Goal: Task Accomplishment & Management: Manage account settings

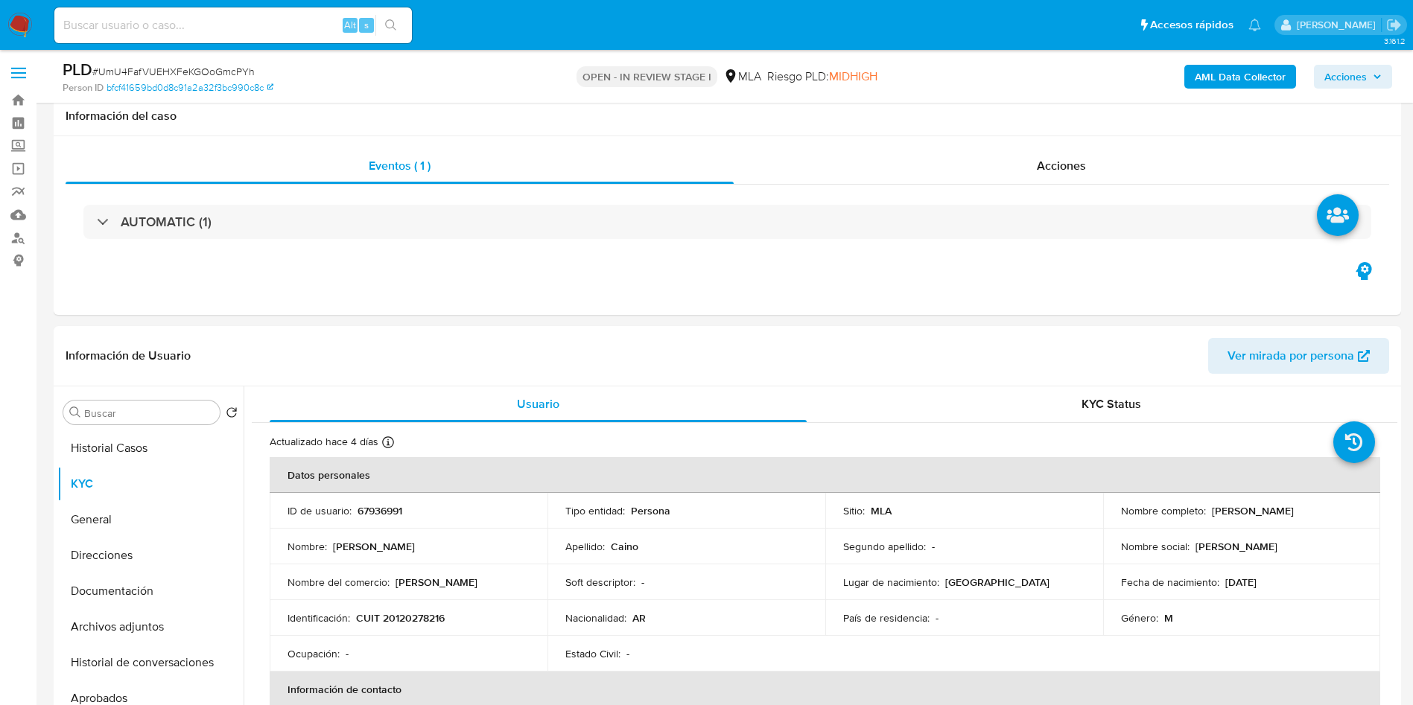
select select "10"
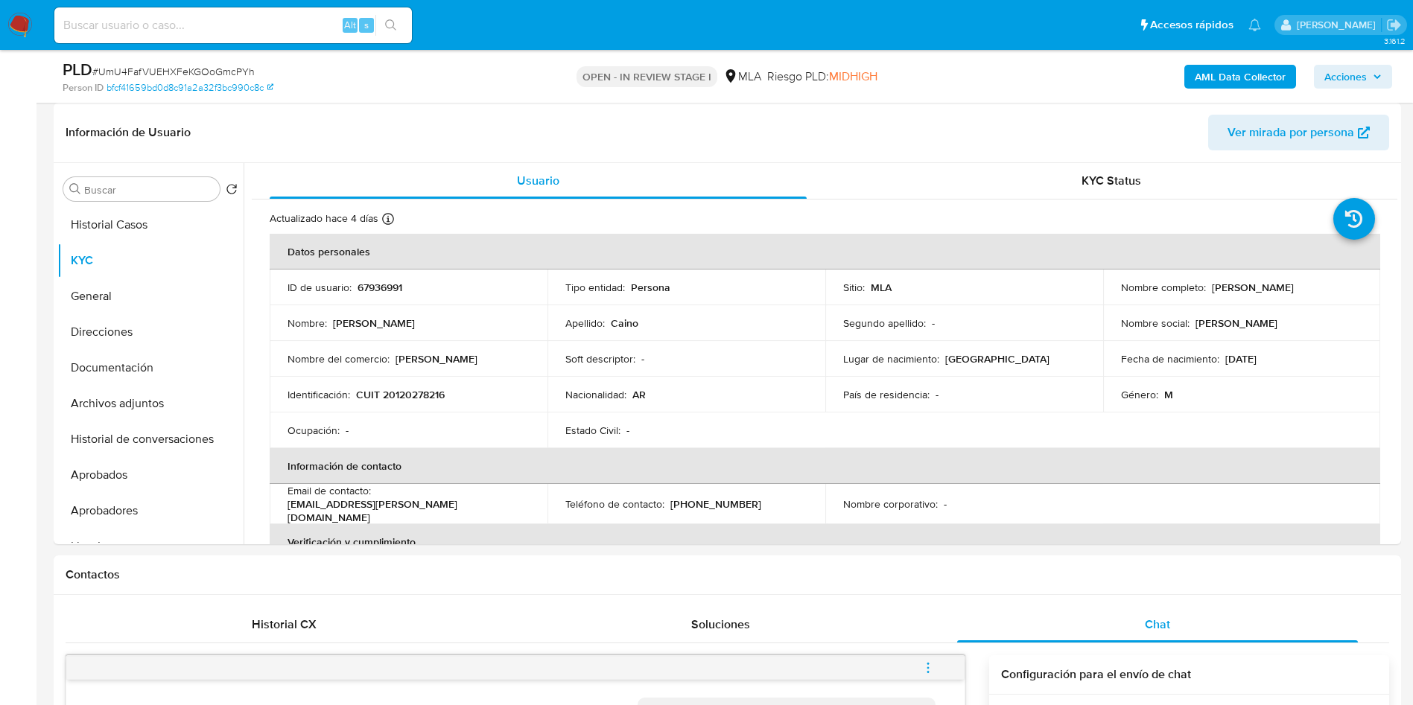
scroll to position [1603, 0]
click at [232, 31] on input at bounding box center [232, 25] width 357 height 19
paste input "152304451"
type input "152304451"
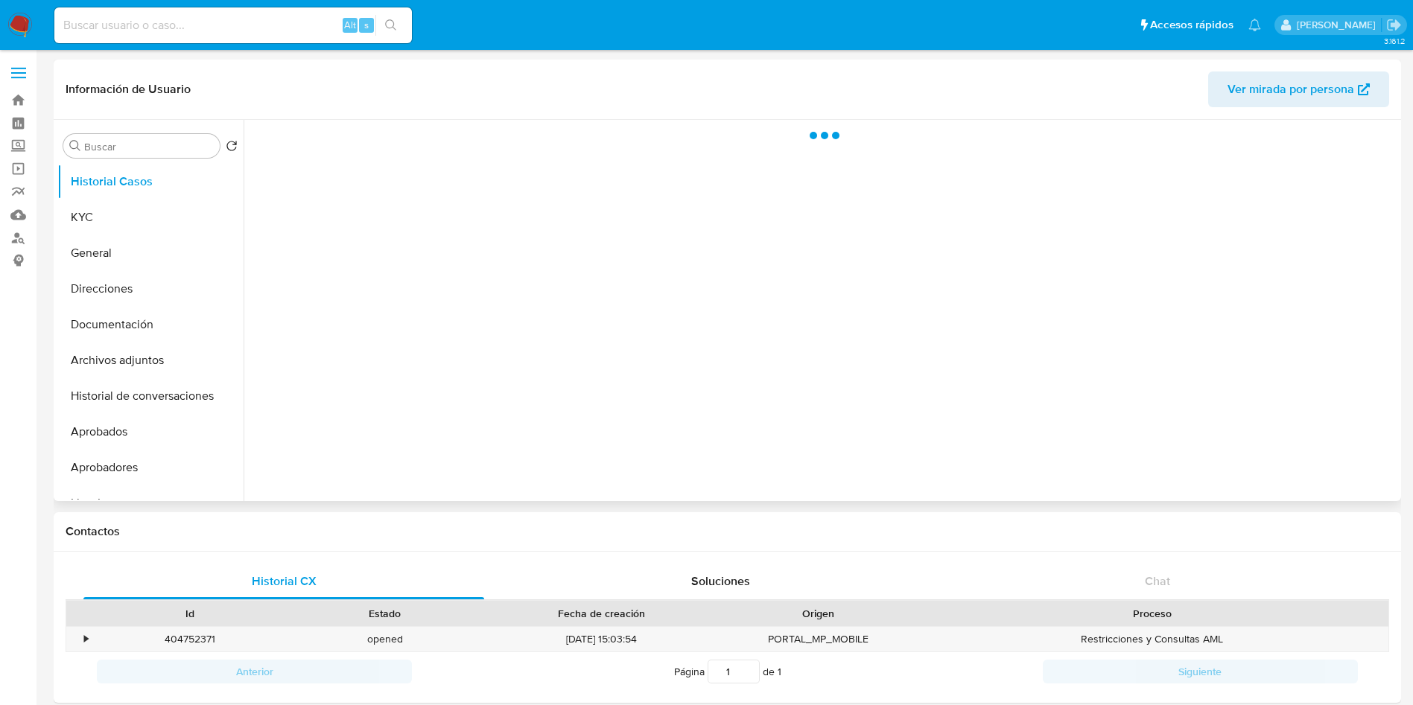
select select "10"
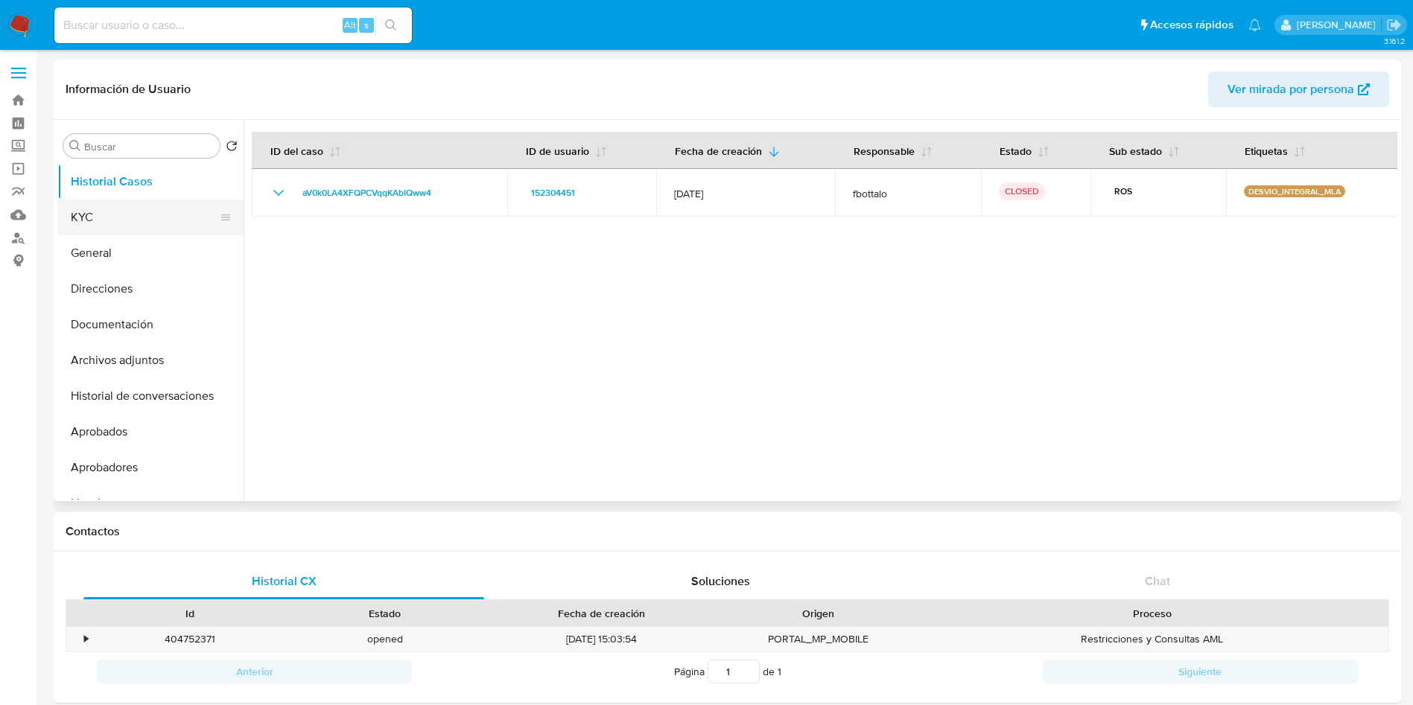
click at [86, 219] on button "KYC" at bounding box center [144, 218] width 174 height 36
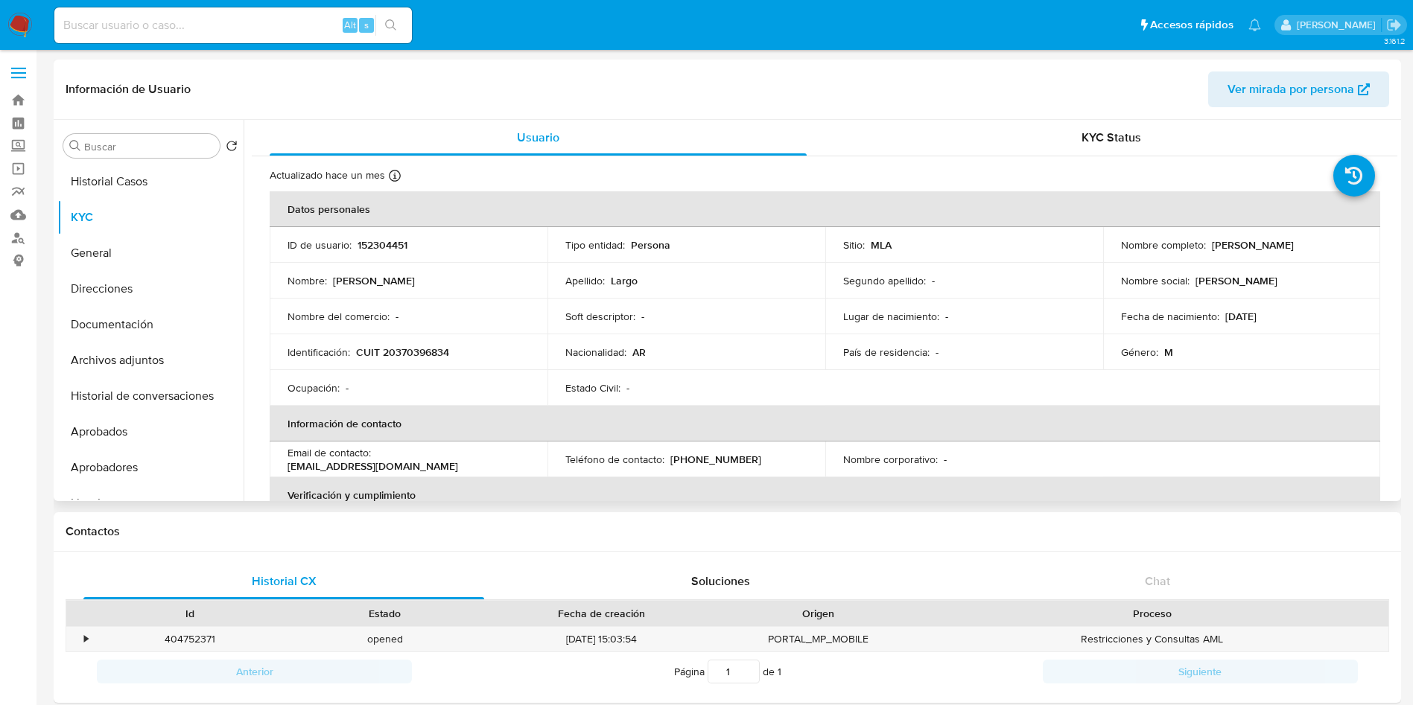
drag, startPoint x: 1306, startPoint y: 246, endPoint x: 1313, endPoint y: 250, distance: 8.7
click at [1323, 246] on div "Nombre completo : Luciano Daniel Largo" at bounding box center [1242, 244] width 242 height 13
copy div "Luciano Daniel Largo"
click at [113, 341] on button "Documentación" at bounding box center [144, 325] width 174 height 36
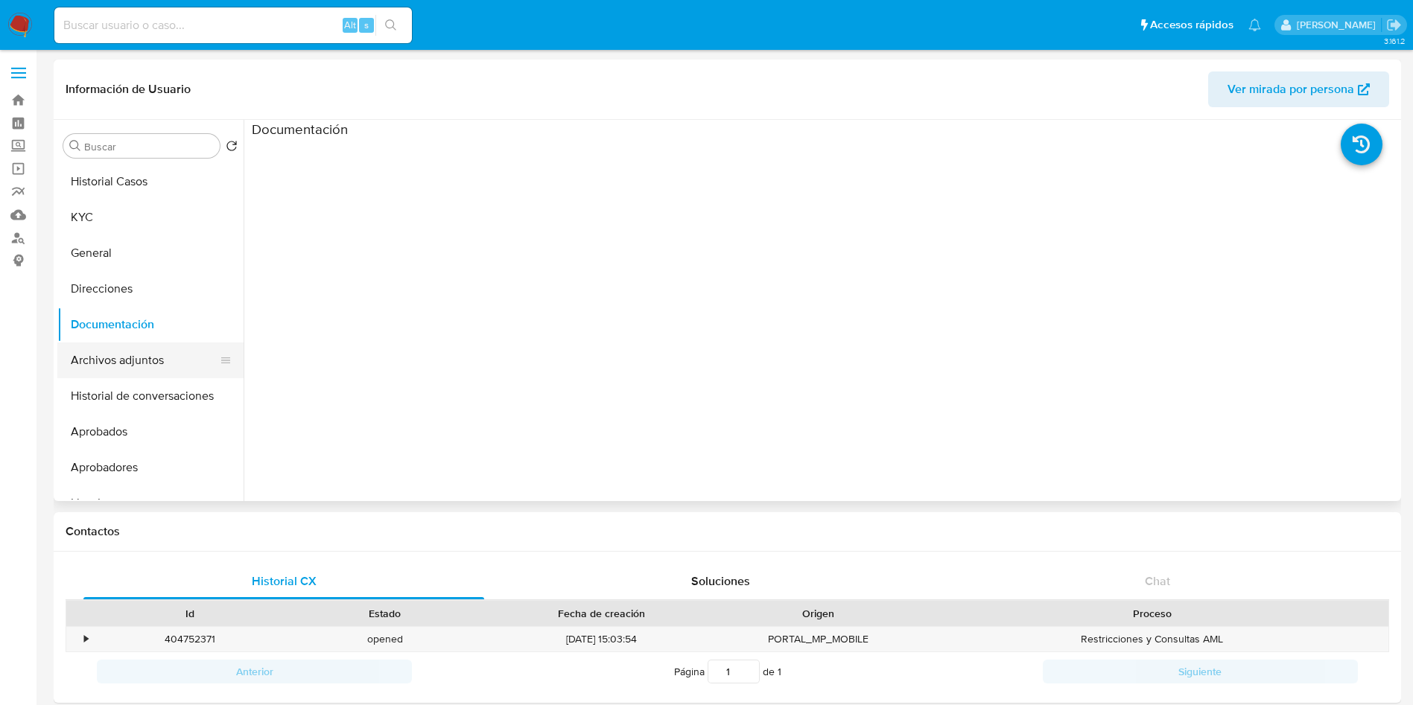
click at [165, 357] on button "Archivos adjuntos" at bounding box center [144, 361] width 174 height 36
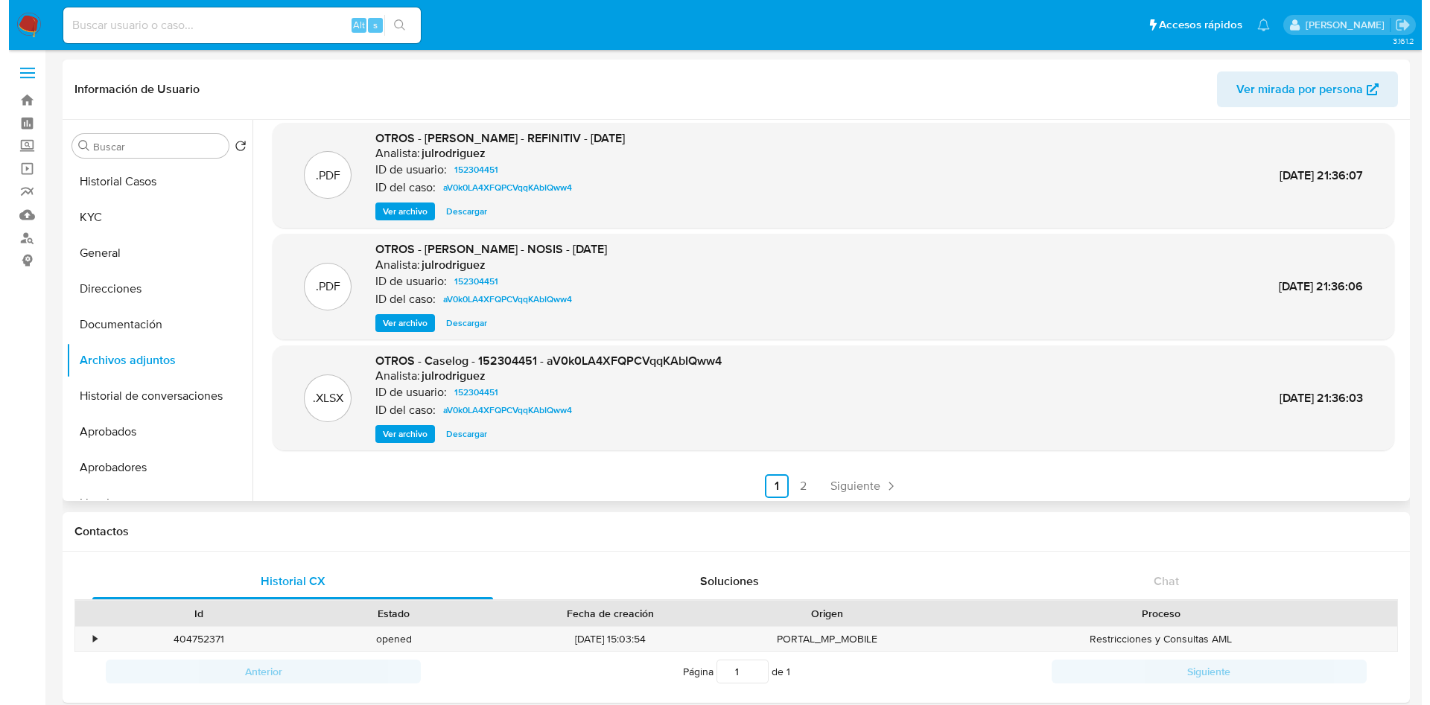
scroll to position [125, 0]
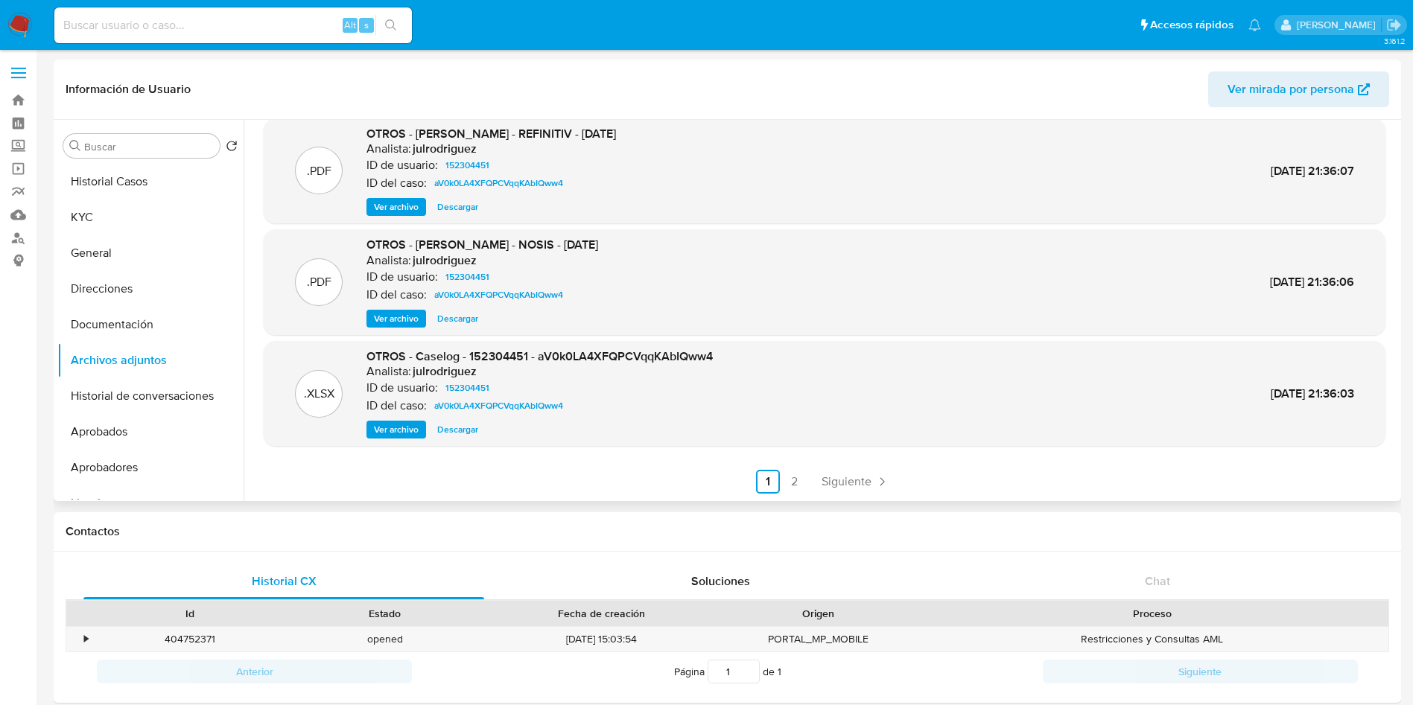
click at [392, 435] on span "Ver archivo" at bounding box center [396, 429] width 45 height 15
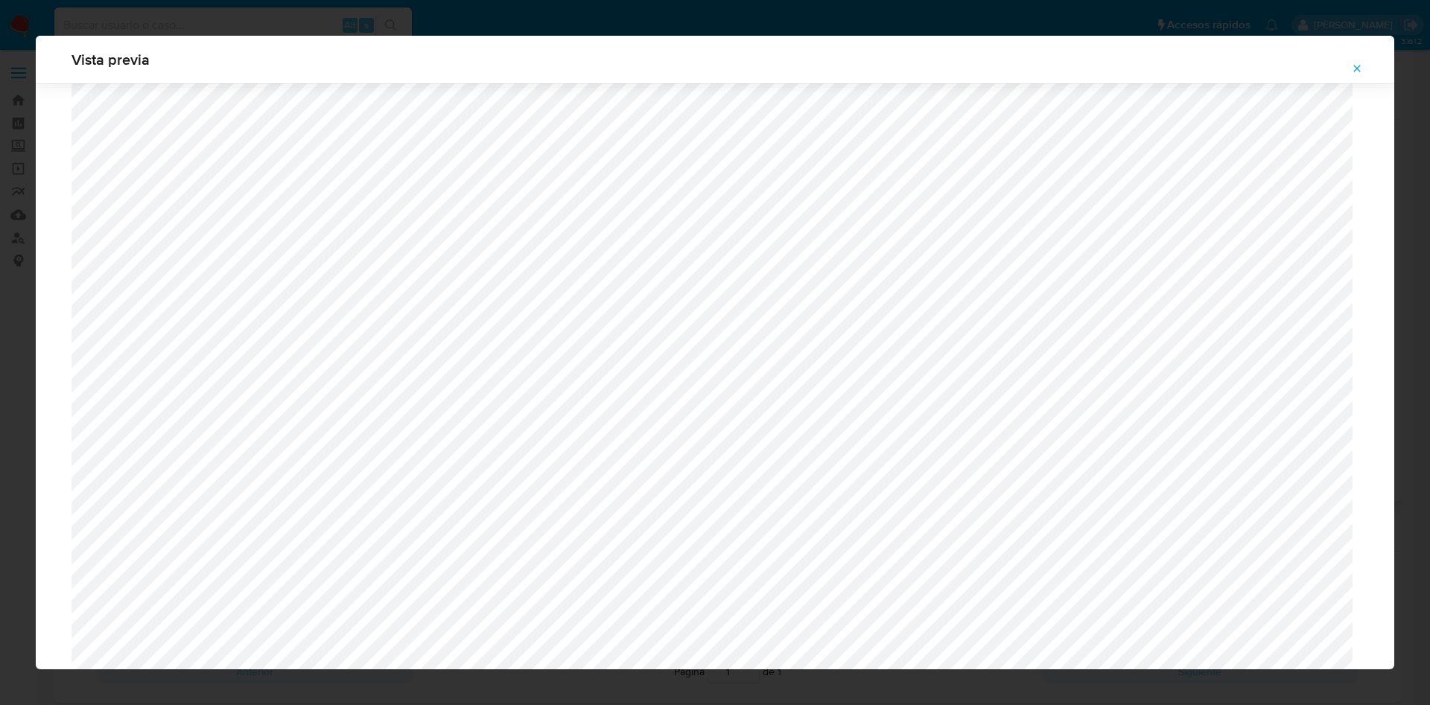
scroll to position [976, 0]
click at [1354, 66] on icon "Attachment preview" at bounding box center [1357, 69] width 12 height 12
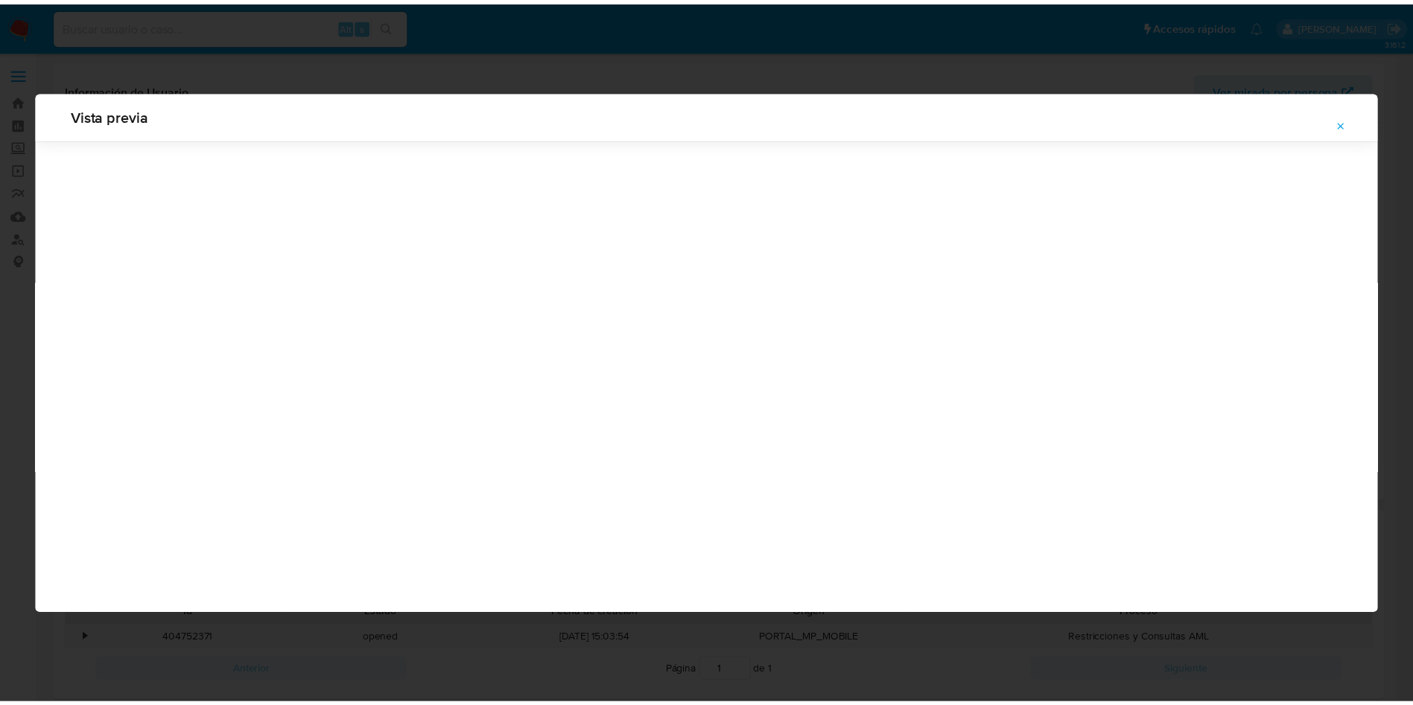
scroll to position [0, 0]
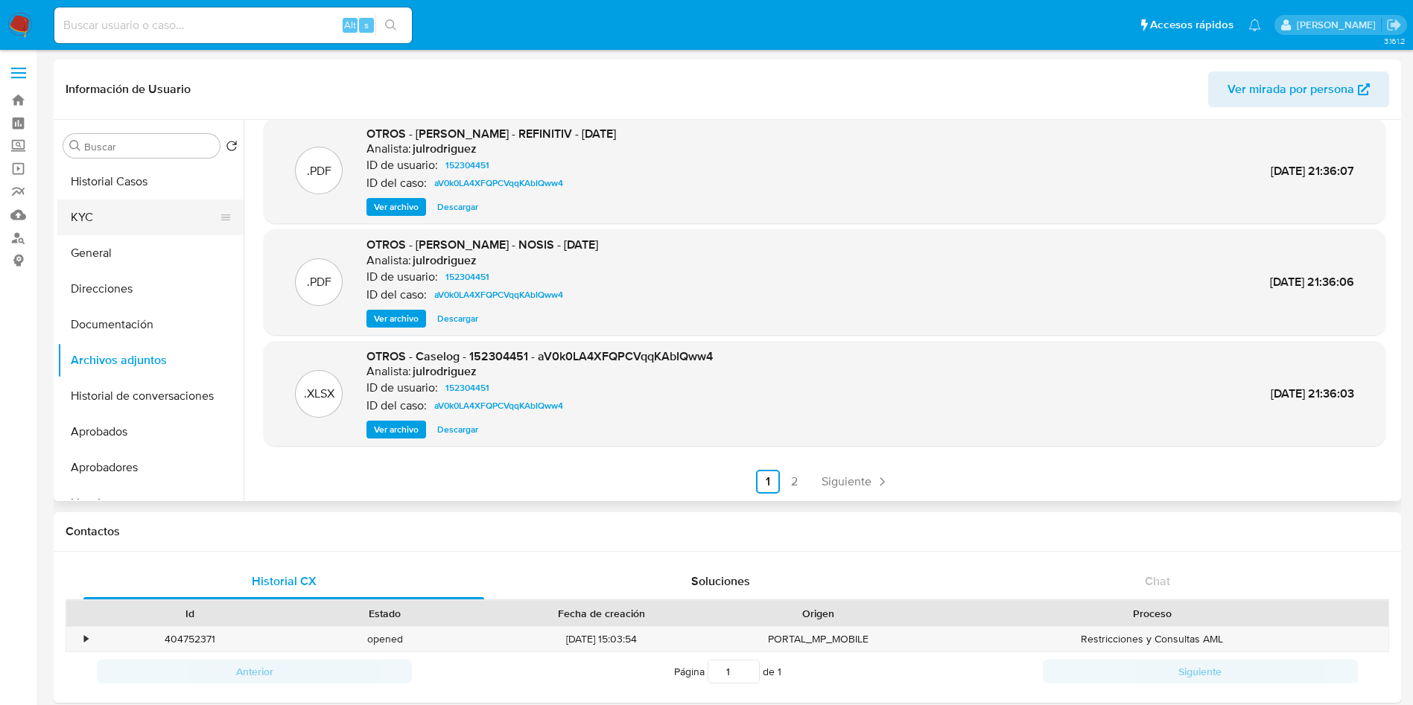
click at [98, 221] on button "KYC" at bounding box center [144, 218] width 174 height 36
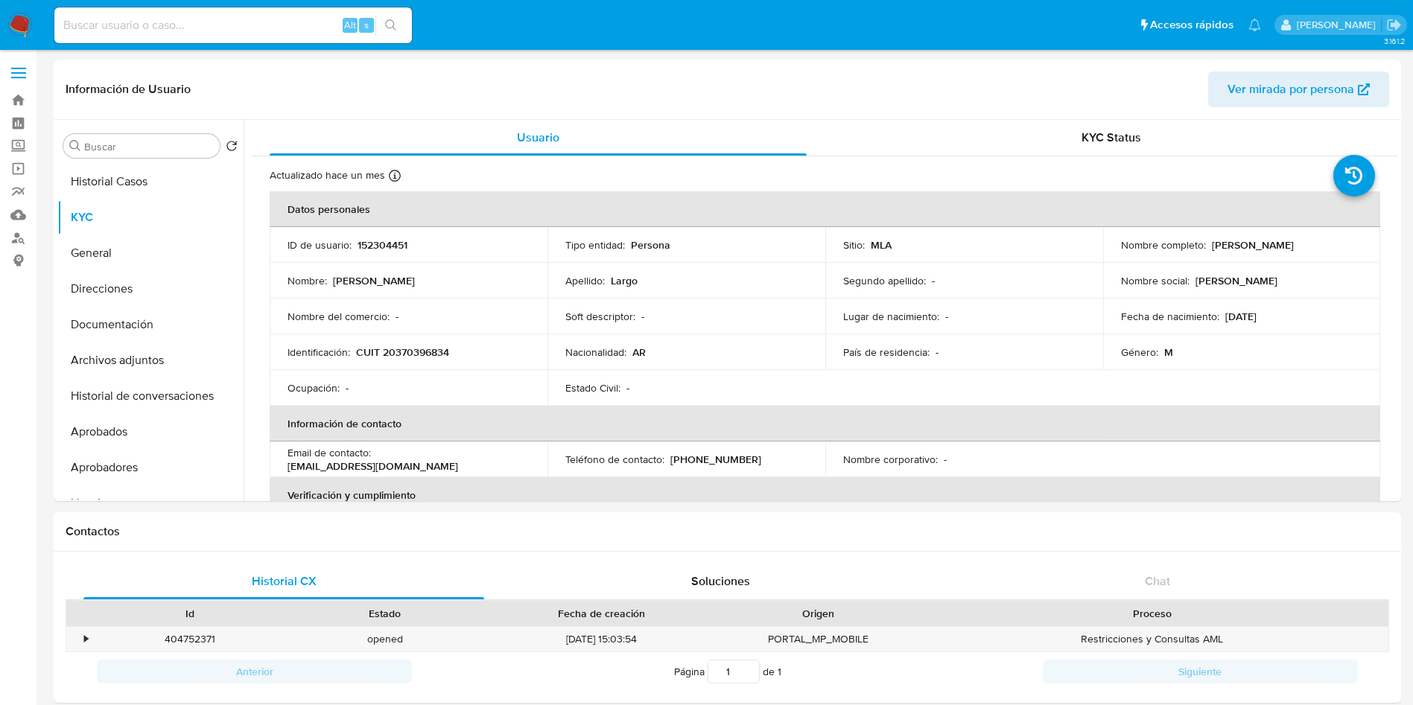
click at [430, 355] on p "CUIT 20370396834" at bounding box center [402, 352] width 93 height 13
copy p "20370396834"
click at [203, 23] on input at bounding box center [232, 25] width 357 height 19
paste input "465038051"
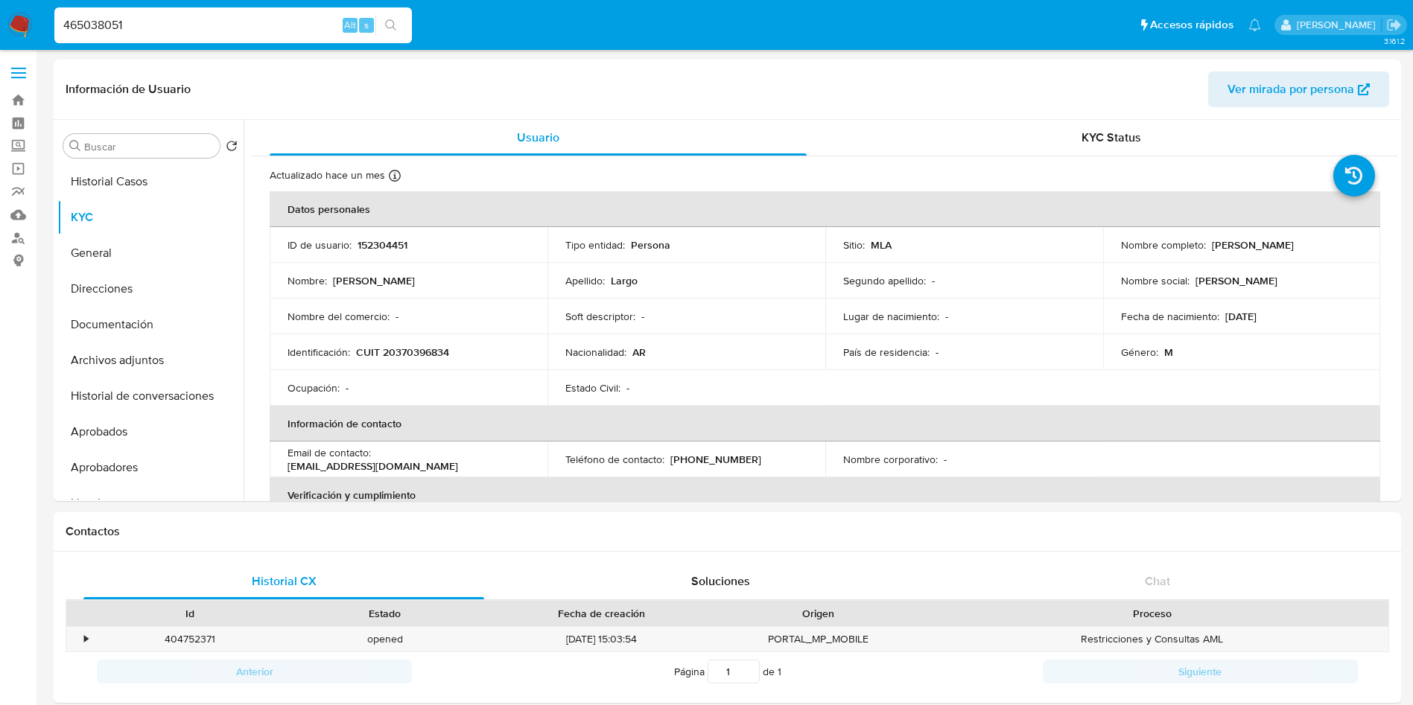
type input "465038051"
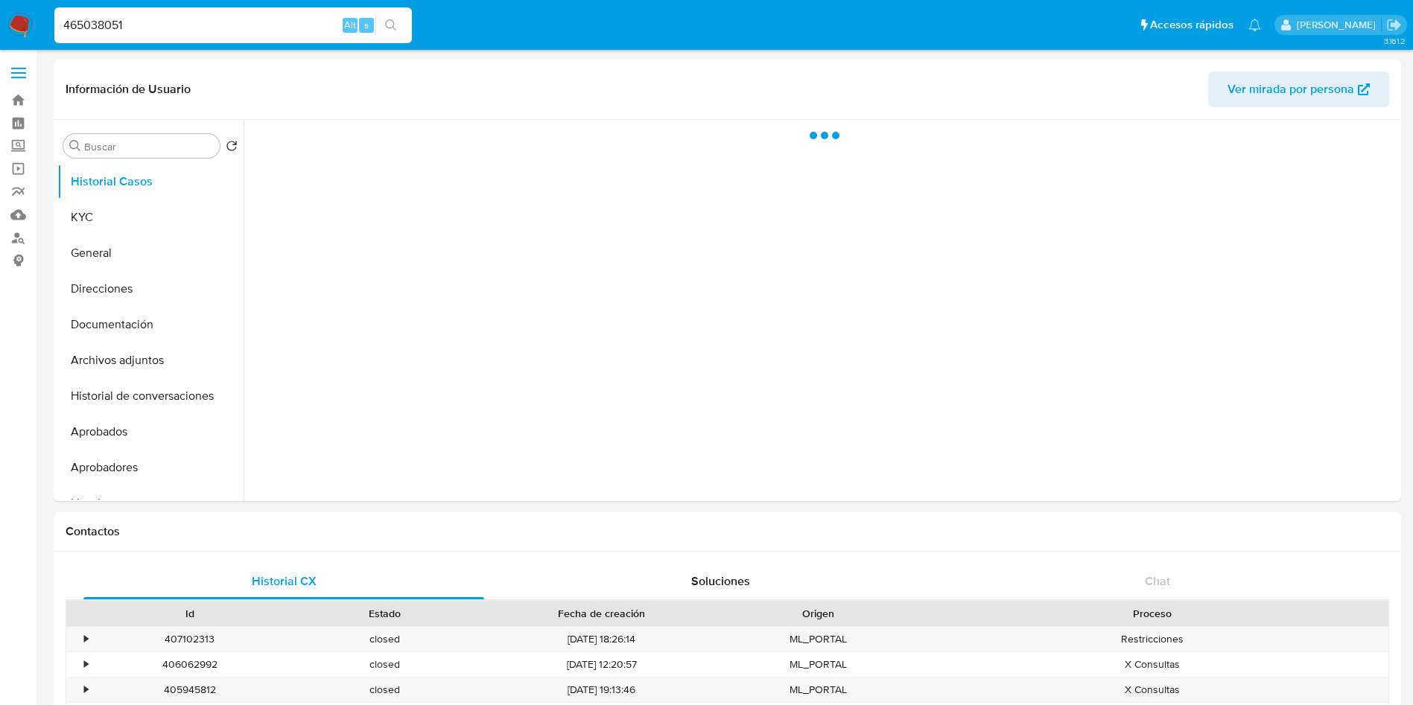
select select "10"
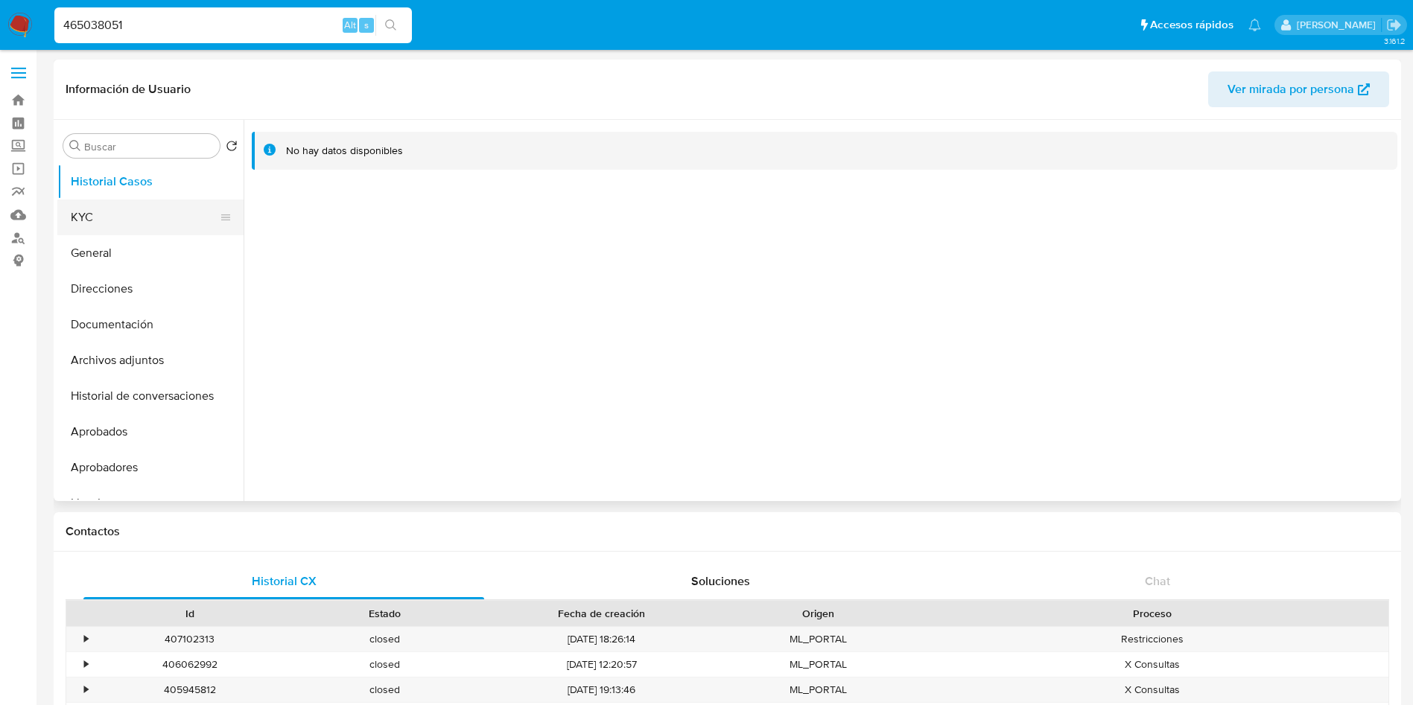
click at [112, 209] on button "KYC" at bounding box center [144, 218] width 174 height 36
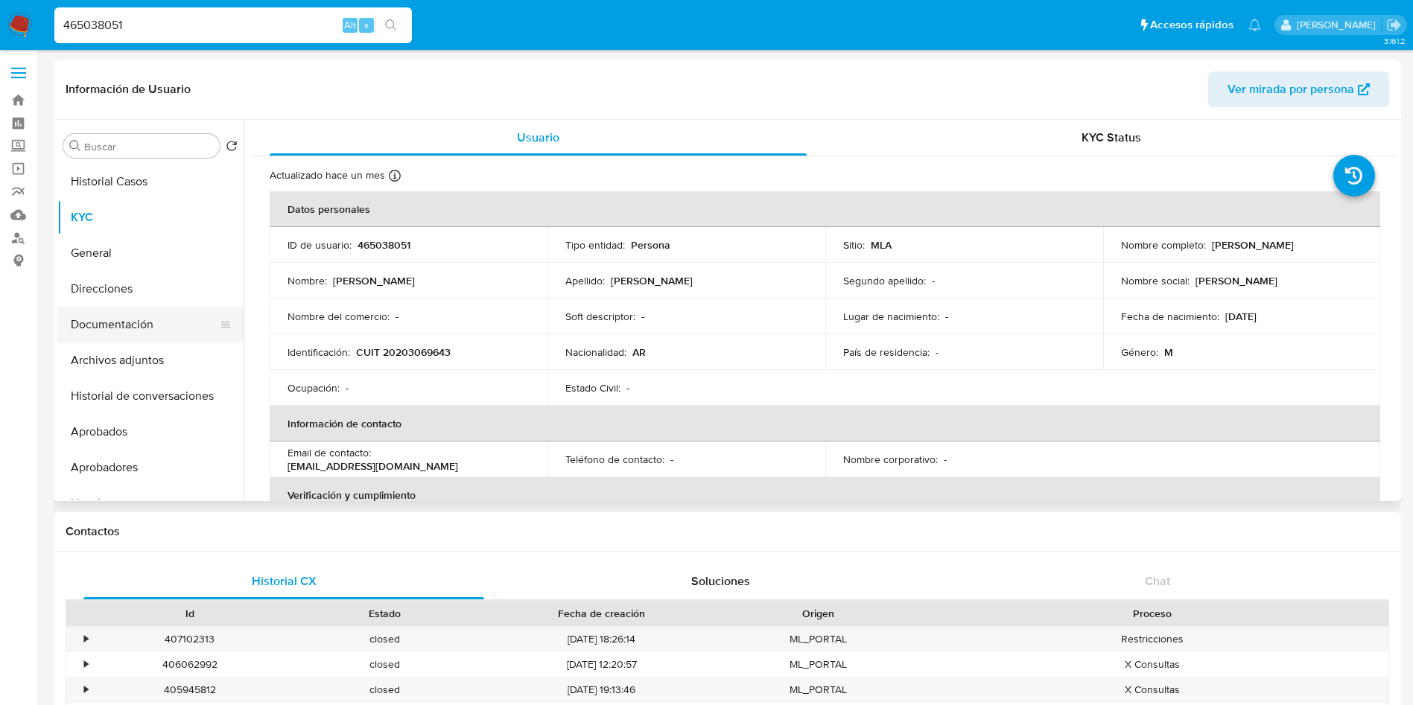
click at [116, 327] on button "Documentación" at bounding box center [144, 325] width 174 height 36
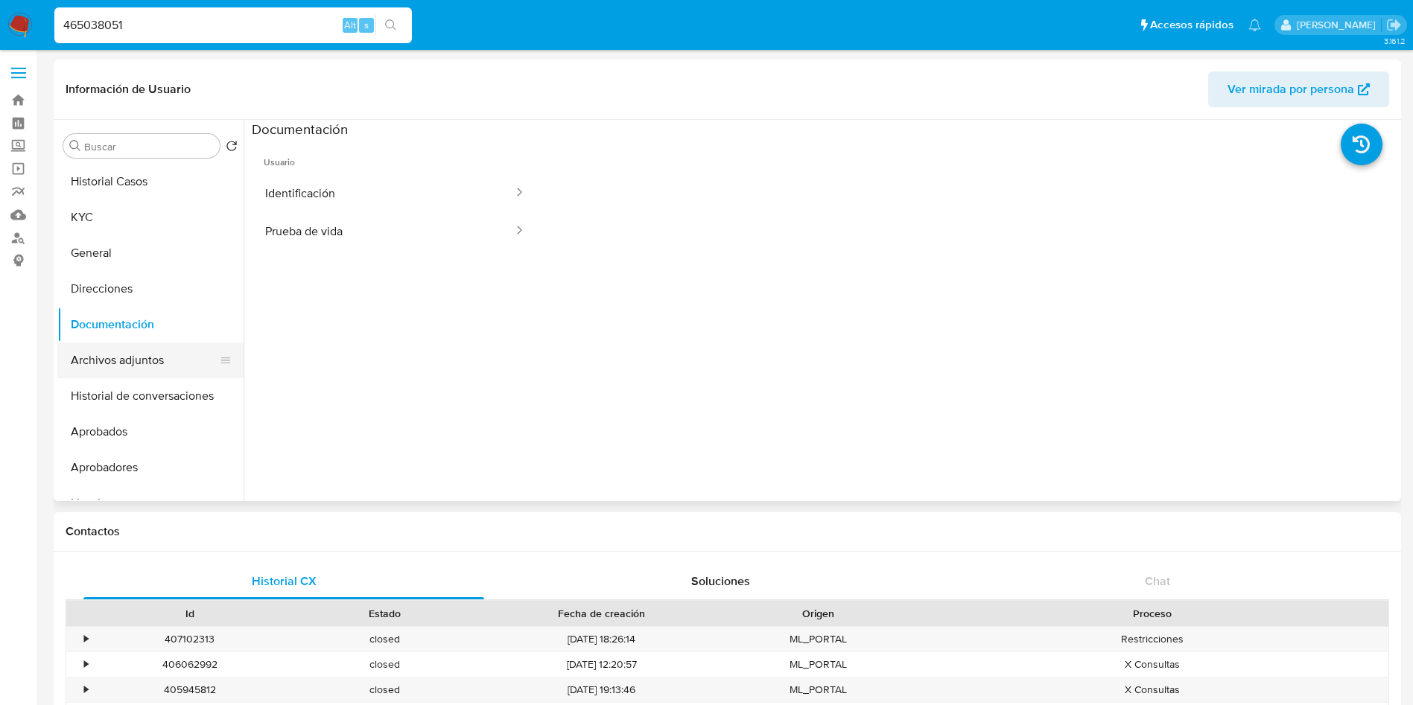
click at [146, 347] on button "Archivos adjuntos" at bounding box center [144, 361] width 174 height 36
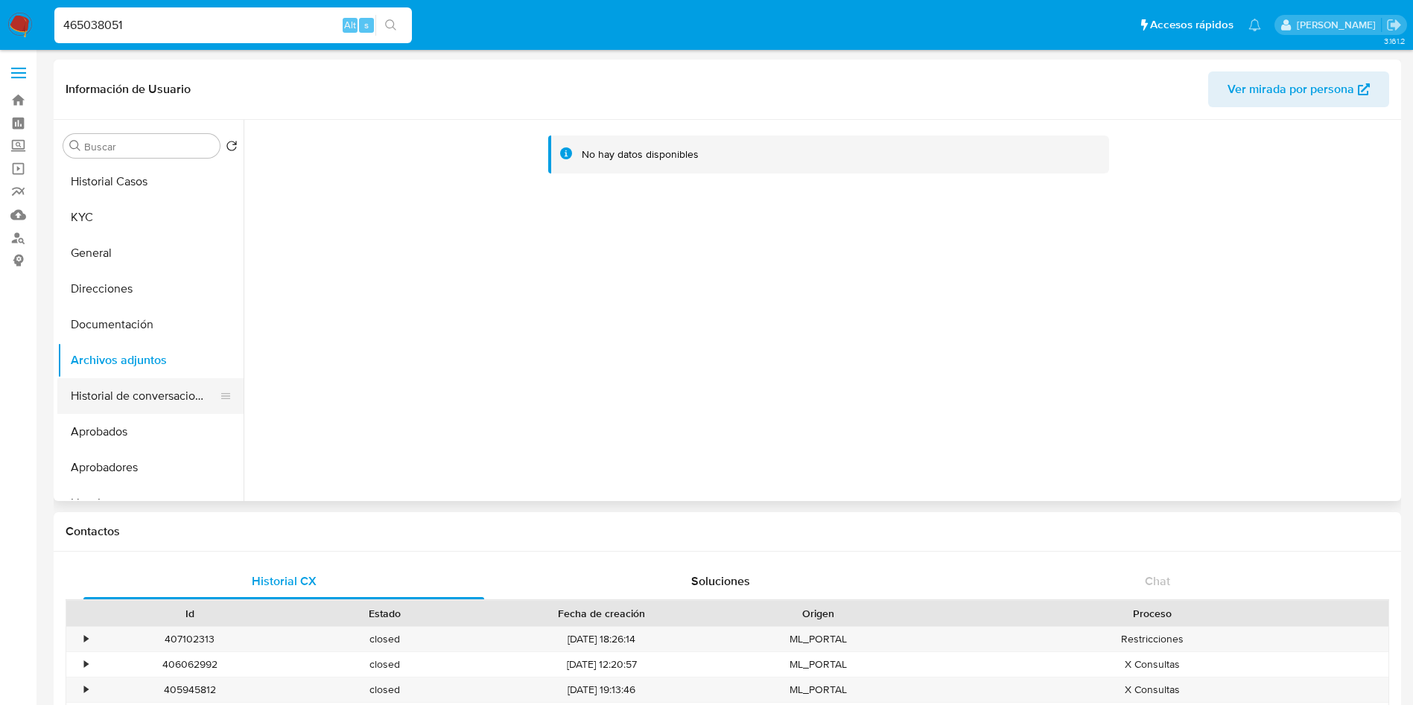
click at [165, 392] on button "Historial de conversaciones" at bounding box center [144, 396] width 174 height 36
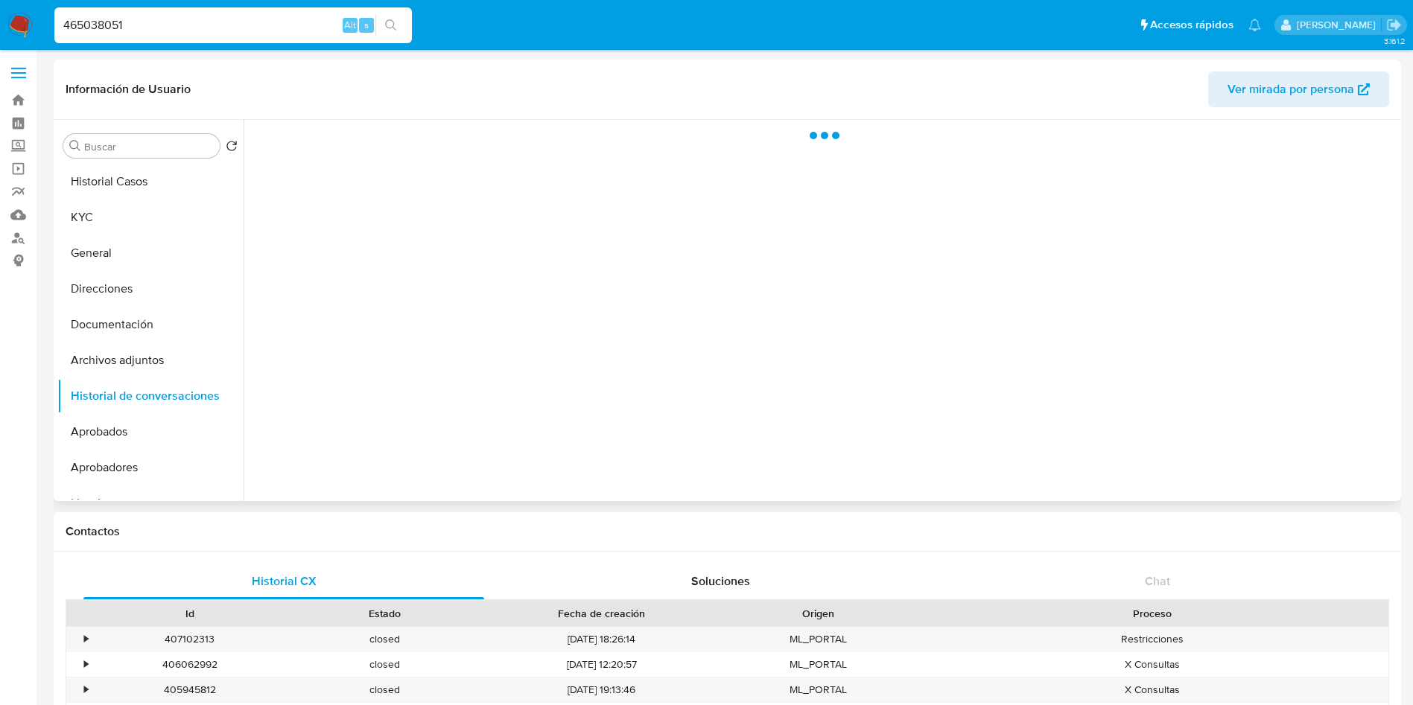
click at [117, 179] on button "Historial Casos" at bounding box center [150, 182] width 186 height 36
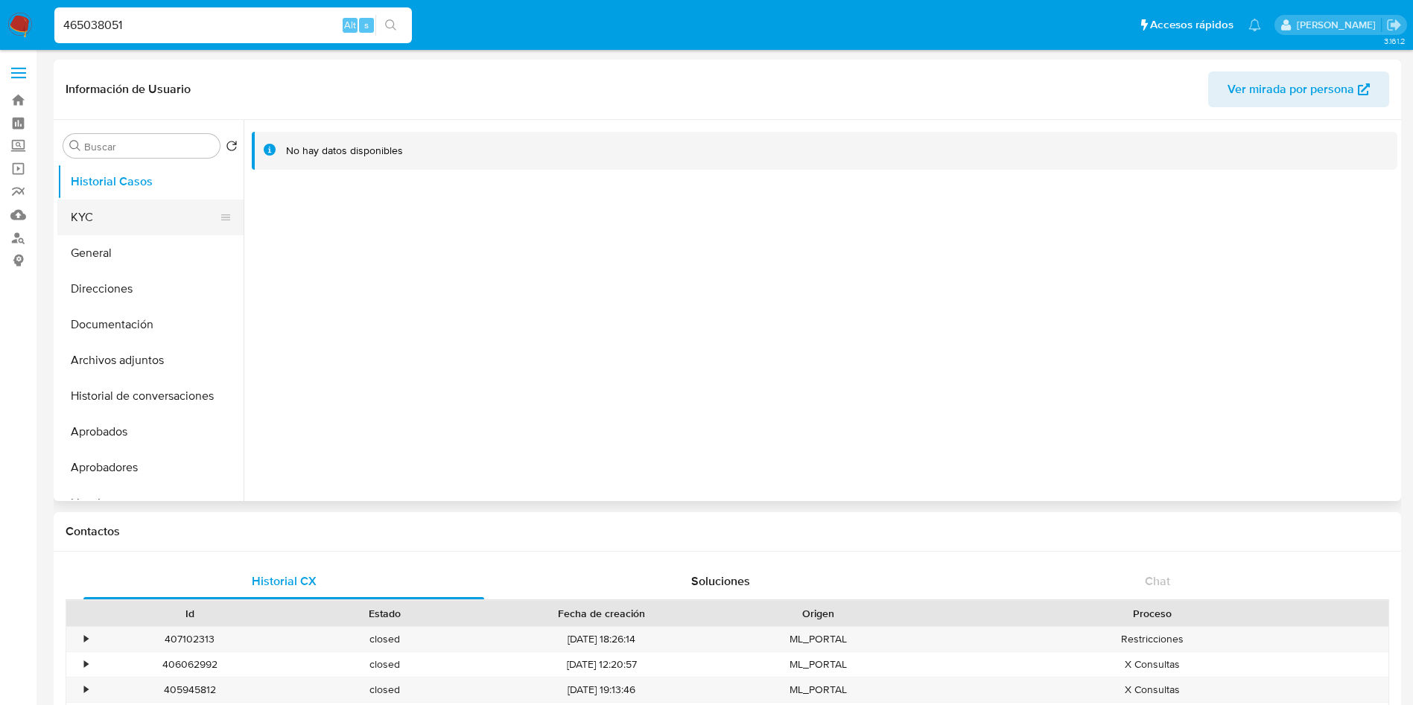
click at [106, 223] on button "KYC" at bounding box center [144, 218] width 174 height 36
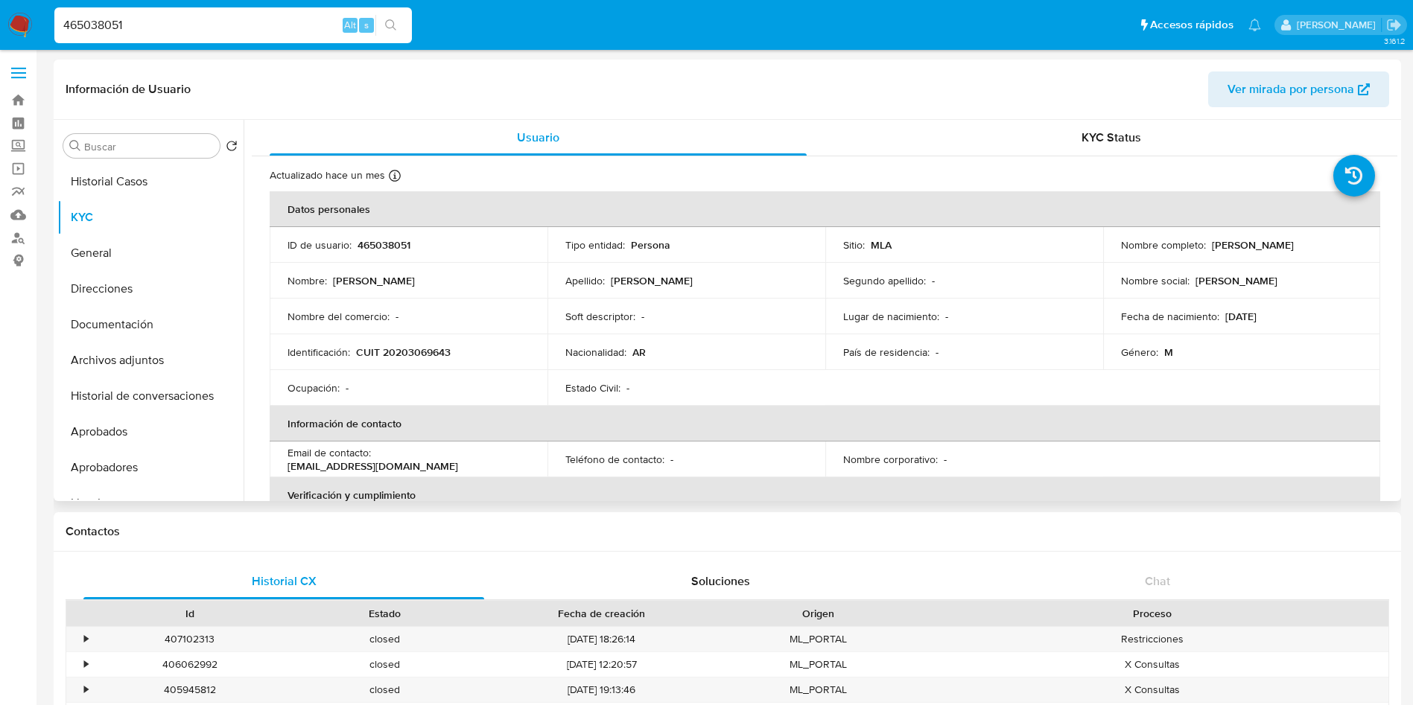
click at [429, 349] on p "CUIT 20203069643" at bounding box center [403, 352] width 95 height 13
copy p "20203069643"
click at [124, 362] on button "Archivos adjuntos" at bounding box center [144, 361] width 174 height 36
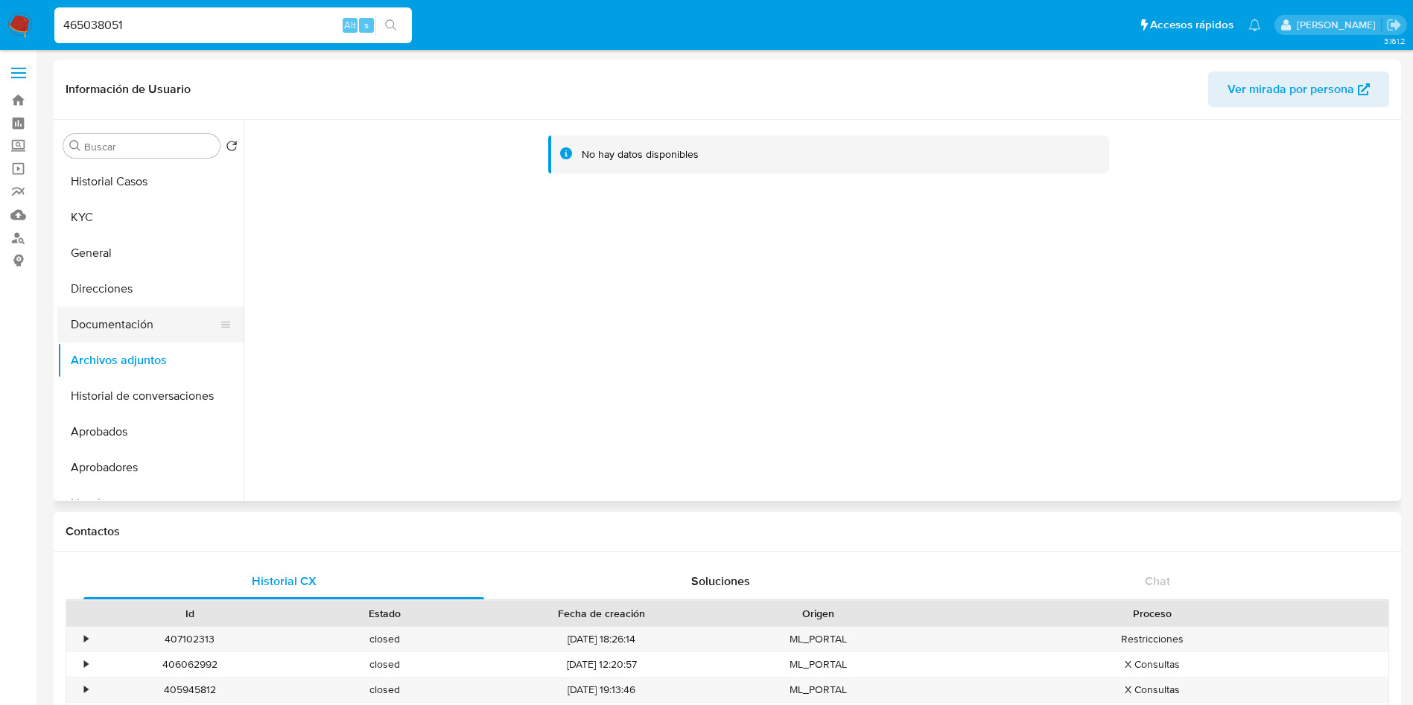
click at [107, 311] on button "Documentación" at bounding box center [144, 325] width 174 height 36
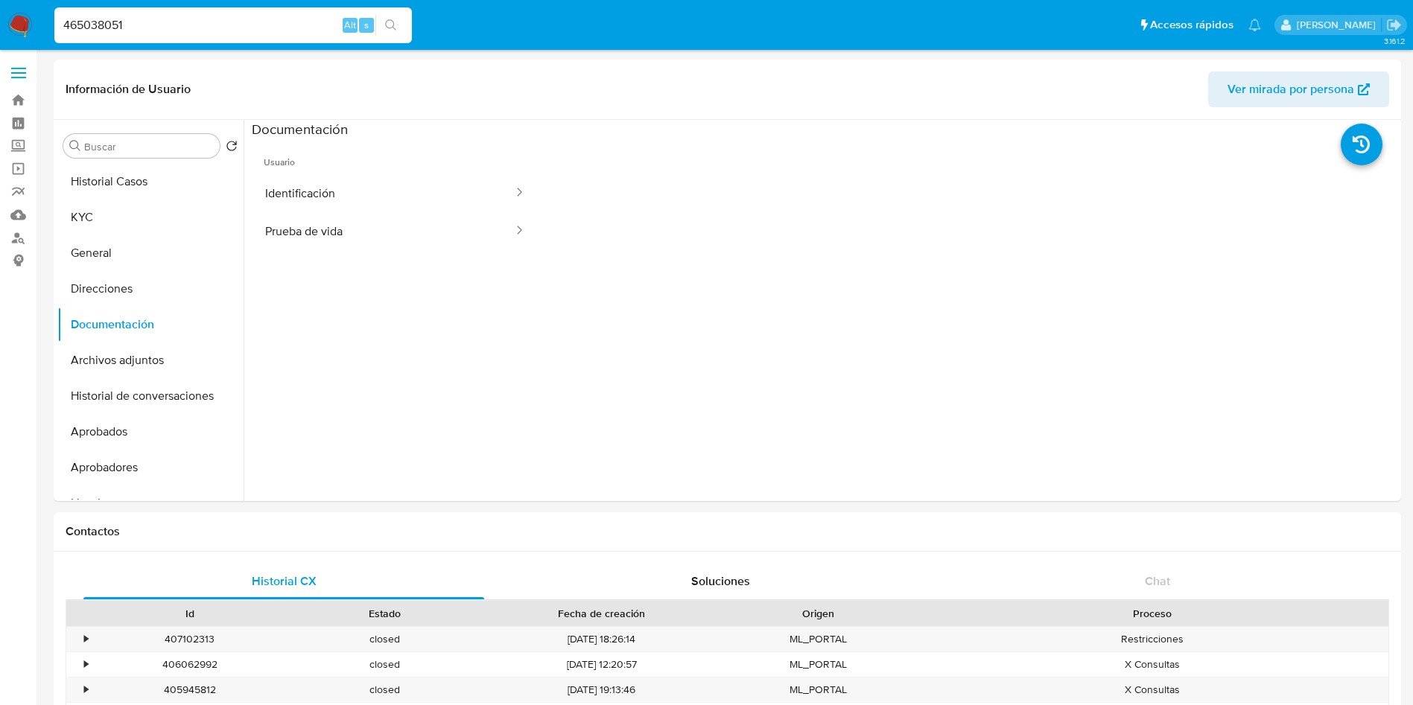
drag, startPoint x: 249, startPoint y: 27, endPoint x: 0, endPoint y: 18, distance: 248.9
click at [0, 18] on nav "Pausado Ver notificaciones 465038051 Alt s Accesos rápidos Presiona las siguien…" at bounding box center [706, 25] width 1413 height 50
paste input "118902538"
type input "118902538"
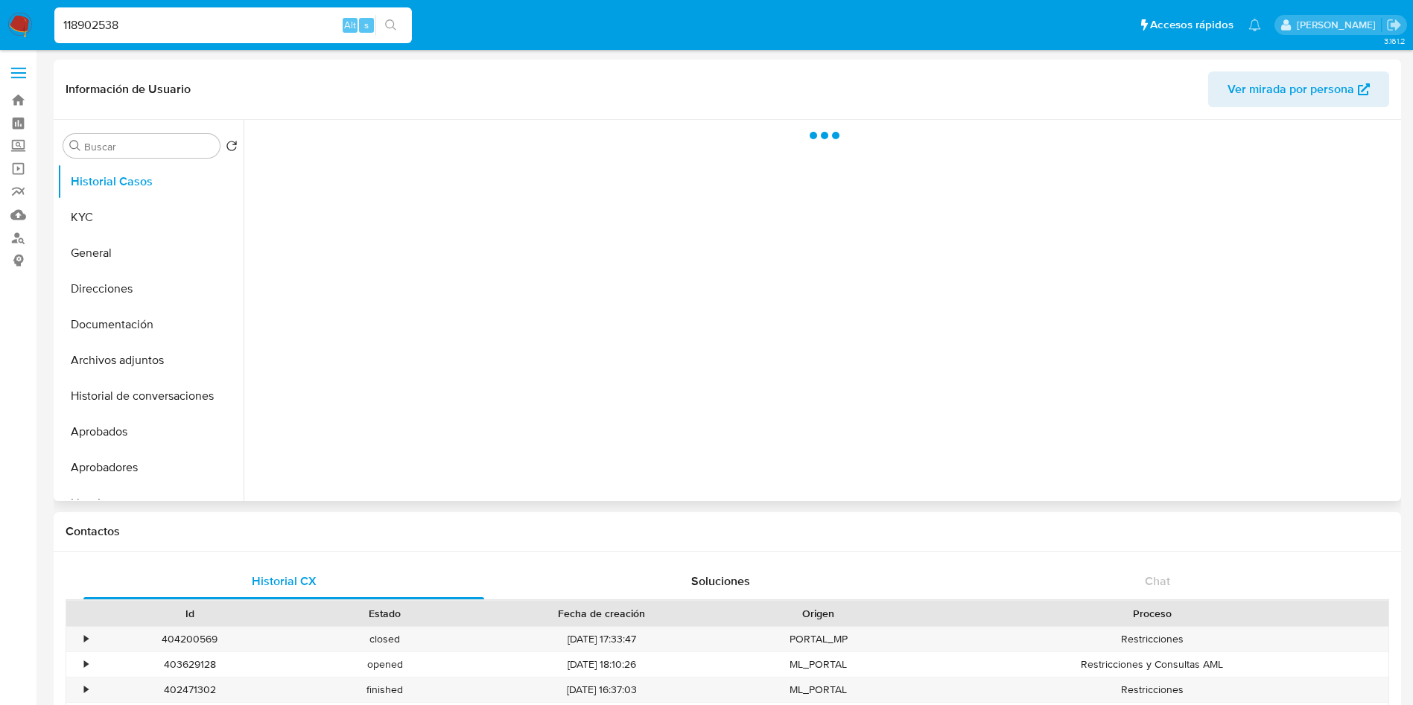
select select "10"
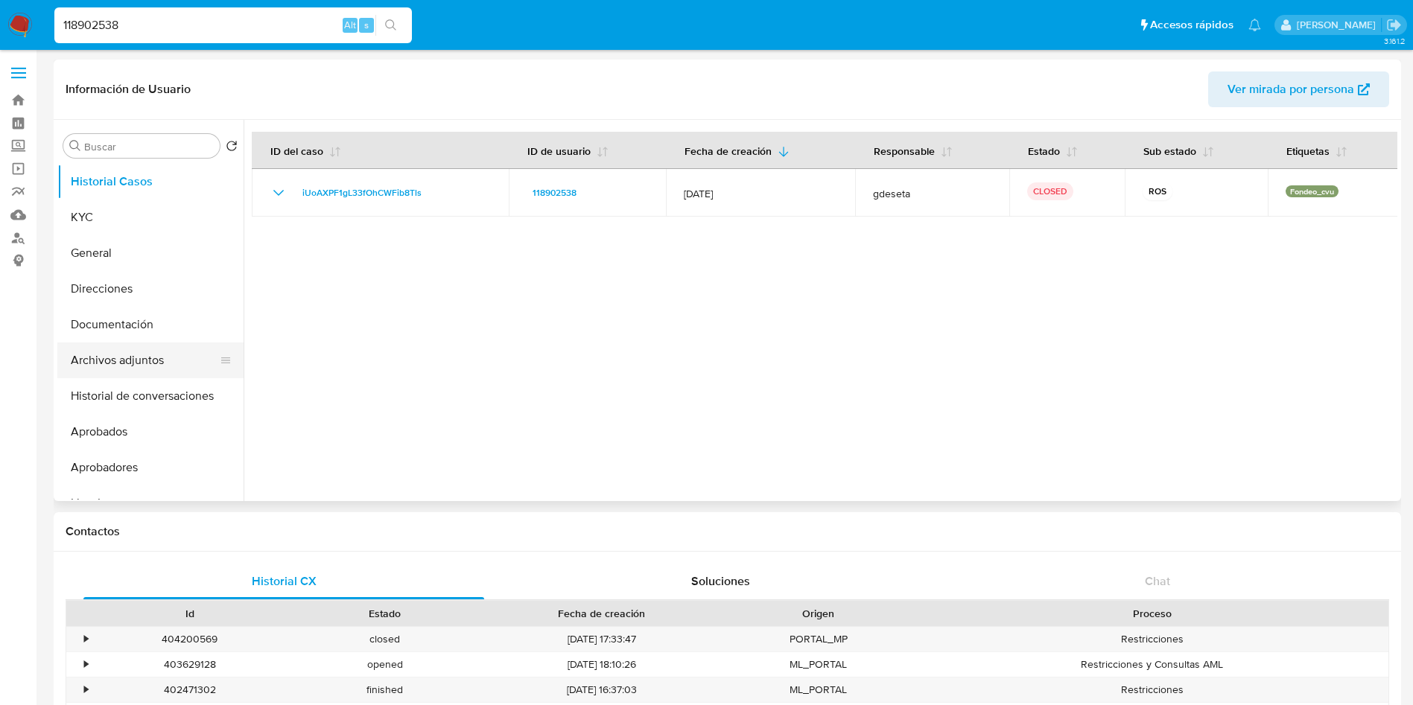
click at [118, 366] on button "Archivos adjuntos" at bounding box center [144, 361] width 174 height 36
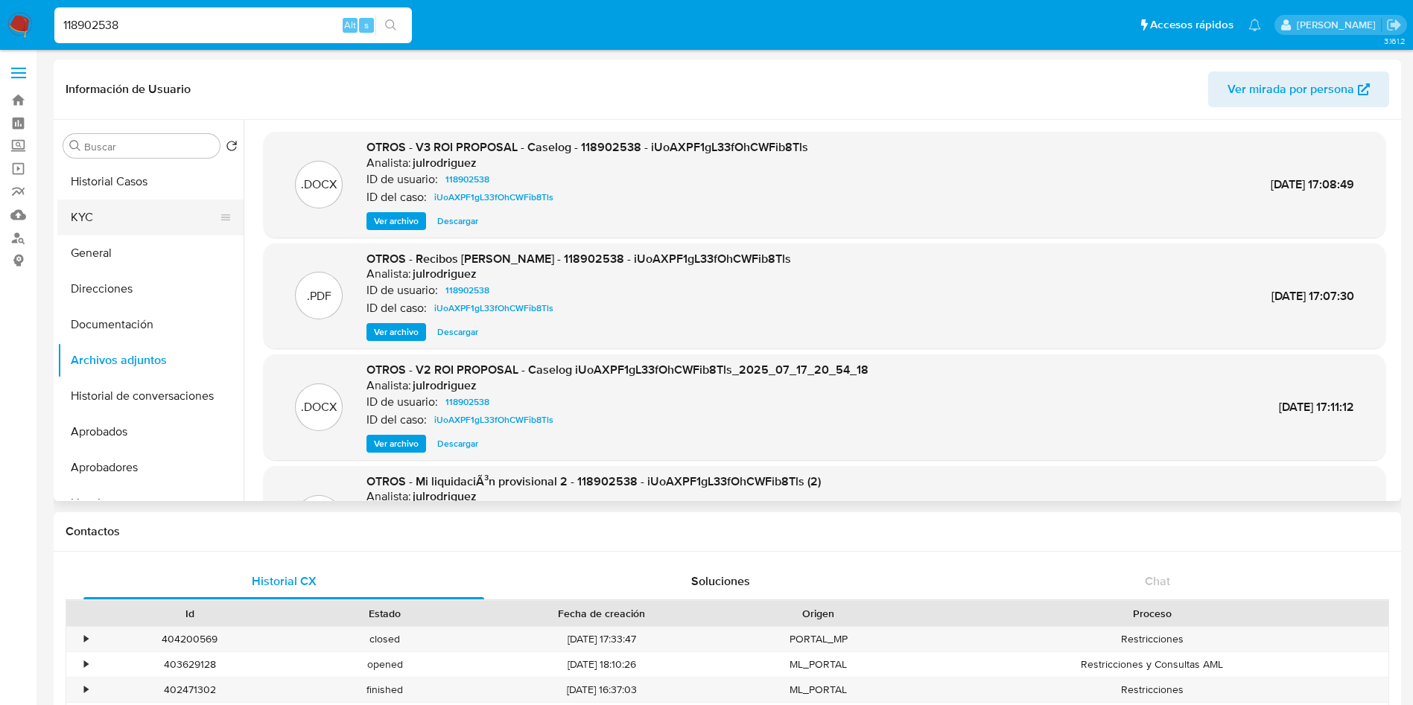
click at [99, 215] on button "KYC" at bounding box center [144, 218] width 174 height 36
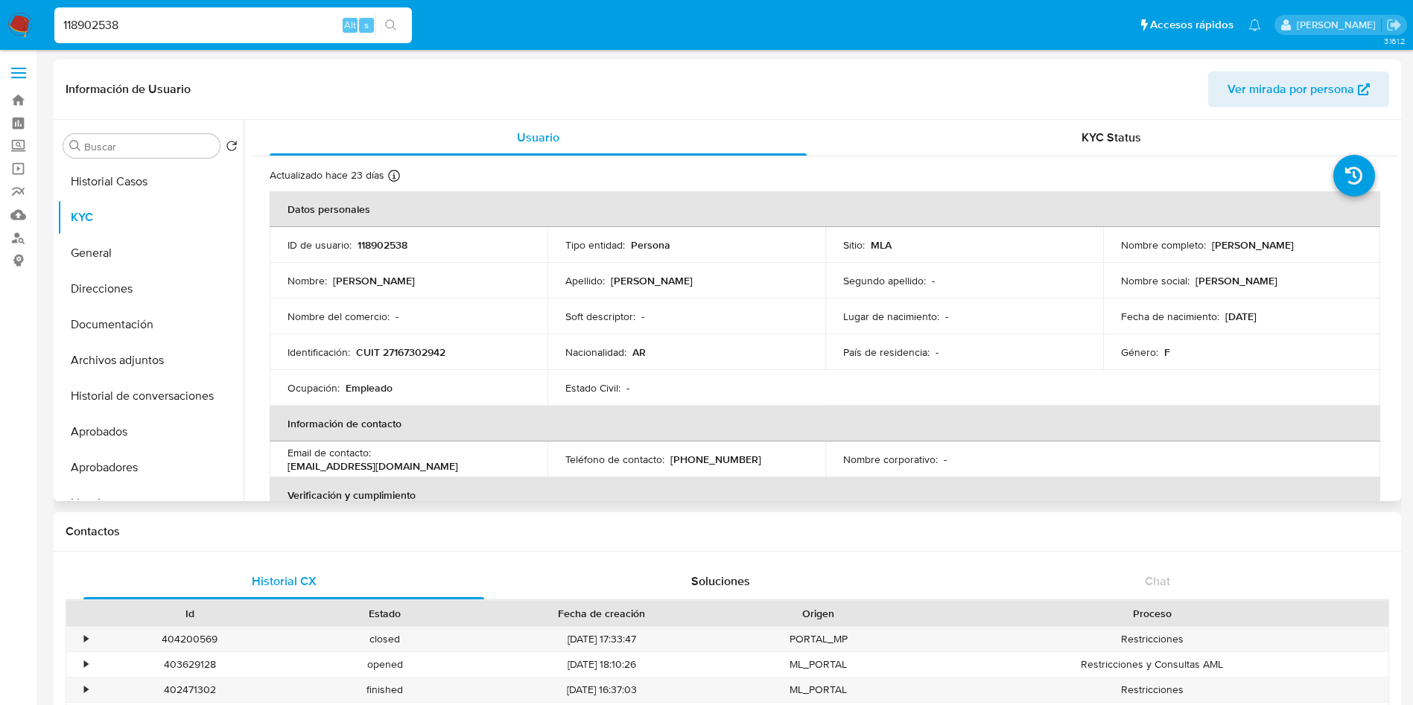
drag, startPoint x: 1203, startPoint y: 243, endPoint x: 1307, endPoint y: 243, distance: 104.3
click at [1307, 243] on div "Nombre completo : Maria Ines Cueto" at bounding box center [1242, 244] width 242 height 13
click at [96, 183] on button "Historial Casos" at bounding box center [144, 182] width 174 height 36
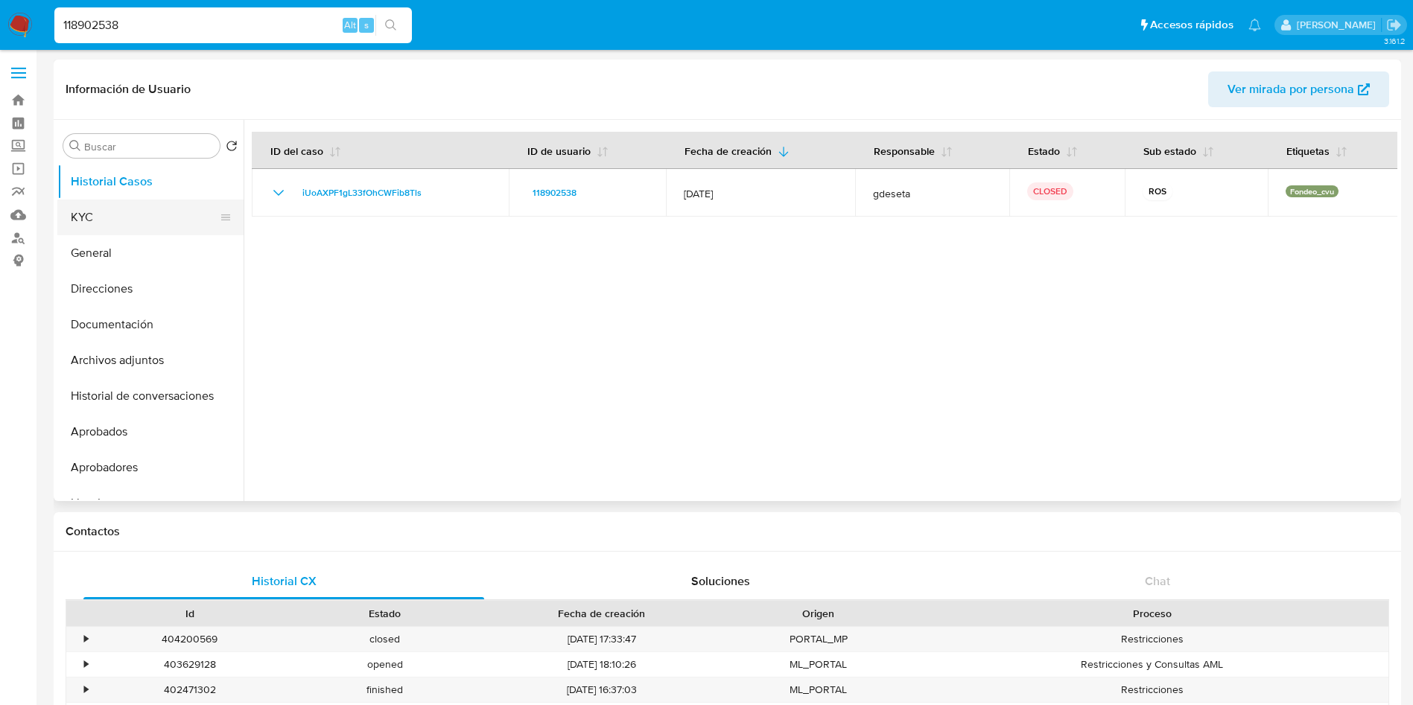
click at [115, 204] on button "KYC" at bounding box center [144, 218] width 174 height 36
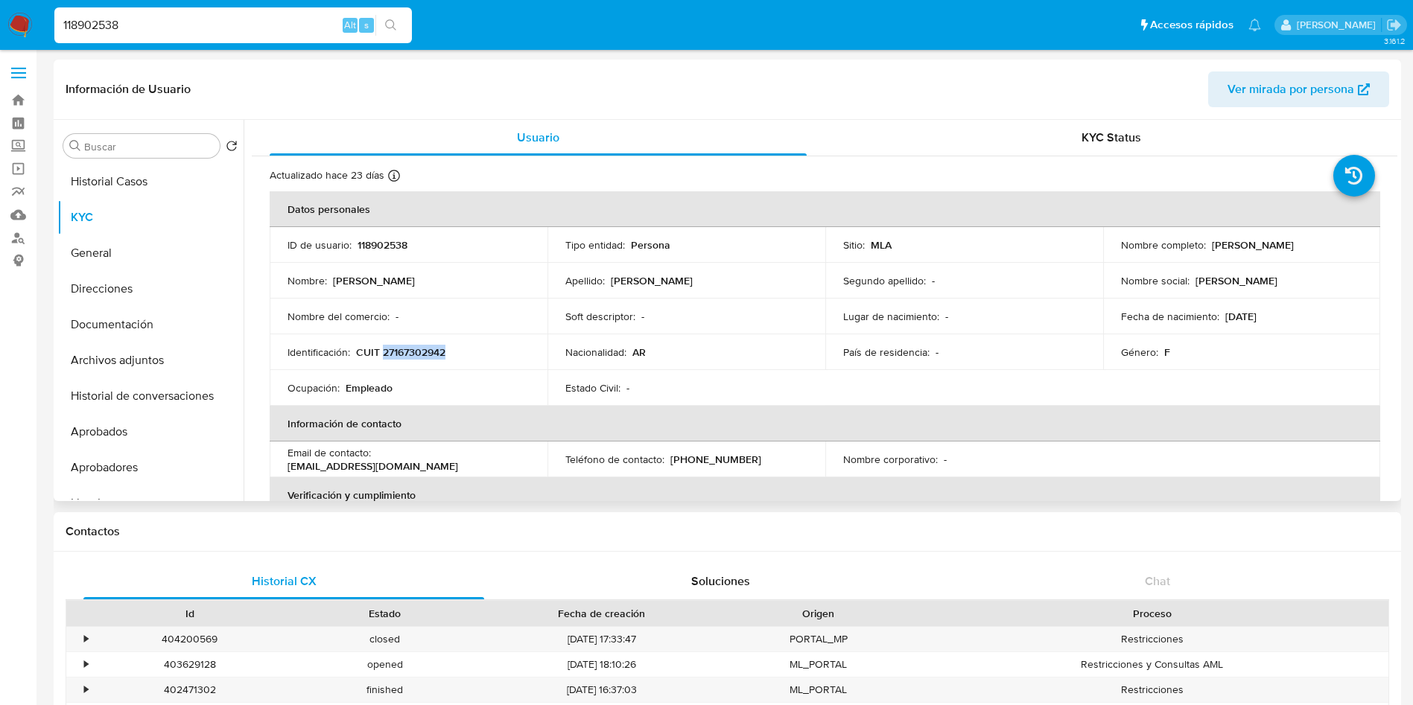
drag, startPoint x: 384, startPoint y: 348, endPoint x: 482, endPoint y: 348, distance: 97.6
click at [482, 348] on div "Identificación : CUIT 27167302942" at bounding box center [408, 352] width 242 height 13
copy p "27167302942"
drag, startPoint x: 128, startPoint y: 18, endPoint x: 1, endPoint y: 10, distance: 127.6
click at [1, 10] on nav "Pausado Ver notificaciones 118902538 Alt s Accesos rápidos Presiona las siguien…" at bounding box center [706, 25] width 1413 height 50
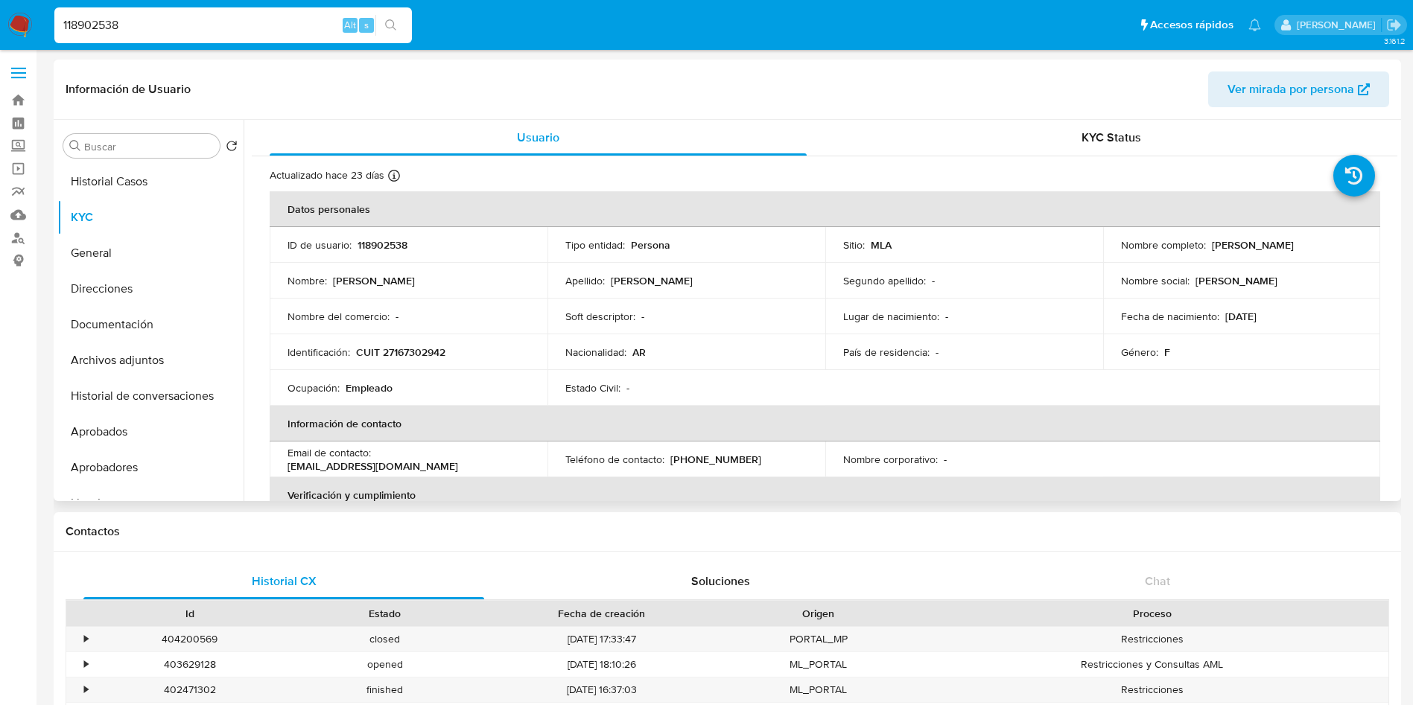
paste input "338532465"
type input "338532465"
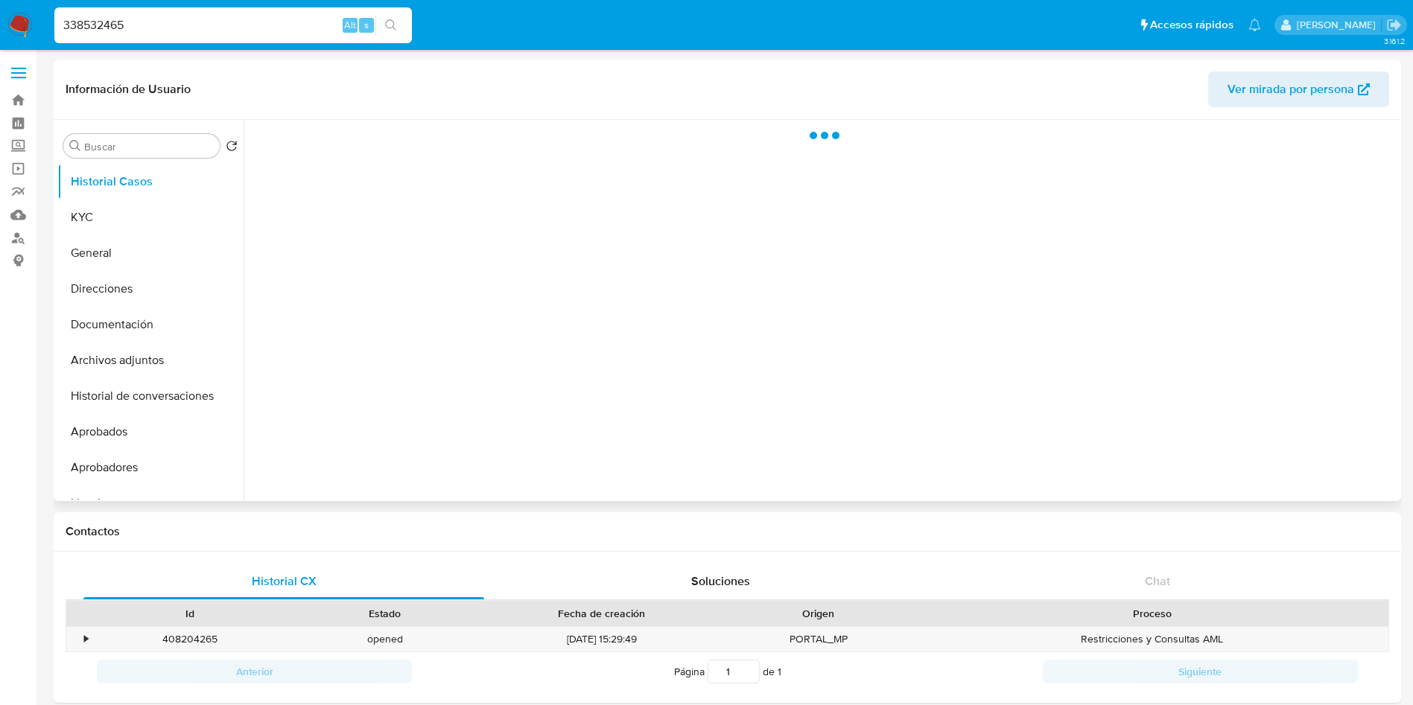
select select "10"
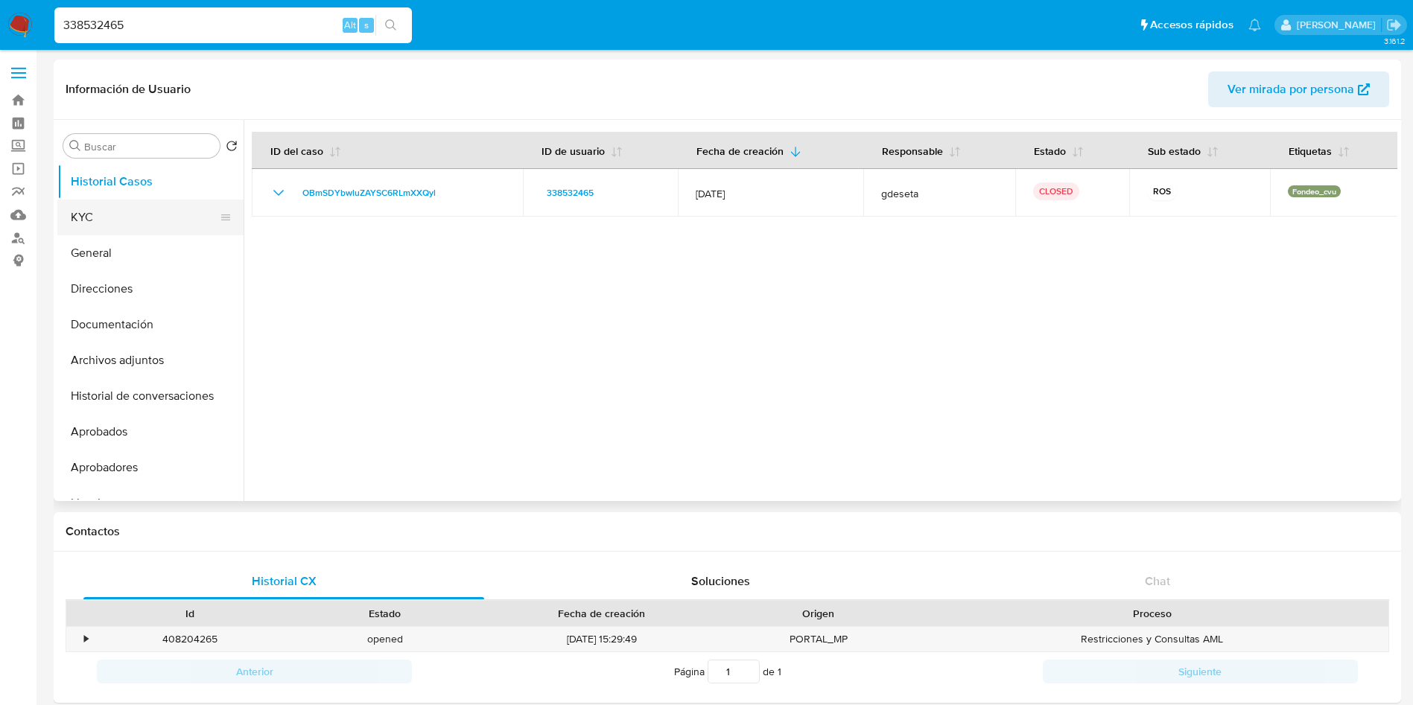
click at [143, 220] on button "KYC" at bounding box center [144, 218] width 174 height 36
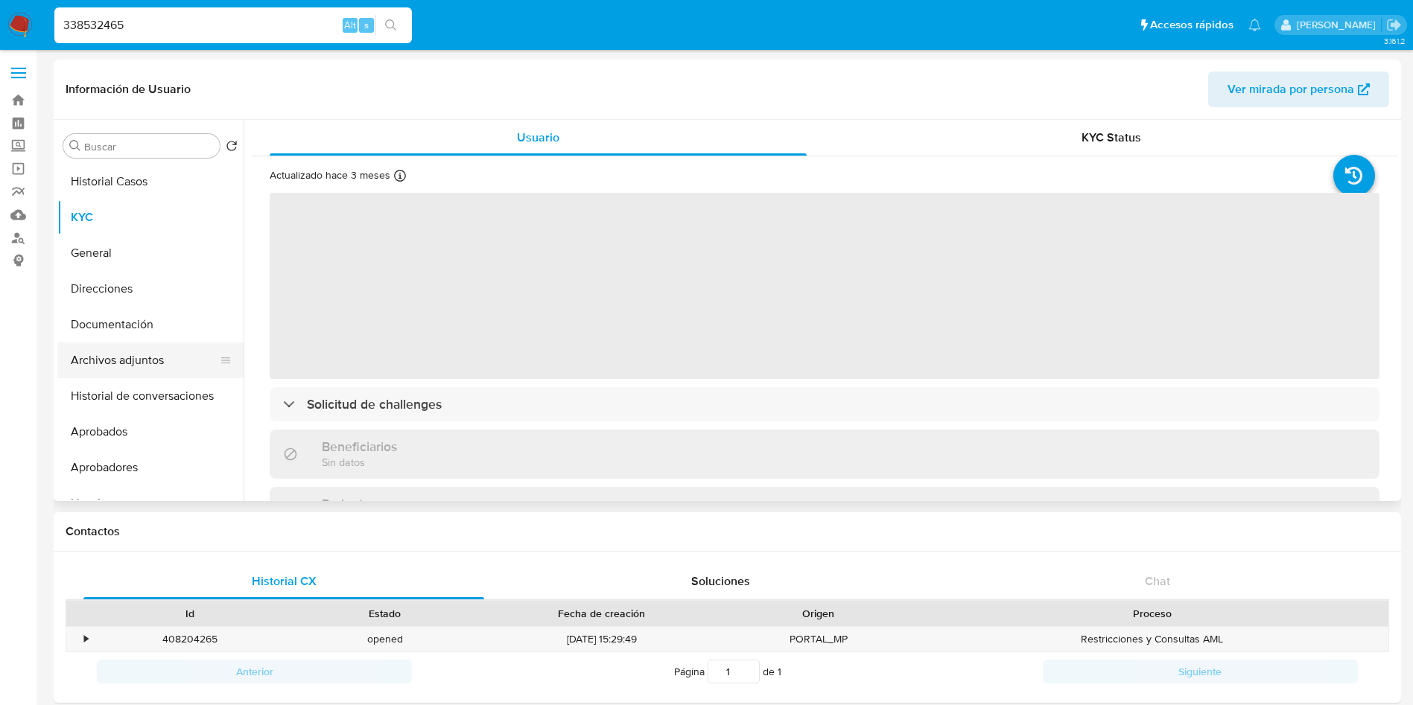
click at [114, 348] on button "Archivos adjuntos" at bounding box center [144, 361] width 174 height 36
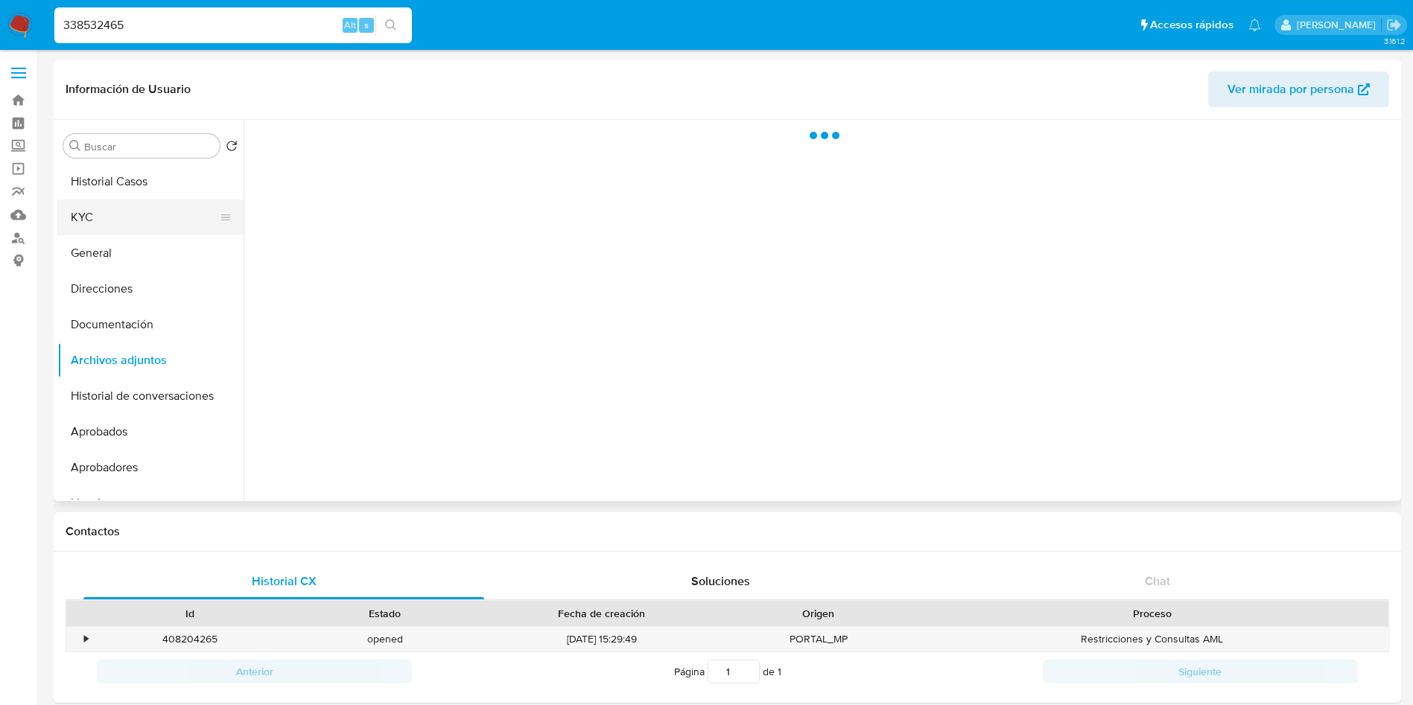
click at [98, 219] on button "KYC" at bounding box center [144, 218] width 174 height 36
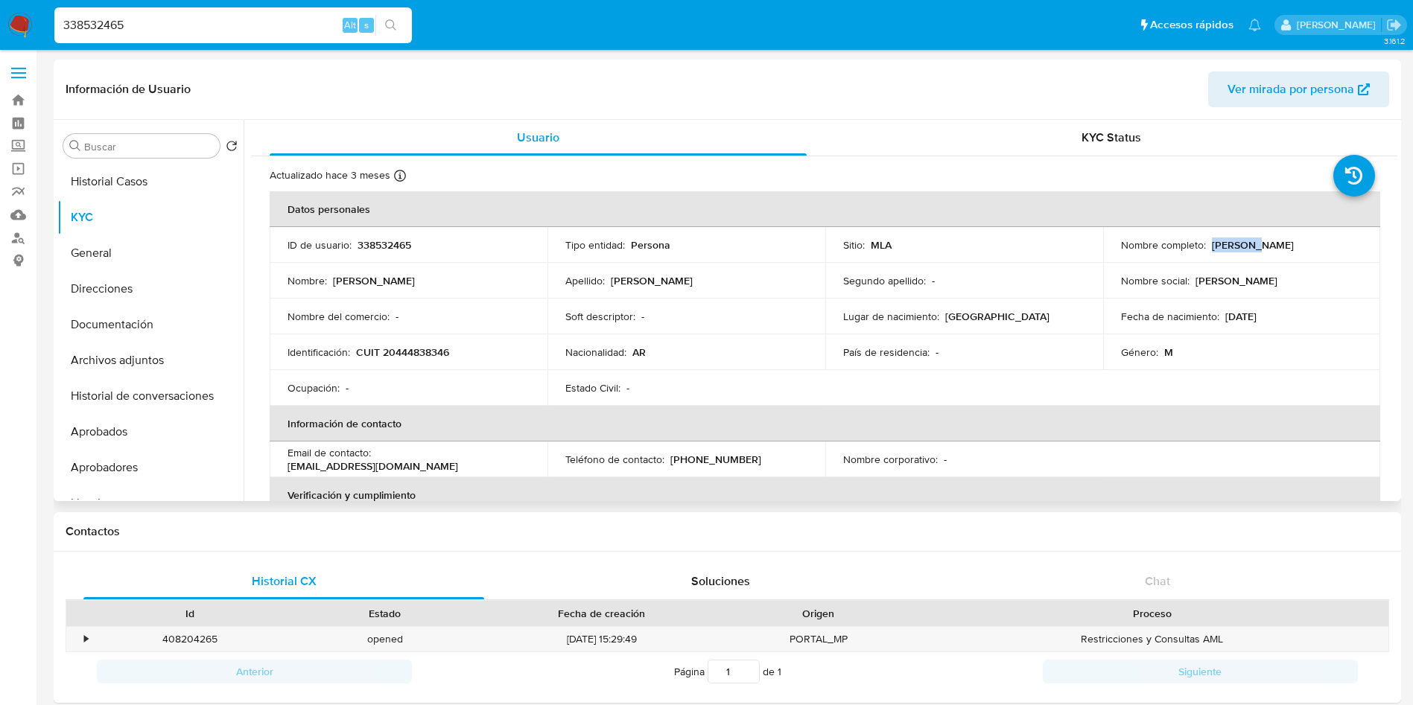
drag, startPoint x: 1207, startPoint y: 246, endPoint x: 1246, endPoint y: 245, distance: 38.7
click at [1246, 245] on div "Nombre completo : Luis Liu" at bounding box center [1242, 244] width 242 height 13
copy p "Luis Liu"
click at [223, 21] on input "338532465" at bounding box center [232, 25] width 357 height 19
drag, startPoint x: 179, startPoint y: 26, endPoint x: 0, endPoint y: 25, distance: 179.5
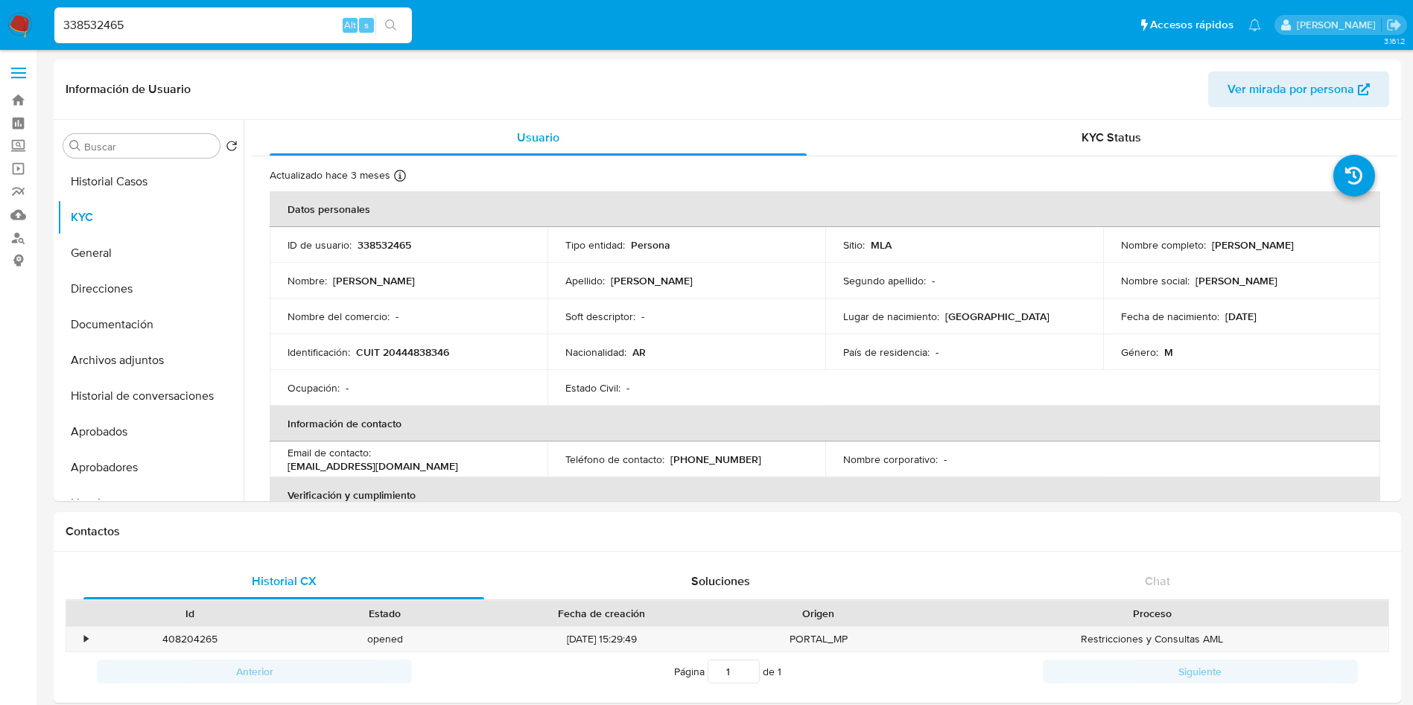
click at [0, 25] on nav "Pausado Ver notificaciones 338532465 Alt s Accesos rápidos Presiona las siguien…" at bounding box center [706, 25] width 1413 height 50
paste input "152304451"
type input "152304451"
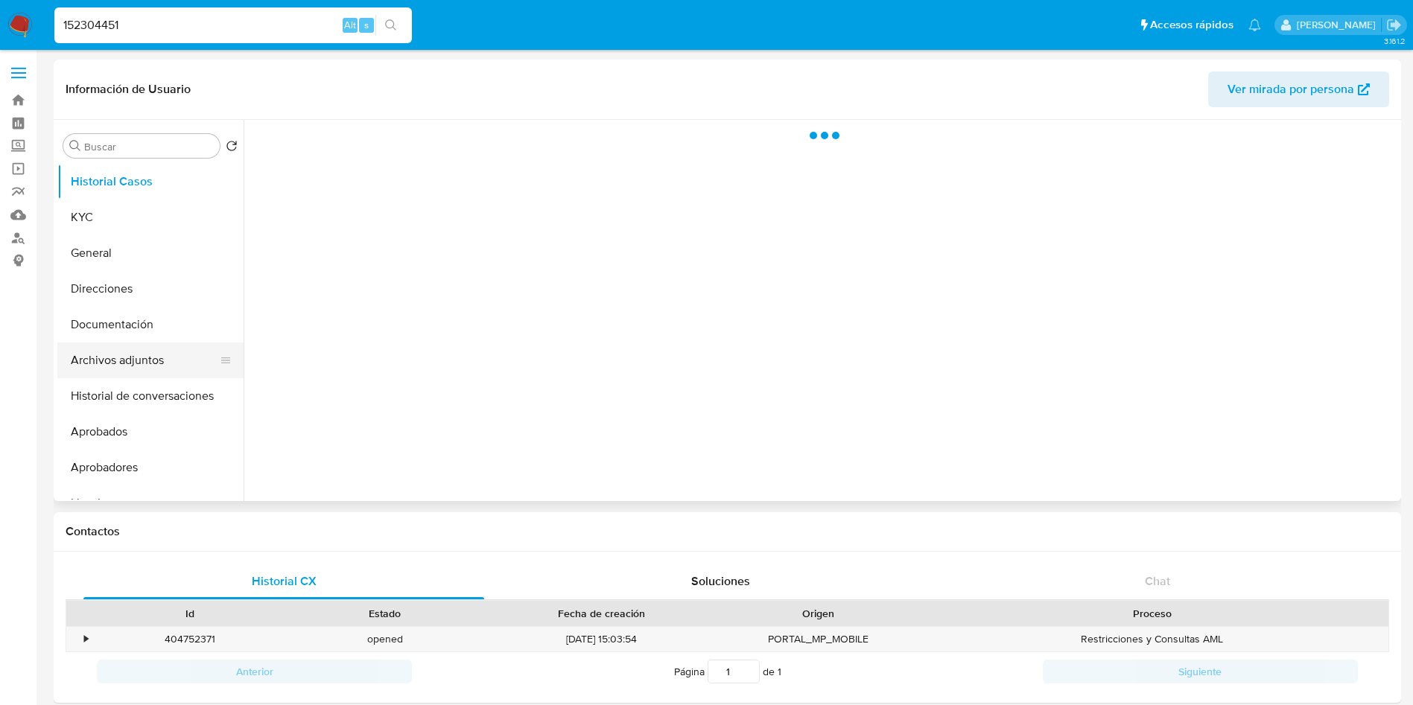
select select "10"
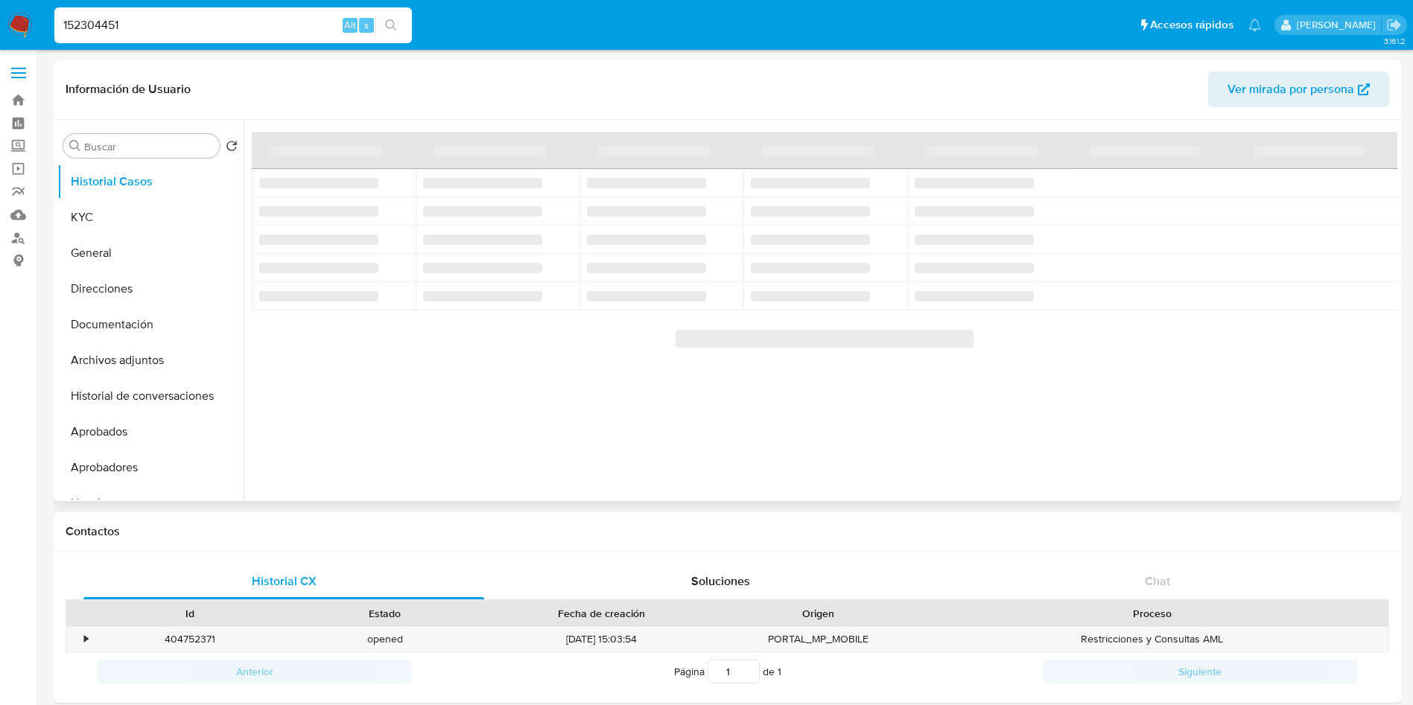
drag, startPoint x: 157, startPoint y: 352, endPoint x: 610, endPoint y: 396, distance: 454.9
click at [156, 352] on button "Archivos adjuntos" at bounding box center [150, 361] width 186 height 36
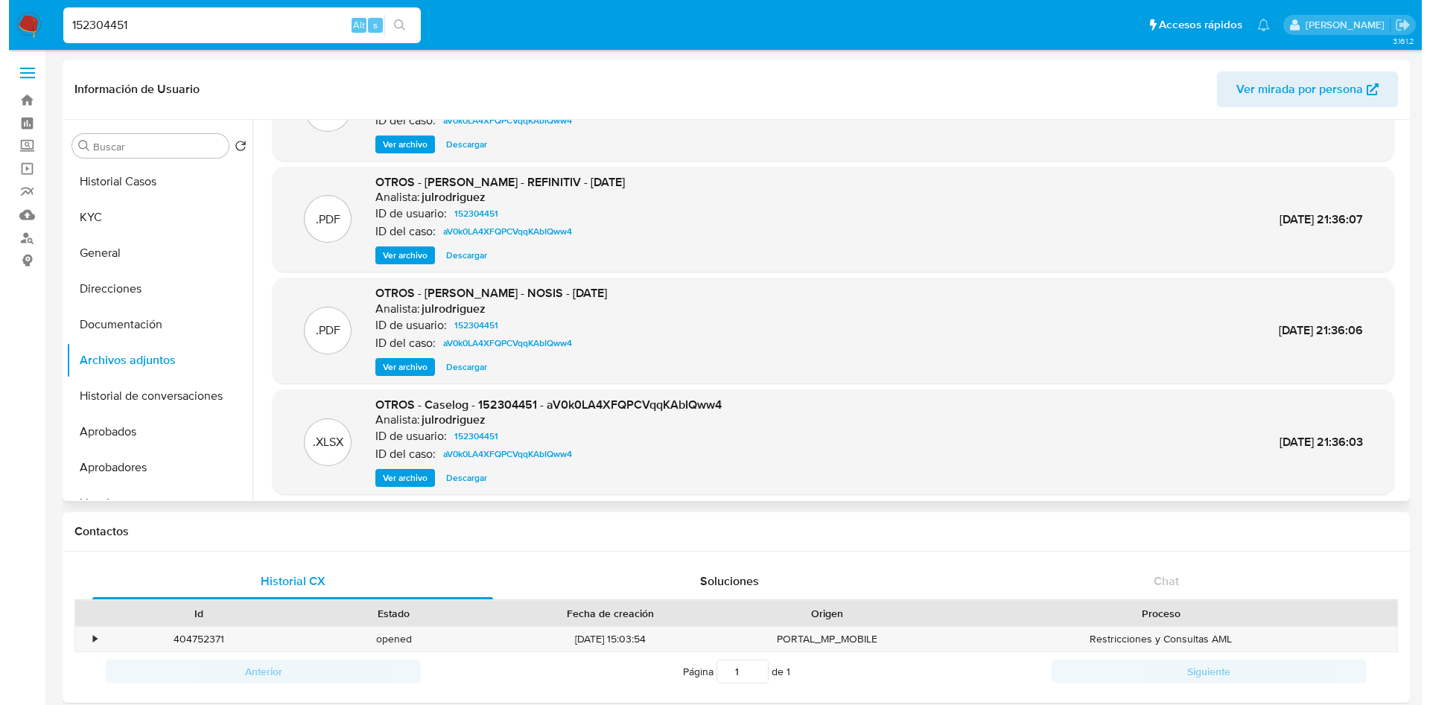
scroll to position [112, 0]
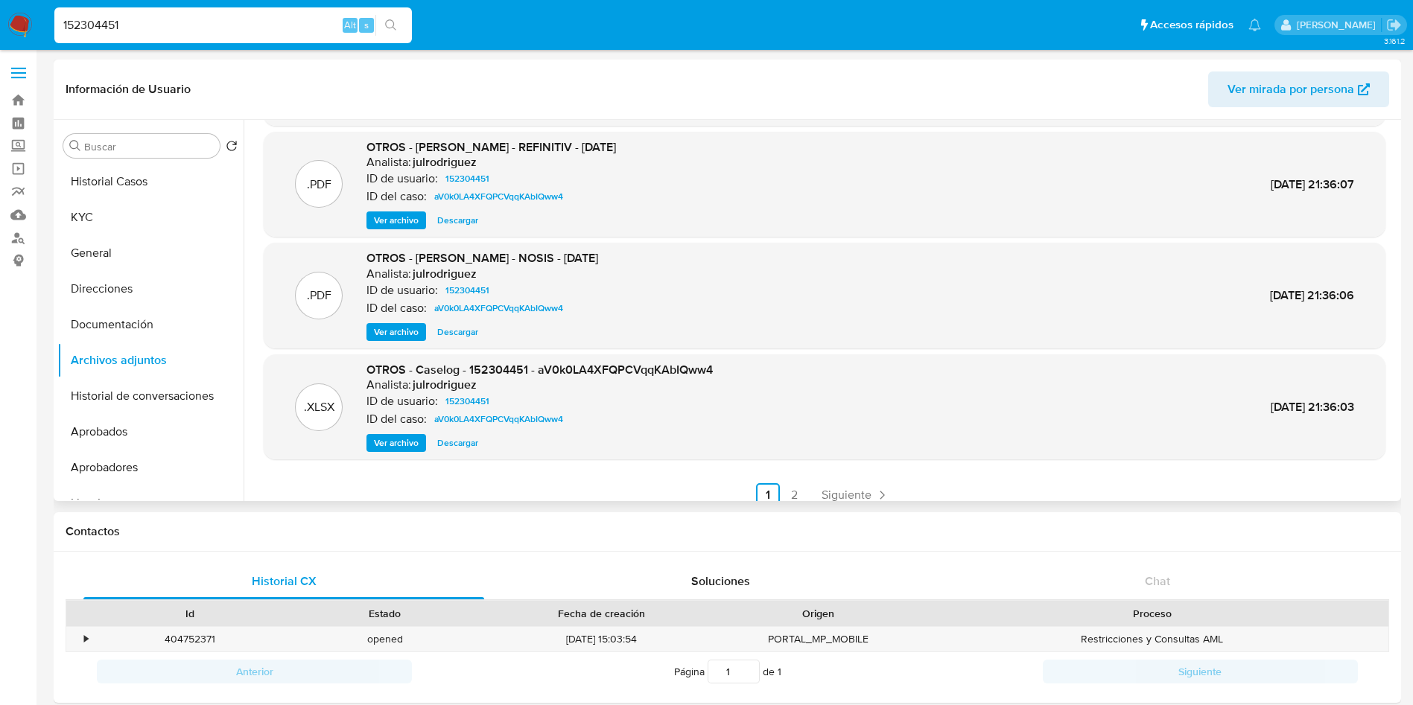
click at [403, 427] on p "ID del caso:" at bounding box center [396, 419] width 60 height 15
click at [405, 432] on div "OTROS - Caselog - 152304451 - aV0k0LA4XFQPCVqqKAbIQww4 Analista: julrodriguez I…" at bounding box center [539, 407] width 346 height 91
click at [404, 443] on span "Ver archivo" at bounding box center [396, 443] width 45 height 15
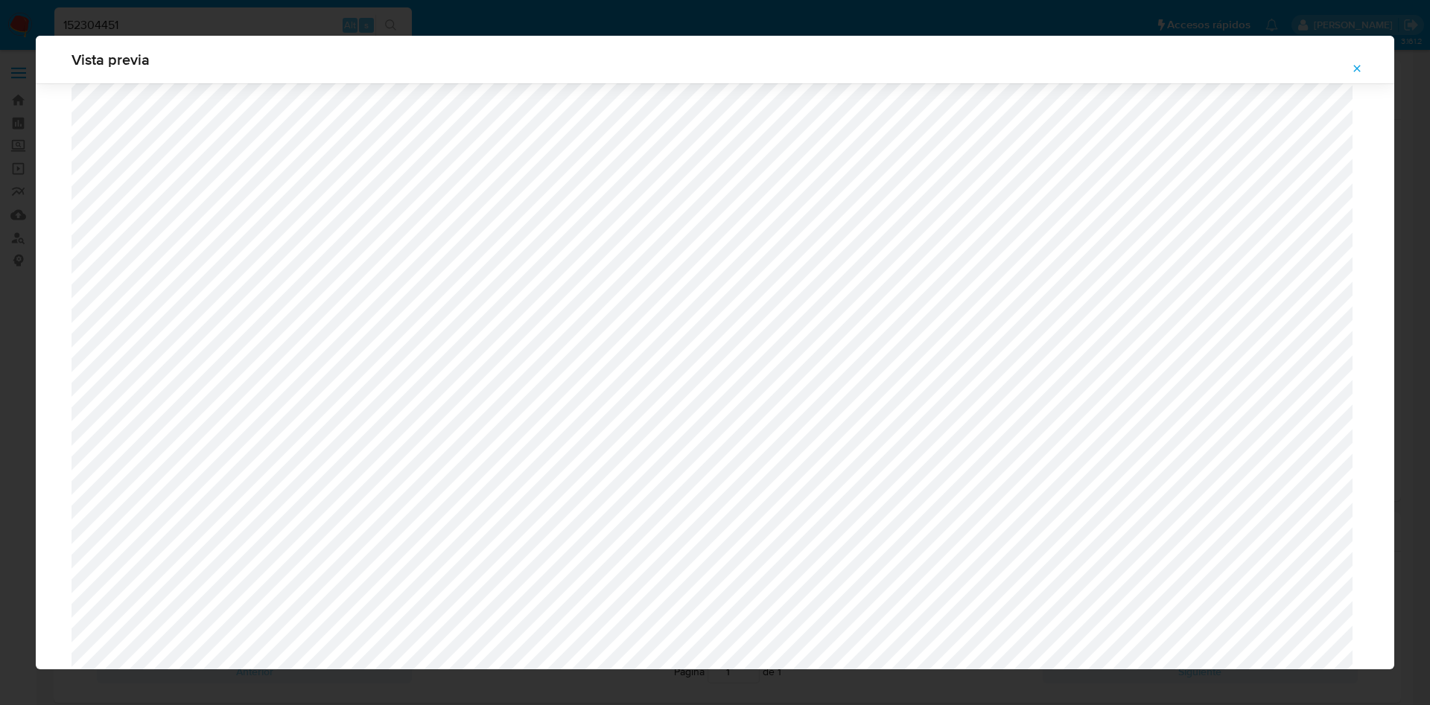
scroll to position [976, 0]
click at [1353, 71] on icon "Attachment preview" at bounding box center [1357, 69] width 12 height 12
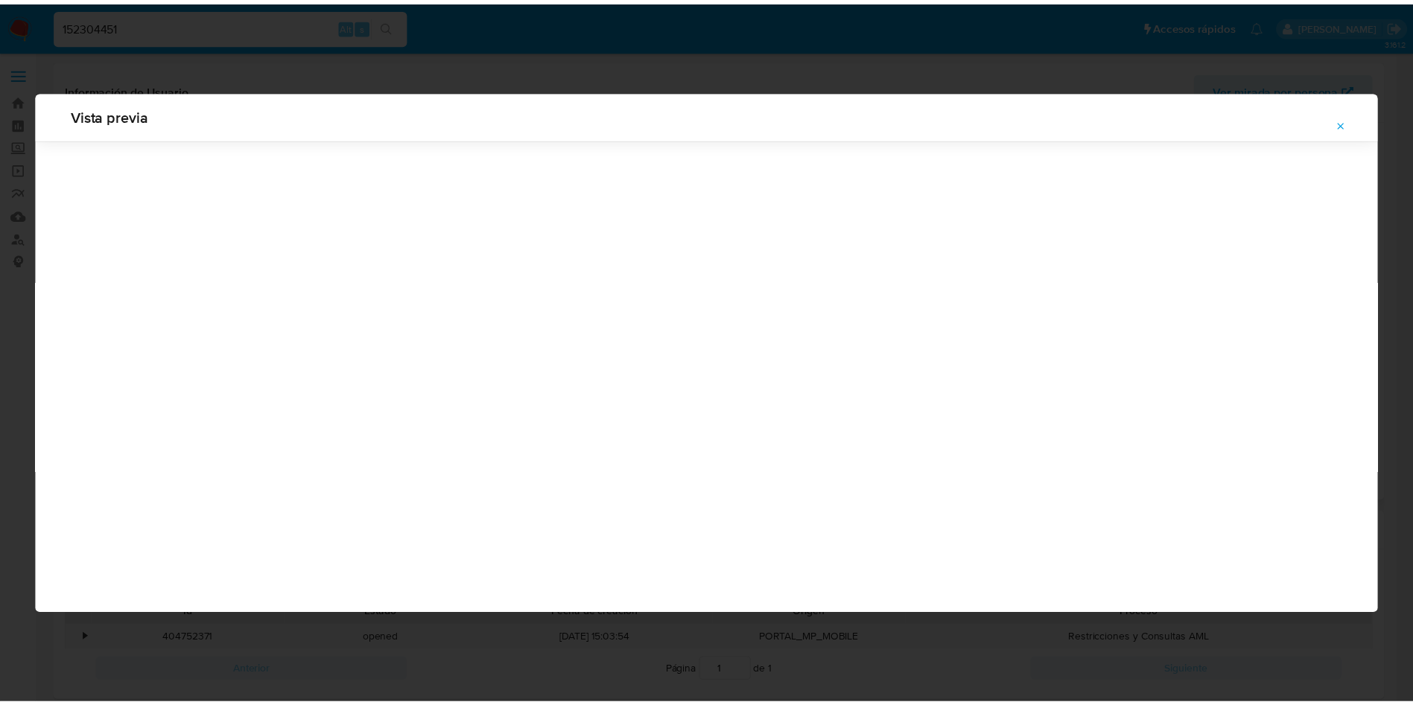
scroll to position [0, 0]
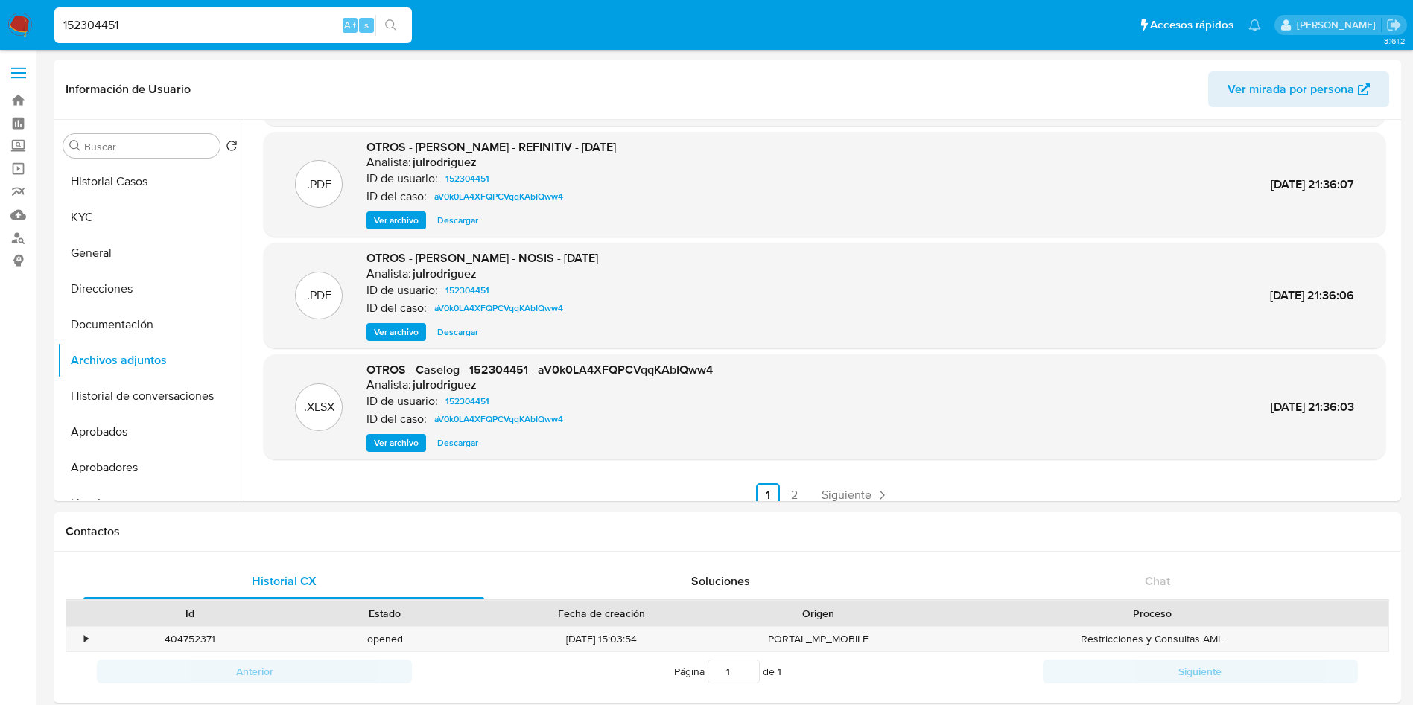
drag, startPoint x: 144, startPoint y: 20, endPoint x: 43, endPoint y: 12, distance: 101.6
click at [43, 12] on nav "Pausado Ver notificaciones 152304451 Alt s Accesos rápidos Presiona las siguien…" at bounding box center [706, 25] width 1413 height 50
paste input "4650380"
type input "465038051"
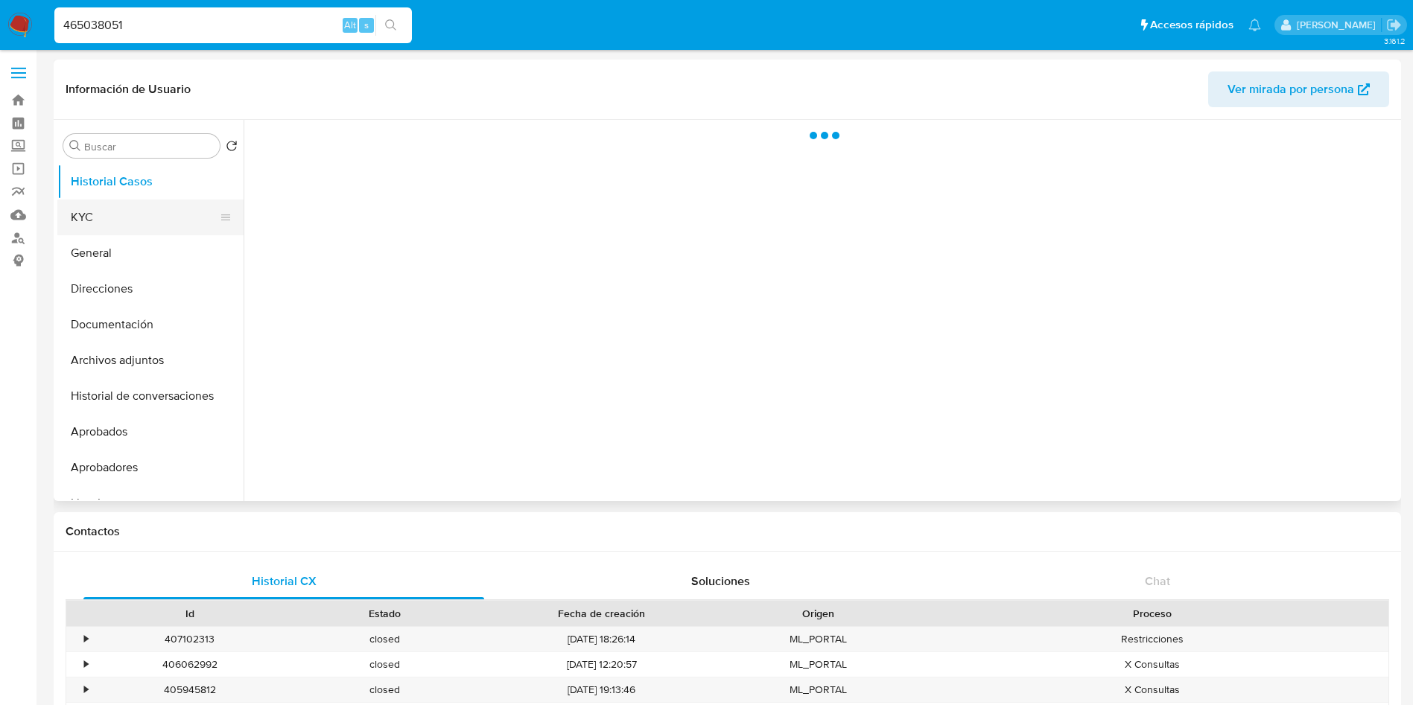
select select "10"
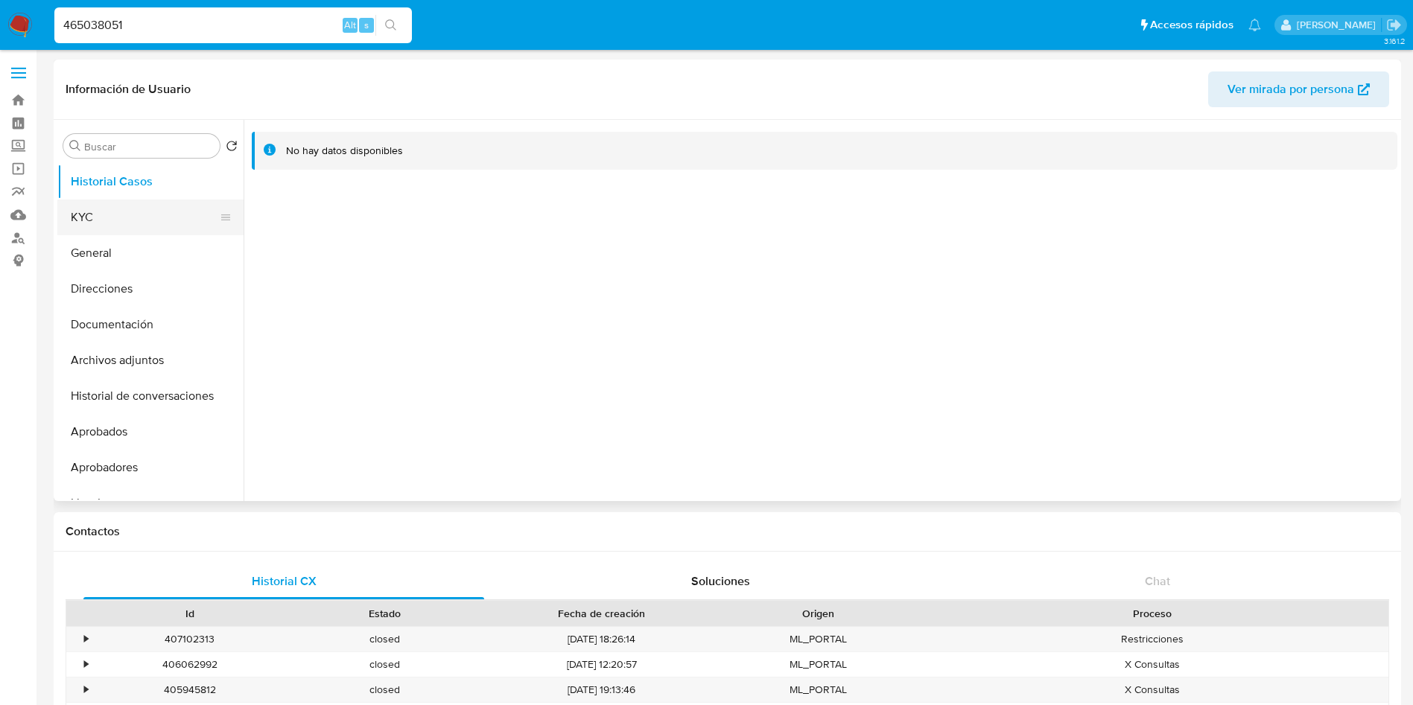
click at [138, 210] on button "KYC" at bounding box center [144, 218] width 174 height 36
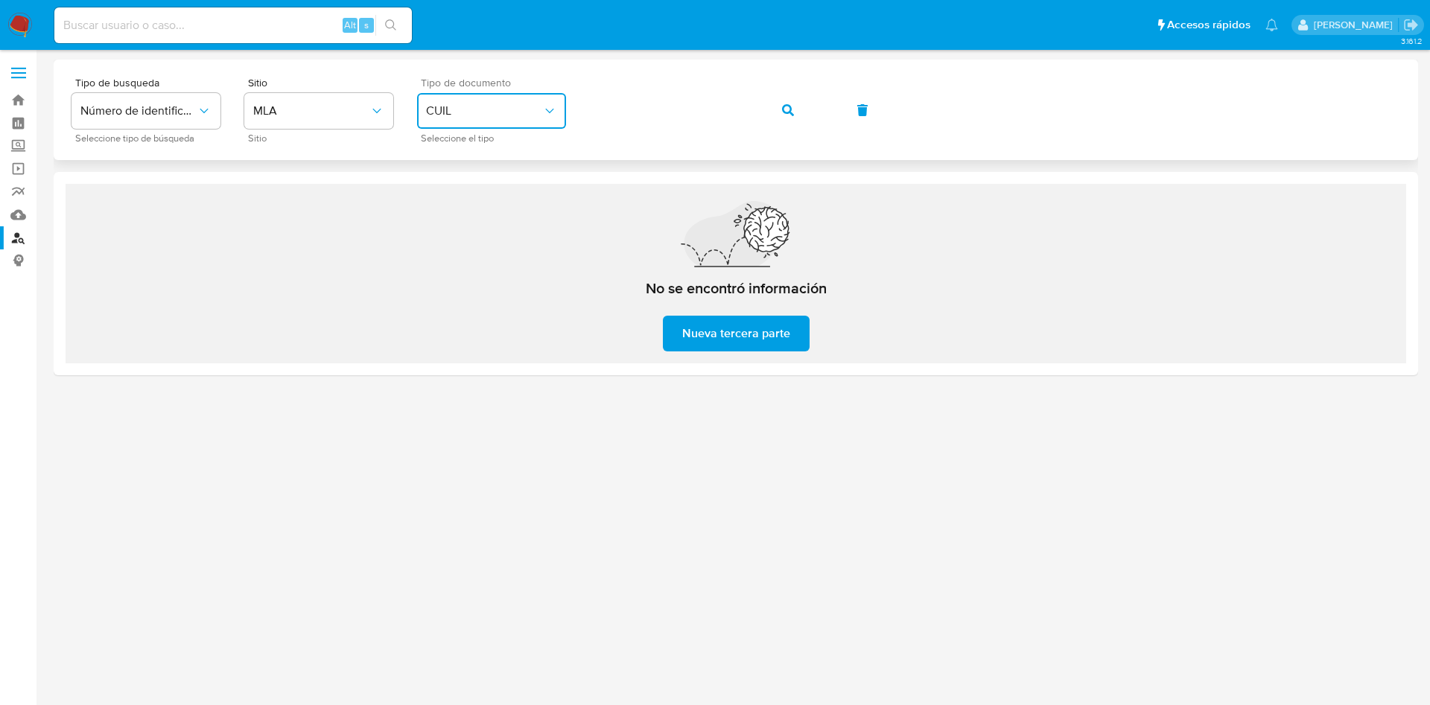
click at [462, 104] on span "CUIL" at bounding box center [484, 111] width 116 height 15
click at [810, 108] on button "button" at bounding box center [788, 110] width 51 height 36
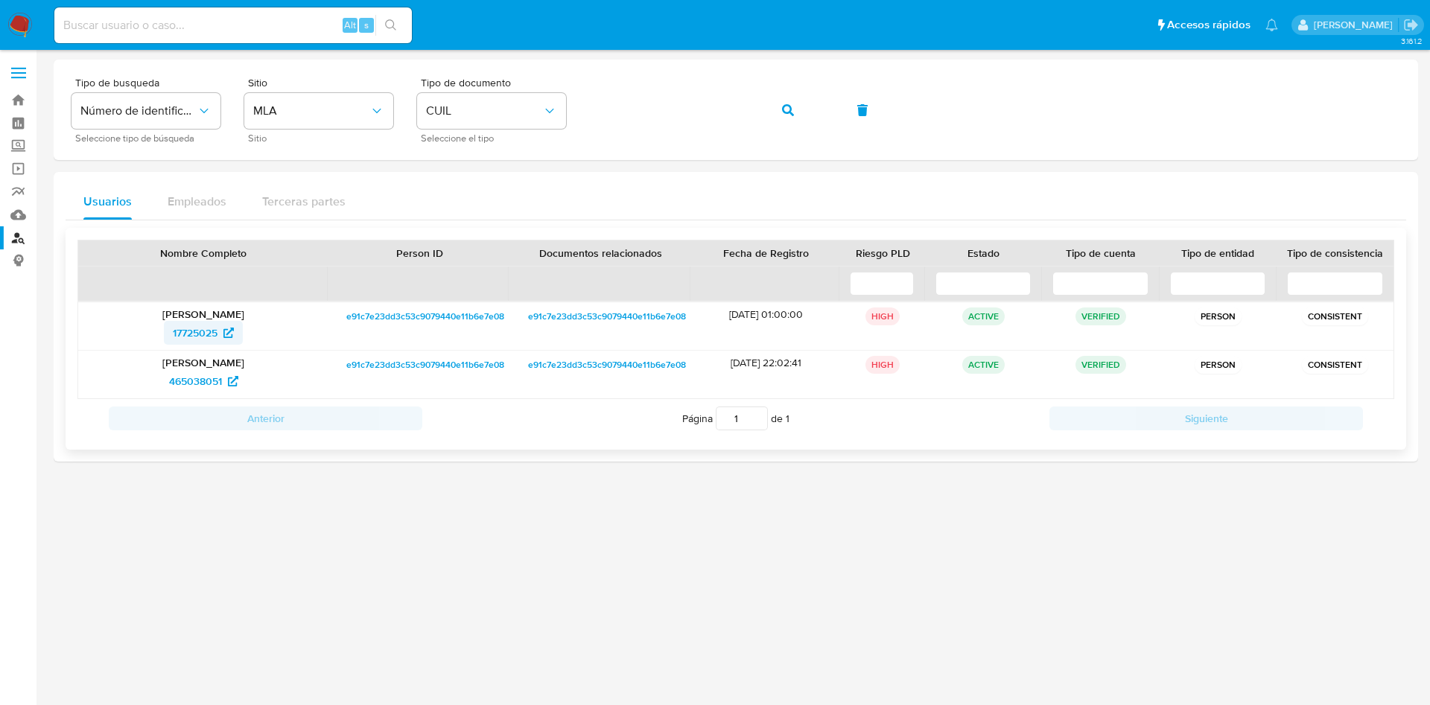
click at [206, 338] on span "17725025" at bounding box center [195, 333] width 45 height 24
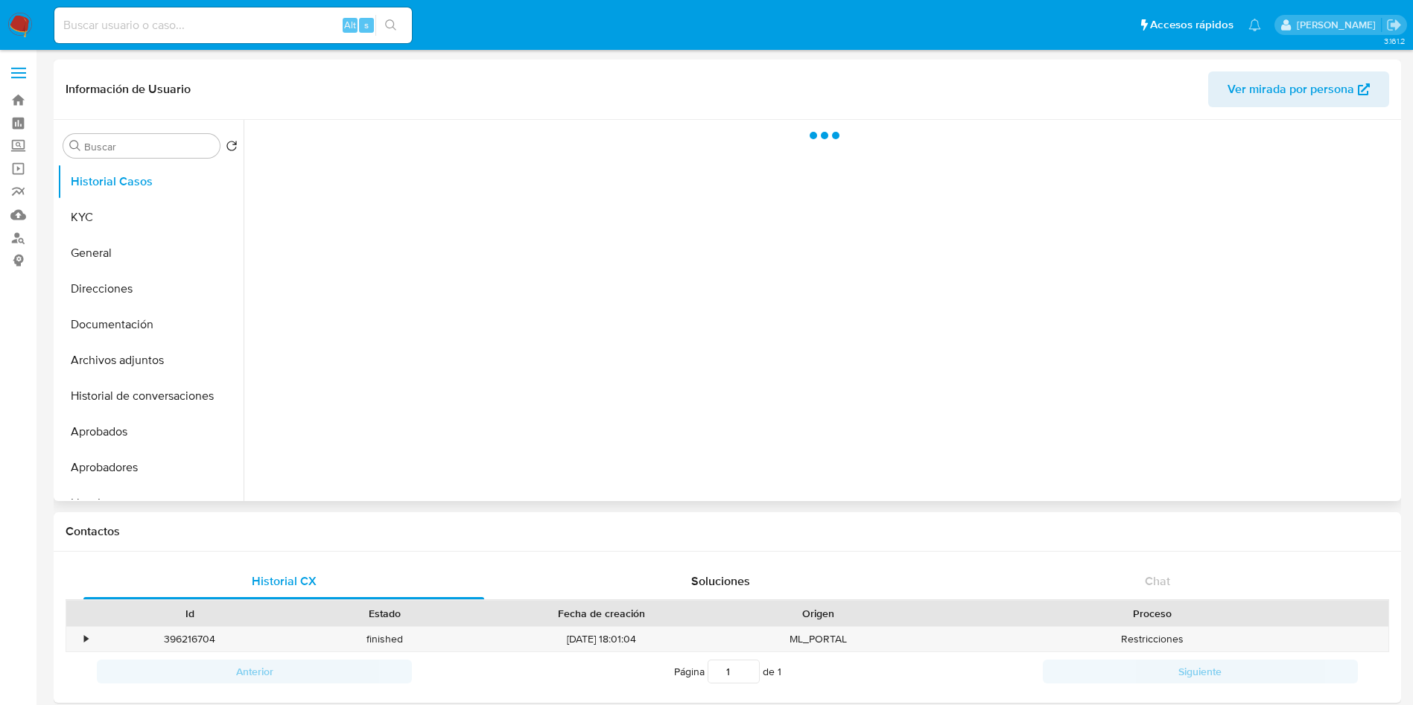
select select "10"
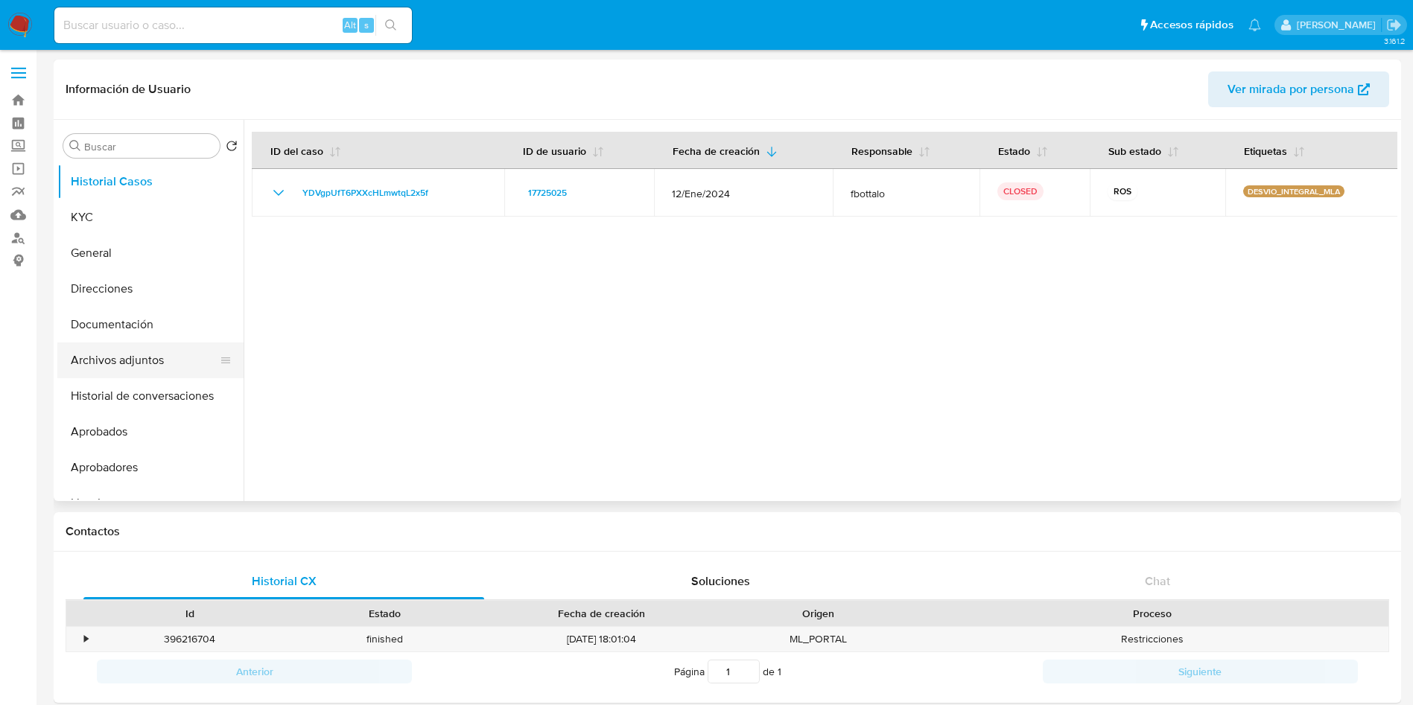
click at [132, 352] on button "Archivos adjuntos" at bounding box center [144, 361] width 174 height 36
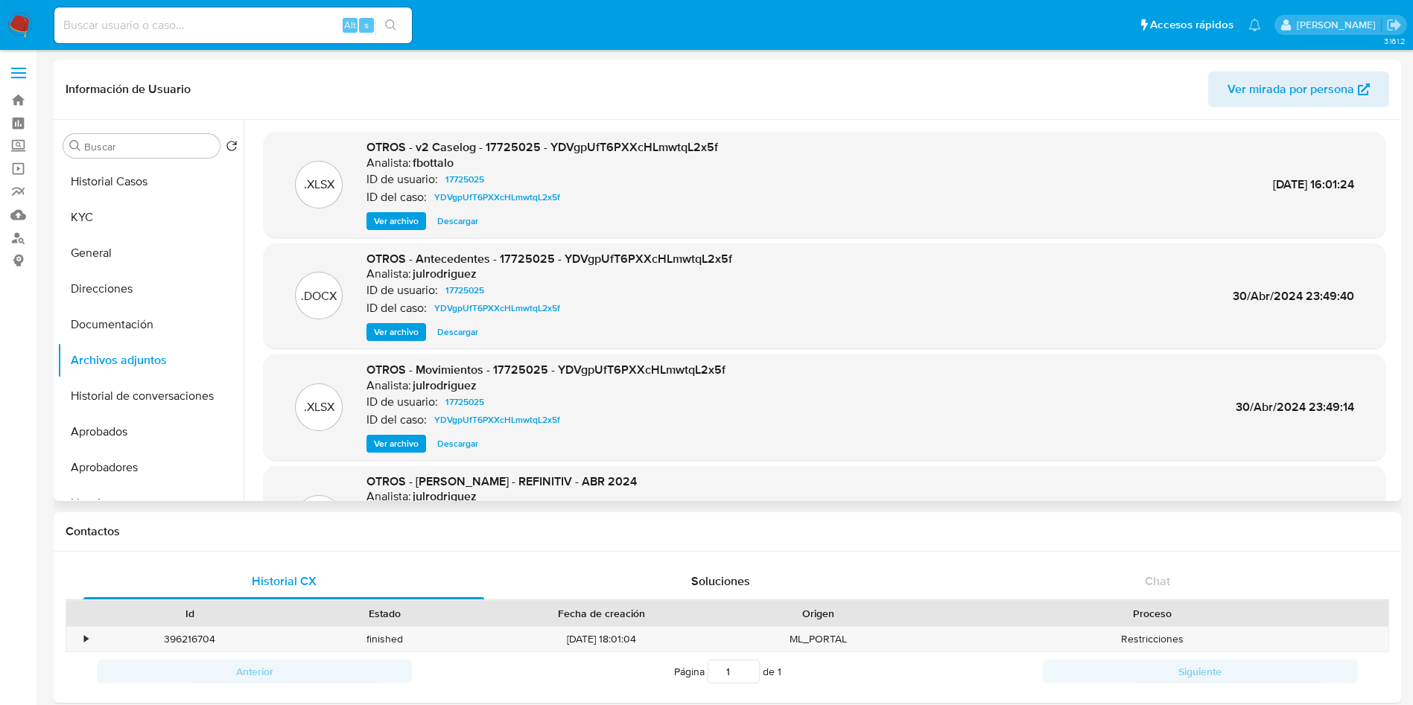
click at [391, 225] on span "Ver archivo" at bounding box center [396, 221] width 45 height 15
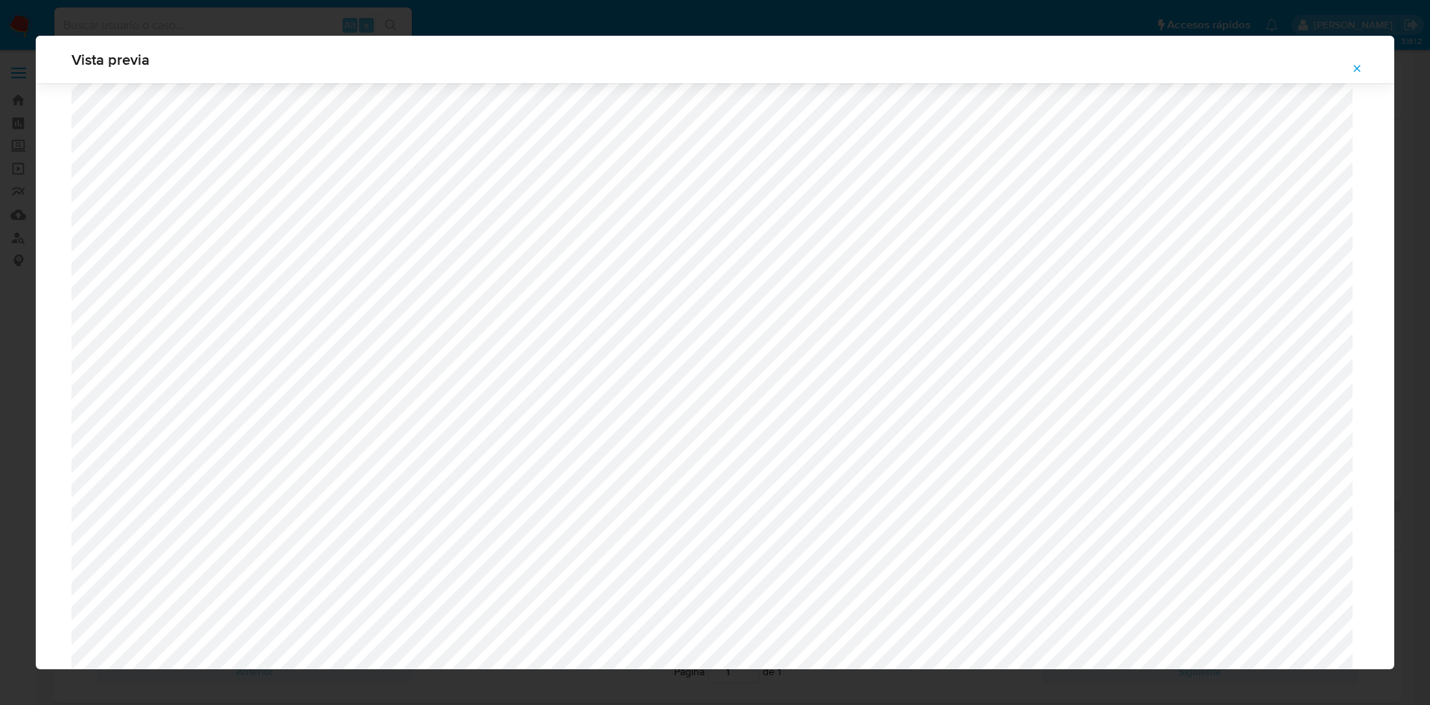
scroll to position [1087, 0]
click at [1358, 63] on icon "Attachment preview" at bounding box center [1357, 69] width 12 height 12
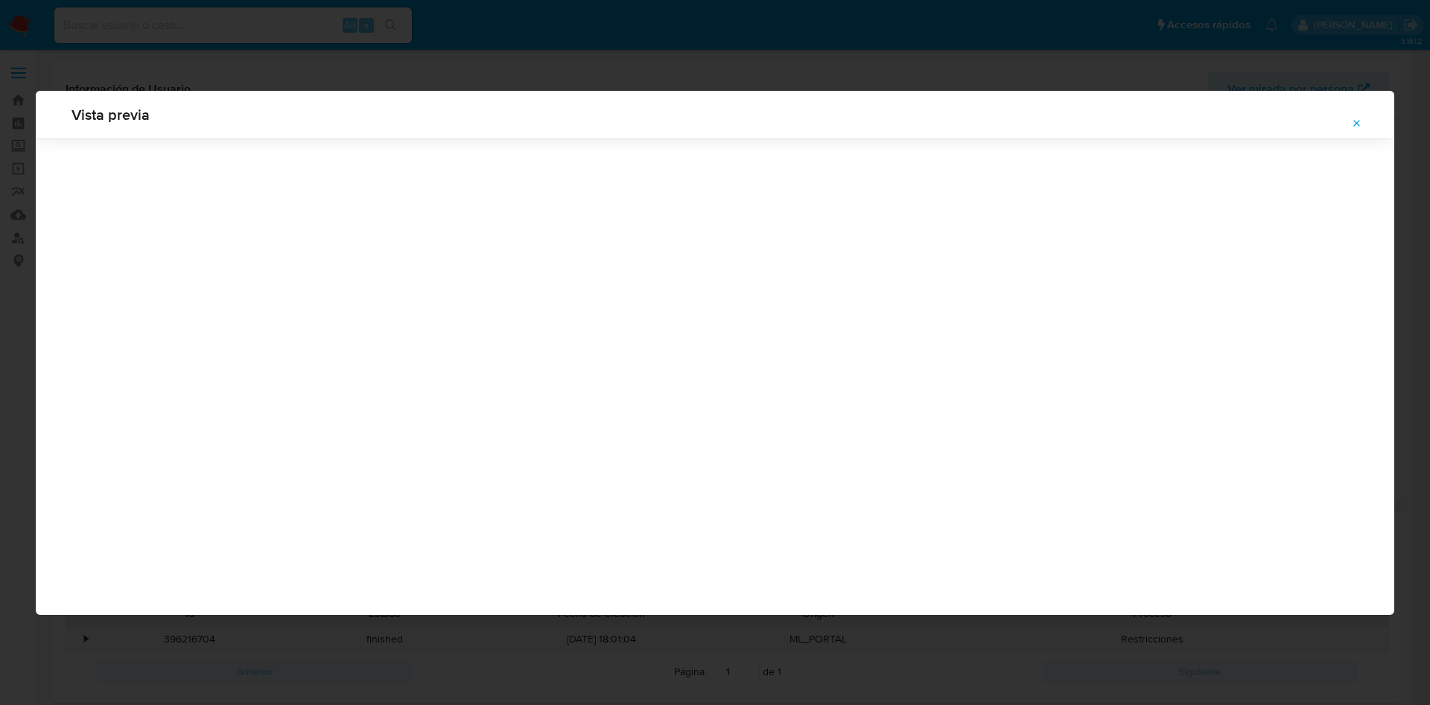
scroll to position [0, 0]
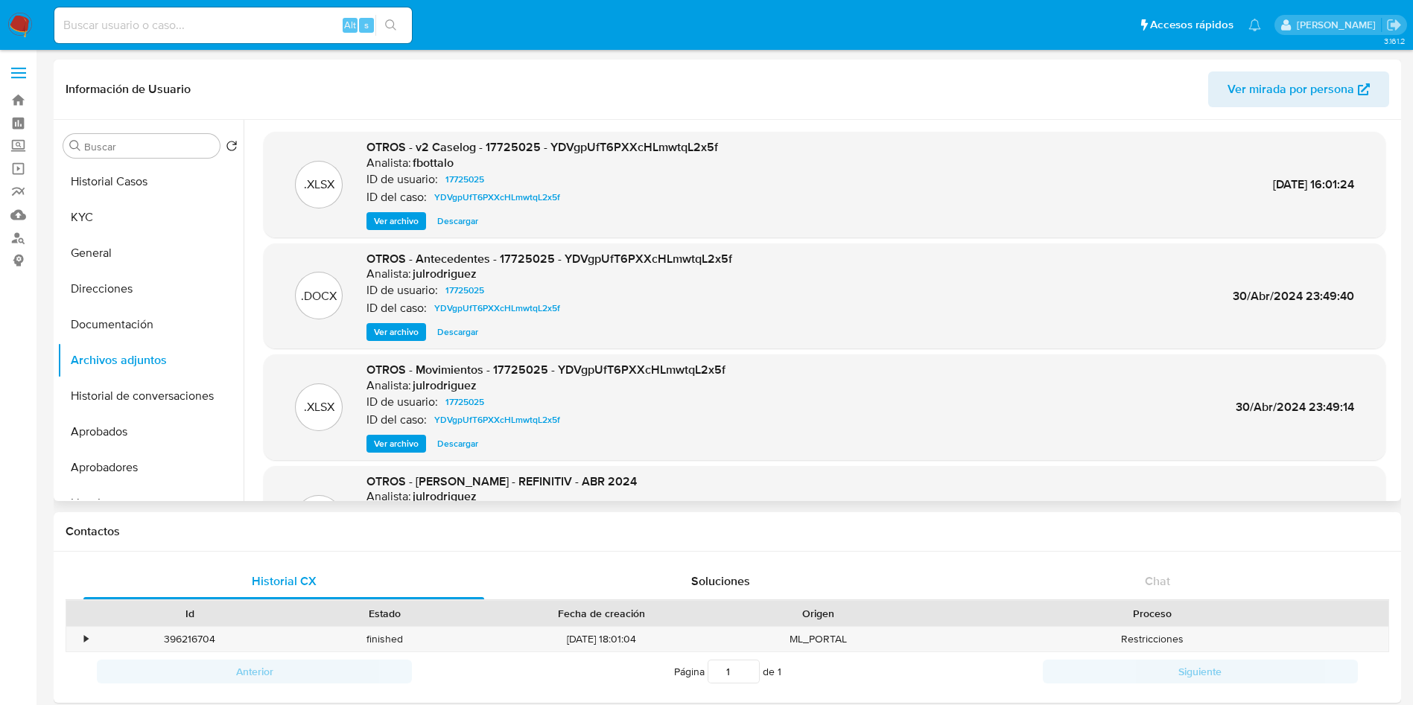
click at [402, 220] on span "Ver archivo" at bounding box center [396, 221] width 45 height 15
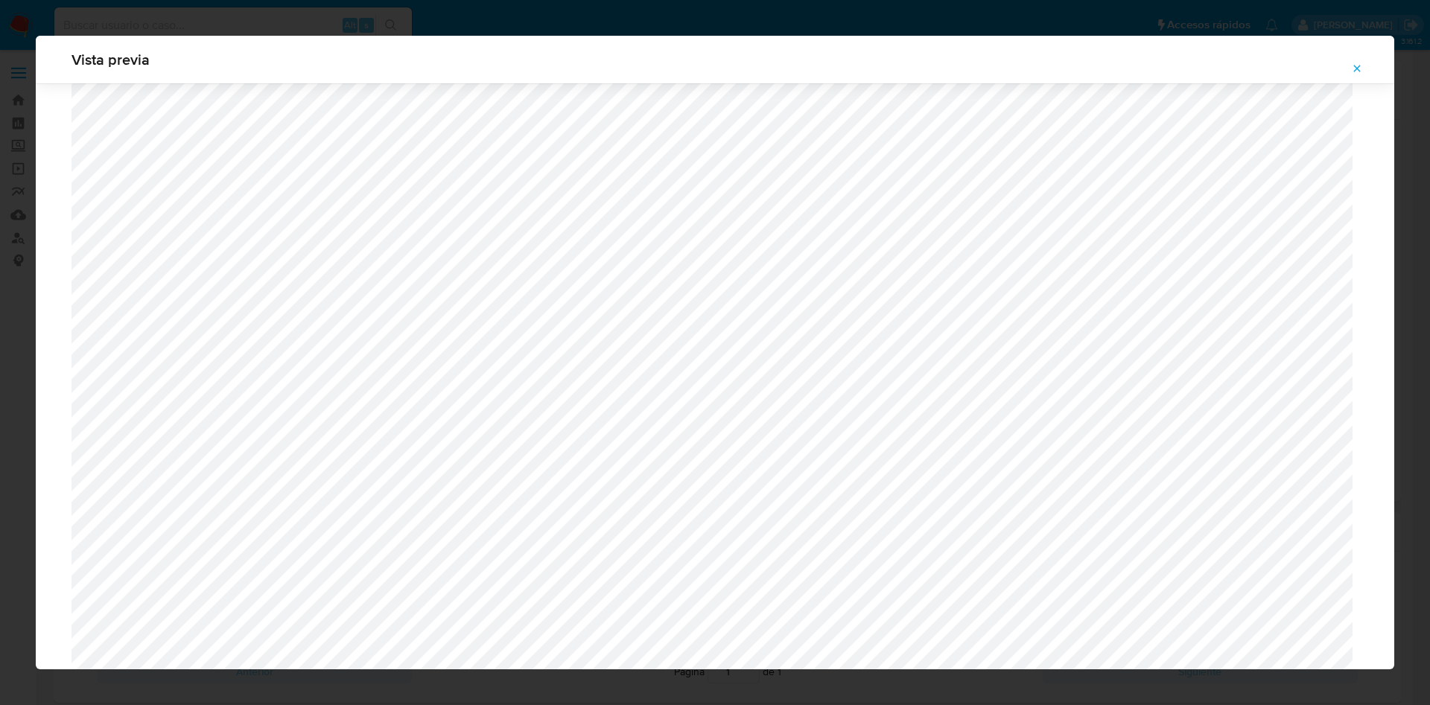
scroll to position [976, 0]
click at [1354, 63] on icon "Attachment preview" at bounding box center [1357, 69] width 12 height 12
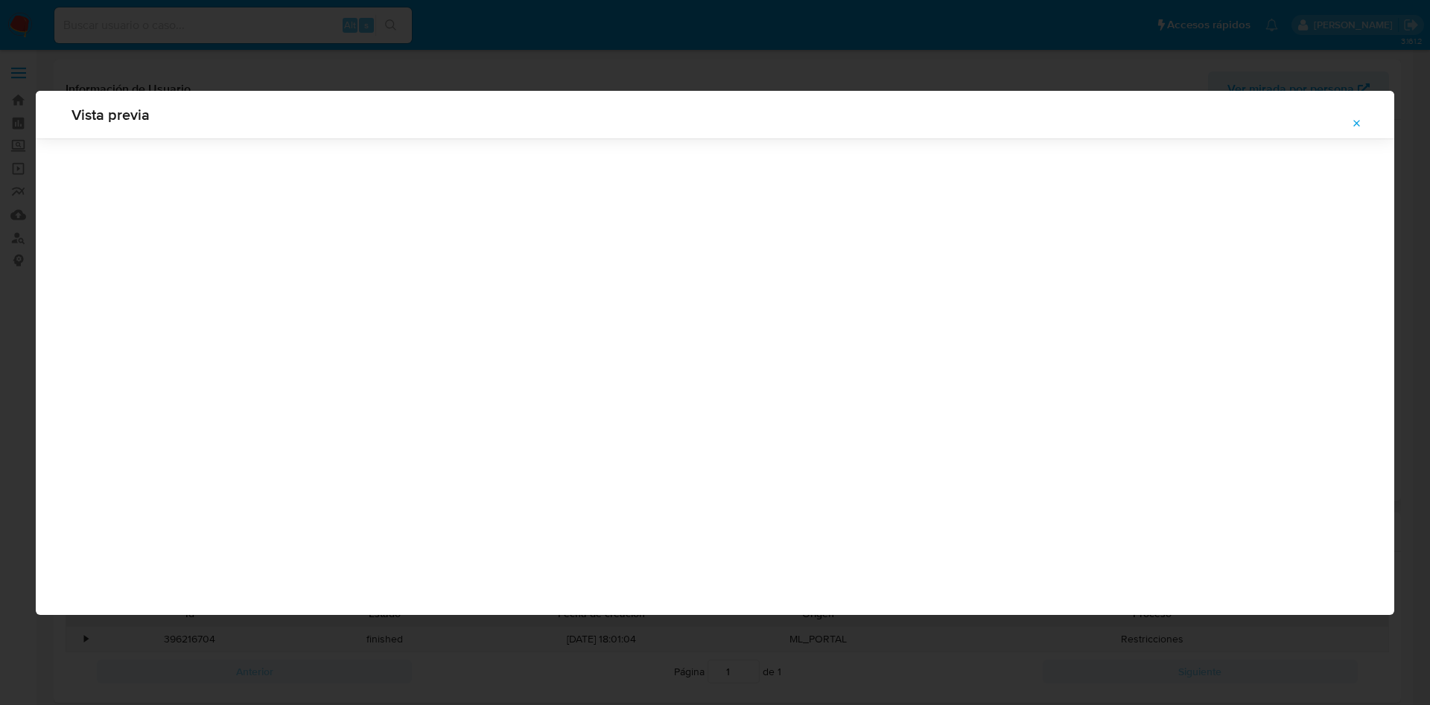
scroll to position [0, 0]
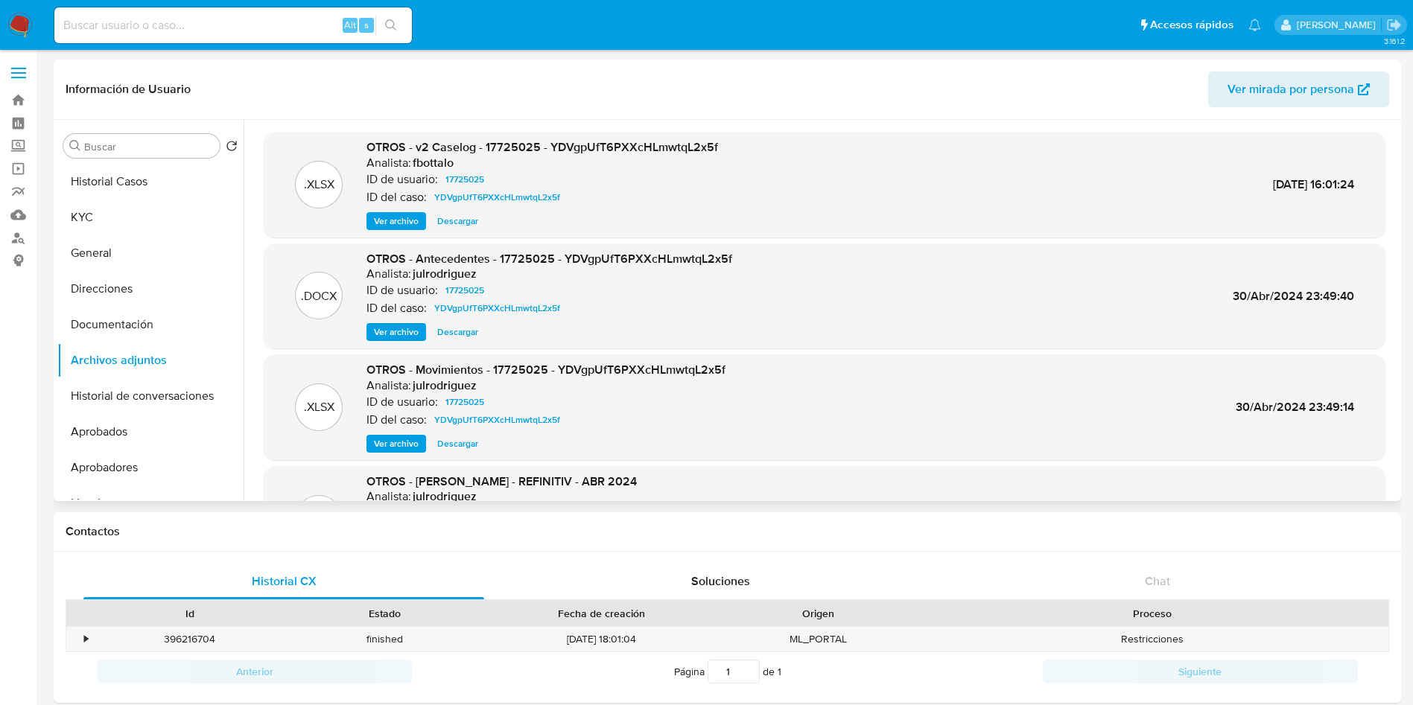
click at [399, 222] on span "Ver archivo" at bounding box center [396, 221] width 45 height 15
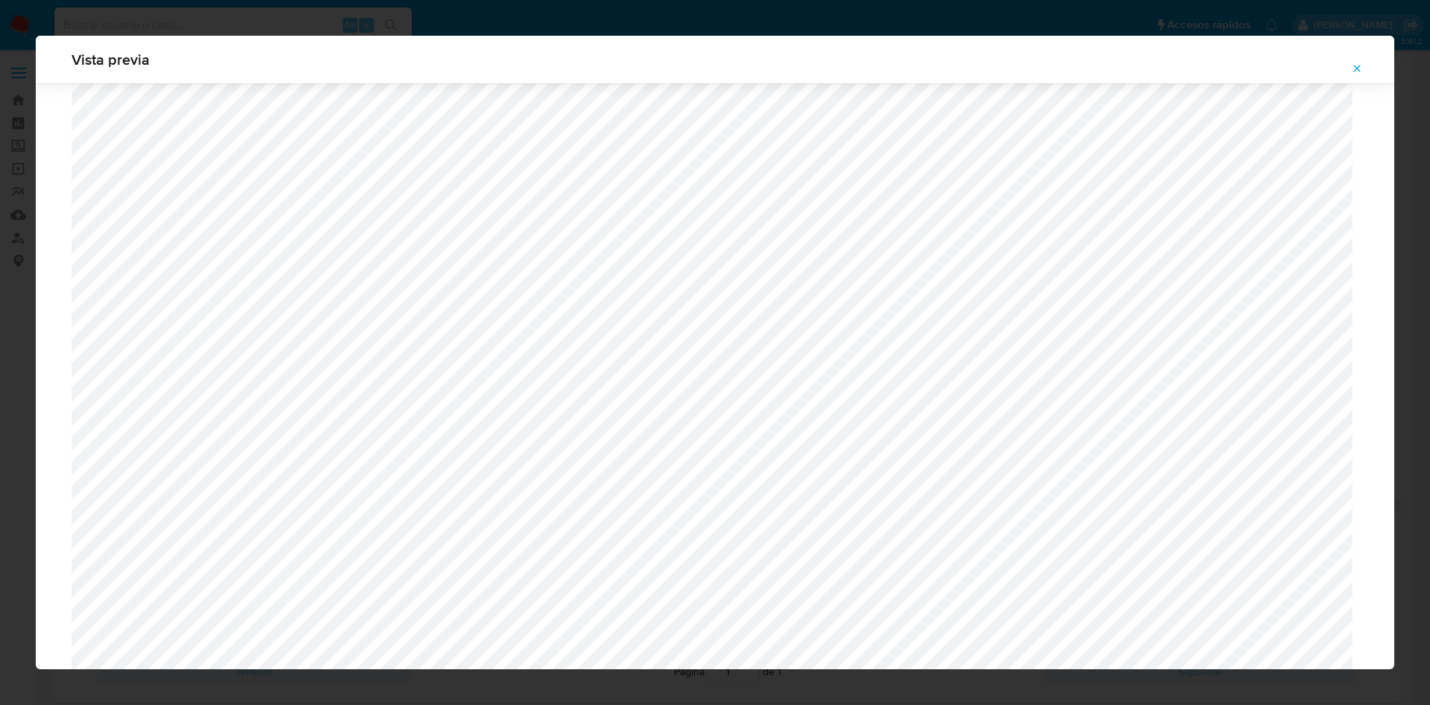
scroll to position [976, 0]
click at [1350, 64] on button "Attachment preview" at bounding box center [1357, 69] width 33 height 24
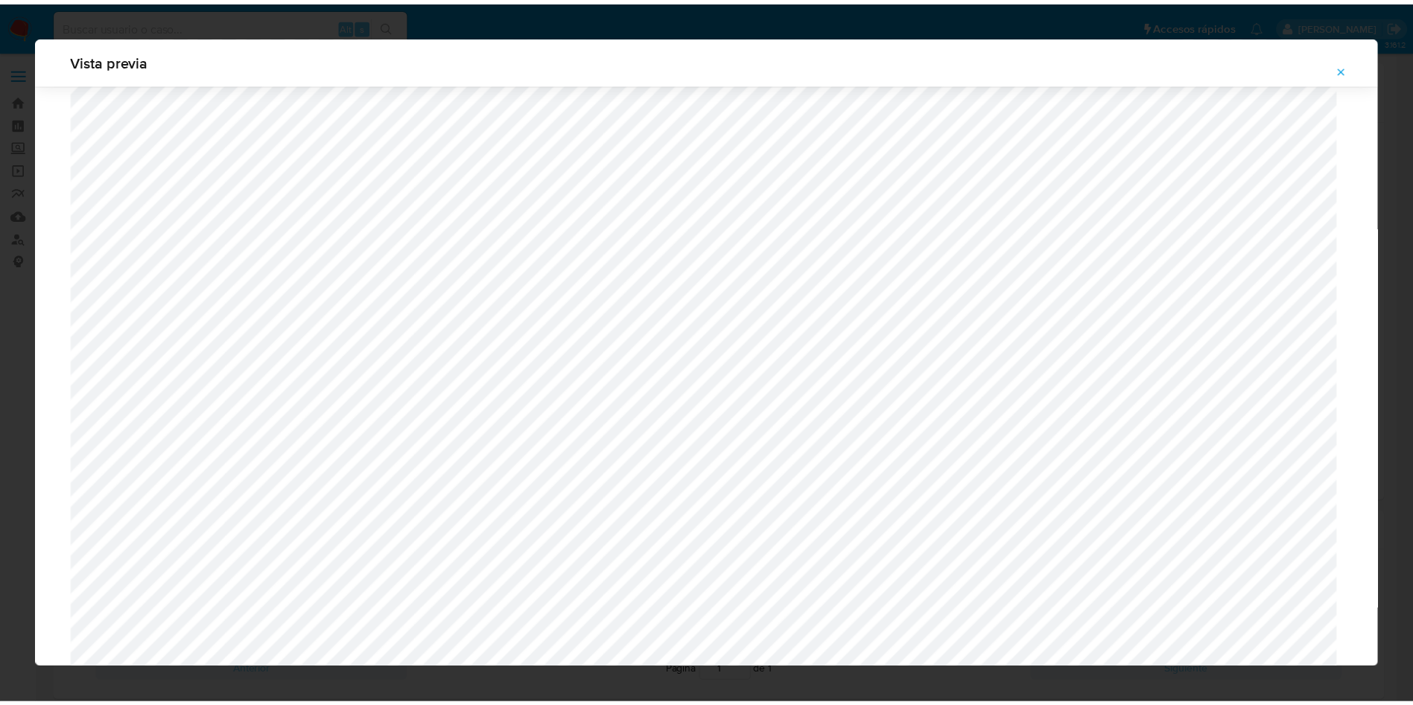
scroll to position [0, 0]
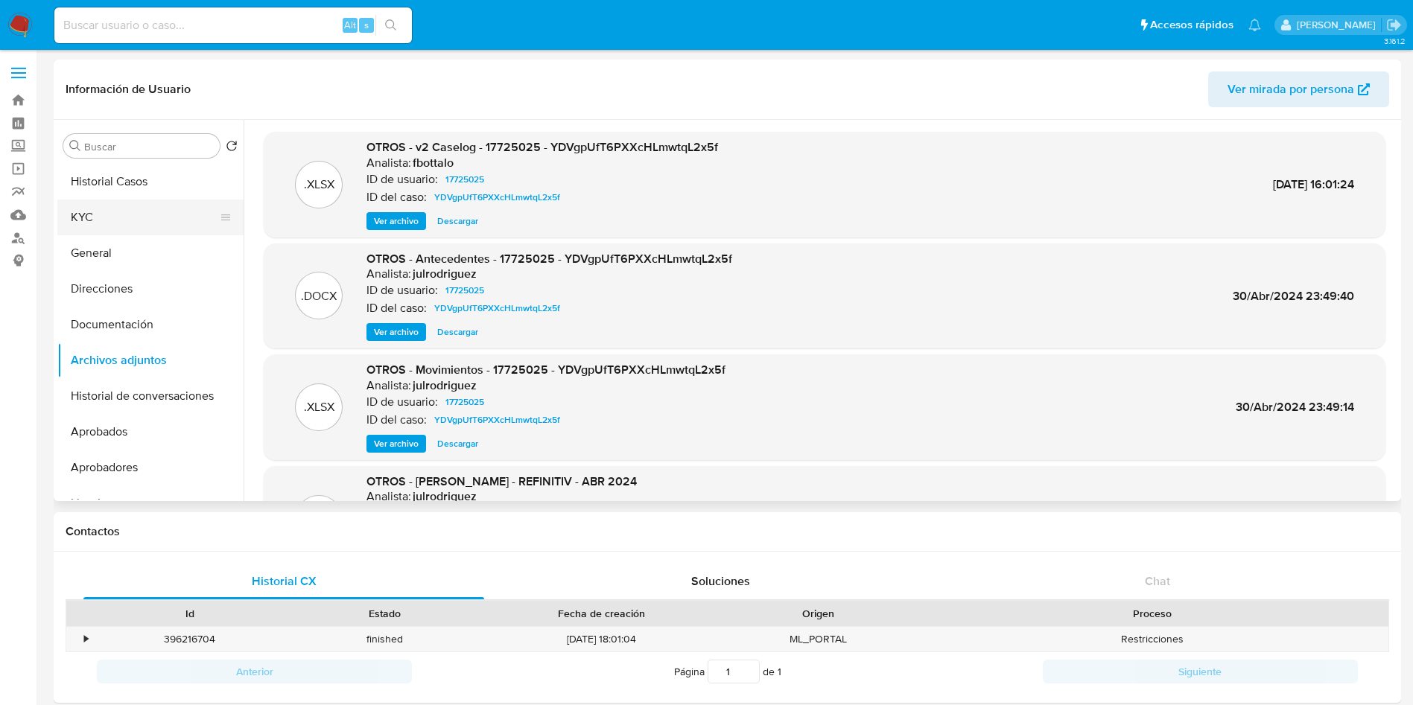
click at [117, 212] on button "KYC" at bounding box center [144, 218] width 174 height 36
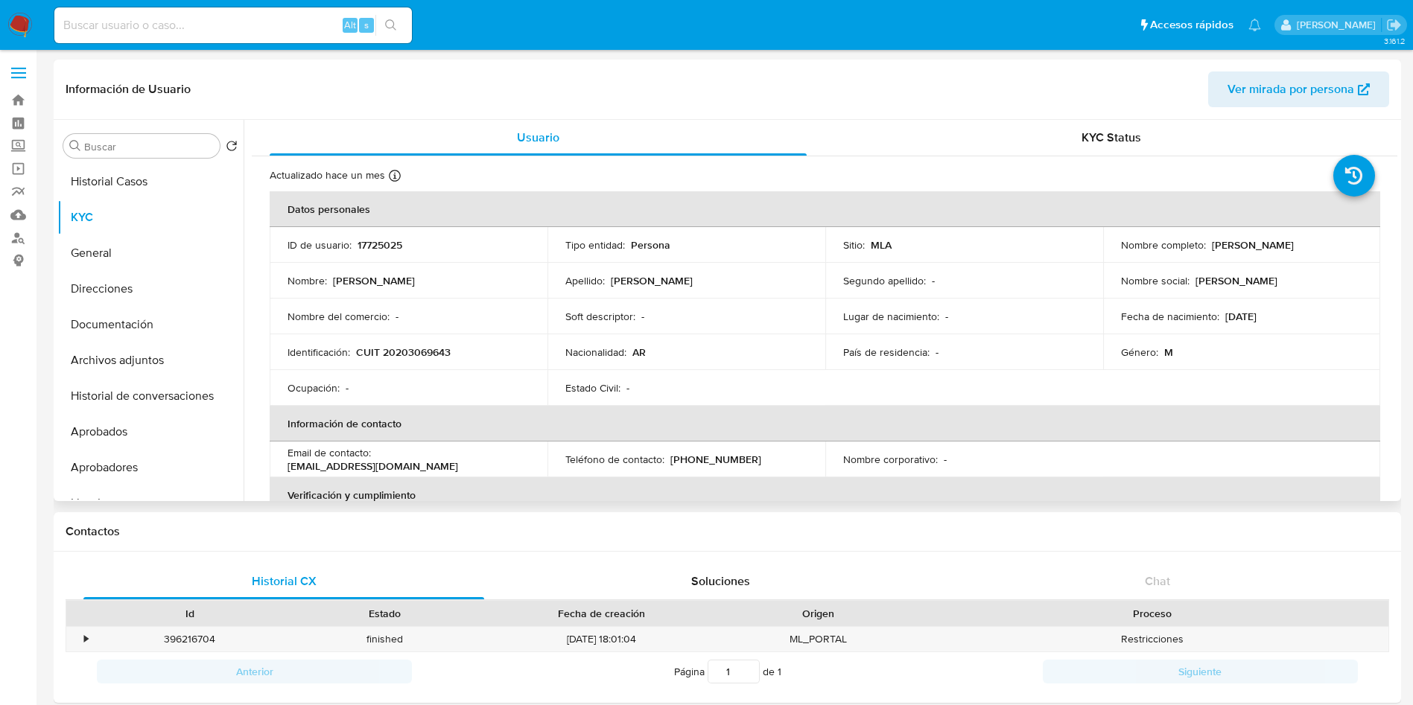
click at [439, 348] on p "CUIT 20203069643" at bounding box center [403, 352] width 95 height 13
click at [439, 347] on p "CUIT 20203069643" at bounding box center [403, 352] width 95 height 13
copy p "20203069643"
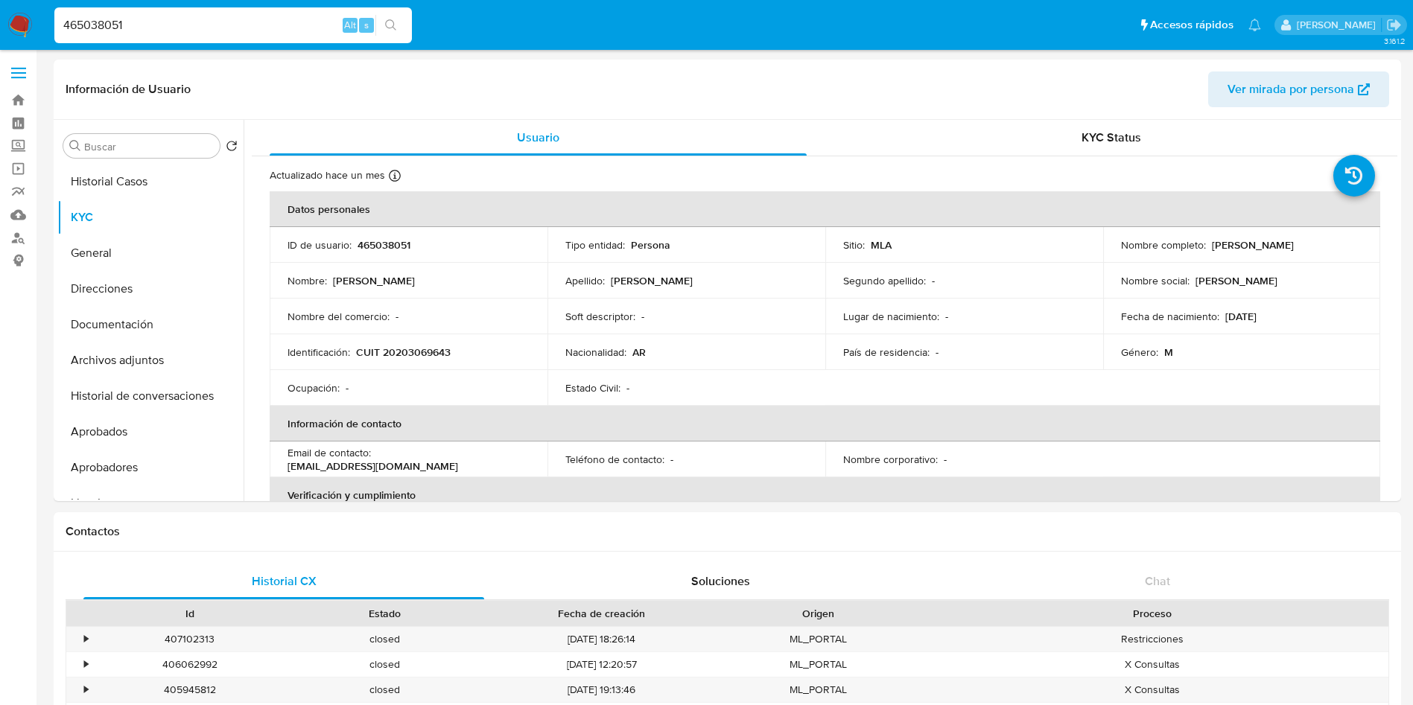
select select "10"
click at [142, 247] on button "General" at bounding box center [144, 253] width 174 height 36
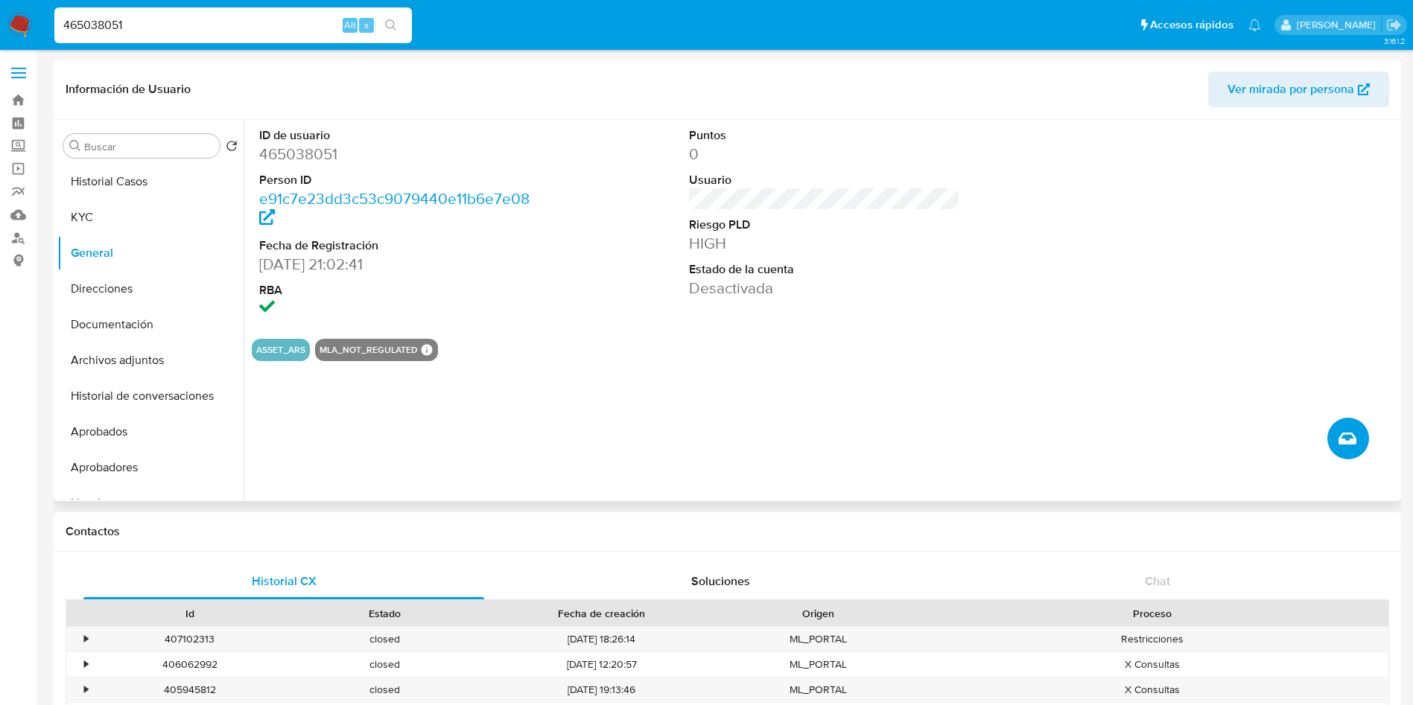
click at [1345, 445] on icon "Crear caso manual" at bounding box center [1347, 439] width 18 height 18
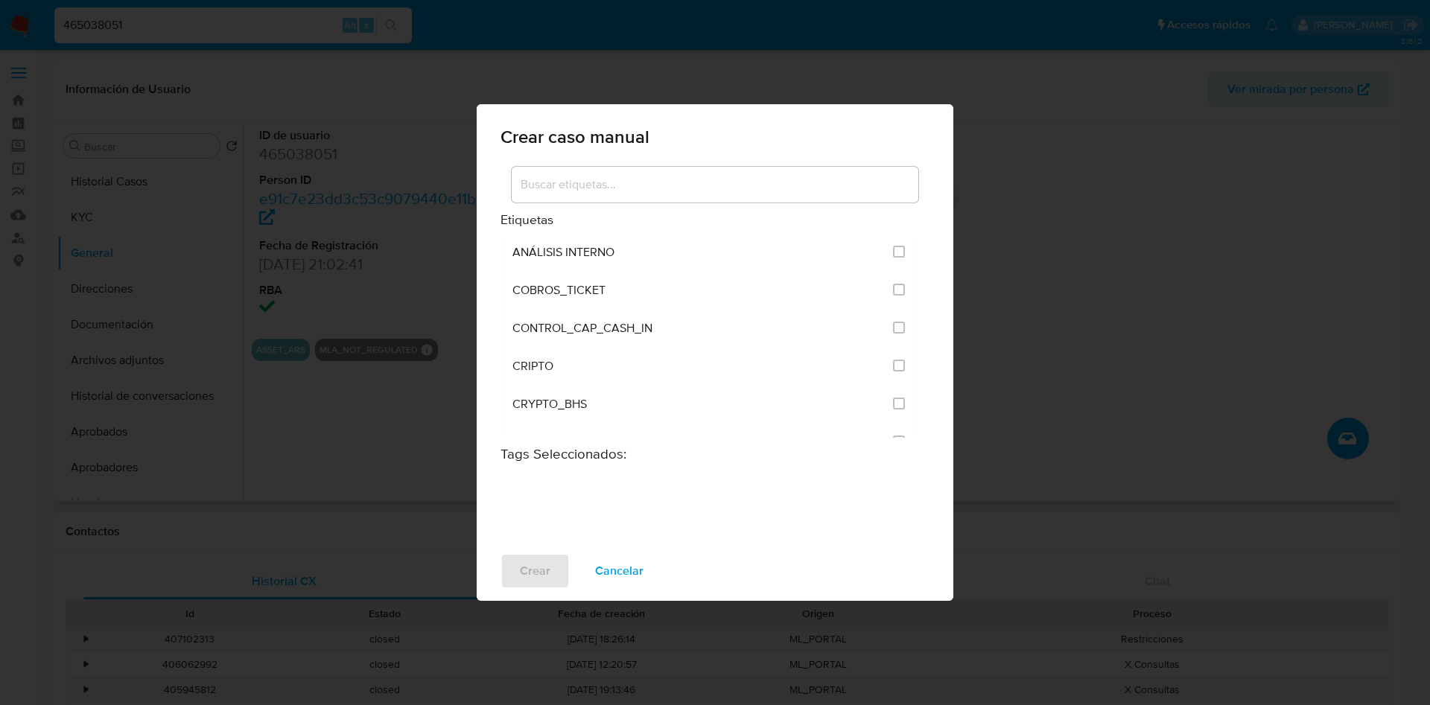
click at [611, 188] on input at bounding box center [715, 184] width 407 height 19
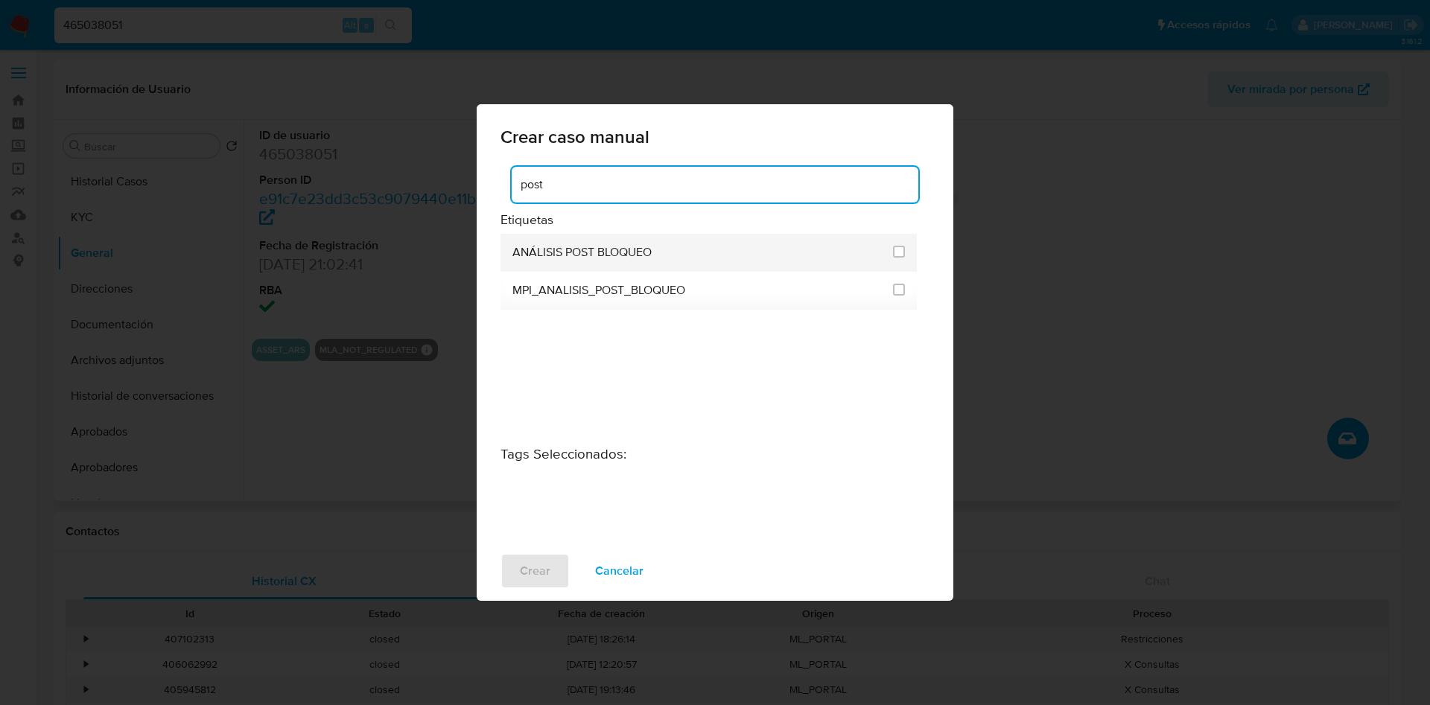
type input "post"
drag, startPoint x: 555, startPoint y: 247, endPoint x: 590, endPoint y: 267, distance: 40.4
click at [555, 247] on span "ANÁLISIS POST BLOQUEO" at bounding box center [581, 252] width 139 height 15
click at [902, 247] on input "3249" at bounding box center [899, 252] width 12 height 12
checkbox input "true"
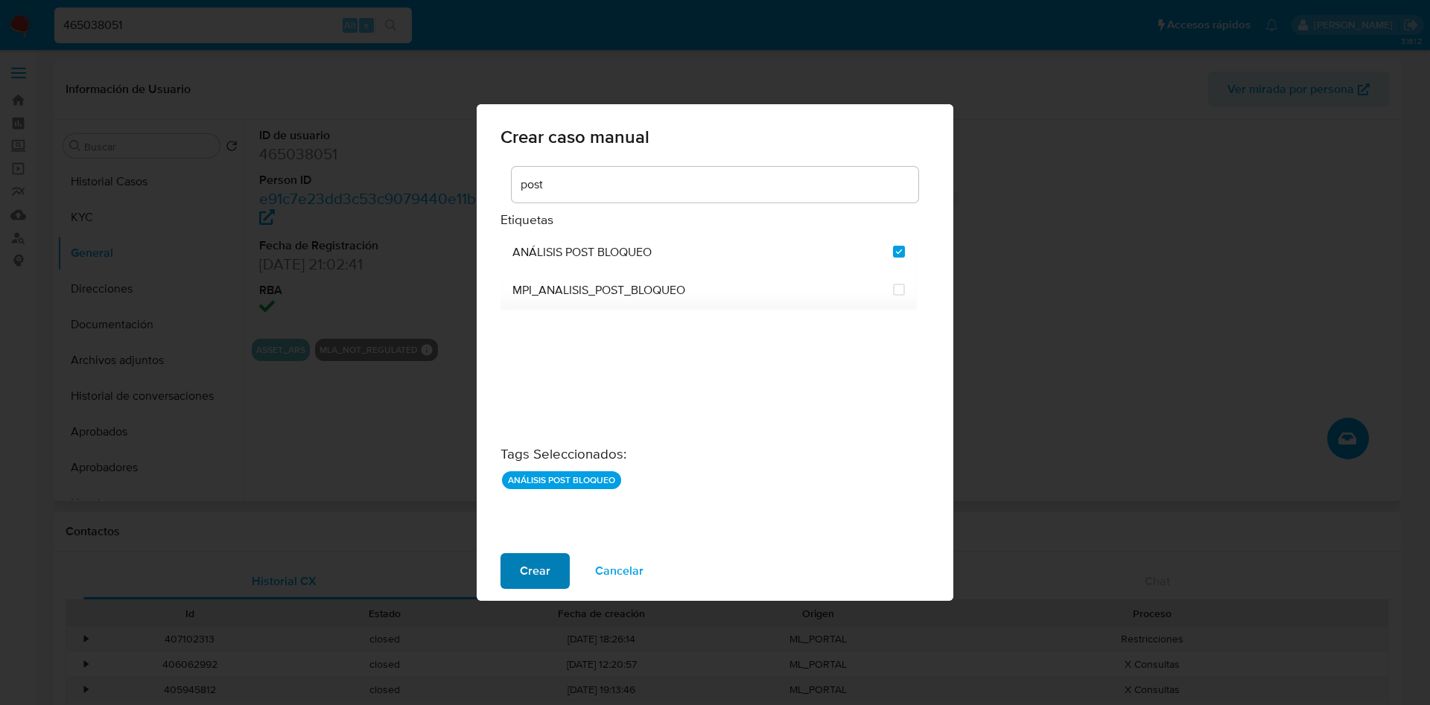
click at [535, 573] on span "Crear" at bounding box center [535, 571] width 31 height 33
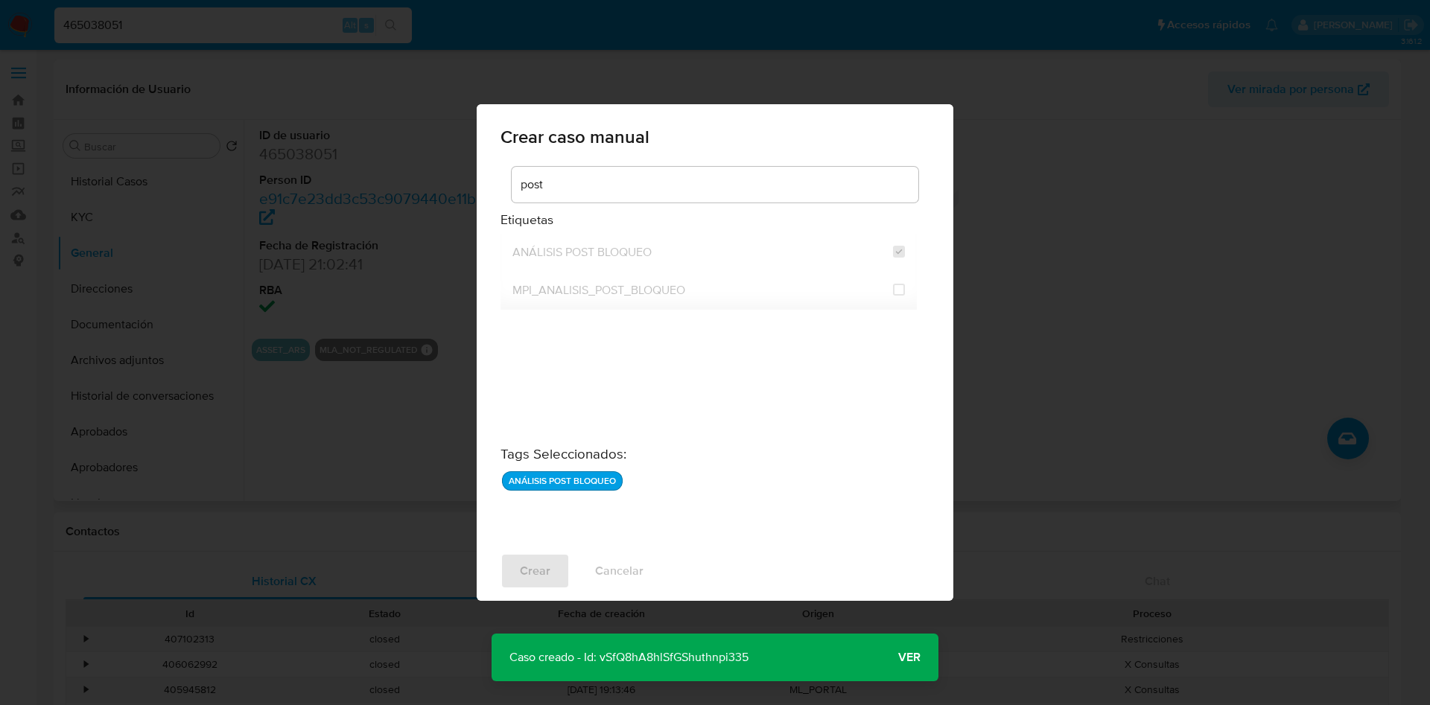
click at [914, 658] on span "Ver" at bounding box center [909, 658] width 22 height 0
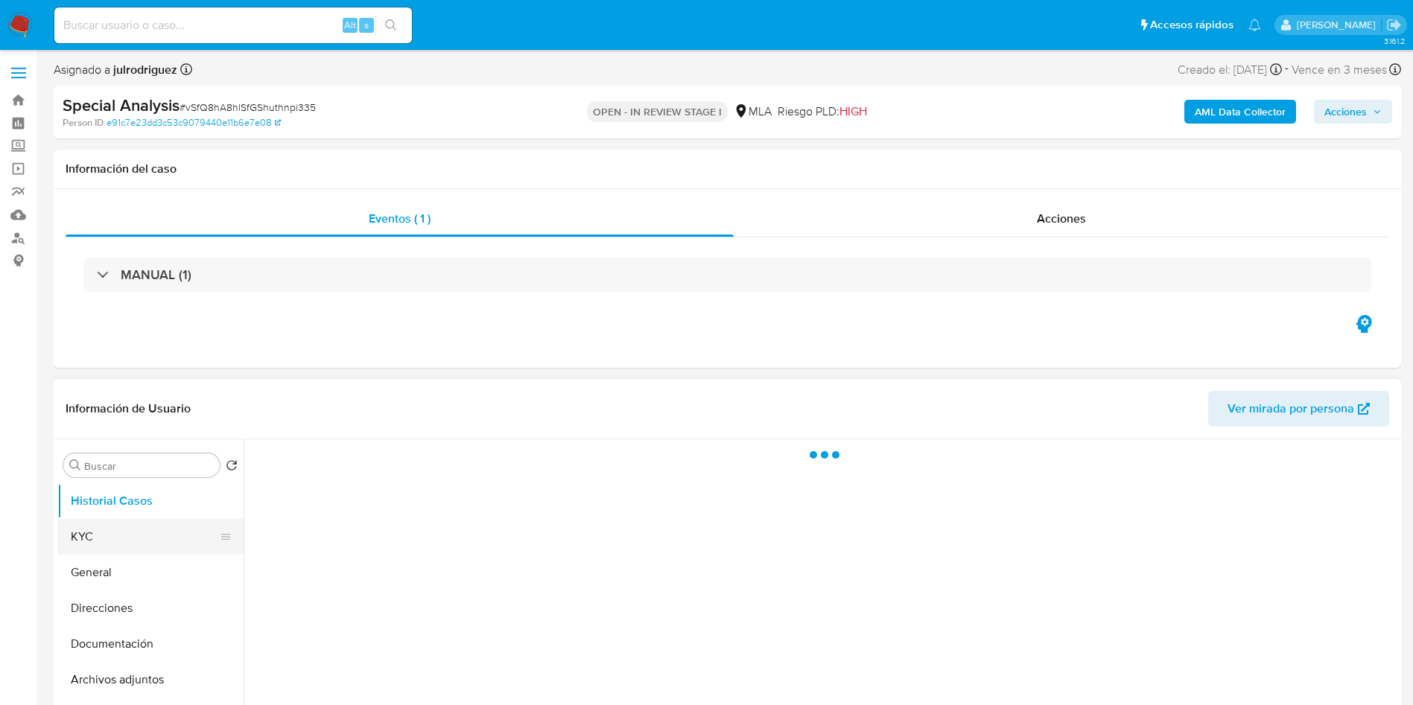
click at [109, 535] on button "KYC" at bounding box center [144, 537] width 174 height 36
select select "10"
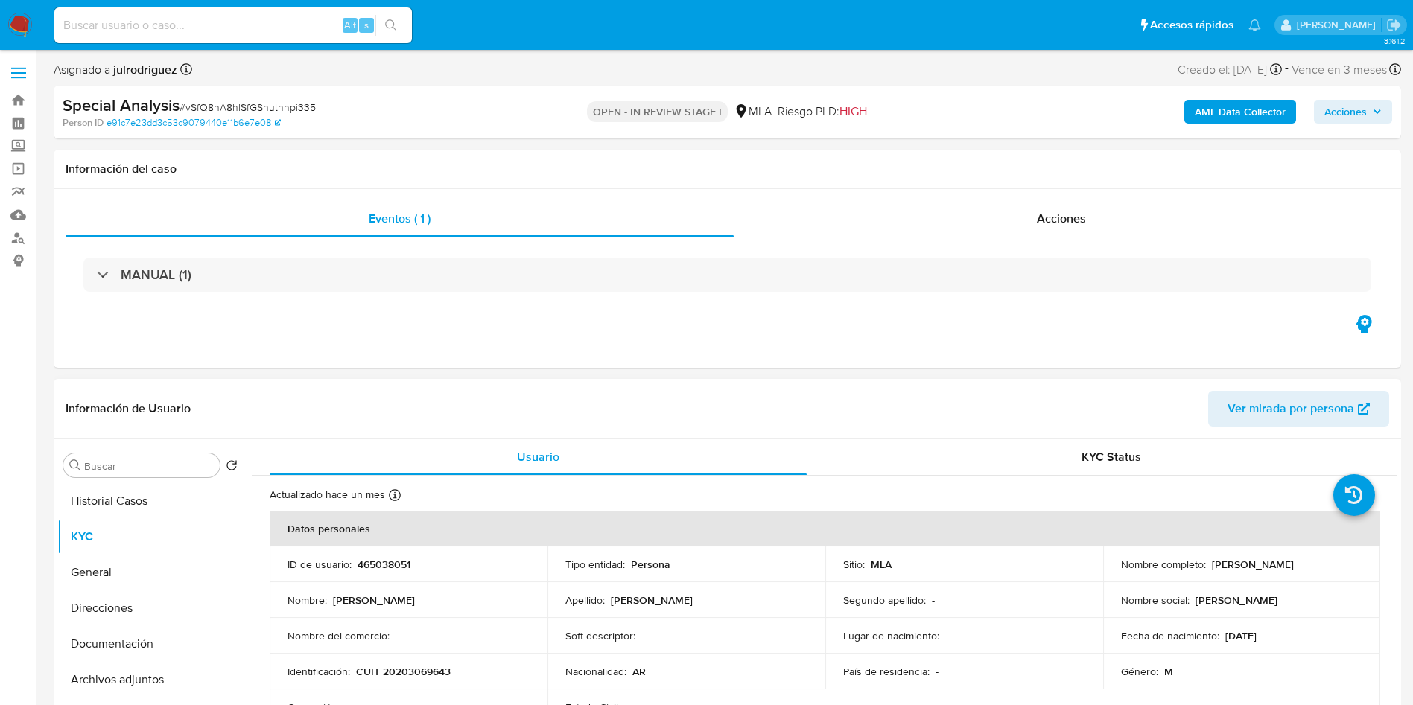
click at [382, 569] on p "465038051" at bounding box center [383, 564] width 53 height 13
copy p "465038051"
click at [244, 97] on div "Special Analysis # vSfQ8hA8hlSfGShuthnpi335" at bounding box center [282, 106] width 438 height 22
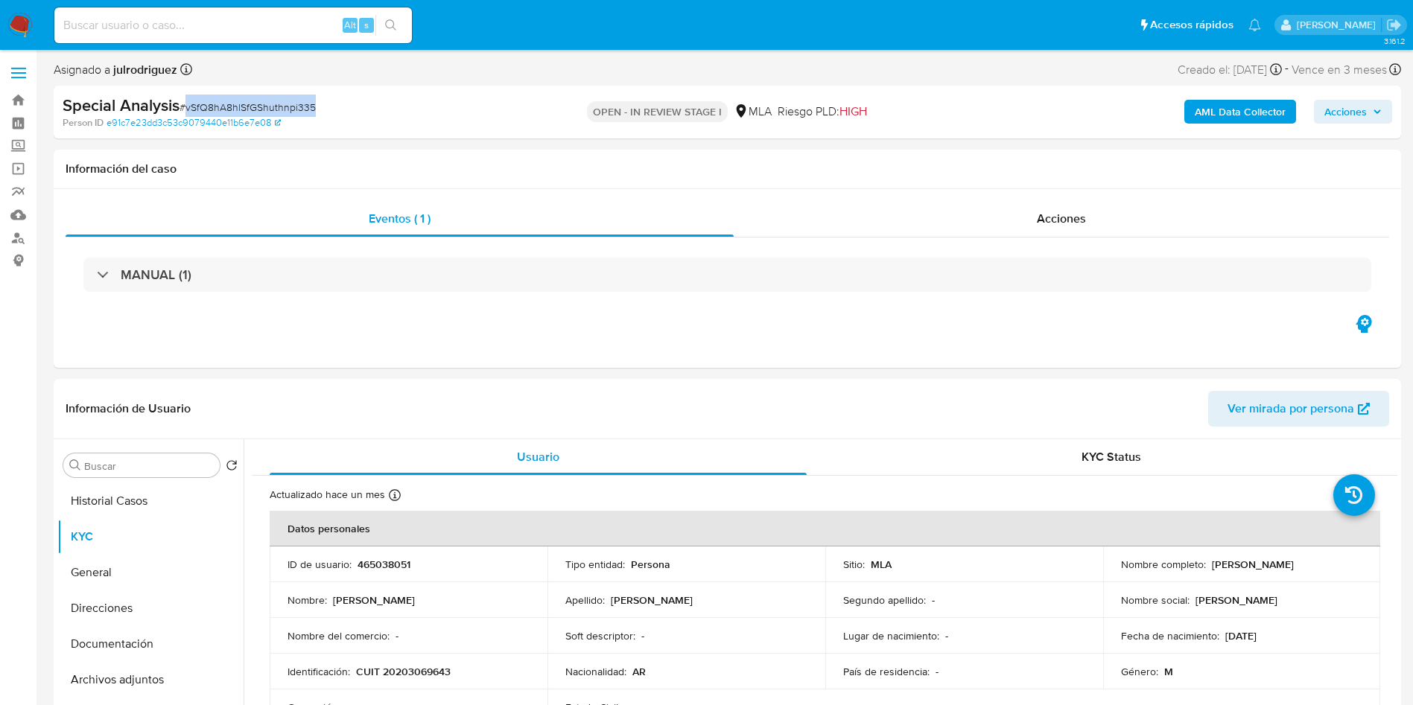
copy span "vSfQ8hA8hlSfGShuthnpi335"
click at [136, 494] on button "Historial Casos" at bounding box center [144, 501] width 174 height 36
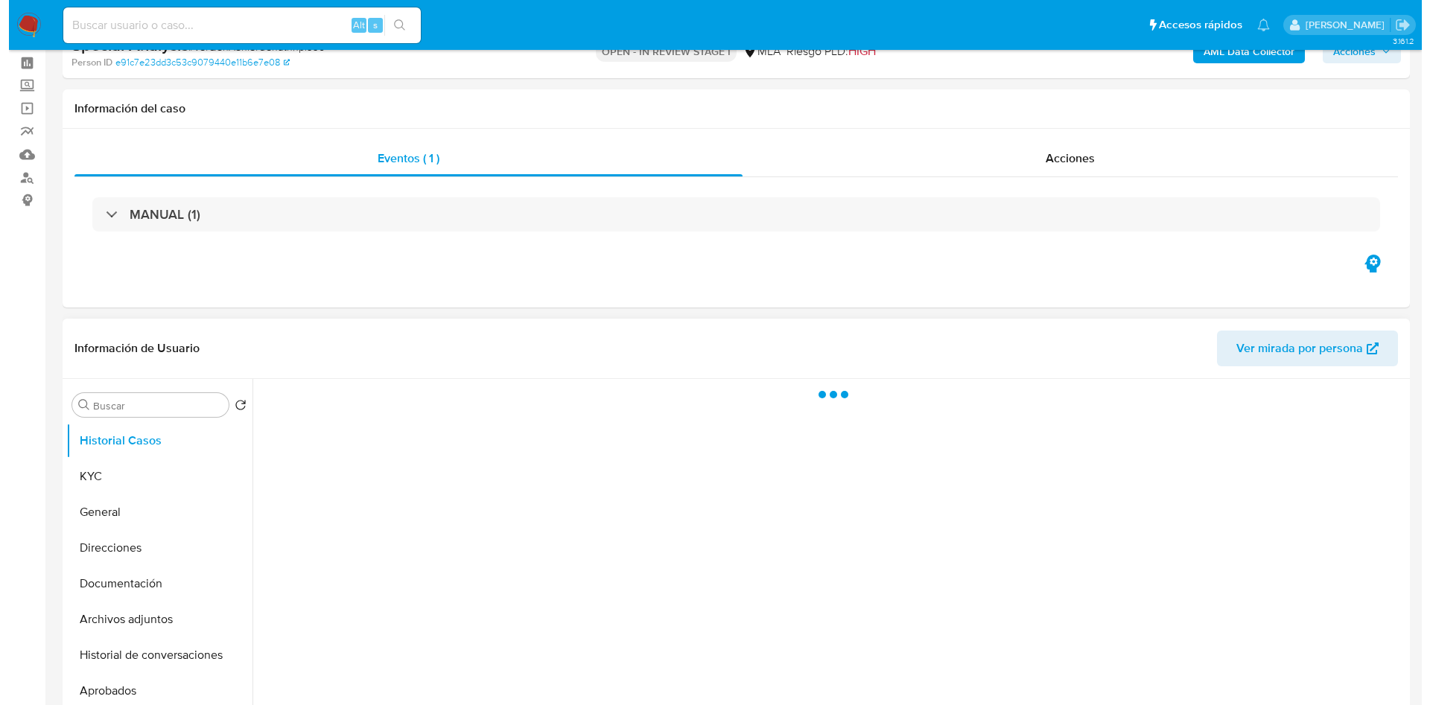
scroll to position [112, 0]
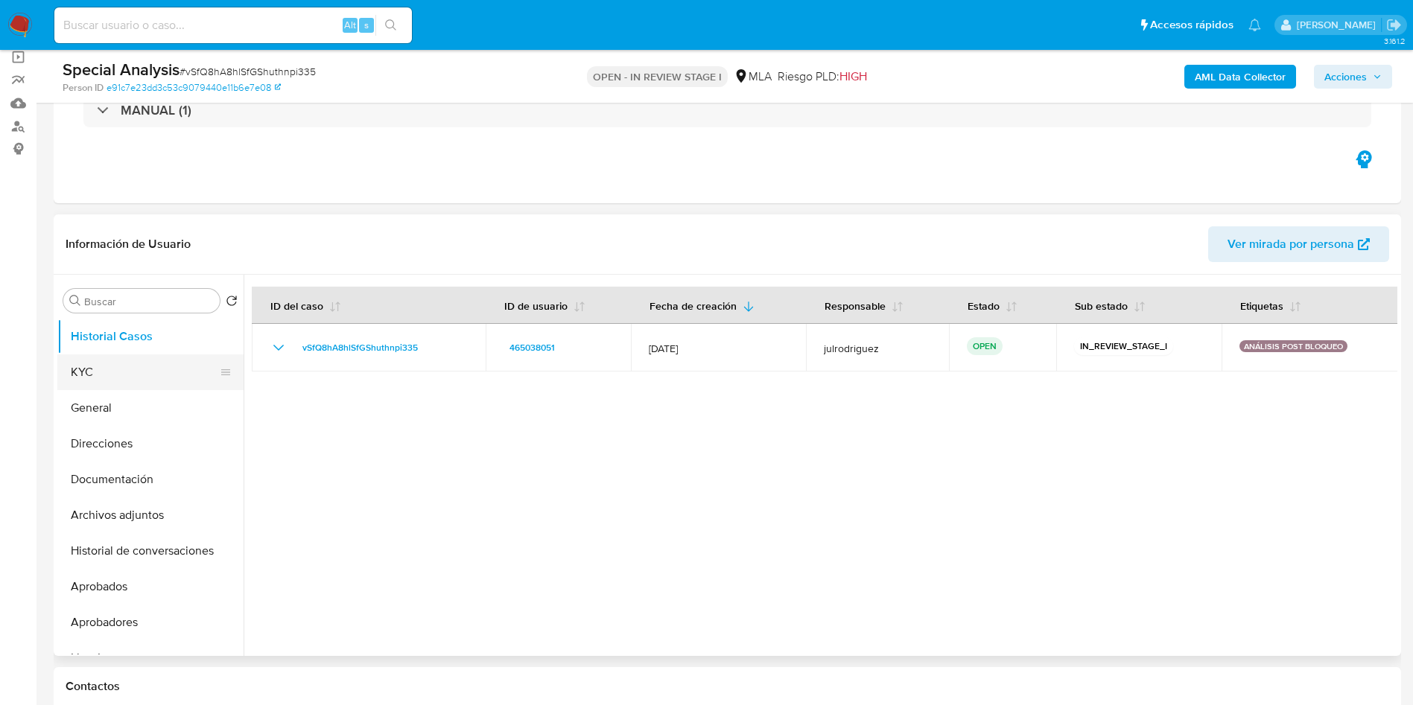
click at [127, 360] on button "KYC" at bounding box center [144, 373] width 174 height 36
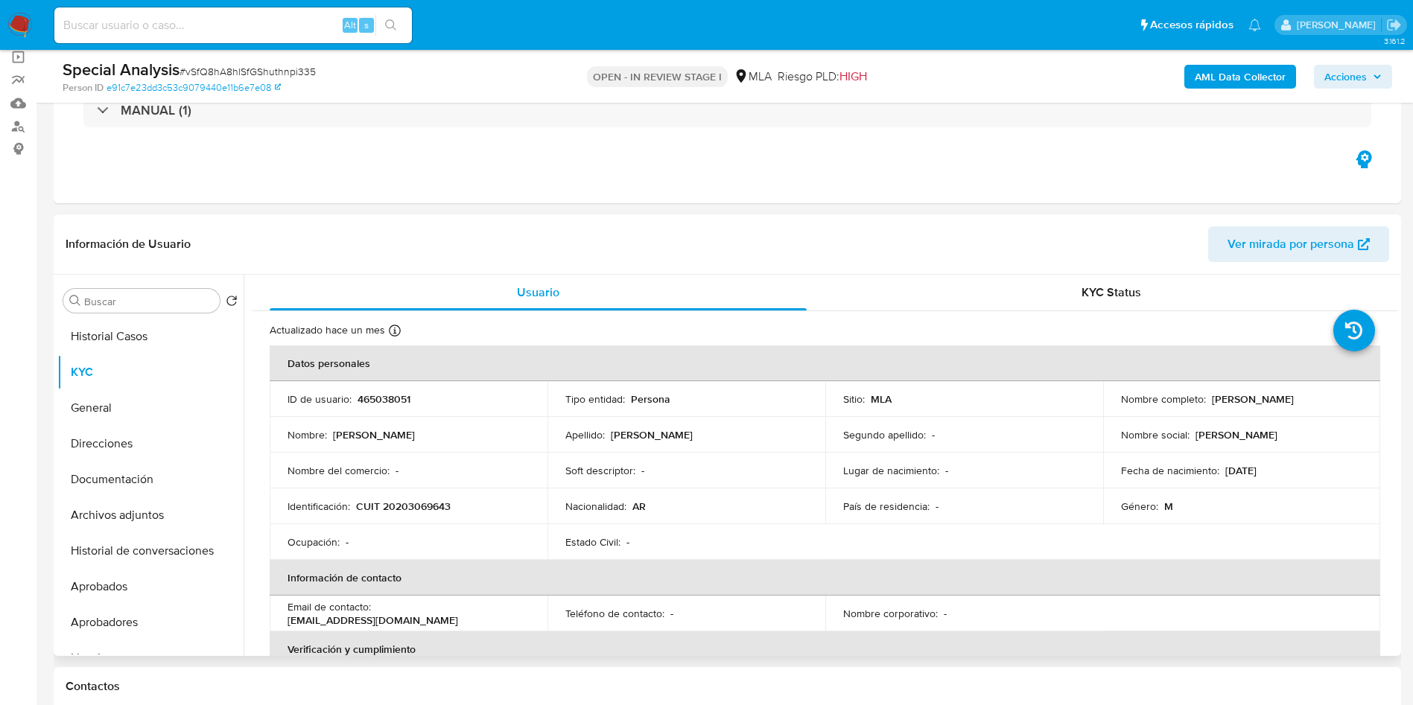
click at [427, 506] on p "CUIT 20203069643" at bounding box center [403, 506] width 95 height 13
copy p "20203069643"
click at [145, 337] on button "Historial Casos" at bounding box center [144, 337] width 174 height 36
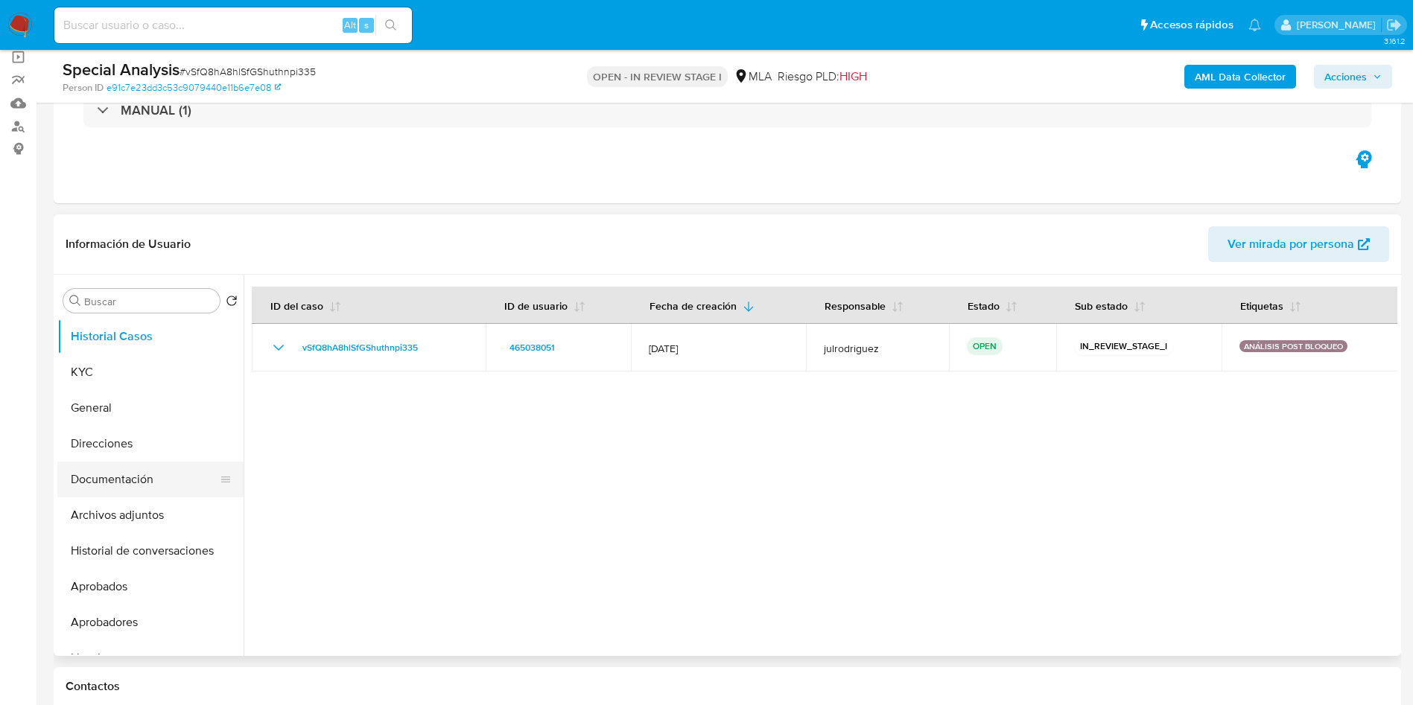
click at [85, 489] on button "Documentación" at bounding box center [144, 480] width 174 height 36
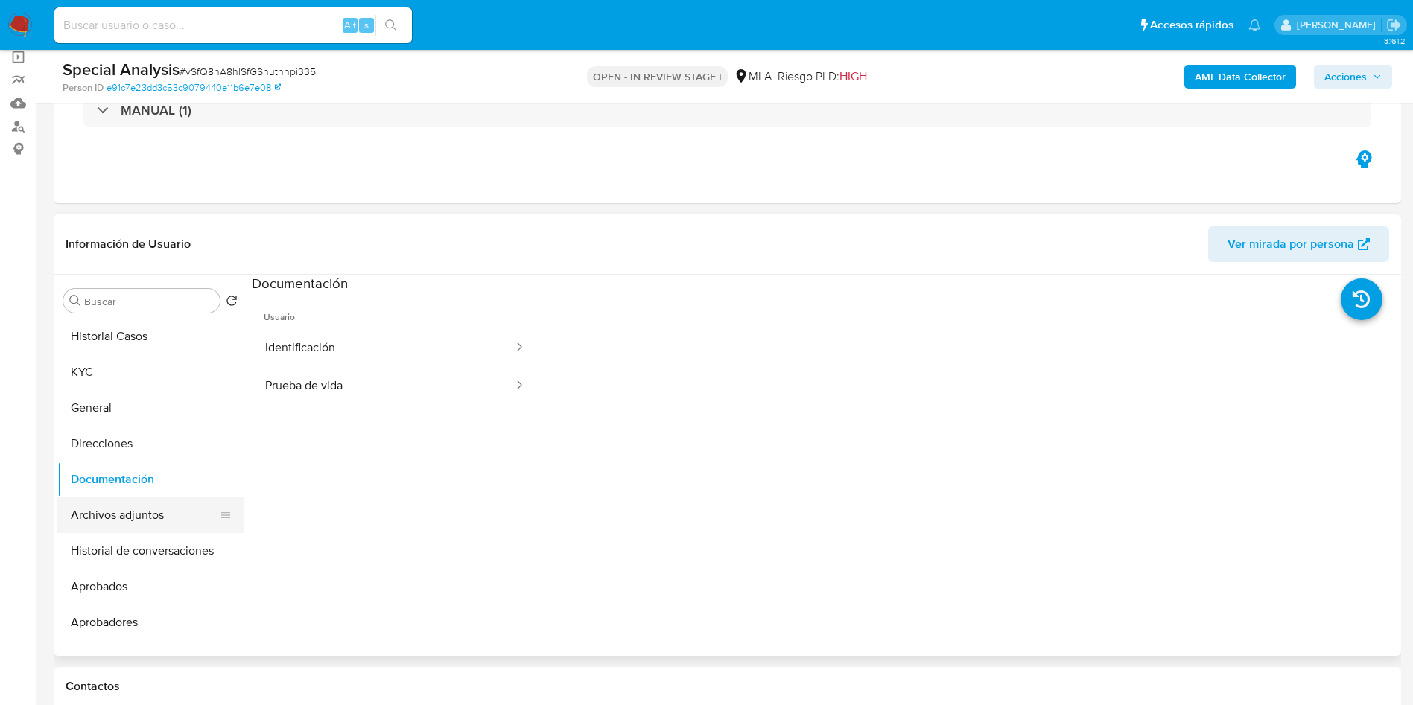
click at [128, 523] on button "Archivos adjuntos" at bounding box center [144, 515] width 174 height 36
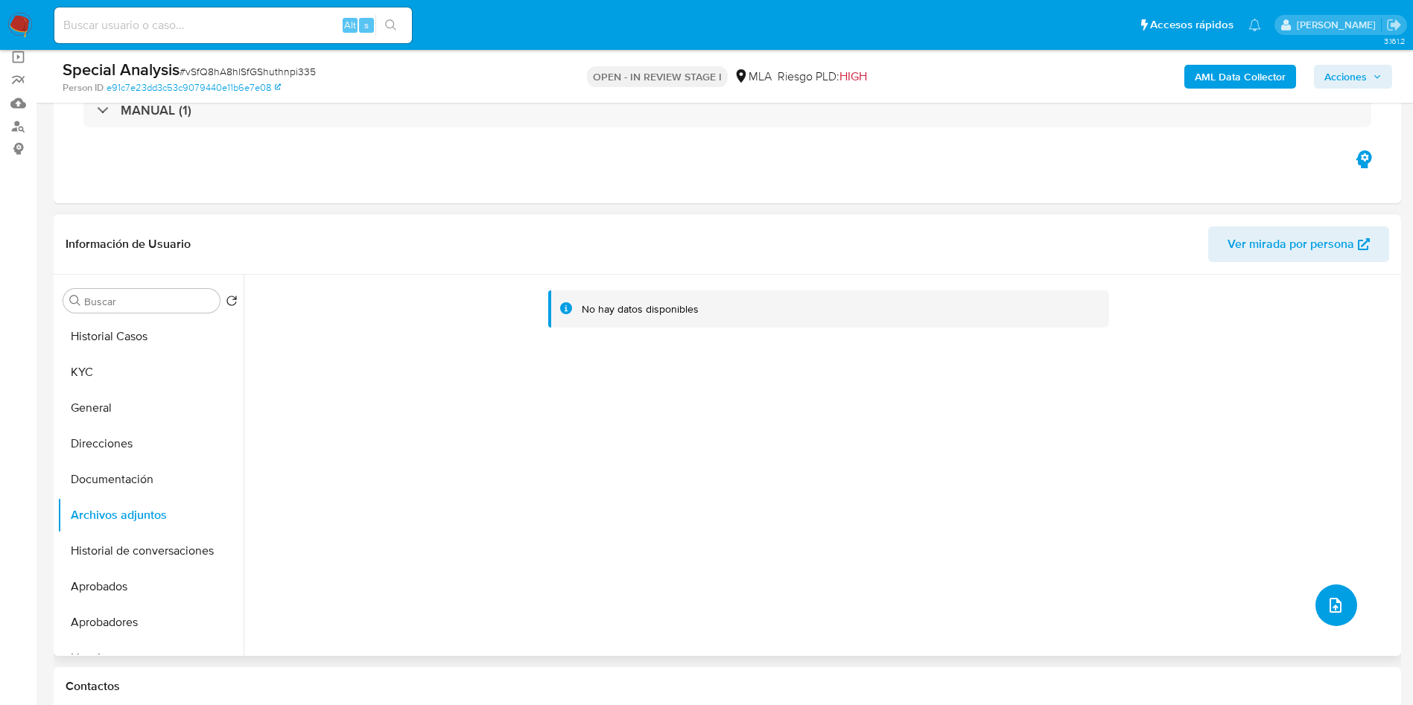
click at [1332, 602] on icon "upload-file" at bounding box center [1335, 606] width 18 height 18
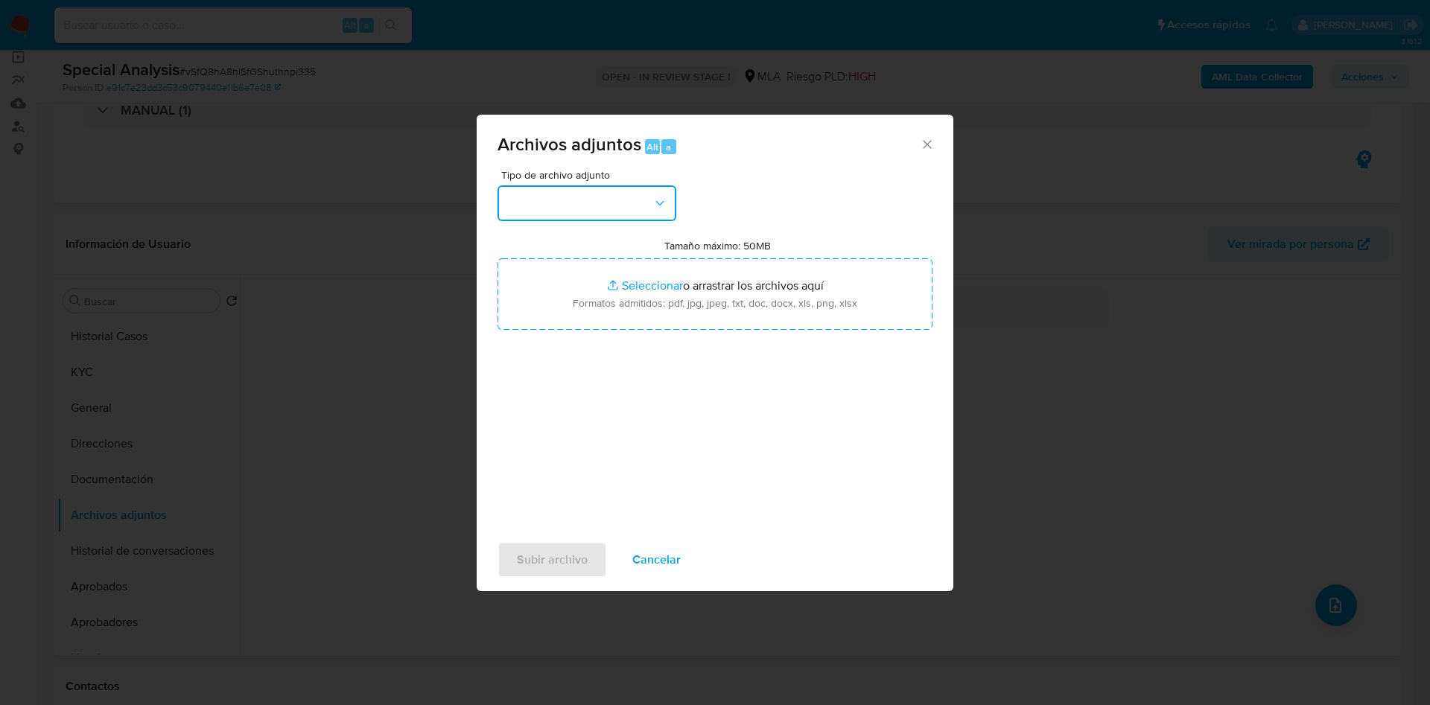
click at [600, 207] on button "button" at bounding box center [586, 203] width 179 height 36
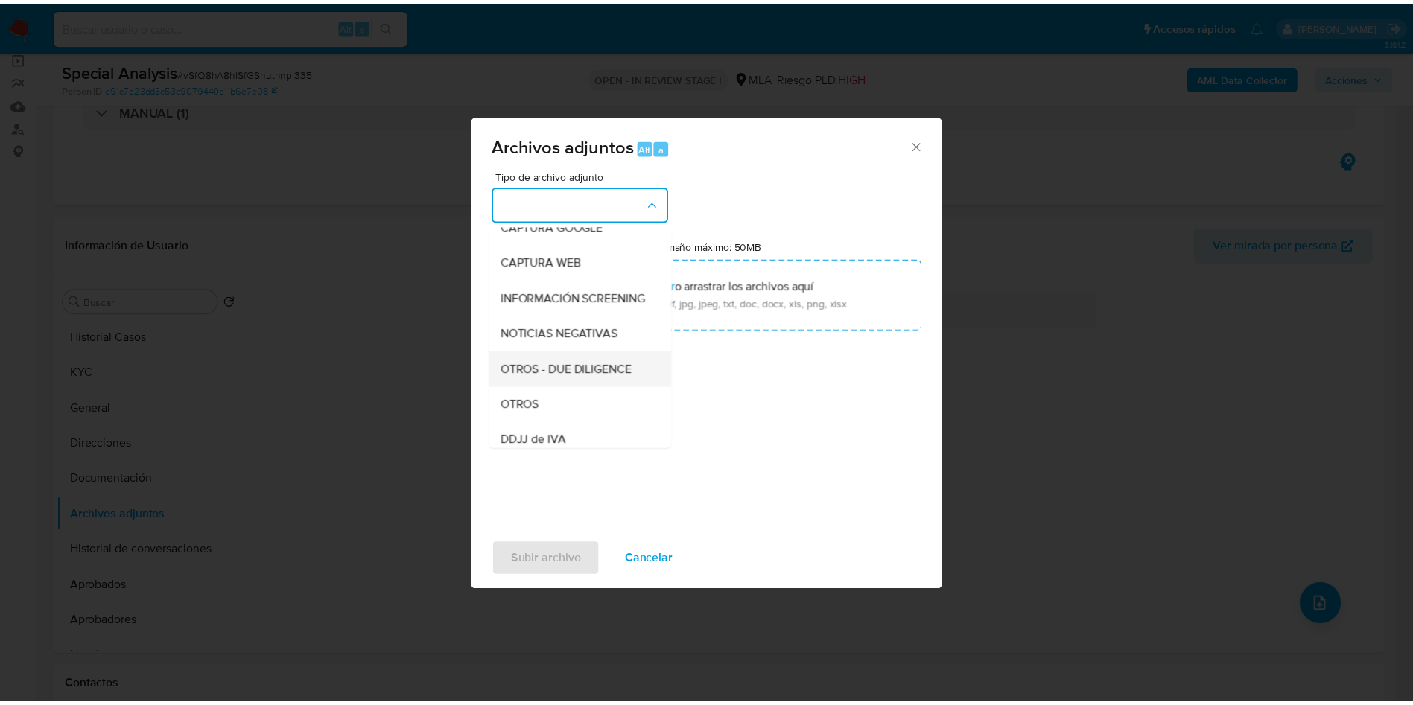
scroll to position [223, 0]
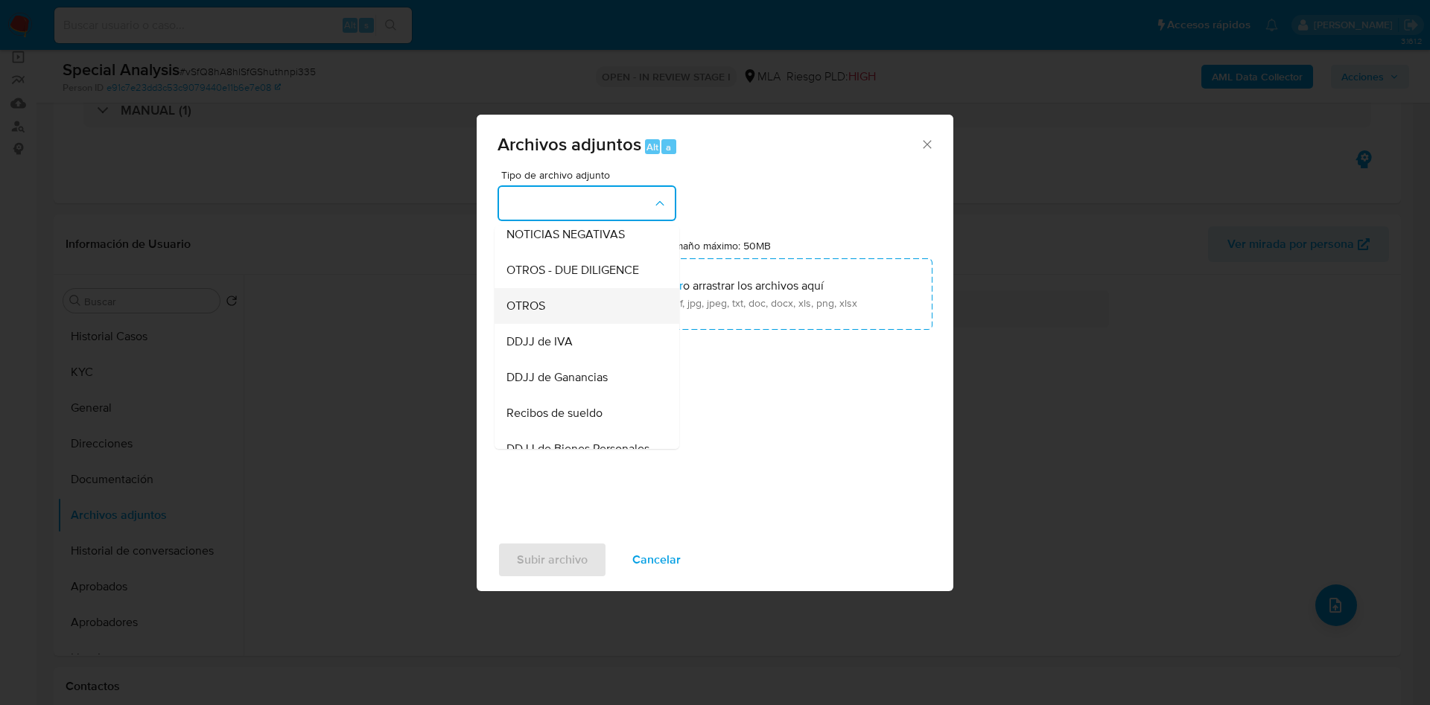
click at [541, 314] on span "OTROS" at bounding box center [525, 306] width 39 height 15
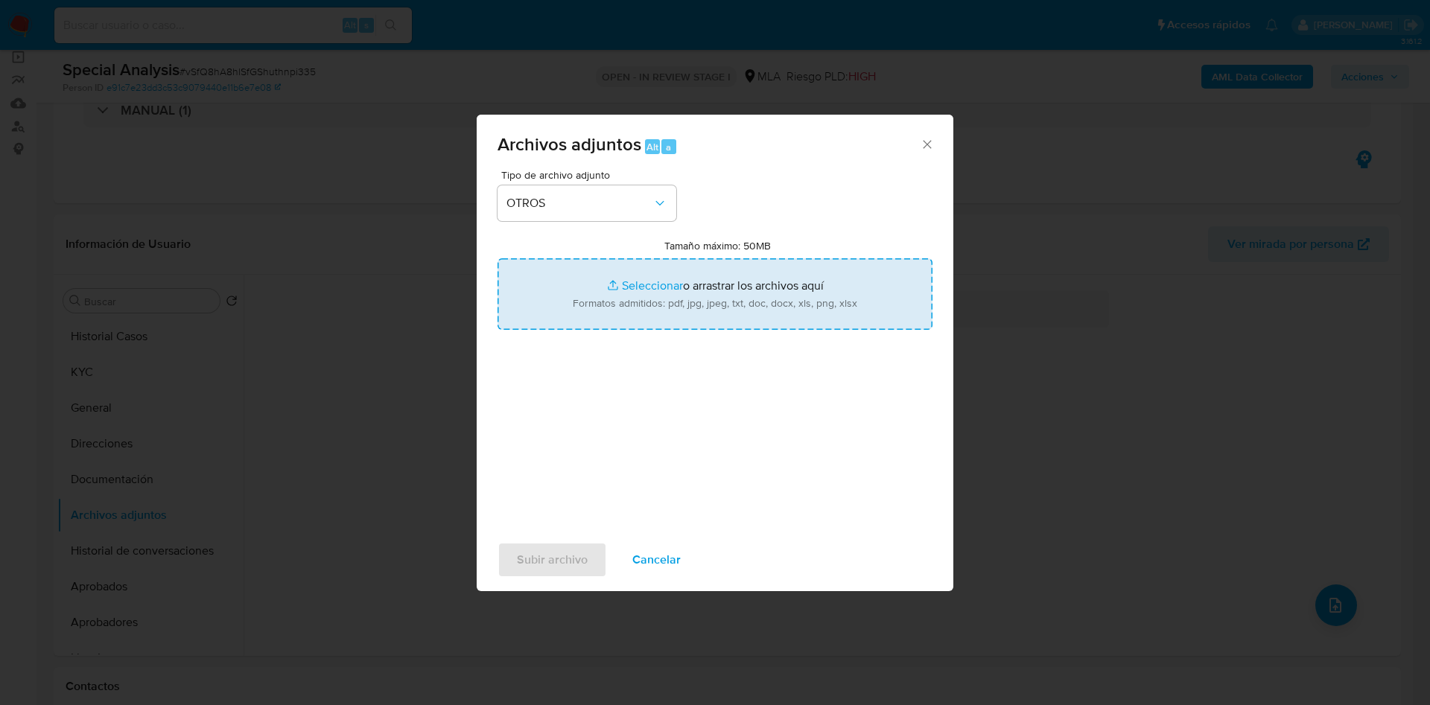
click at [712, 299] on input "Tamaño máximo: 50MB Seleccionar archivos" at bounding box center [714, 293] width 435 height 71
type input "C:\fakepath\Certificación de ingresos 1 - 465038051 - vSfQ8hA8hlSfGShuthnpi335.…"
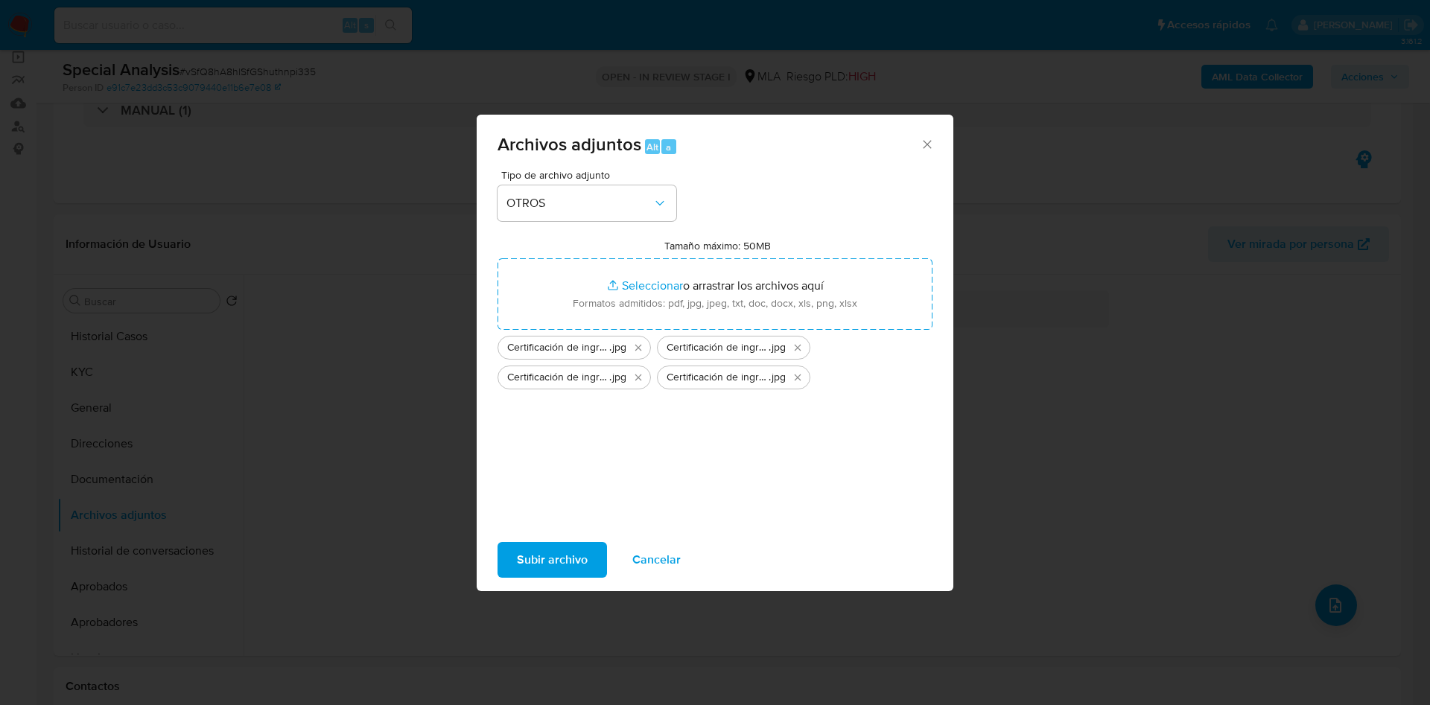
click at [573, 559] on span "Subir archivo" at bounding box center [552, 560] width 71 height 33
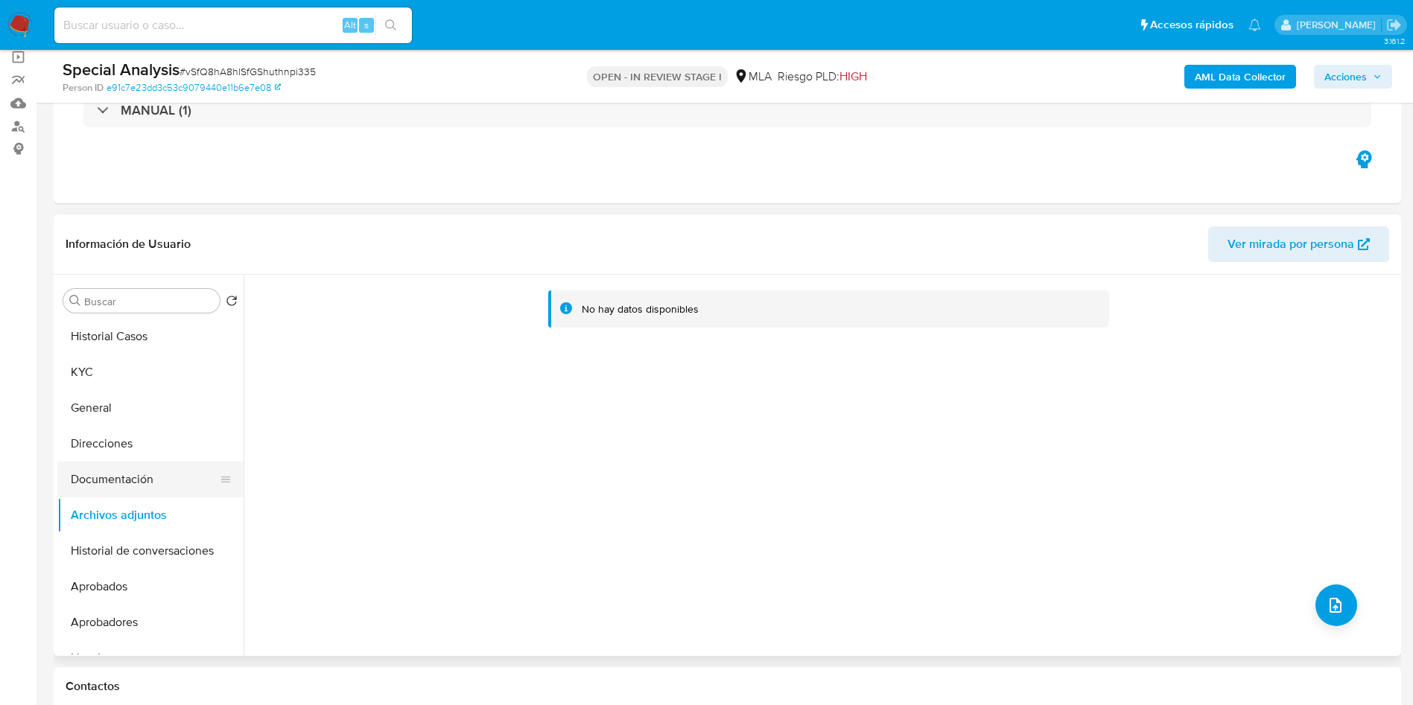
click at [106, 483] on button "Documentación" at bounding box center [144, 480] width 174 height 36
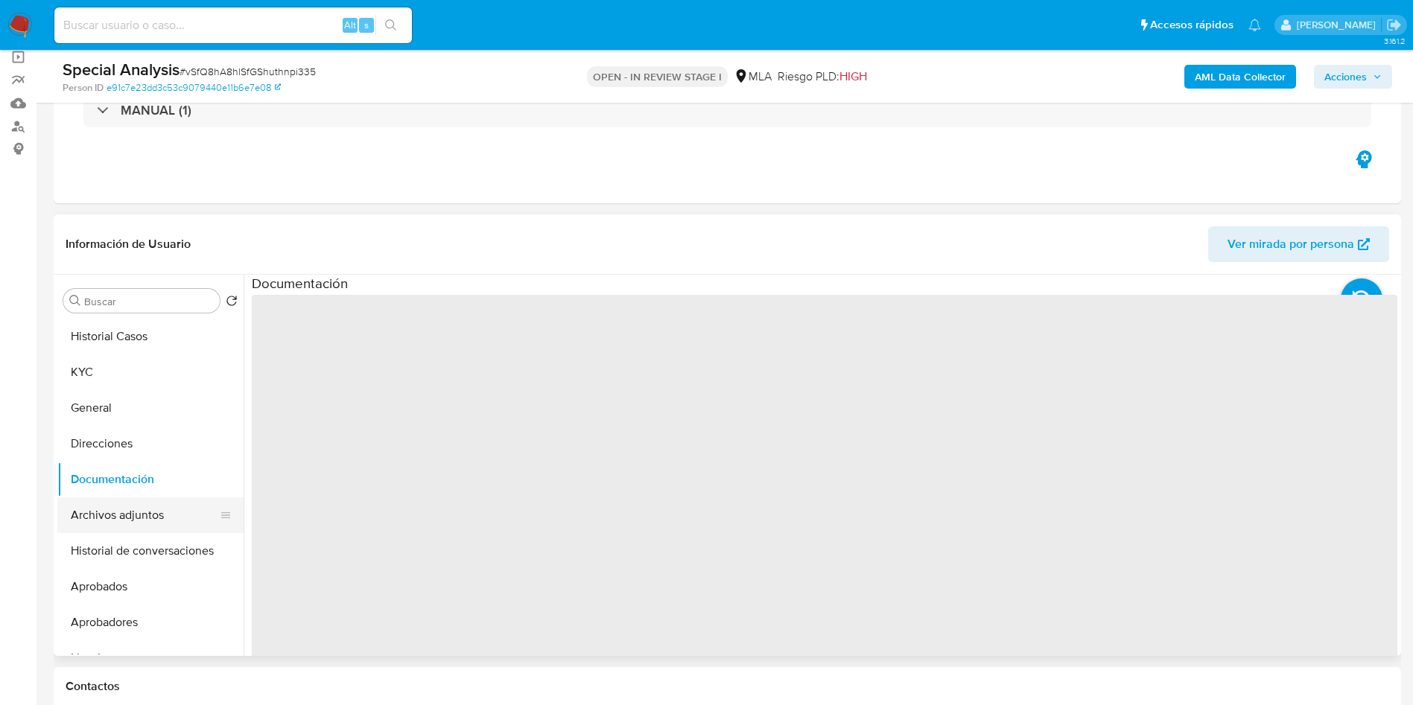
click at [113, 505] on button "Archivos adjuntos" at bounding box center [144, 515] width 174 height 36
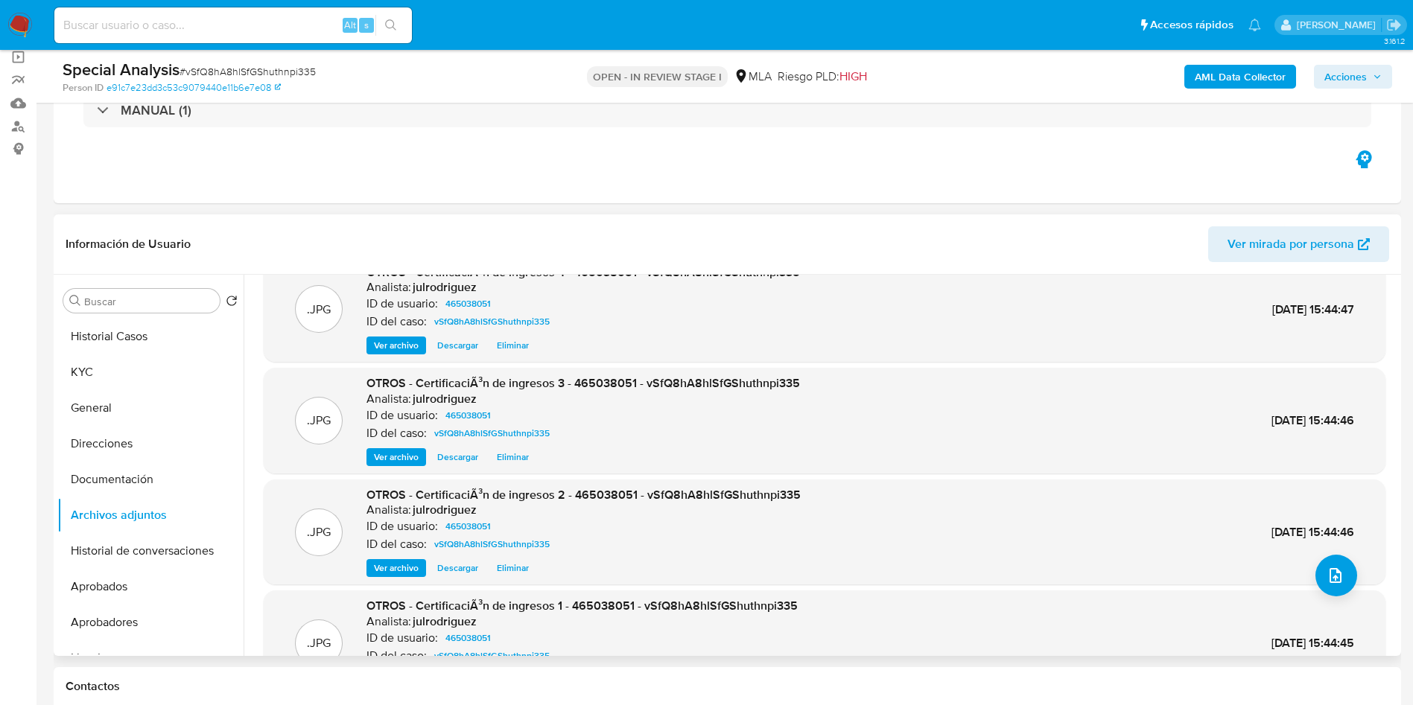
scroll to position [0, 0]
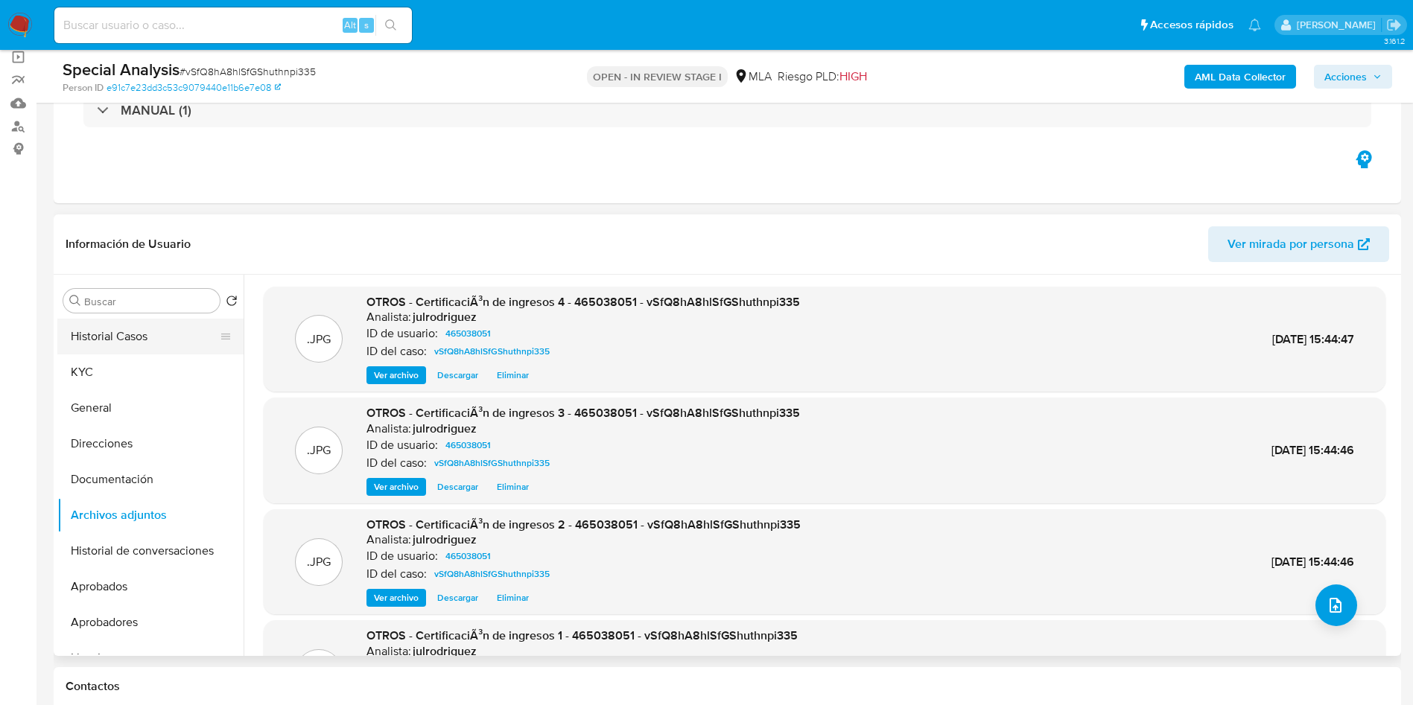
click at [130, 320] on button "Historial Casos" at bounding box center [144, 337] width 174 height 36
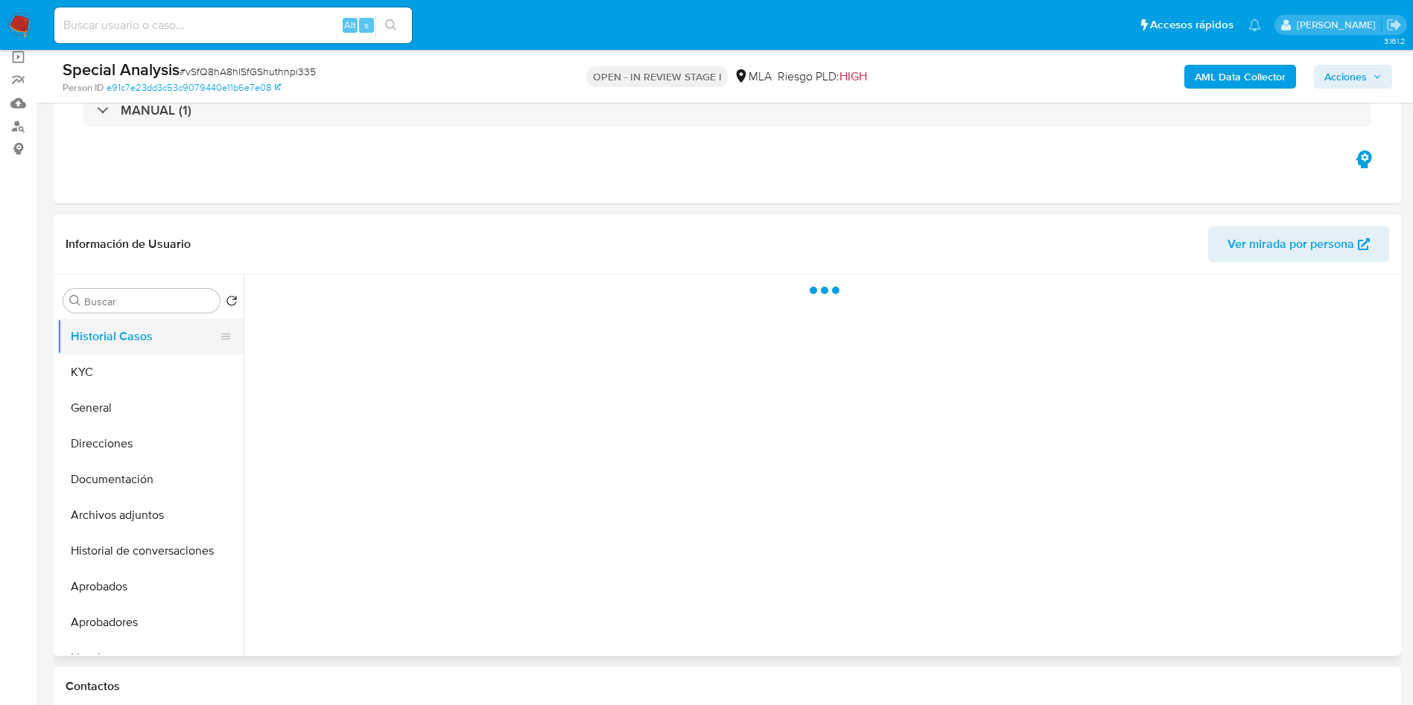
click at [133, 328] on button "Historial Casos" at bounding box center [144, 337] width 174 height 36
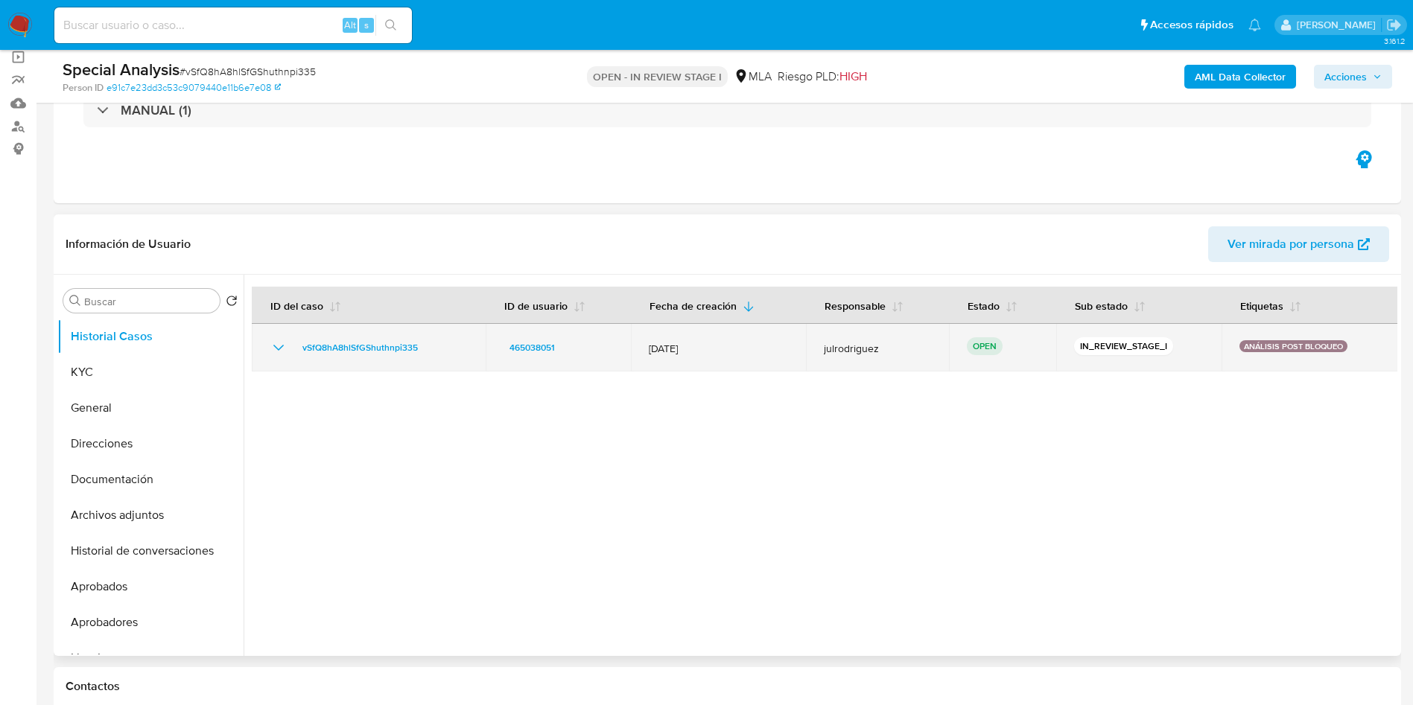
drag, startPoint x: 436, startPoint y: 352, endPoint x: 272, endPoint y: 351, distance: 164.6
click at [272, 351] on div "vSfQ8hA8hlSfGShuthnpi335" at bounding box center [369, 348] width 198 height 18
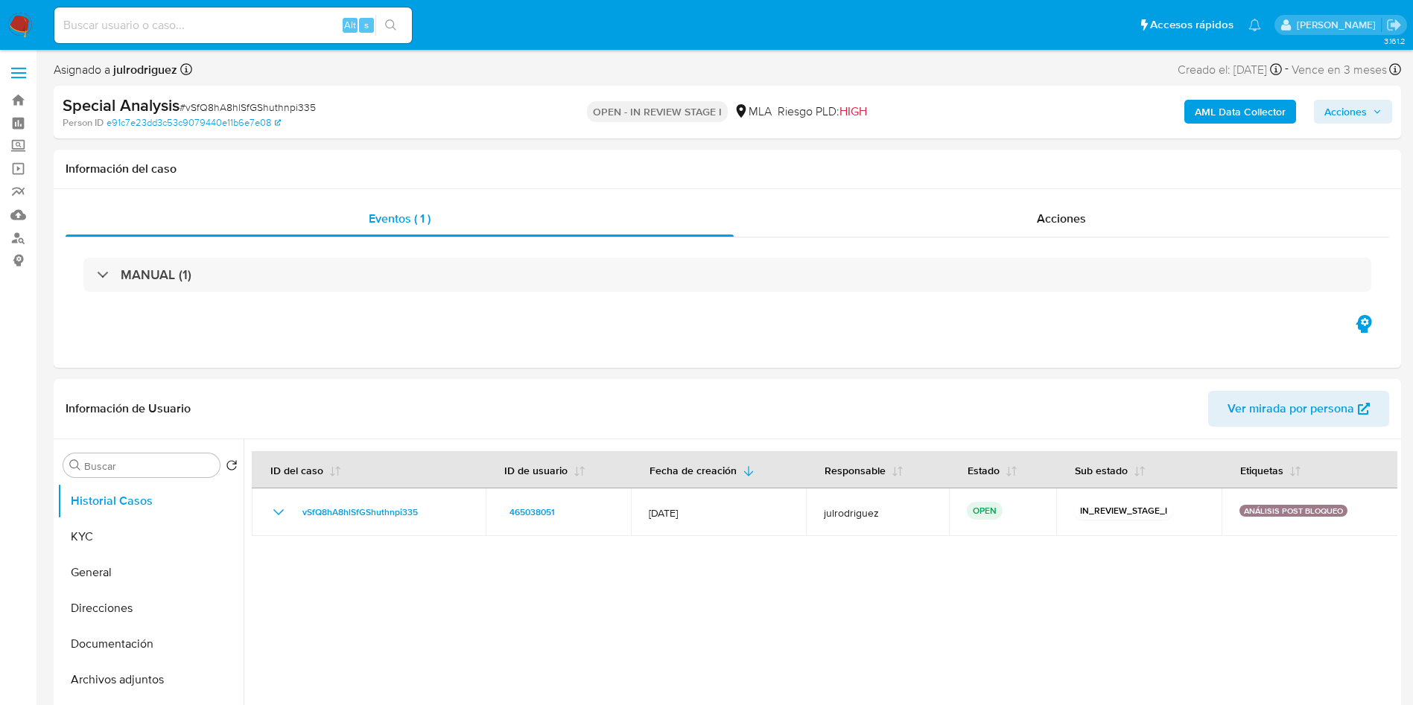
click at [1326, 111] on span "Acciones" at bounding box center [1345, 112] width 42 height 24
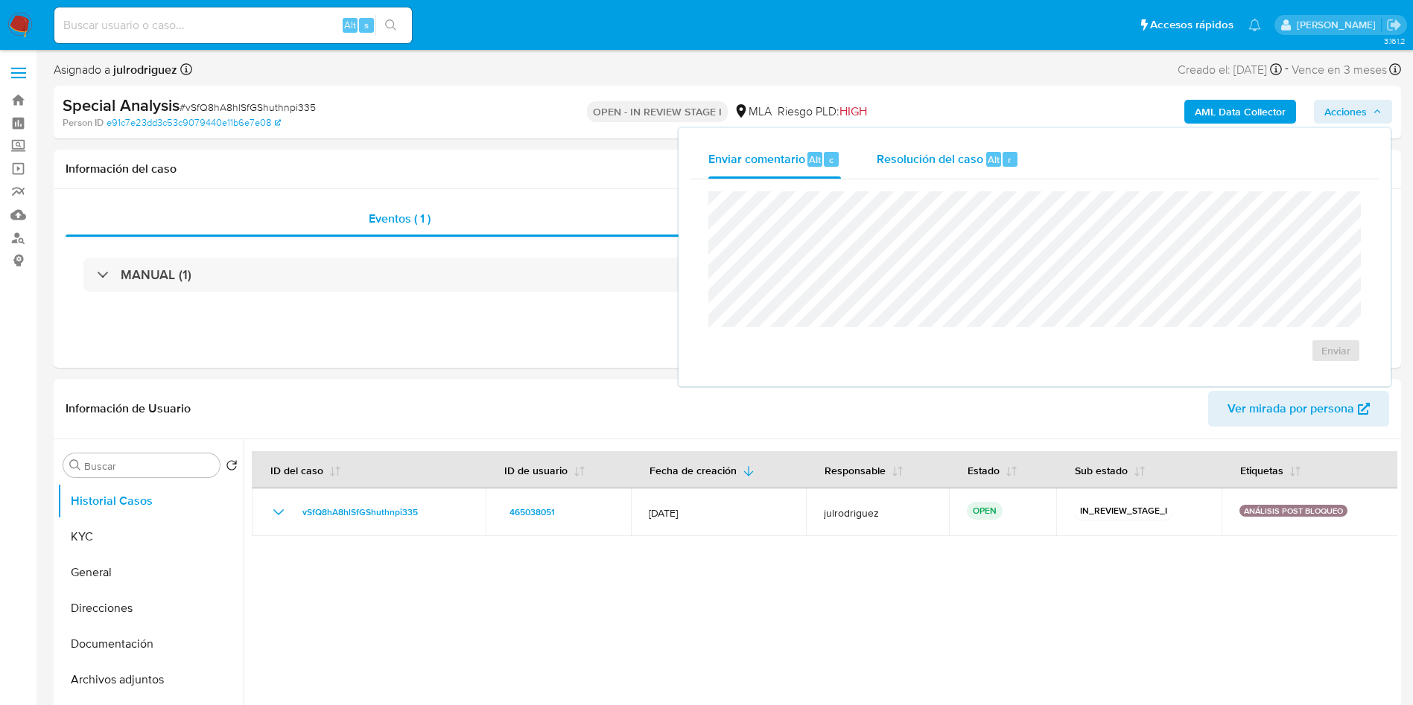
click at [953, 166] on span "Resolución del caso" at bounding box center [930, 158] width 107 height 17
paste textarea "Se crea el caso vSfQ8hA8hlSfGShuthnpi335 con el fin de adjuntar la documentació…"
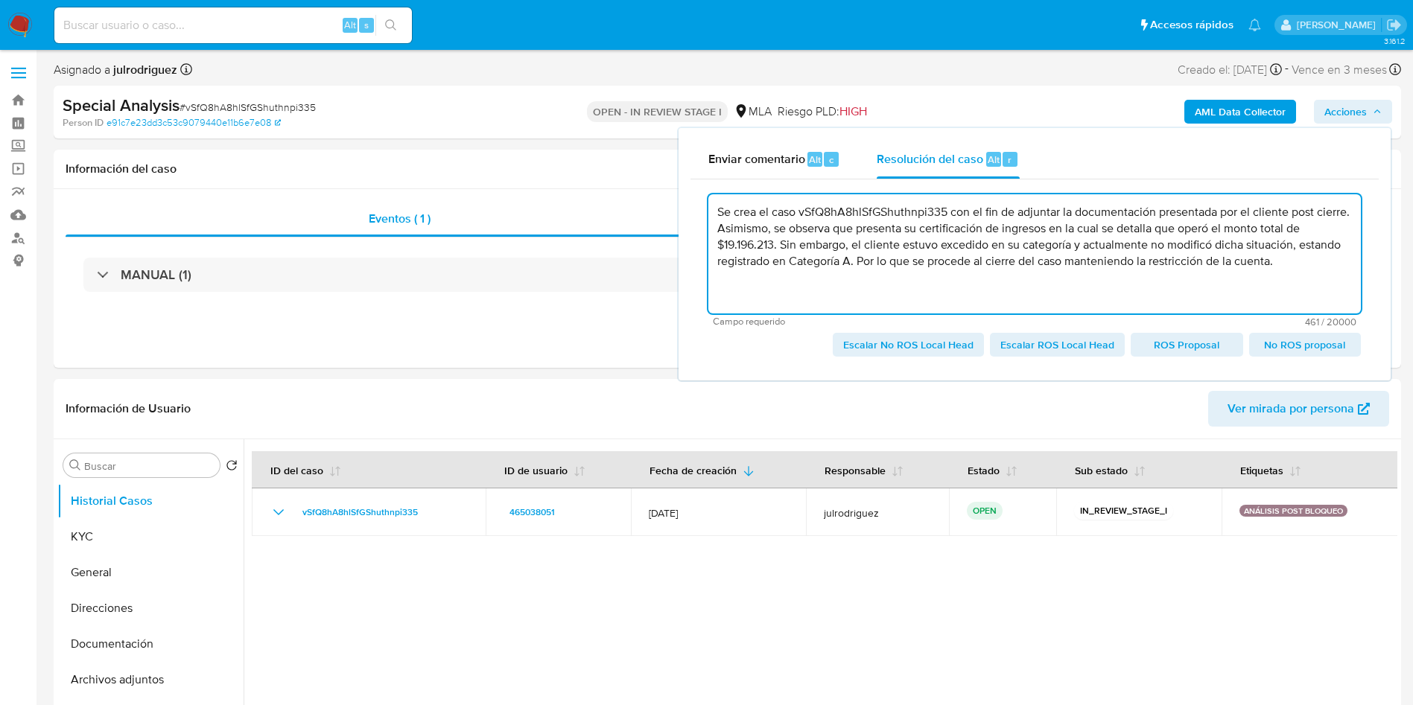
click at [885, 342] on span "Escalar No ROS Local Head" at bounding box center [908, 344] width 130 height 21
type textarea "Se crea el caso vSfQ8hA8hlSfGShuthnpi335 con el fin de adjuntar la documentació…"
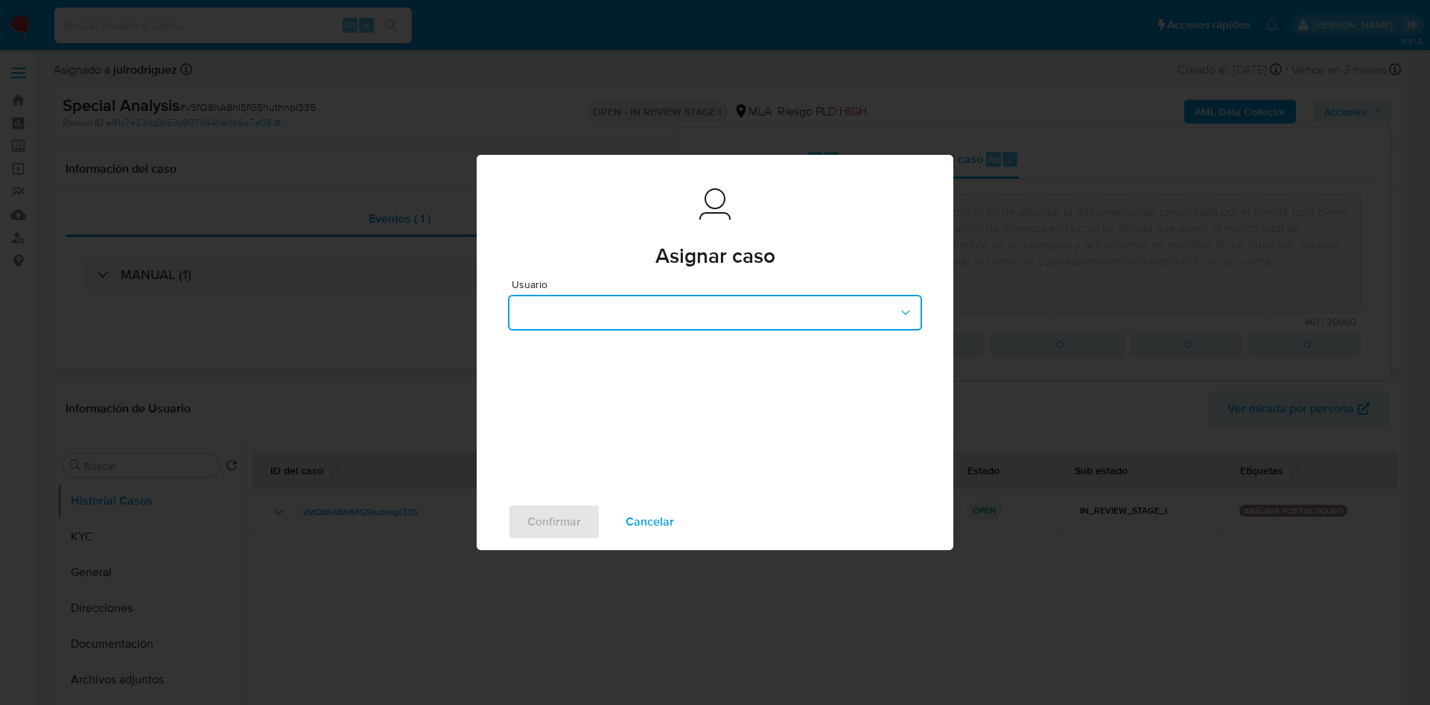
click at [716, 317] on button "button" at bounding box center [715, 313] width 414 height 36
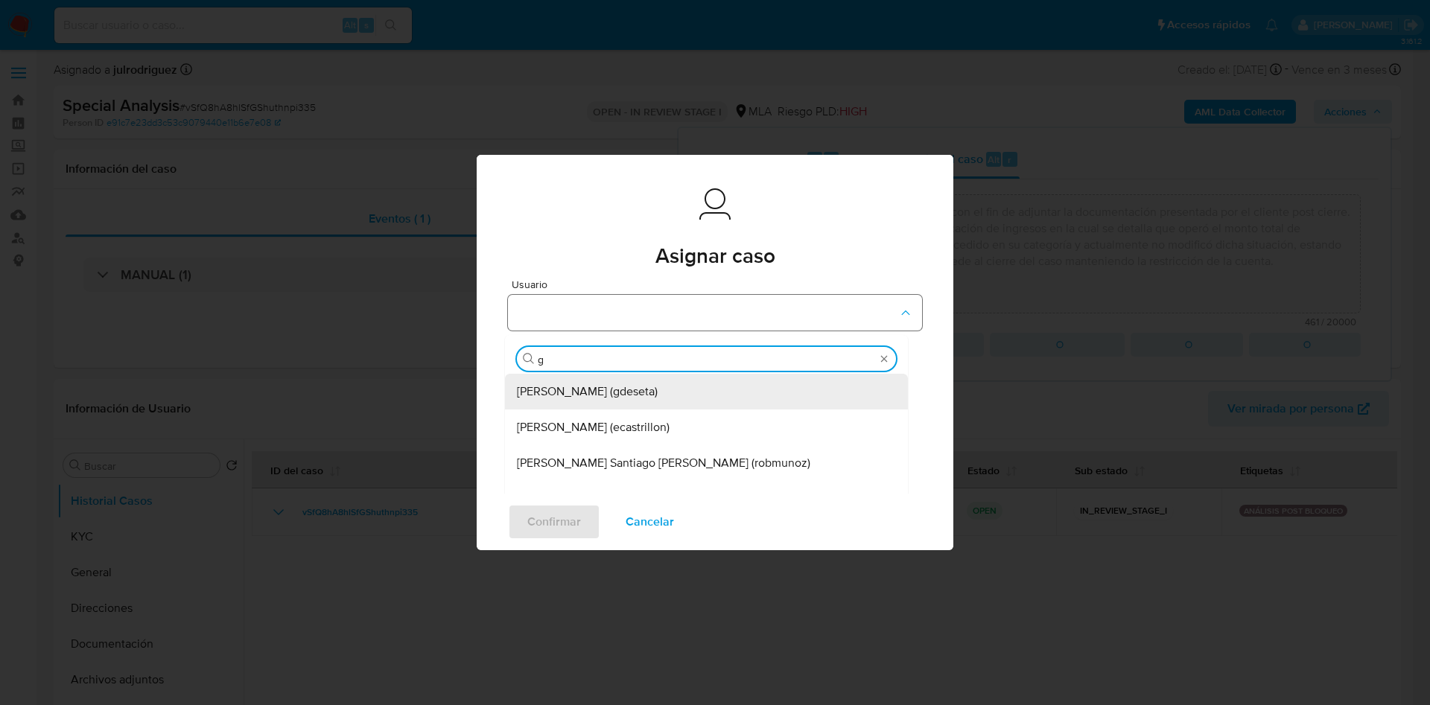
type input "gu"
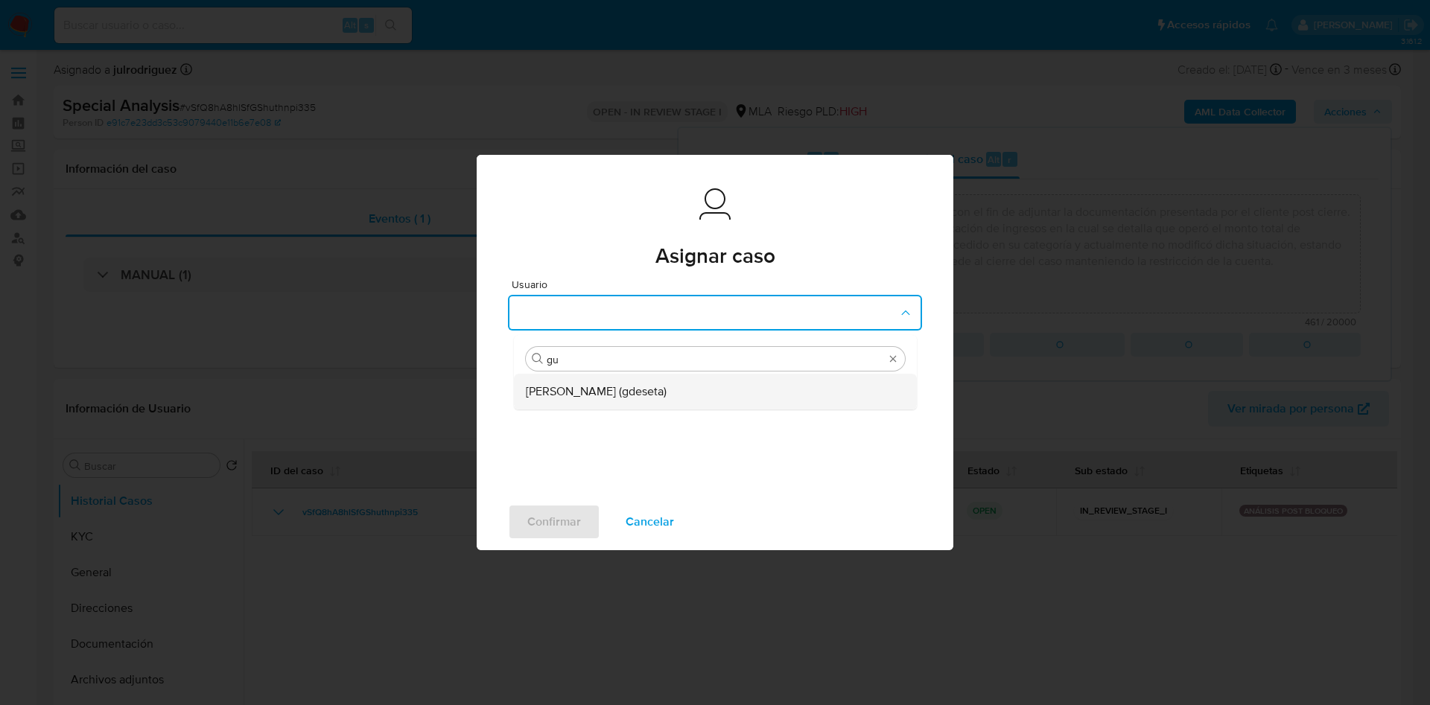
click at [713, 377] on div "Gustavo Andres De Seta (gdeseta)" at bounding box center [711, 392] width 370 height 36
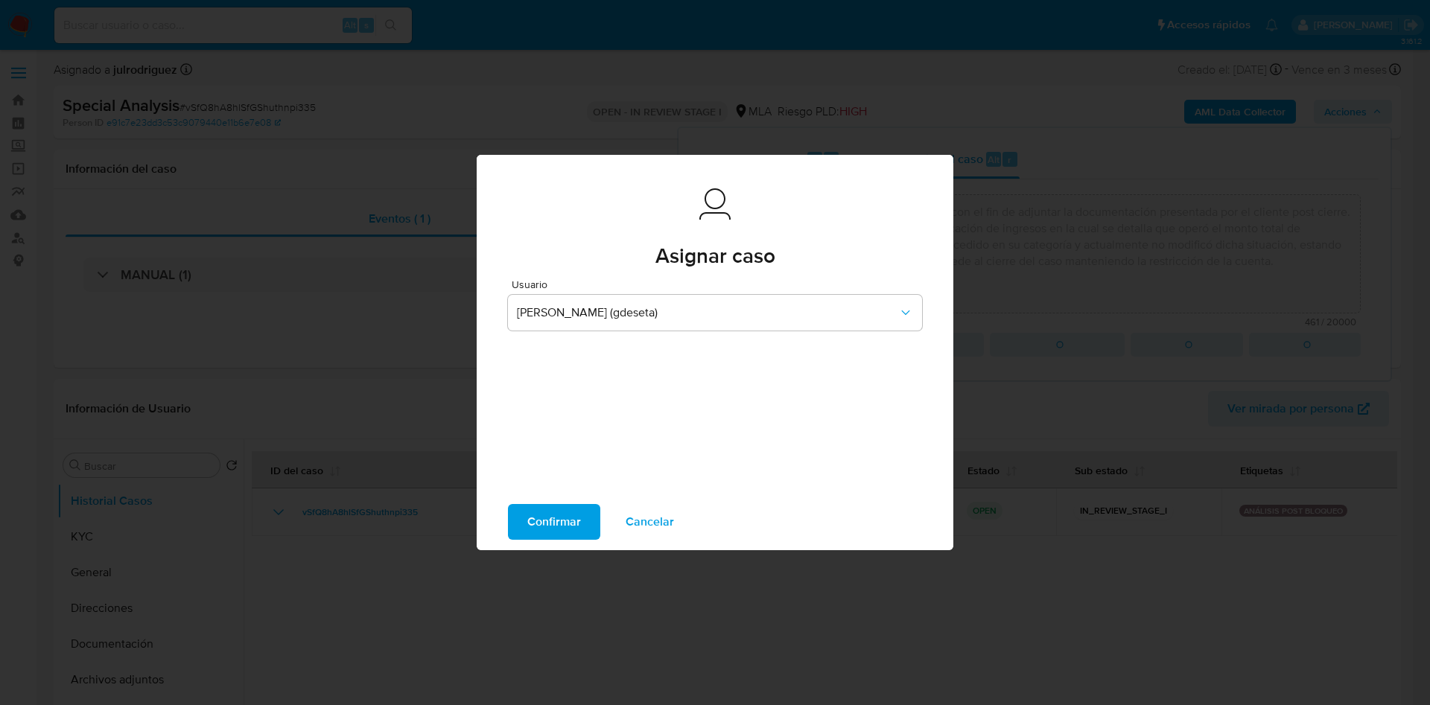
click at [570, 514] on span "Confirmar" at bounding box center [554, 522] width 54 height 33
type textarea "Se crea el caso vSfQ8hA8hlSfGShuthnpi335 con el fin de adjuntar la documentació…"
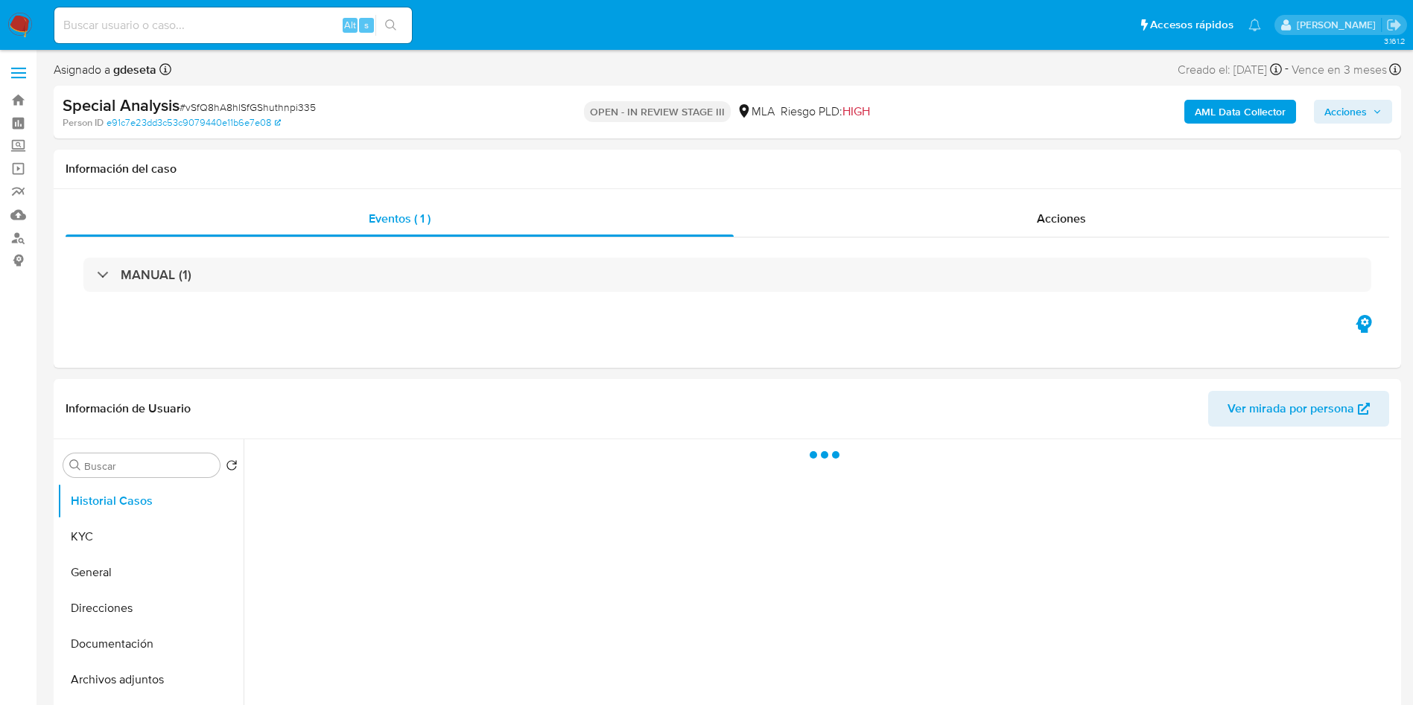
select select "10"
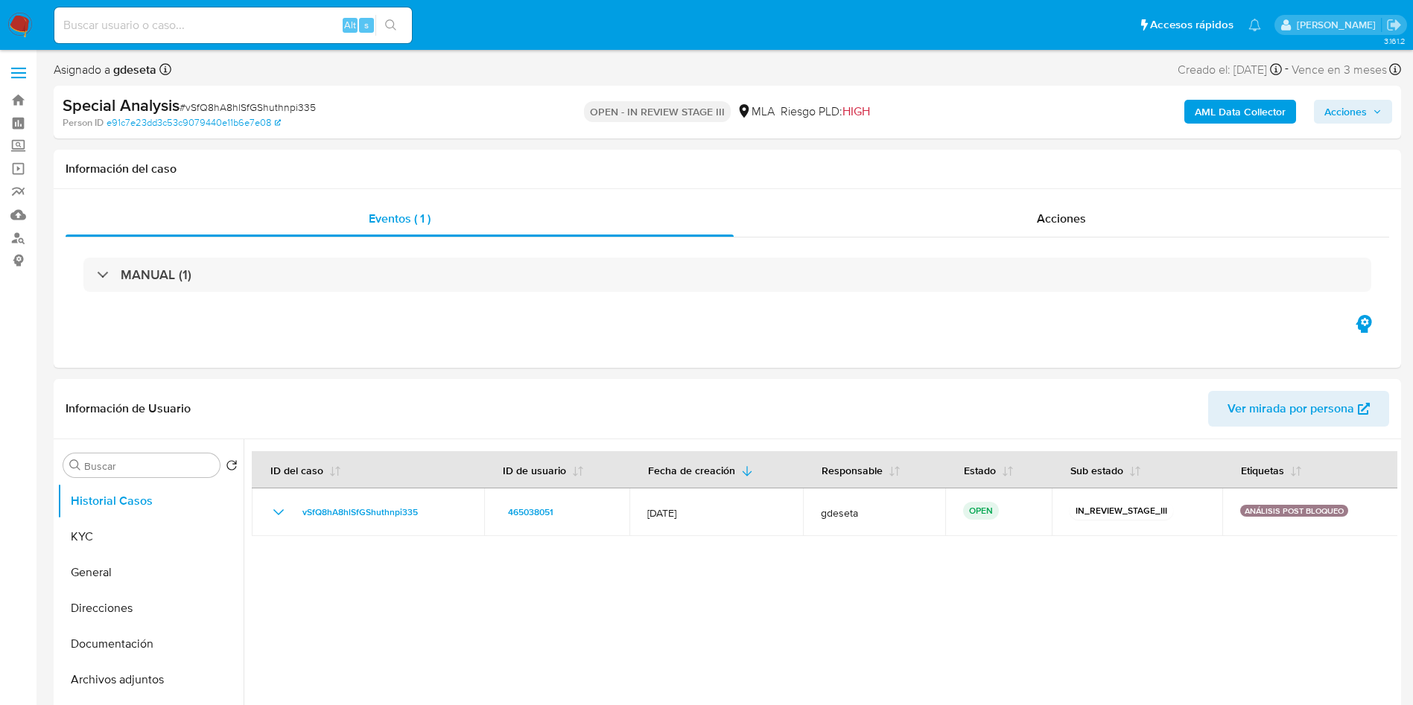
click at [297, 100] on span "# vSfQ8hA8hlSfGShuthnpi335" at bounding box center [247, 107] width 136 height 15
copy span "vSfQ8hA8hlSfGShuthnpi335"
click at [194, 22] on input at bounding box center [232, 25] width 357 height 19
paste input "118902538"
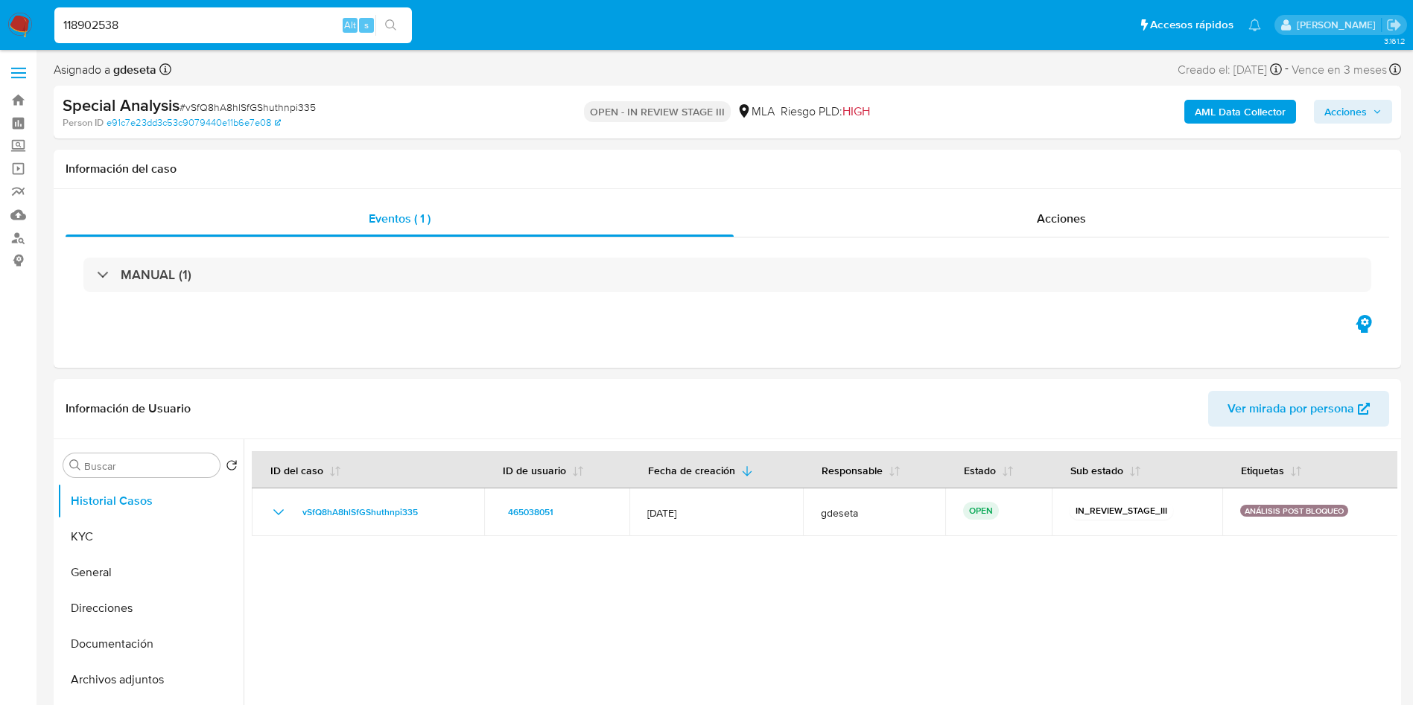
type input "118902538"
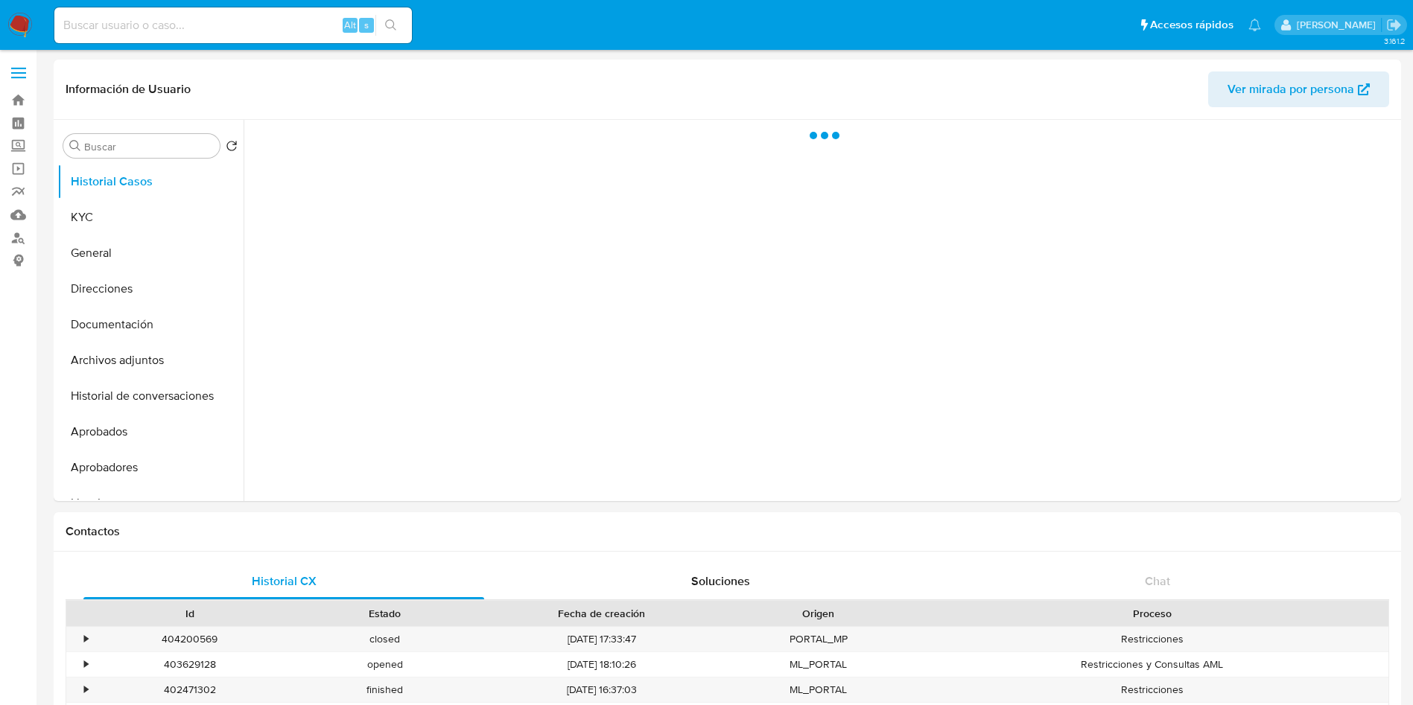
select select "10"
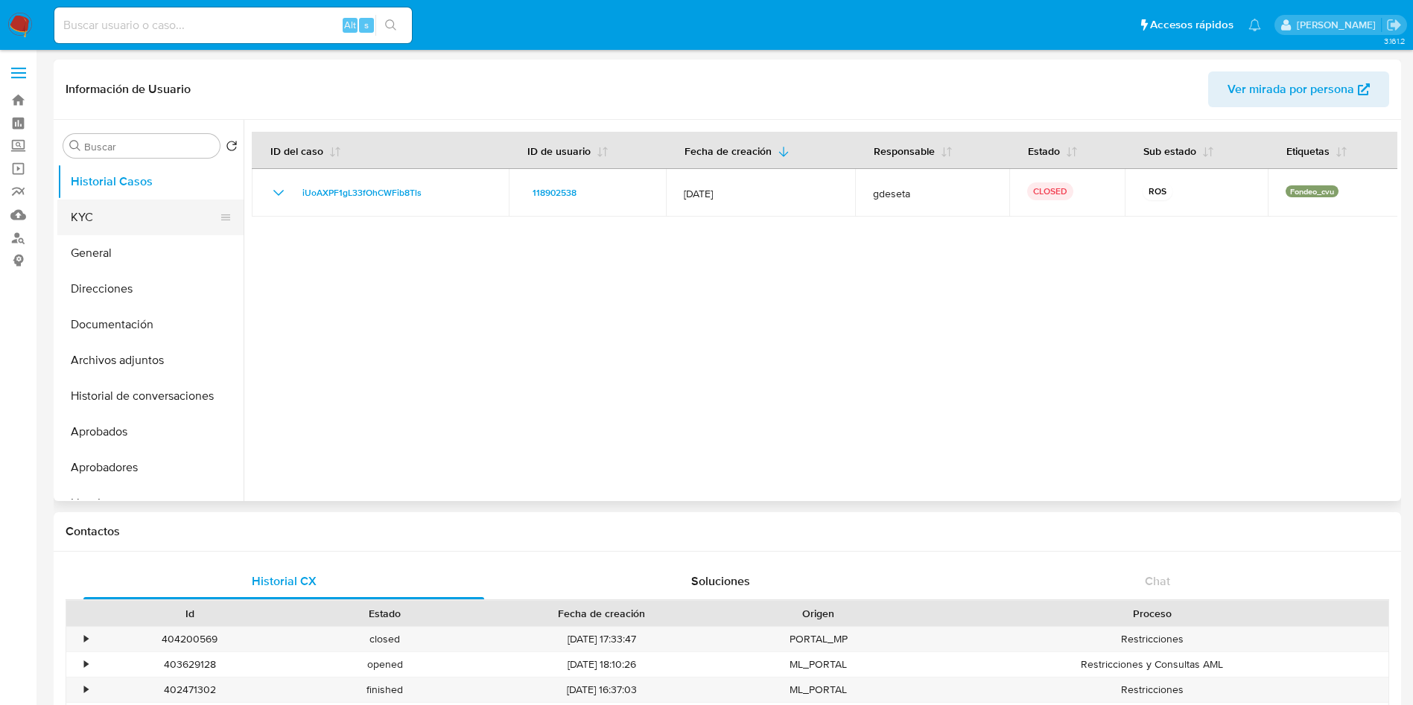
click at [93, 207] on button "KYC" at bounding box center [144, 218] width 174 height 36
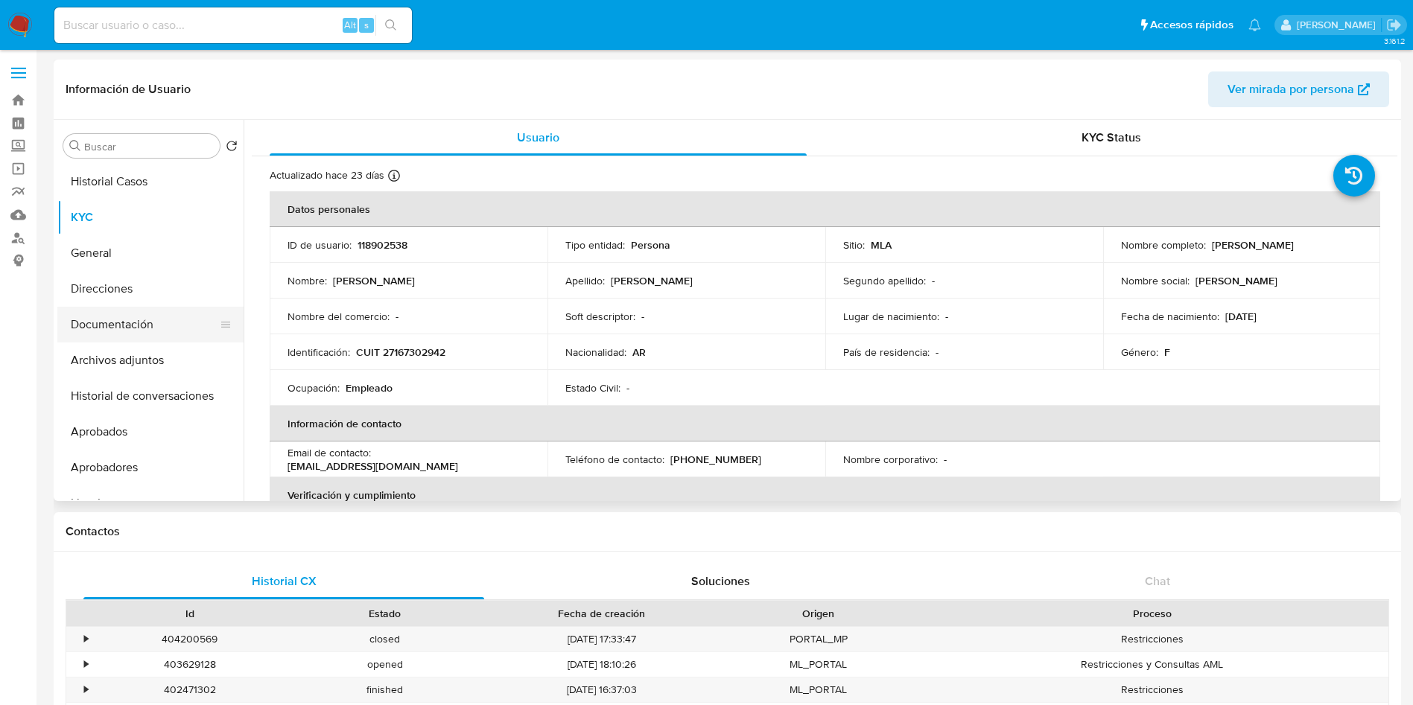
click at [141, 320] on button "Documentación" at bounding box center [144, 325] width 174 height 36
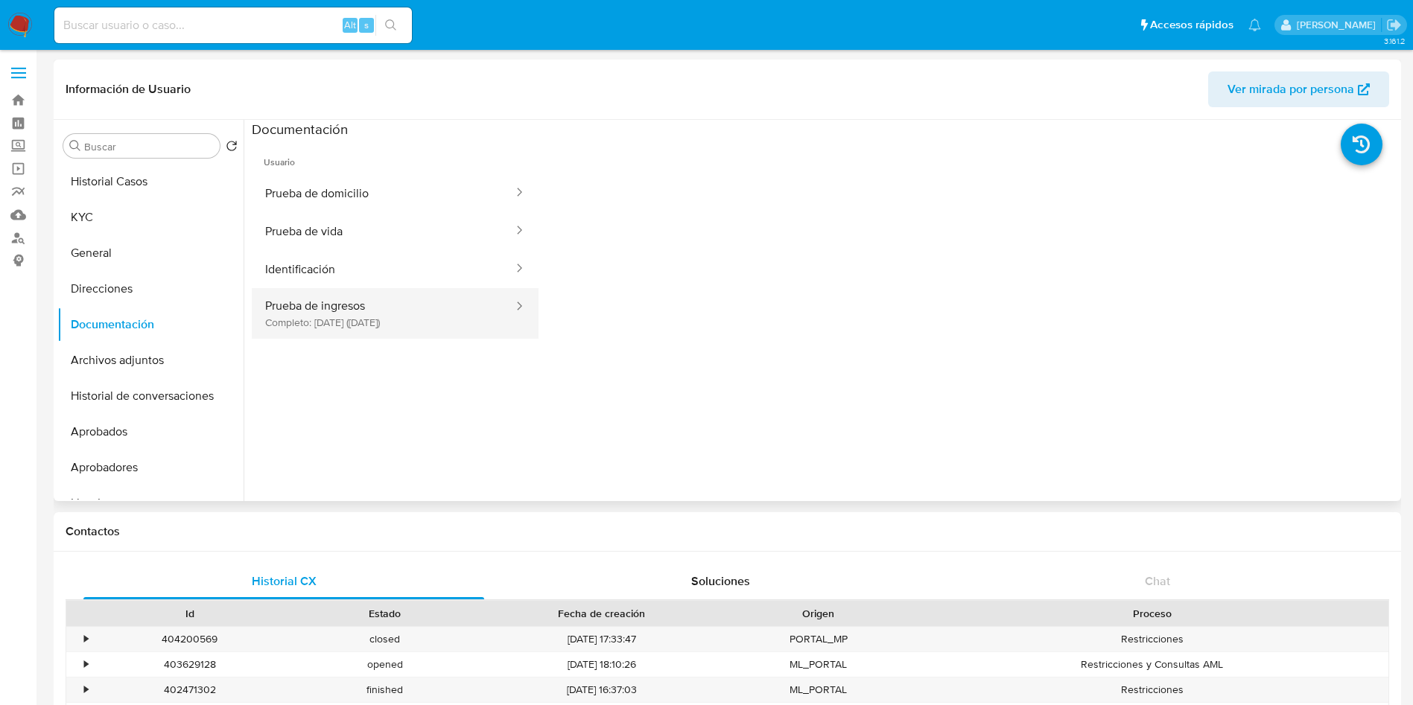
click at [325, 307] on button "Prueba de ingresos Completo: 28/11/2023 (hace 2 años)" at bounding box center [383, 313] width 263 height 51
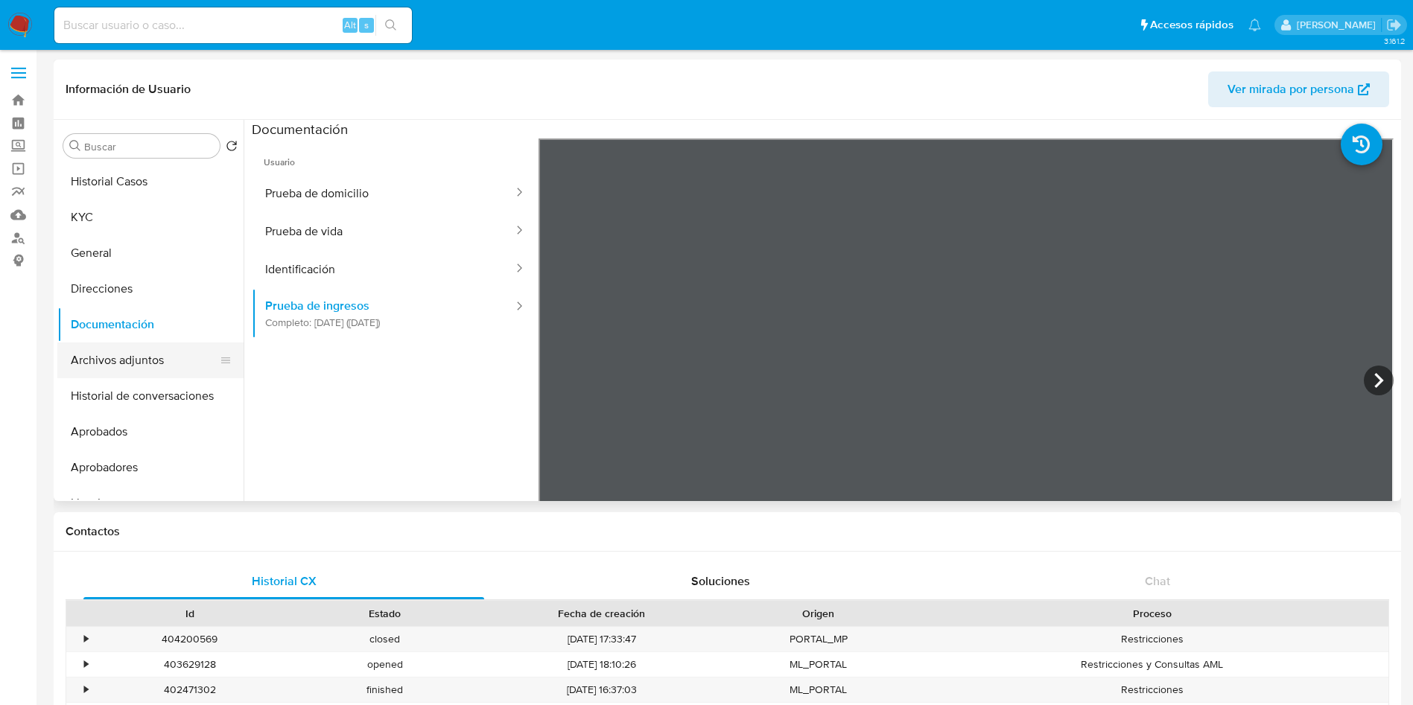
click at [129, 348] on button "Archivos adjuntos" at bounding box center [144, 361] width 174 height 36
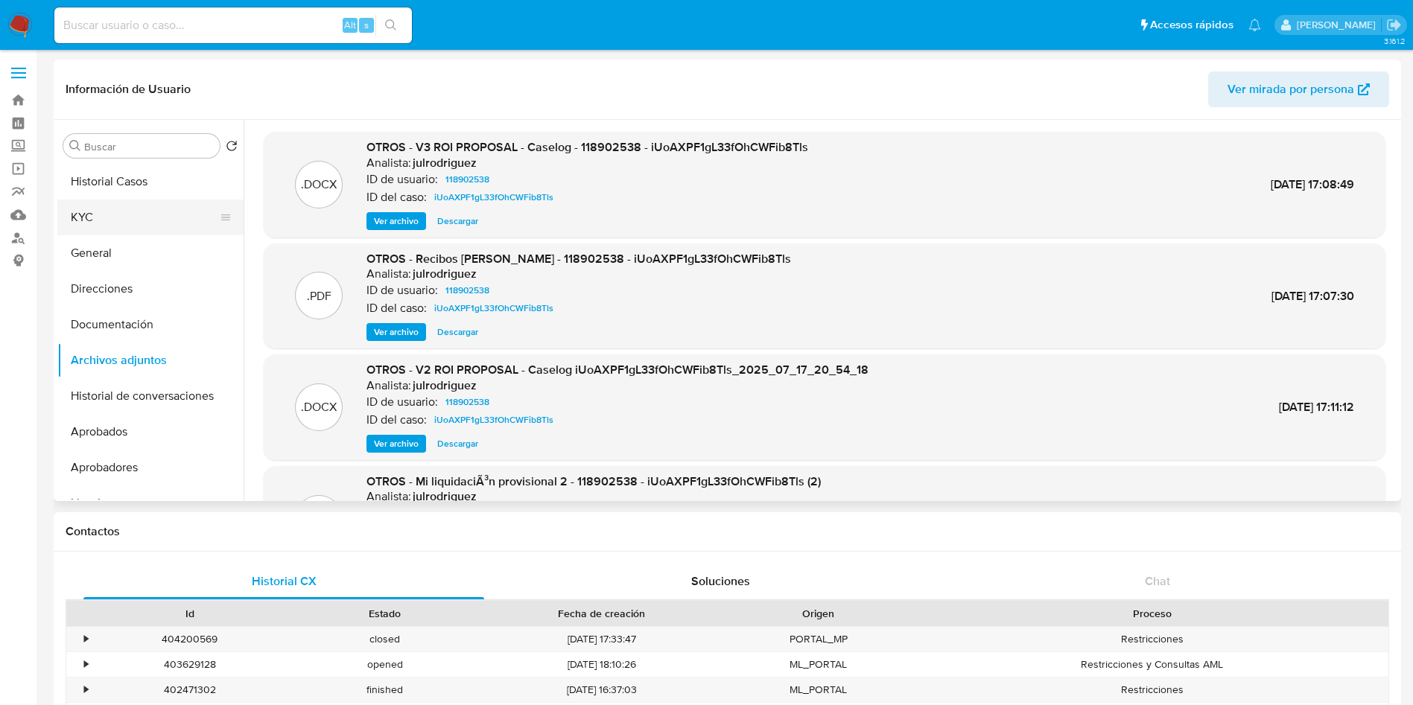
click at [124, 209] on button "KYC" at bounding box center [144, 218] width 174 height 36
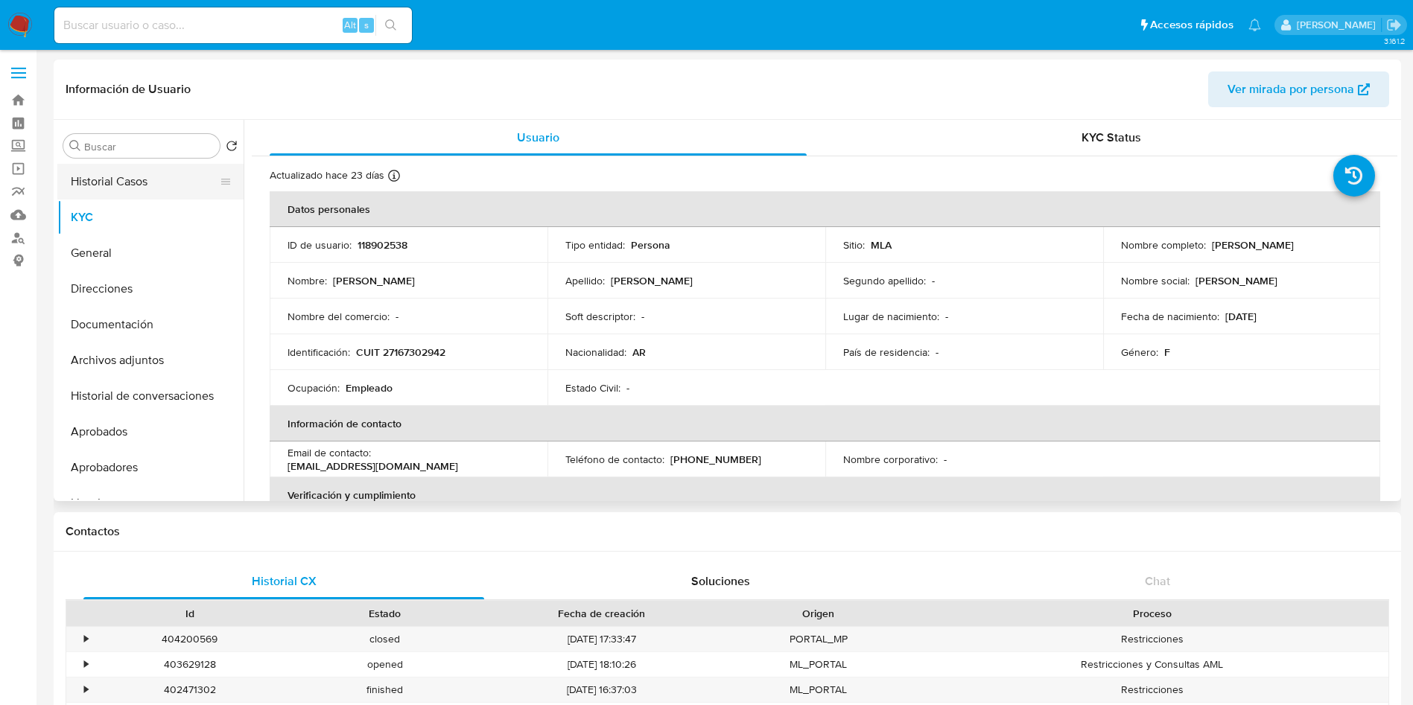
click at [125, 185] on button "Historial Casos" at bounding box center [144, 182] width 174 height 36
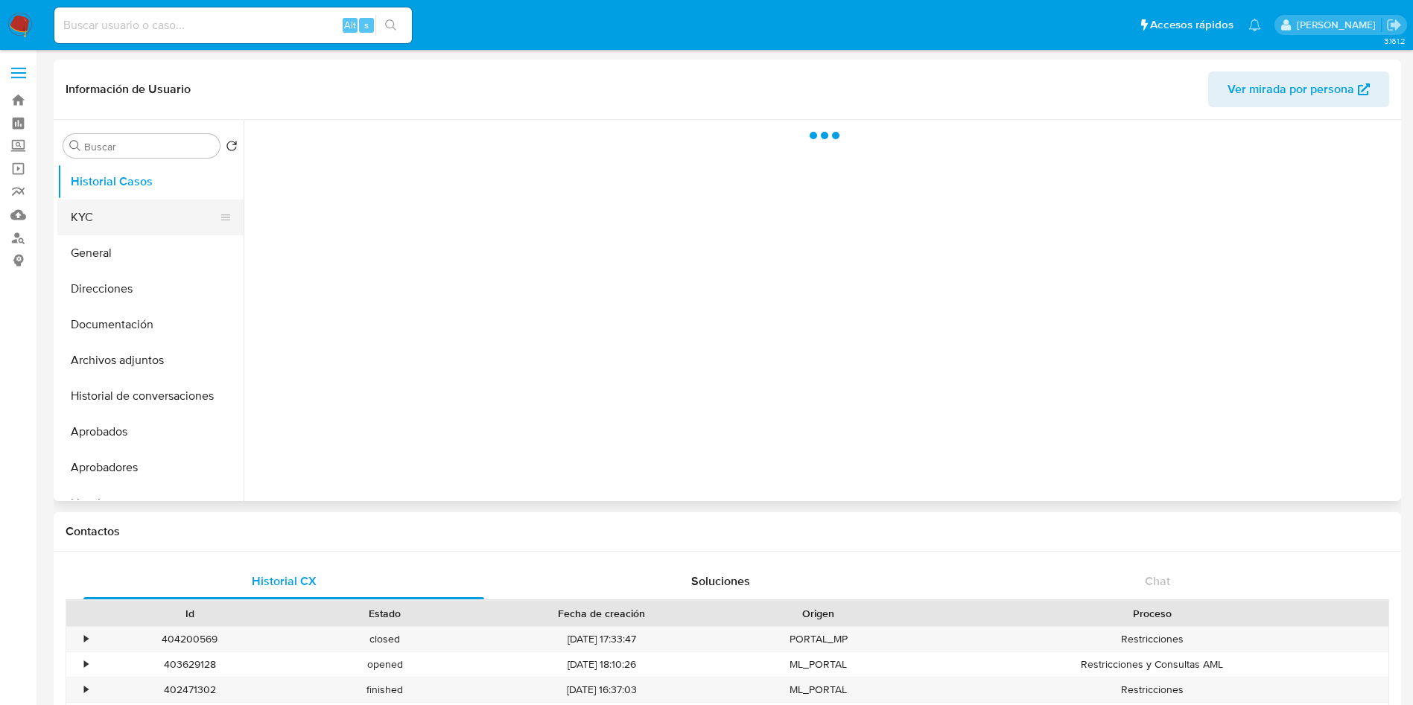
click at [145, 206] on button "KYC" at bounding box center [144, 218] width 174 height 36
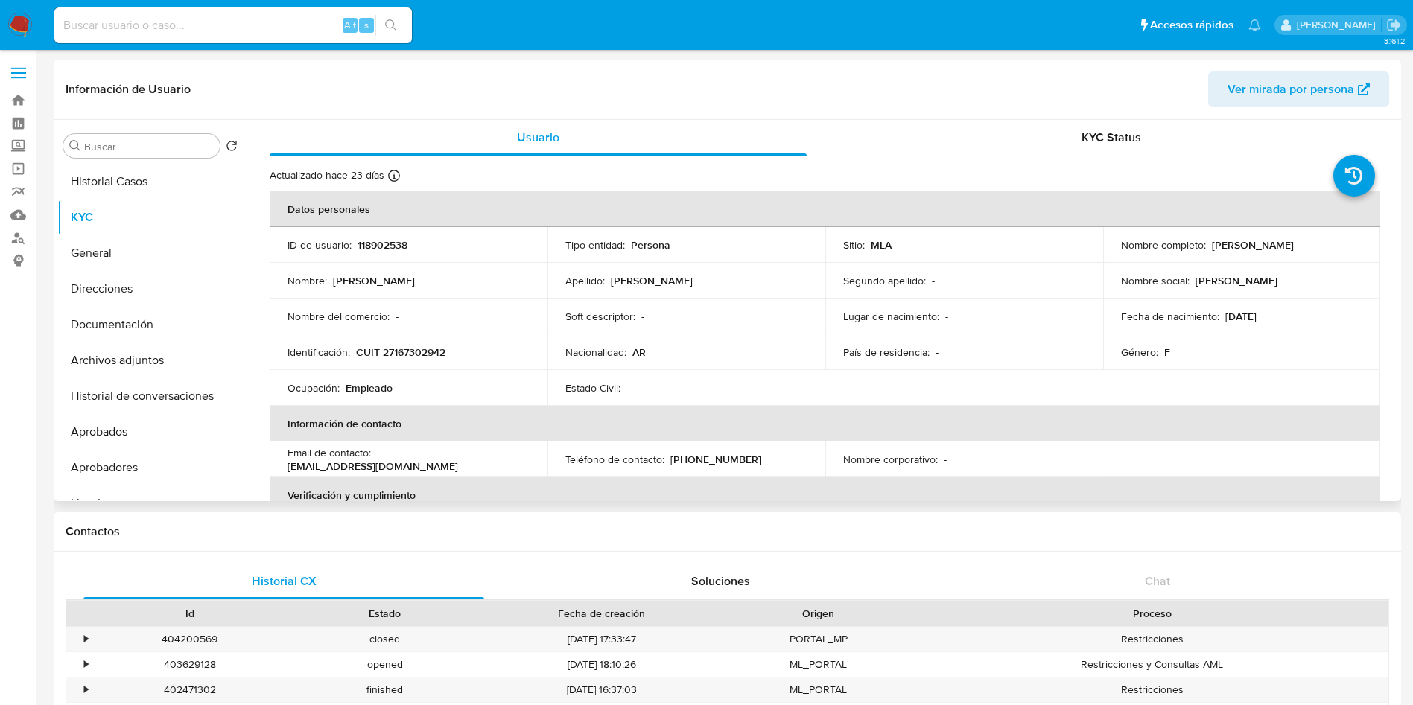
click at [390, 241] on p "118902538" at bounding box center [382, 244] width 50 height 13
copy p "118902538"
click at [124, 174] on button "Historial Casos" at bounding box center [144, 182] width 174 height 36
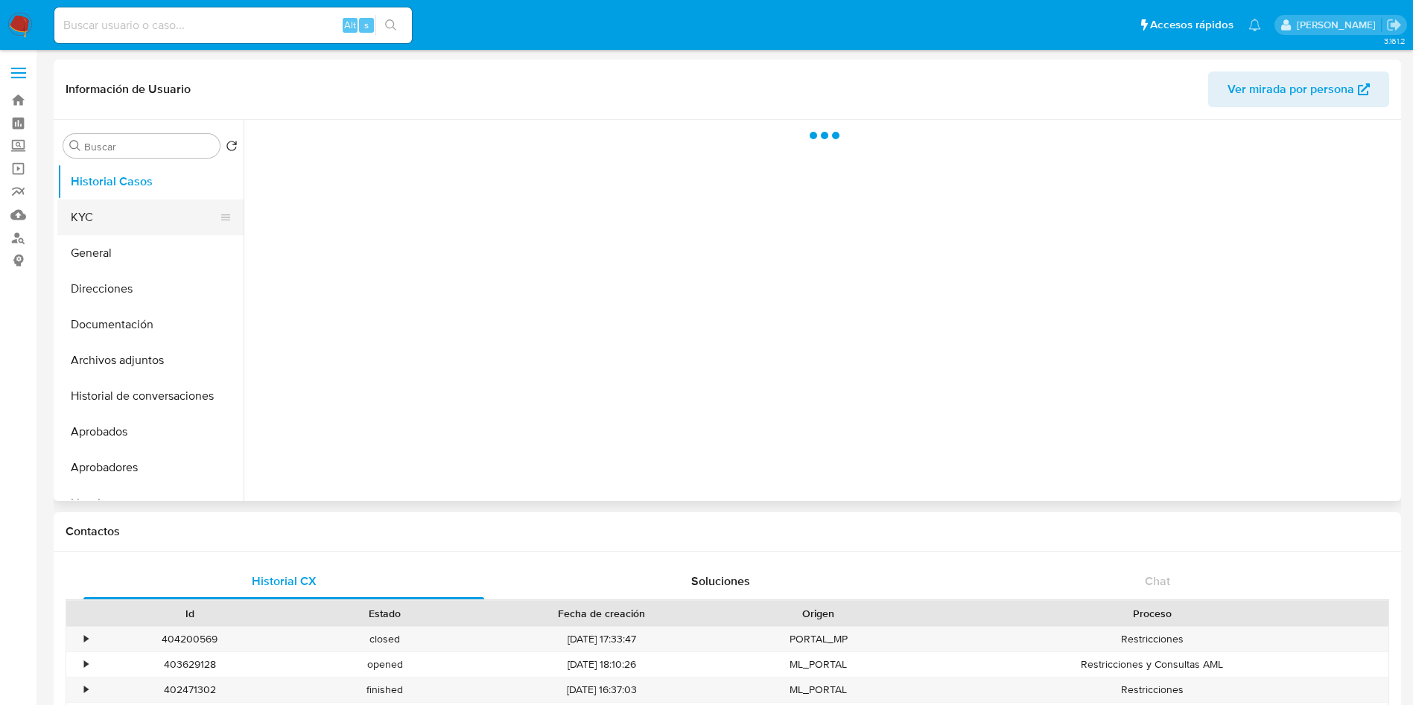
click at [133, 212] on button "KYC" at bounding box center [144, 218] width 174 height 36
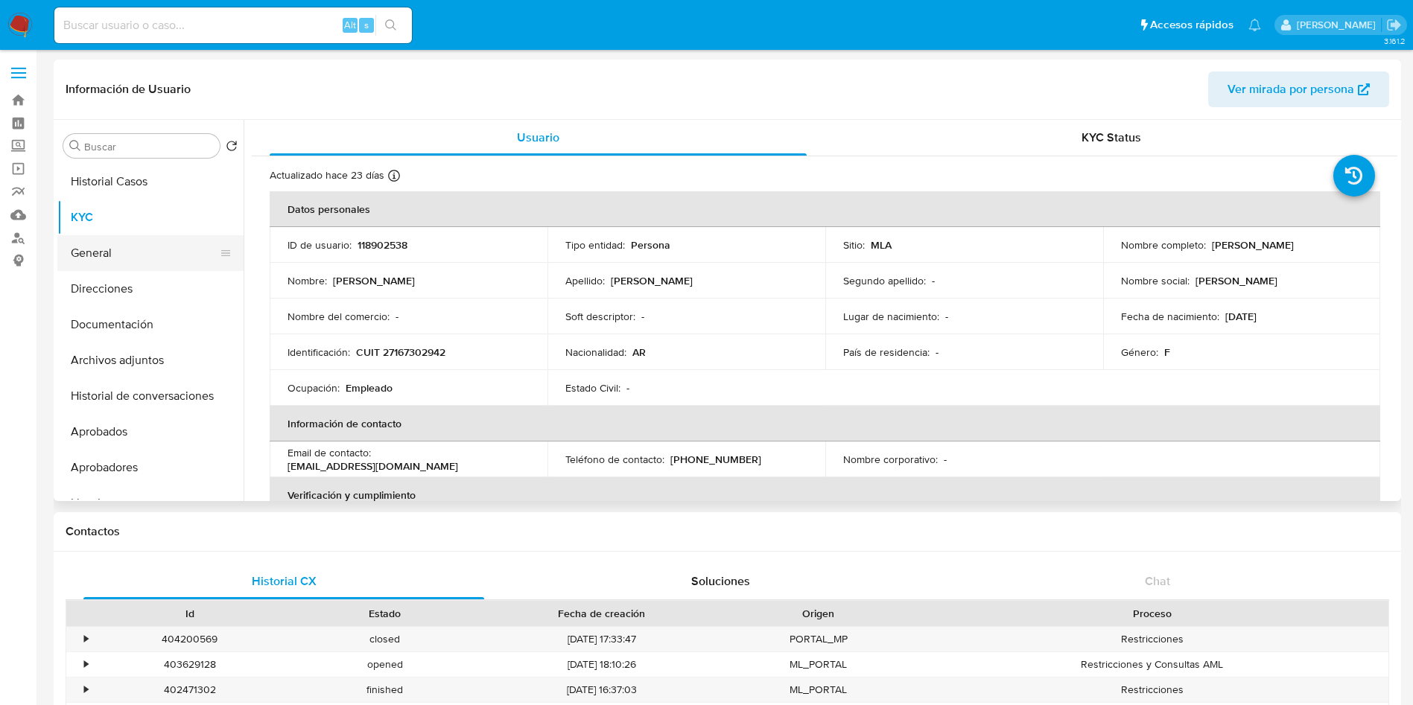
click at [117, 249] on button "General" at bounding box center [144, 253] width 174 height 36
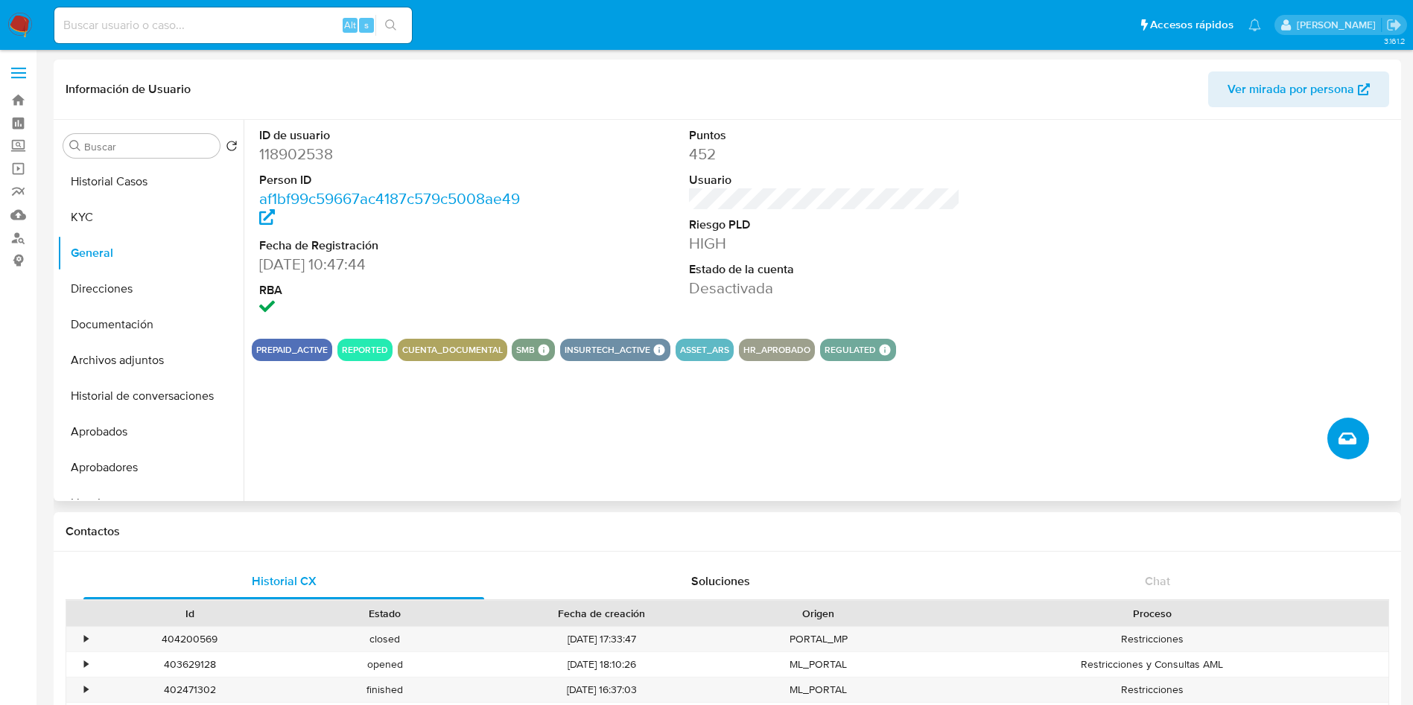
click at [1346, 427] on button "Crear caso manual" at bounding box center [1348, 439] width 42 height 42
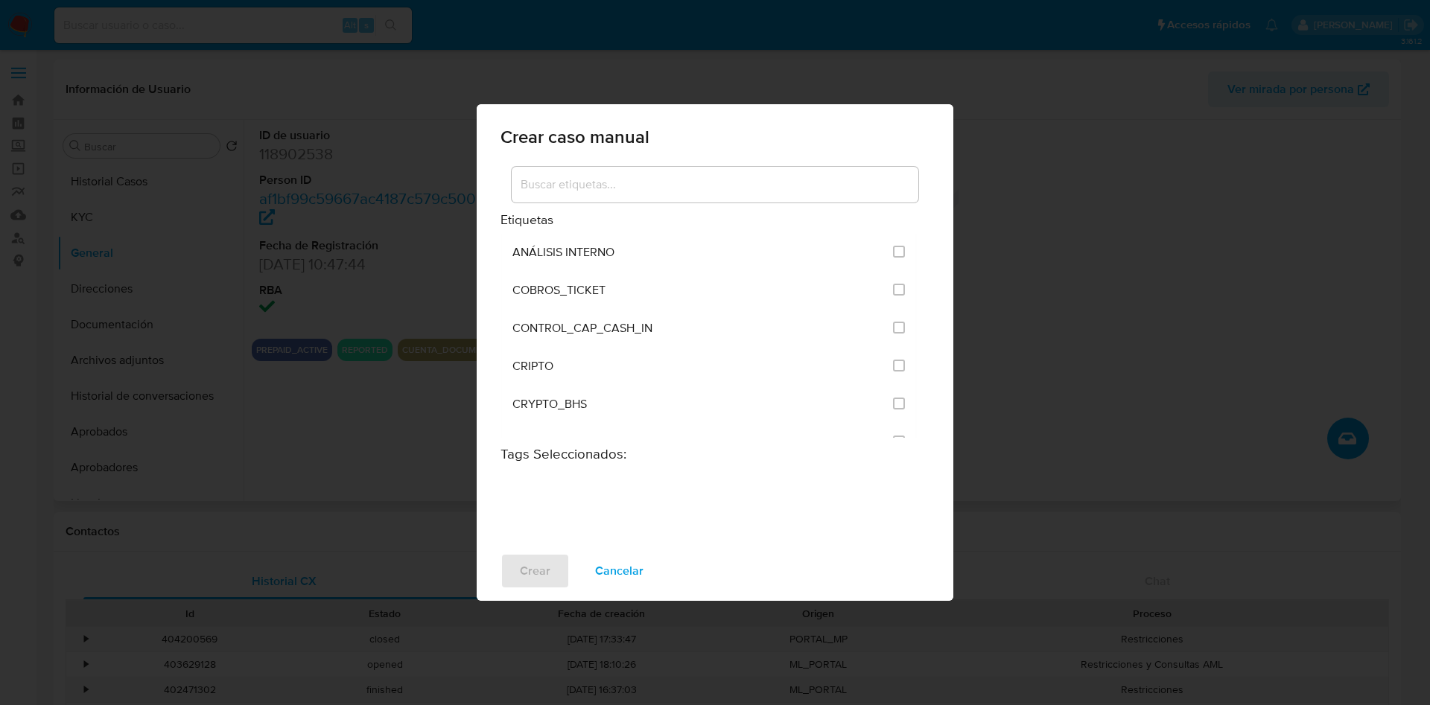
click at [562, 191] on input at bounding box center [715, 184] width 407 height 19
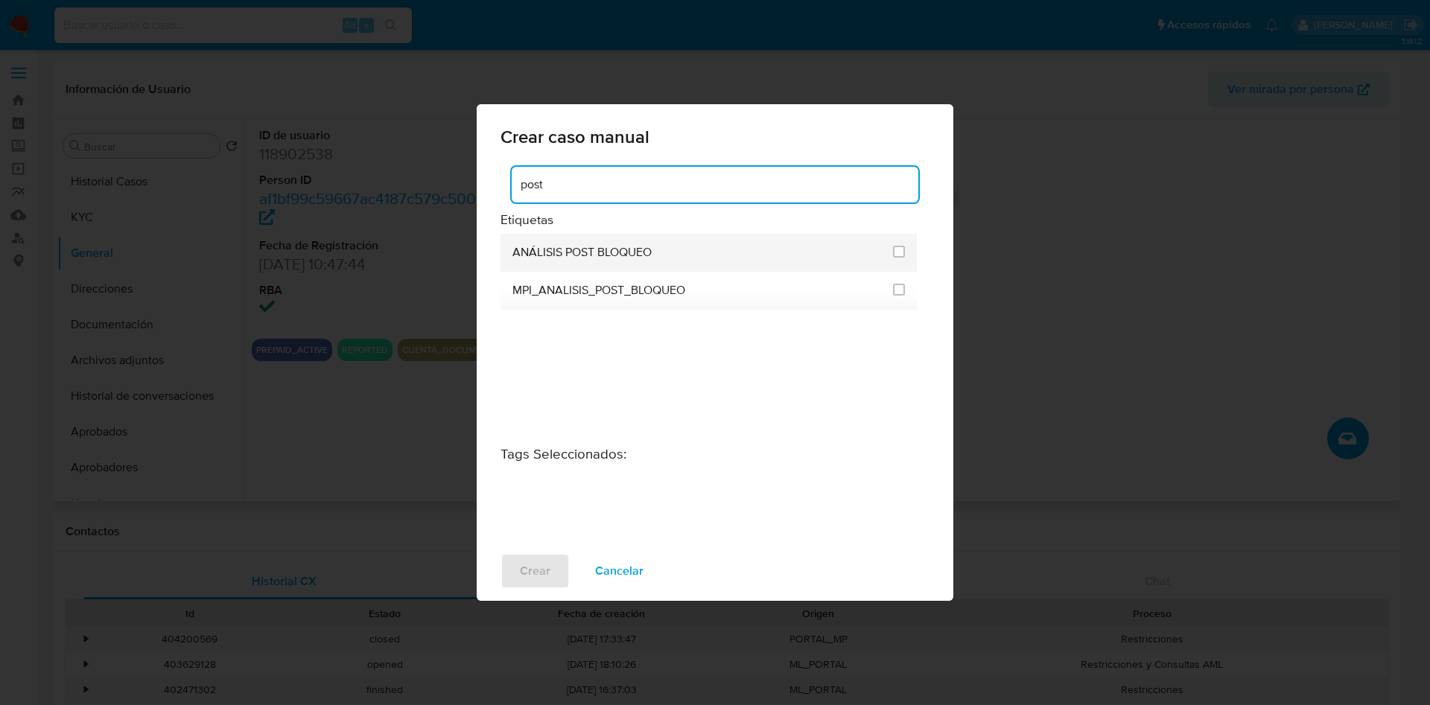
type input "post"
click at [582, 251] on span "ANÁLISIS POST BLOQUEO" at bounding box center [581, 252] width 139 height 15
click at [897, 253] on input "3249" at bounding box center [899, 252] width 12 height 12
checkbox input "true"
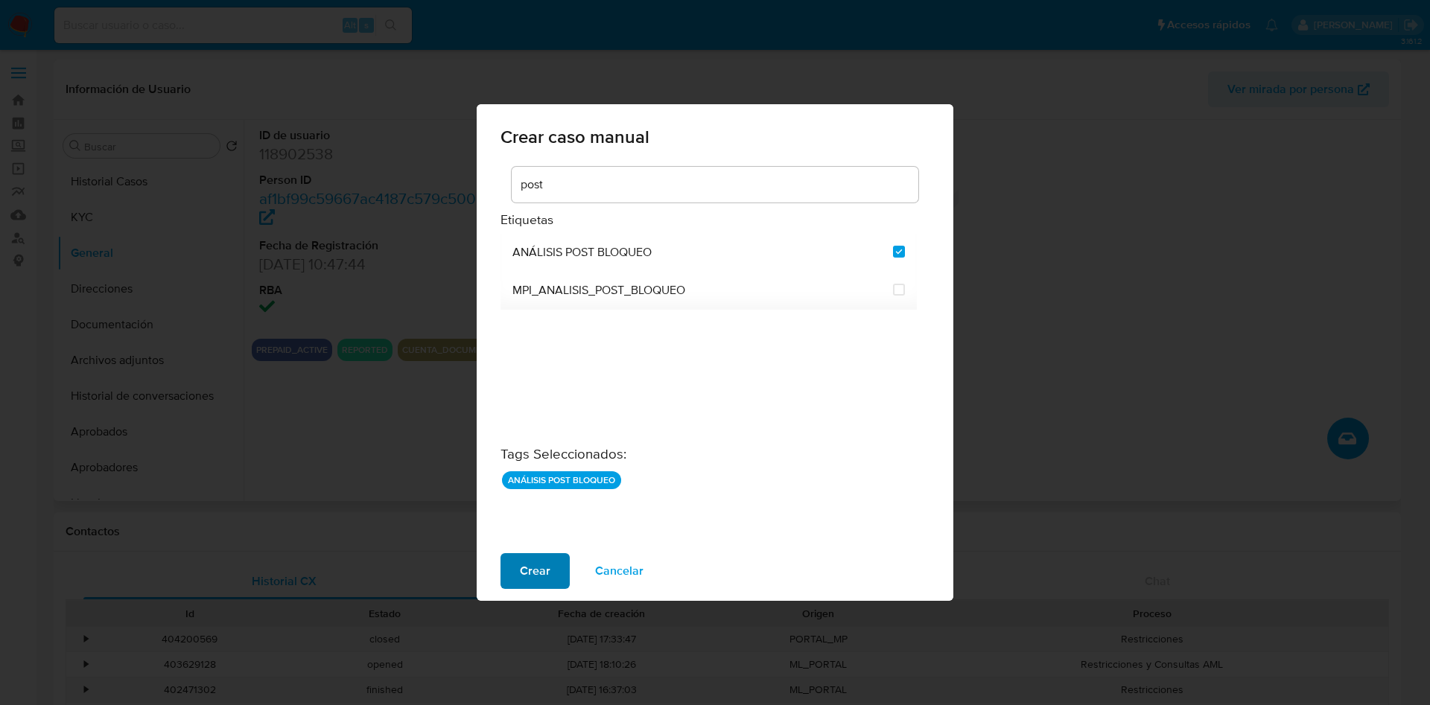
click at [538, 583] on span "Crear" at bounding box center [535, 571] width 31 height 33
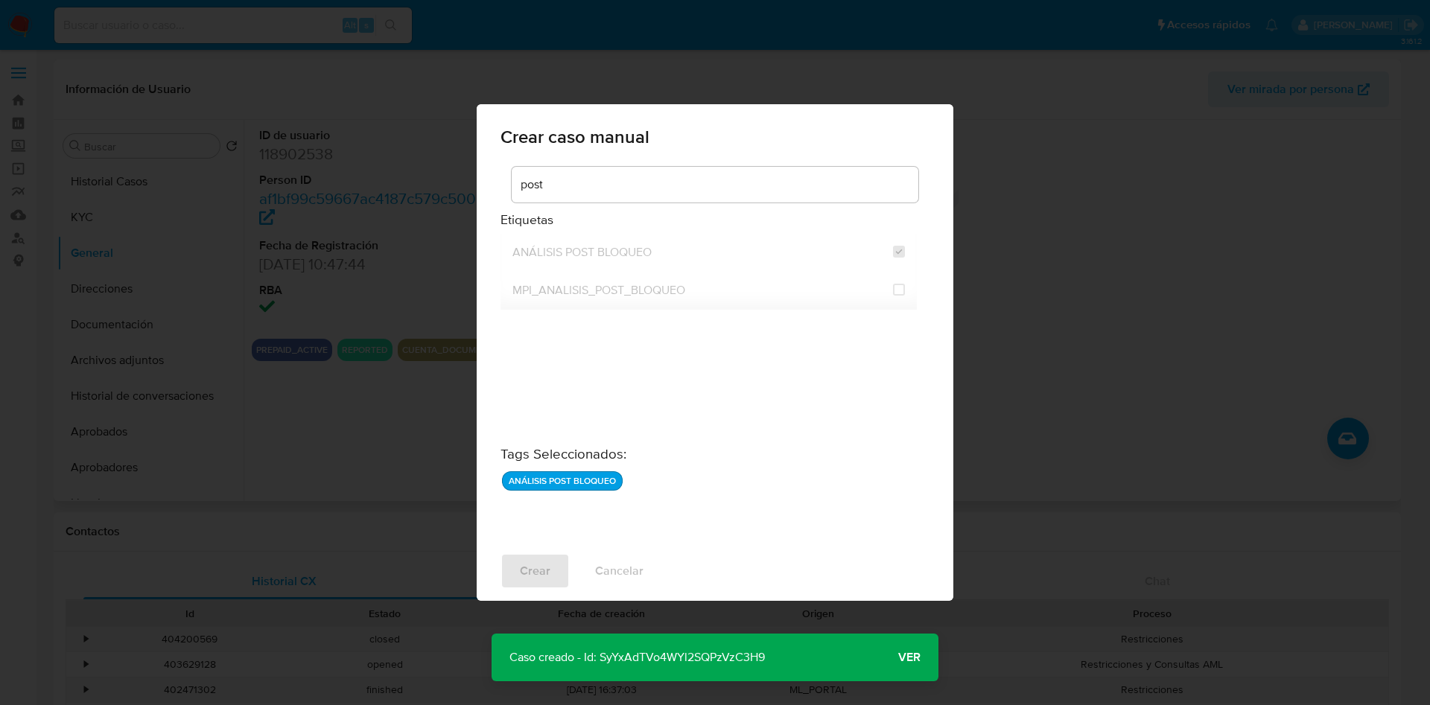
click at [751, 660] on p "Caso creado - Id: SyYxAdTVo4WYl2SQPzVzC3H9" at bounding box center [637, 658] width 291 height 48
click at [901, 658] on span "Ver" at bounding box center [909, 658] width 22 height 0
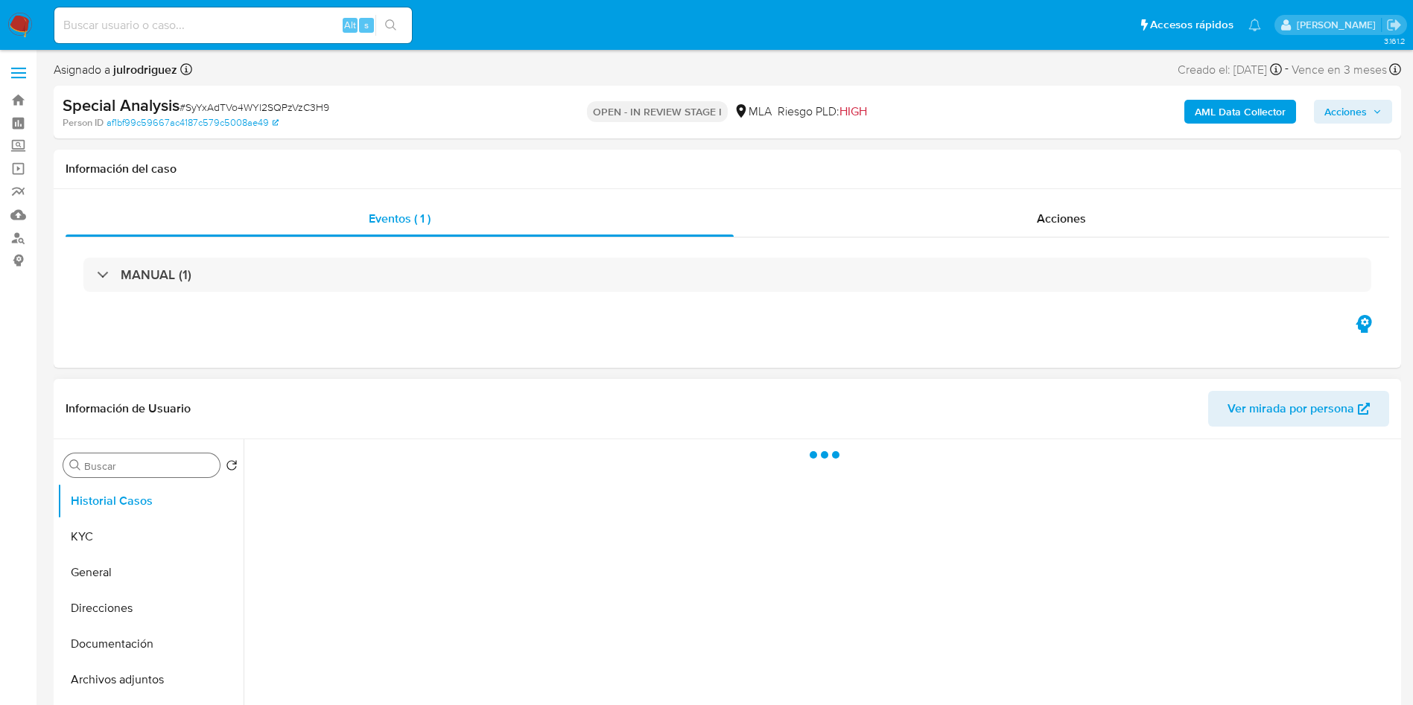
select select "10"
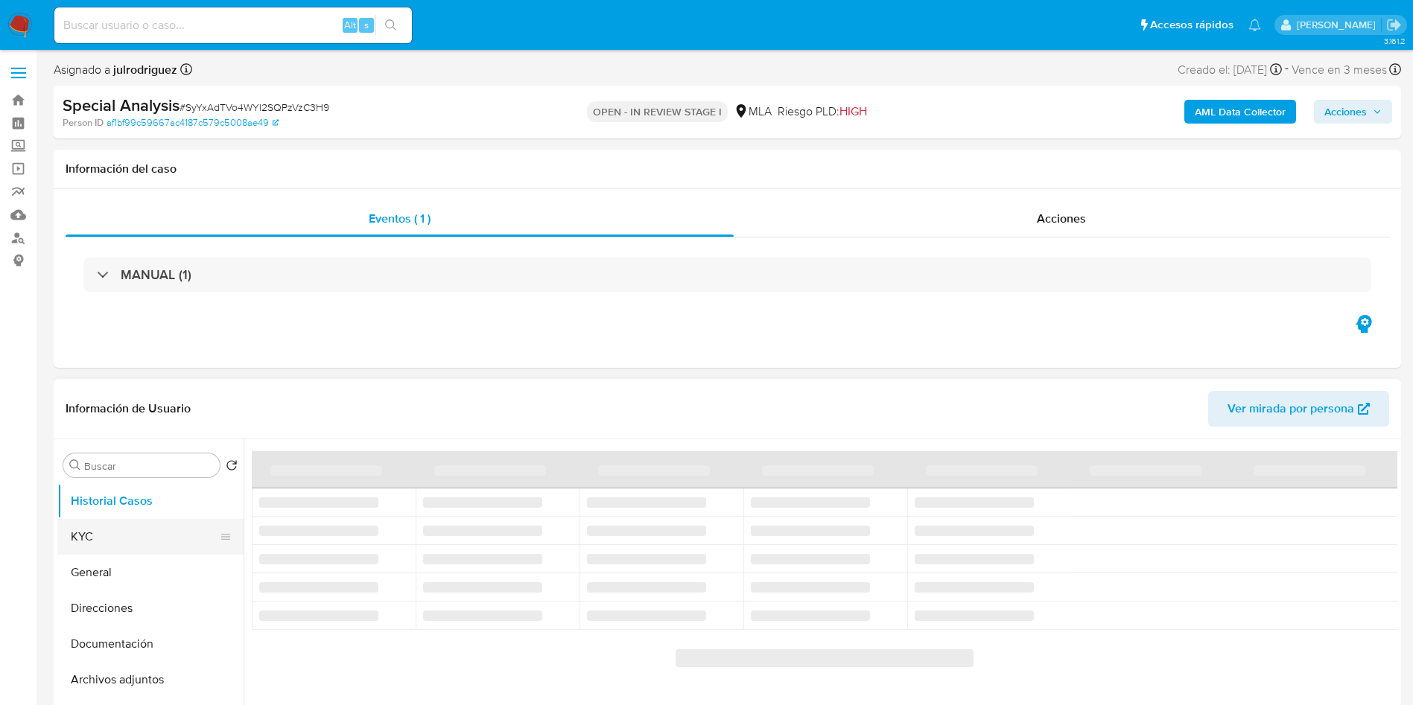
click at [85, 537] on button "KYC" at bounding box center [144, 537] width 174 height 36
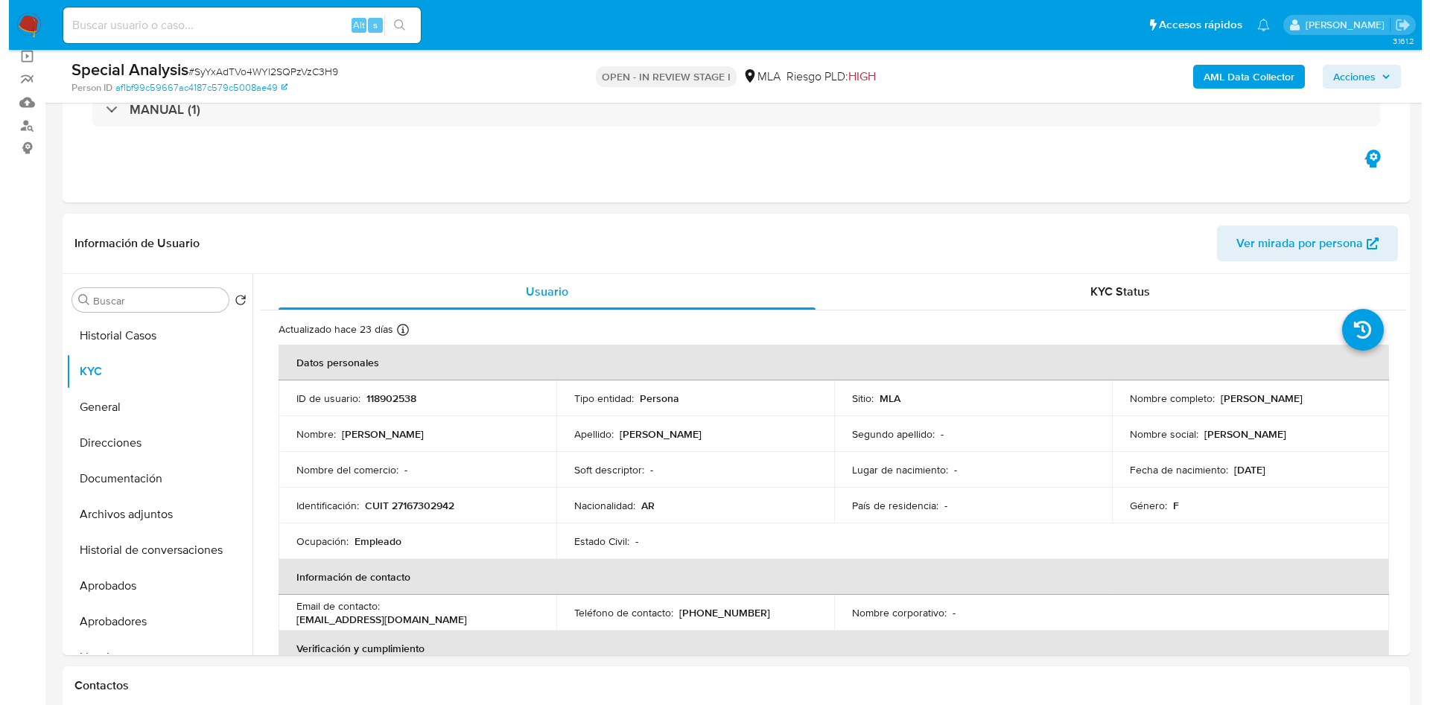
scroll to position [223, 0]
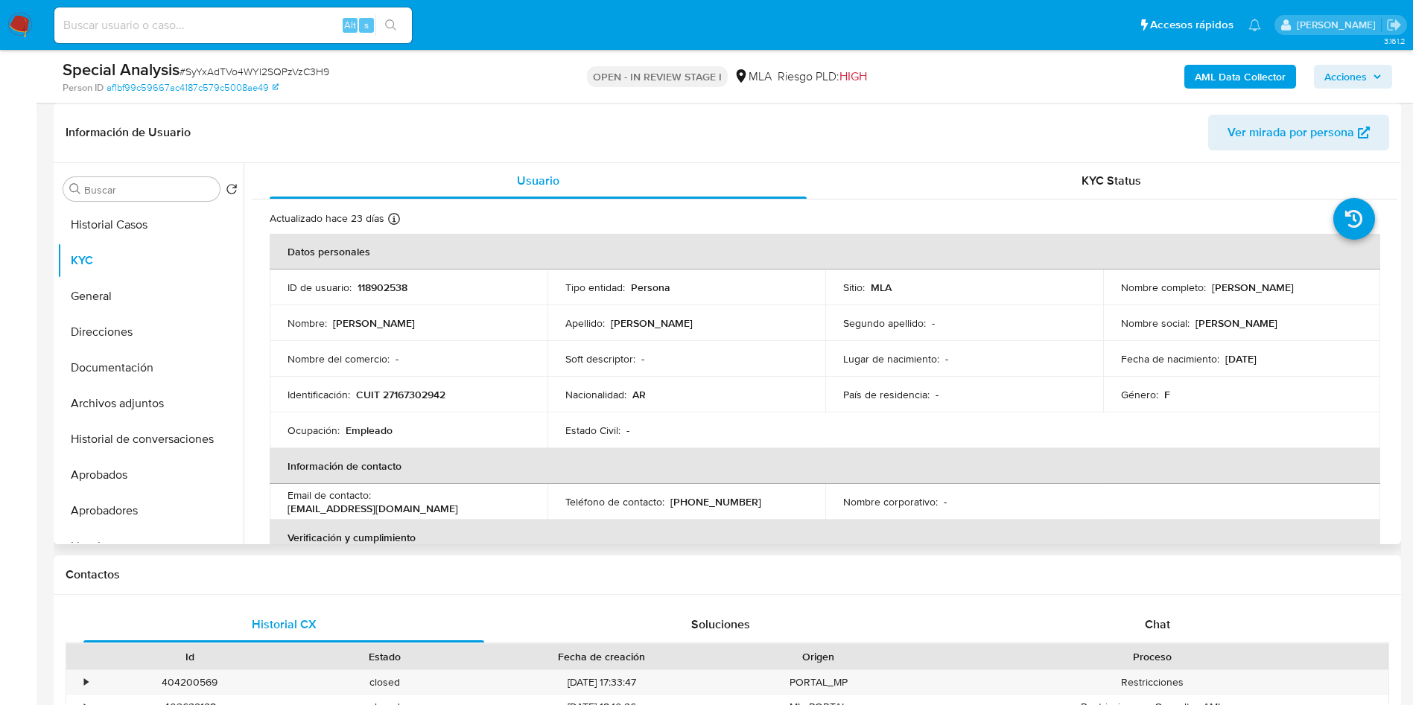
click at [381, 281] on p "118902538" at bounding box center [382, 287] width 50 height 13
copy p "118902538"
click at [299, 64] on span "# SyYxAdTVo4WYl2SQPzVzC3H9" at bounding box center [254, 71] width 150 height 15
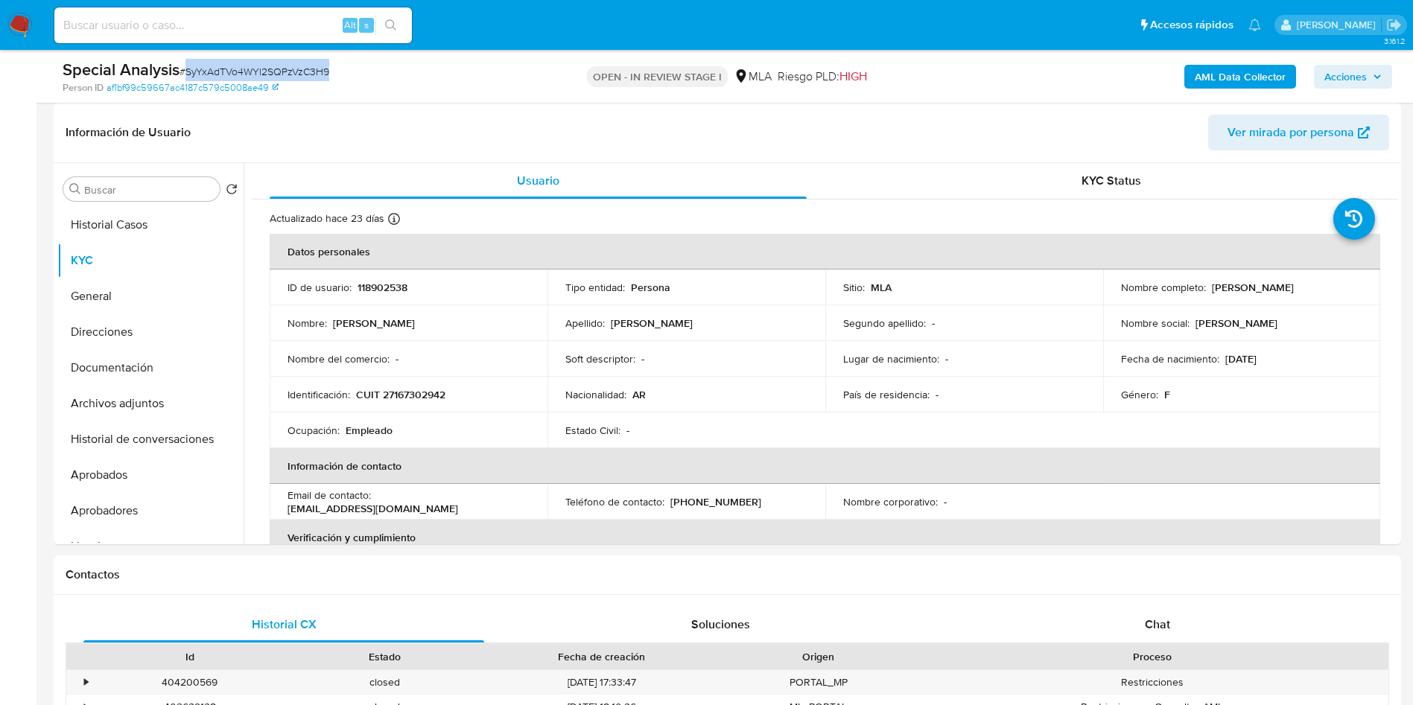
copy span "SyYxAdTVo4WYl2SQPzVzC3H9"
click at [121, 228] on button "Historial Casos" at bounding box center [144, 225] width 174 height 36
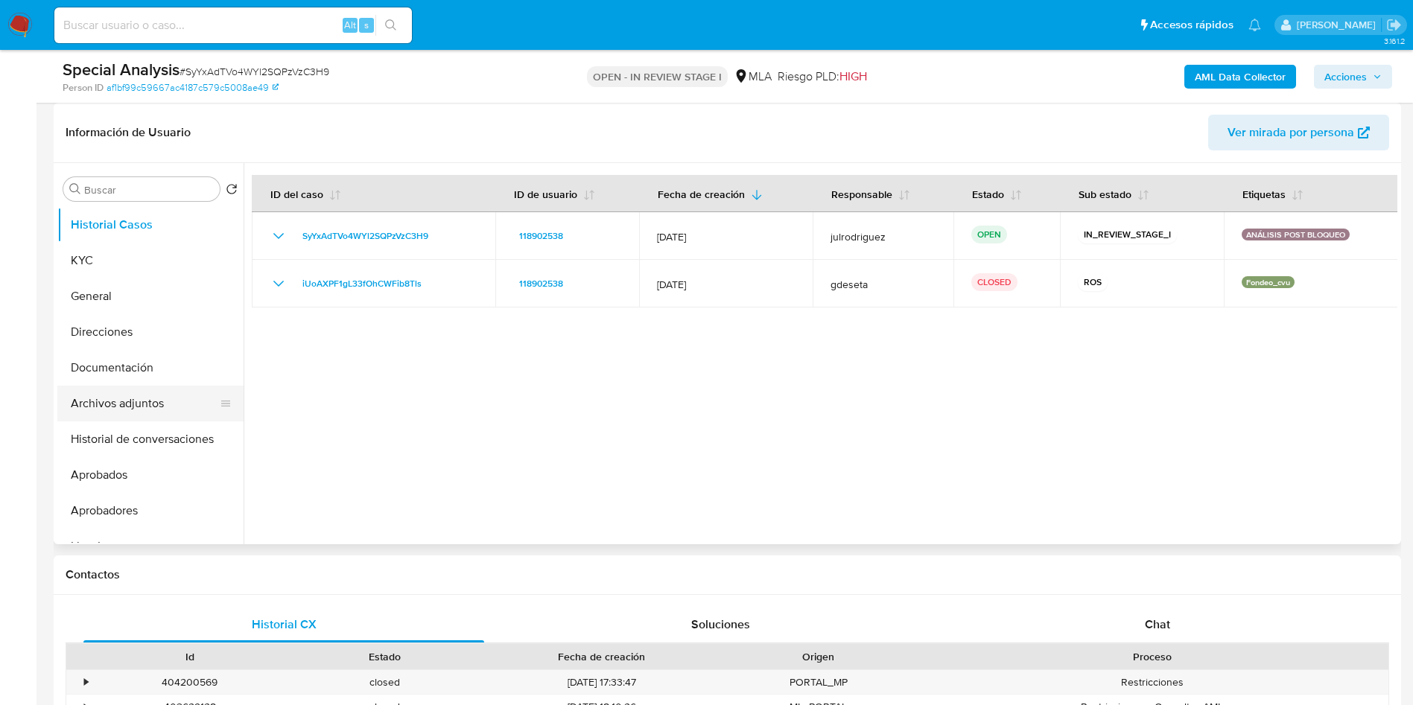
click at [135, 404] on button "Archivos adjuntos" at bounding box center [144, 404] width 174 height 36
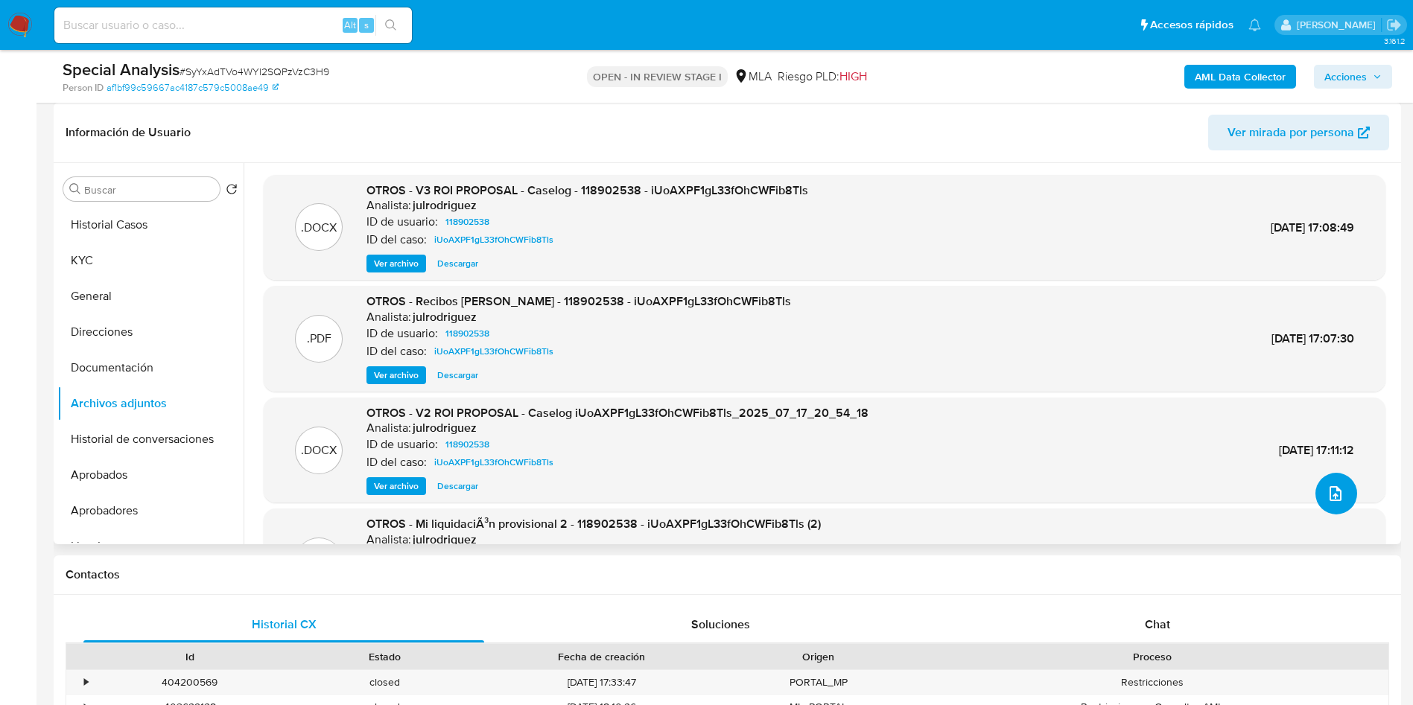
click at [1329, 482] on button "upload-file" at bounding box center [1336, 494] width 42 height 42
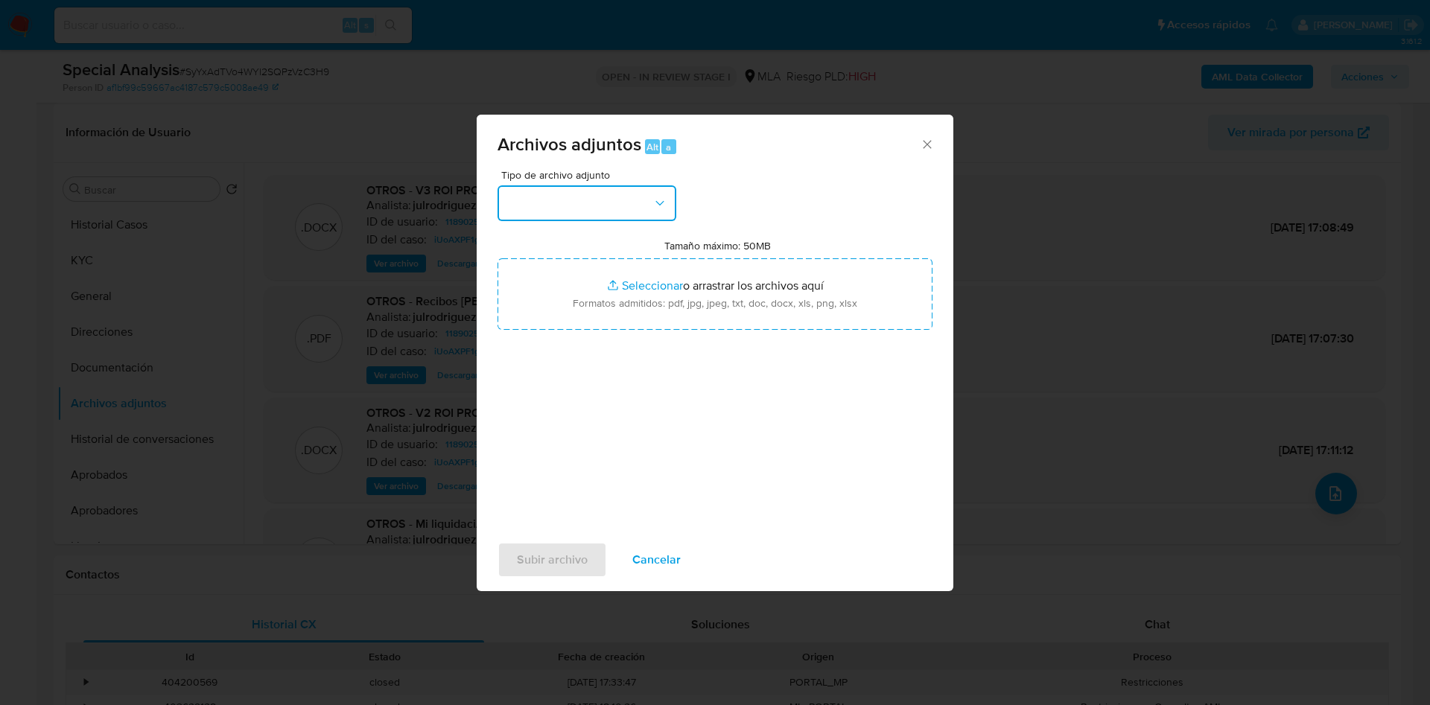
click at [583, 212] on button "button" at bounding box center [586, 203] width 179 height 36
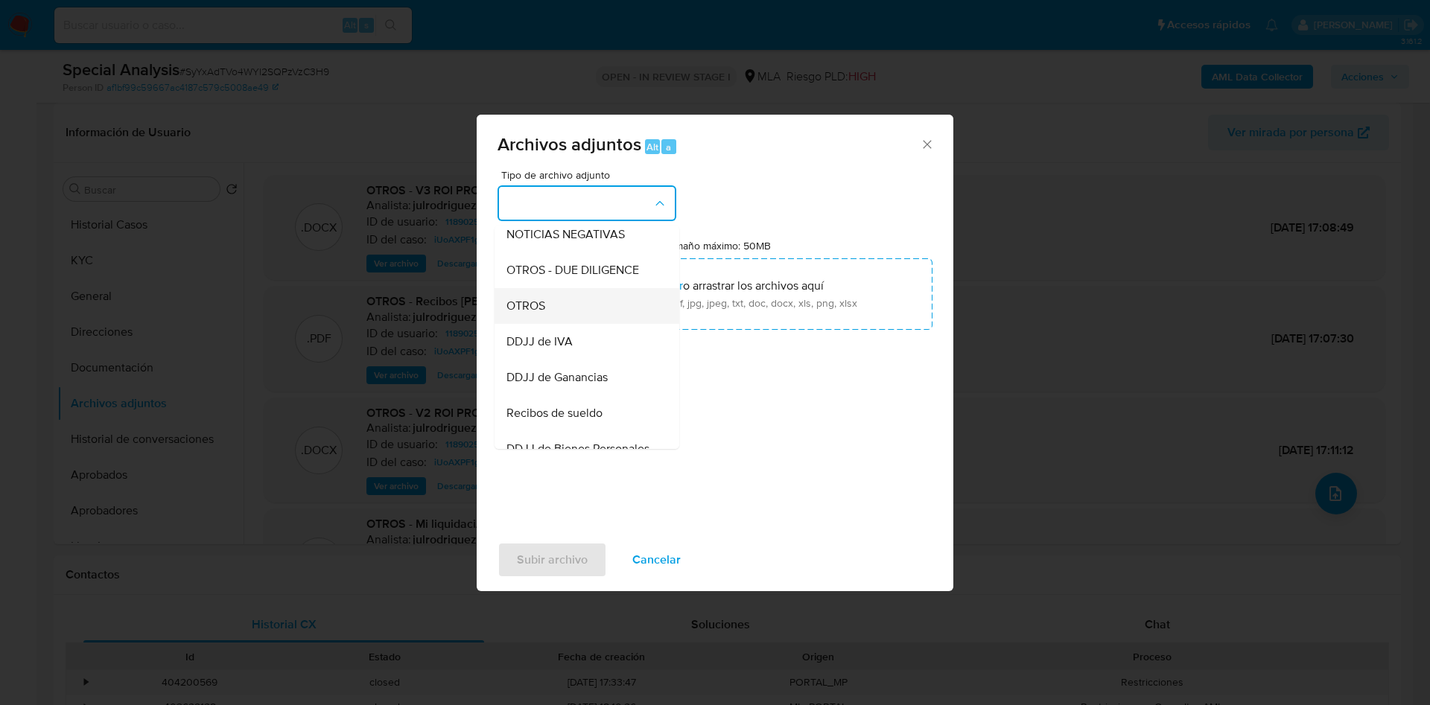
click at [559, 322] on div "OTROS" at bounding box center [582, 306] width 152 height 36
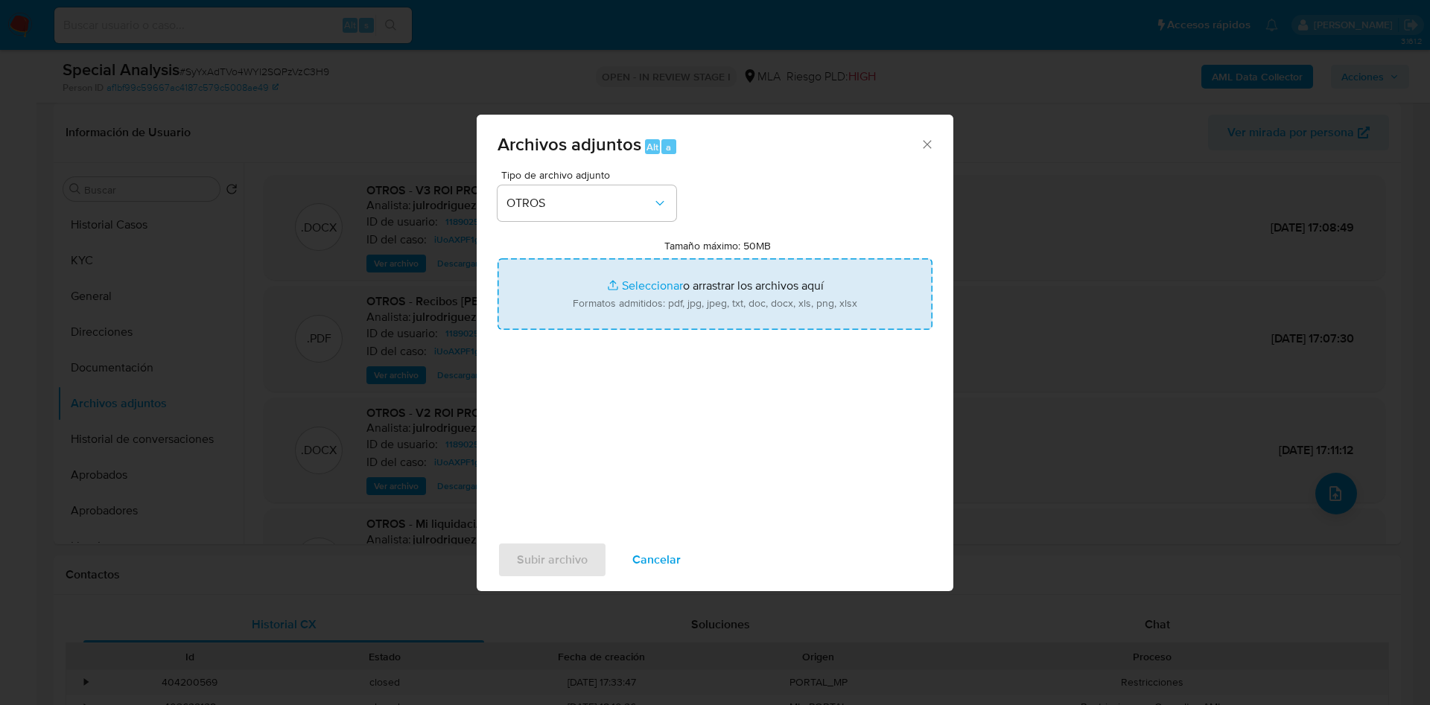
click at [602, 285] on input "Tamaño máximo: 50MB Seleccionar archivos" at bounding box center [714, 293] width 435 height 71
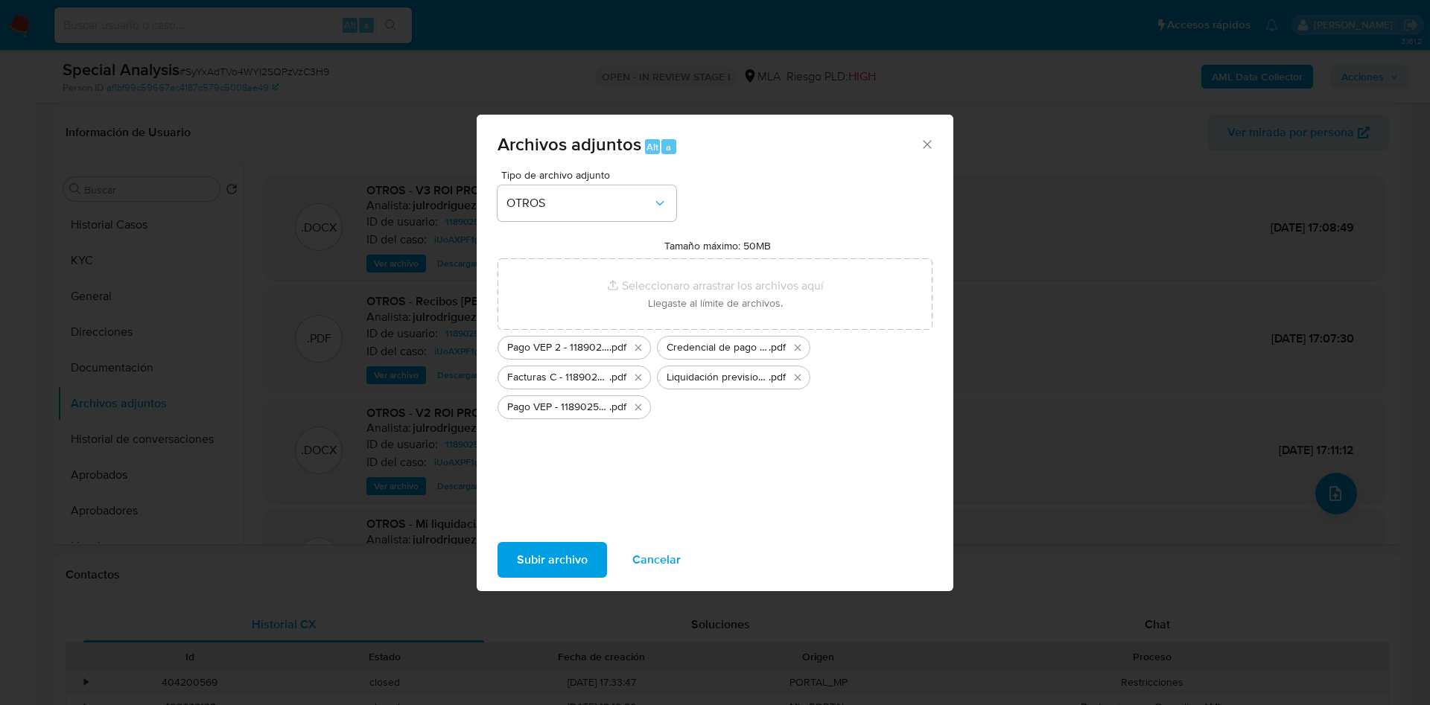
click at [566, 556] on span "Subir archivo" at bounding box center [552, 560] width 71 height 33
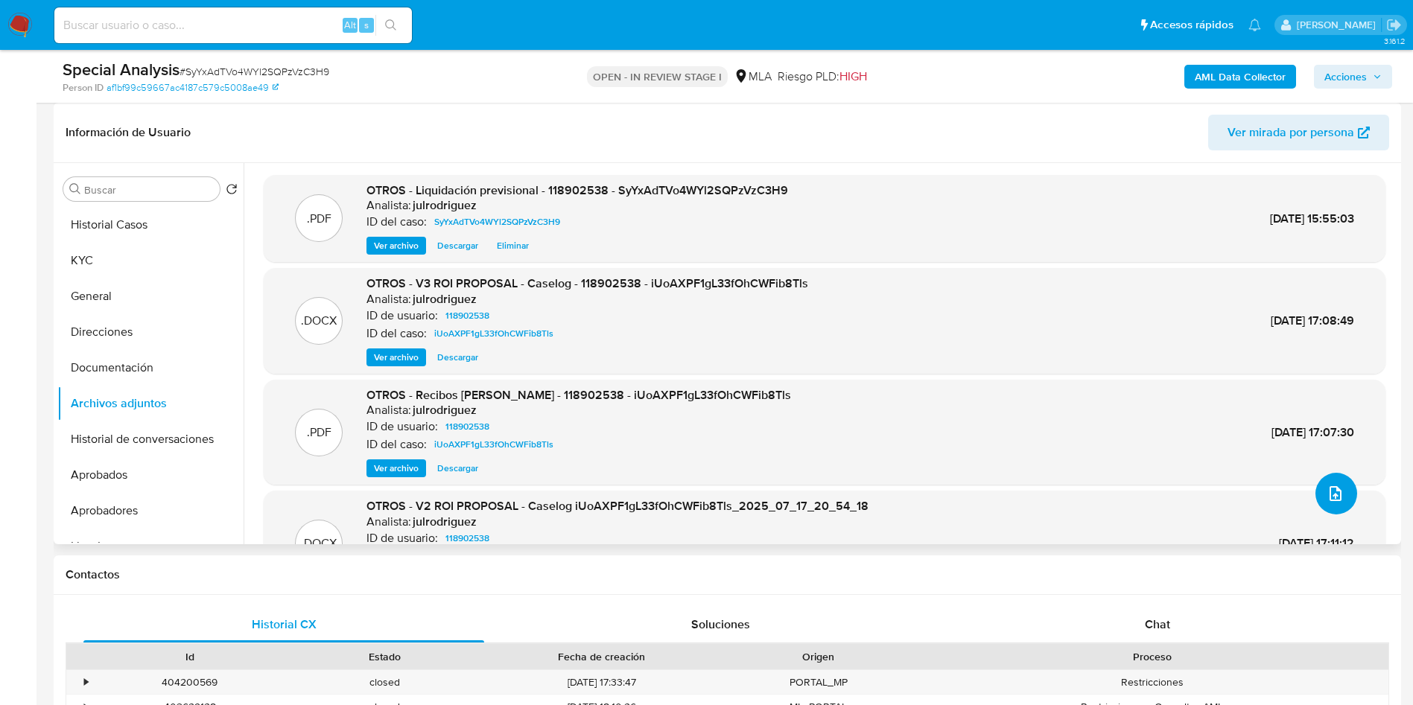
click at [1332, 496] on icon "upload-file" at bounding box center [1335, 494] width 18 height 18
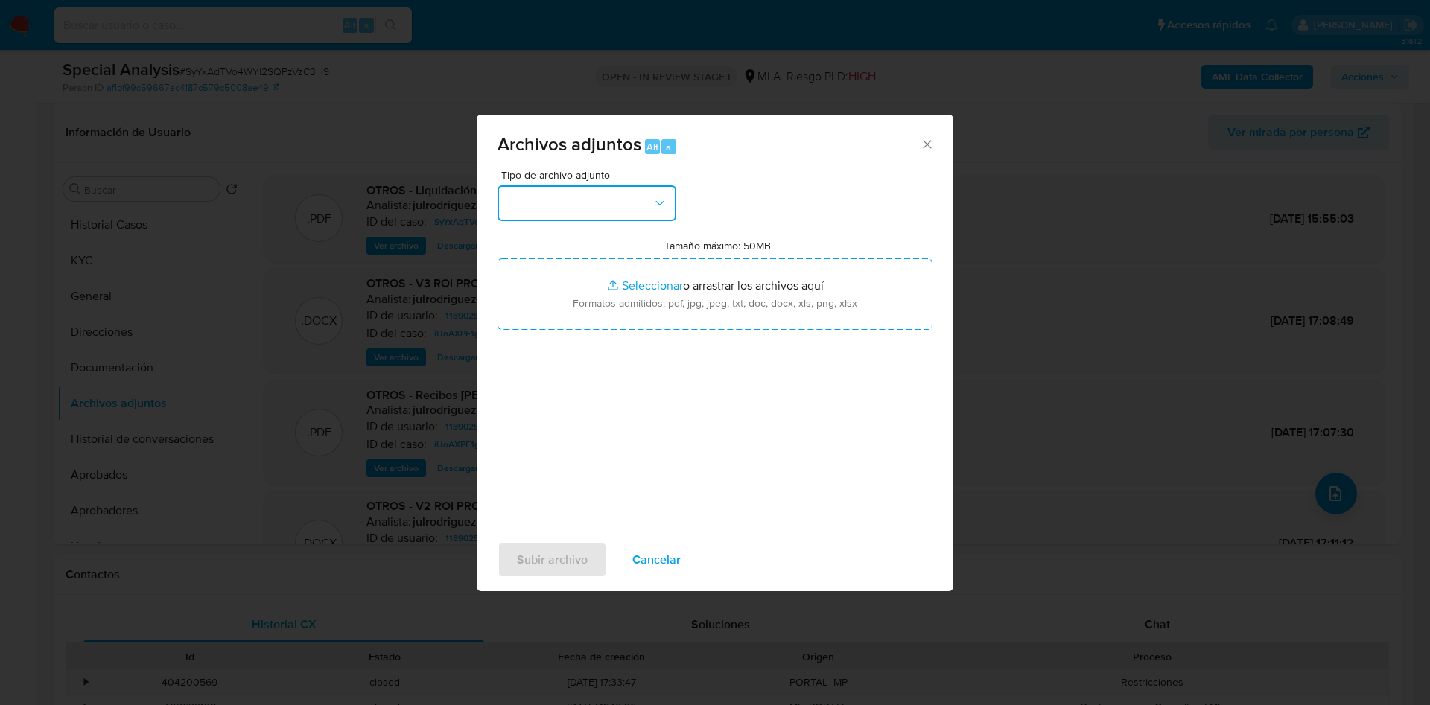
click at [619, 200] on button "button" at bounding box center [586, 203] width 179 height 36
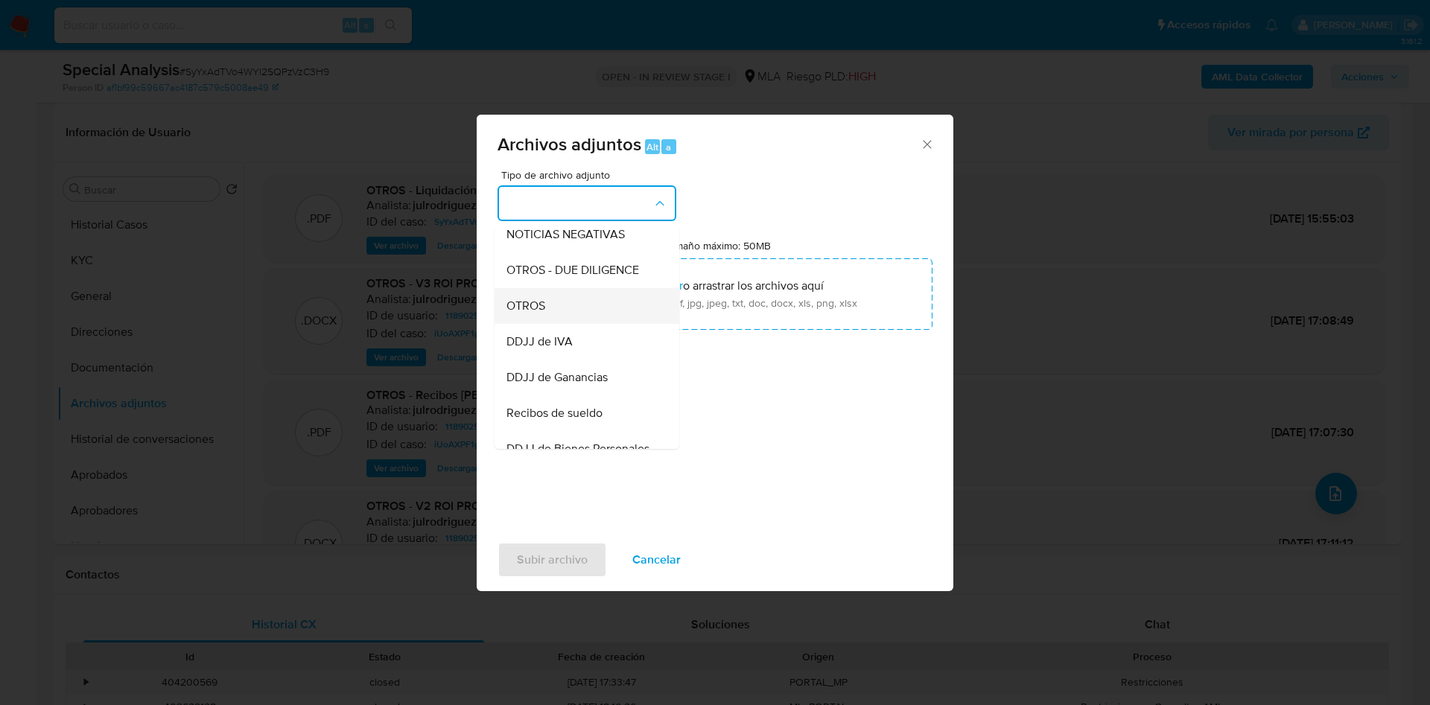
click at [552, 323] on div "OTROS" at bounding box center [582, 306] width 152 height 36
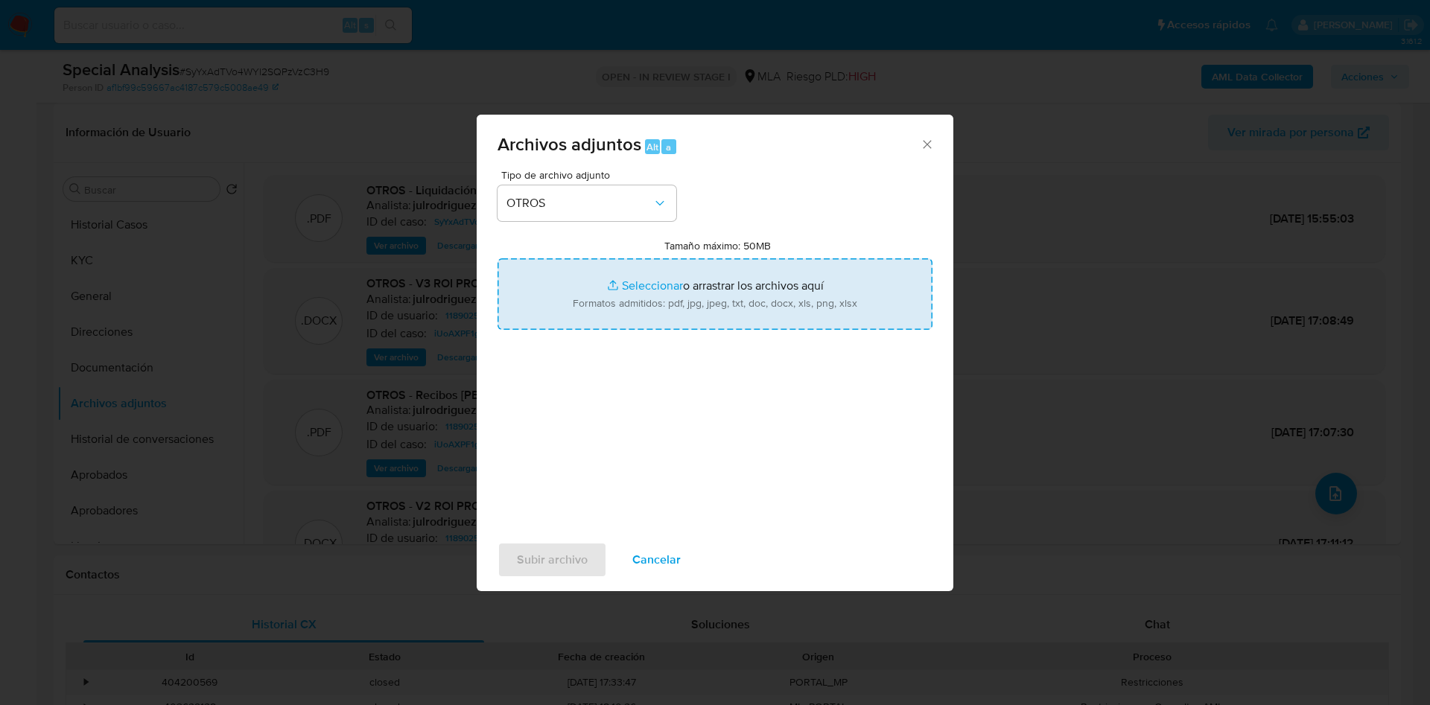
click at [636, 307] on input "Tamaño máximo: 50MB Seleccionar archivos" at bounding box center [714, 293] width 435 height 71
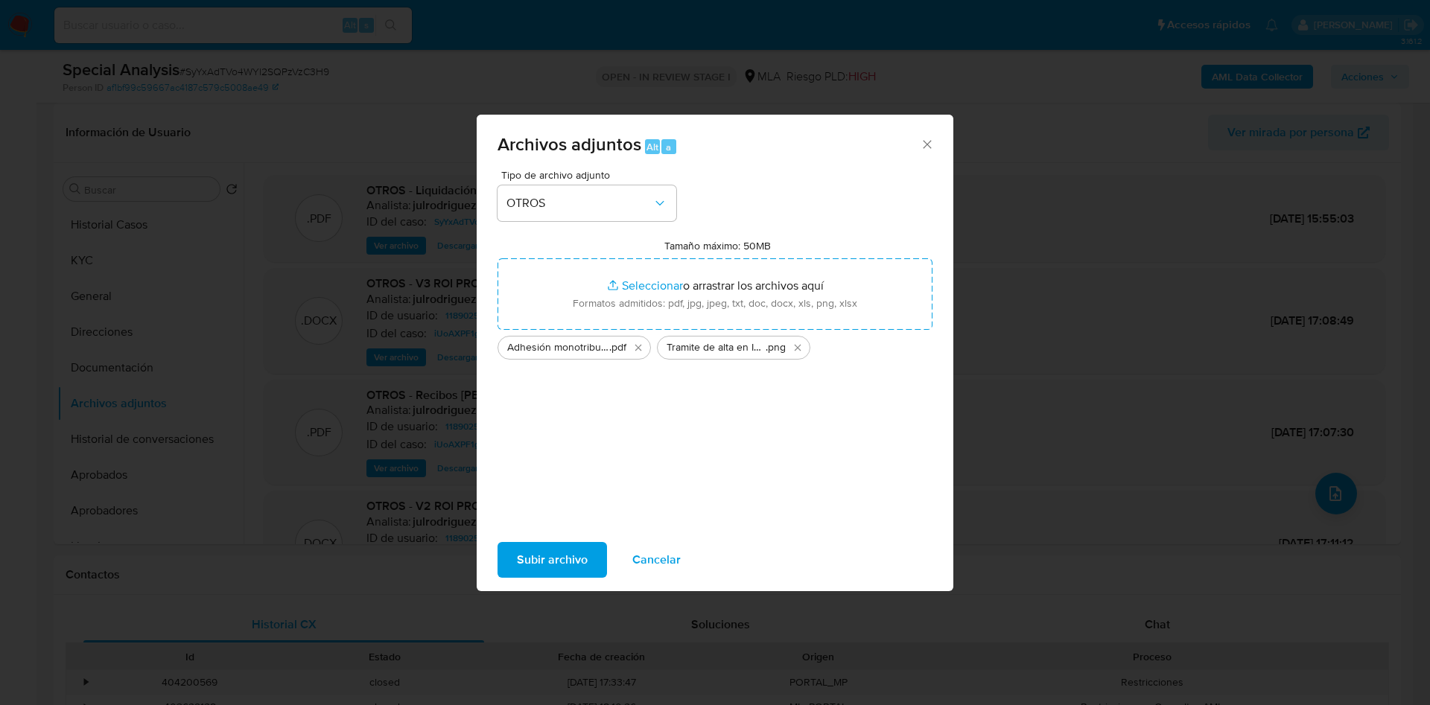
click at [530, 565] on span "Subir archivo" at bounding box center [552, 560] width 71 height 33
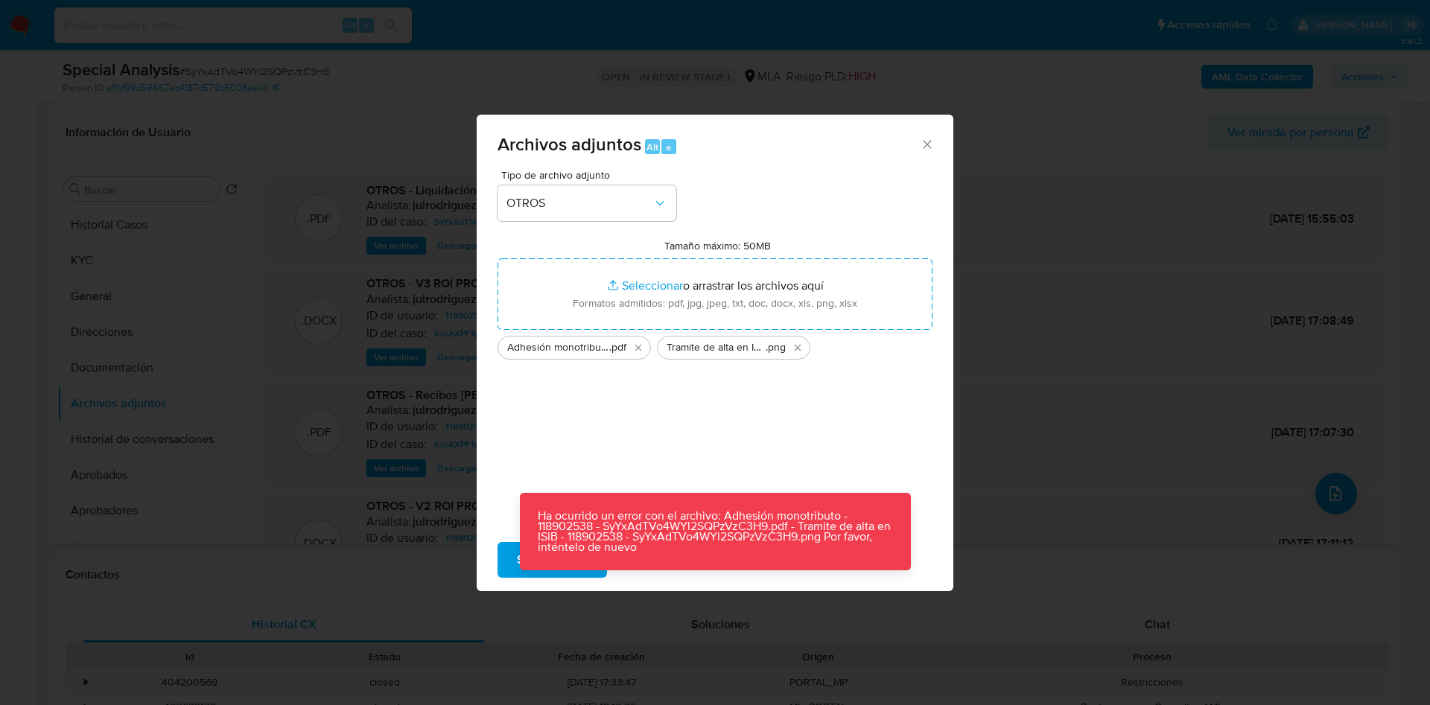
click at [509, 561] on button "Subir archivo" at bounding box center [551, 560] width 109 height 36
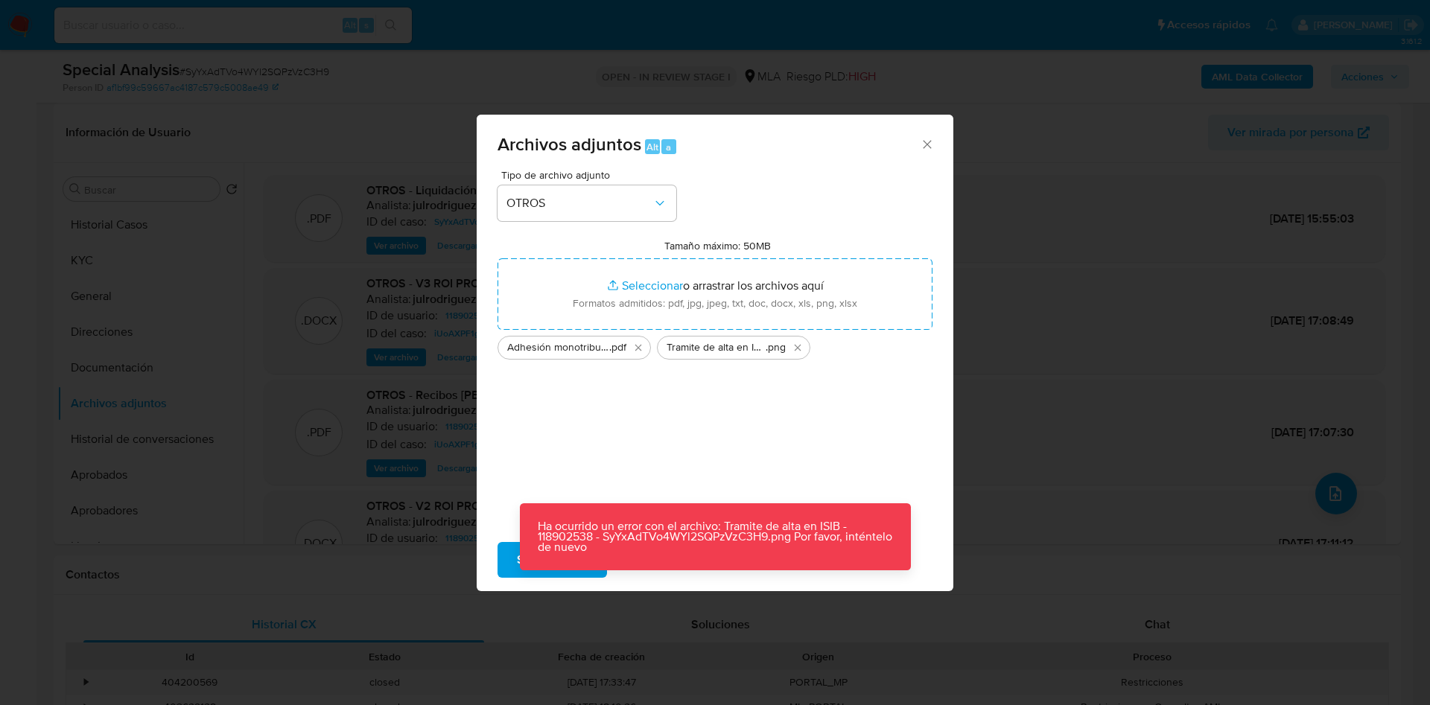
click at [924, 145] on icon "Cerrar" at bounding box center [927, 144] width 15 height 15
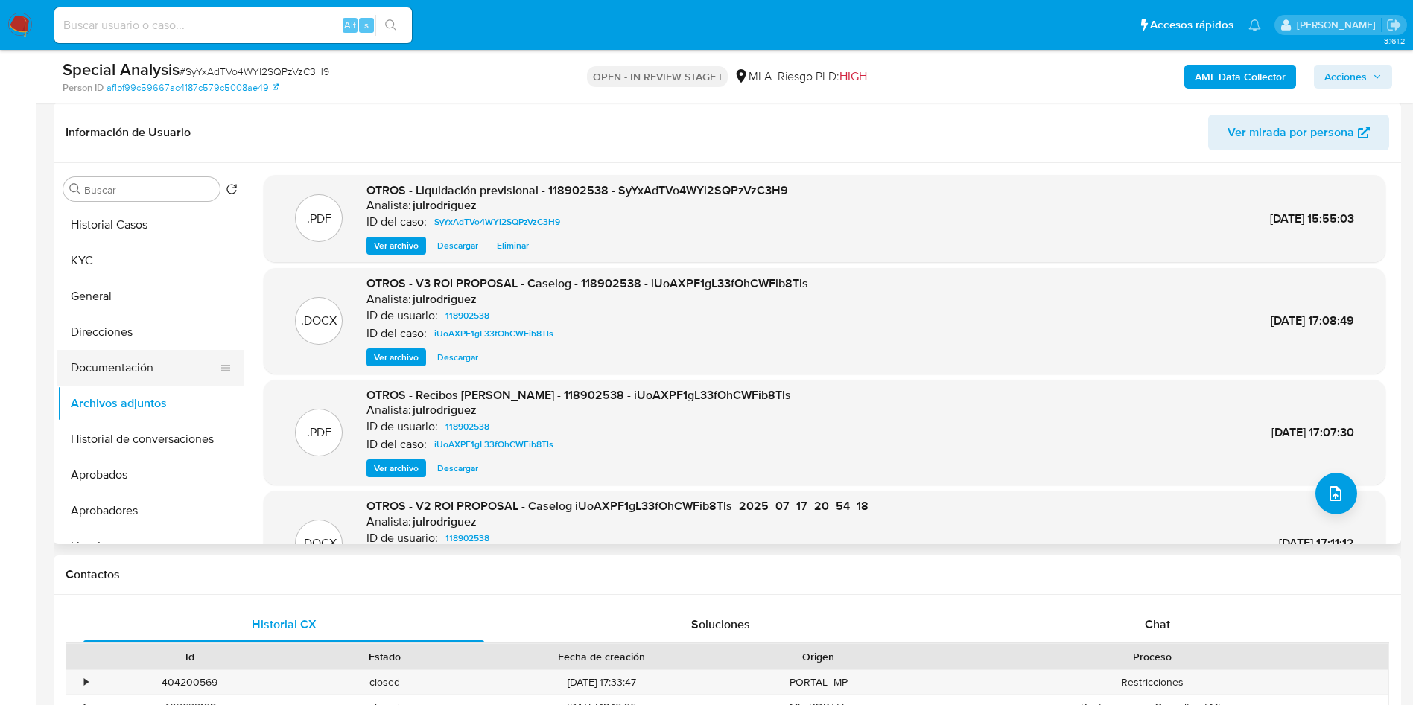
click at [144, 366] on button "Documentación" at bounding box center [144, 368] width 174 height 36
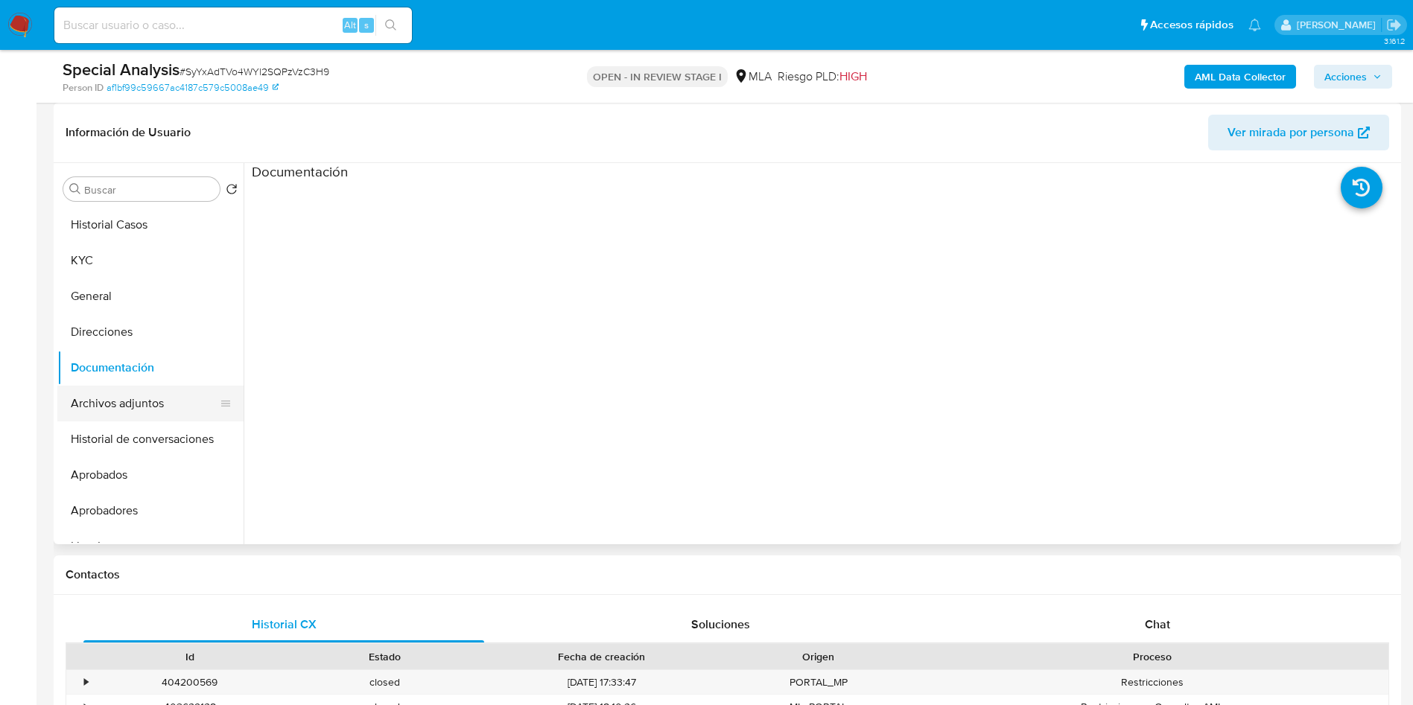
click at [147, 393] on button "Archivos adjuntos" at bounding box center [144, 404] width 174 height 36
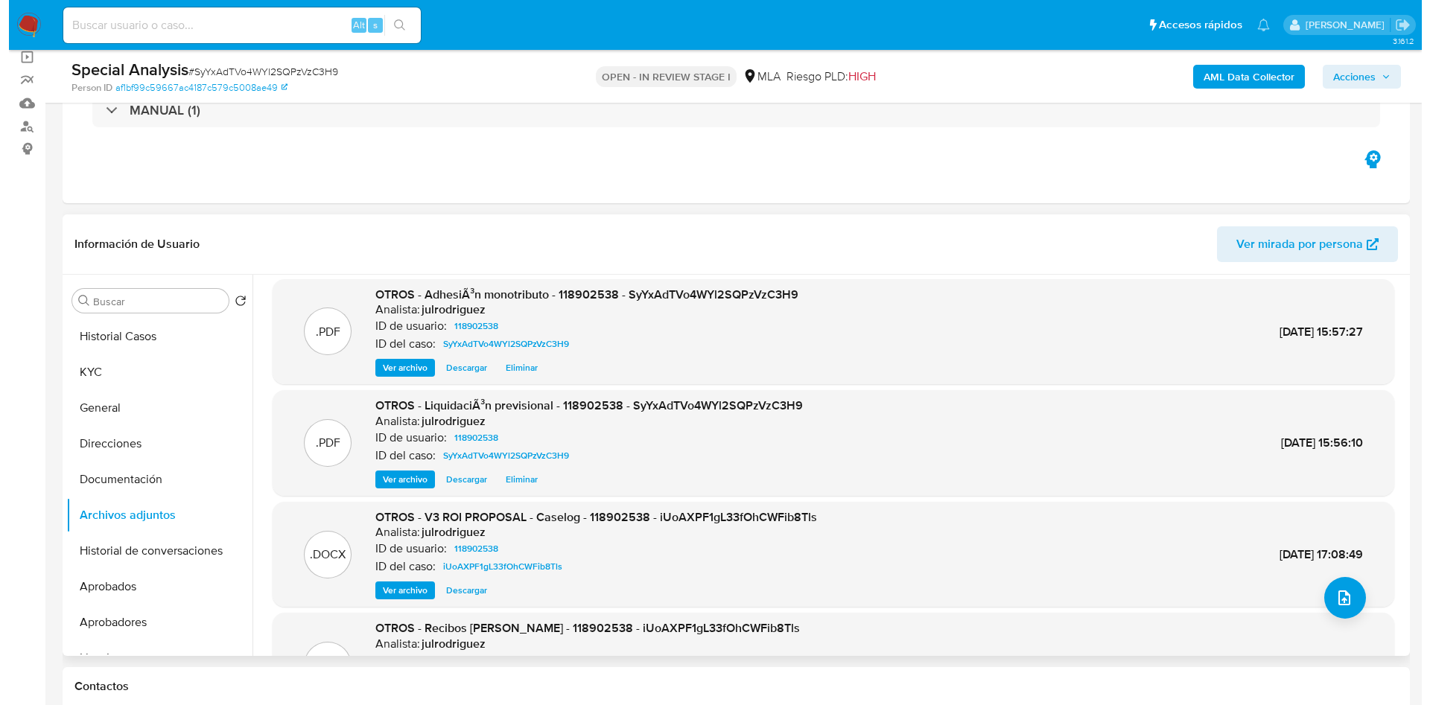
scroll to position [0, 0]
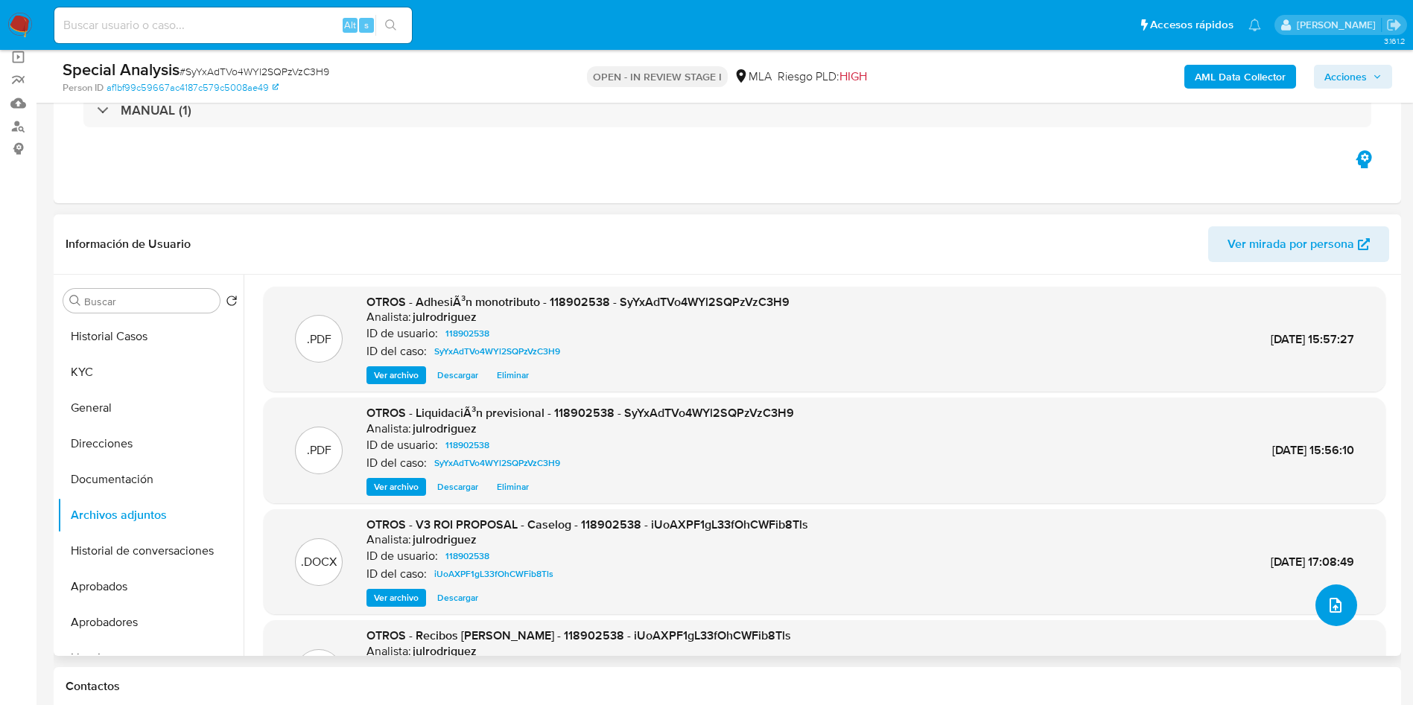
click at [1318, 620] on button "upload-file" at bounding box center [1336, 606] width 42 height 42
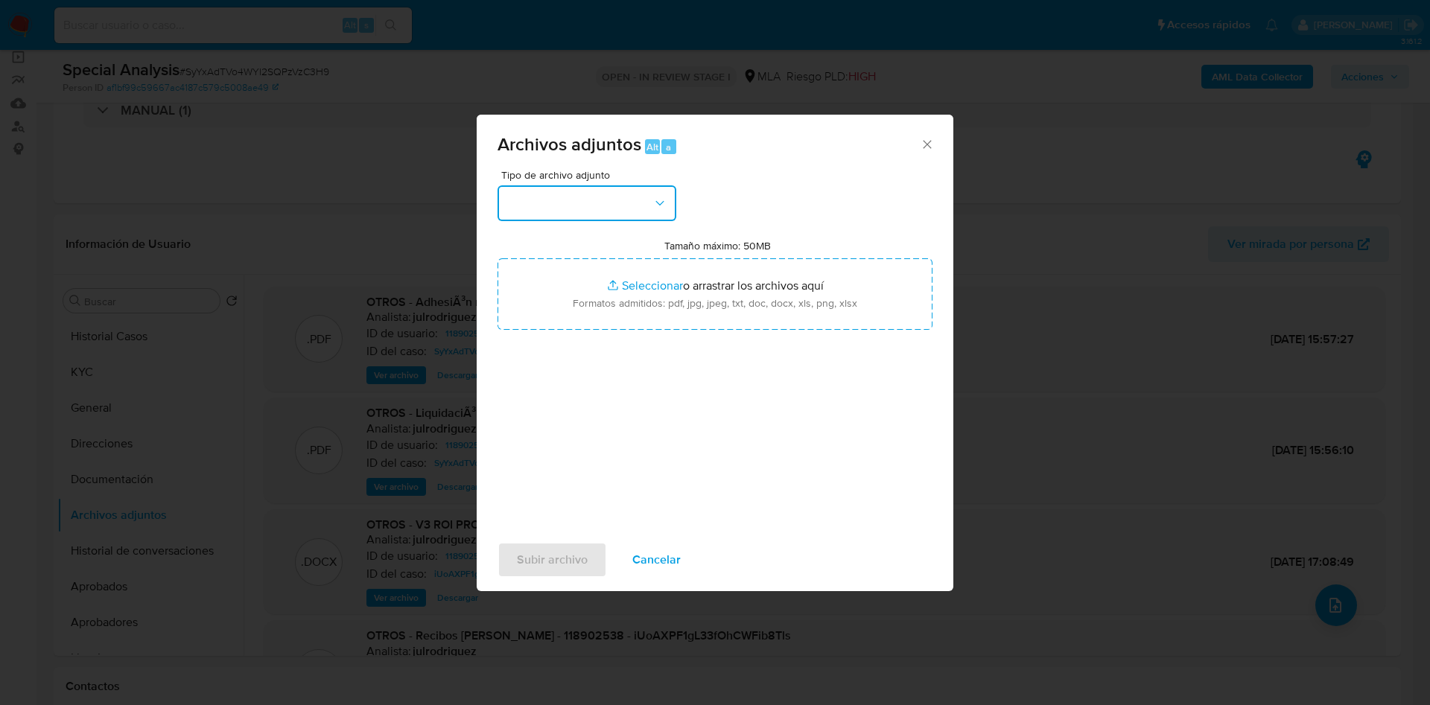
click at [603, 217] on button "button" at bounding box center [586, 203] width 179 height 36
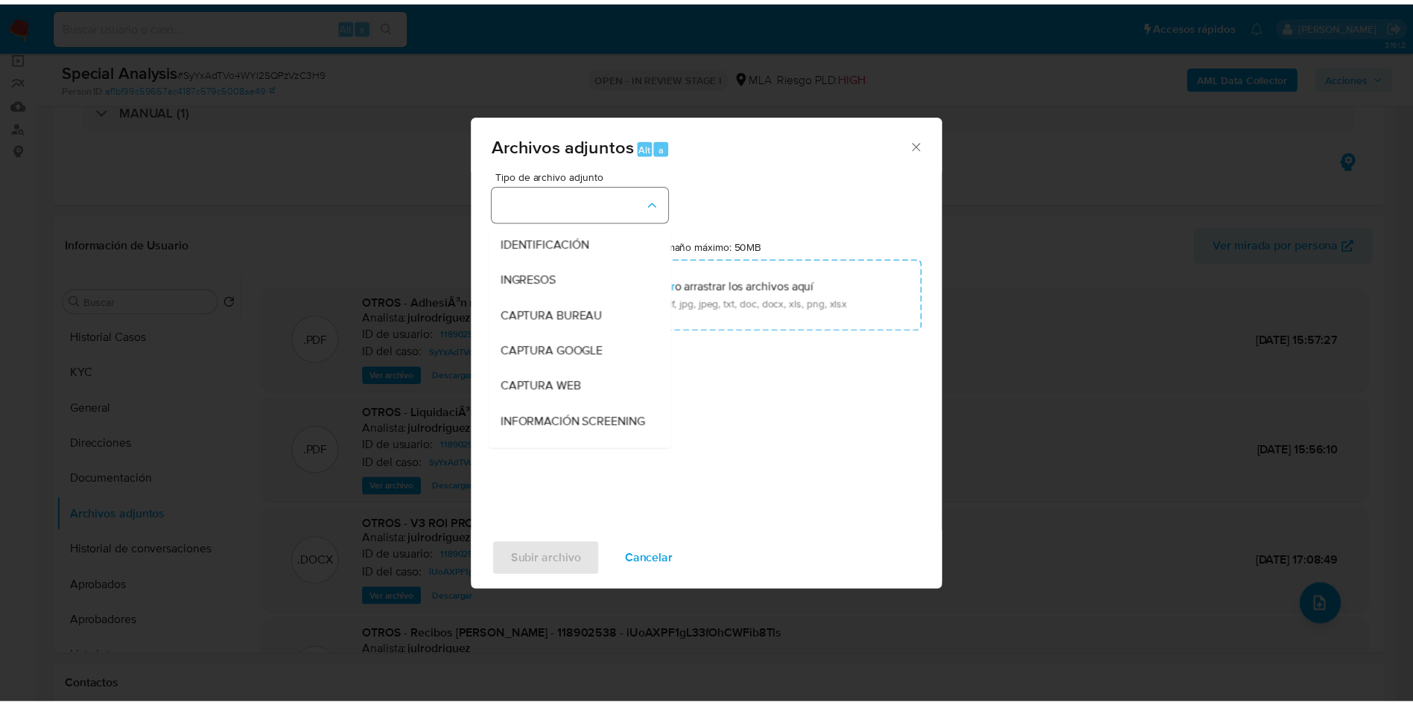
scroll to position [112, 0]
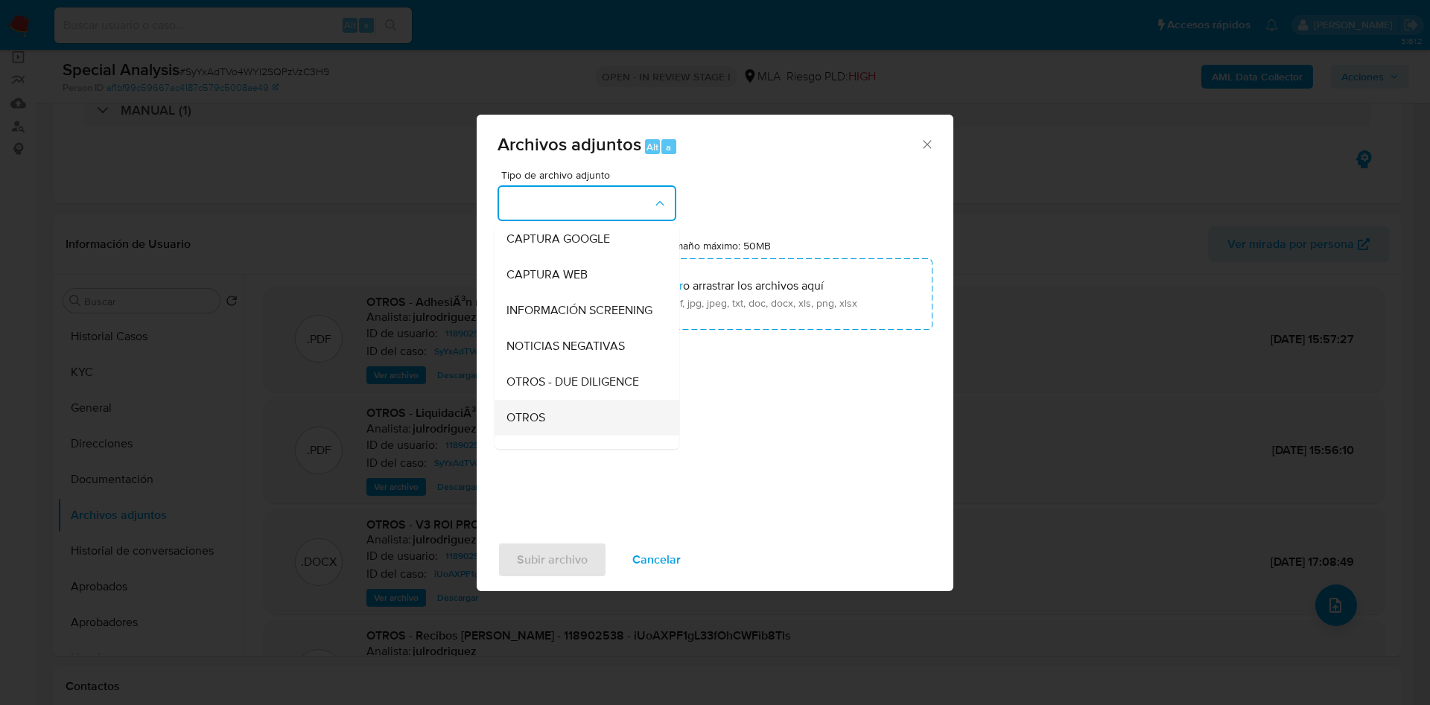
click at [550, 422] on div "OTROS" at bounding box center [582, 418] width 152 height 36
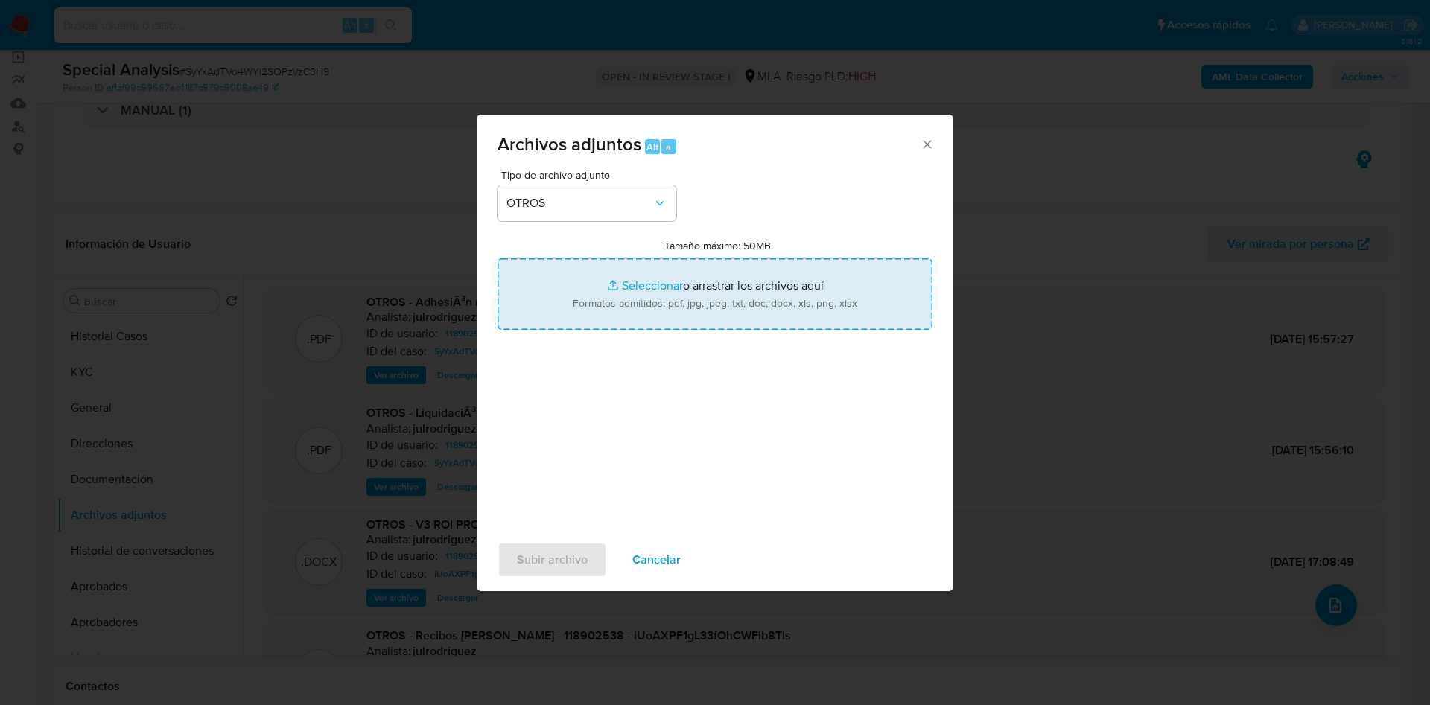
click at [672, 266] on input "Tamaño máximo: 50MB Seleccionar archivos" at bounding box center [714, 293] width 435 height 71
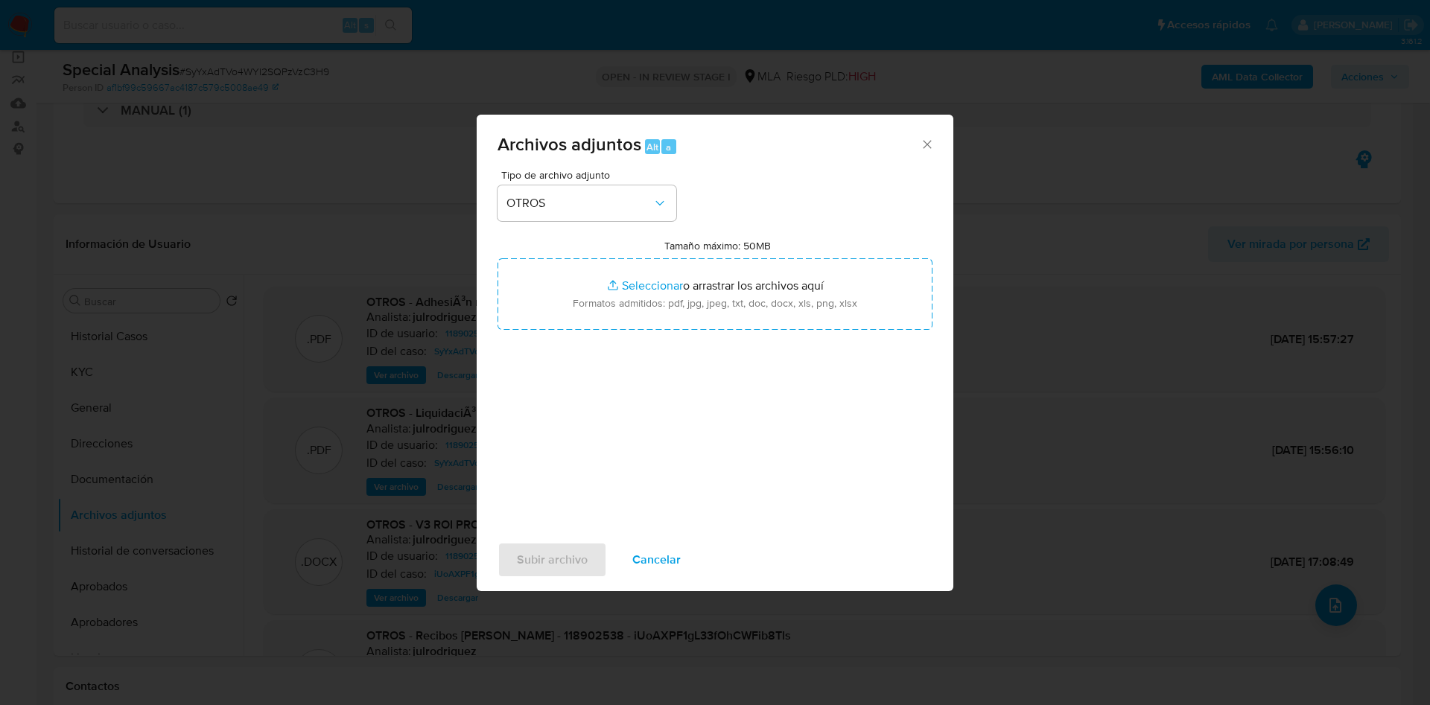
click at [927, 147] on icon "Cerrar" at bounding box center [927, 144] width 15 height 15
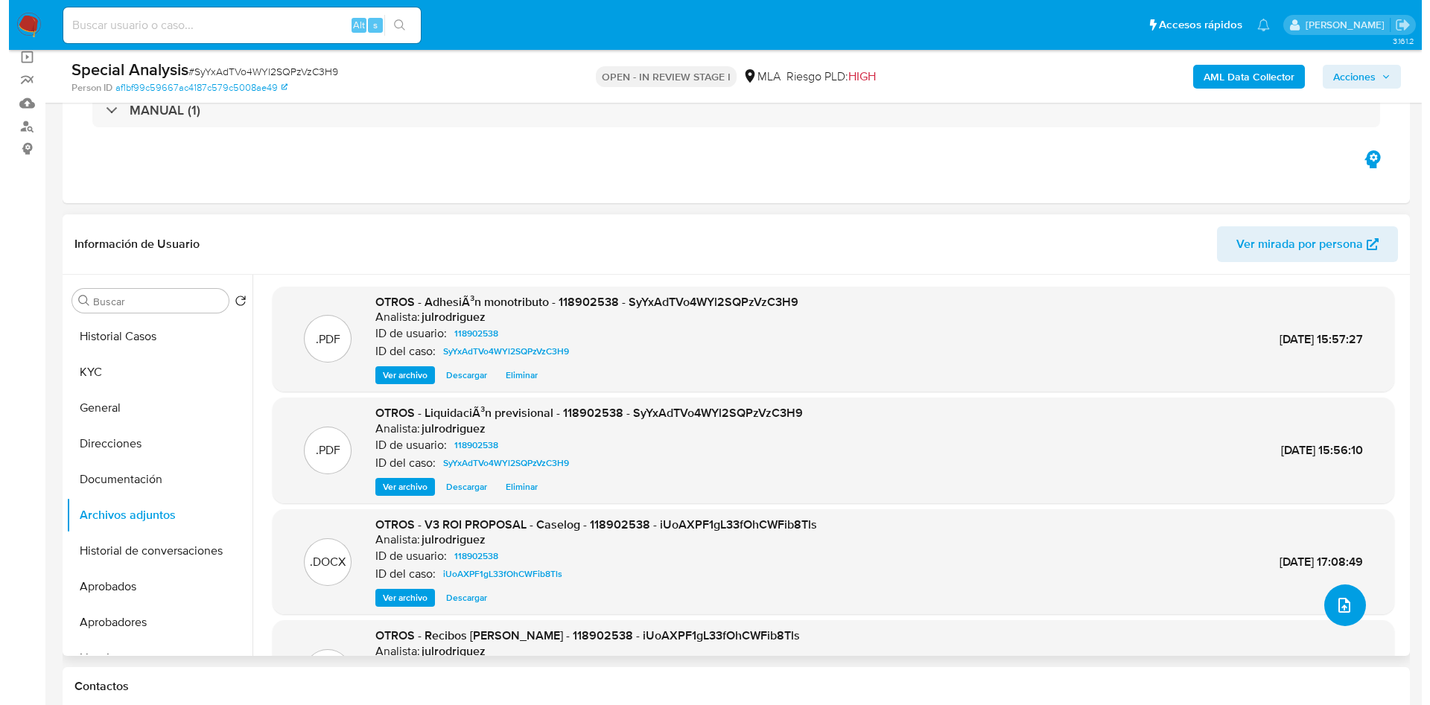
scroll to position [125, 0]
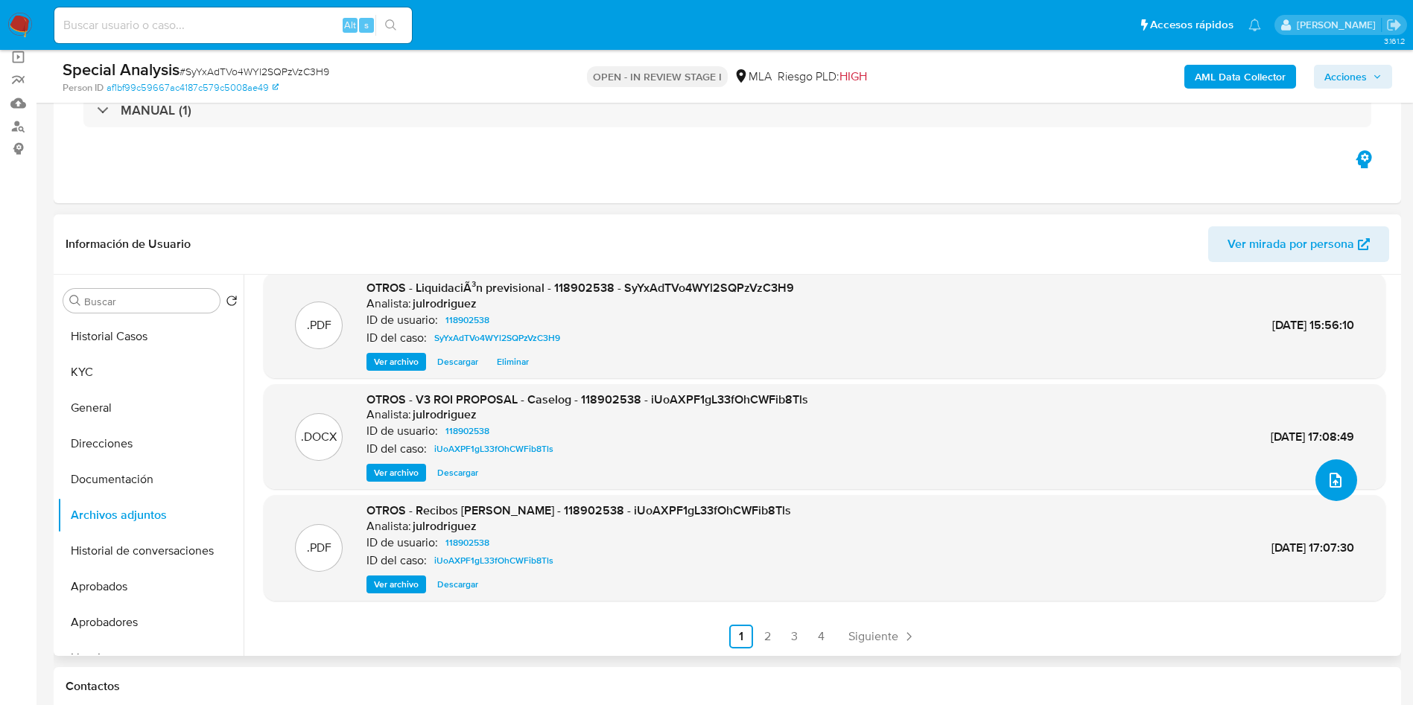
click at [1332, 486] on icon "upload-file" at bounding box center [1335, 480] width 18 height 18
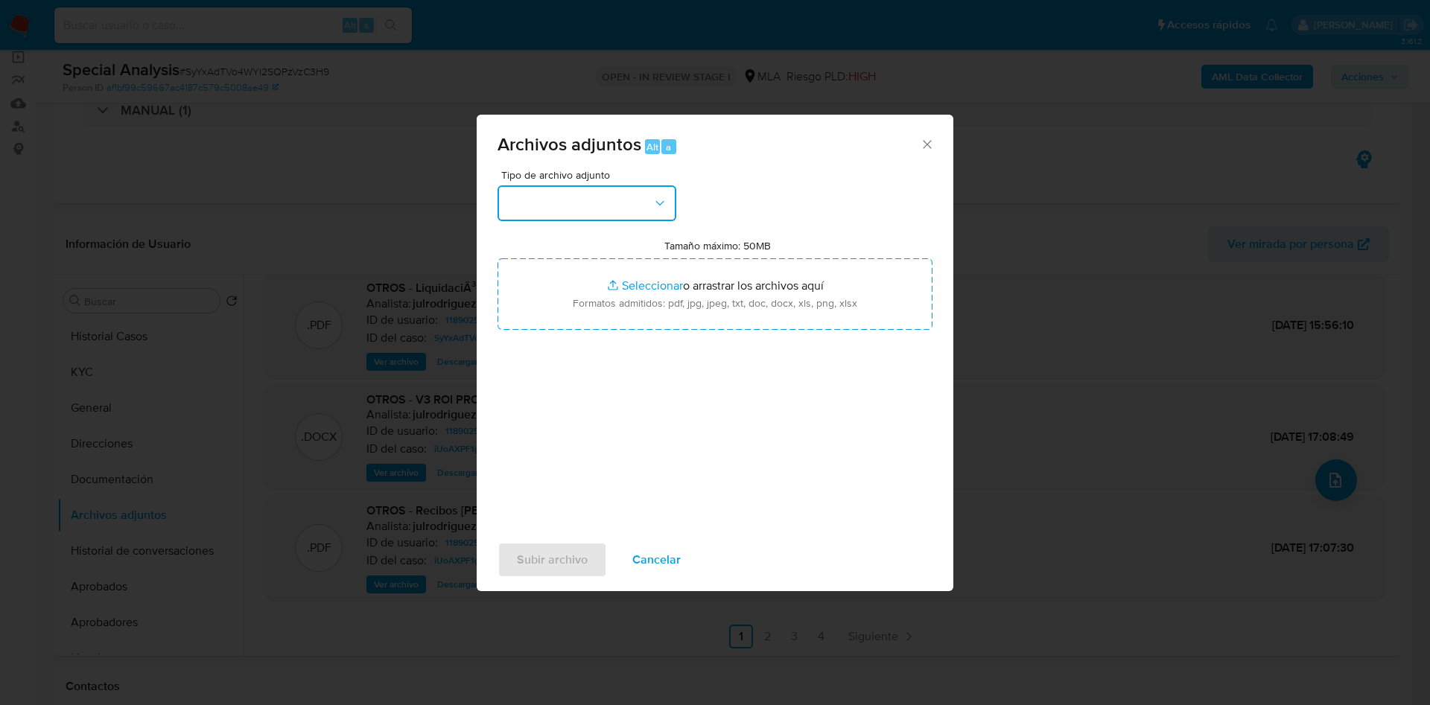
click at [627, 205] on button "button" at bounding box center [586, 203] width 179 height 36
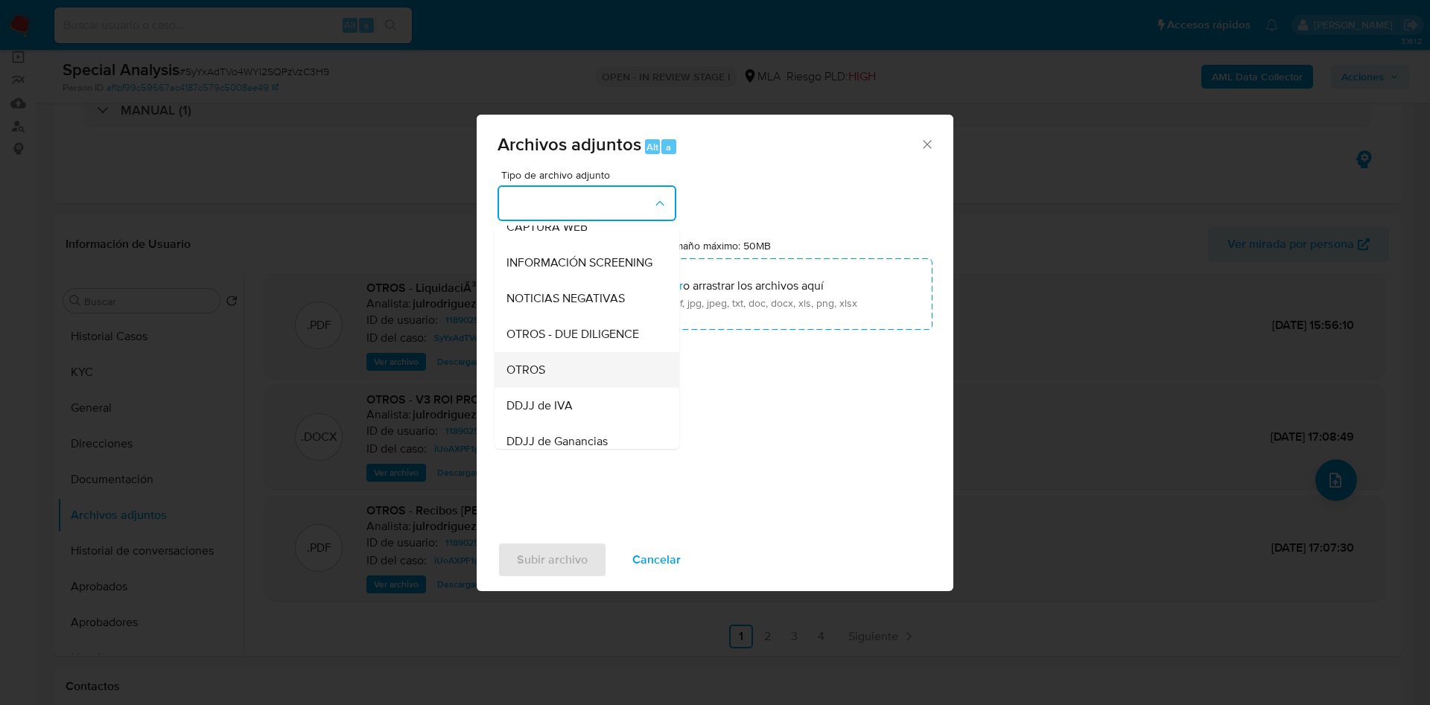
scroll to position [223, 0]
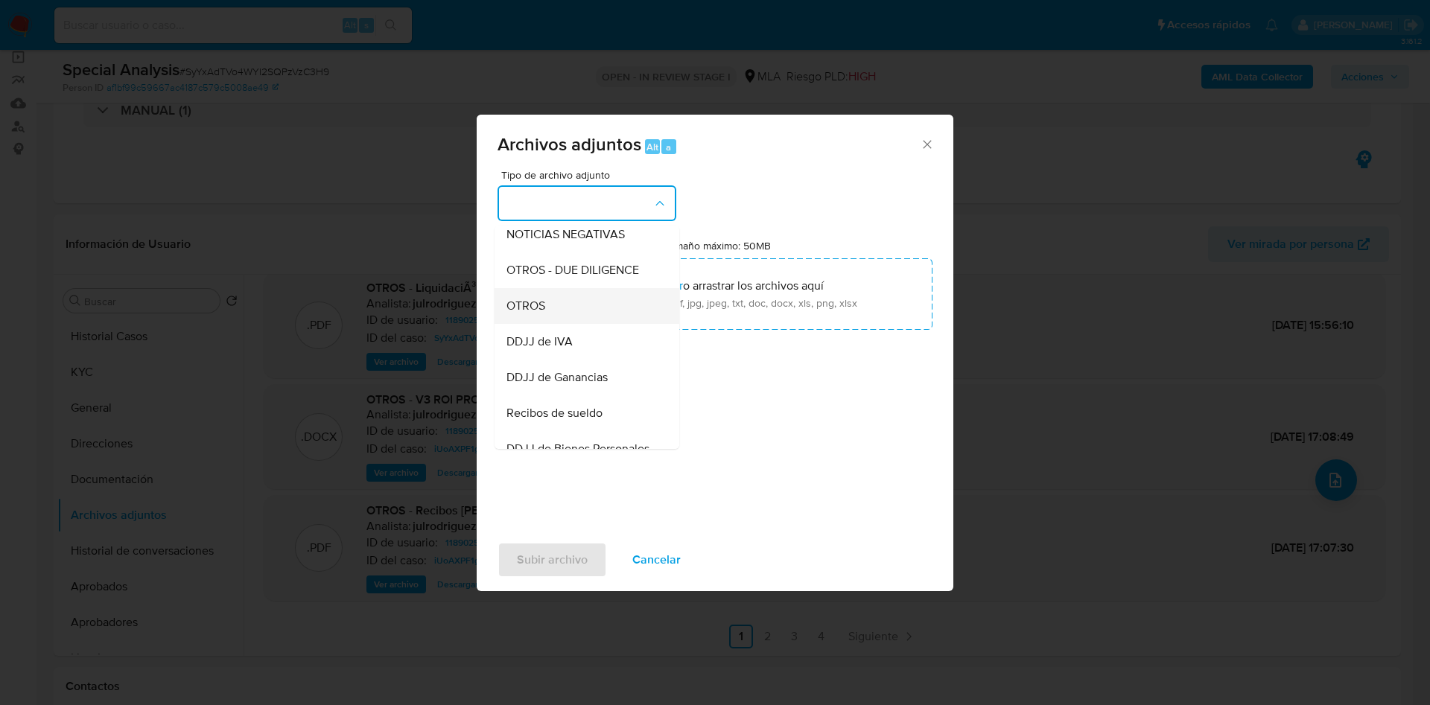
click at [550, 309] on div "OTROS" at bounding box center [582, 306] width 152 height 36
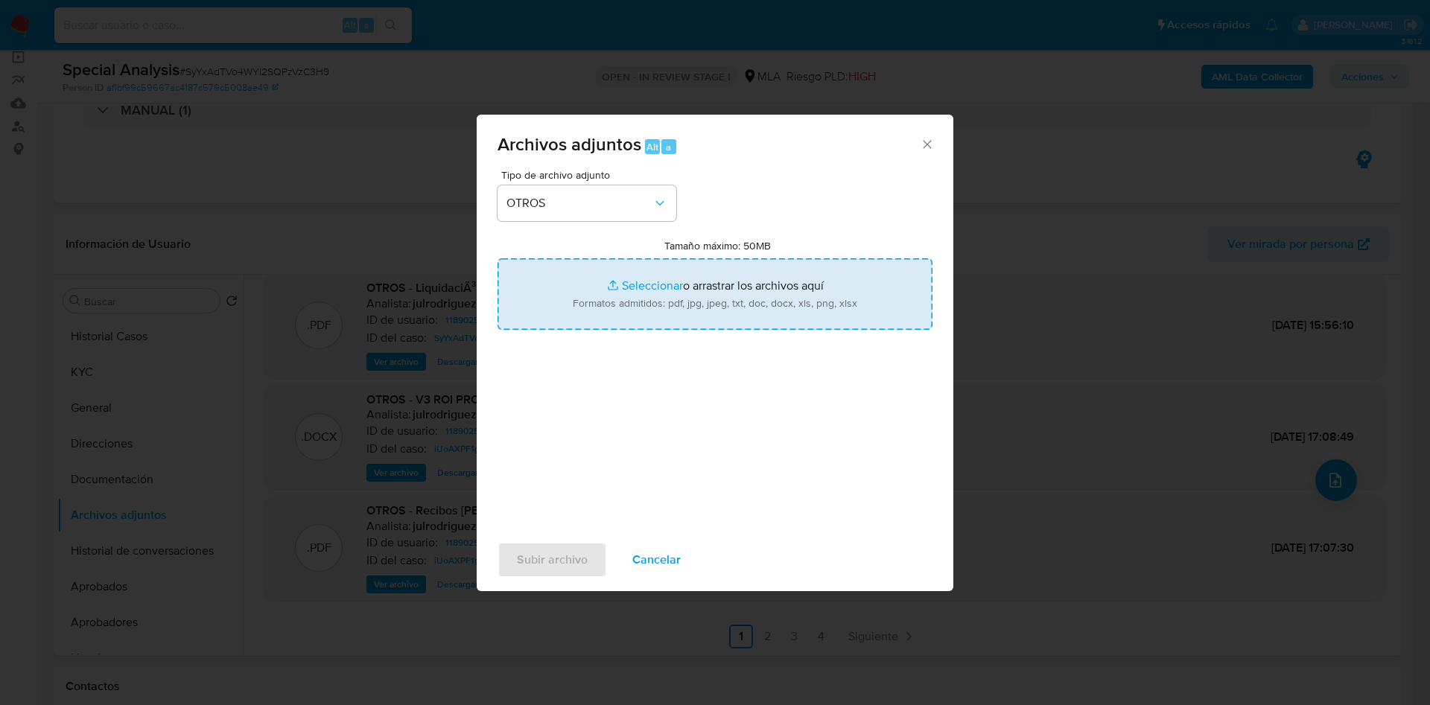
click at [684, 286] on input "Tamaño máximo: 50MB Seleccionar archivos" at bounding box center [714, 293] width 435 height 71
type input "C:\fakepath\Adhesión monotributo - 118902538 - SyYxAdTVo4WYl2SQPzVzC3H9.pdf"
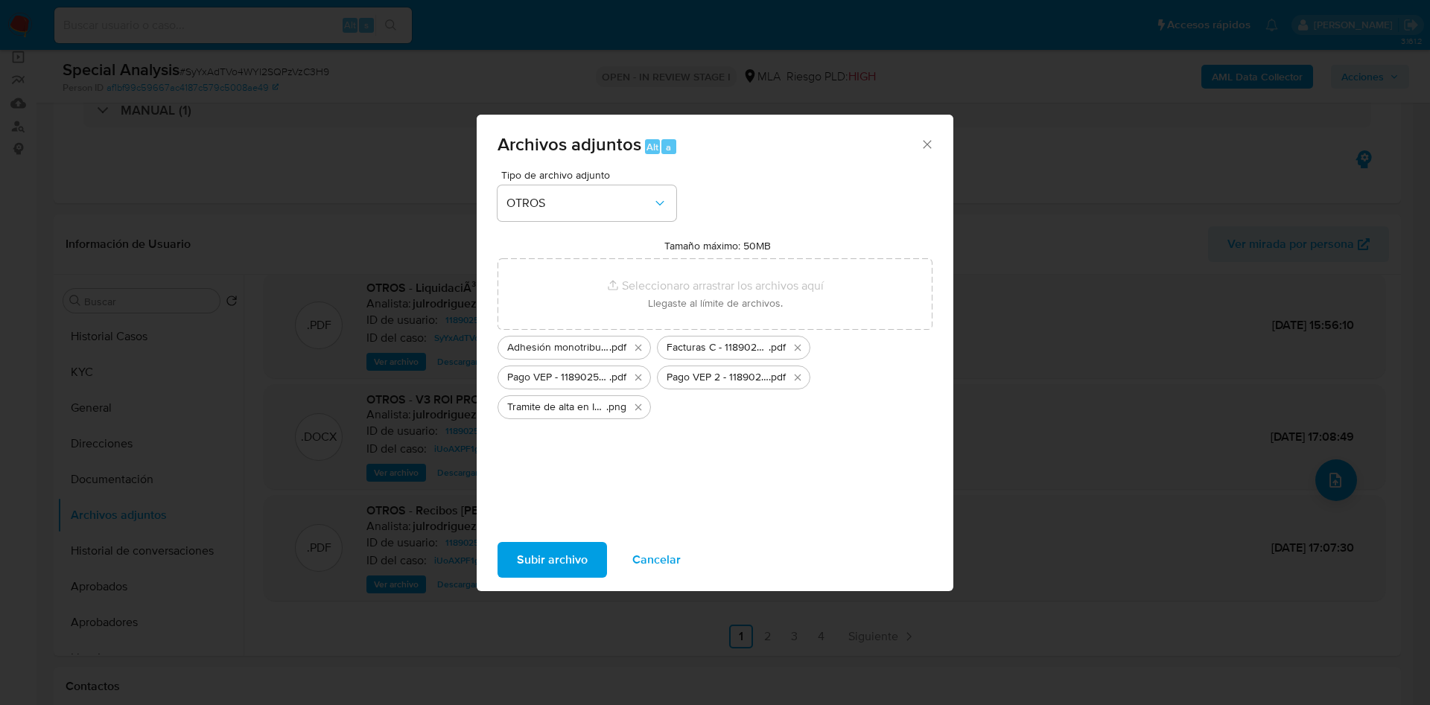
click at [554, 556] on span "Subir archivo" at bounding box center [552, 560] width 71 height 33
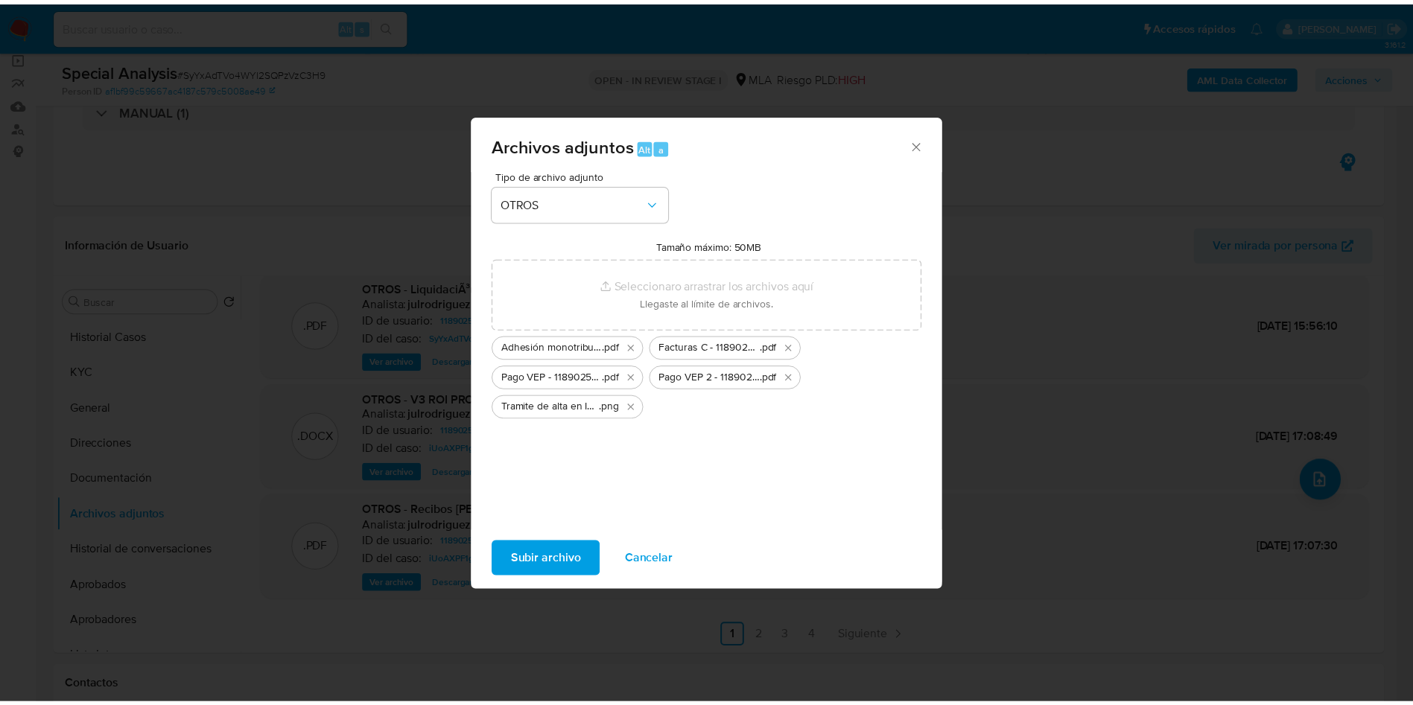
scroll to position [107, 0]
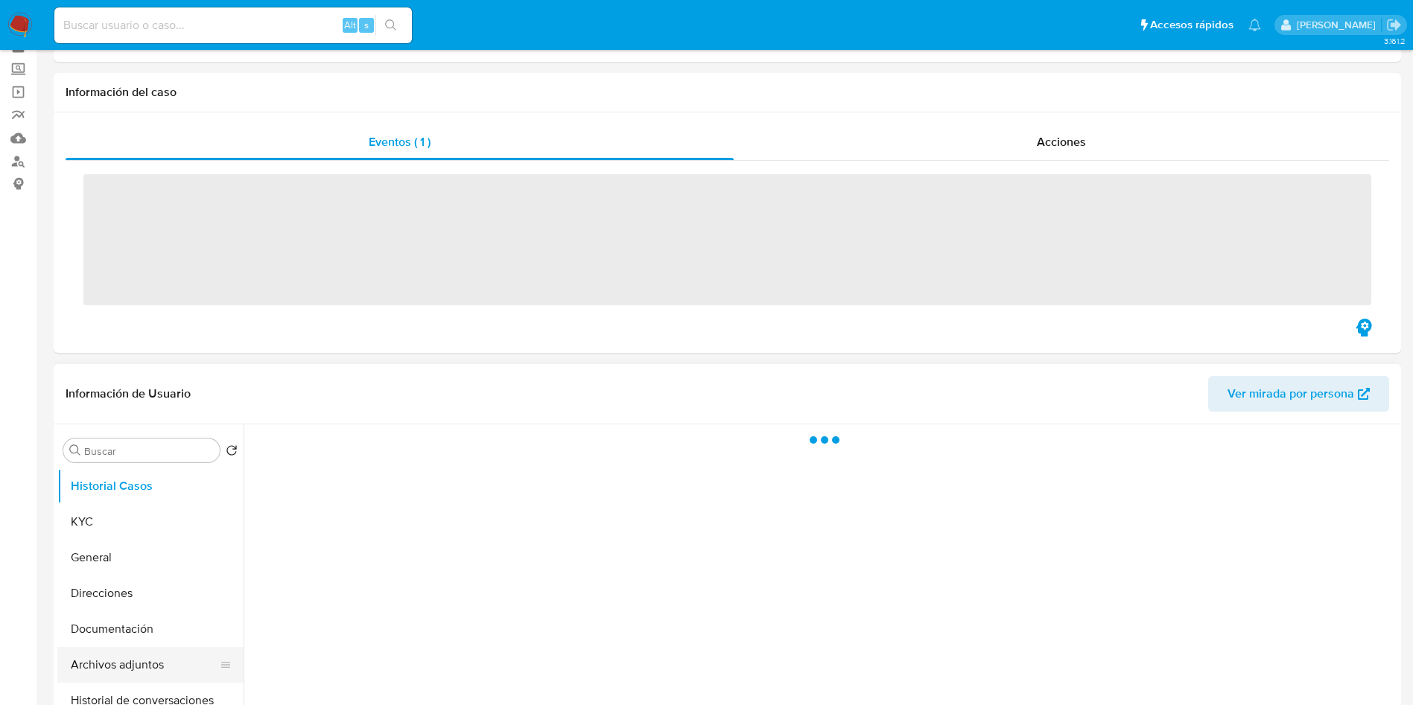
scroll to position [112, 0]
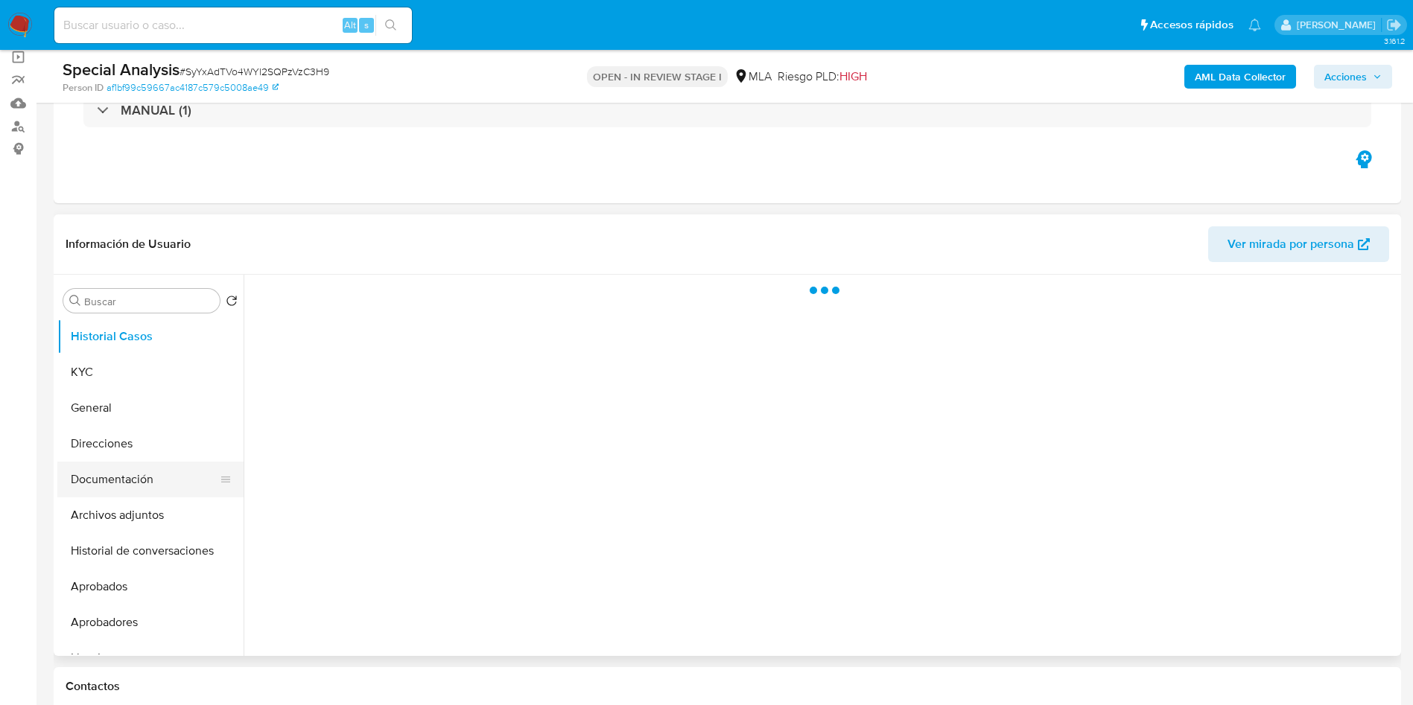
click at [125, 495] on button "Documentación" at bounding box center [144, 480] width 174 height 36
select select "10"
click at [129, 508] on button "Archivos adjuntos" at bounding box center [144, 515] width 174 height 36
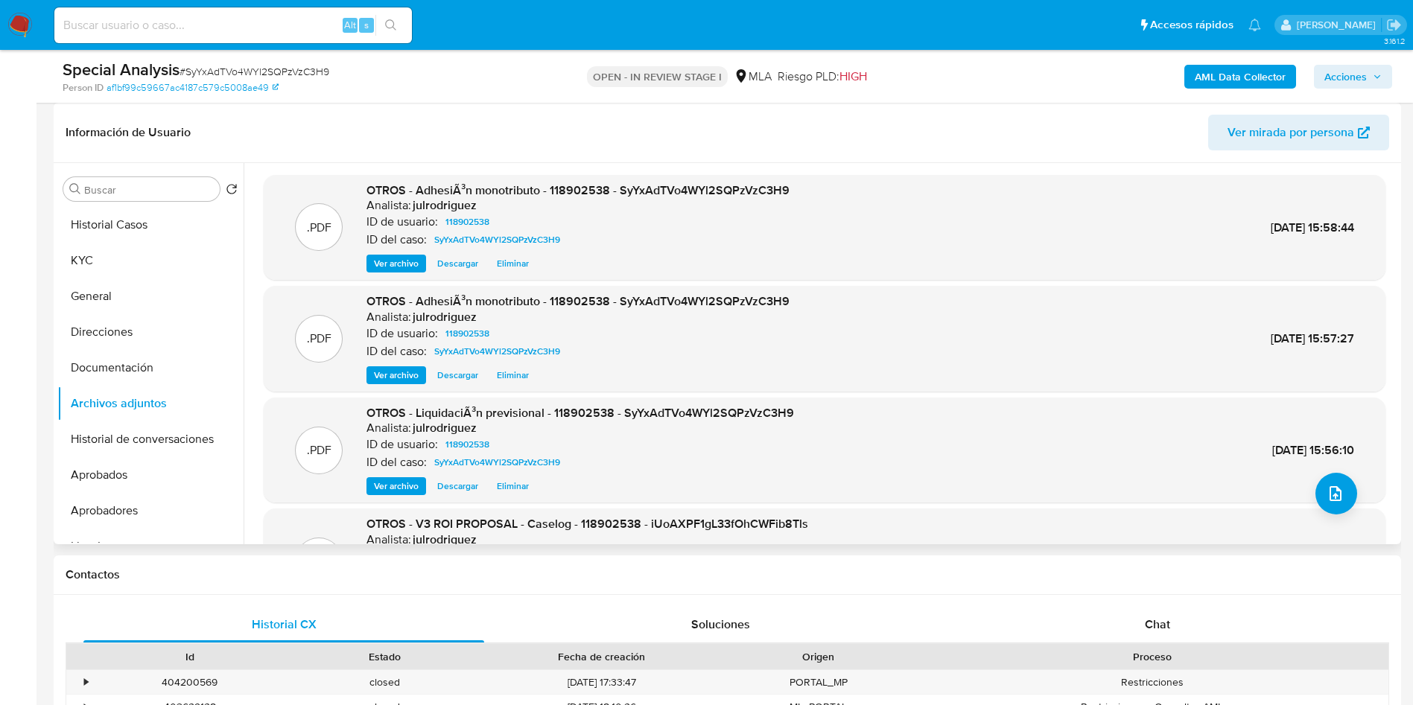
scroll to position [0, 0]
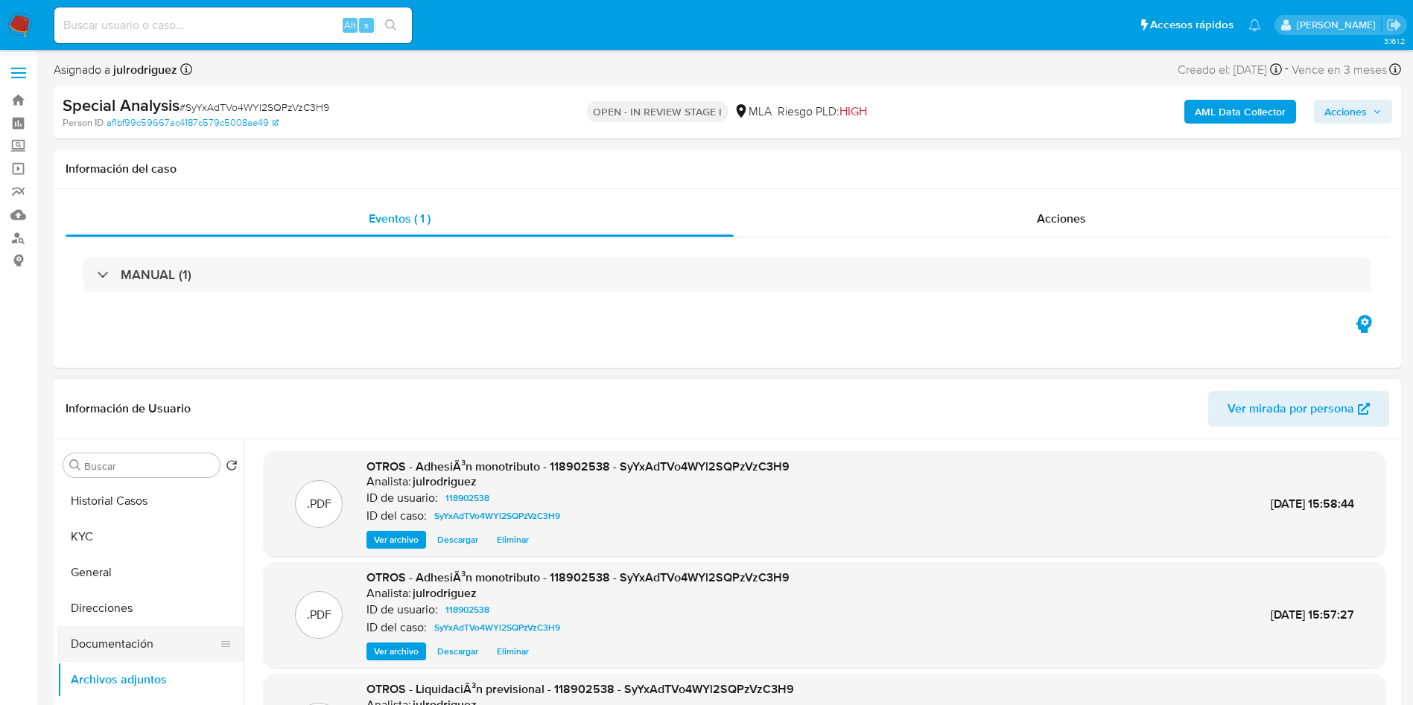
click at [99, 639] on button "Documentación" at bounding box center [144, 644] width 174 height 36
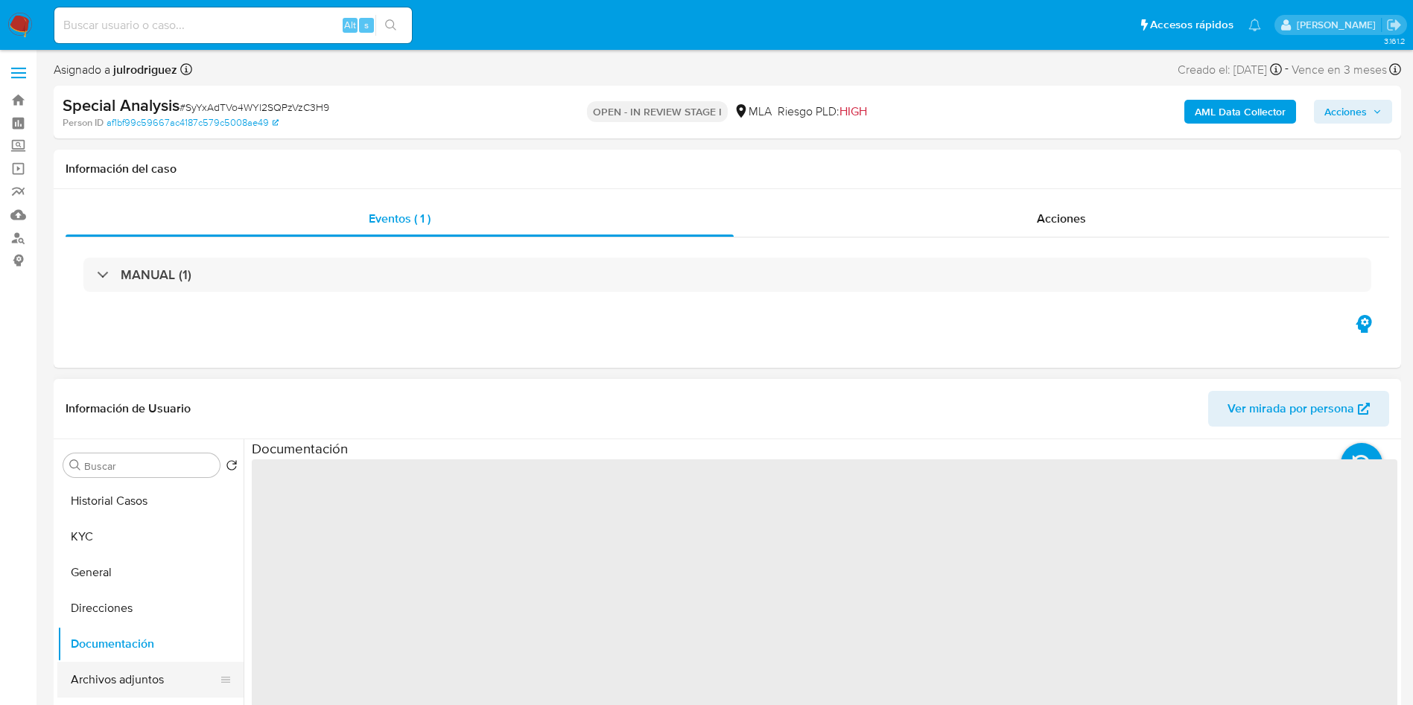
click at [107, 673] on button "Archivos adjuntos" at bounding box center [144, 680] width 174 height 36
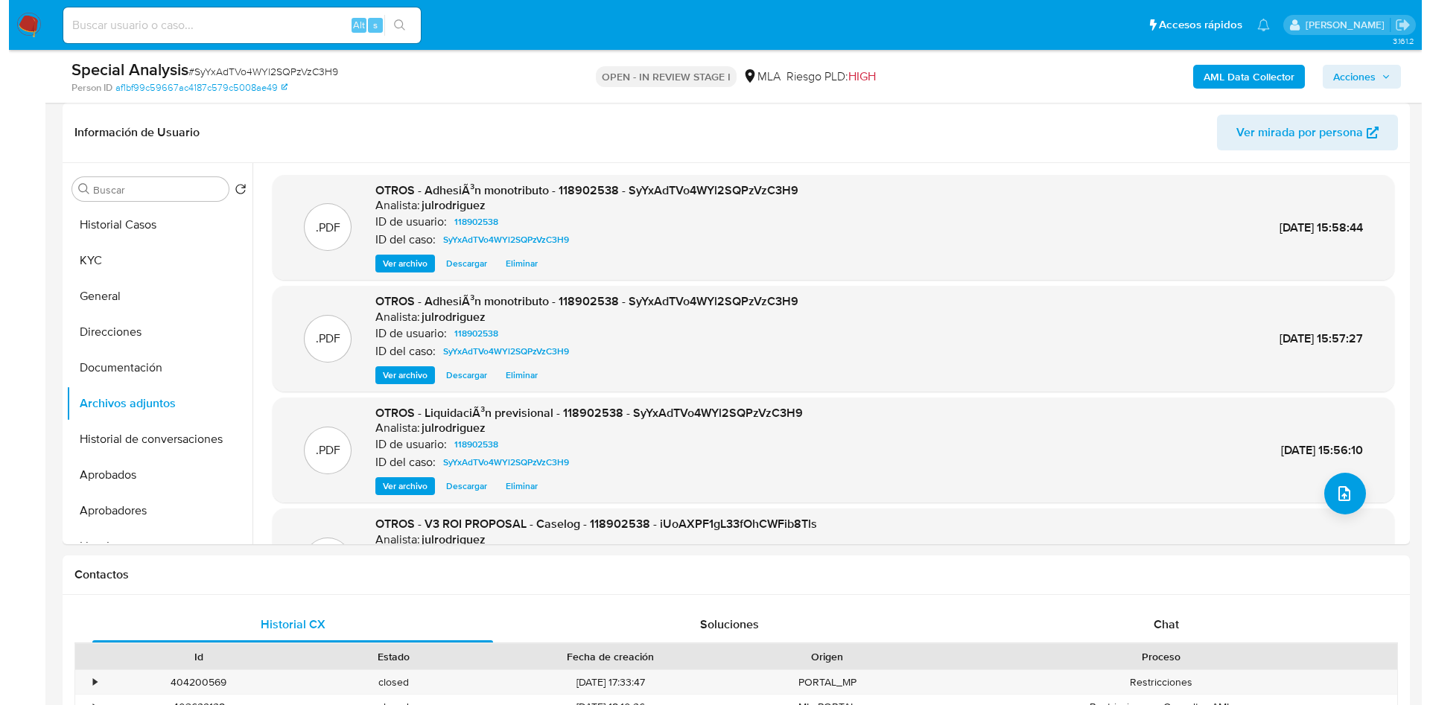
scroll to position [112, 0]
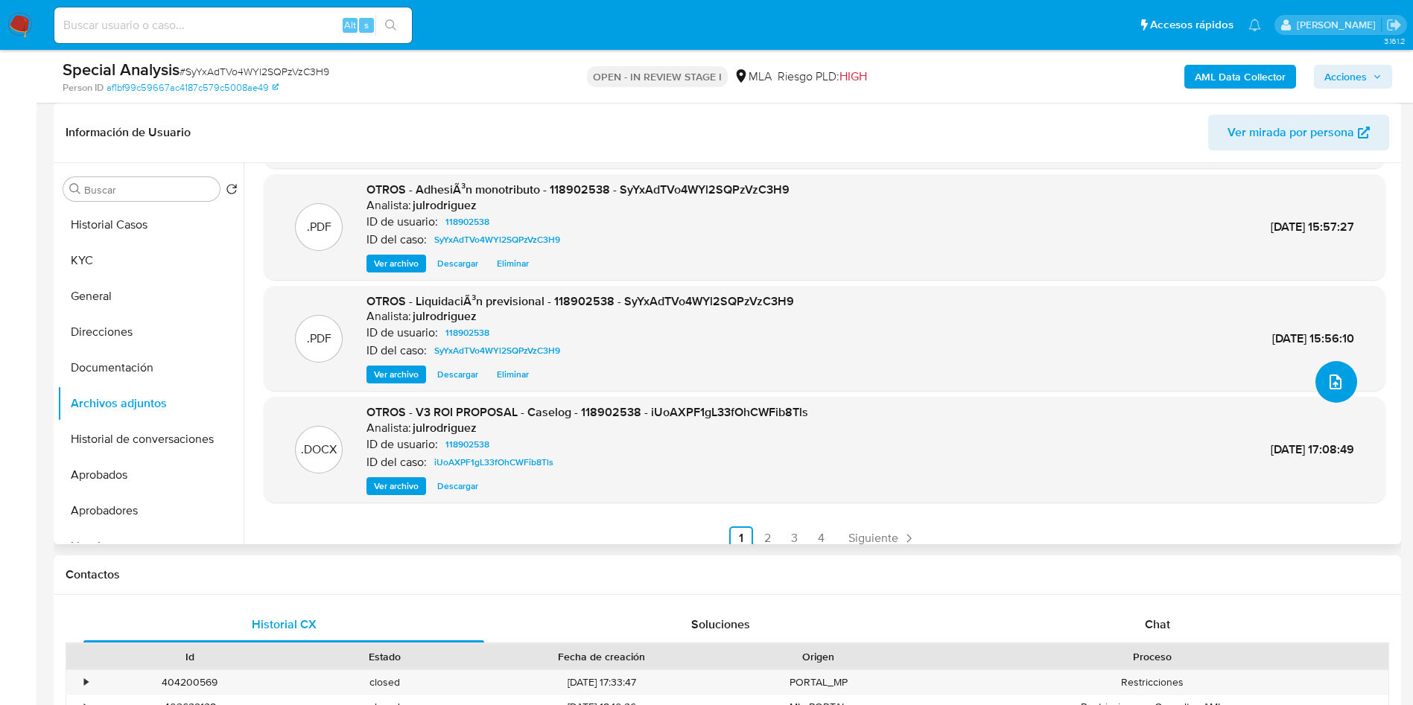
click at [1333, 375] on icon "upload-file" at bounding box center [1335, 382] width 18 height 18
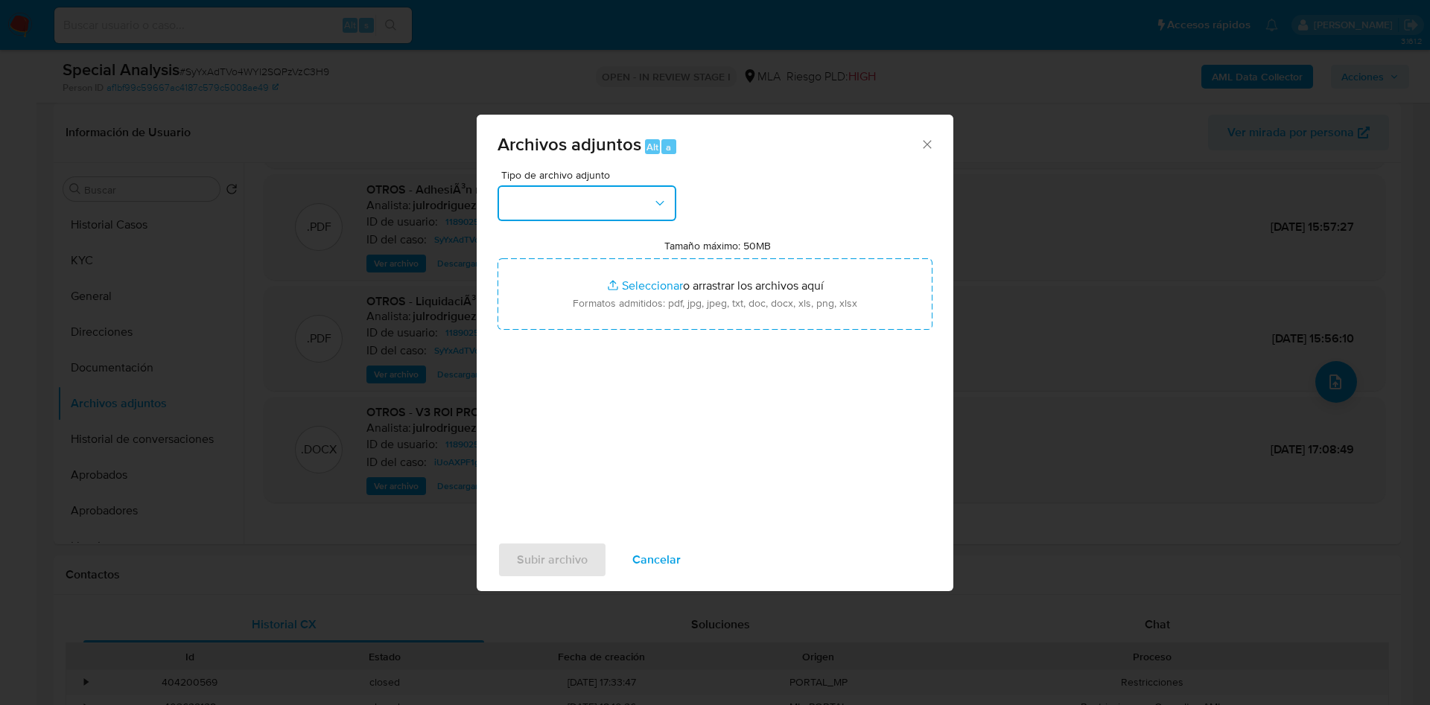
click at [575, 203] on button "button" at bounding box center [586, 203] width 179 height 36
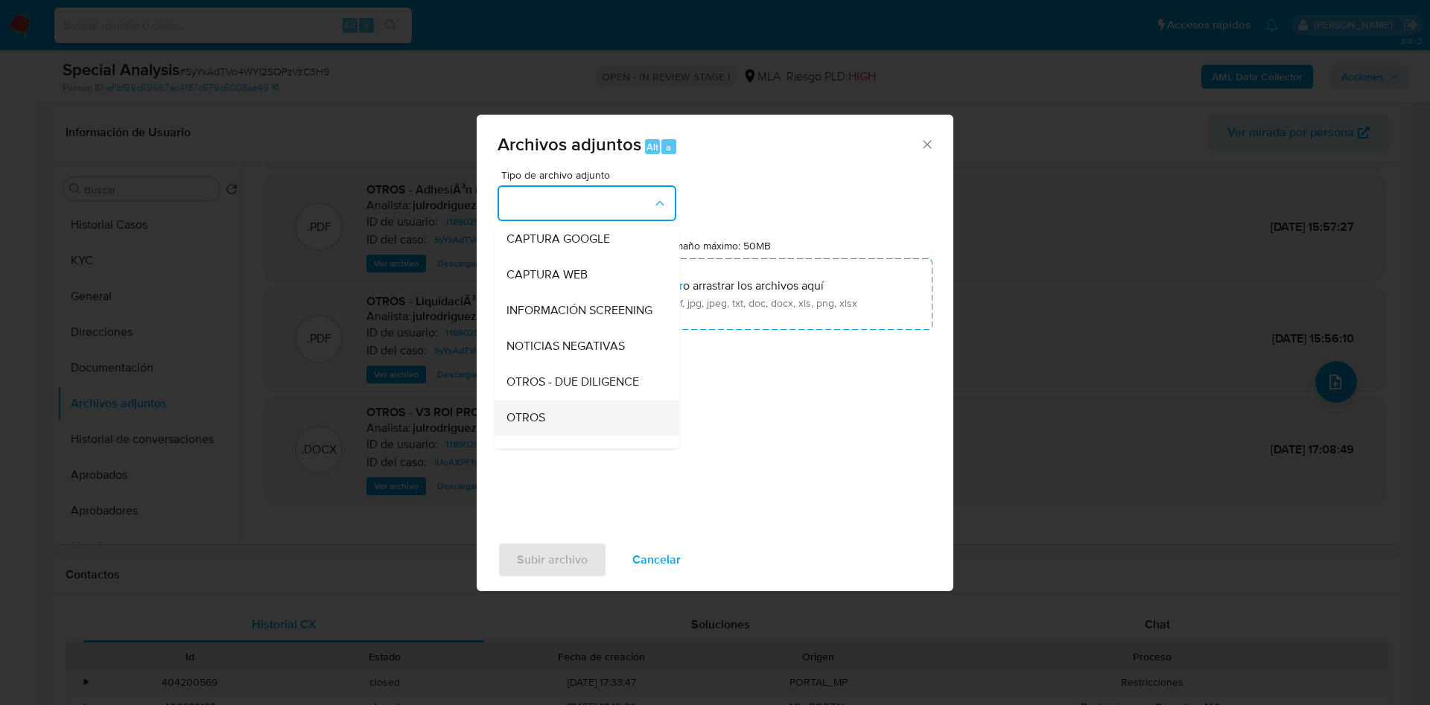
click at [541, 425] on span "OTROS" at bounding box center [525, 417] width 39 height 15
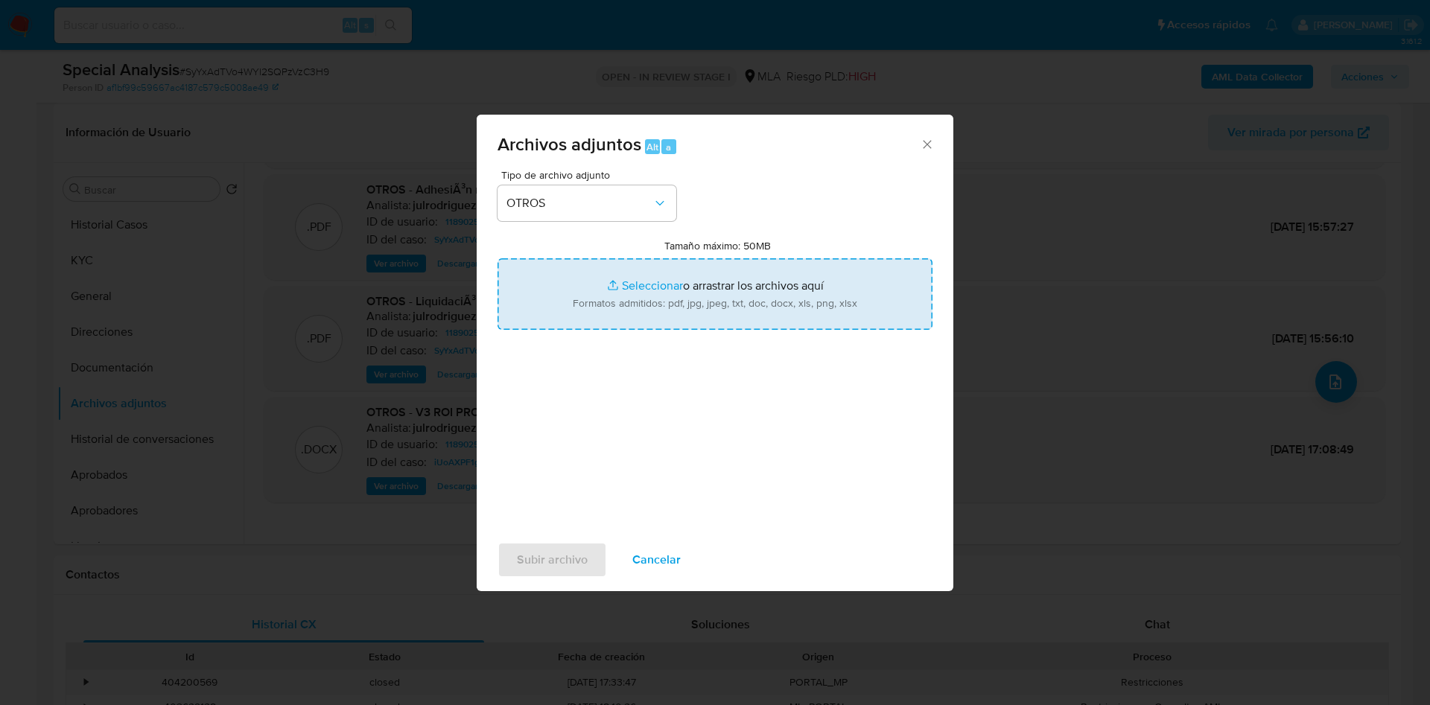
click at [645, 290] on input "Tamaño máximo: 50MB Seleccionar archivos" at bounding box center [714, 293] width 435 height 71
type input "C:\fakepath\Credencial de pago del monotributo - 118902538 - SyYxAdTVo4WYl2SQPz…"
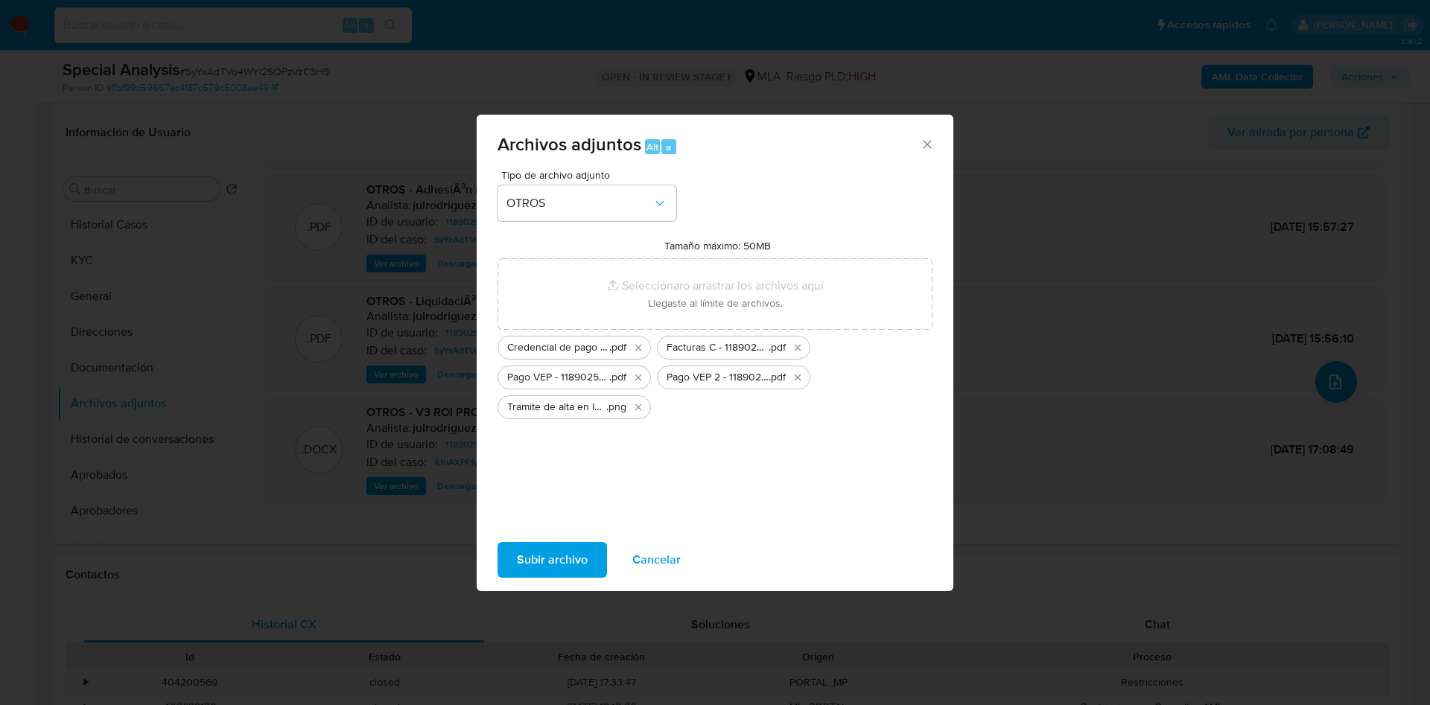
drag, startPoint x: 645, startPoint y: 290, endPoint x: 565, endPoint y: 553, distance: 275.6
click at [565, 553] on span "Subir archivo" at bounding box center [552, 560] width 71 height 33
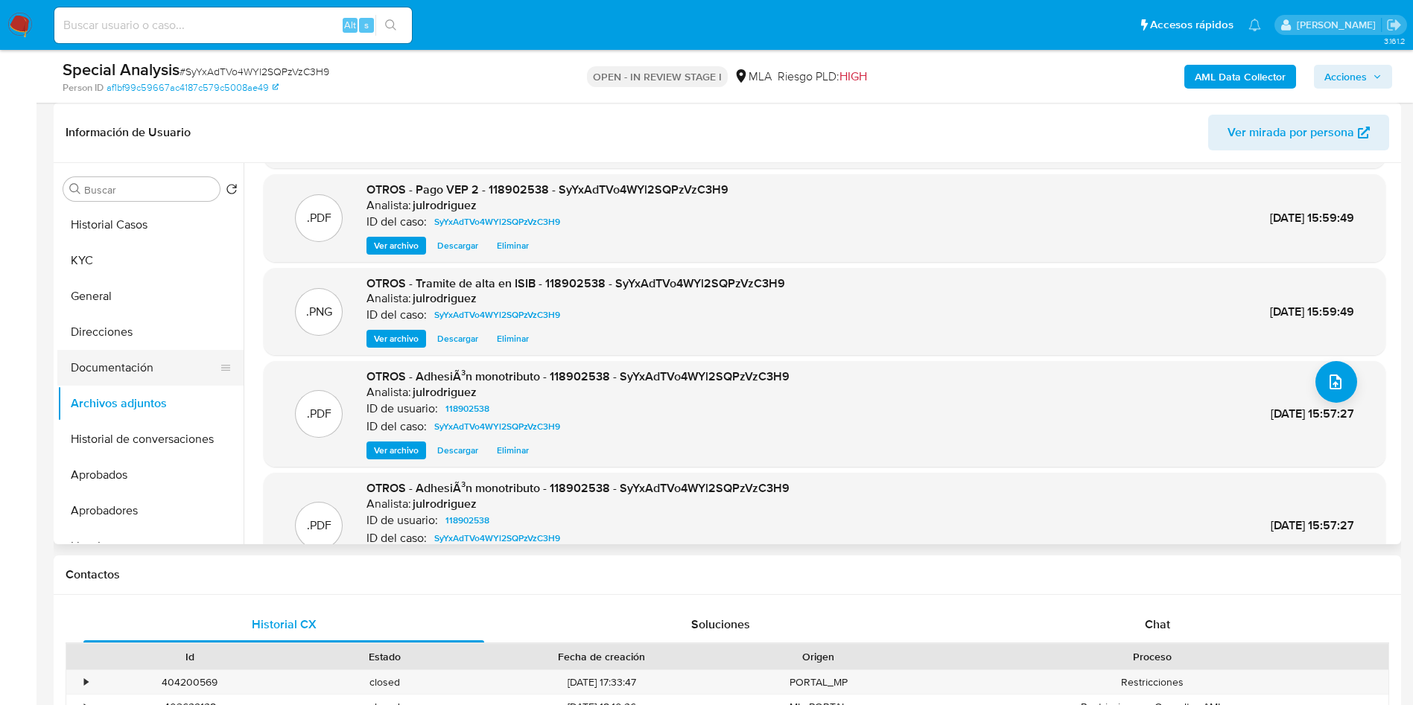
click at [150, 369] on button "Documentación" at bounding box center [144, 368] width 174 height 36
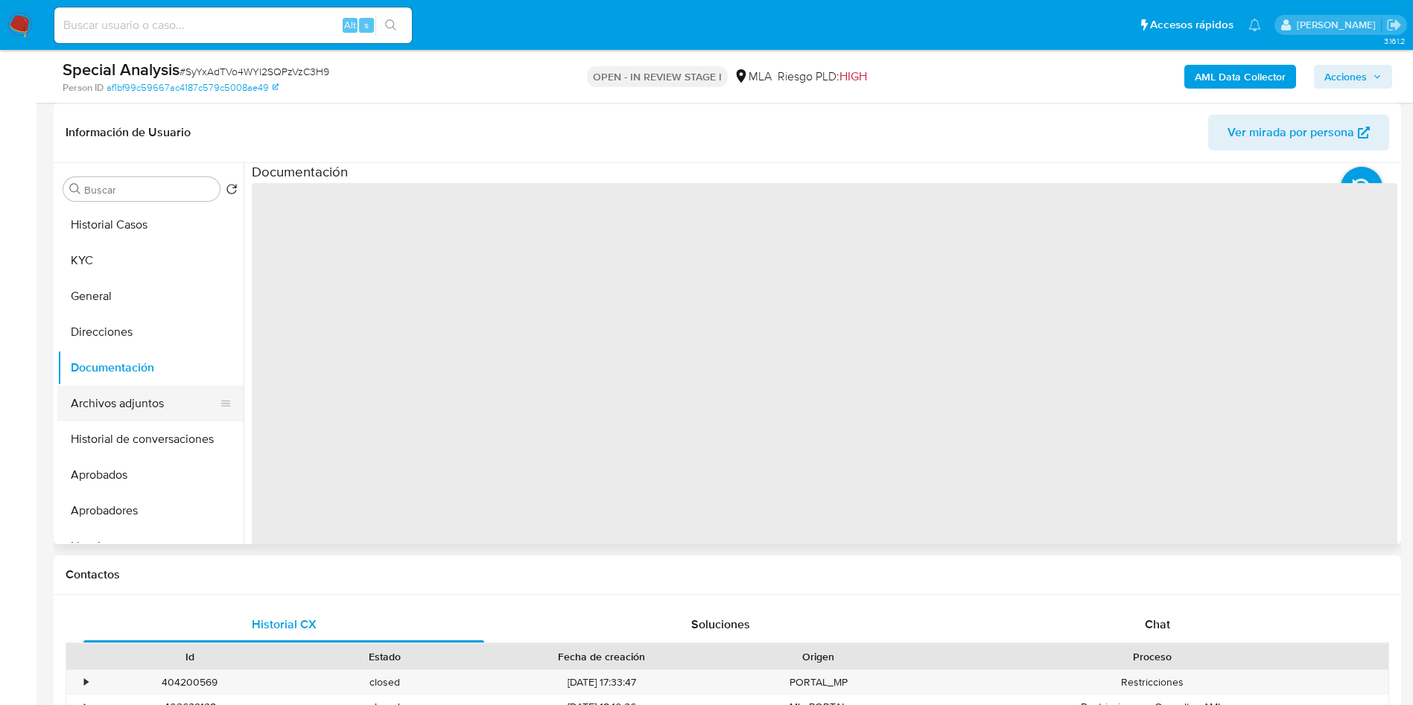
click at [142, 395] on button "Archivos adjuntos" at bounding box center [144, 404] width 174 height 36
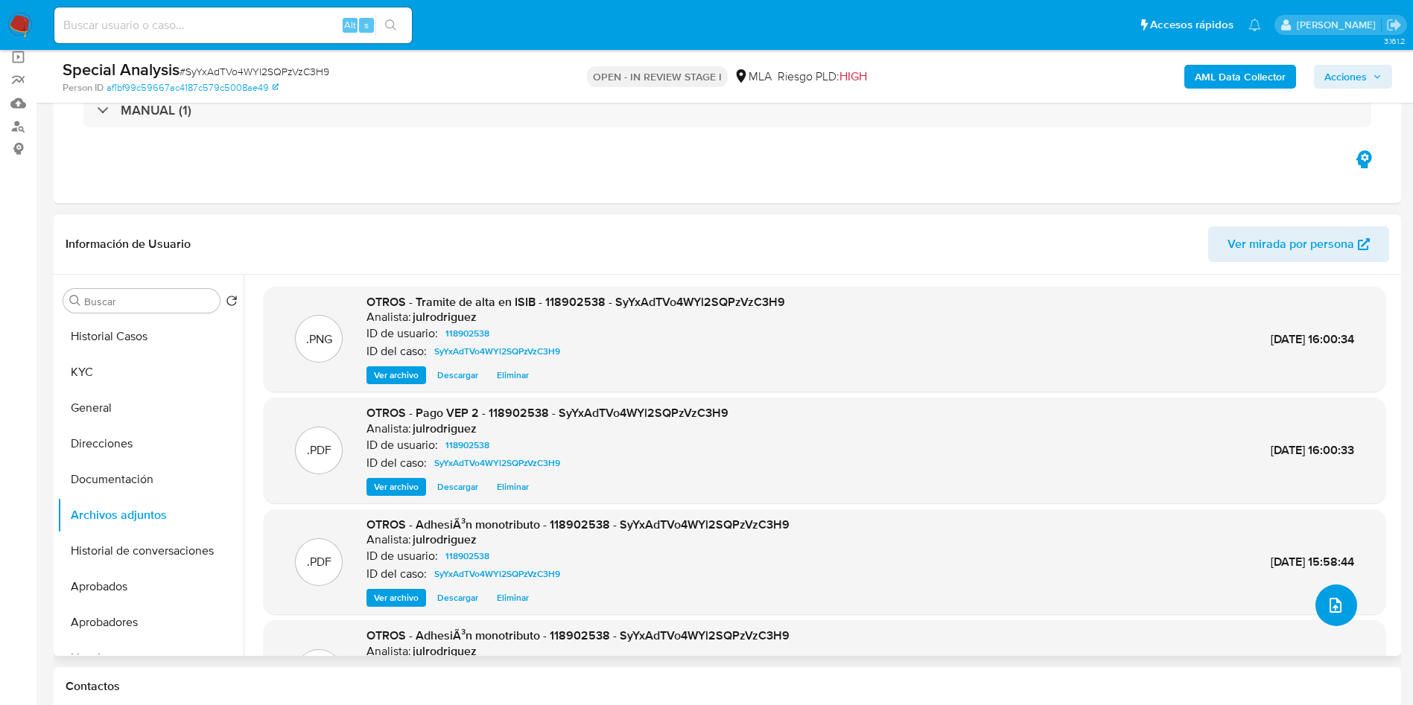
click at [1326, 614] on span "upload-file" at bounding box center [1335, 606] width 18 height 18
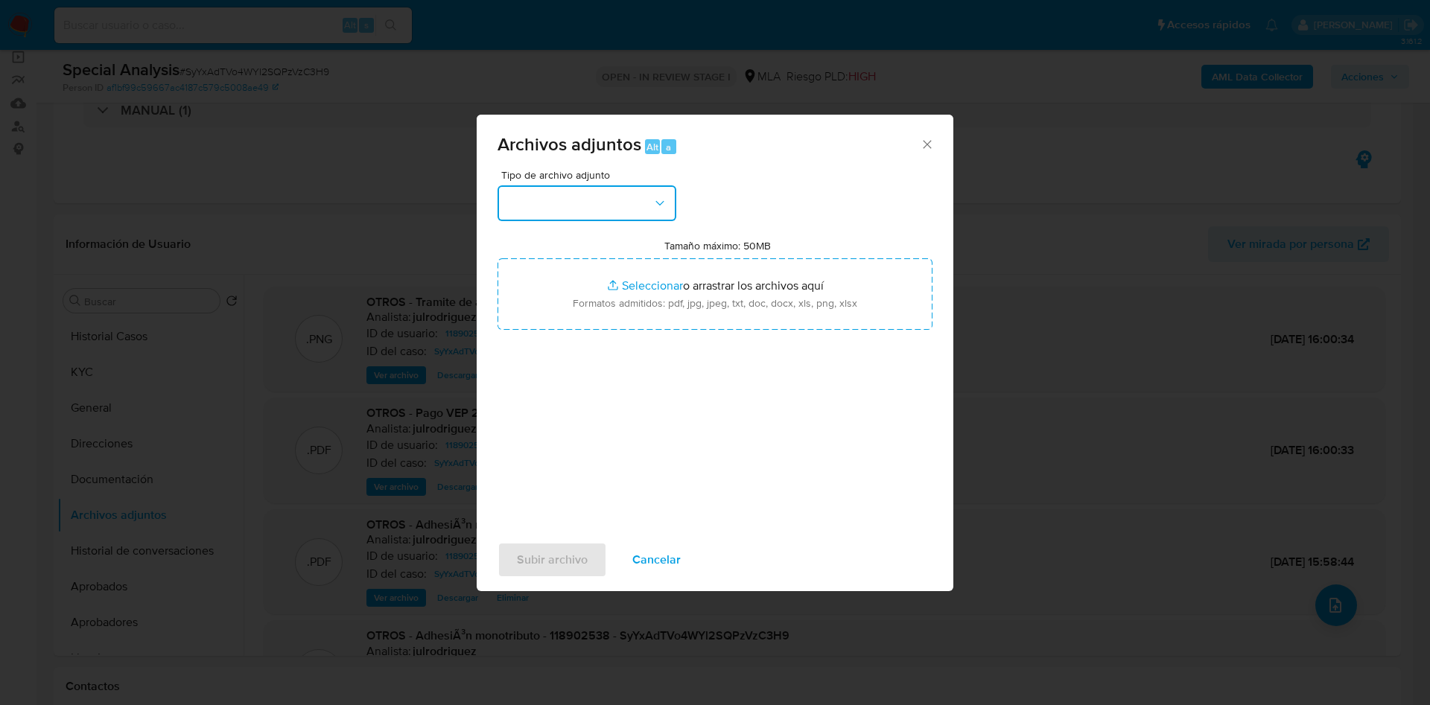
click at [561, 212] on button "button" at bounding box center [586, 203] width 179 height 36
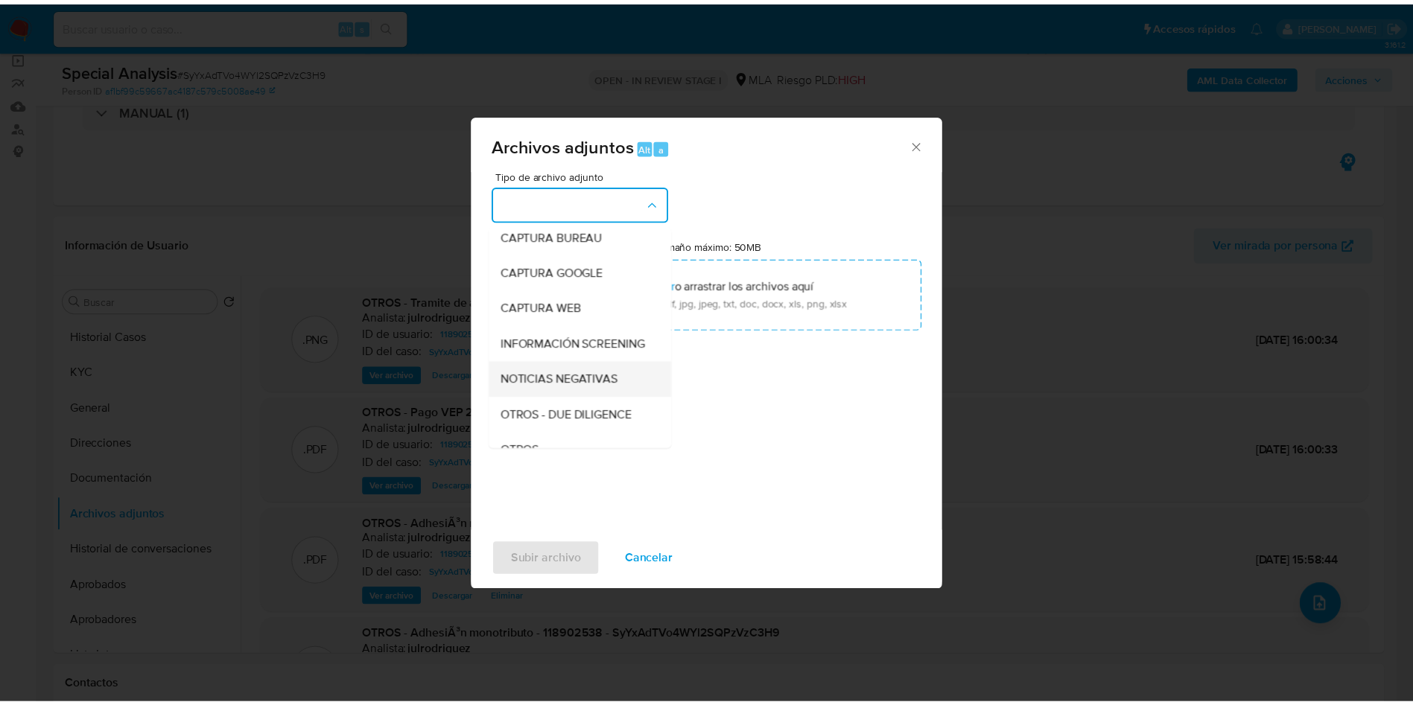
scroll to position [112, 0]
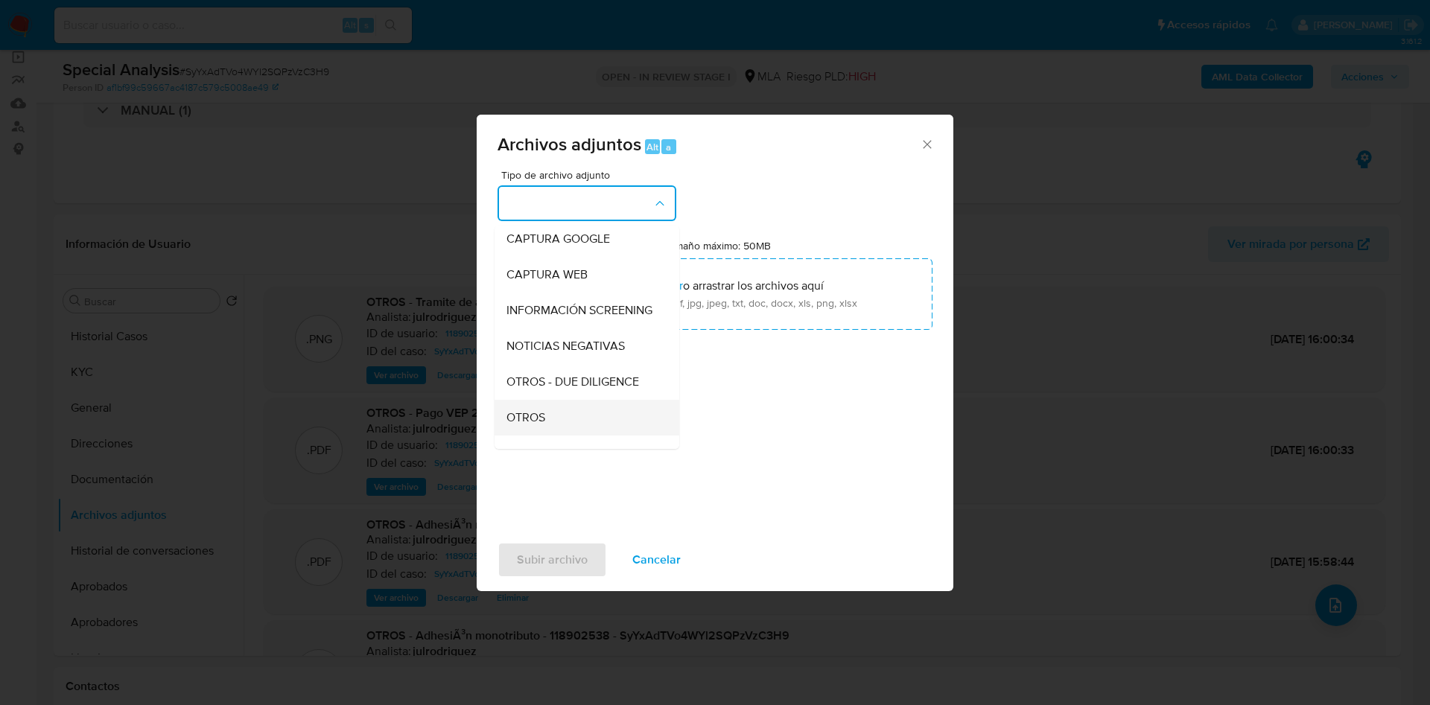
click at [530, 420] on div "OTROS" at bounding box center [582, 418] width 152 height 36
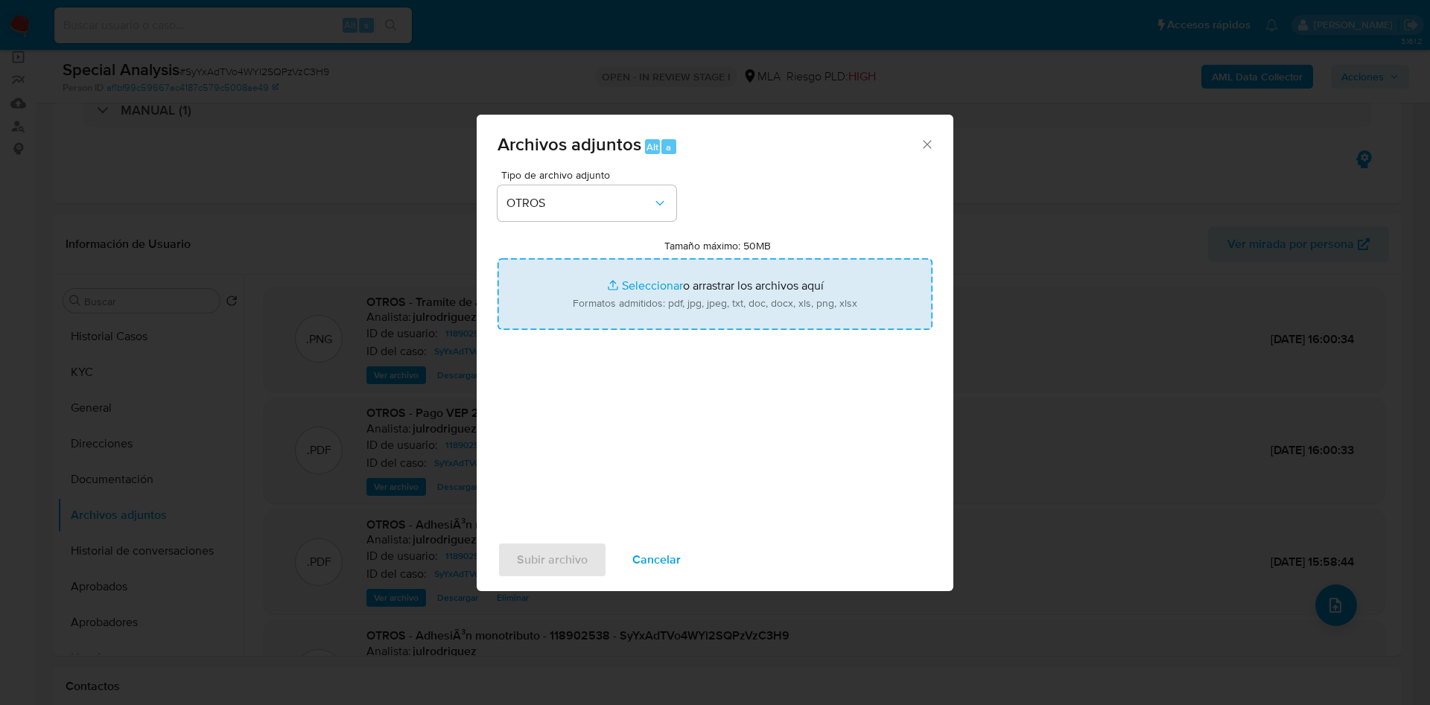
click at [667, 296] on input "Tamaño máximo: 50MB Seleccionar archivos" at bounding box center [714, 293] width 435 height 71
type input "C:\fakepath\Credencial de pago del monotributo - 118902538 - SyYxAdTVo4WYl2SQPz…"
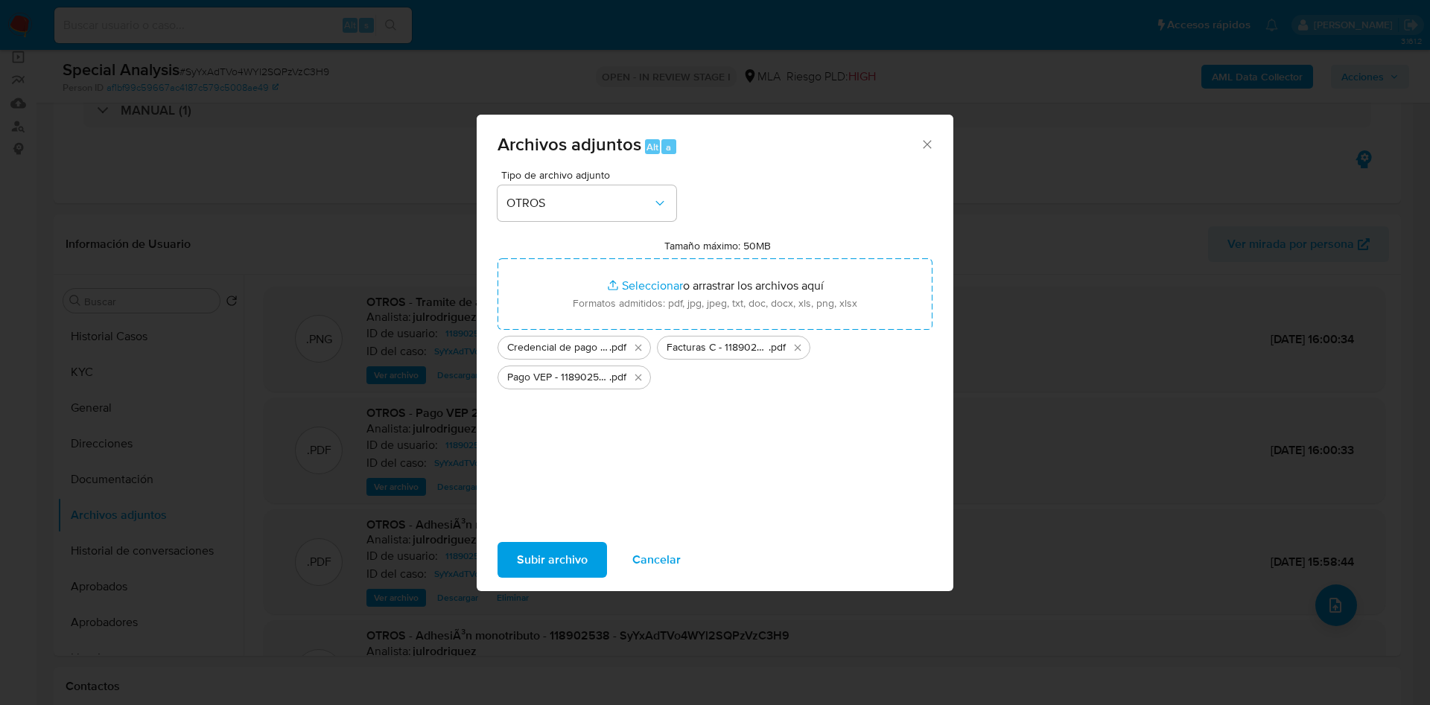
click at [570, 565] on span "Subir archivo" at bounding box center [552, 560] width 71 height 33
click at [521, 555] on span "Subir archivo" at bounding box center [552, 560] width 71 height 33
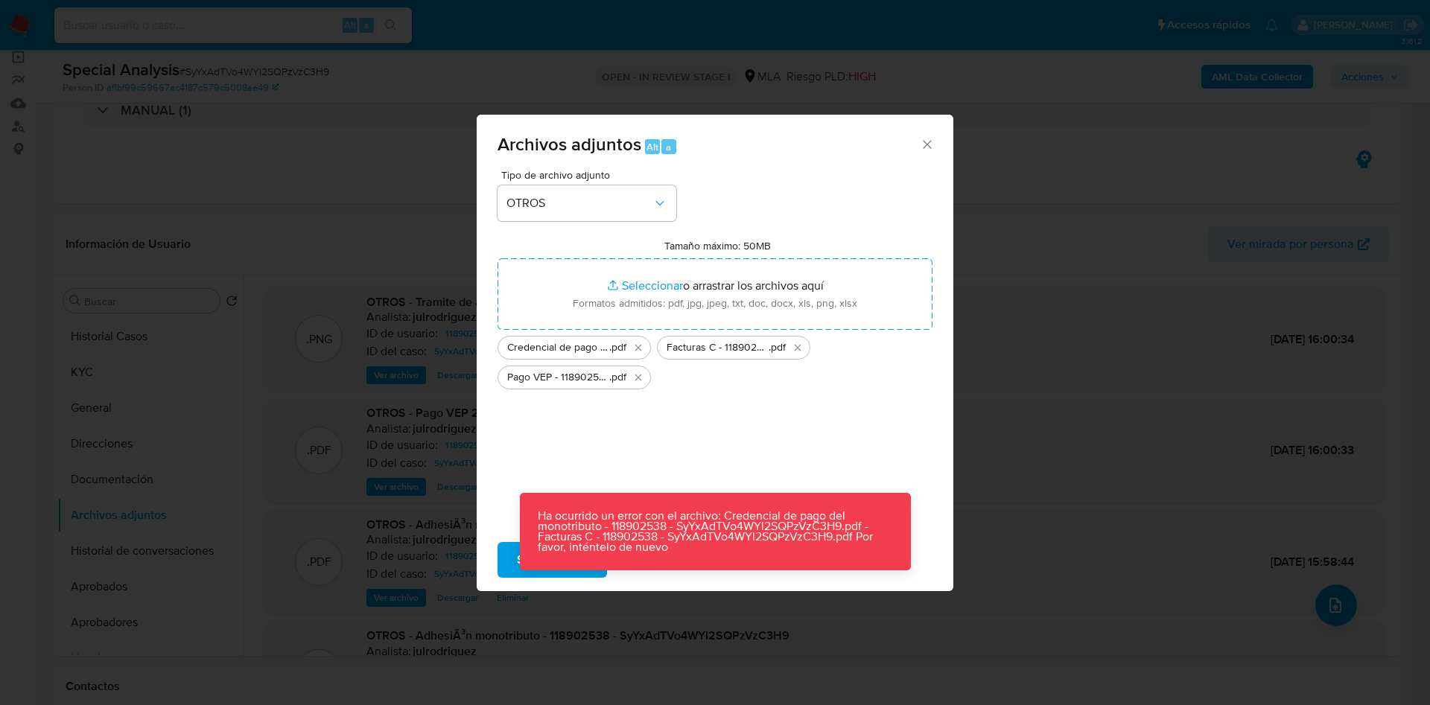
click at [925, 141] on icon "Cerrar" at bounding box center [927, 144] width 15 height 15
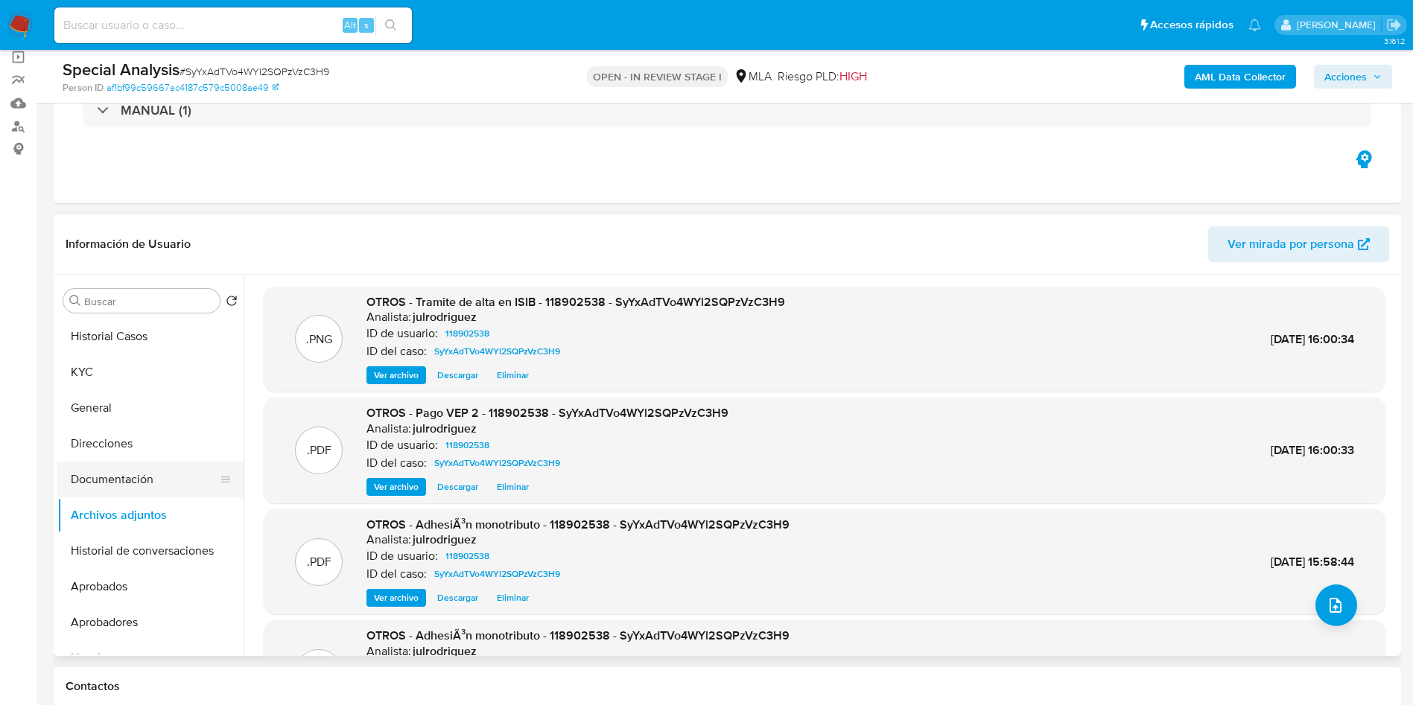
click at [139, 468] on button "Documentación" at bounding box center [144, 480] width 174 height 36
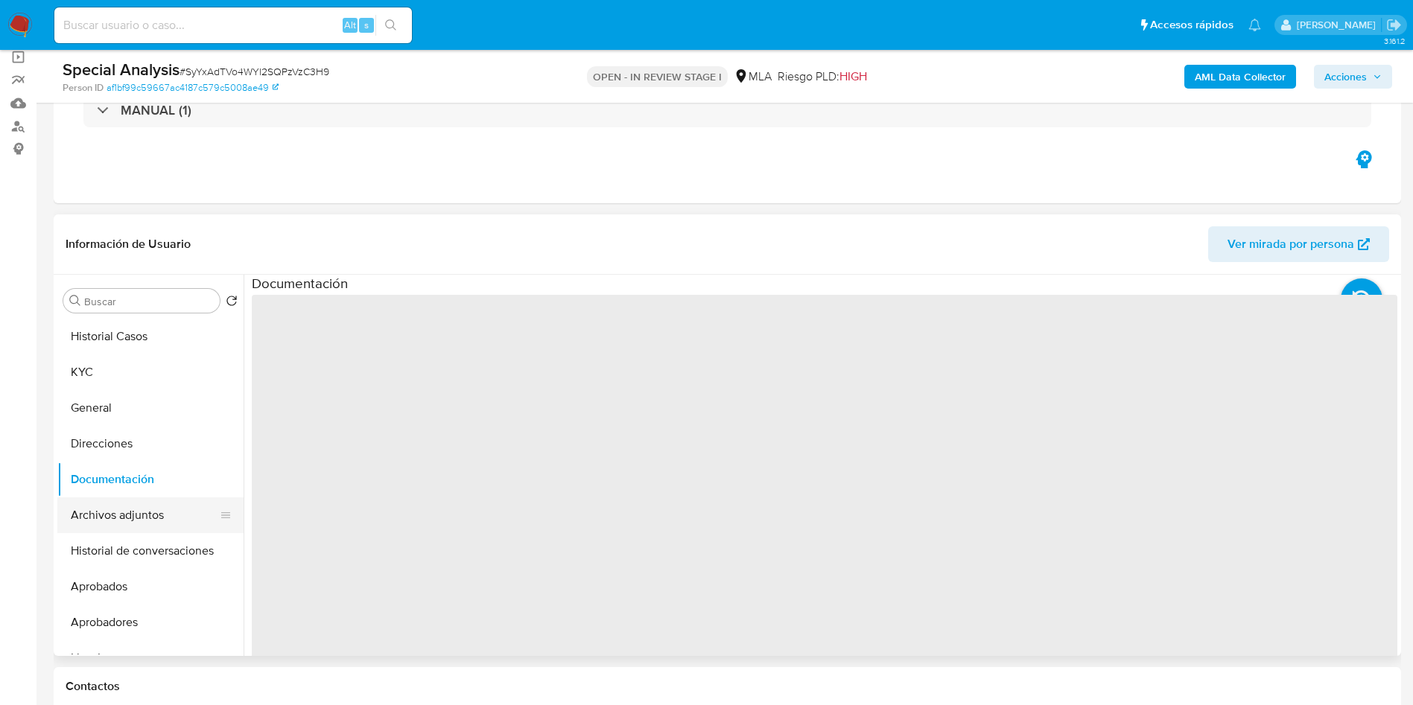
click at [137, 506] on button "Archivos adjuntos" at bounding box center [144, 515] width 174 height 36
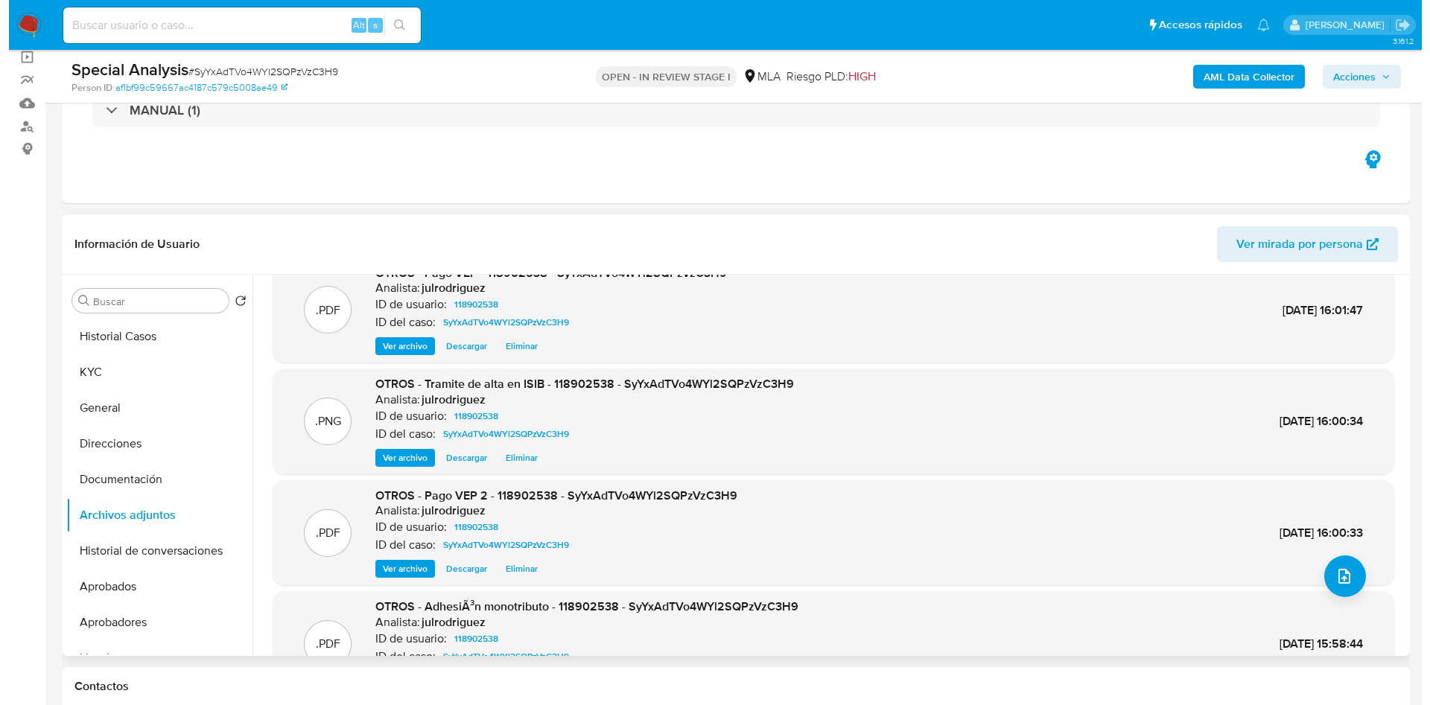
scroll to position [0, 0]
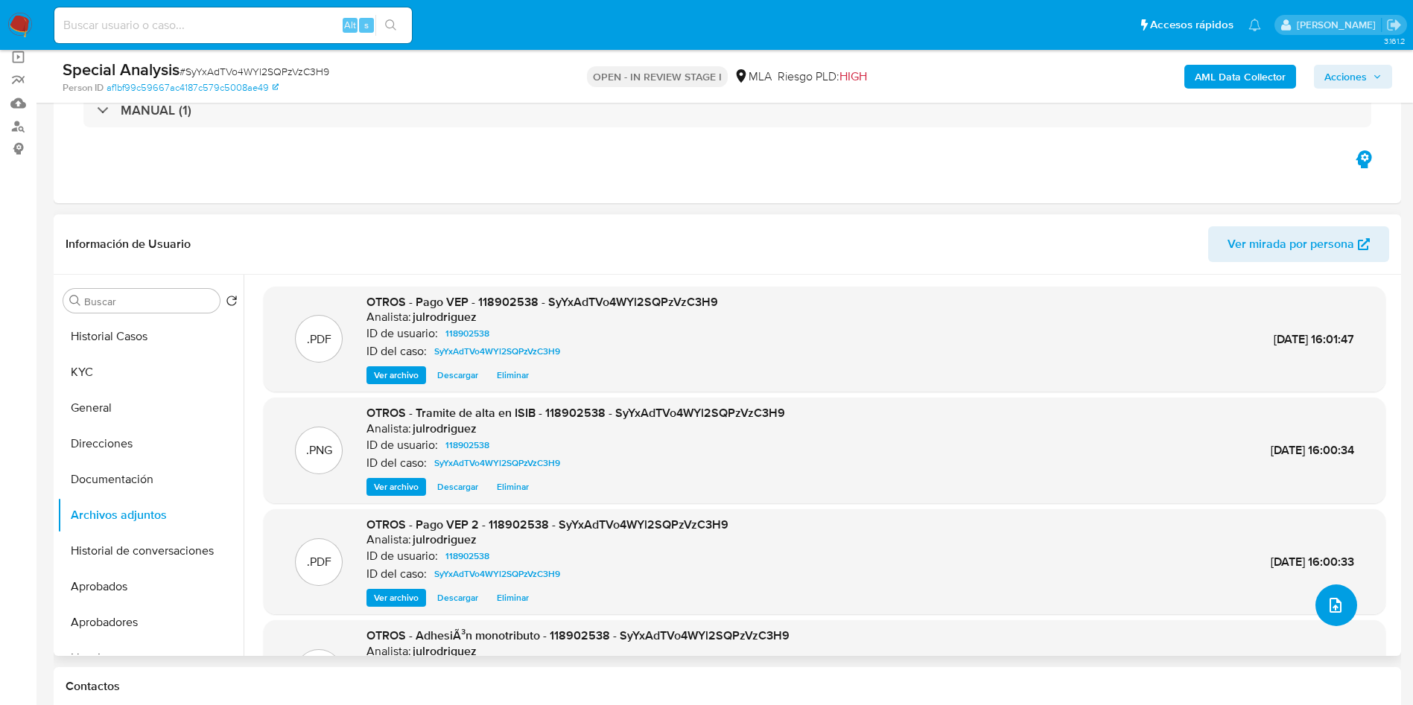
click at [1327, 610] on icon "upload-file" at bounding box center [1335, 606] width 18 height 18
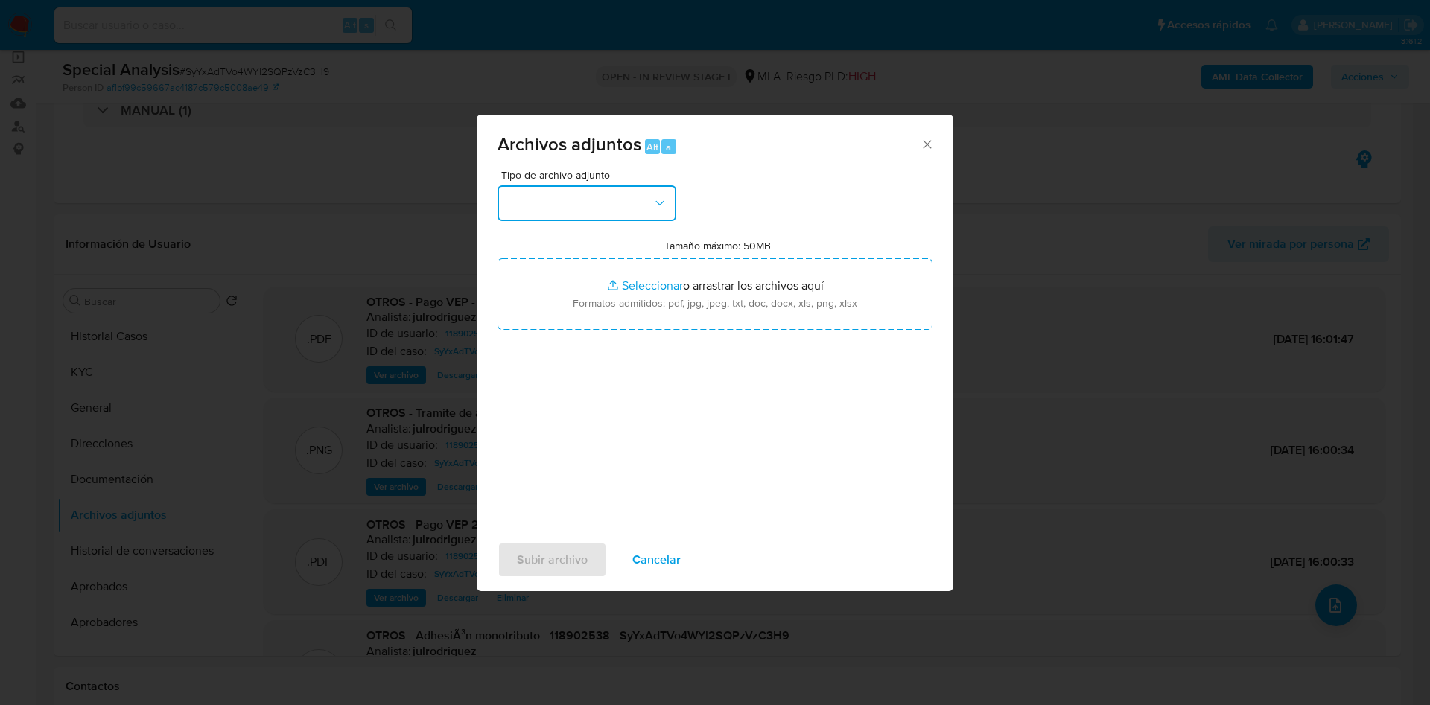
click at [604, 213] on button "button" at bounding box center [586, 203] width 179 height 36
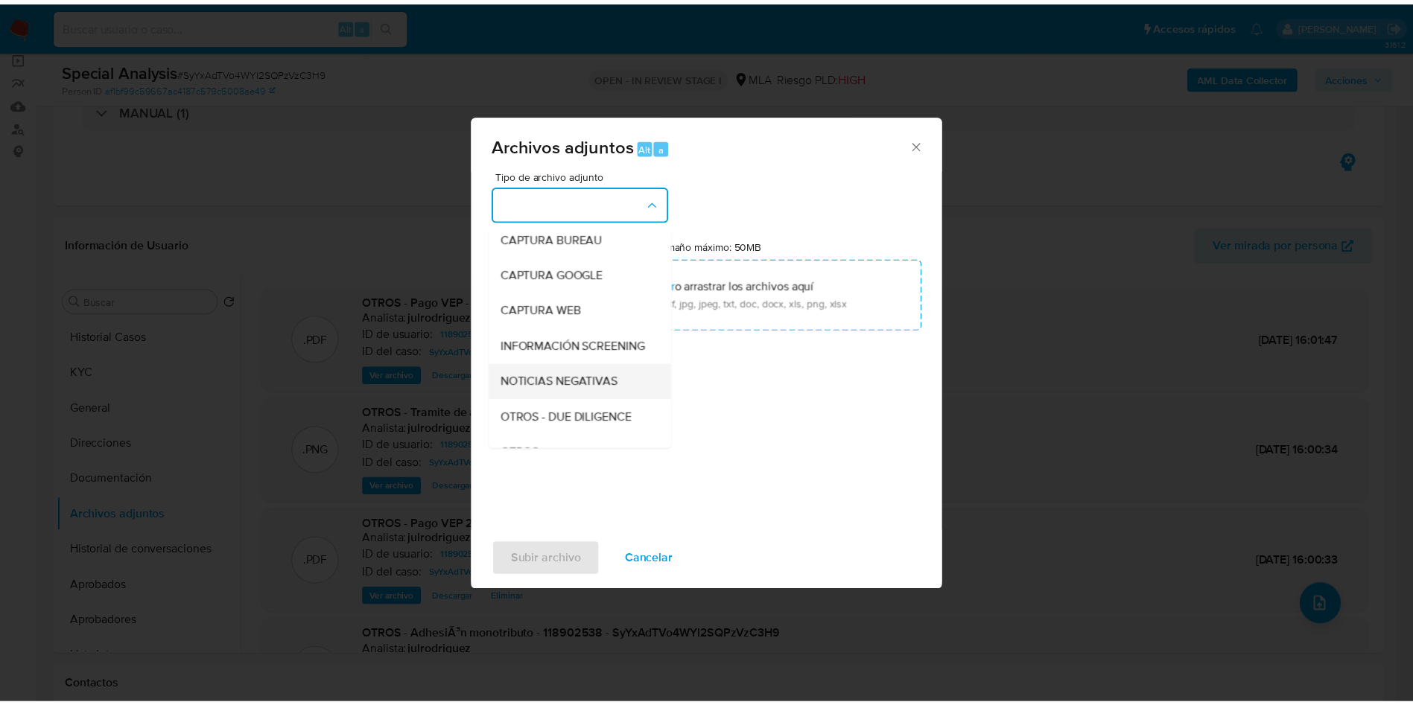
scroll to position [112, 0]
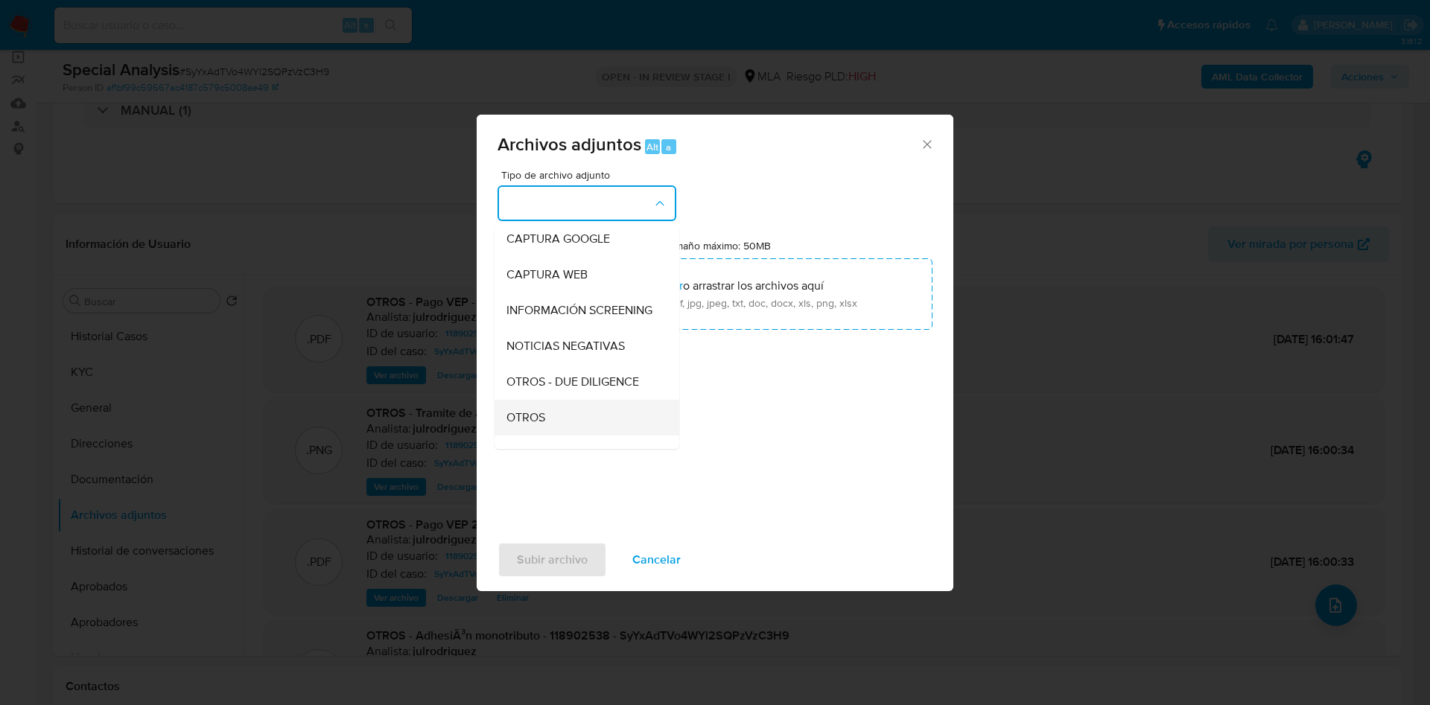
click at [553, 423] on div "OTROS" at bounding box center [582, 418] width 152 height 36
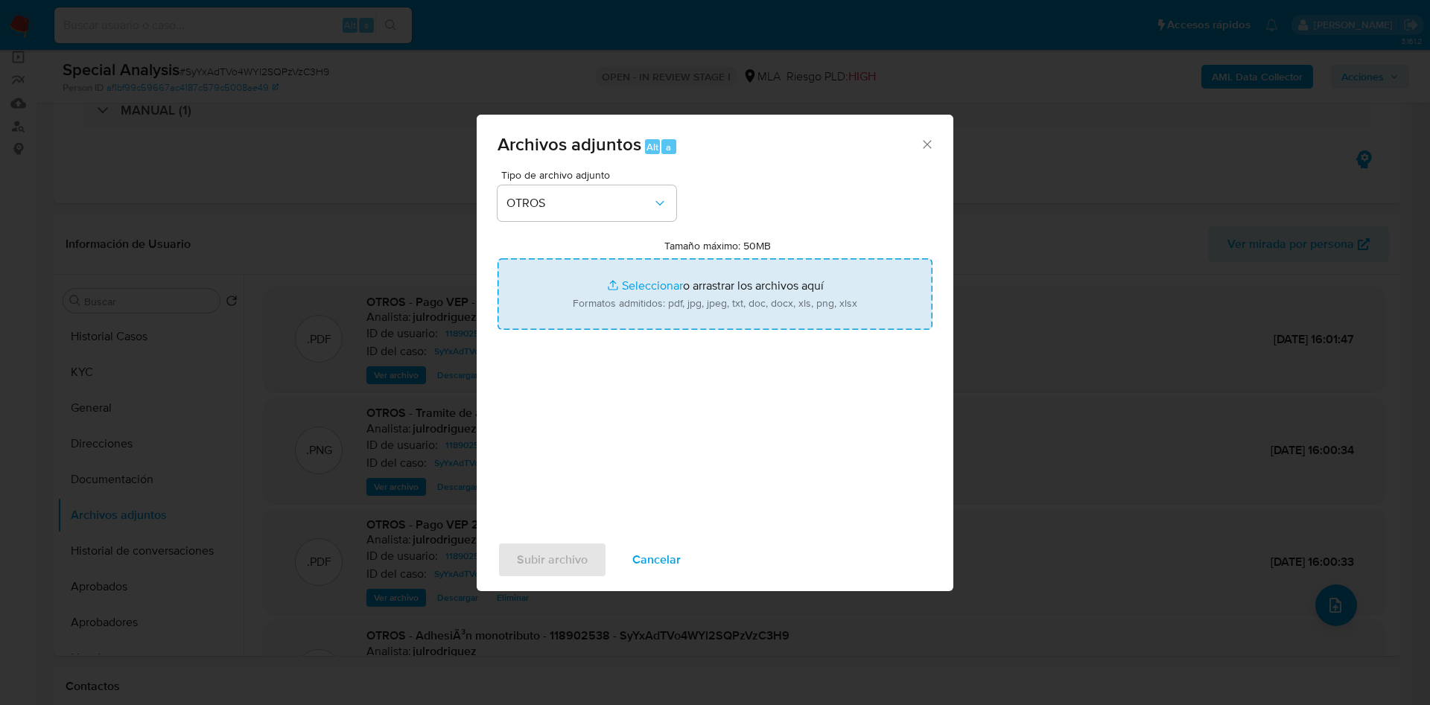
click at [646, 299] on input "Tamaño máximo: 50MB Seleccionar archivos" at bounding box center [714, 293] width 435 height 71
type input "C:\fakepath\Credencial de pago del monotributo - 118902538 - SyYxAdTVo4WYl2SQPz…"
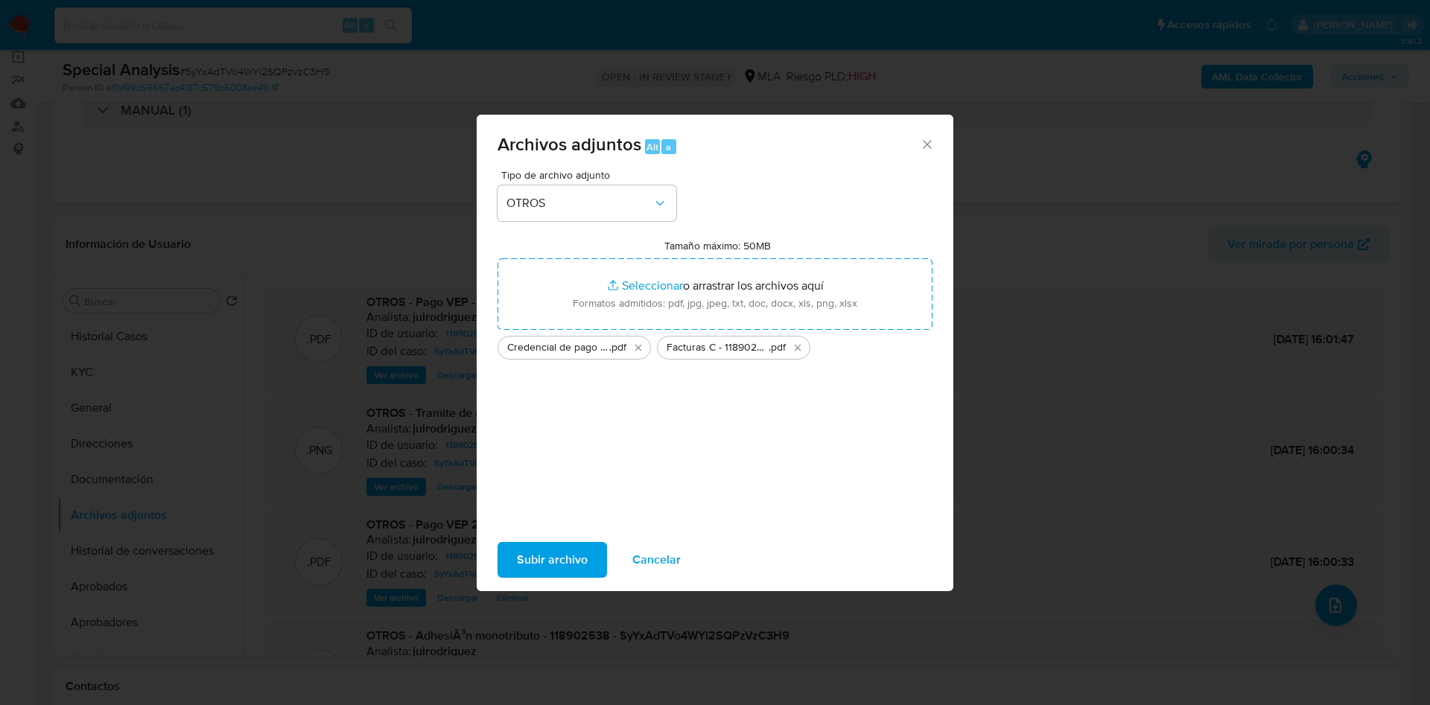
click at [583, 544] on span "Subir archivo" at bounding box center [552, 560] width 71 height 33
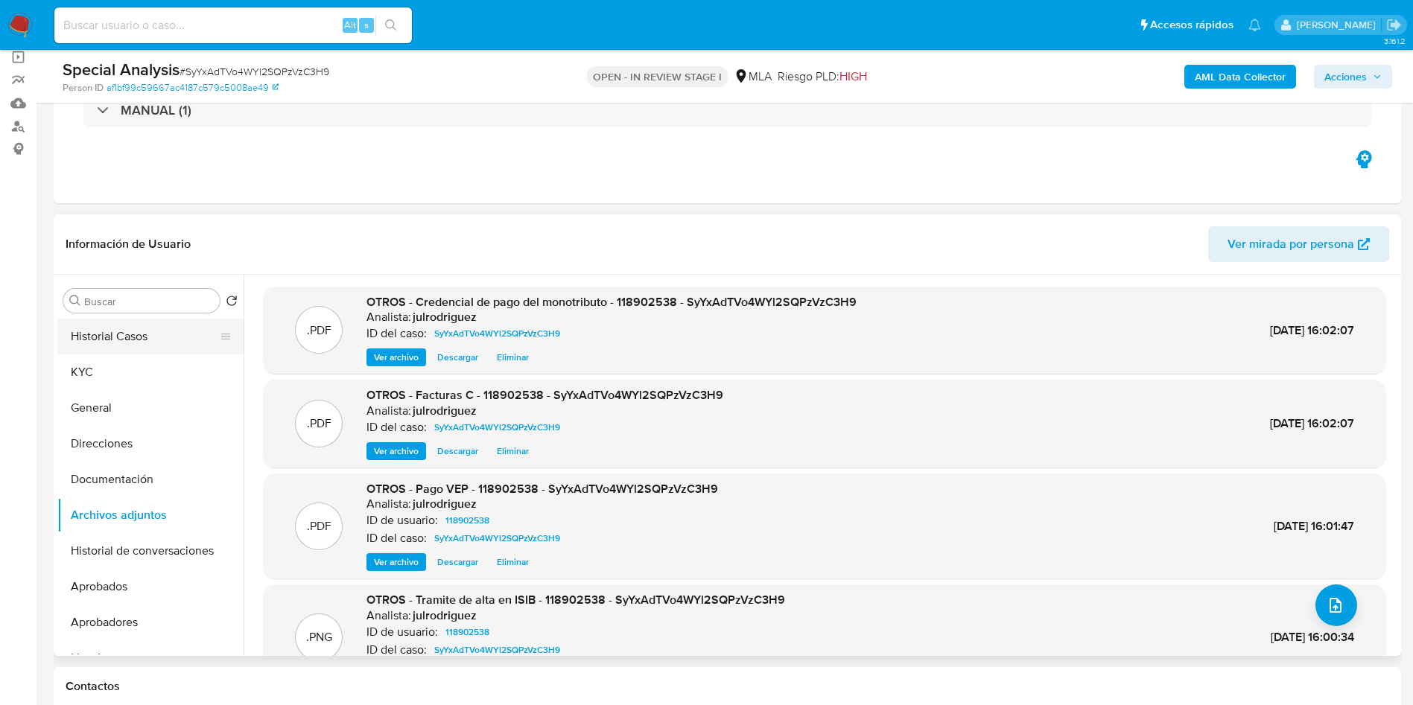
click at [127, 335] on button "Historial Casos" at bounding box center [144, 337] width 174 height 36
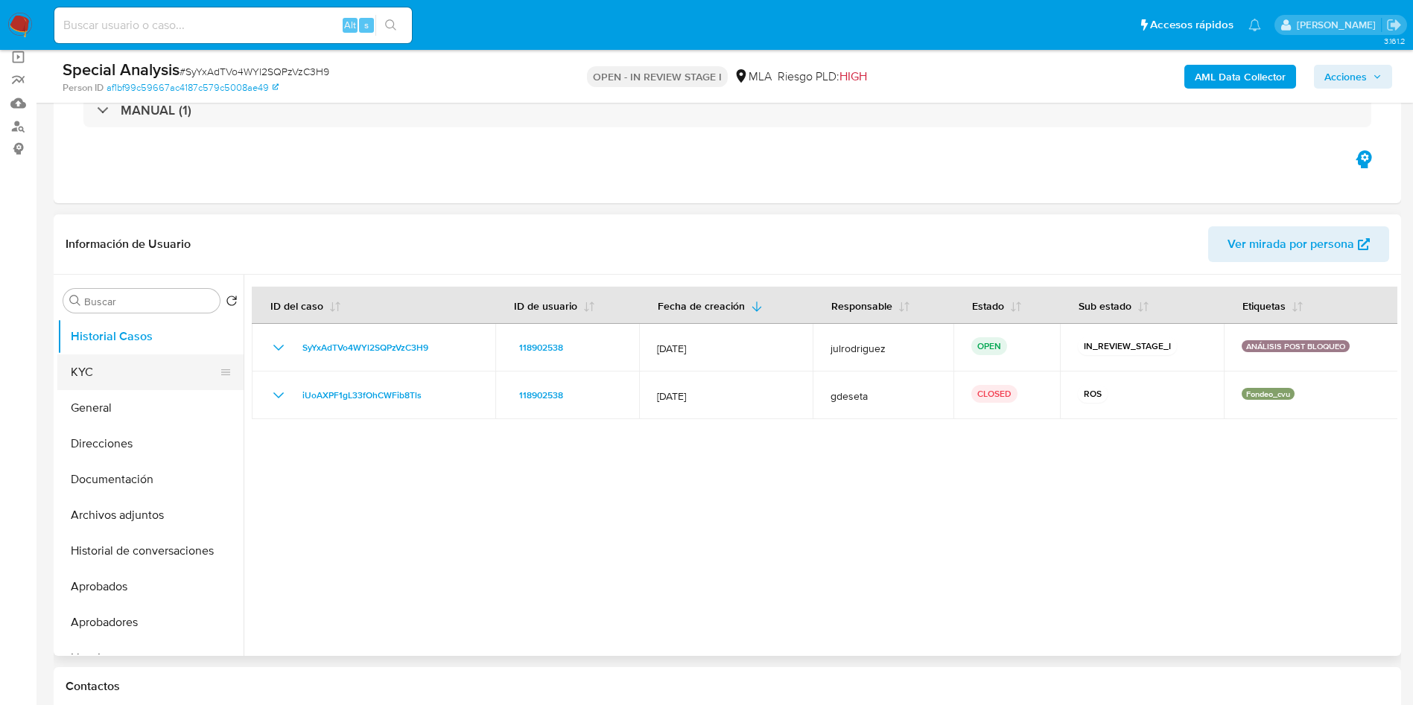
click at [150, 366] on button "KYC" at bounding box center [144, 373] width 174 height 36
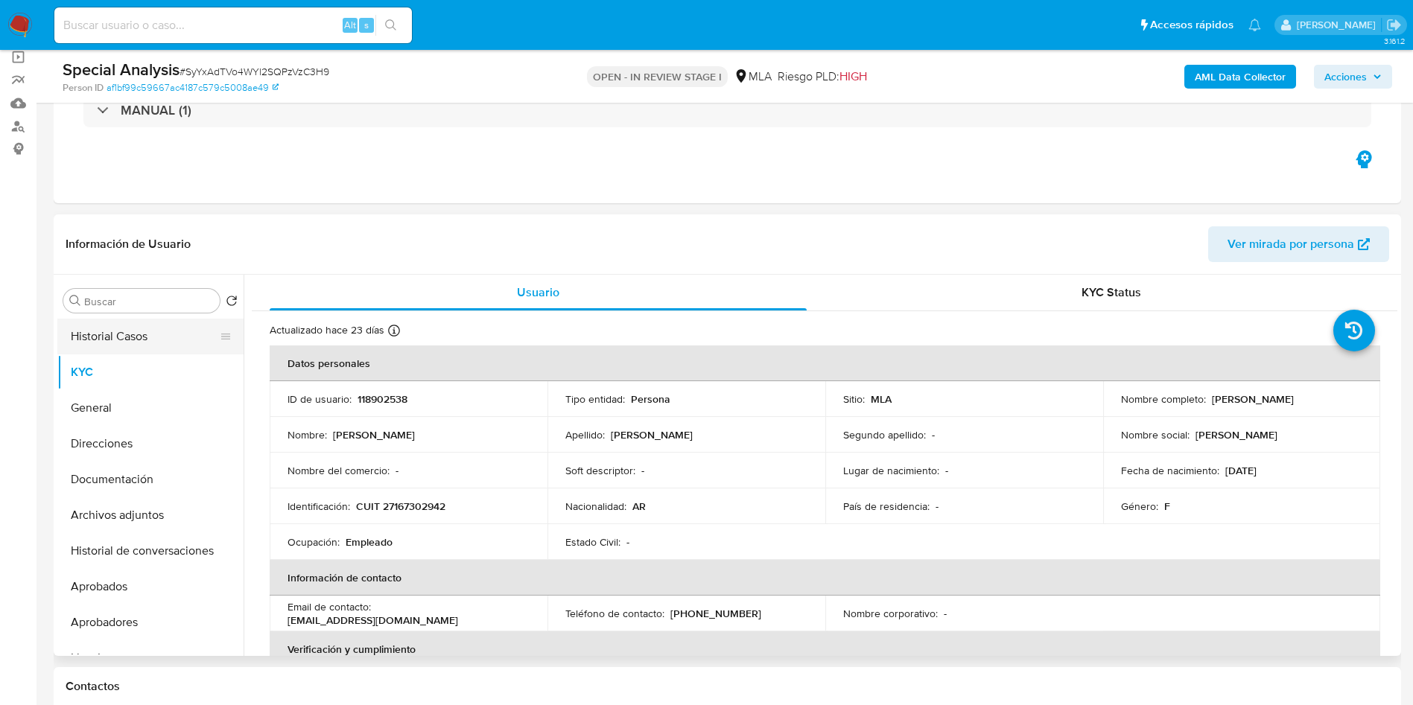
click at [158, 342] on button "Historial Casos" at bounding box center [144, 337] width 174 height 36
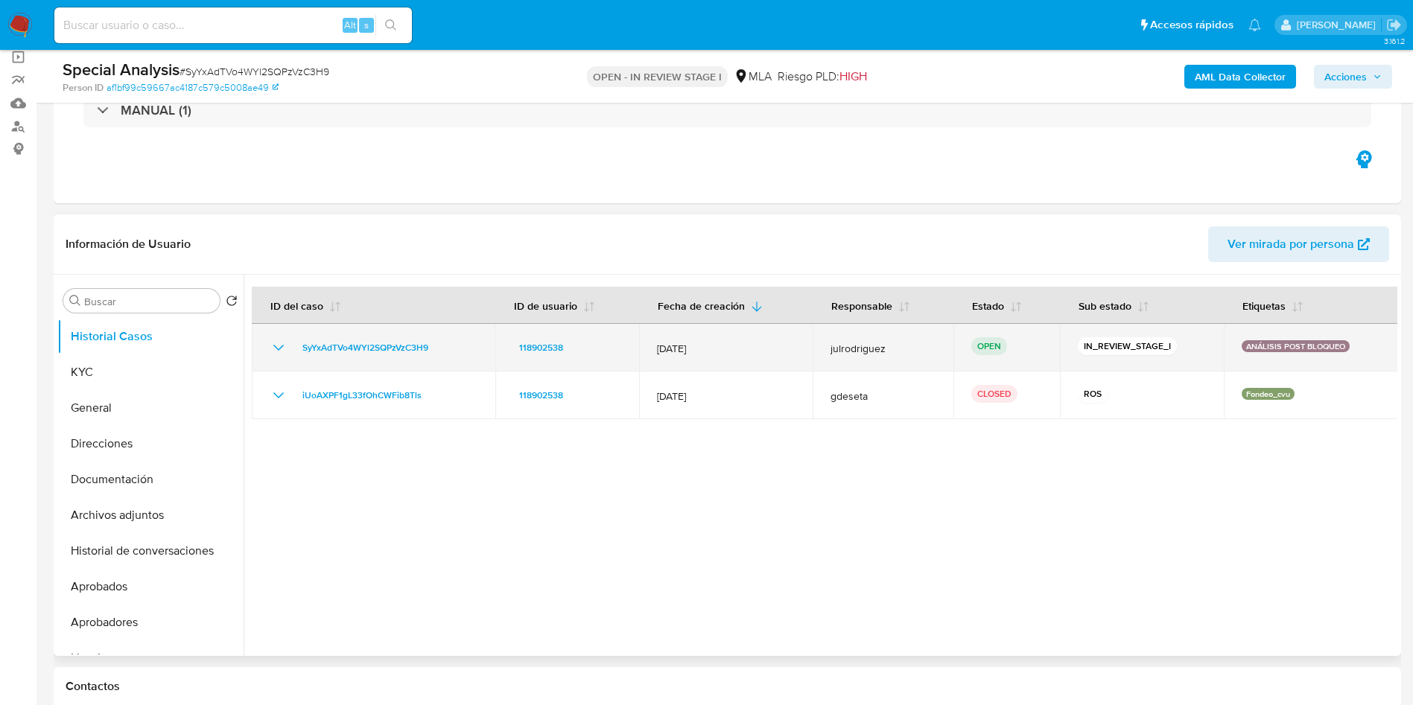
drag, startPoint x: 444, startPoint y: 348, endPoint x: 290, endPoint y: 331, distance: 154.3
click at [290, 331] on td "SyYxAdTVo4WYl2SQPzVzC3H9" at bounding box center [374, 348] width 244 height 48
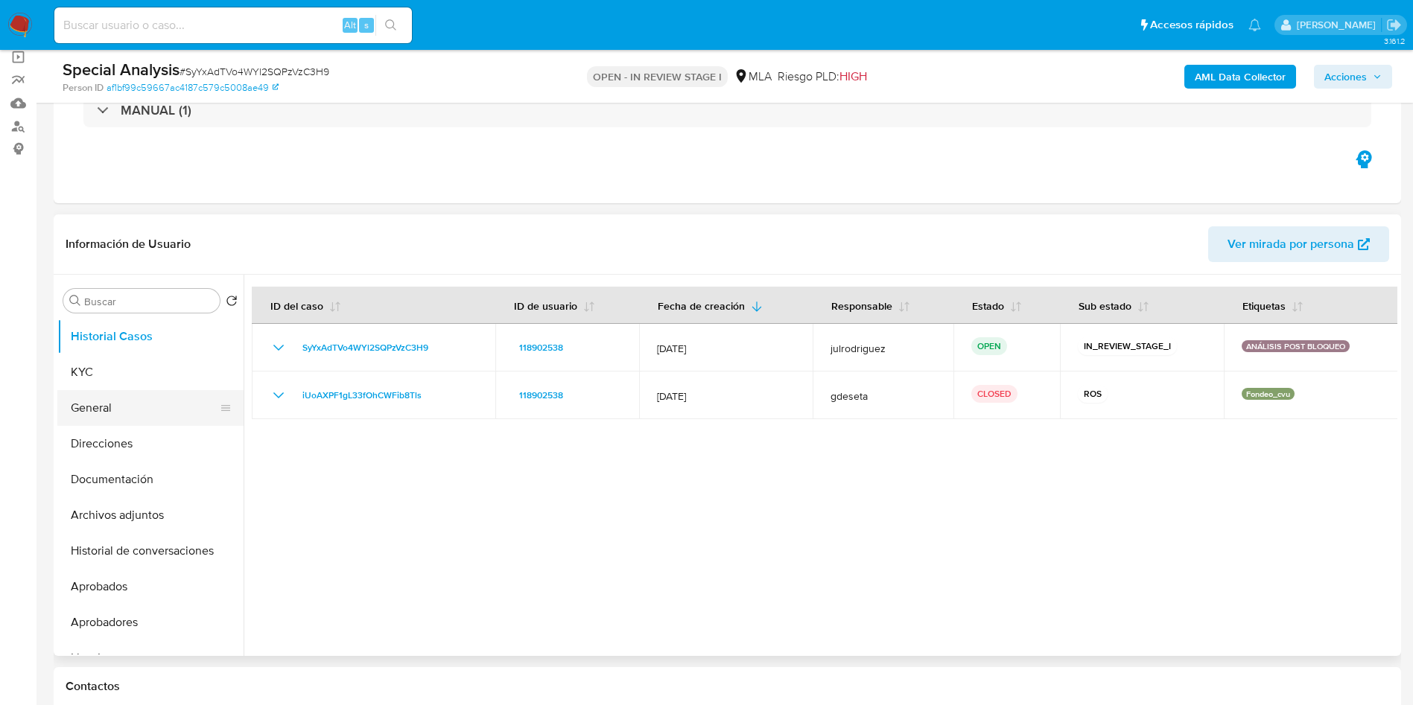
click at [101, 390] on button "General" at bounding box center [144, 408] width 174 height 36
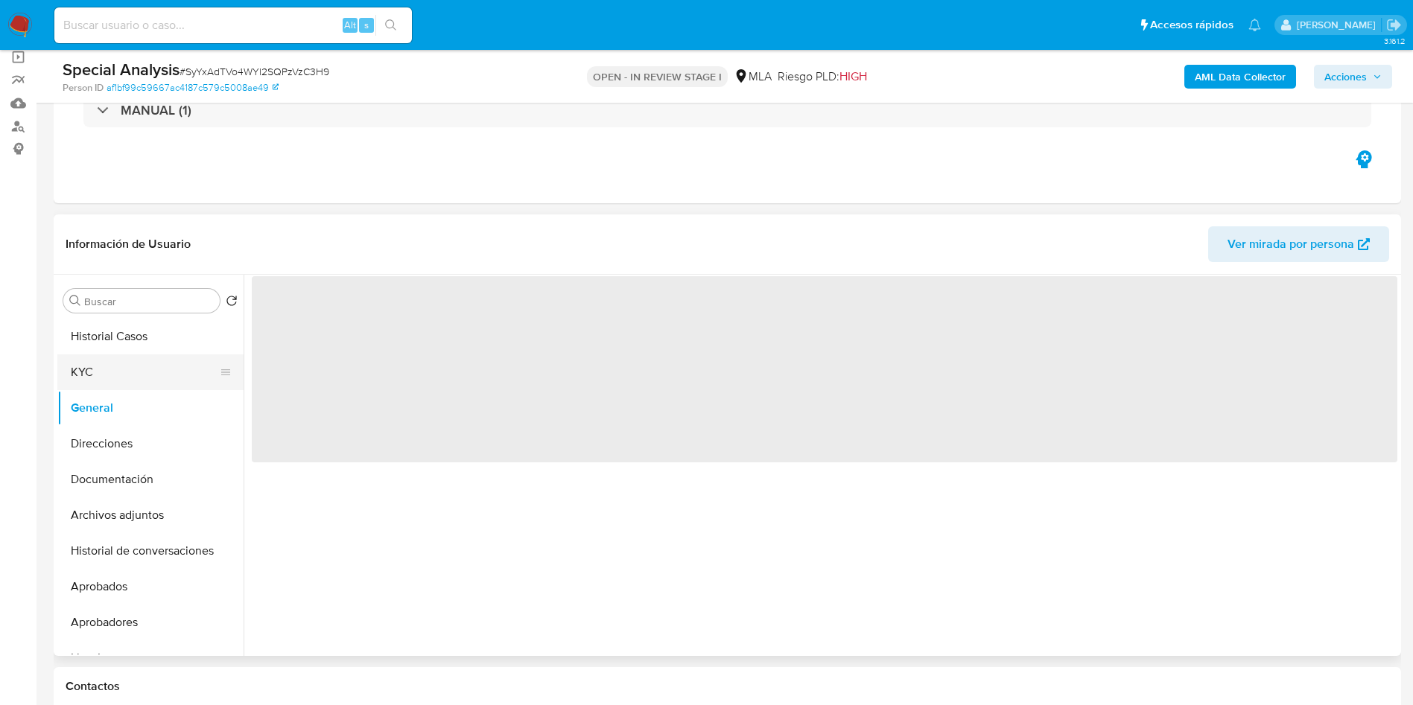
click at [92, 383] on button "KYC" at bounding box center [144, 373] width 174 height 36
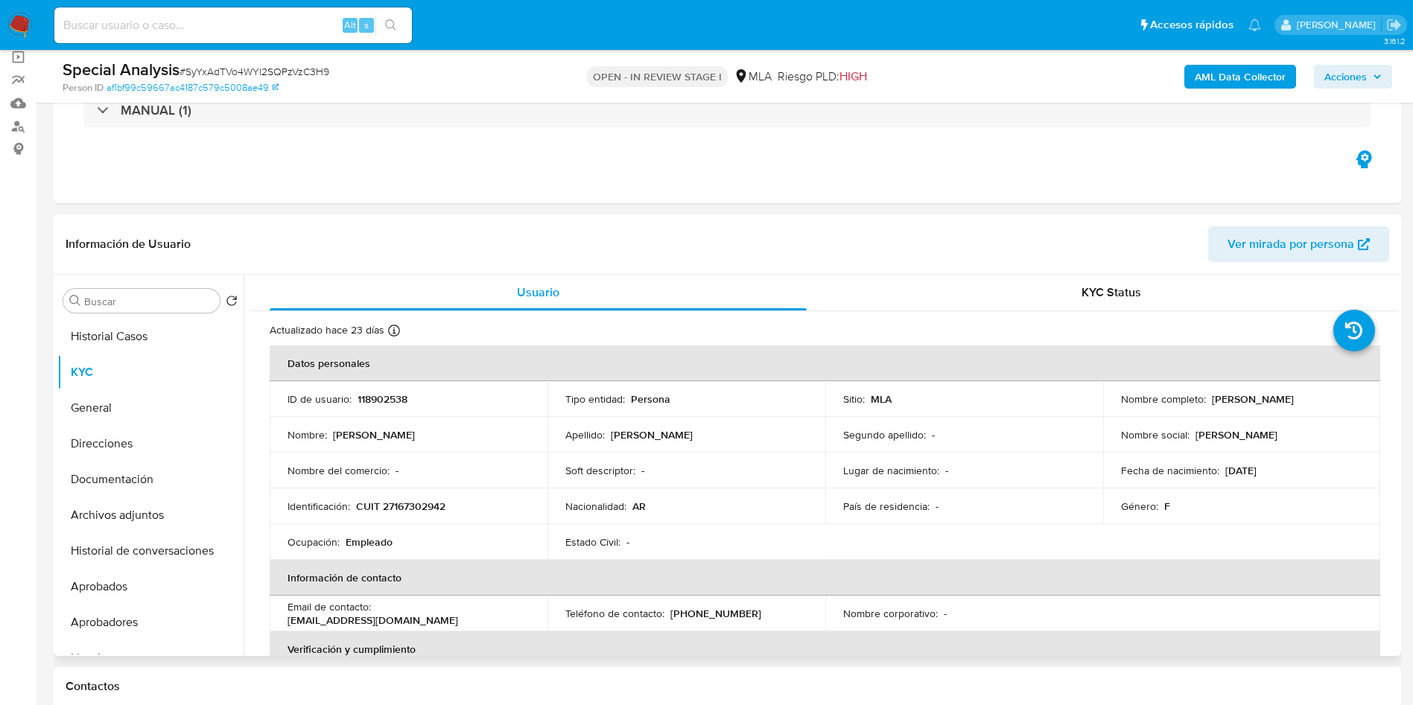
click at [399, 506] on p "CUIT 27167302942" at bounding box center [400, 506] width 89 height 13
click at [399, 505] on p "CUIT 27167302942" at bounding box center [400, 506] width 89 height 13
copy p "27167302942"
click at [137, 505] on button "Archivos adjuntos" at bounding box center [144, 515] width 174 height 36
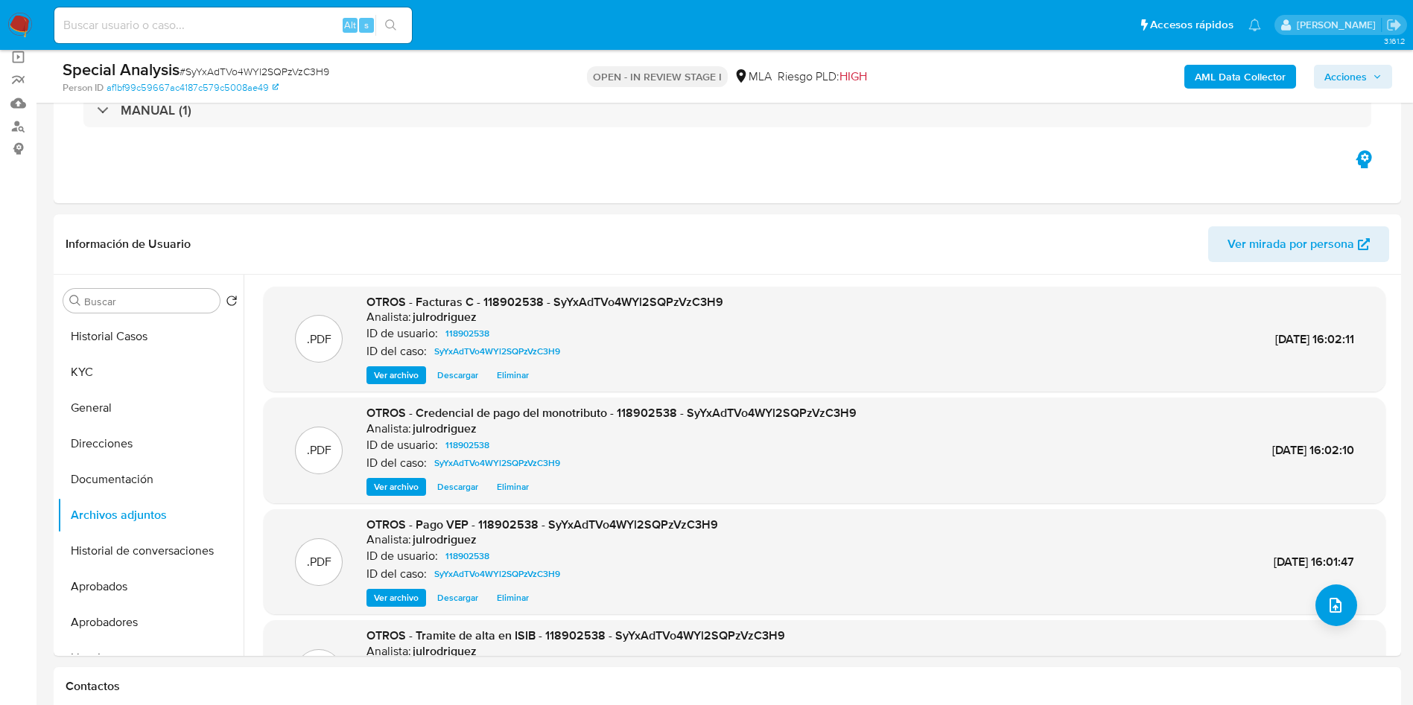
click at [1343, 78] on span "Acciones" at bounding box center [1345, 77] width 42 height 24
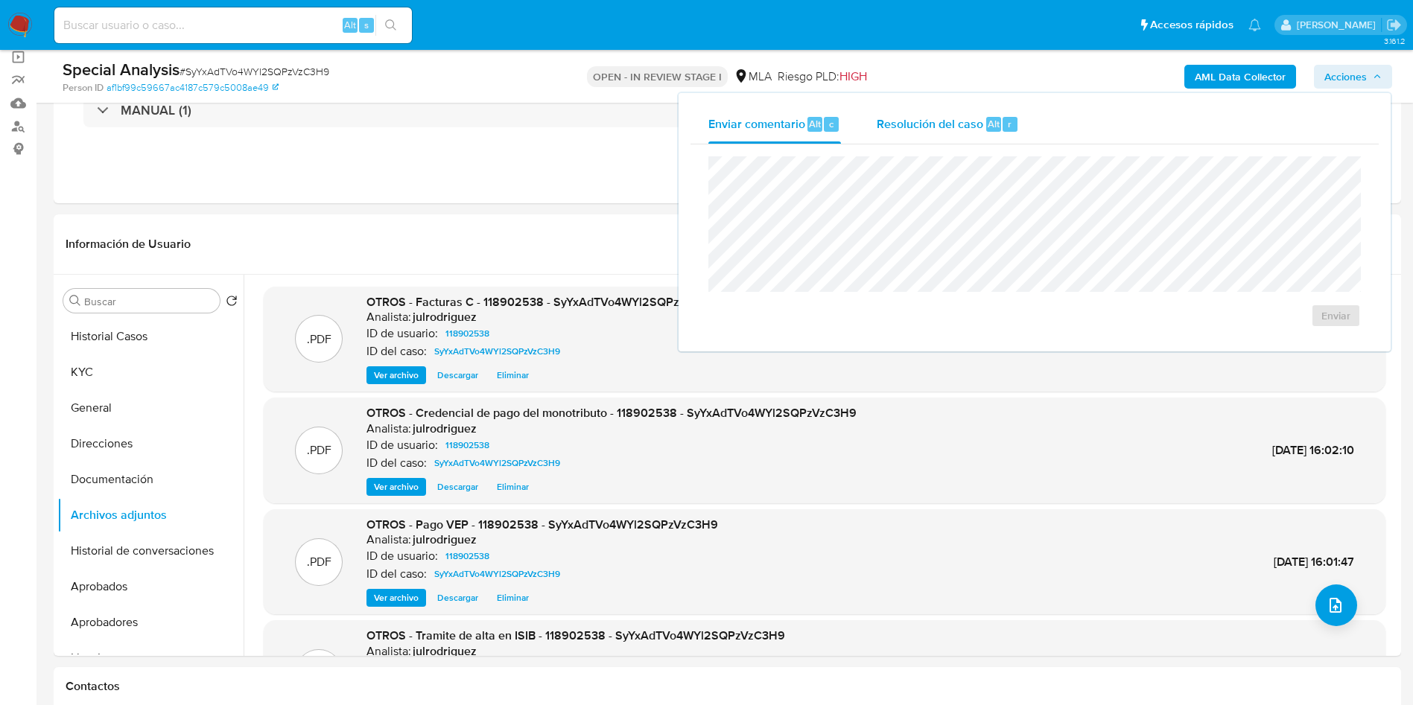
click at [983, 123] on div "Resolución del caso Alt r" at bounding box center [948, 124] width 142 height 39
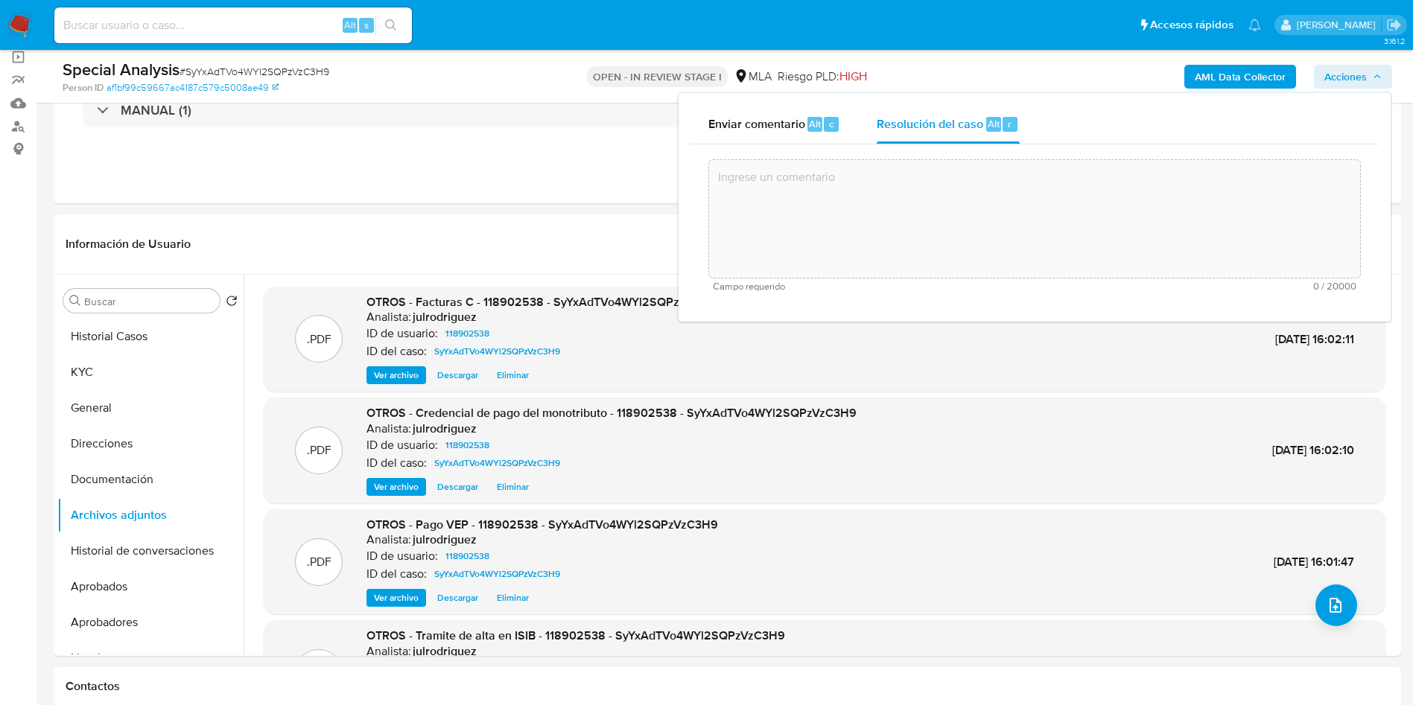
paste textarea "Se crea el caso SyYxAdTVo4WYl2SQPzVzC3H9 con el fin de adjuntar la documentació…"
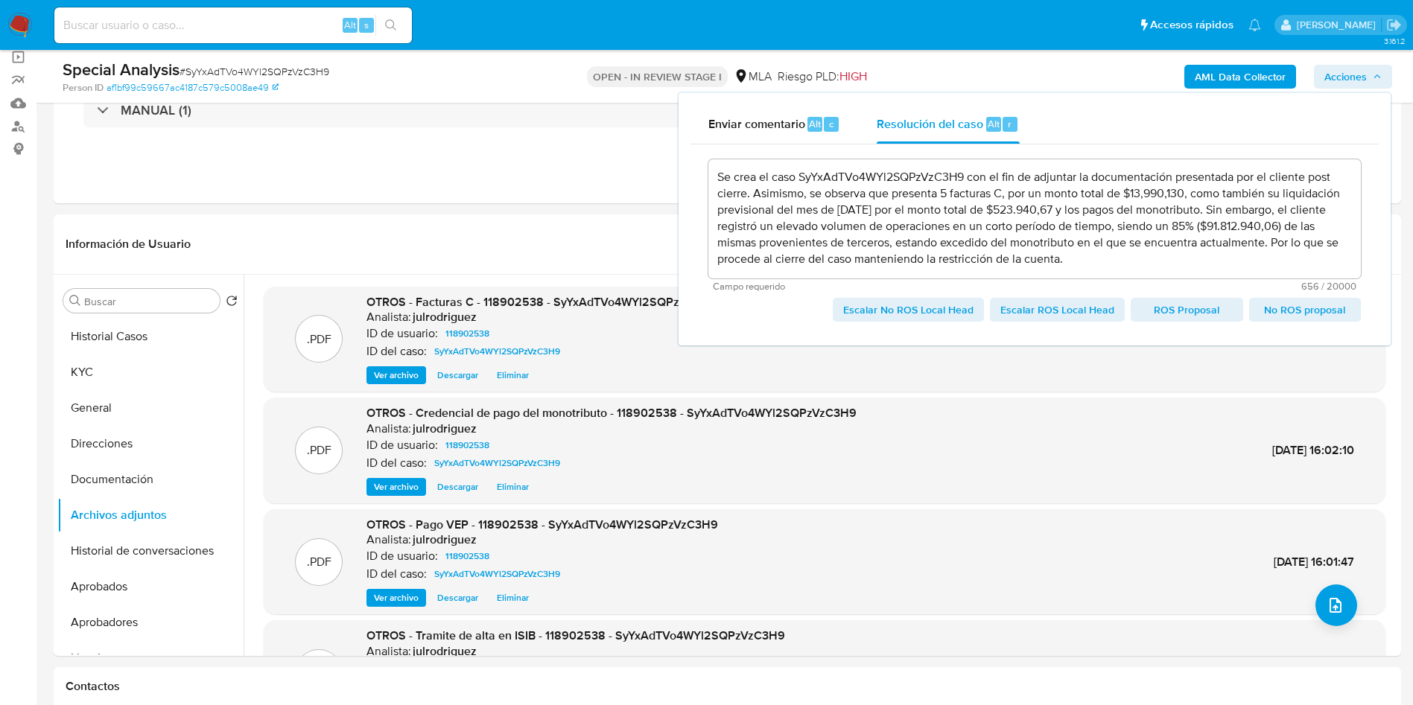
click at [900, 309] on span "Escalar No ROS Local Head" at bounding box center [908, 309] width 130 height 21
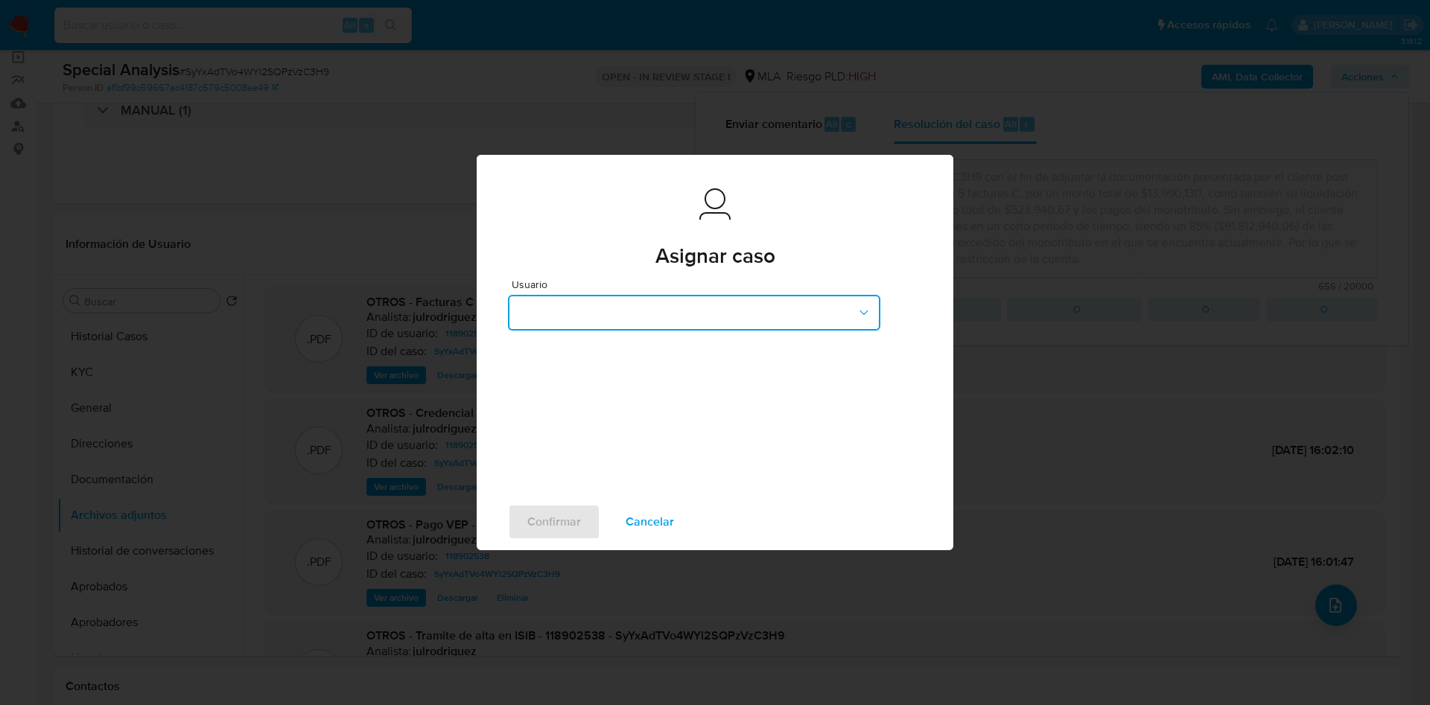
click at [676, 325] on button "button" at bounding box center [694, 313] width 372 height 36
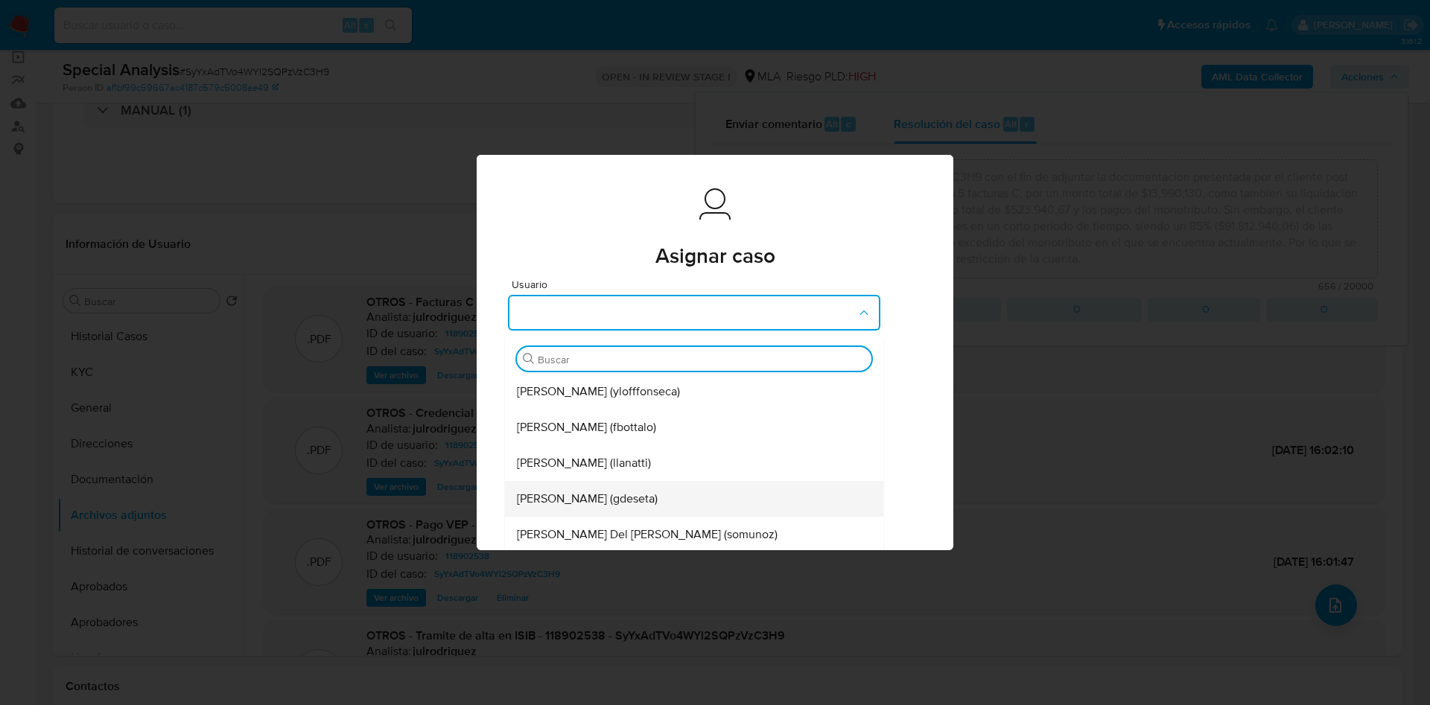
click at [594, 484] on div "Gustavo Andres De Seta (gdeseta)" at bounding box center [690, 499] width 346 height 36
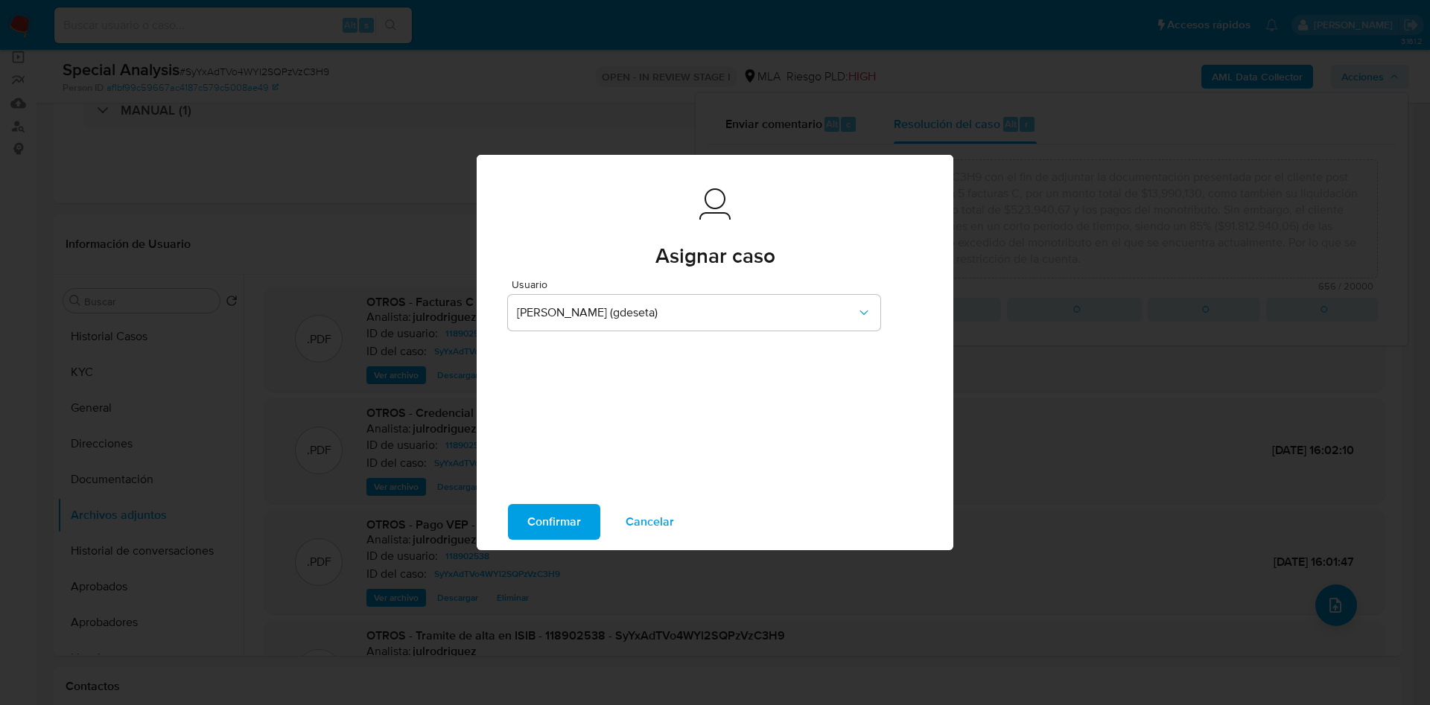
click at [559, 521] on span "Confirmar" at bounding box center [554, 522] width 54 height 33
type textarea "Se crea el caso SyYxAdTVo4WYl2SQPzVzC3H9 con el fin de adjuntar la documentació…"
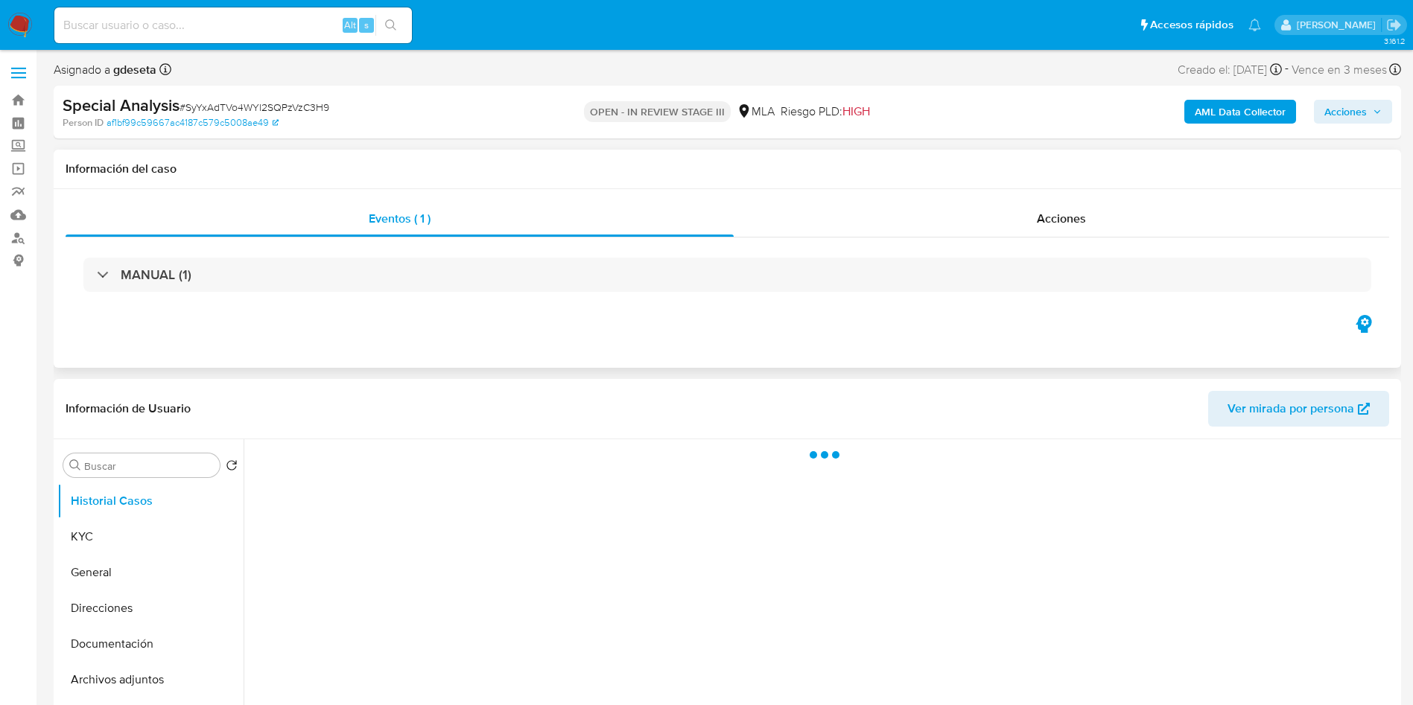
select select "10"
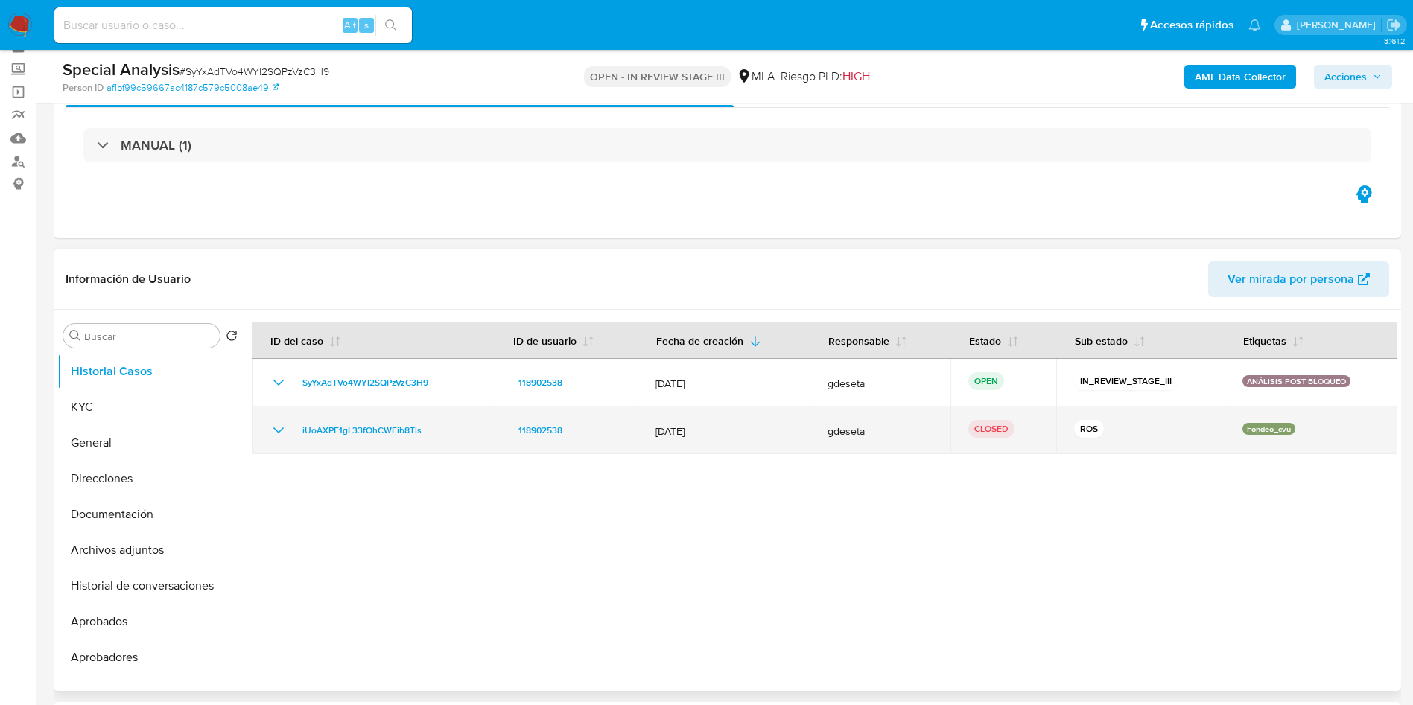
scroll to position [112, 0]
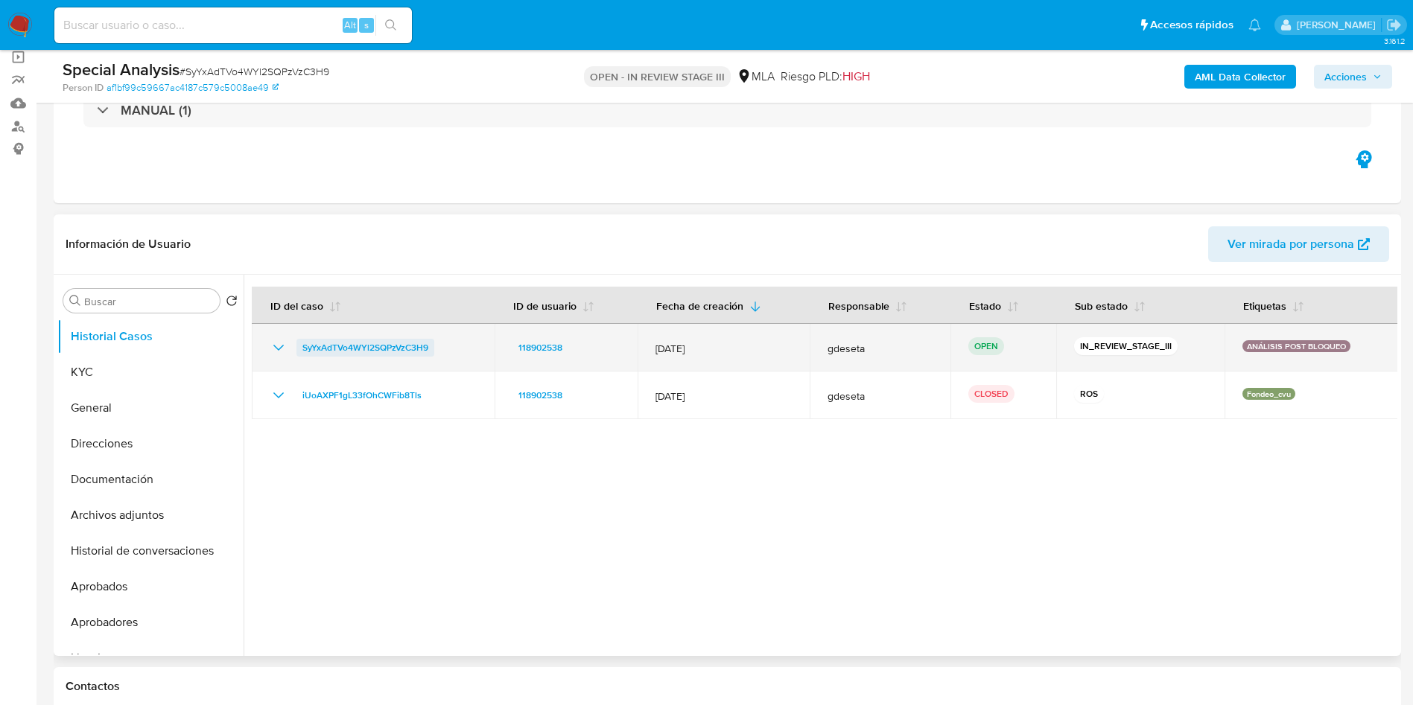
drag, startPoint x: 449, startPoint y: 357, endPoint x: 304, endPoint y: 340, distance: 146.2
click at [304, 340] on td "SyYxAdTVo4WYl2SQPzVzC3H9" at bounding box center [373, 348] width 243 height 48
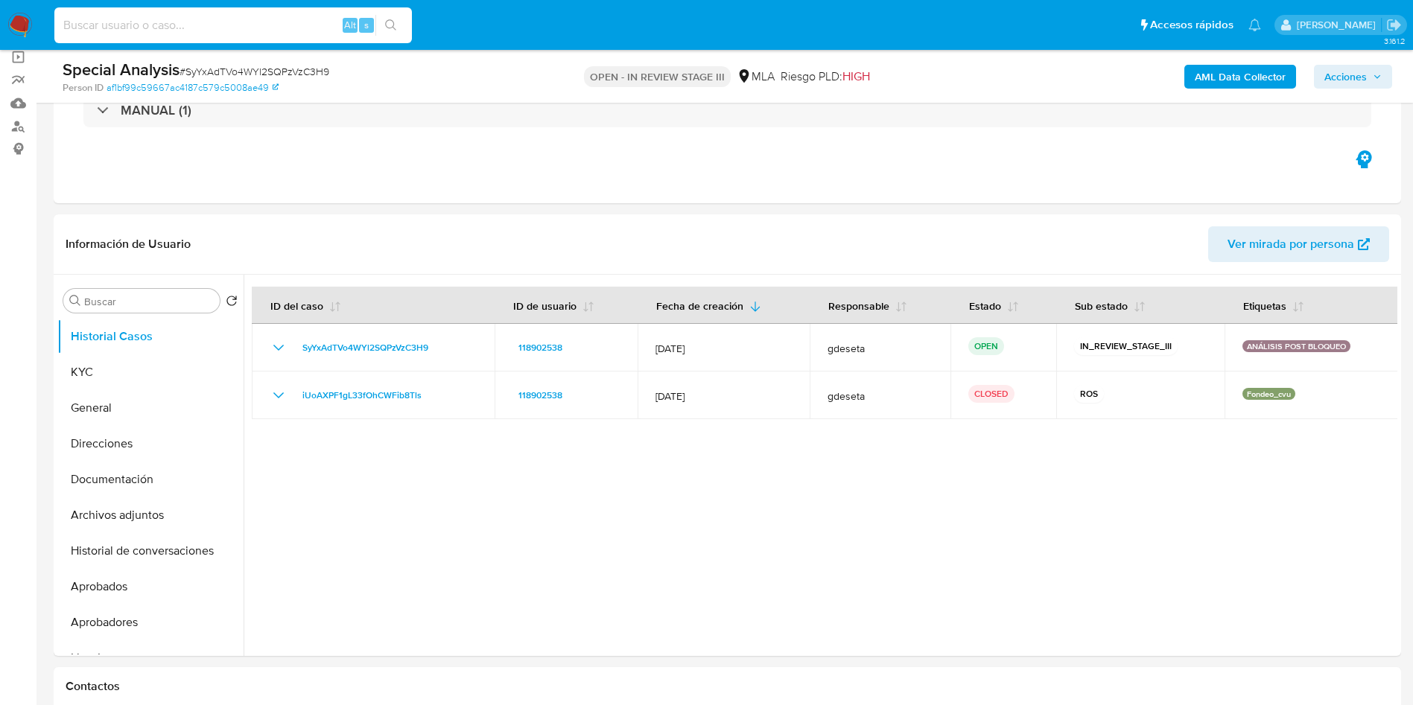
click at [217, 25] on input at bounding box center [232, 25] width 357 height 19
paste input "141204250"
type input "141204250"
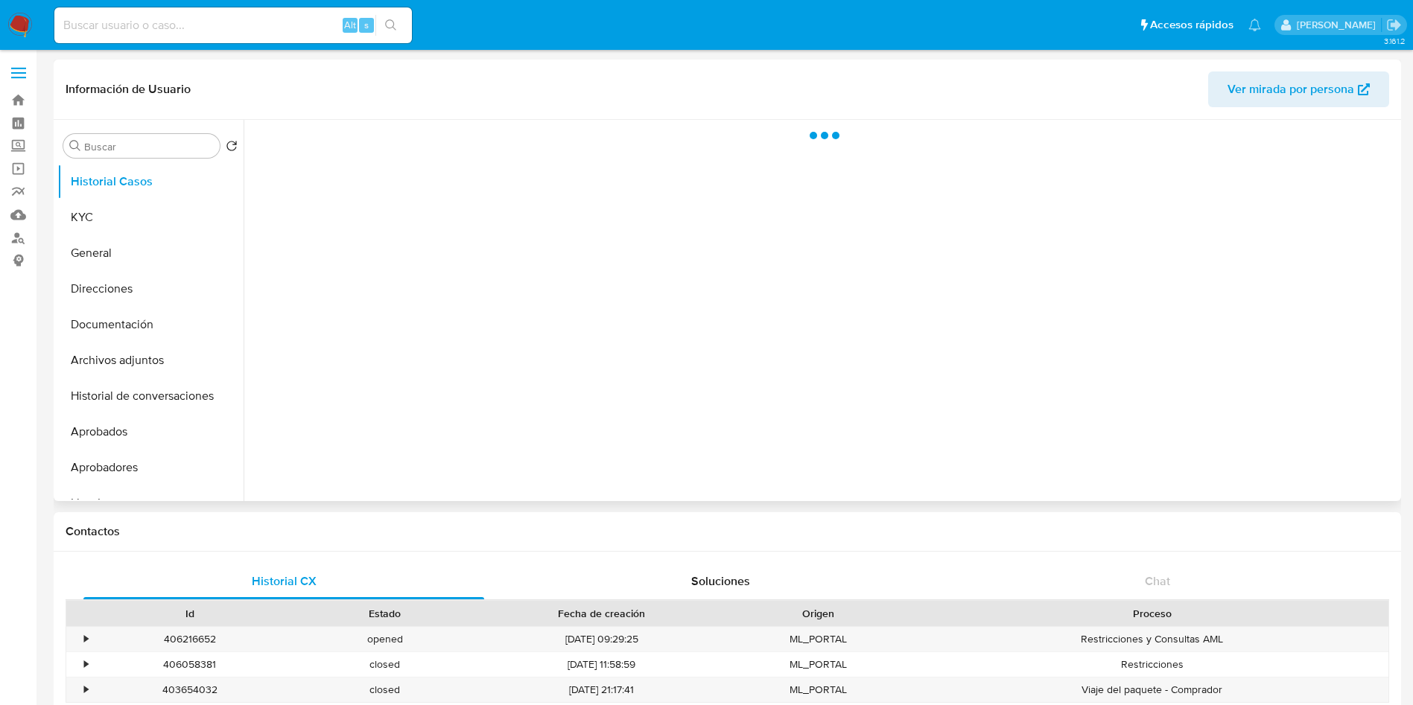
select select "10"
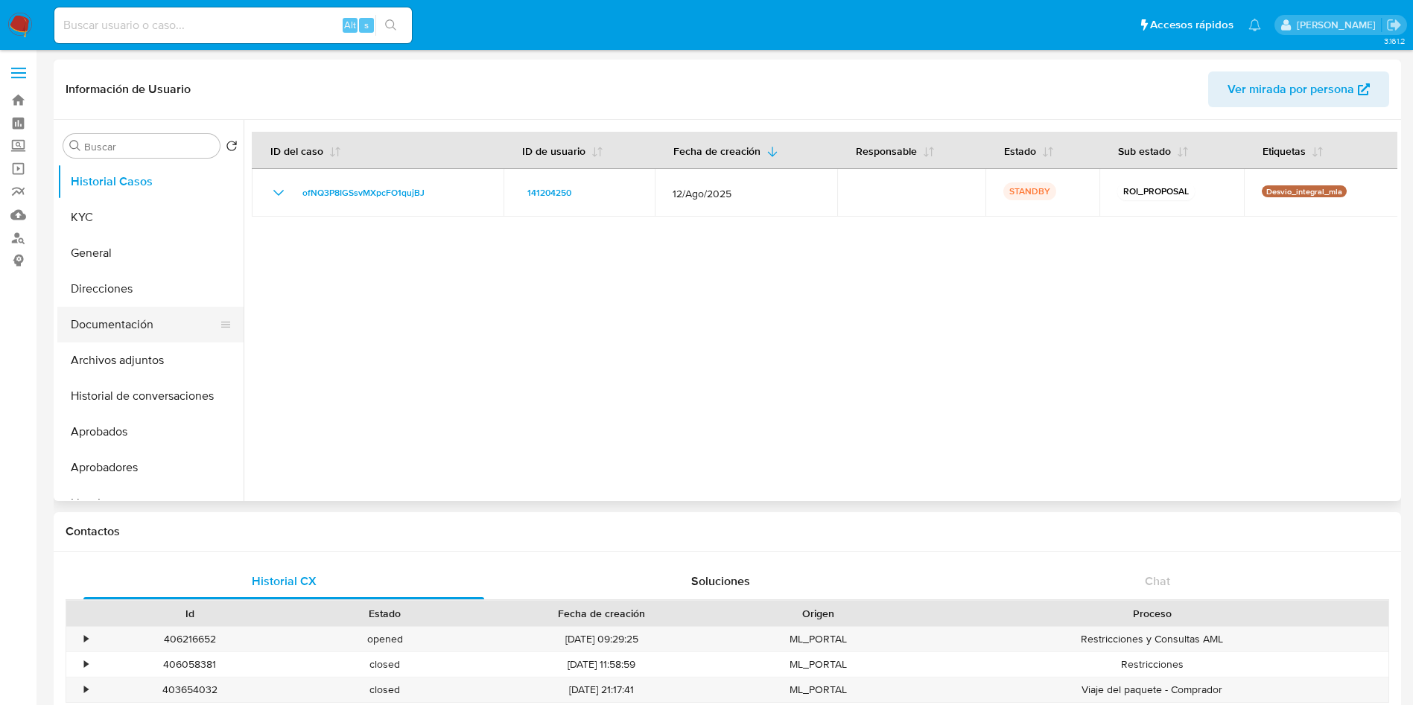
click at [105, 320] on button "Documentación" at bounding box center [144, 325] width 174 height 36
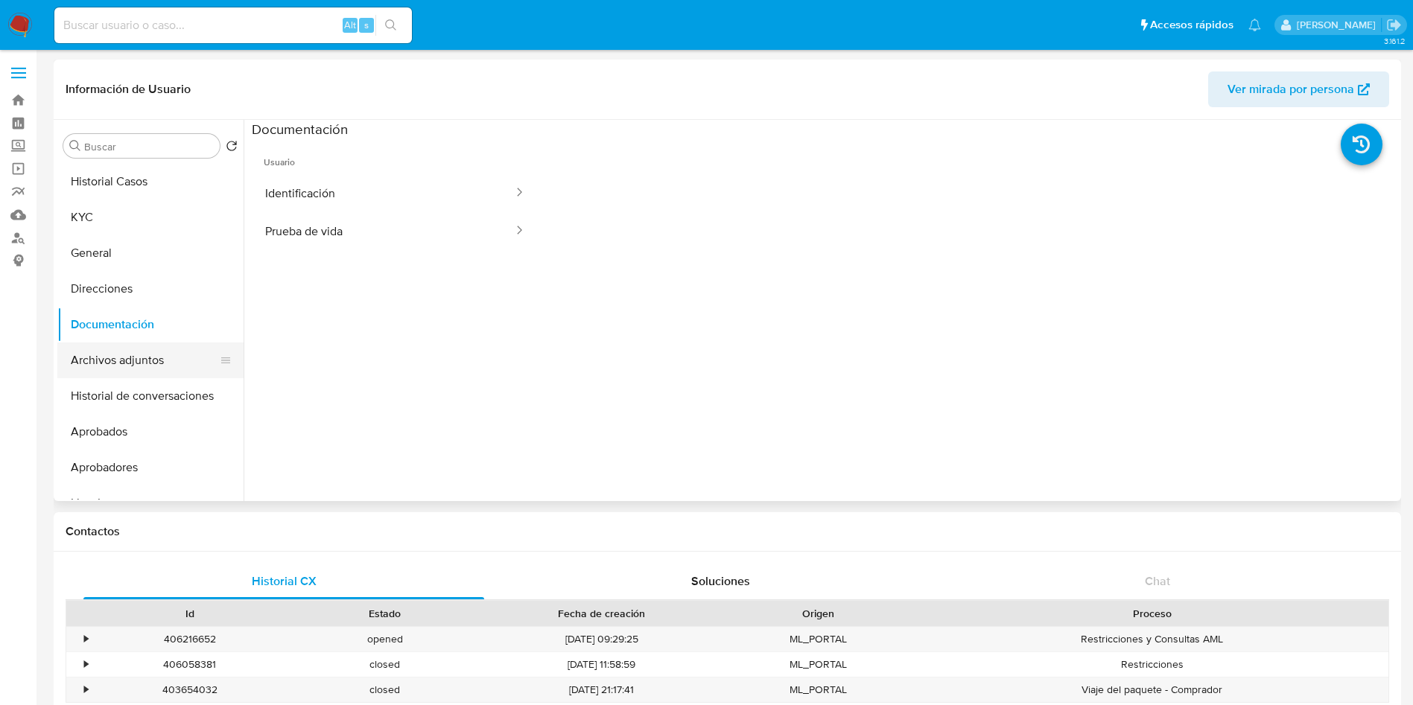
click at [147, 343] on button "Archivos adjuntos" at bounding box center [144, 361] width 174 height 36
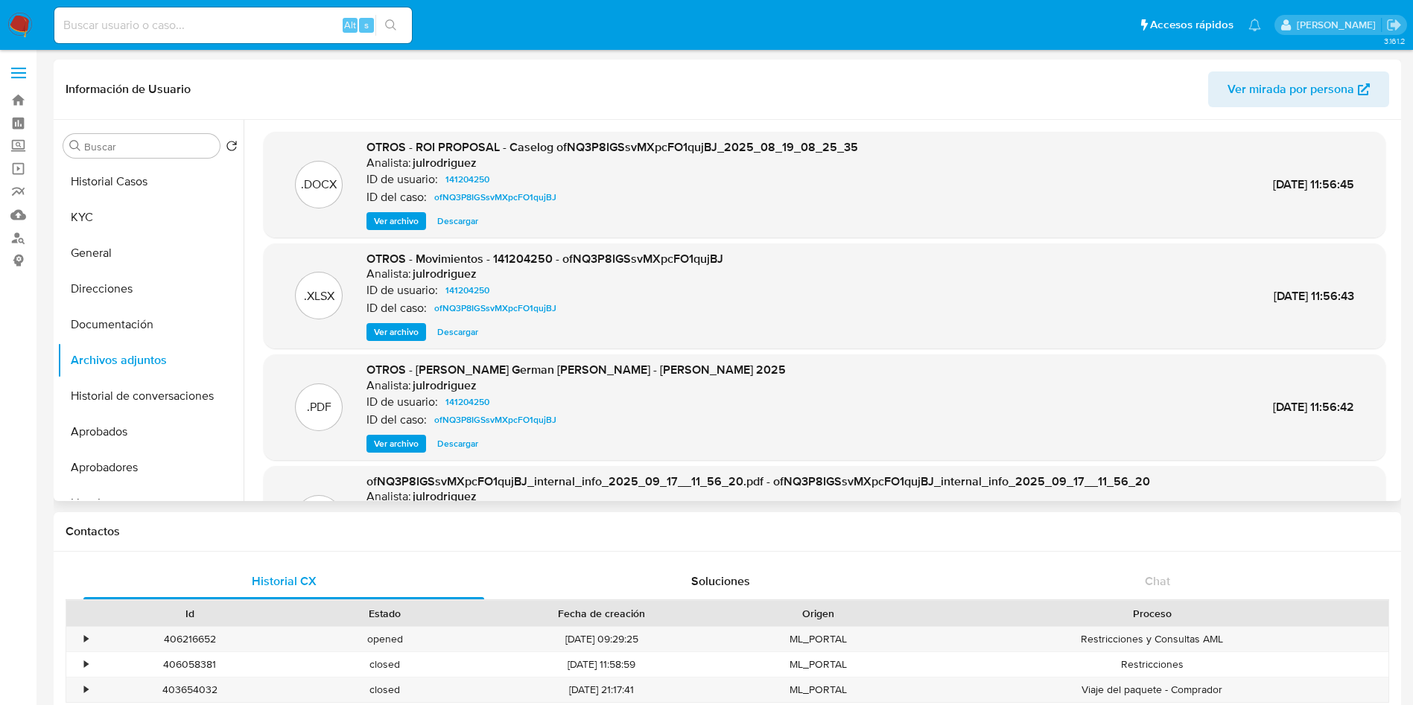
click at [413, 220] on span "Ver archivo" at bounding box center [396, 221] width 45 height 15
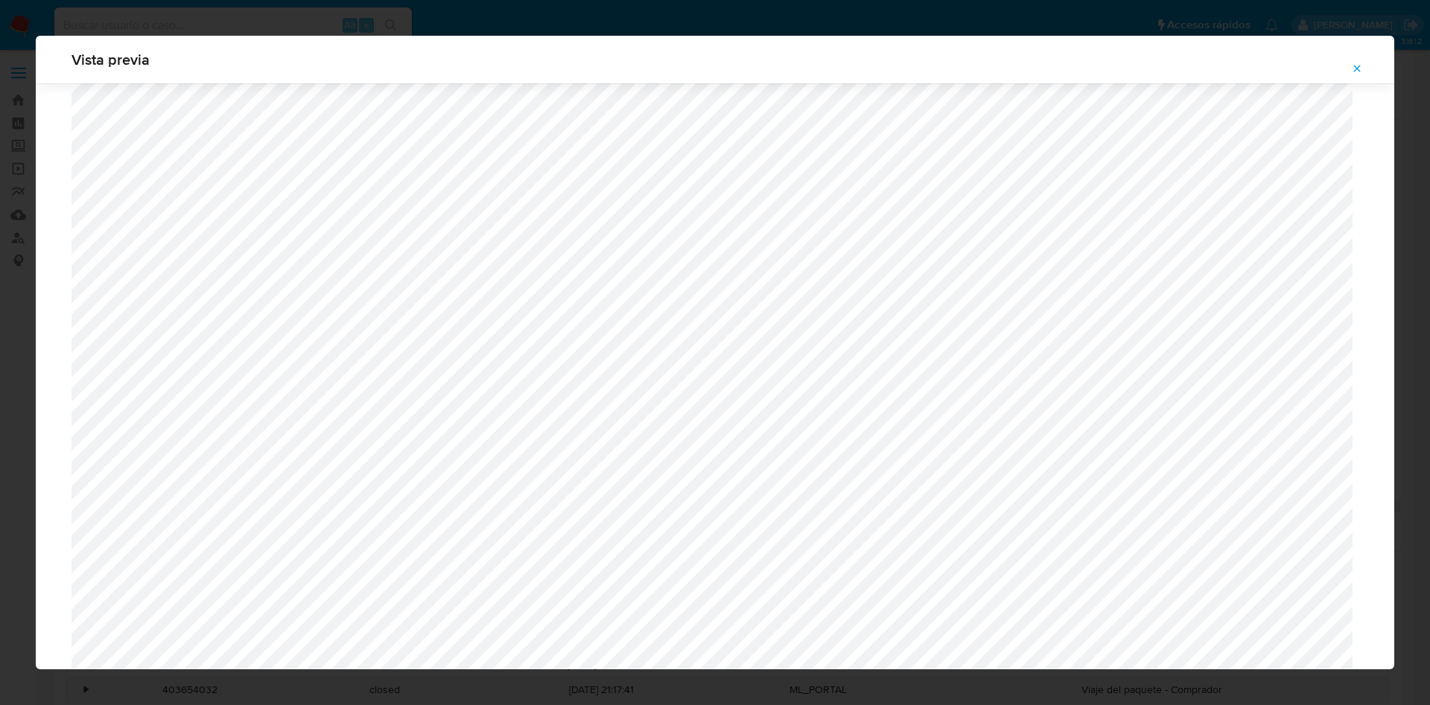
scroll to position [1231, 0]
click at [1357, 63] on icon "Attachment preview" at bounding box center [1357, 69] width 12 height 12
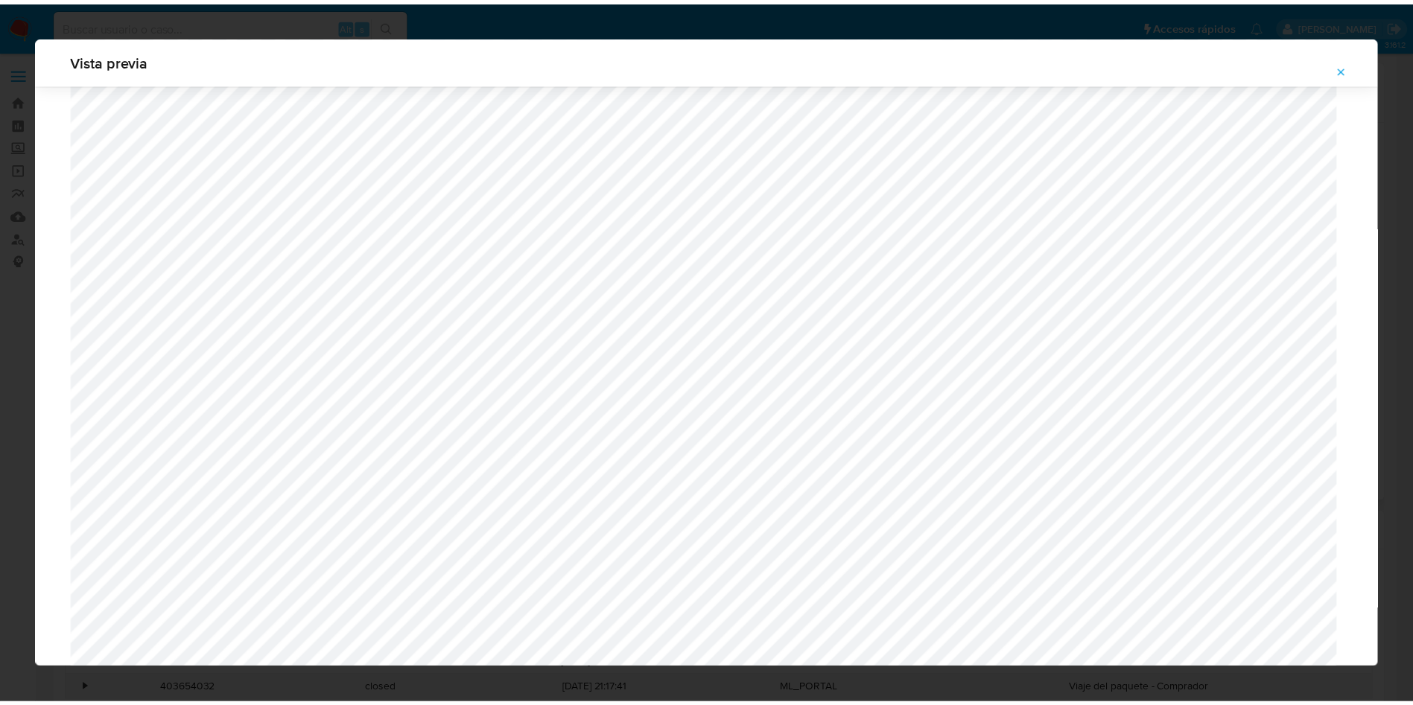
scroll to position [0, 0]
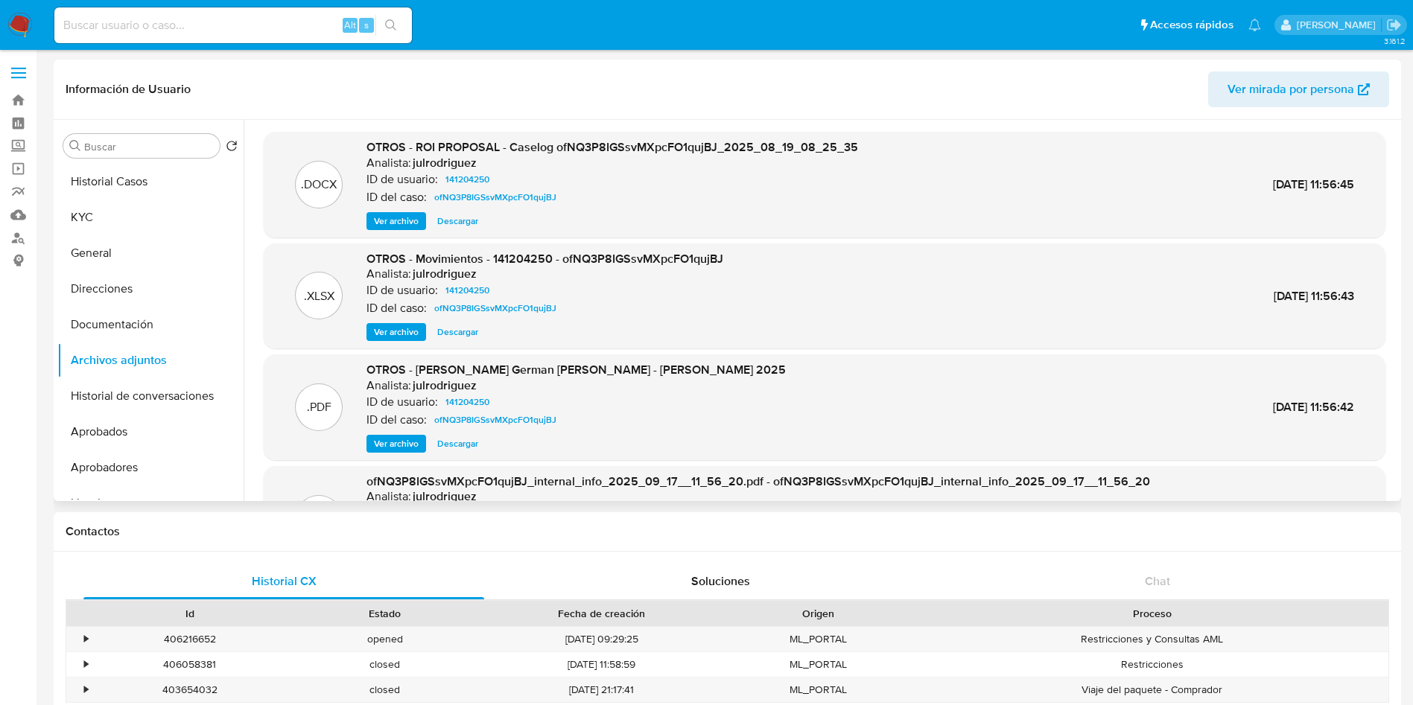
click at [224, 26] on input at bounding box center [232, 25] width 357 height 19
paste input "LBhlAsSFHCtc6bklKpYVDYZ2"
type input "LBhlAsSFHCtc6bklKpYVDYZ2"
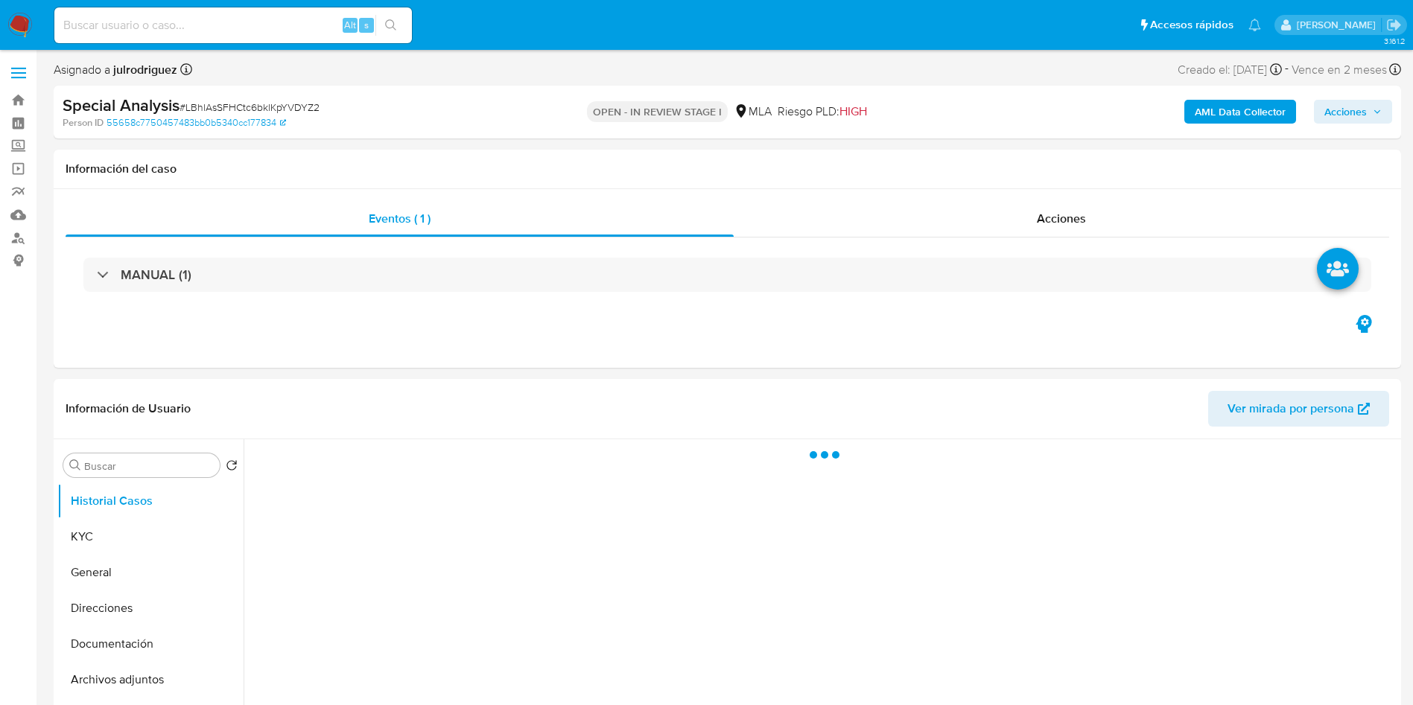
select select "10"
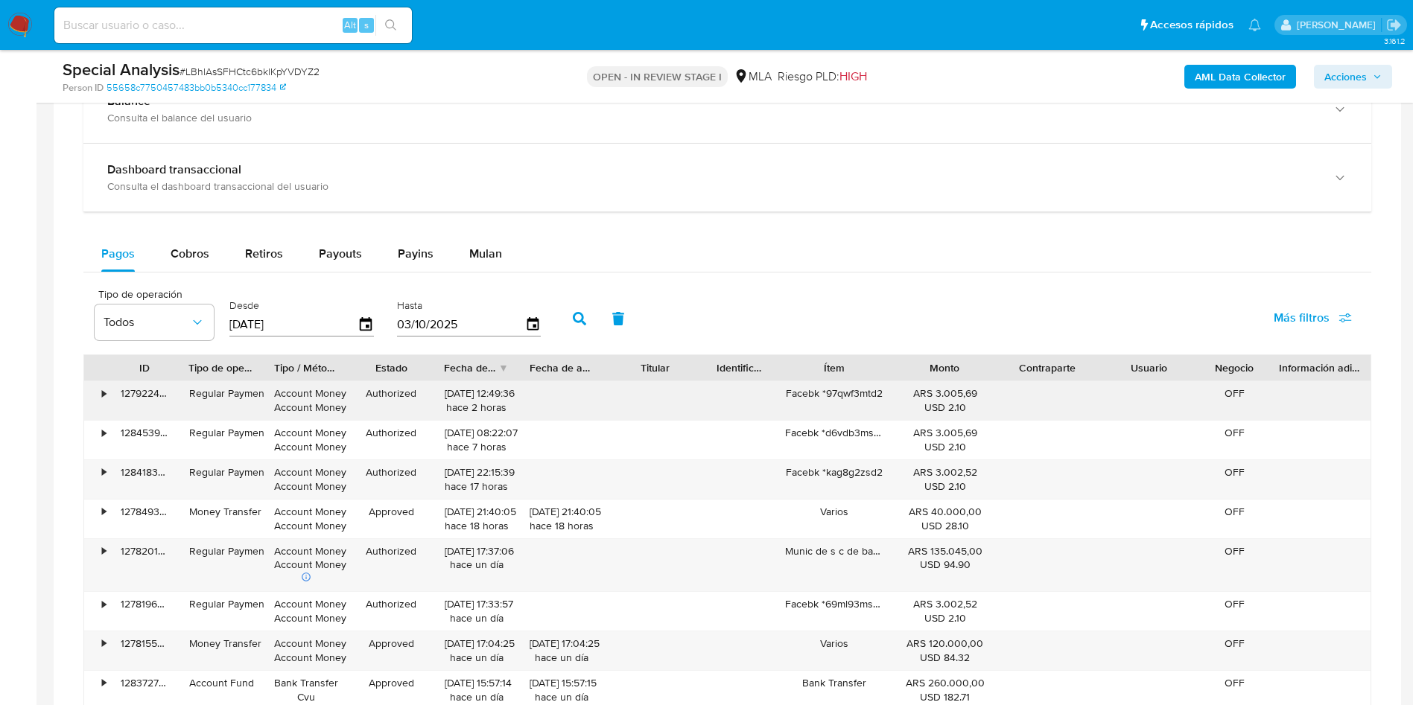
scroll to position [1117, 0]
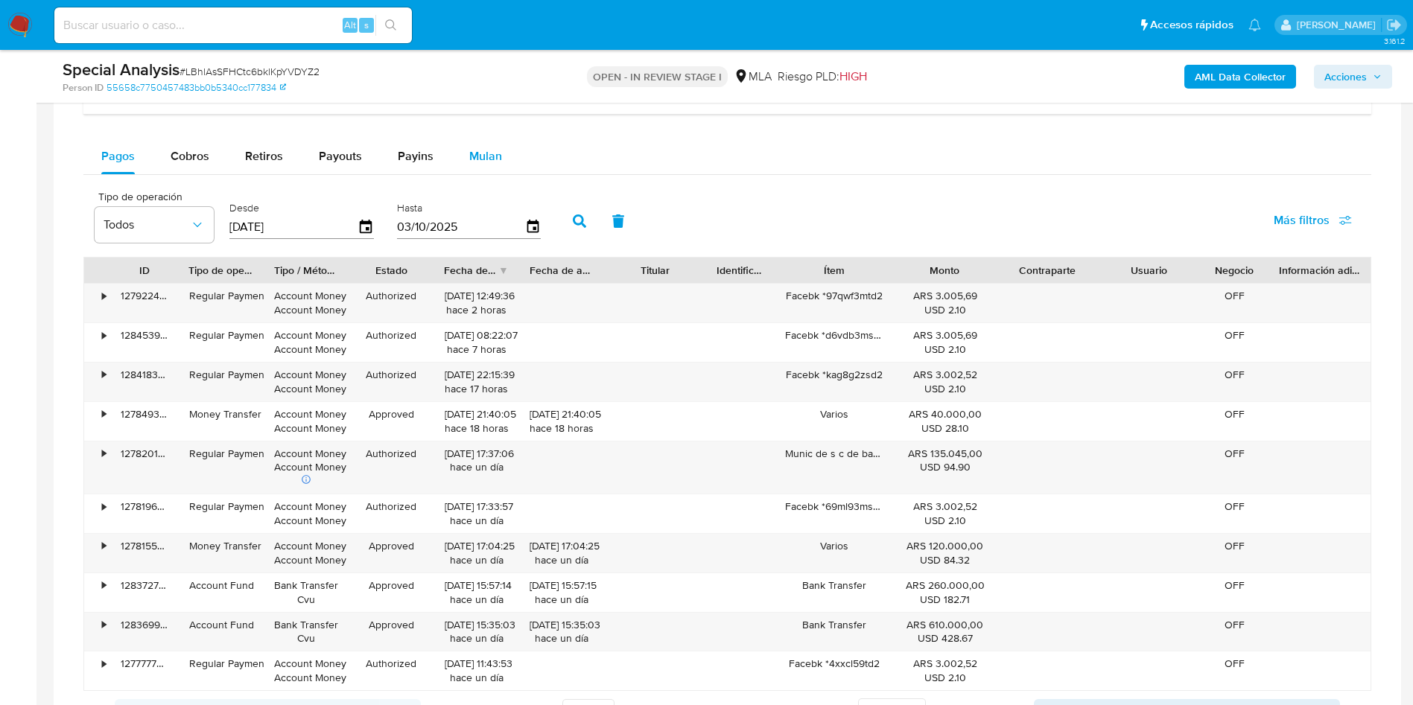
click at [500, 163] on button "Mulan" at bounding box center [485, 157] width 69 height 36
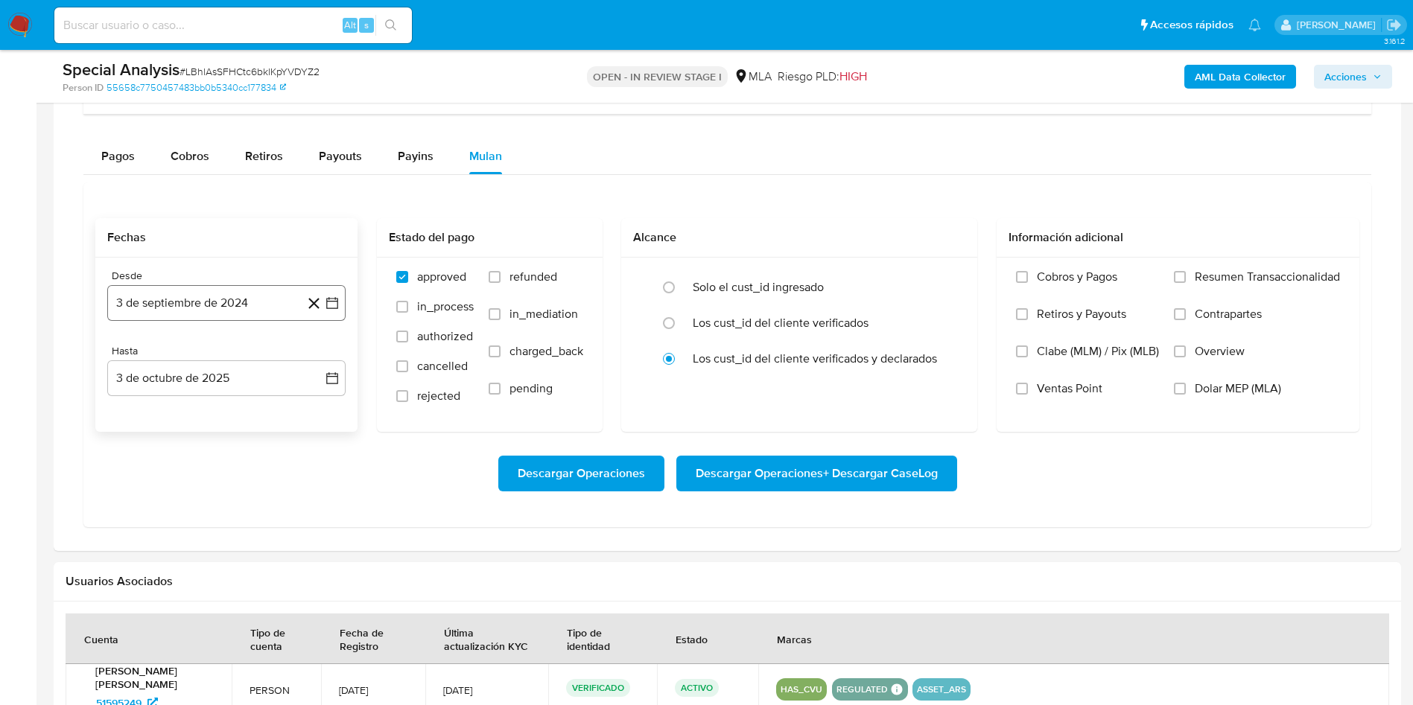
click at [218, 303] on button "3 de septiembre de 2024" at bounding box center [226, 303] width 238 height 36
click at [219, 349] on span "septiembre 2024" at bounding box center [219, 356] width 91 height 15
click at [314, 355] on icon "Año siguiente" at bounding box center [316, 357] width 18 height 18
click at [219, 468] on tr "ene feb mar abr may jun jul ago sep oct nov dic" at bounding box center [225, 473] width 170 height 149
click at [223, 459] on button "may" at bounding box center [225, 453] width 42 height 24
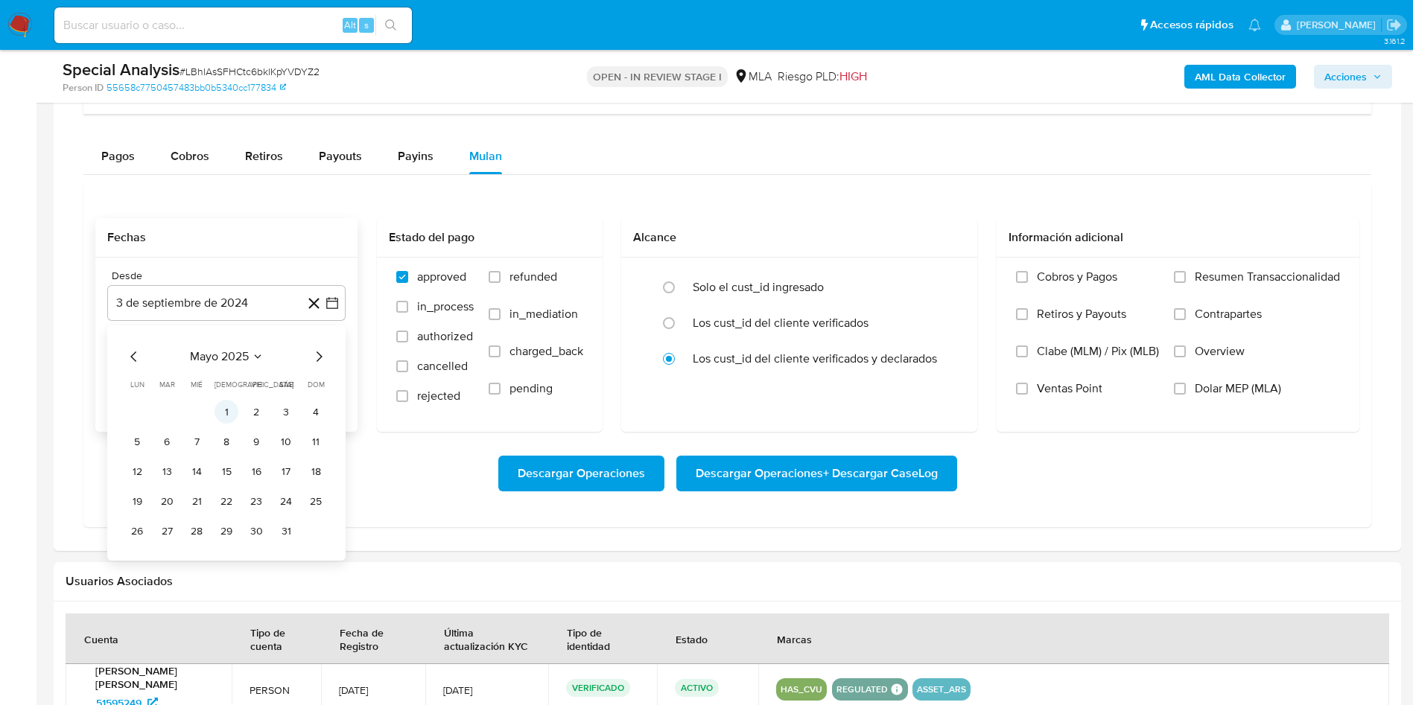
click at [229, 402] on button "1" at bounding box center [226, 412] width 24 height 24
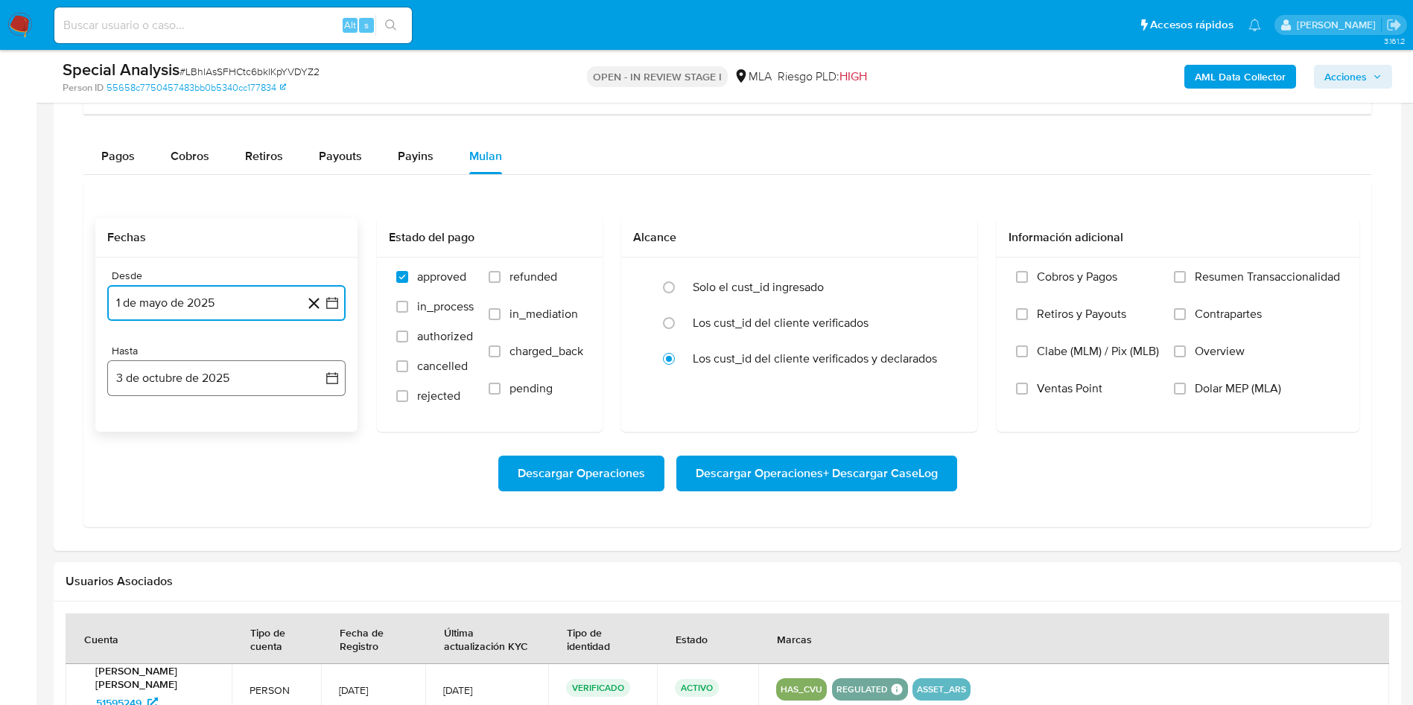
click at [205, 370] on button "3 de octubre de 2025" at bounding box center [226, 378] width 238 height 36
click at [139, 427] on icon "Mes anterior" at bounding box center [134, 432] width 18 height 18
click at [134, 427] on icon "Mes anterior" at bounding box center [134, 432] width 18 height 18
click at [315, 603] on button "31" at bounding box center [316, 606] width 24 height 24
click at [1198, 483] on div "Descargar Operaciones Descargar Operaciones + Descargar CaseLog" at bounding box center [727, 474] width 1264 height 36
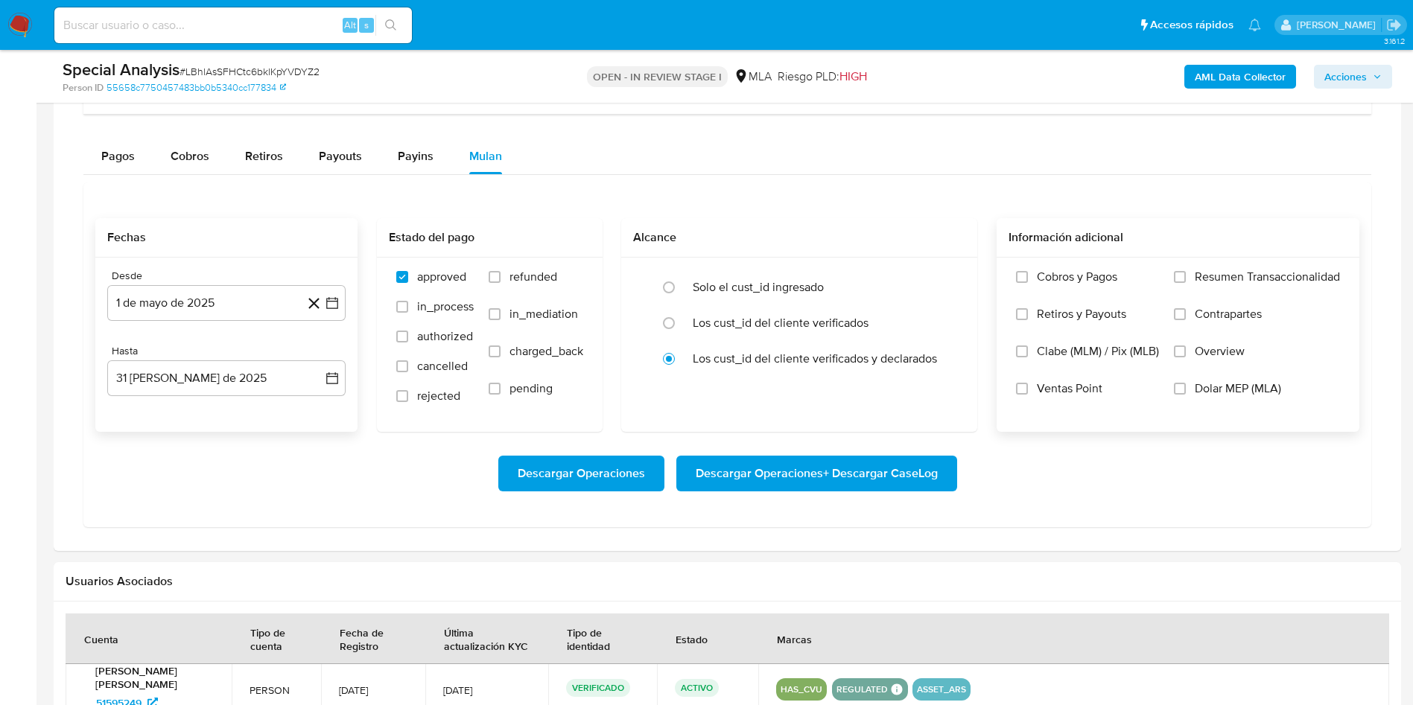
click at [1193, 387] on label "Dolar MEP (MLA)" at bounding box center [1257, 399] width 166 height 37
click at [1186, 387] on input "Dolar MEP (MLA)" at bounding box center [1180, 389] width 12 height 12
click at [837, 473] on span "Descargar Operaciones + Descargar CaseLog" at bounding box center [817, 473] width 242 height 33
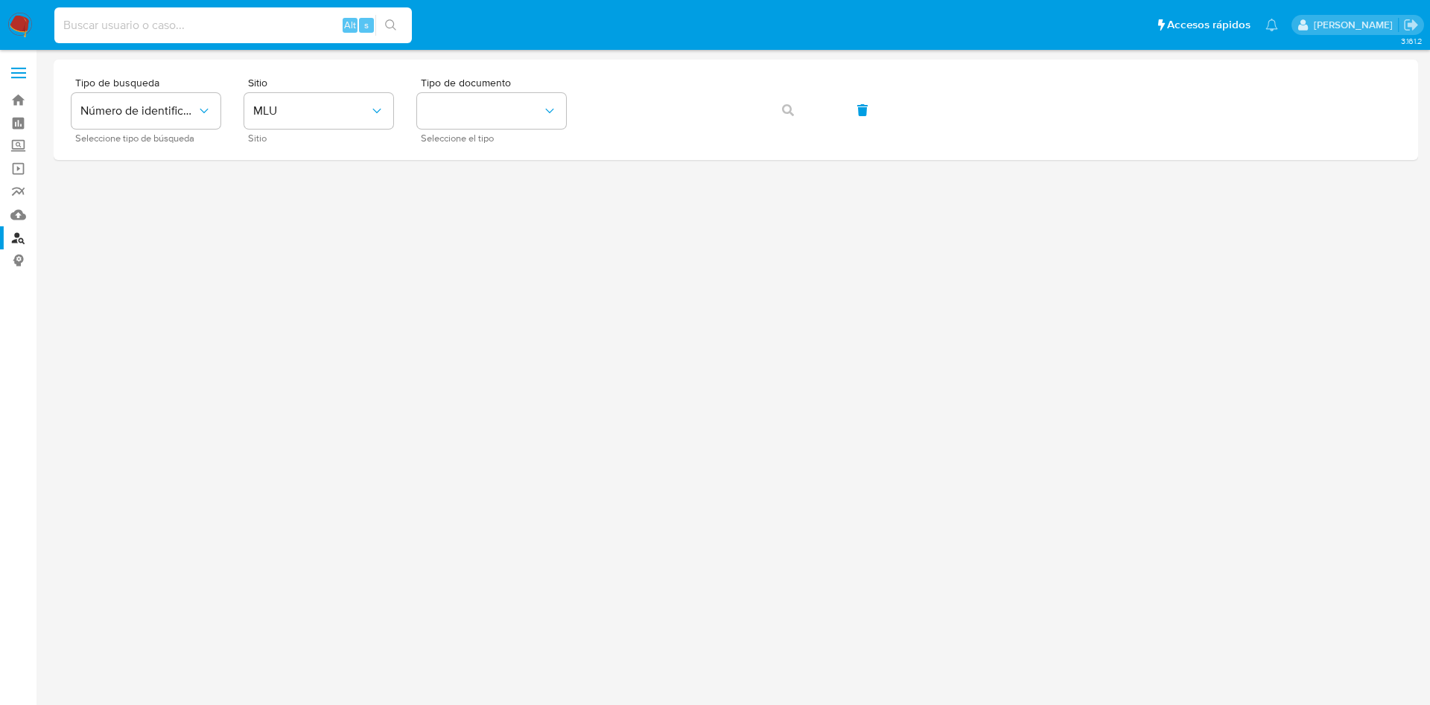
click at [174, 26] on input at bounding box center [232, 25] width 357 height 19
paste input "ujyGvk6VfichsbsBUWpLgWg7"
type input "ujyGvk6VfichsbsBUWpLgWg7"
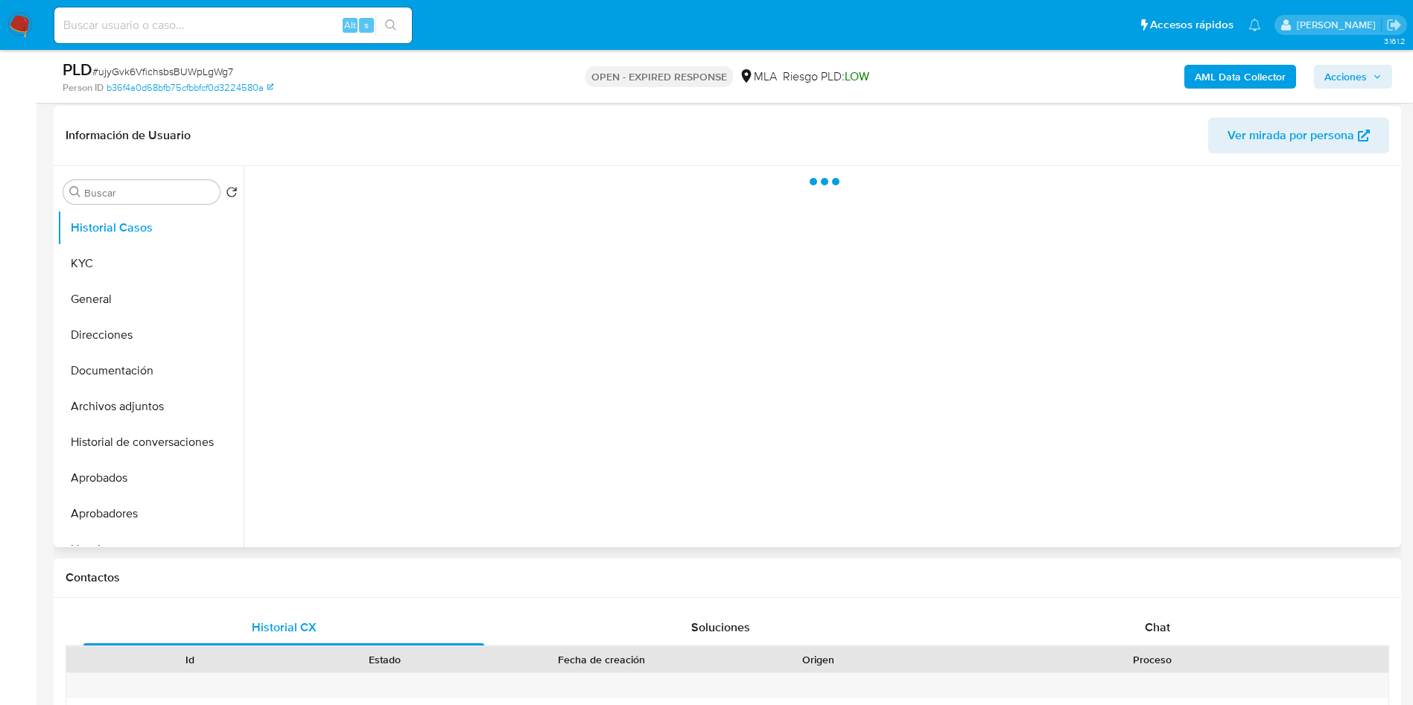
scroll to position [223, 0]
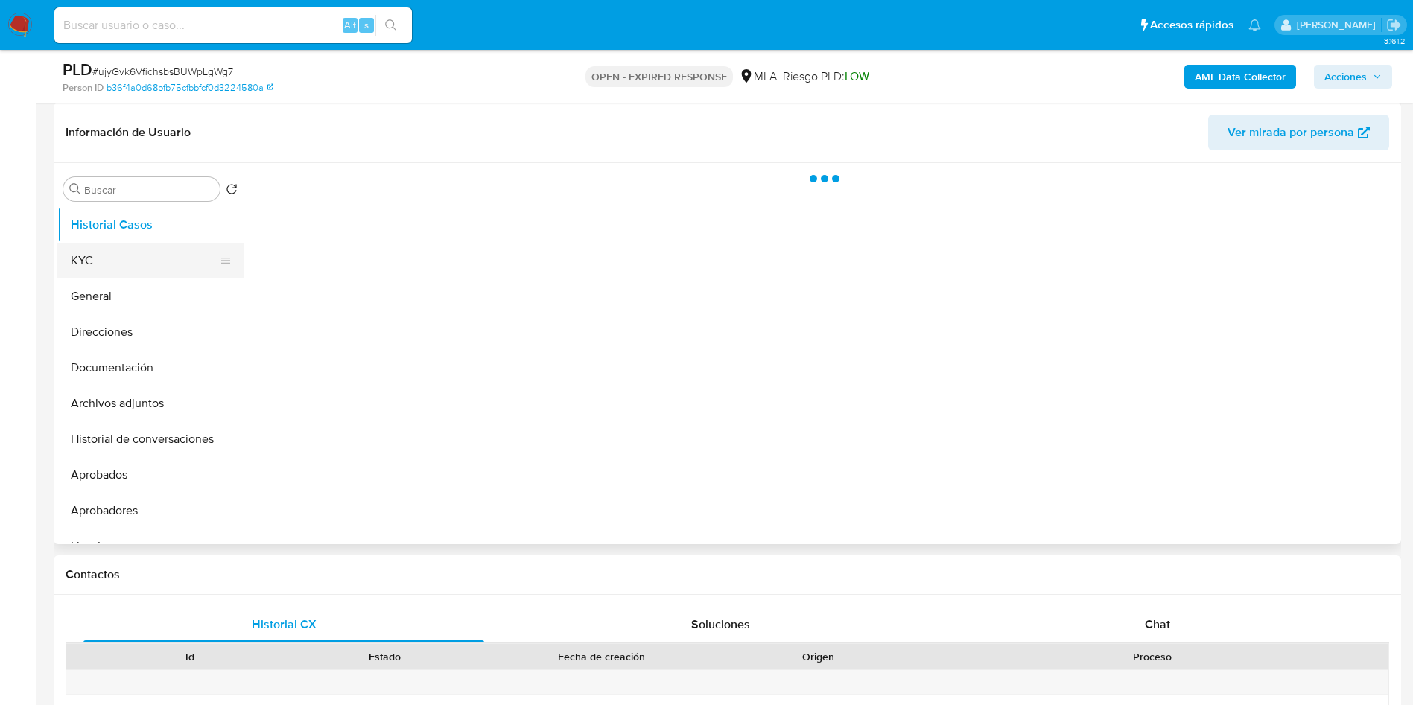
select select "10"
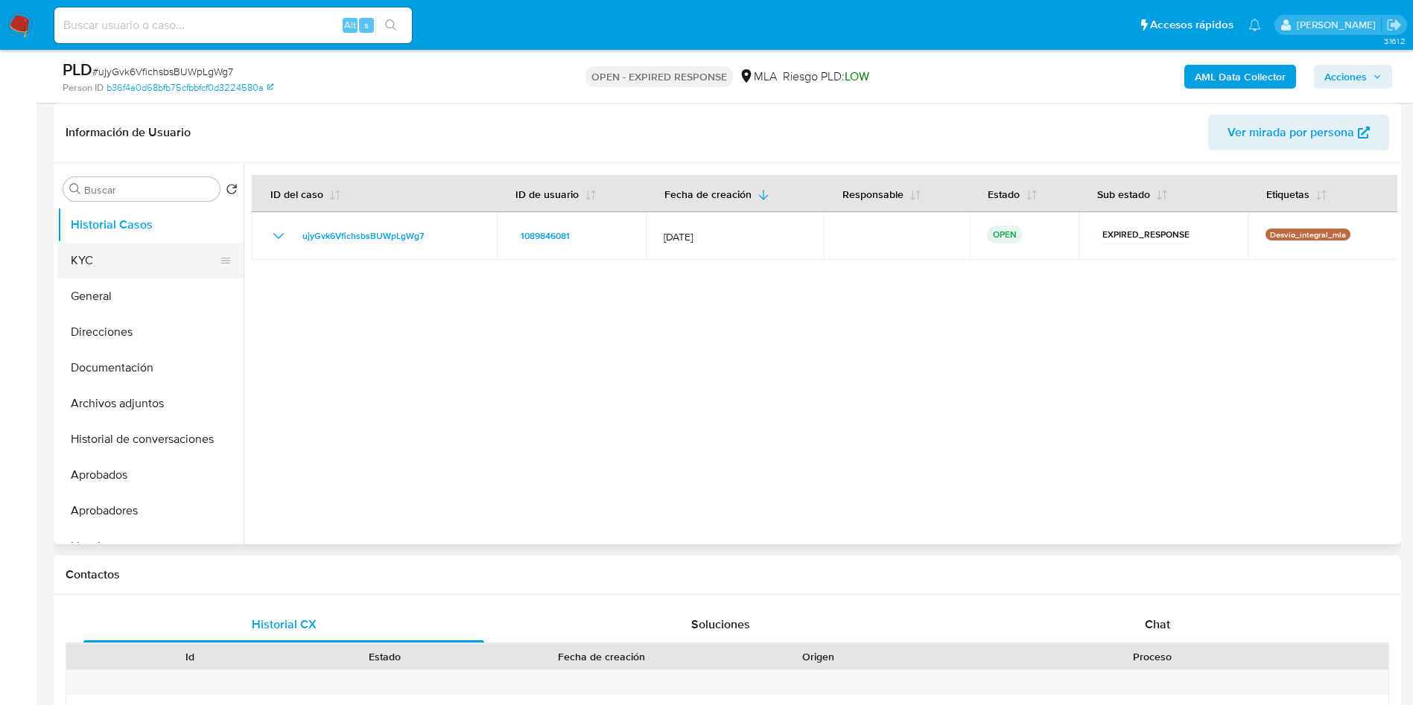
click at [141, 264] on button "KYC" at bounding box center [144, 261] width 174 height 36
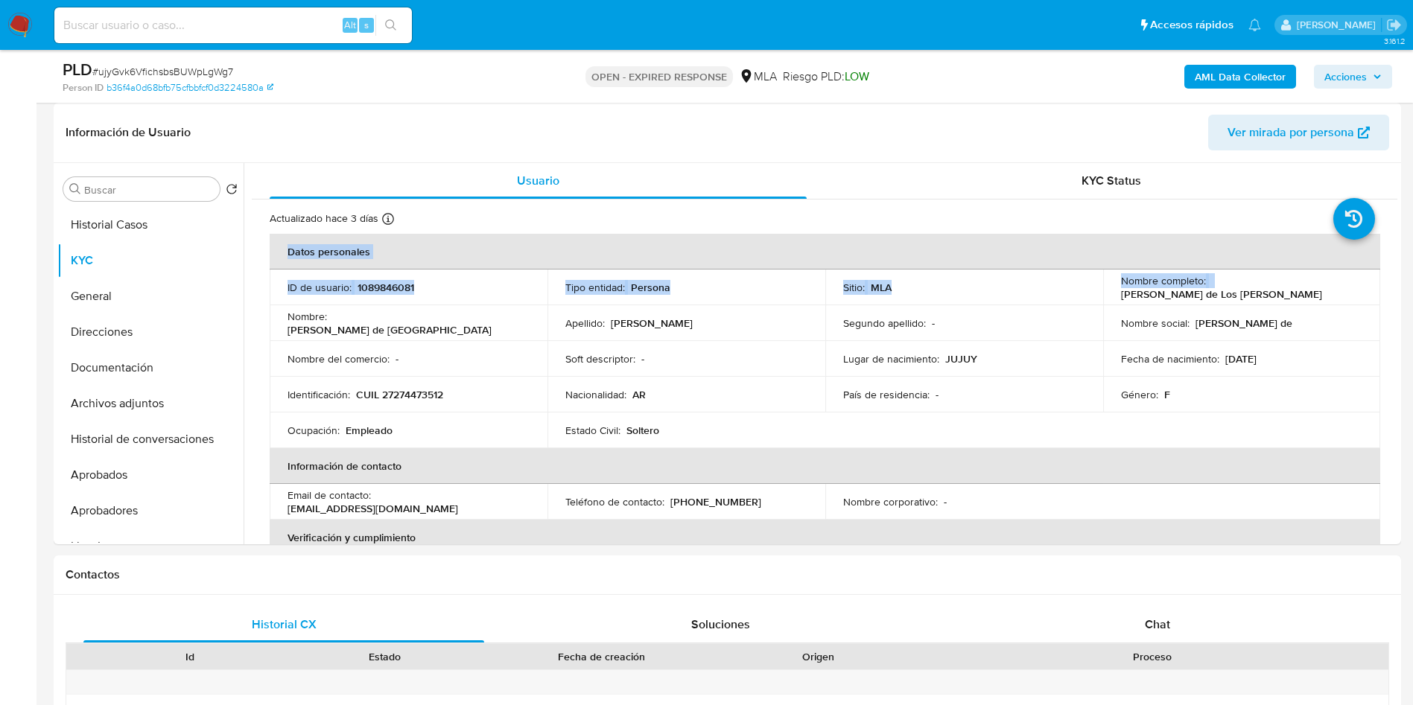
drag, startPoint x: 1207, startPoint y: 287, endPoint x: 1408, endPoint y: 285, distance: 201.8
click at [1313, 290] on p "[PERSON_NAME] de Los [PERSON_NAME]" at bounding box center [1221, 293] width 201 height 13
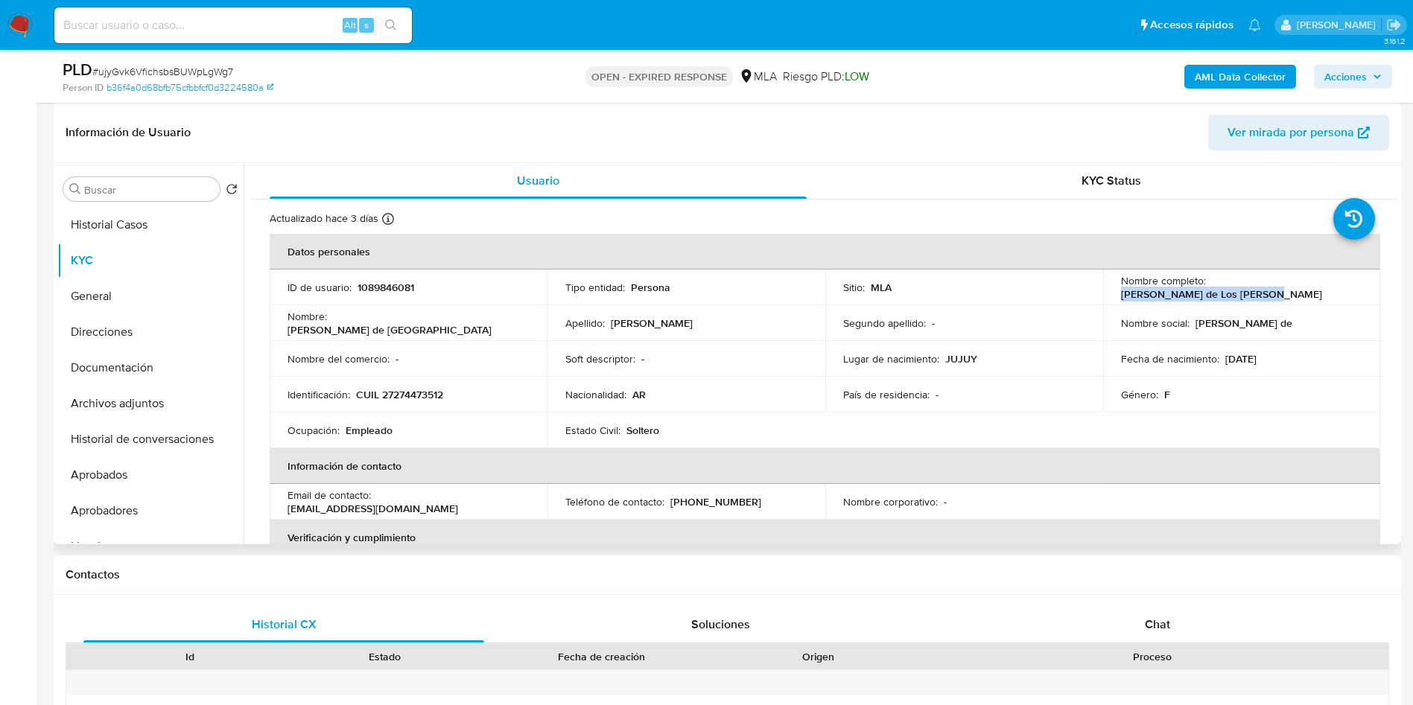
drag, startPoint x: 1207, startPoint y: 287, endPoint x: 1342, endPoint y: 288, distance: 134.8
click at [1342, 288] on div "Nombre completo : [PERSON_NAME] [PERSON_NAME]" at bounding box center [1242, 287] width 242 height 27
copy p "[PERSON_NAME] de Los [PERSON_NAME]"
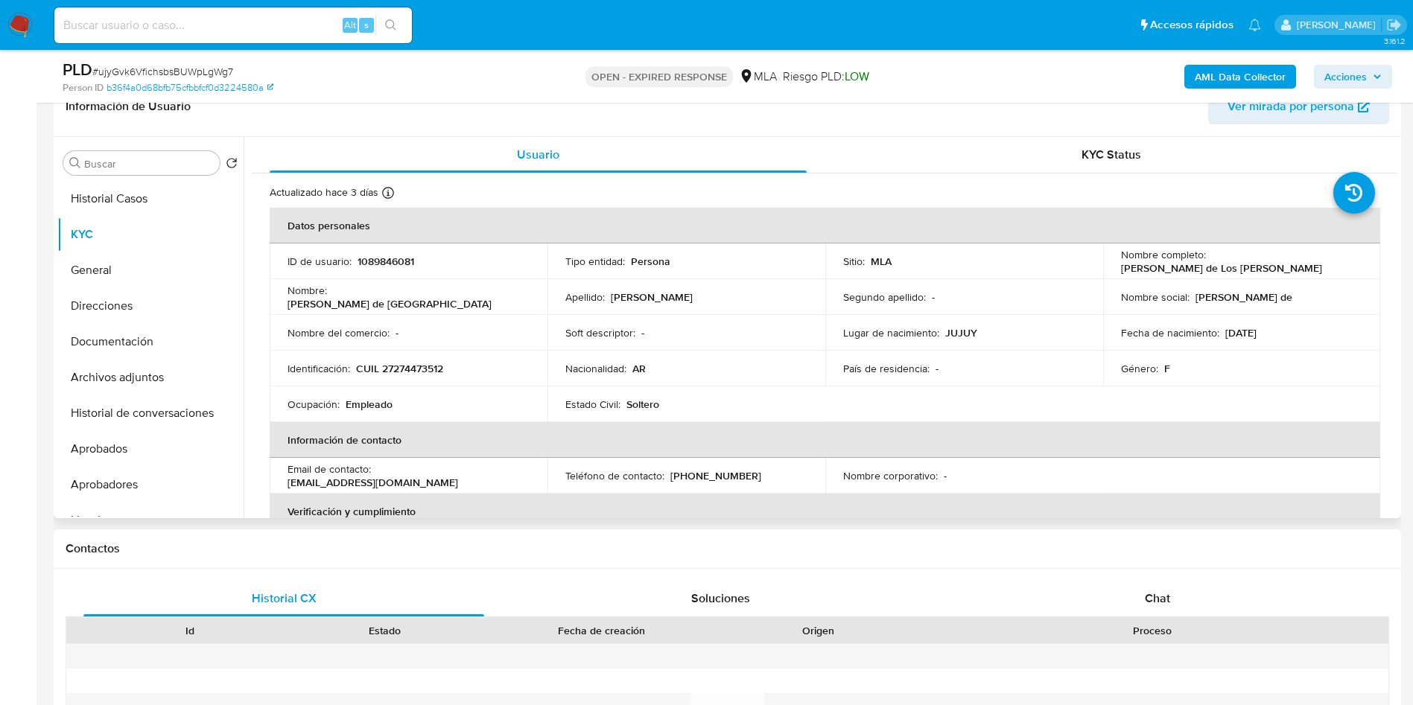
scroll to position [343, 0]
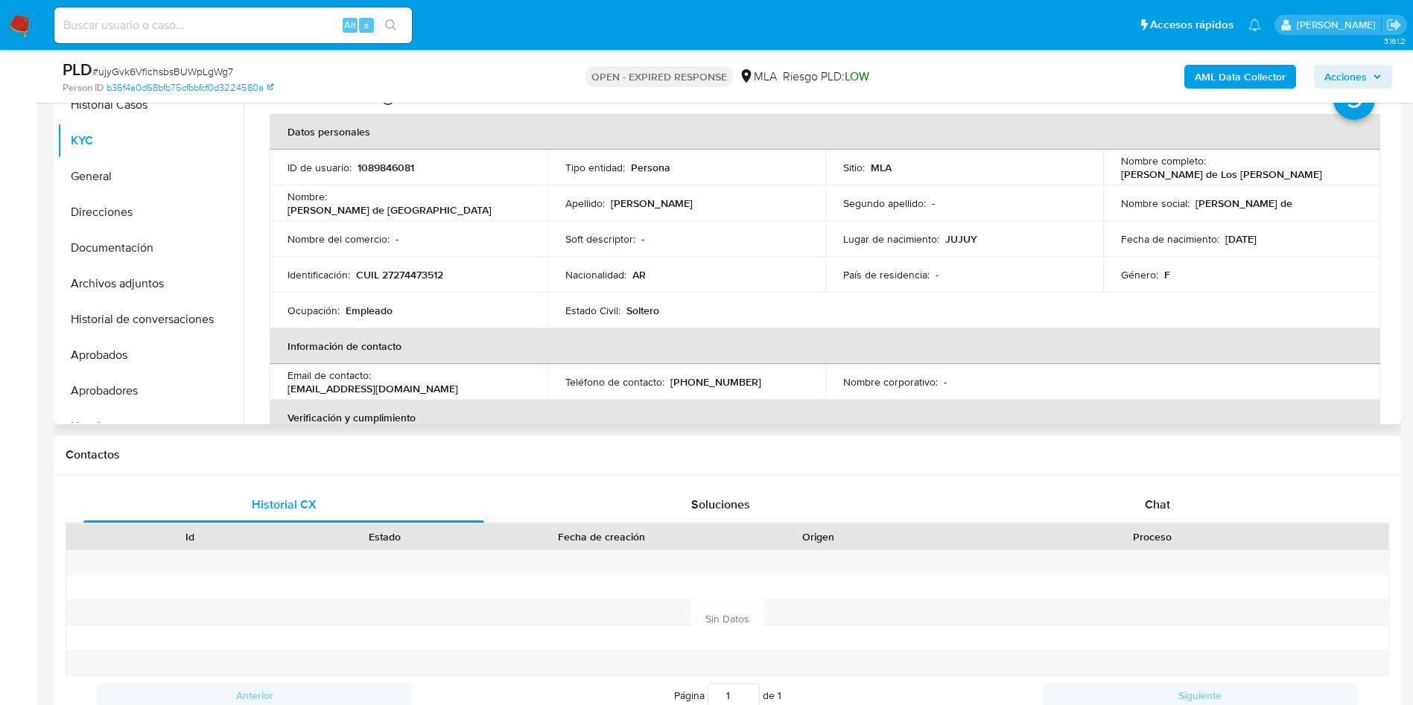
click at [395, 171] on p "1089846081" at bounding box center [385, 167] width 57 height 13
copy p "1089846081"
click at [217, 71] on span "# ujyGvk6VfichsbsBUWpLgWg7" at bounding box center [162, 71] width 141 height 15
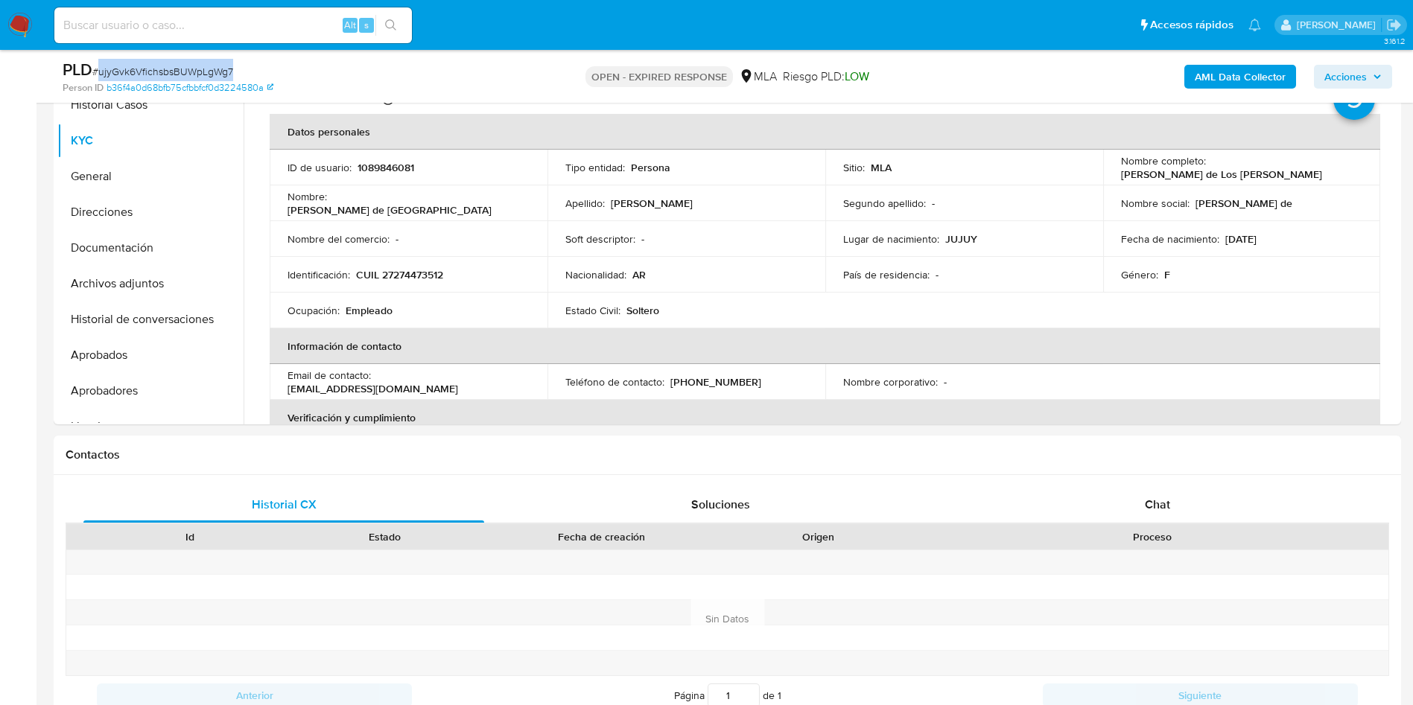
copy span "ujyGvk6VfichsbsBUWpLgWg7"
click at [124, 237] on button "Documentación" at bounding box center [144, 248] width 174 height 36
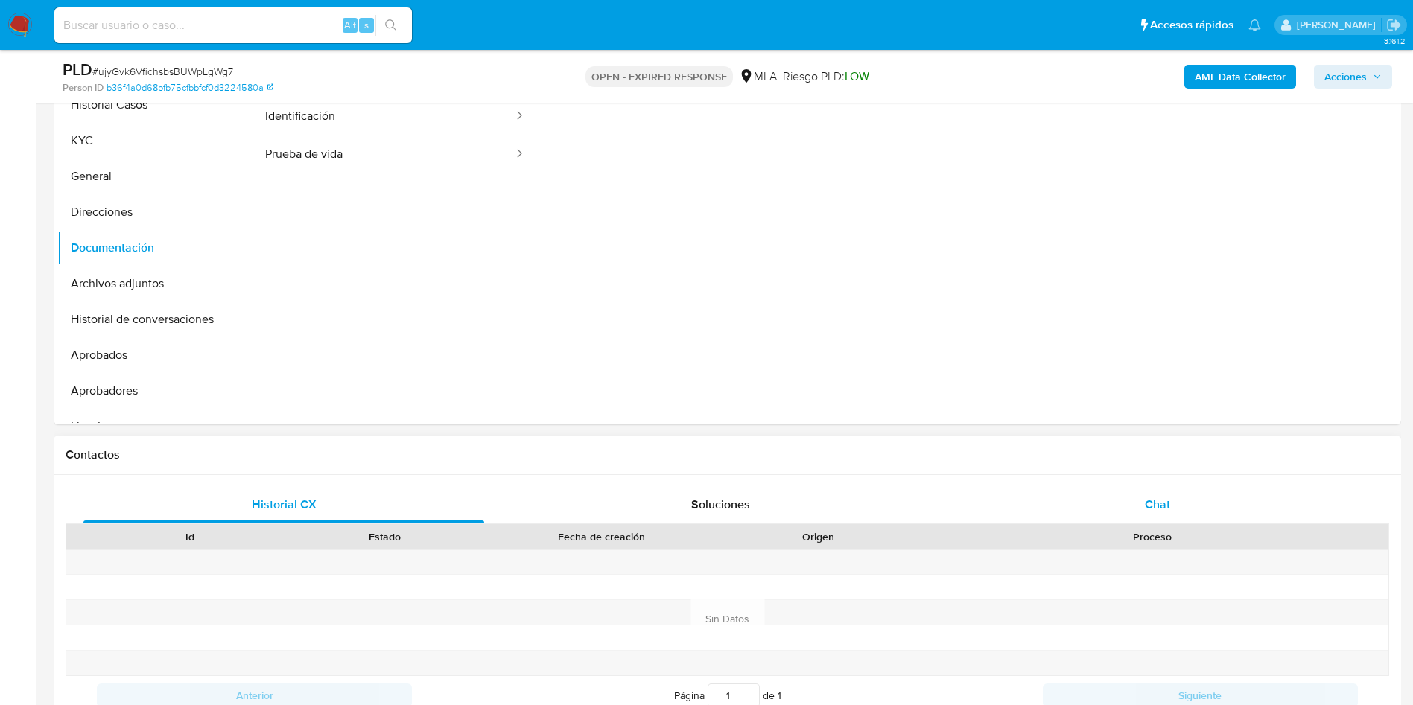
click at [1188, 509] on div "Chat" at bounding box center [1157, 505] width 401 height 36
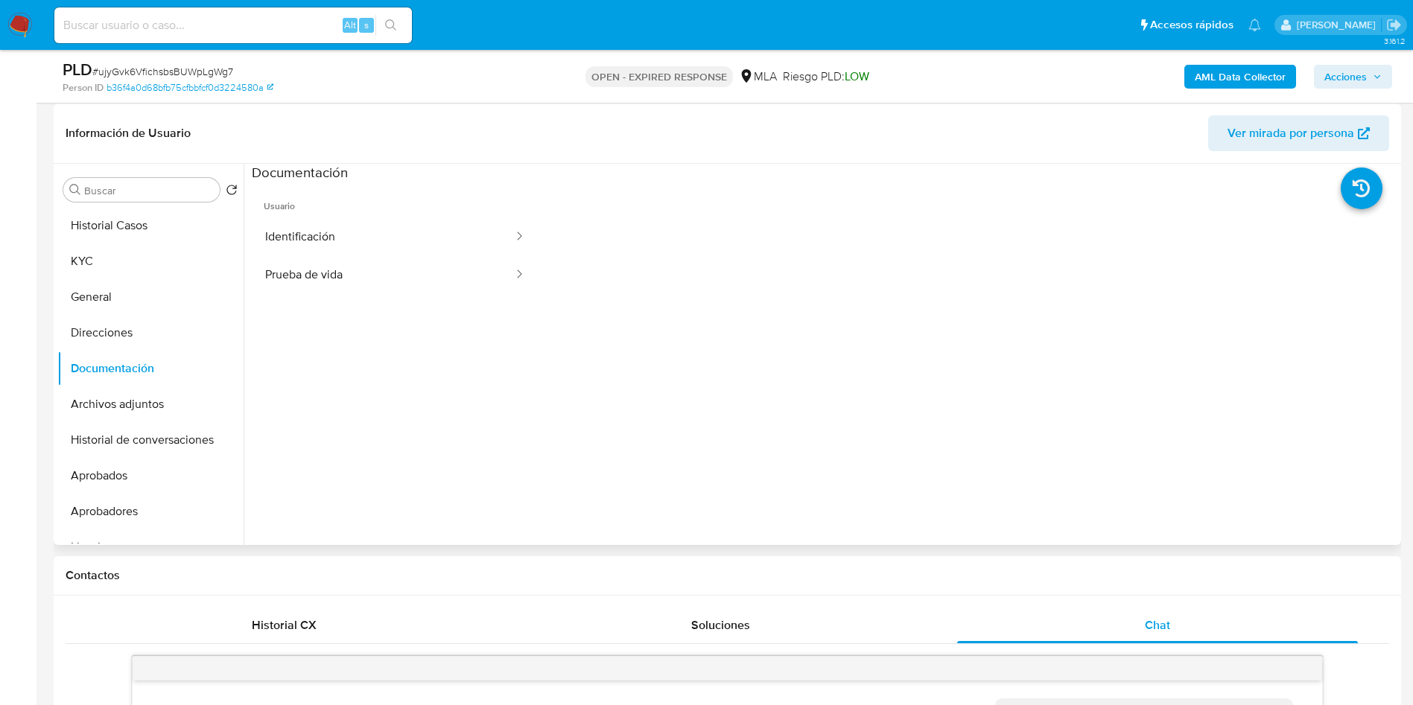
scroll to position [120, 0]
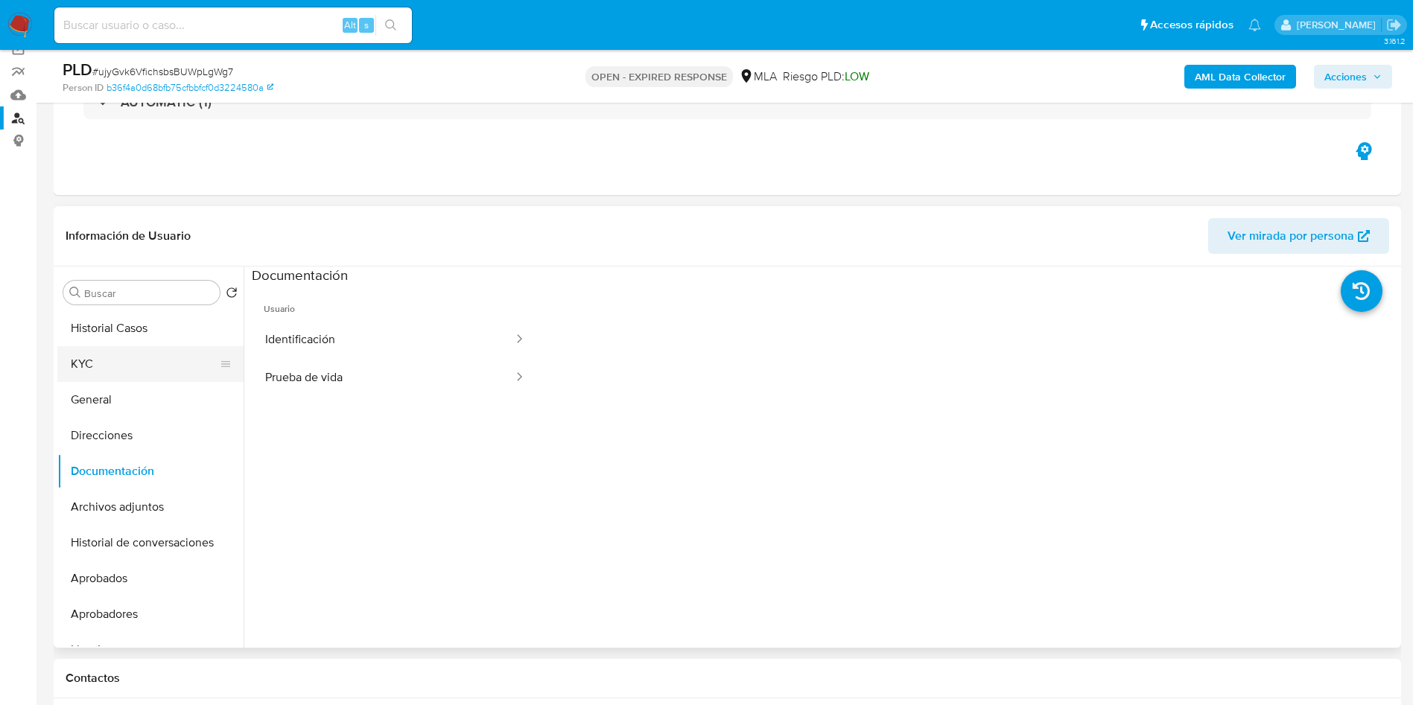
click at [123, 357] on button "KYC" at bounding box center [144, 364] width 174 height 36
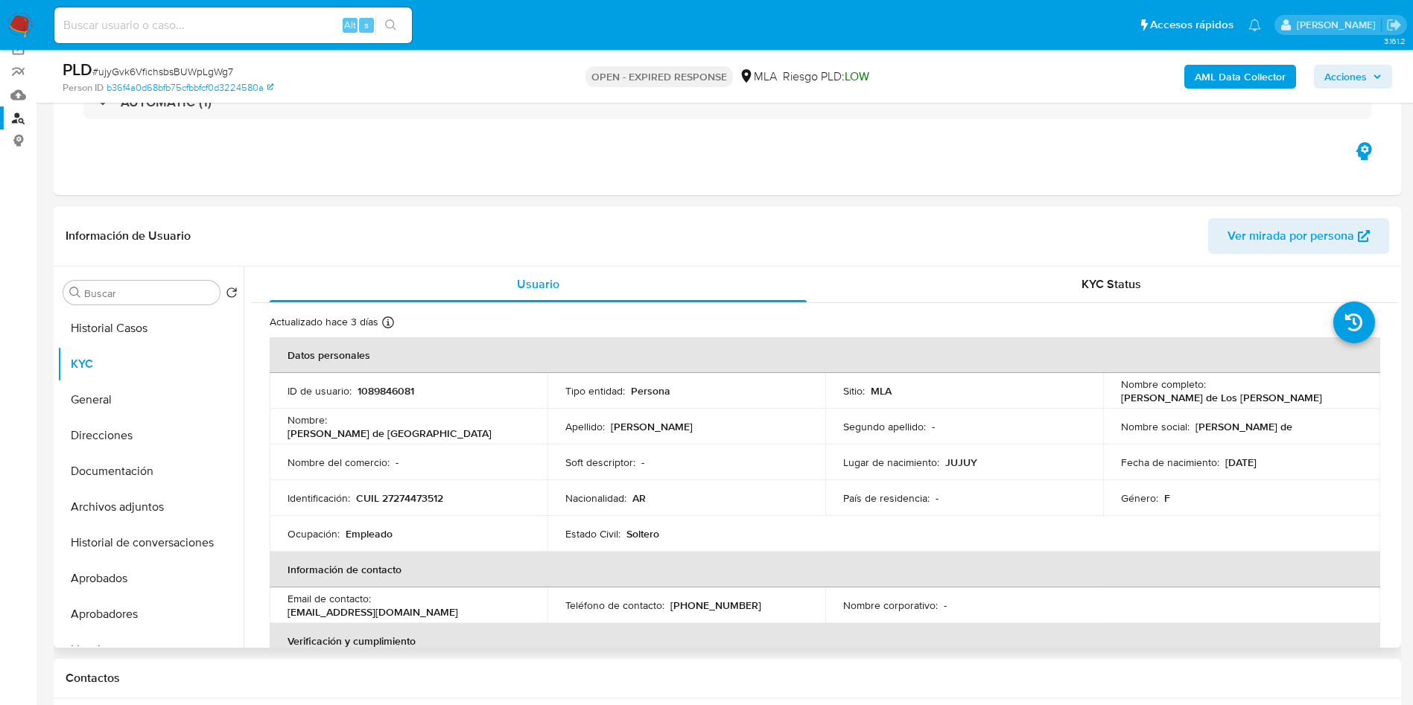
click at [410, 487] on td "Identificación : CUIL 27274473512" at bounding box center [409, 498] width 278 height 36
click at [410, 488] on td "Identificación : CUIL 27274473512" at bounding box center [409, 498] width 278 height 36
click at [430, 495] on p "CUIL 27274473512" at bounding box center [399, 498] width 87 height 13
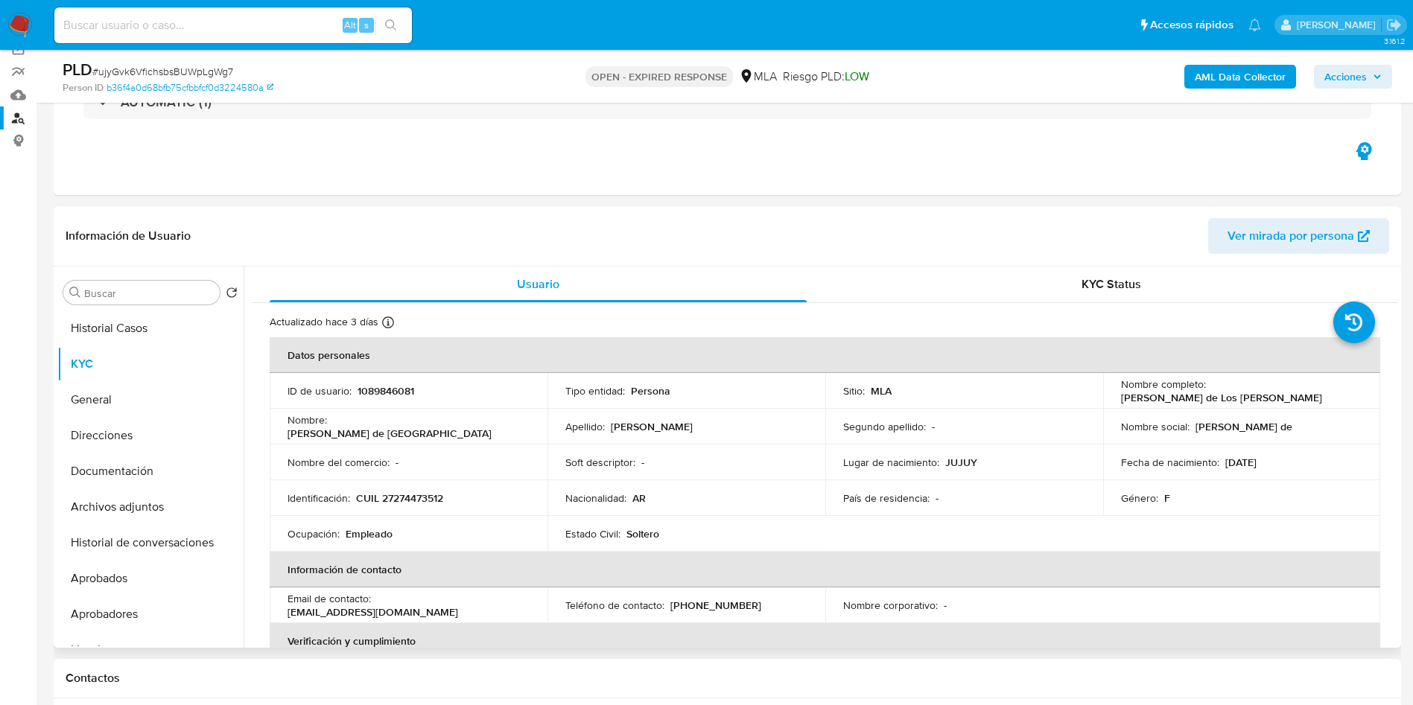
click at [390, 386] on p "1089846081" at bounding box center [385, 390] width 57 height 13
copy p "1089846081"
click at [410, 492] on p "CUIL 27274473512" at bounding box center [399, 498] width 87 height 13
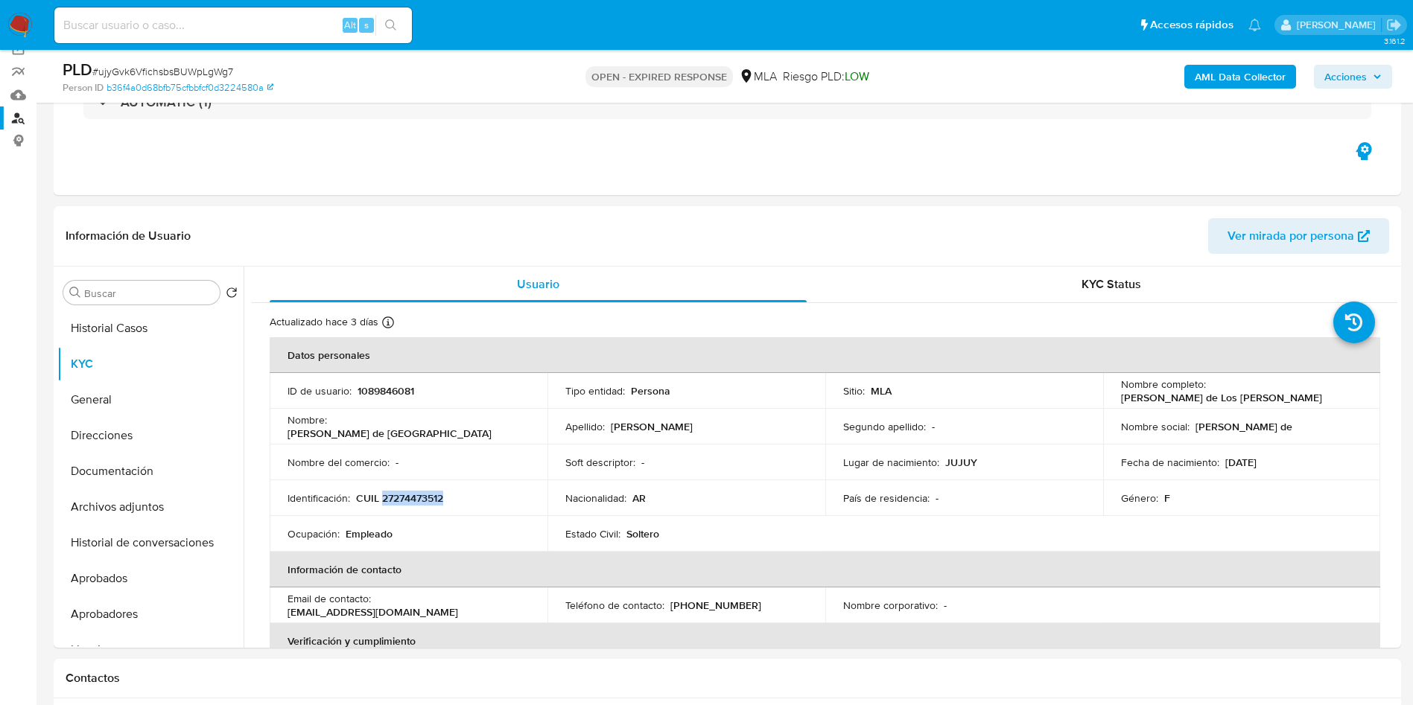
copy p "27274473512"
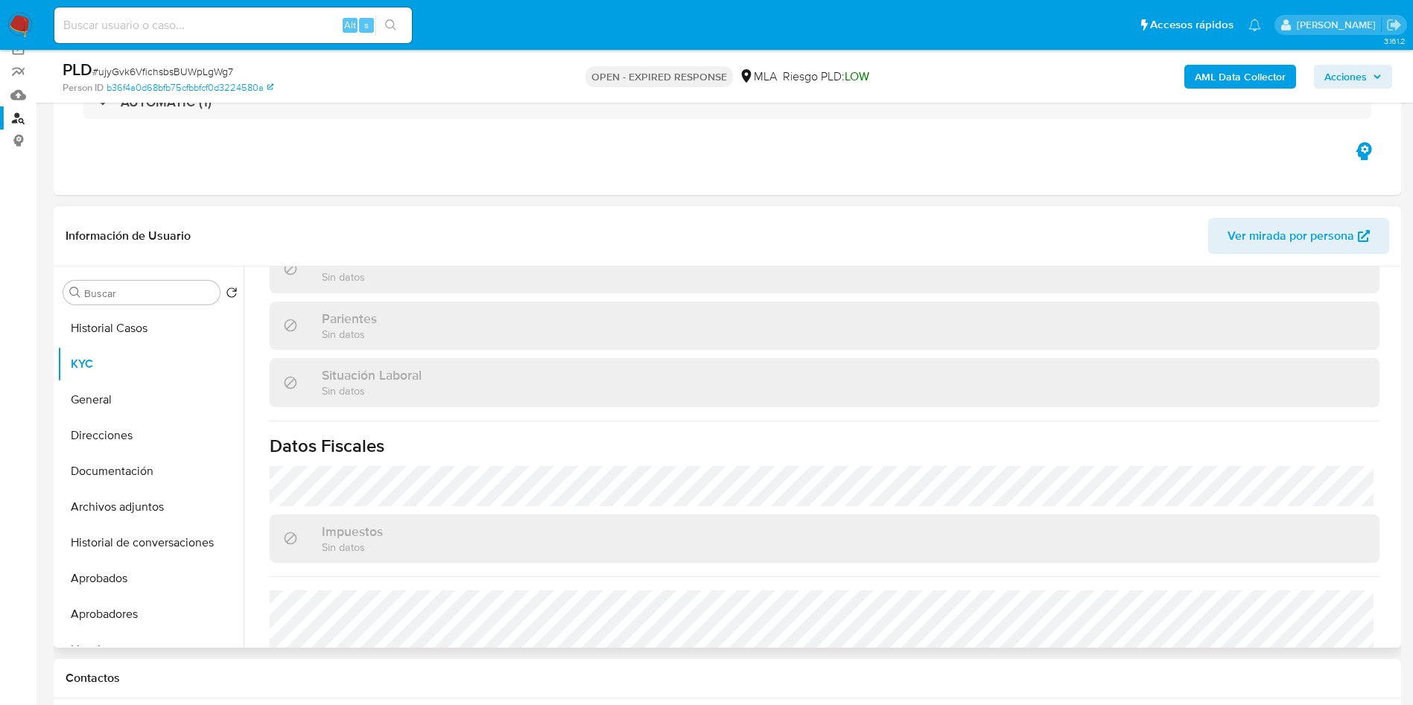
scroll to position [771, 0]
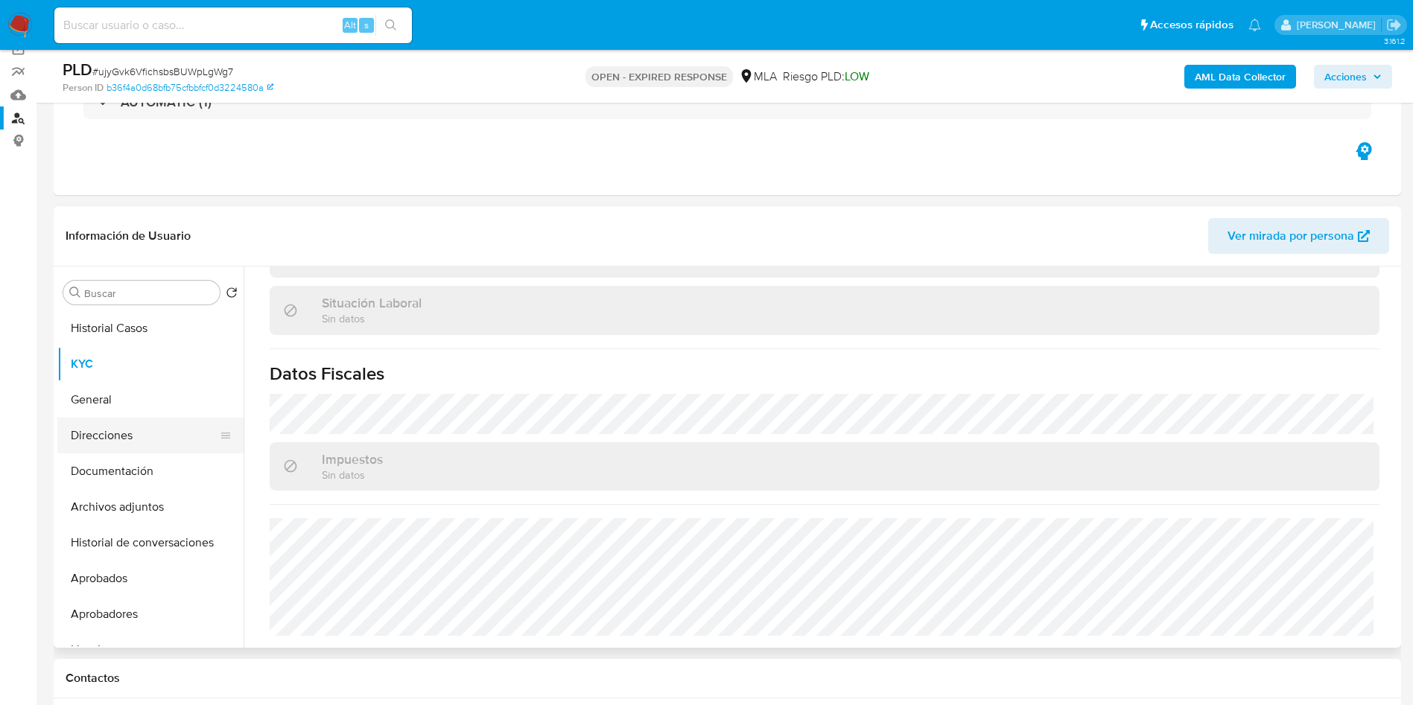
click at [140, 439] on button "Direcciones" at bounding box center [144, 436] width 174 height 36
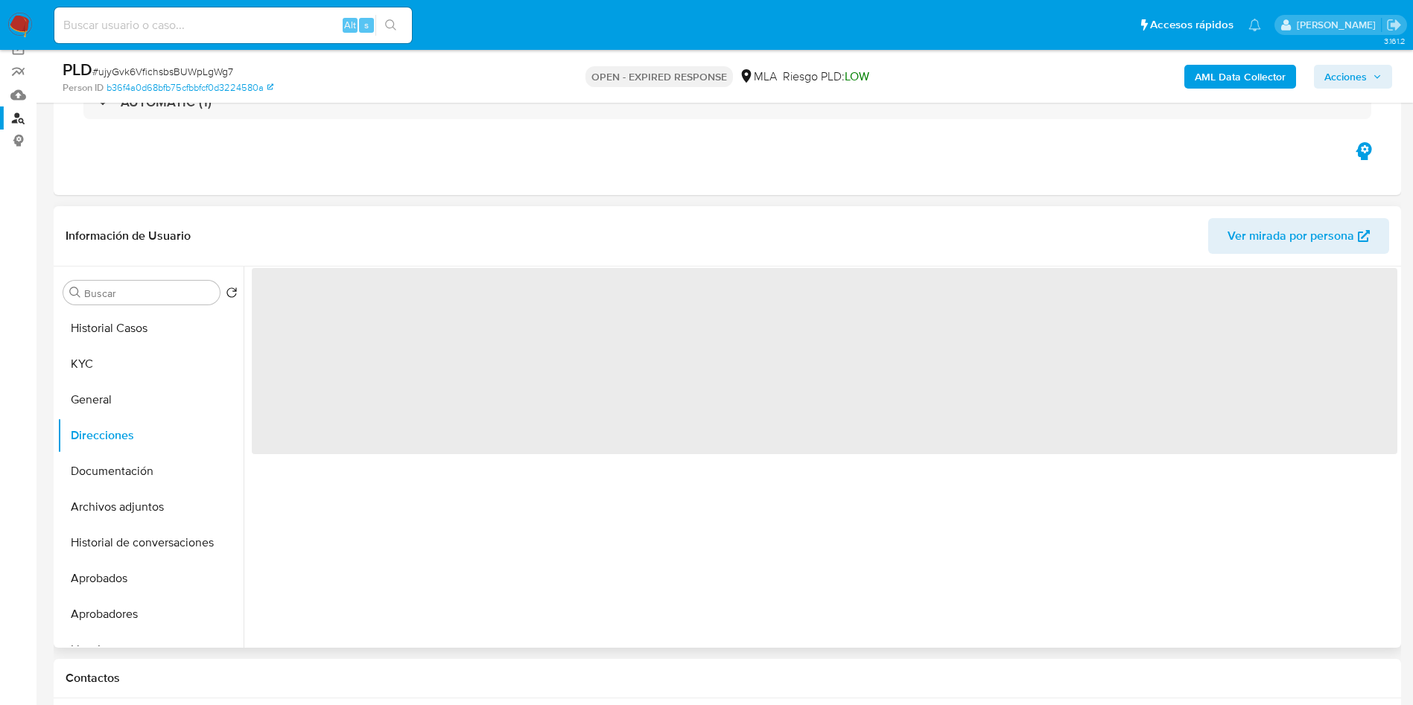
scroll to position [0, 0]
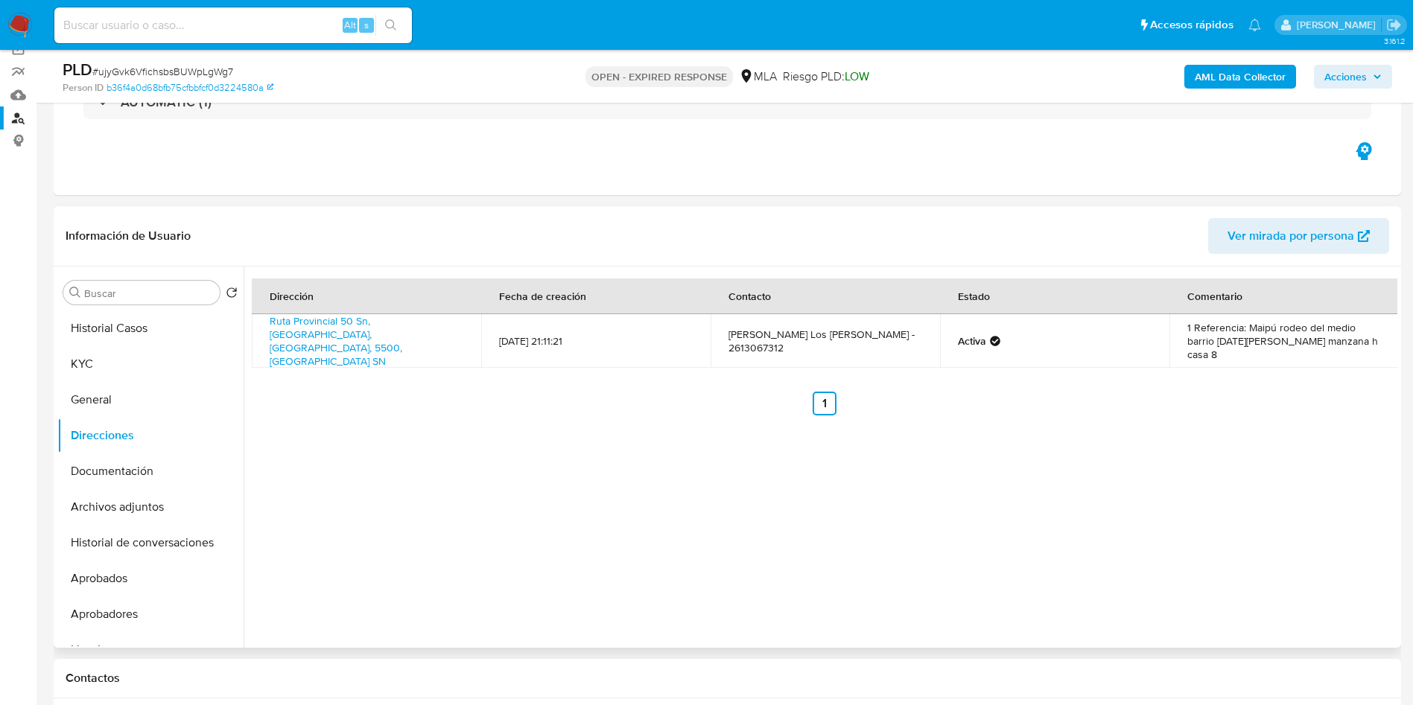
click at [194, 72] on span "# ujyGvk6VfichsbsBUWpLgWg7" at bounding box center [162, 71] width 141 height 15
copy span "ujyGvk6VfichsbsBUWpLgWg7"
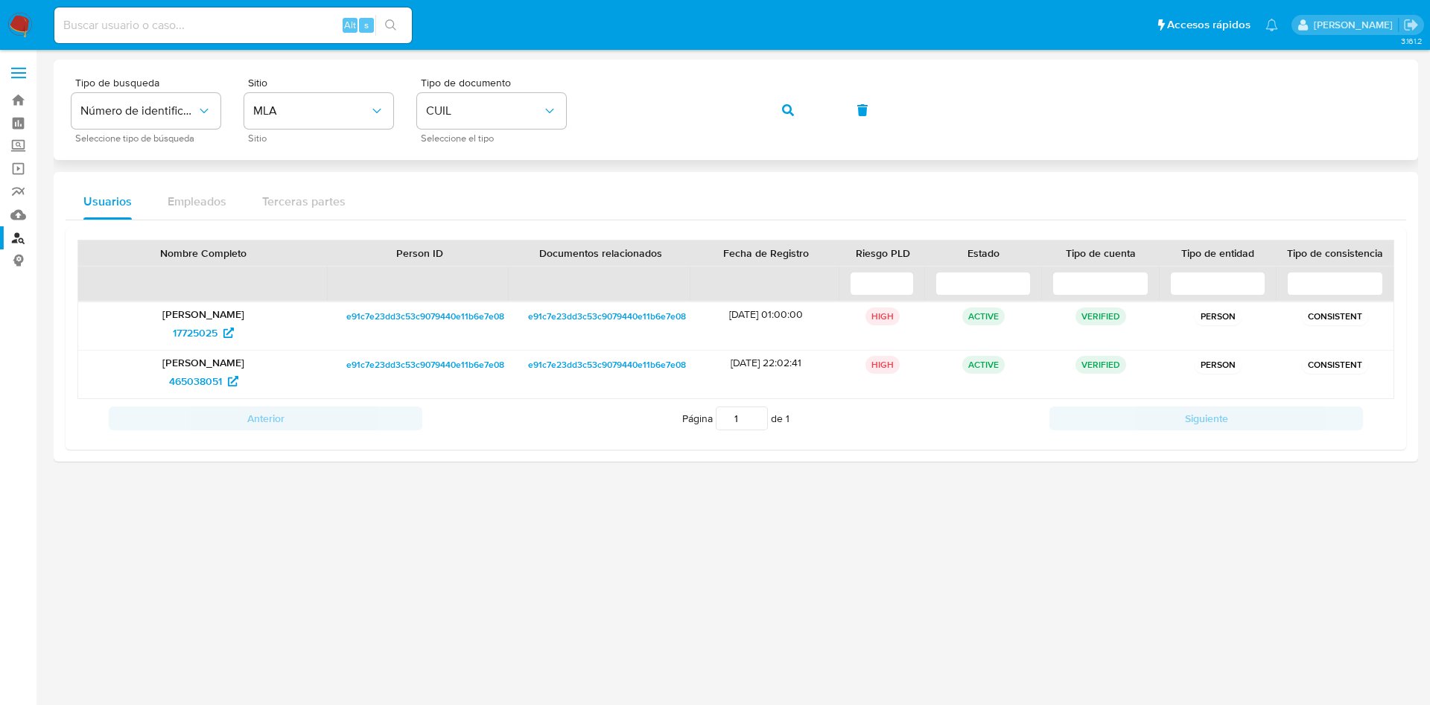
click at [753, 102] on div "Tipo de busqueda Número de identificación Seleccione tipo de búsqueda Sitio MLA…" at bounding box center [735, 109] width 1329 height 65
drag, startPoint x: 788, startPoint y: 107, endPoint x: 749, endPoint y: 162, distance: 68.0
click at [788, 108] on icon "button" at bounding box center [788, 110] width 12 height 12
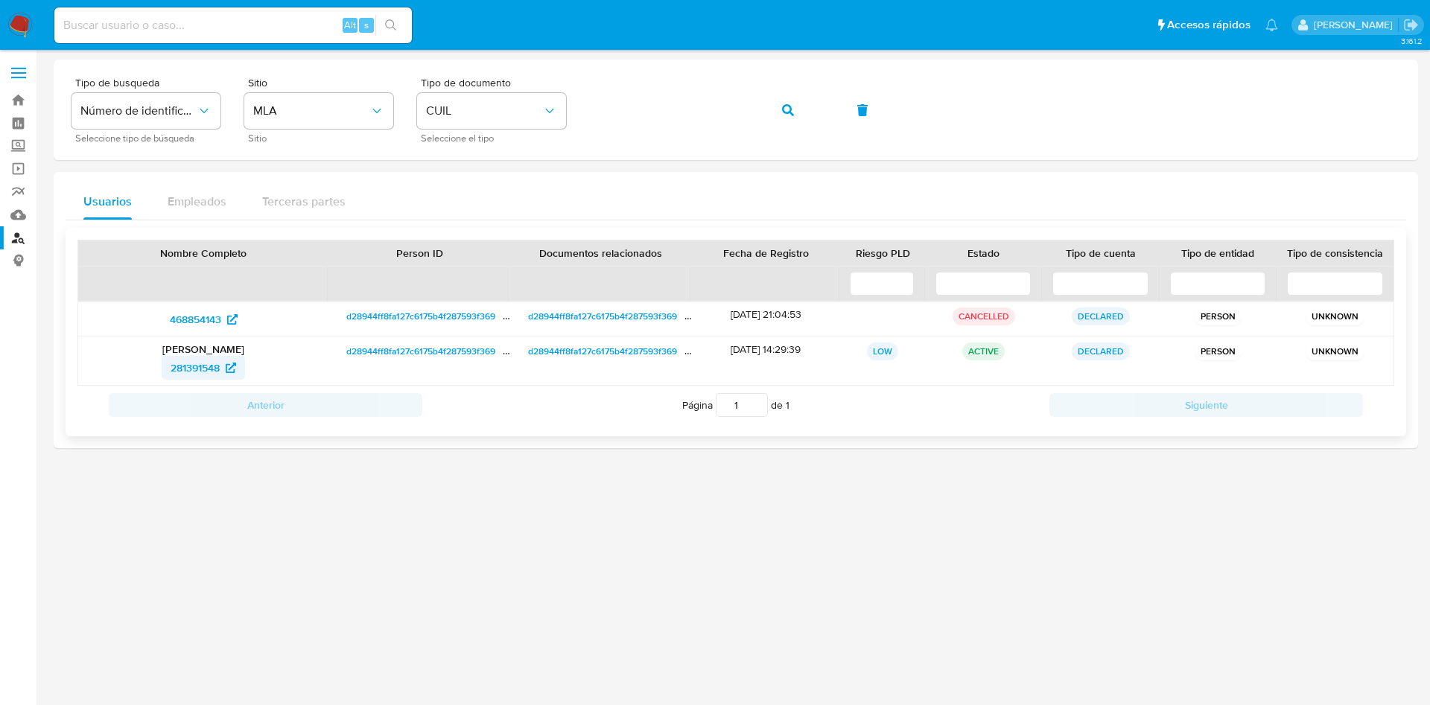
click at [201, 360] on span "281391548" at bounding box center [195, 368] width 49 height 24
click at [785, 110] on icon "button" at bounding box center [788, 110] width 12 height 12
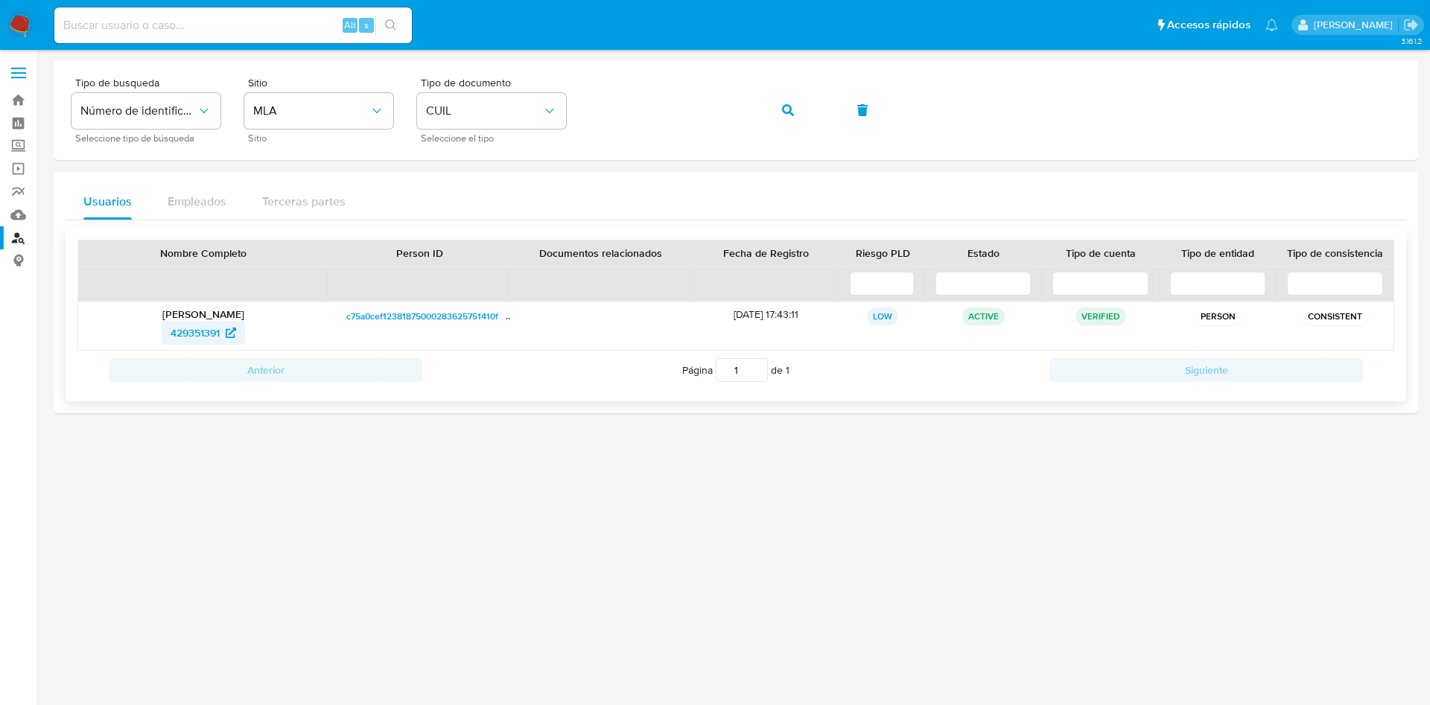
click at [224, 333] on span "429351391" at bounding box center [204, 333] width 66 height 24
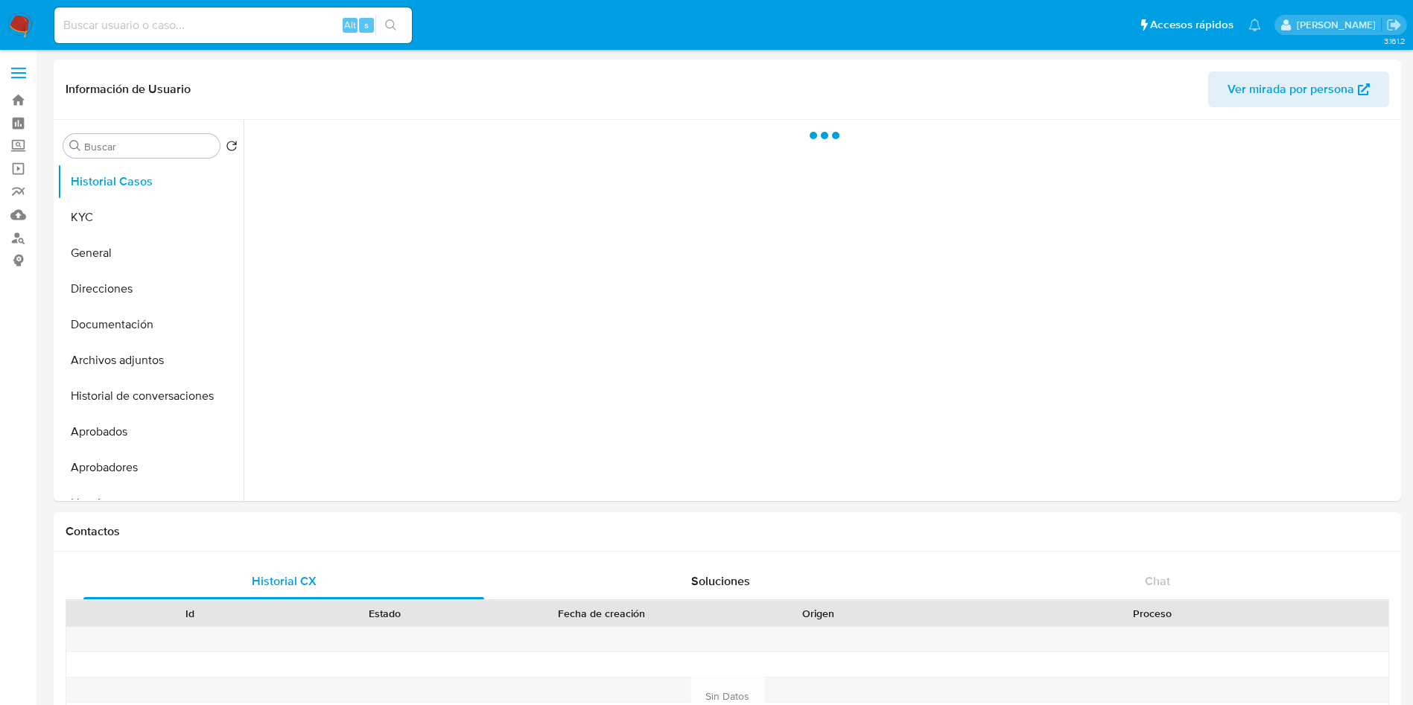
select select "10"
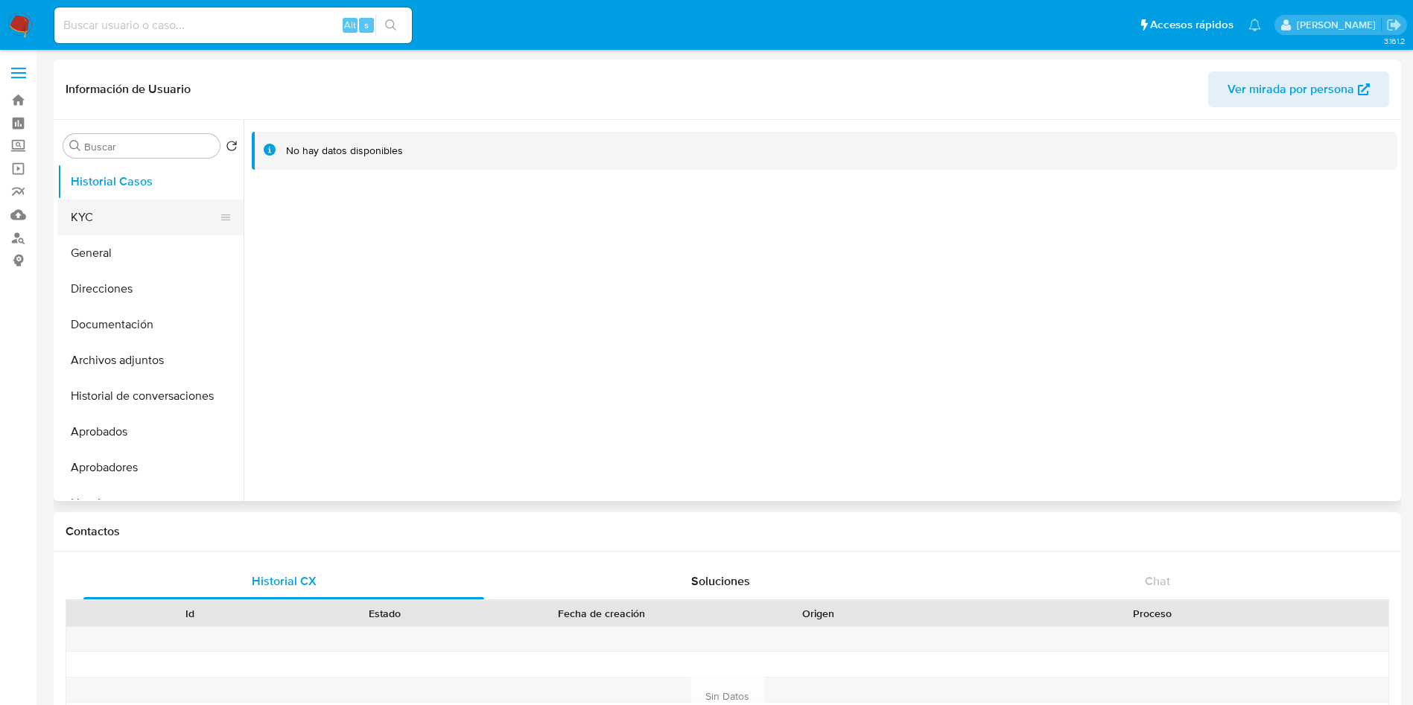
click at [147, 206] on button "KYC" at bounding box center [144, 218] width 174 height 36
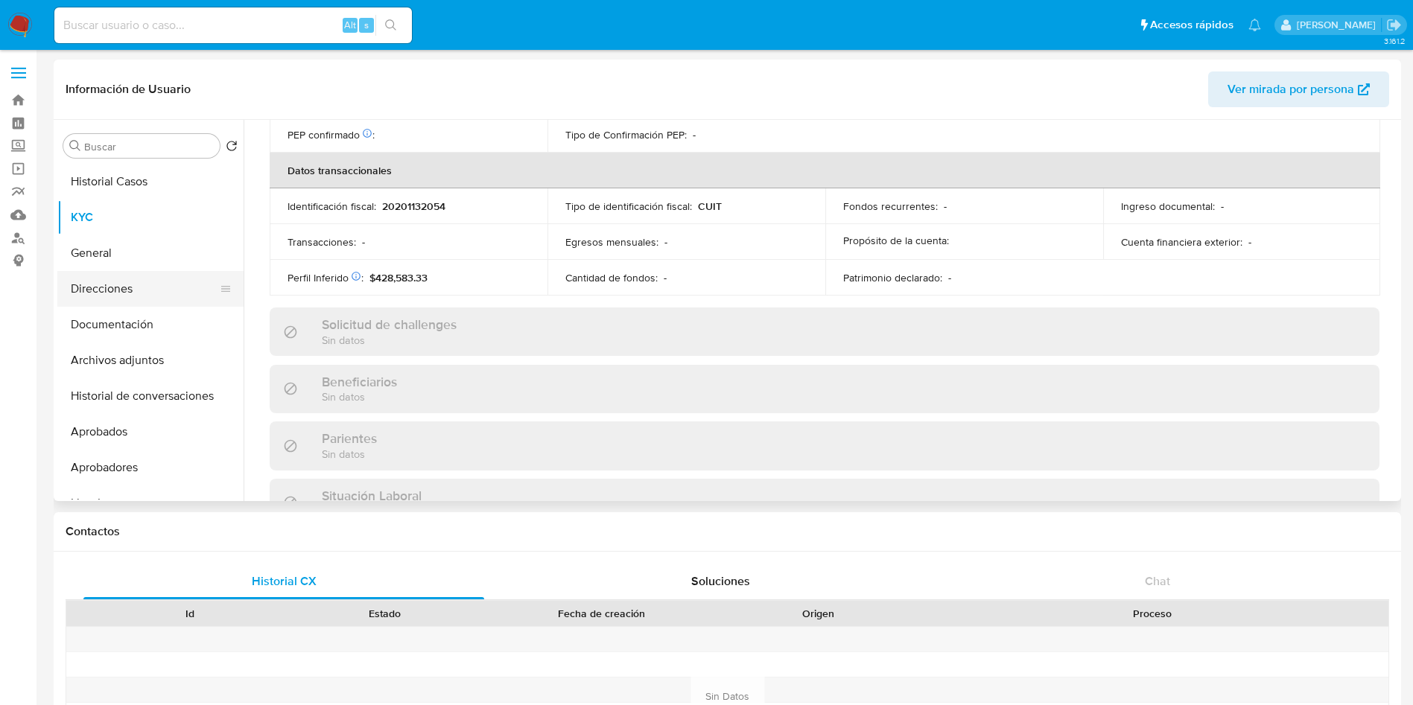
scroll to position [771, 0]
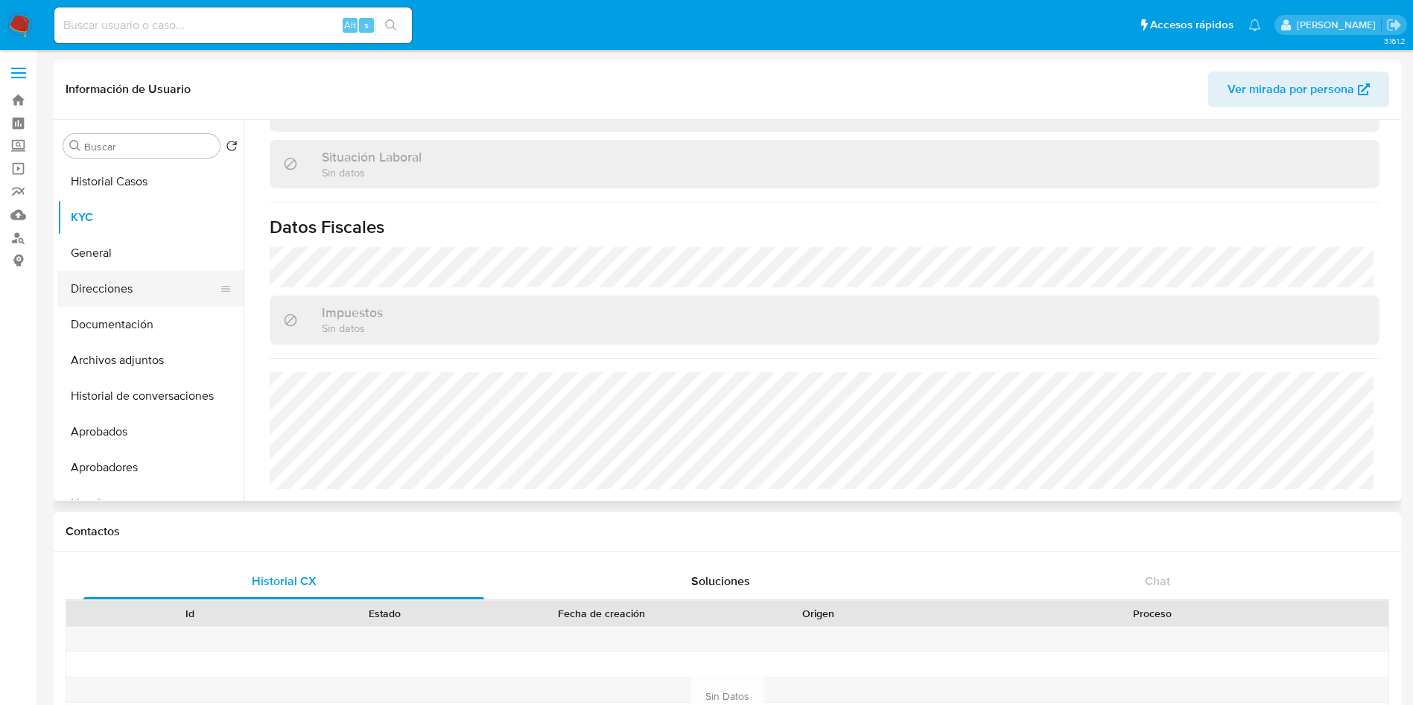
click at [114, 290] on button "Direcciones" at bounding box center [144, 289] width 174 height 36
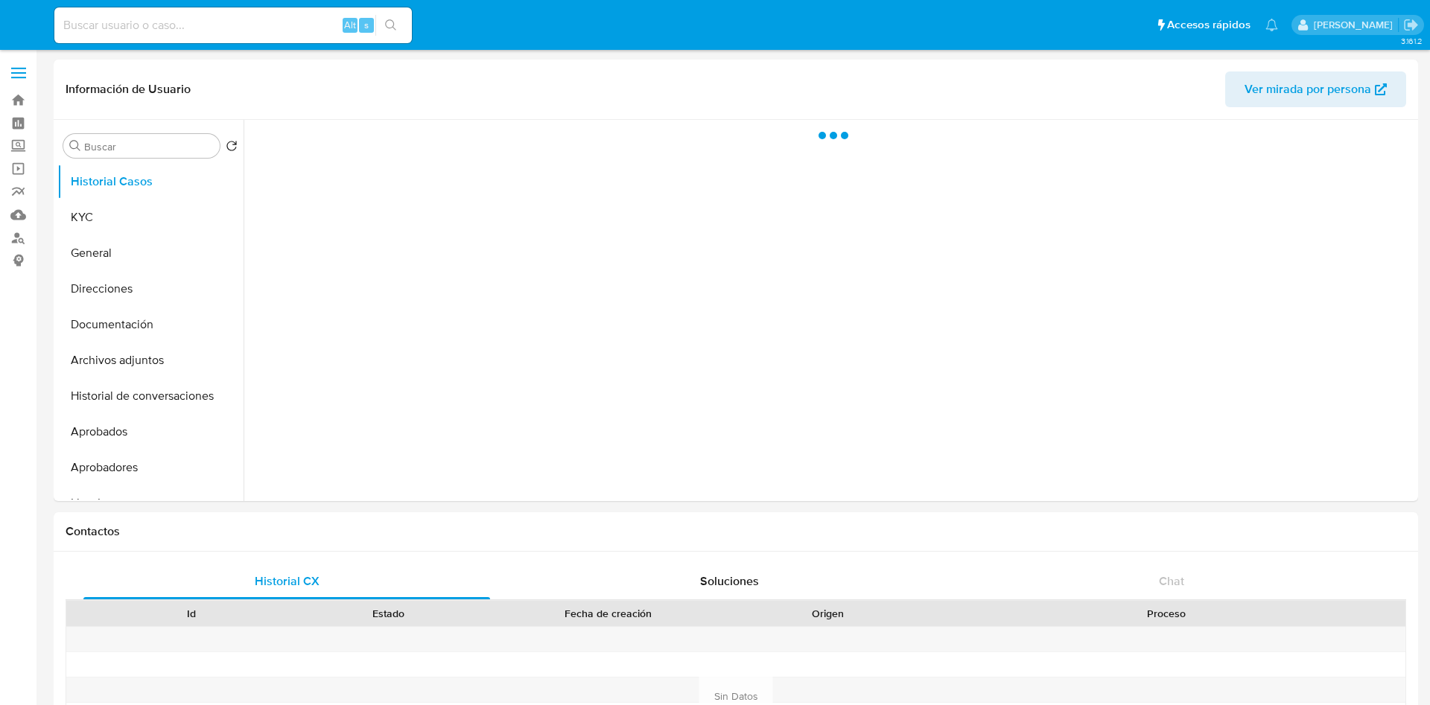
select select "10"
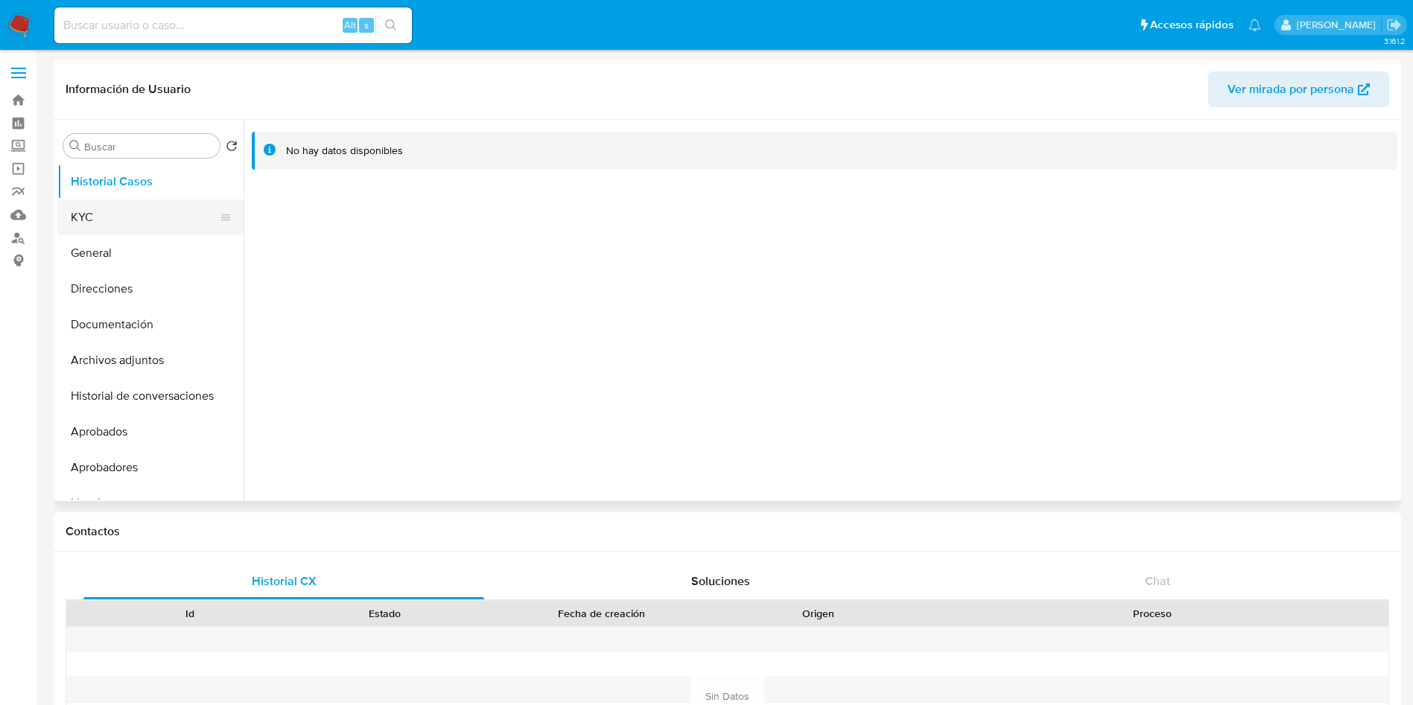
click at [160, 200] on button "KYC" at bounding box center [144, 218] width 174 height 36
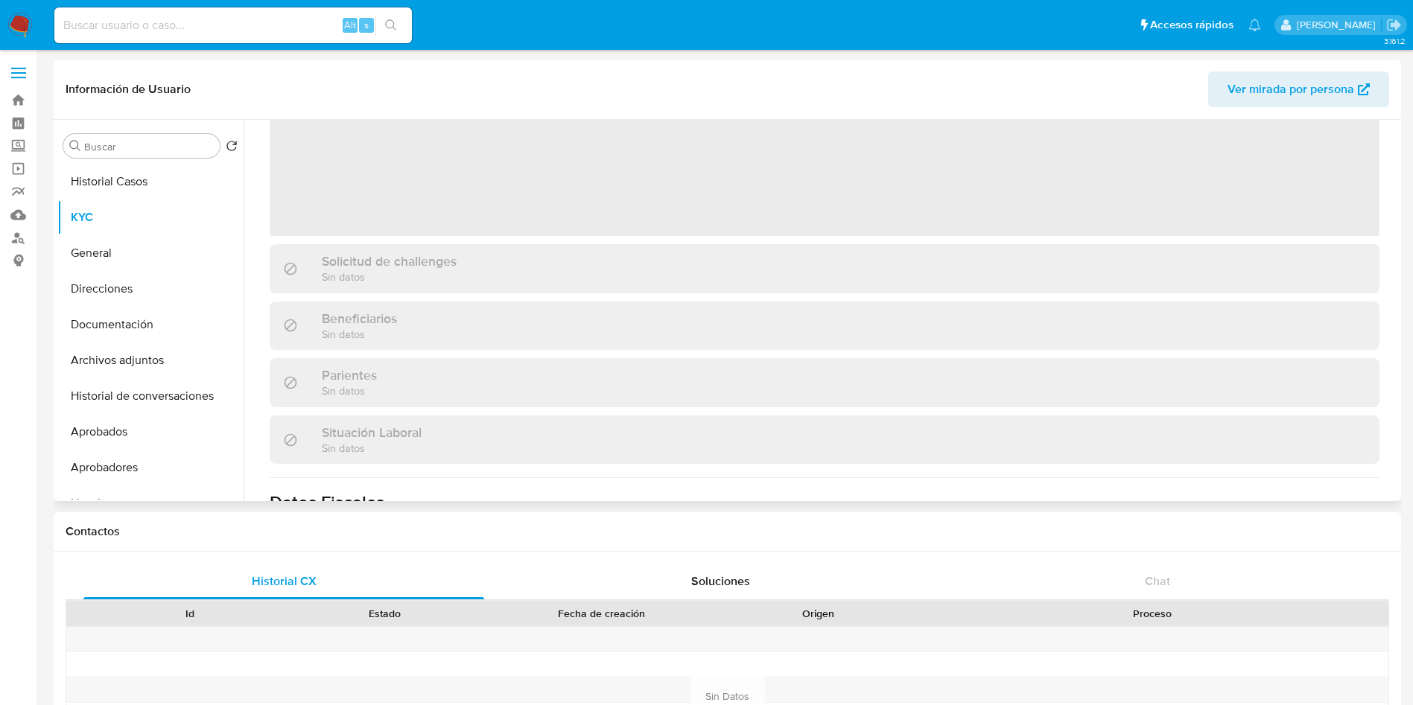
scroll to position [432, 0]
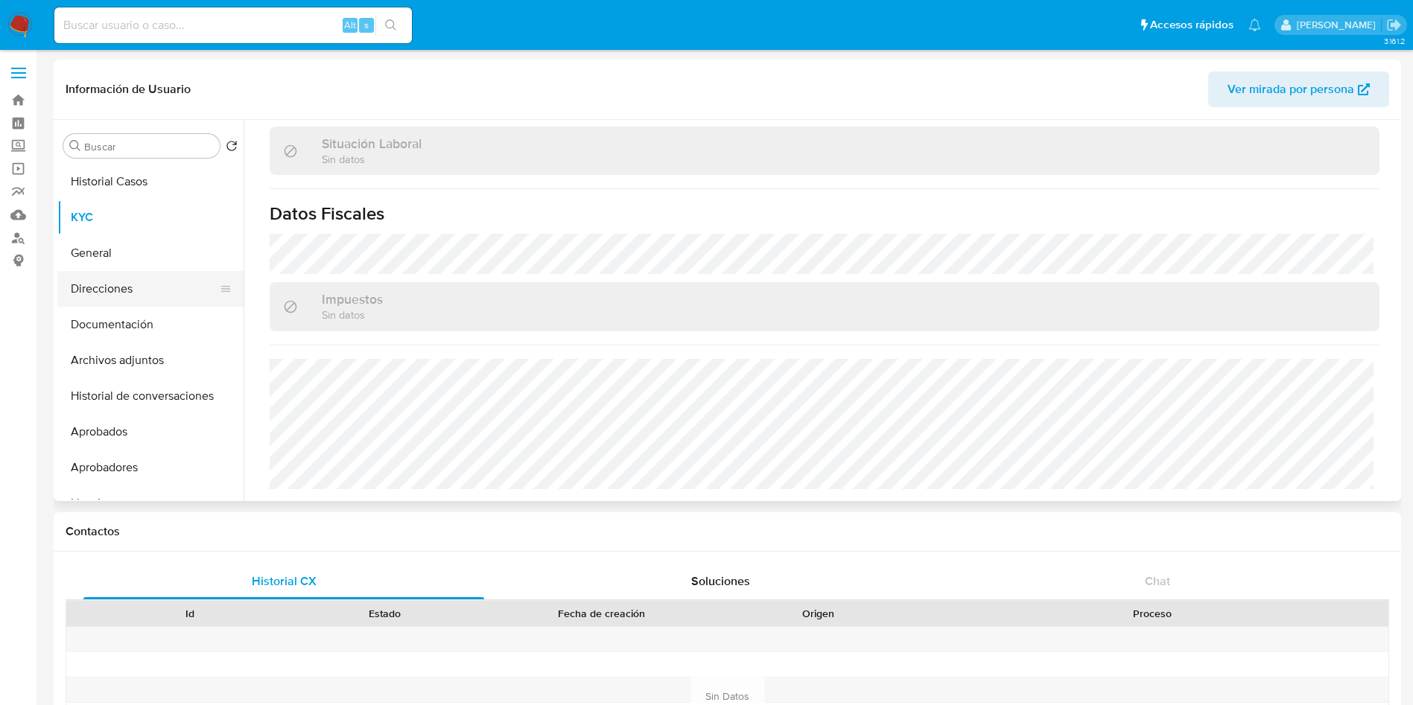
click at [120, 290] on button "Direcciones" at bounding box center [144, 289] width 174 height 36
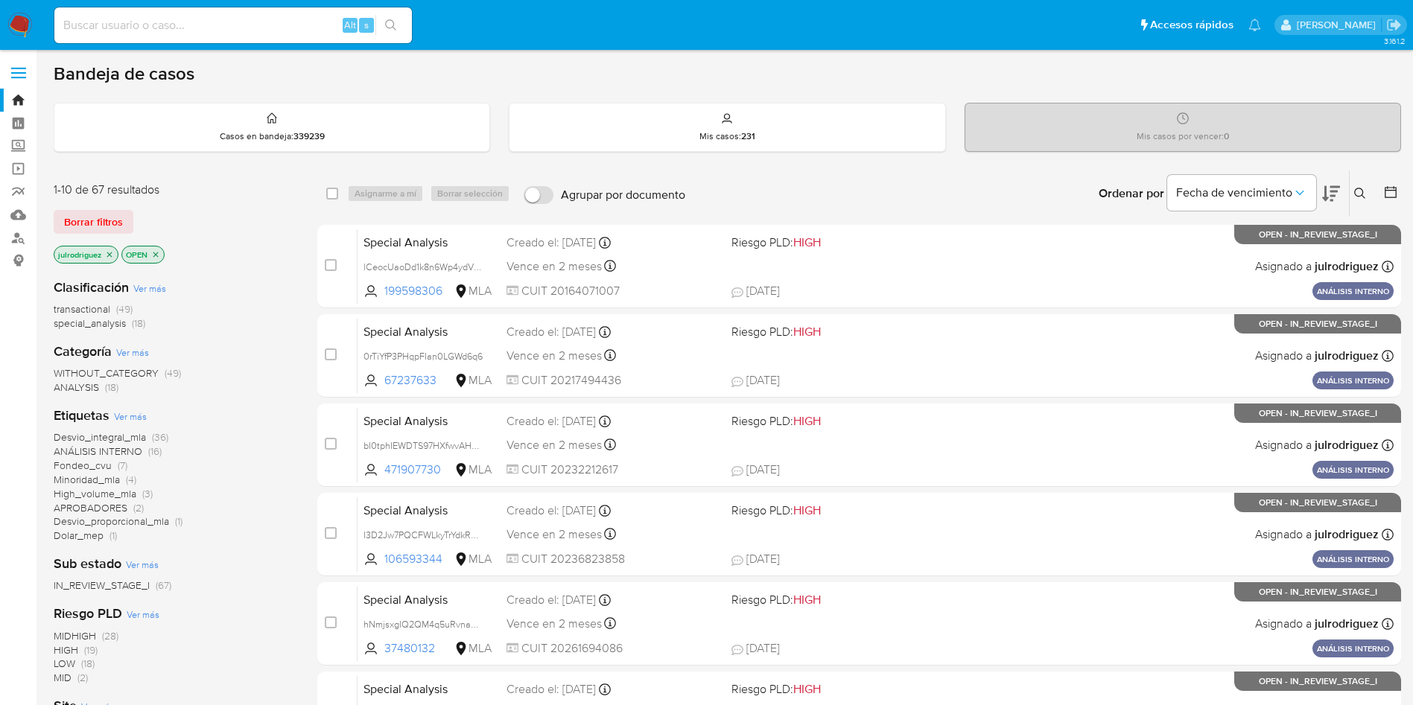
click at [1364, 194] on icon at bounding box center [1360, 194] width 12 height 12
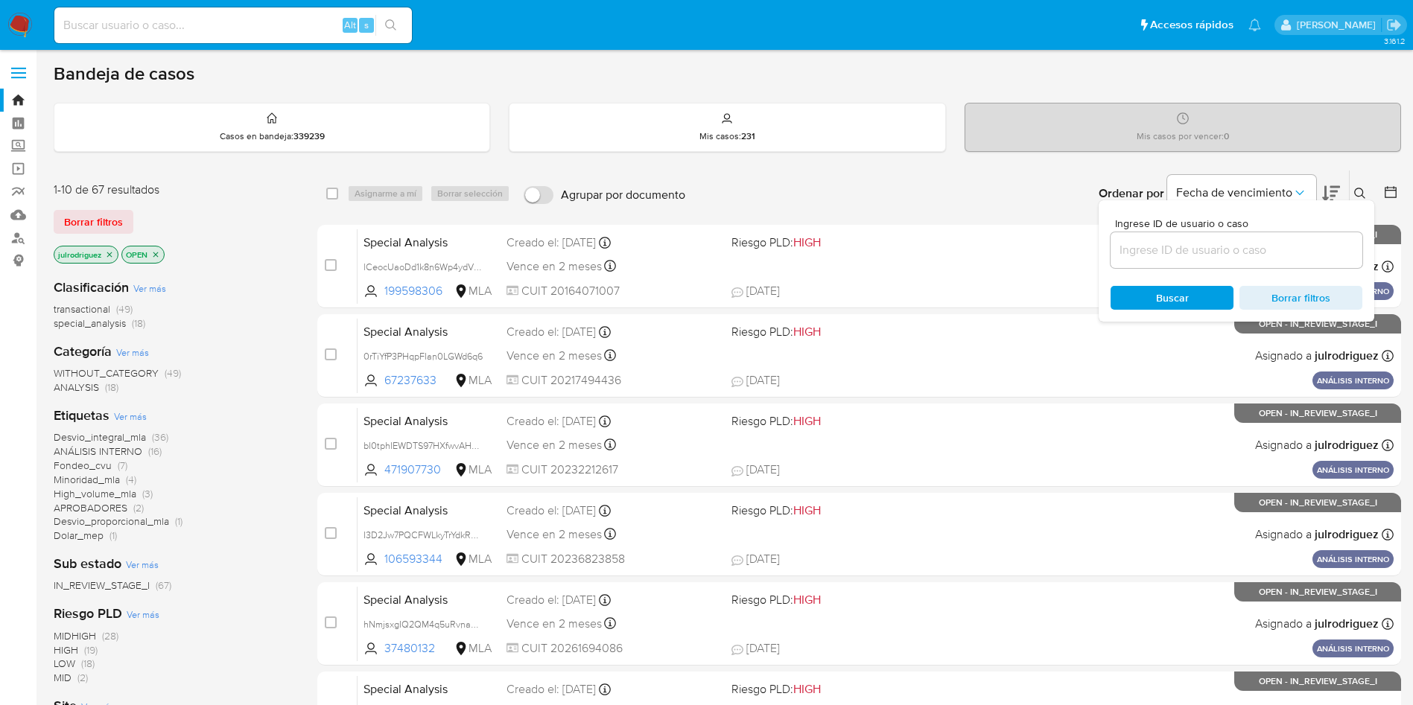
click at [1163, 257] on input at bounding box center [1236, 250] width 252 height 19
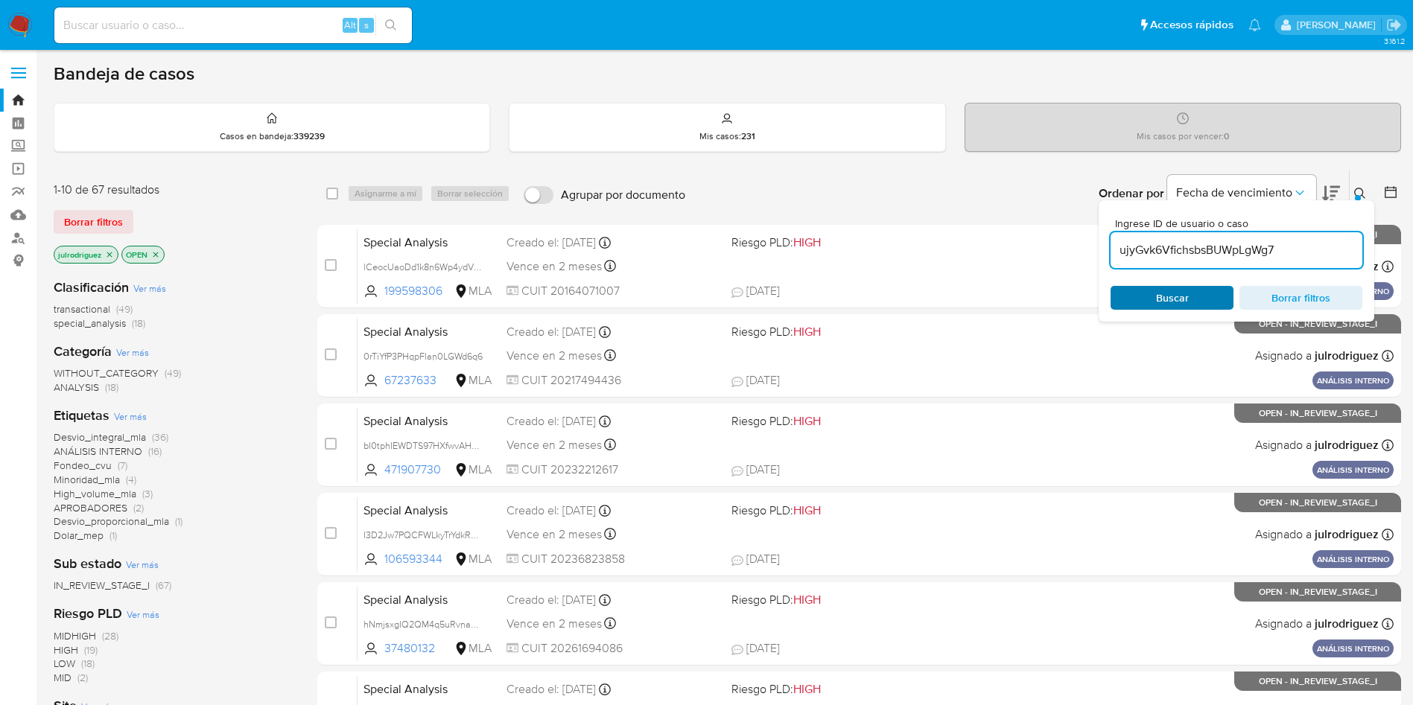
type input "ujyGvk6VfichsbsBUWpLgWg7"
click at [1153, 308] on span "Buscar" at bounding box center [1172, 297] width 102 height 21
click at [1157, 297] on span "Buscar" at bounding box center [1172, 298] width 33 height 24
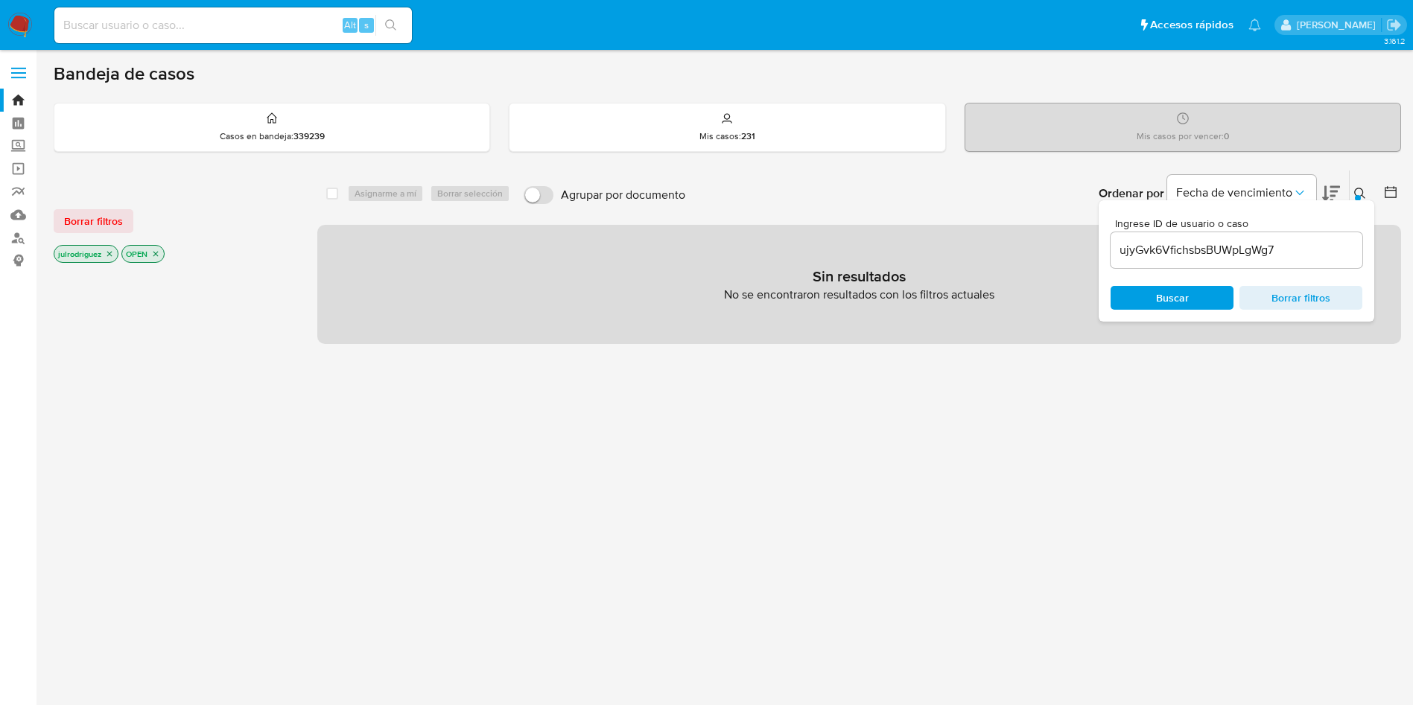
click at [162, 249] on p "OPEN" at bounding box center [143, 254] width 42 height 16
click at [154, 259] on p "OPEN" at bounding box center [143, 254] width 42 height 16
drag, startPoint x: 158, startPoint y: 256, endPoint x: 120, endPoint y: 255, distance: 38.0
click at [157, 256] on icon "close-filter" at bounding box center [155, 253] width 9 height 9
click at [114, 249] on icon "close-filter" at bounding box center [109, 253] width 9 height 9
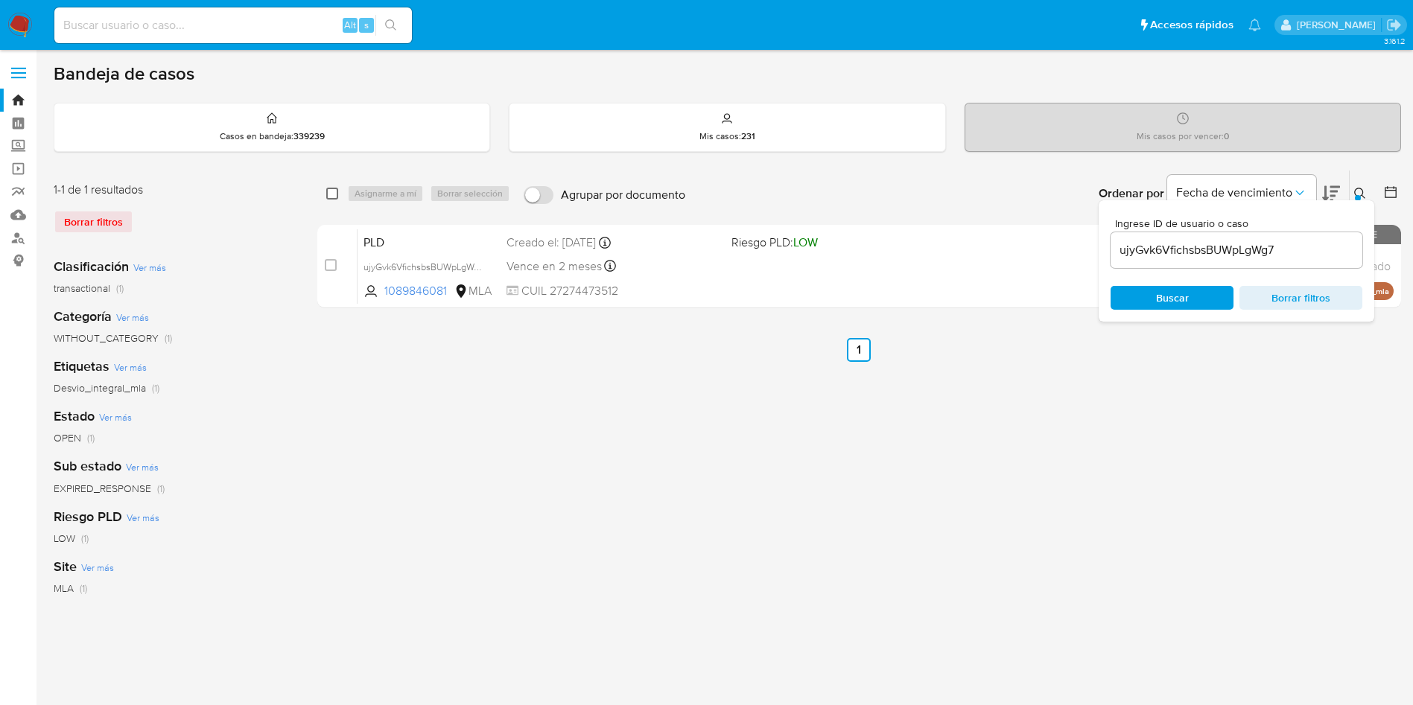
click at [330, 197] on input "checkbox" at bounding box center [332, 194] width 12 height 12
checkbox input "true"
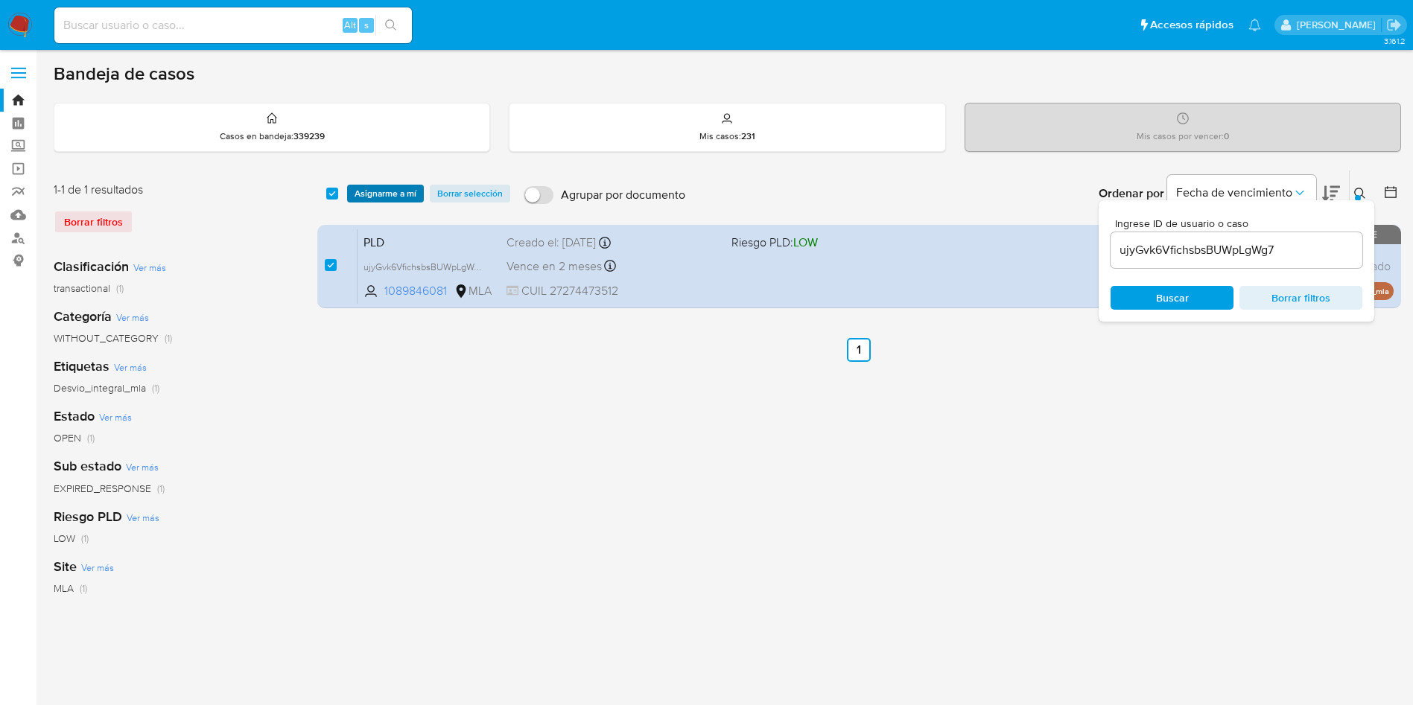
click at [380, 192] on span "Asignarme a mí" at bounding box center [386, 193] width 62 height 15
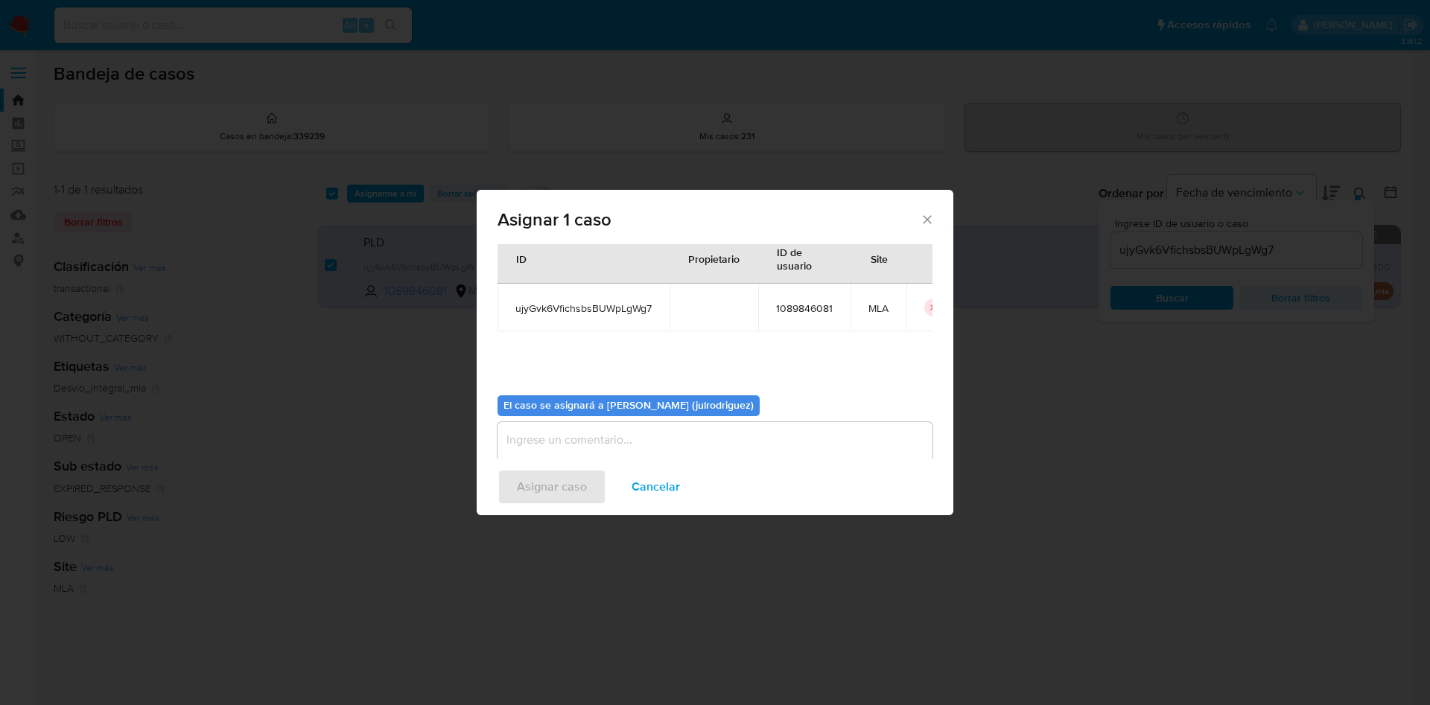
scroll to position [77, 0]
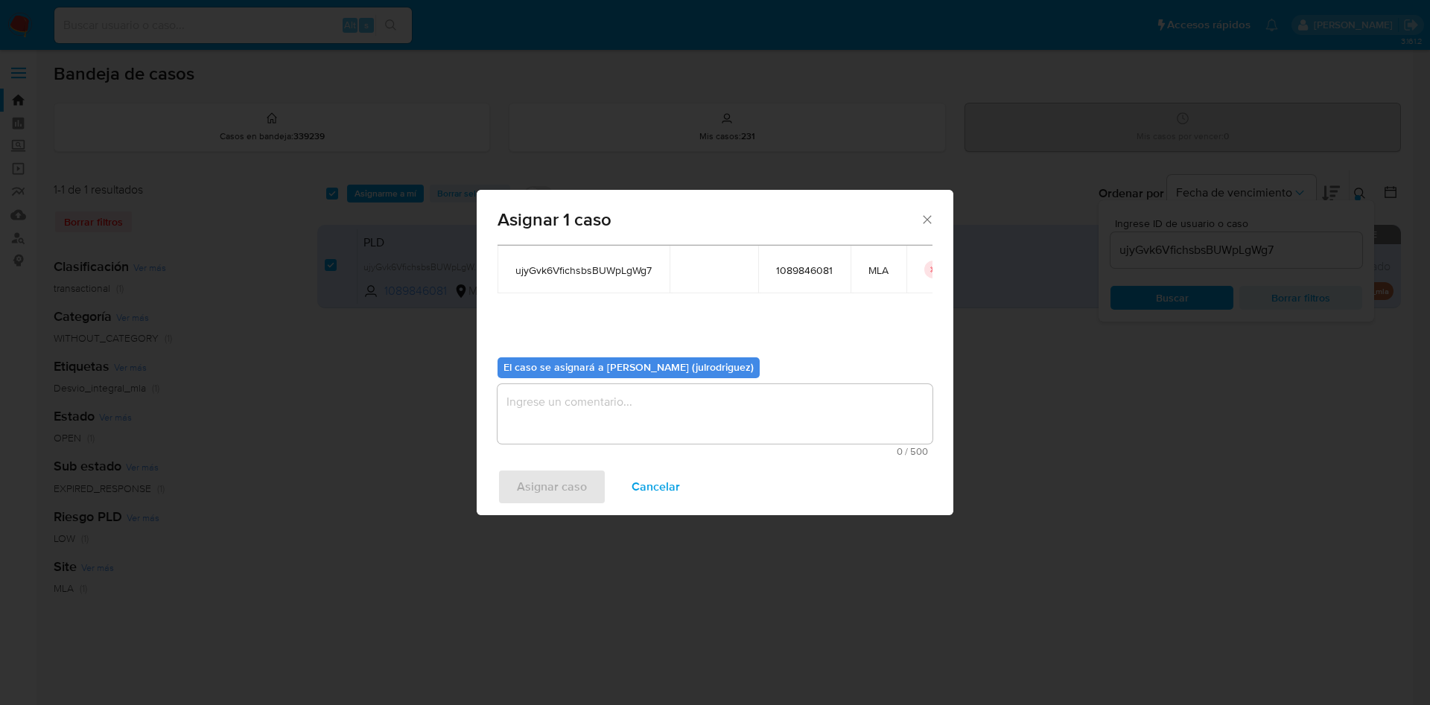
click at [737, 422] on textarea "assign-modal" at bounding box center [714, 414] width 435 height 60
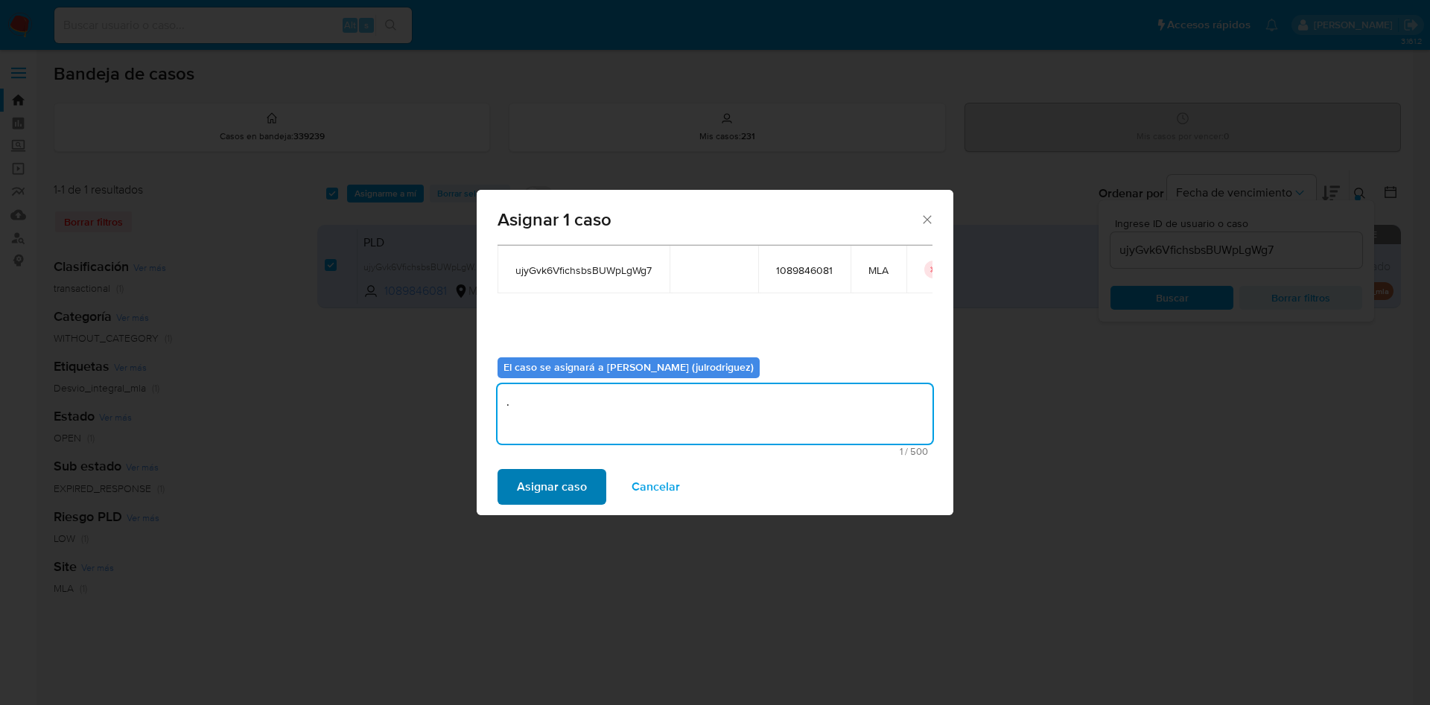
type textarea "."
click at [562, 481] on span "Asignar caso" at bounding box center [552, 487] width 70 height 33
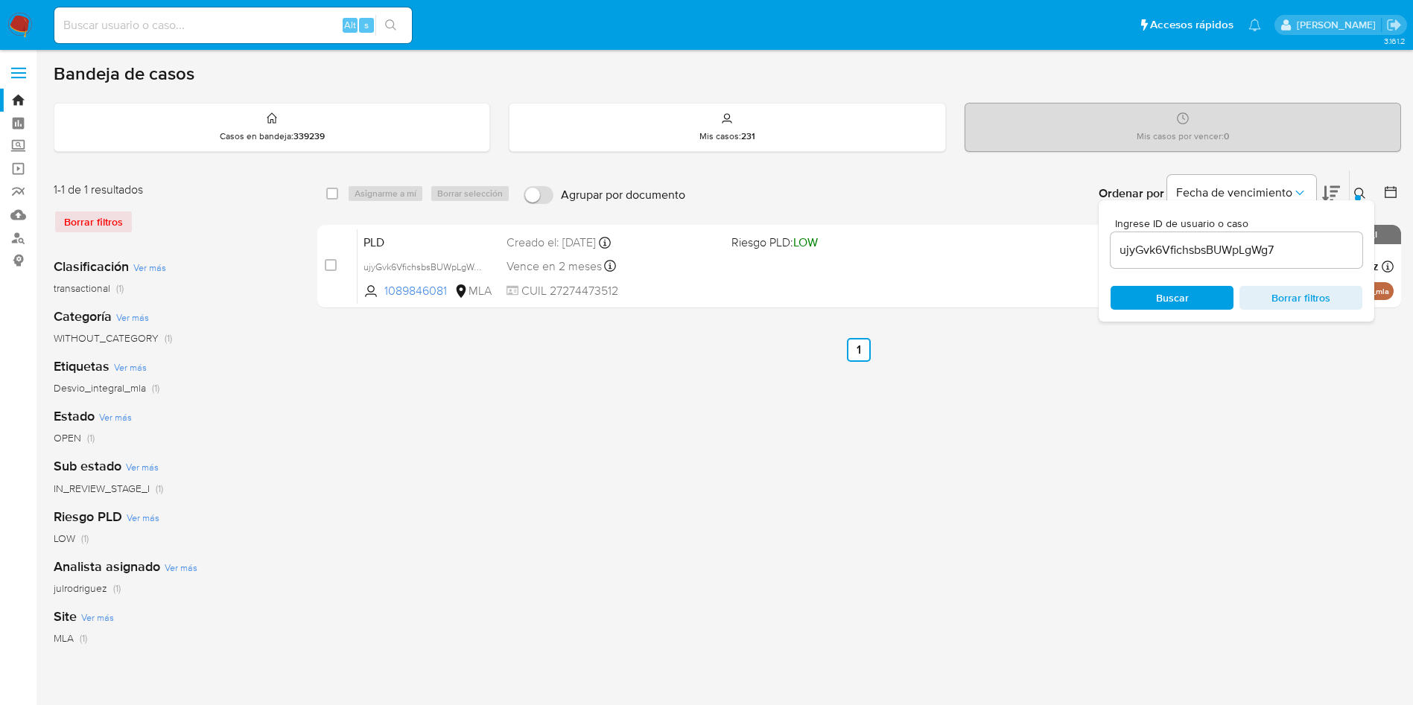
drag, startPoint x: 336, startPoint y: 192, endPoint x: 375, endPoint y: 194, distance: 39.5
click at [336, 193] on input "checkbox" at bounding box center [332, 194] width 12 height 12
checkbox input "true"
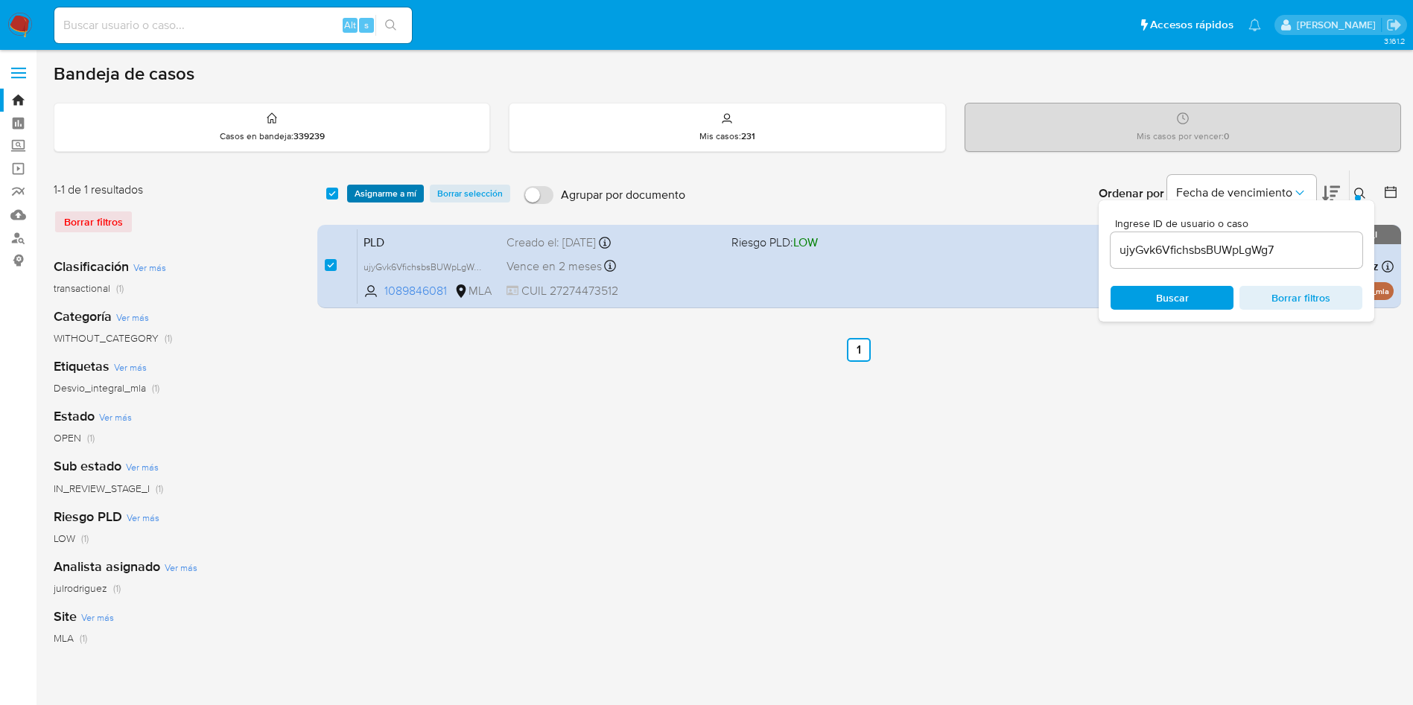
click at [397, 195] on span "Asignarme a mí" at bounding box center [386, 193] width 62 height 15
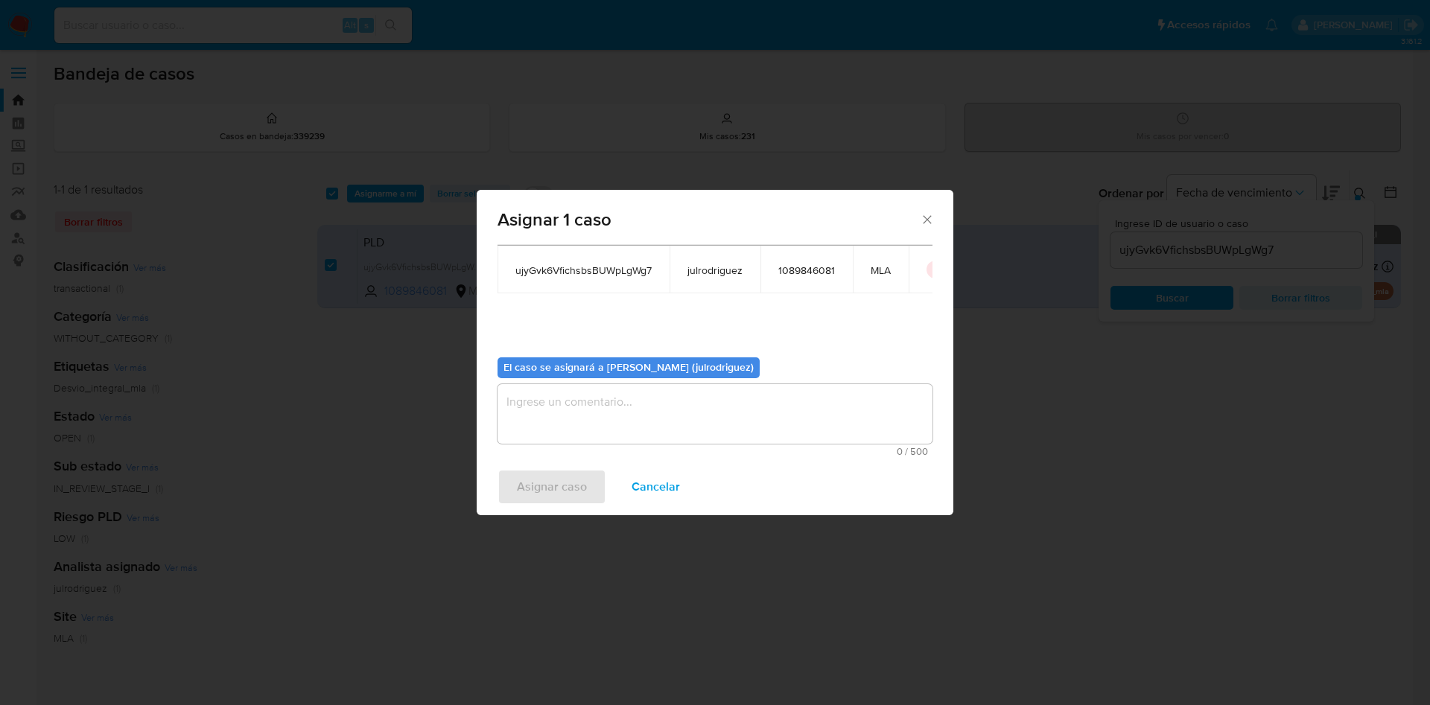
click at [638, 426] on textarea "assign-modal" at bounding box center [714, 414] width 435 height 60
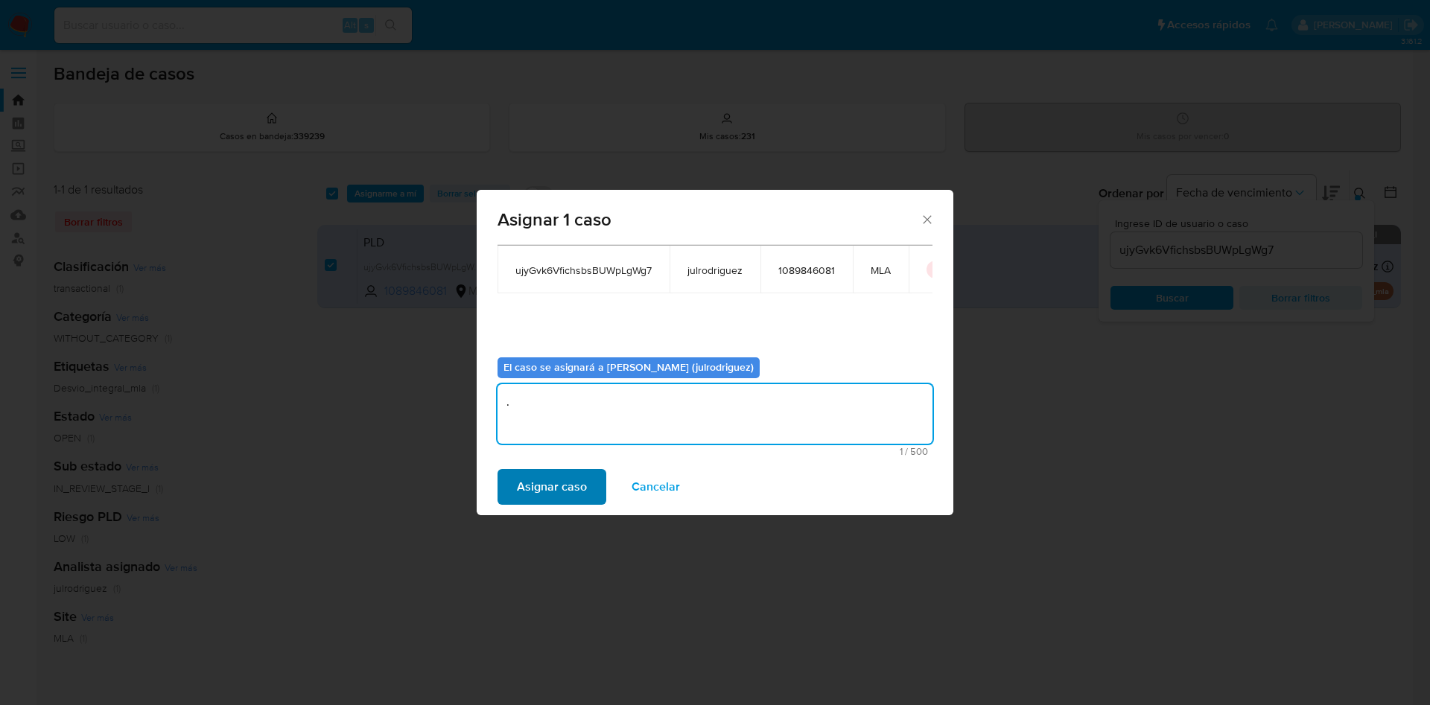
type textarea "."
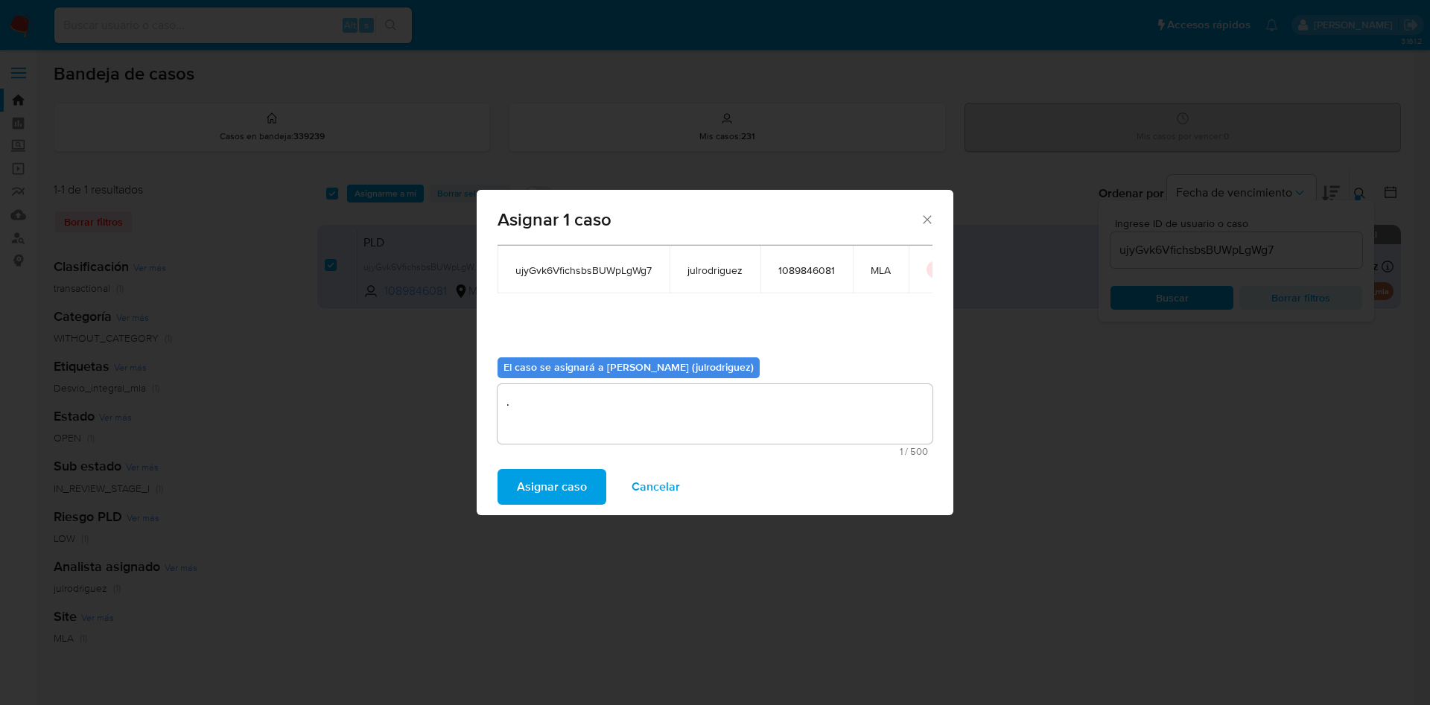
click at [550, 482] on span "Asignar caso" at bounding box center [552, 487] width 70 height 33
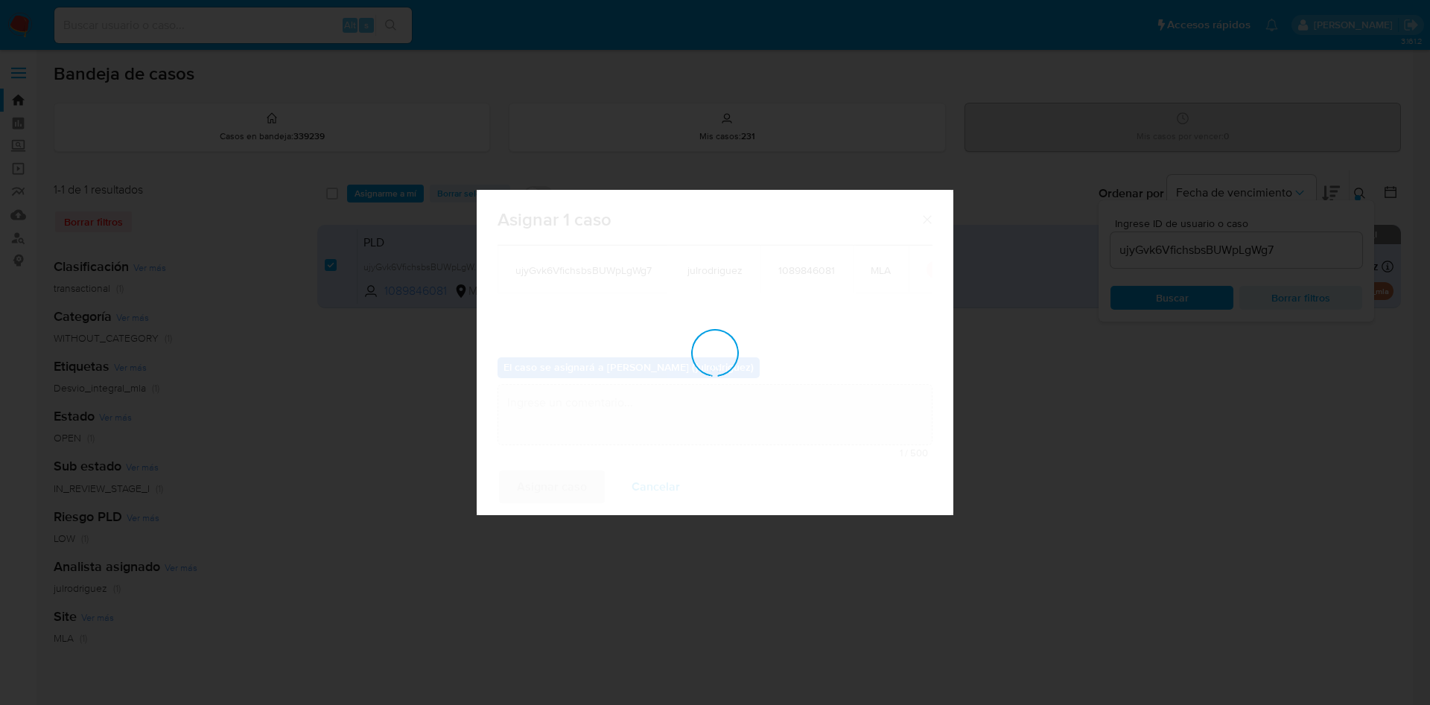
checkbox input "false"
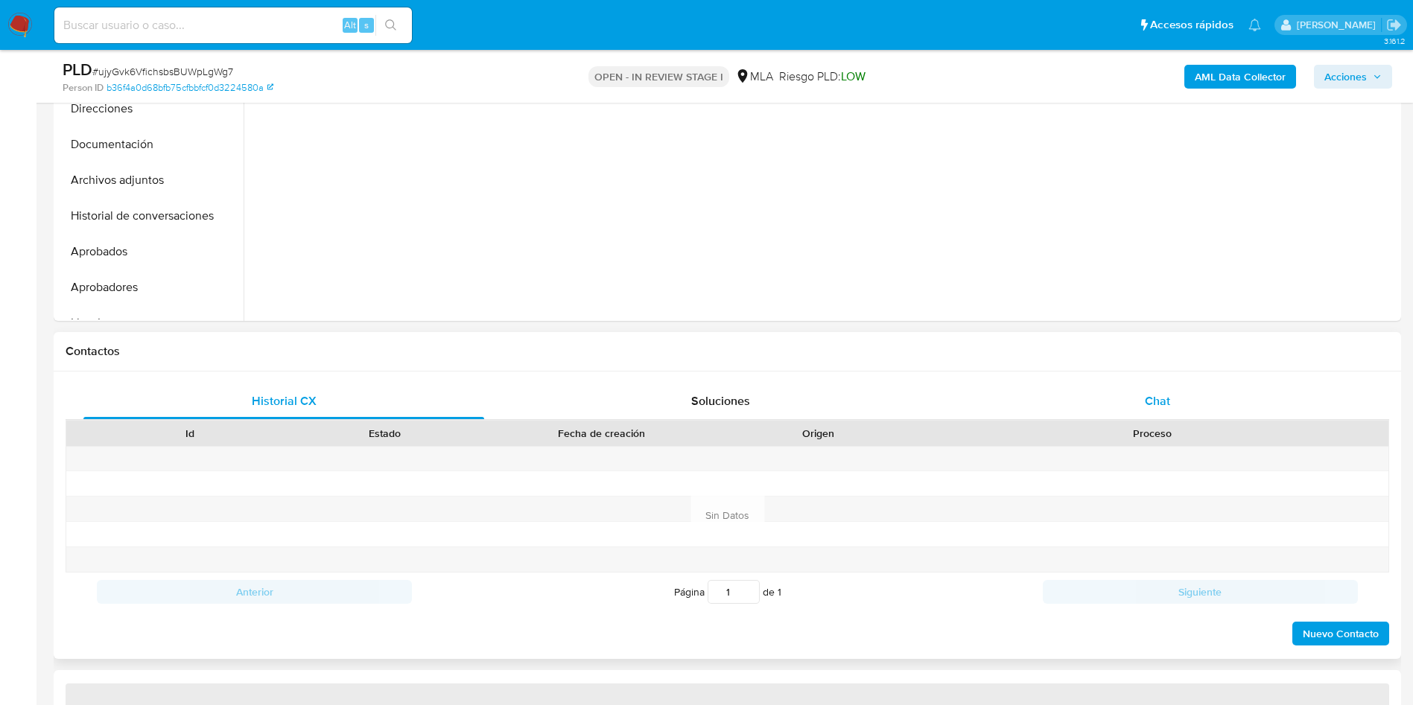
click at [1171, 413] on div "Chat" at bounding box center [1157, 402] width 401 height 36
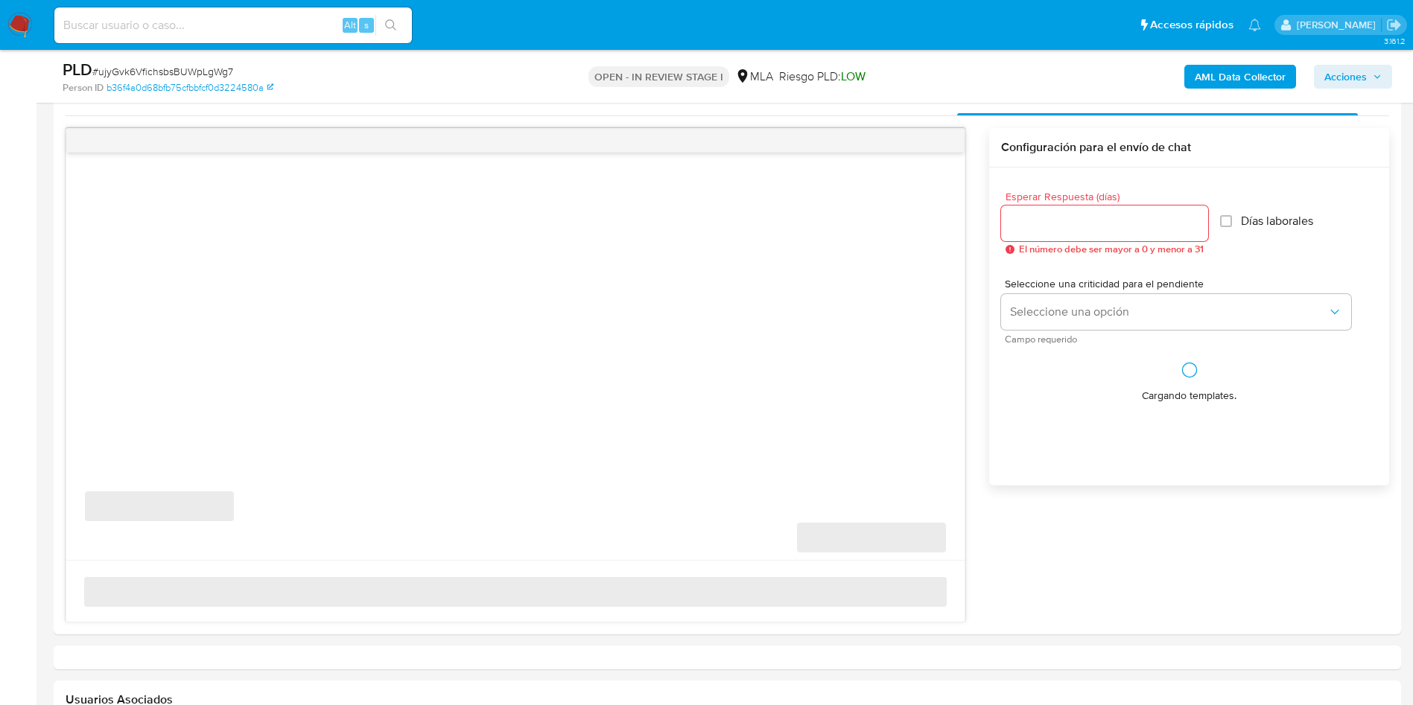
scroll to position [782, 0]
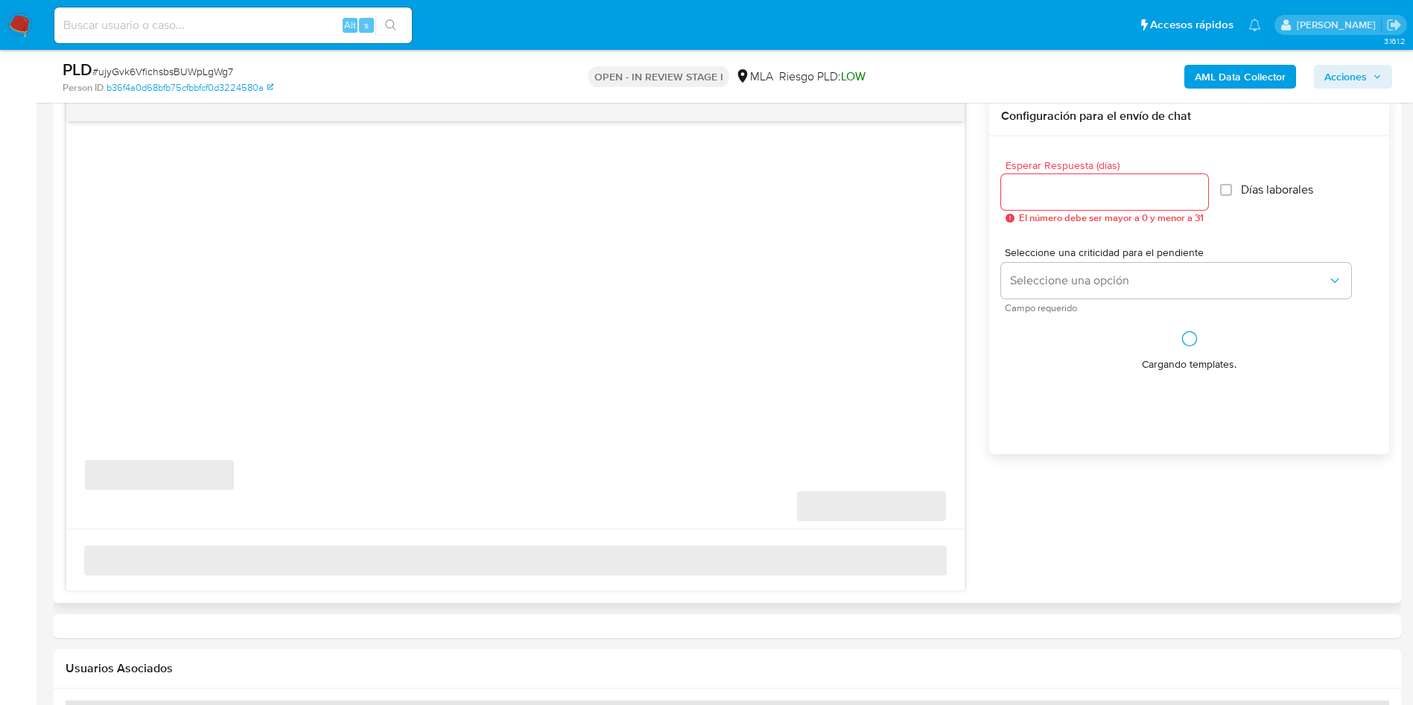
select select "10"
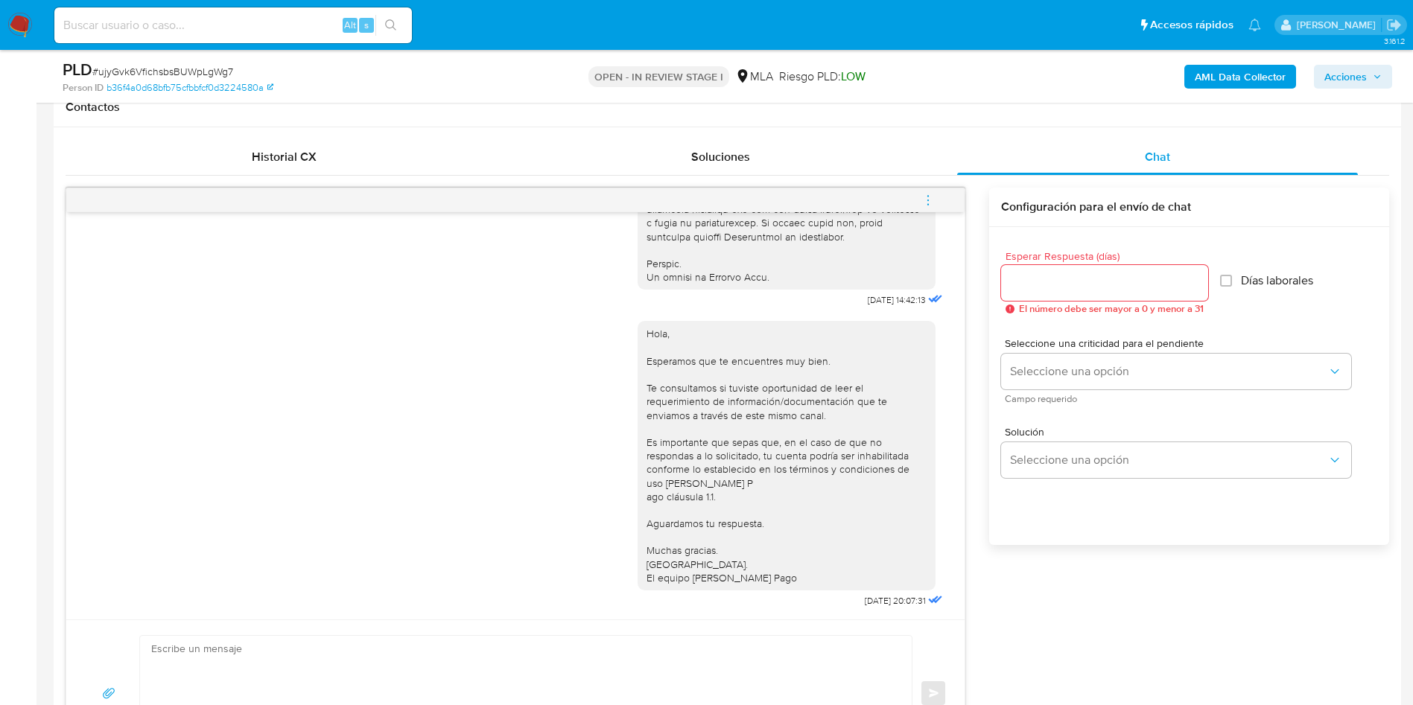
scroll to position [670, 0]
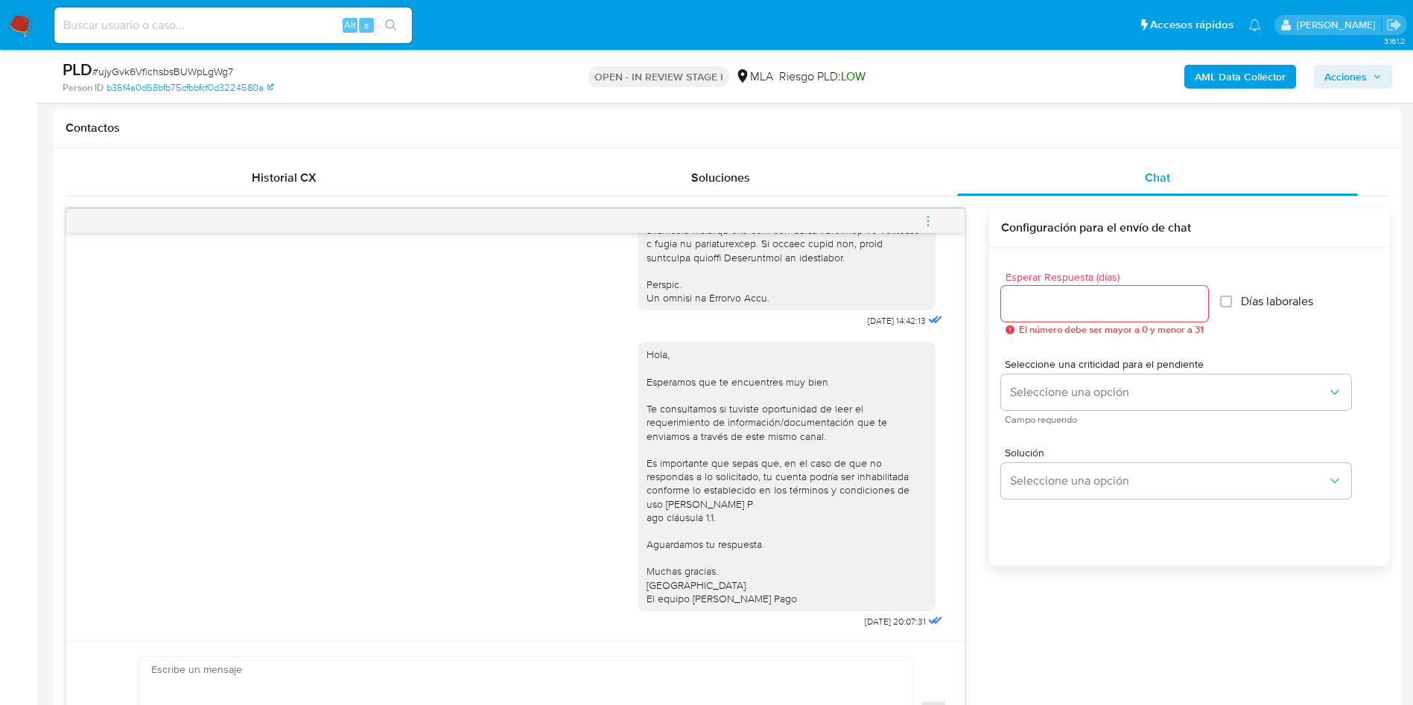
click at [939, 223] on button "menu-action" at bounding box center [927, 221] width 49 height 36
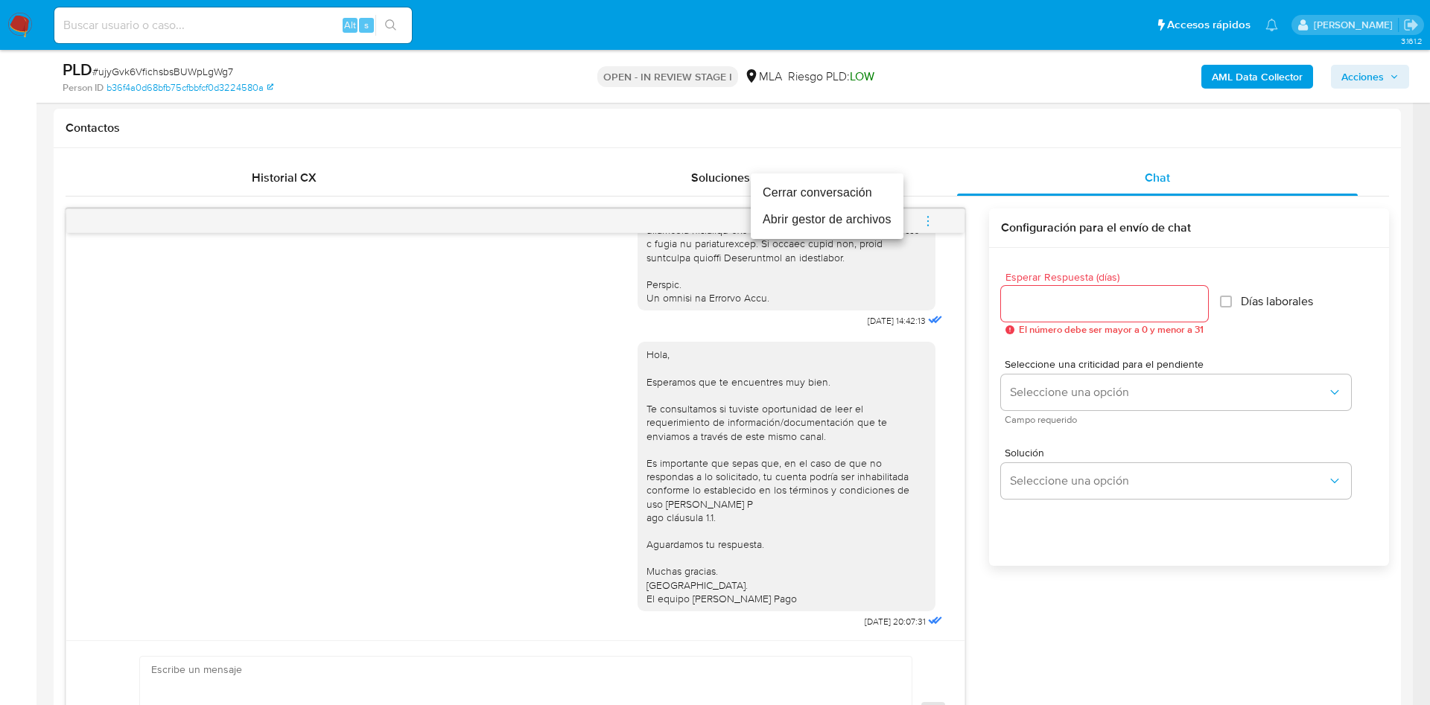
click at [816, 201] on li "Cerrar conversación" at bounding box center [827, 192] width 153 height 27
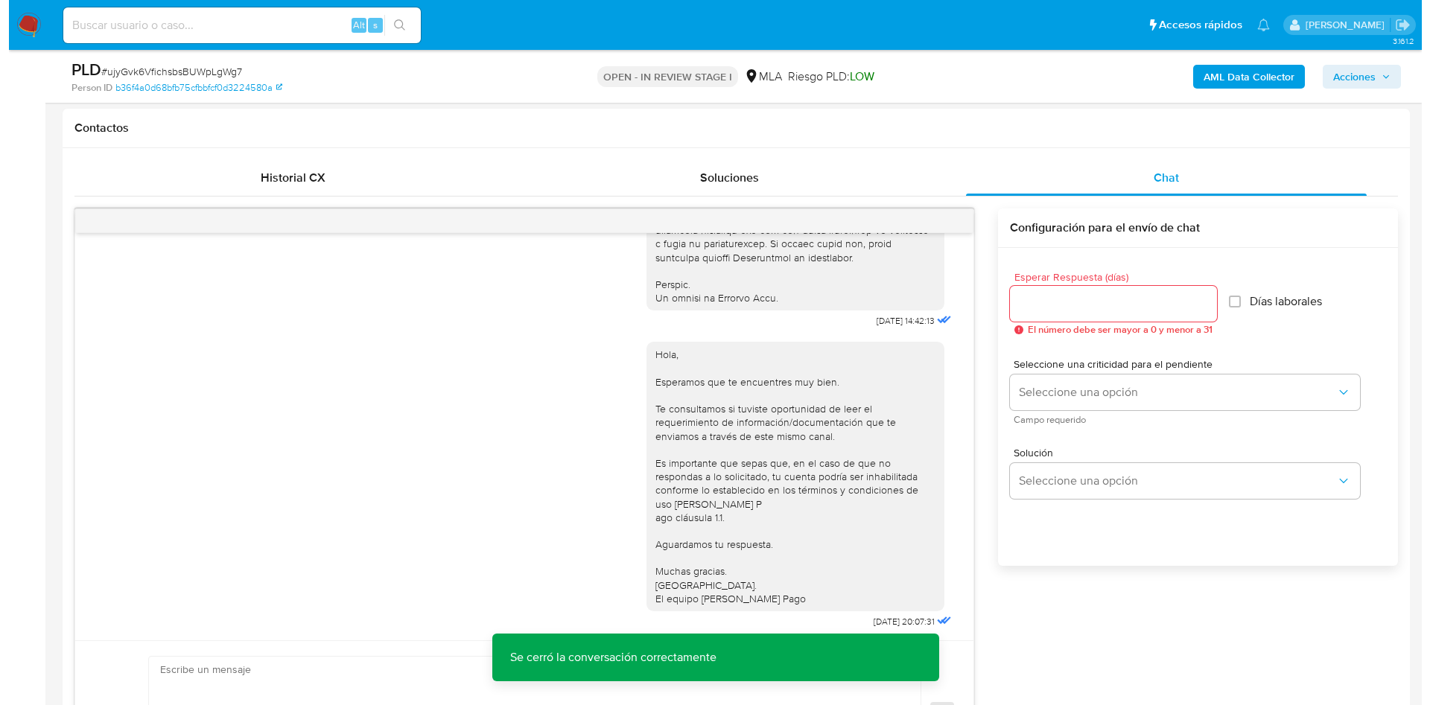
scroll to position [223, 0]
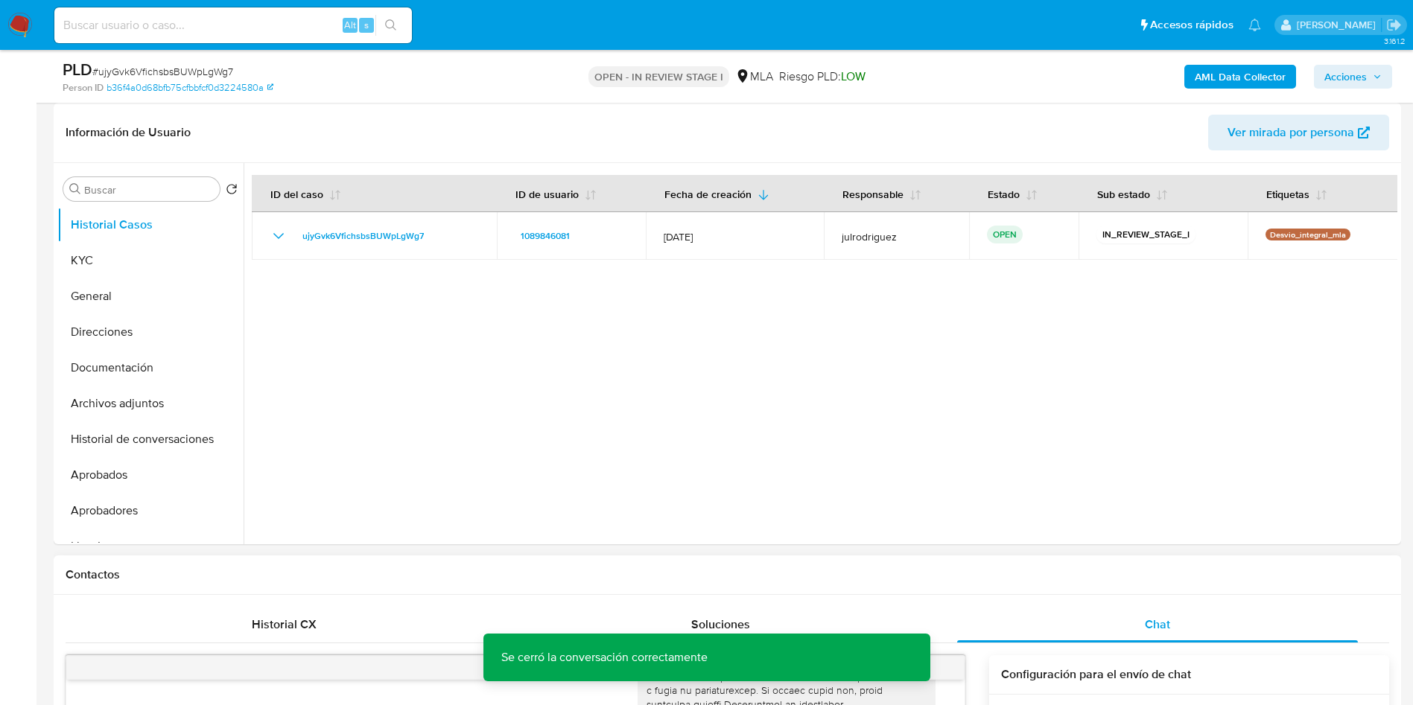
drag, startPoint x: 592, startPoint y: 678, endPoint x: 593, endPoint y: 698, distance: 20.1
click at [593, 678] on p "Se cerró la conversación correctamente" at bounding box center [604, 658] width 242 height 48
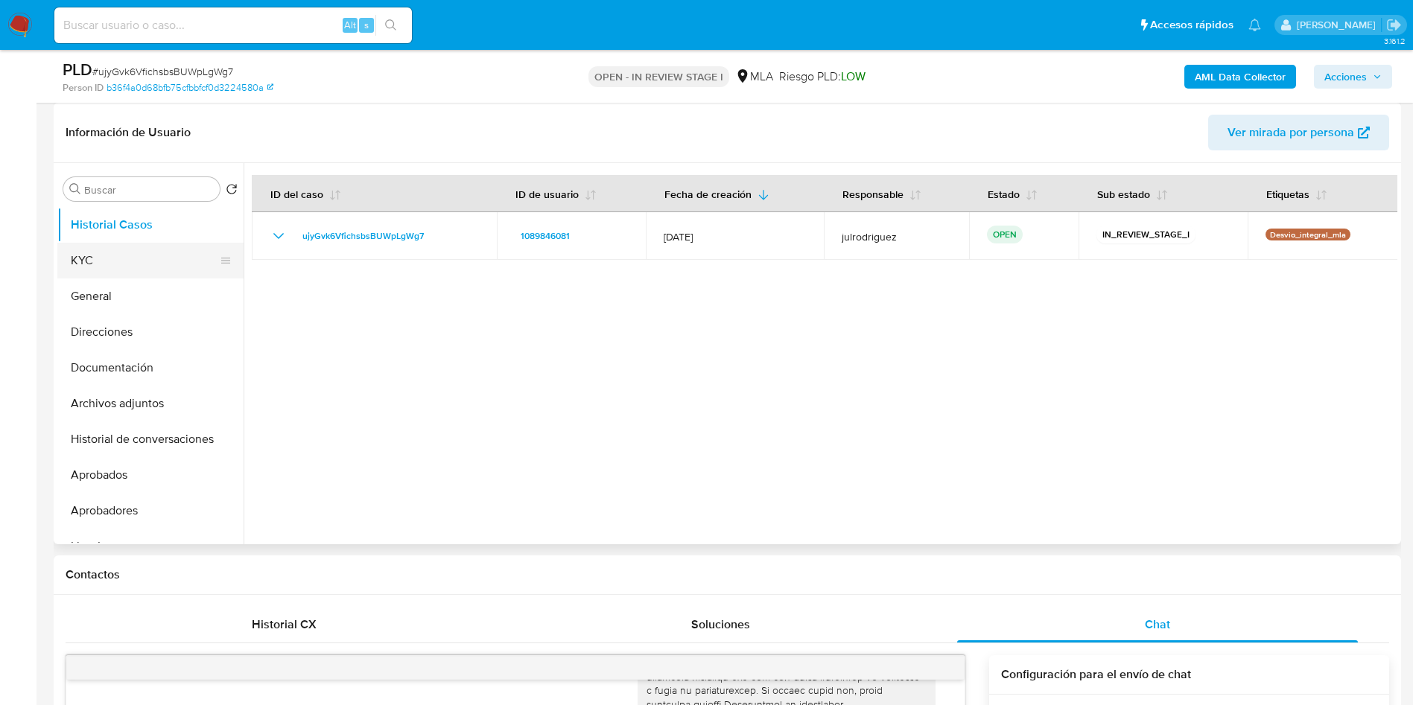
click at [114, 271] on button "KYC" at bounding box center [144, 261] width 174 height 36
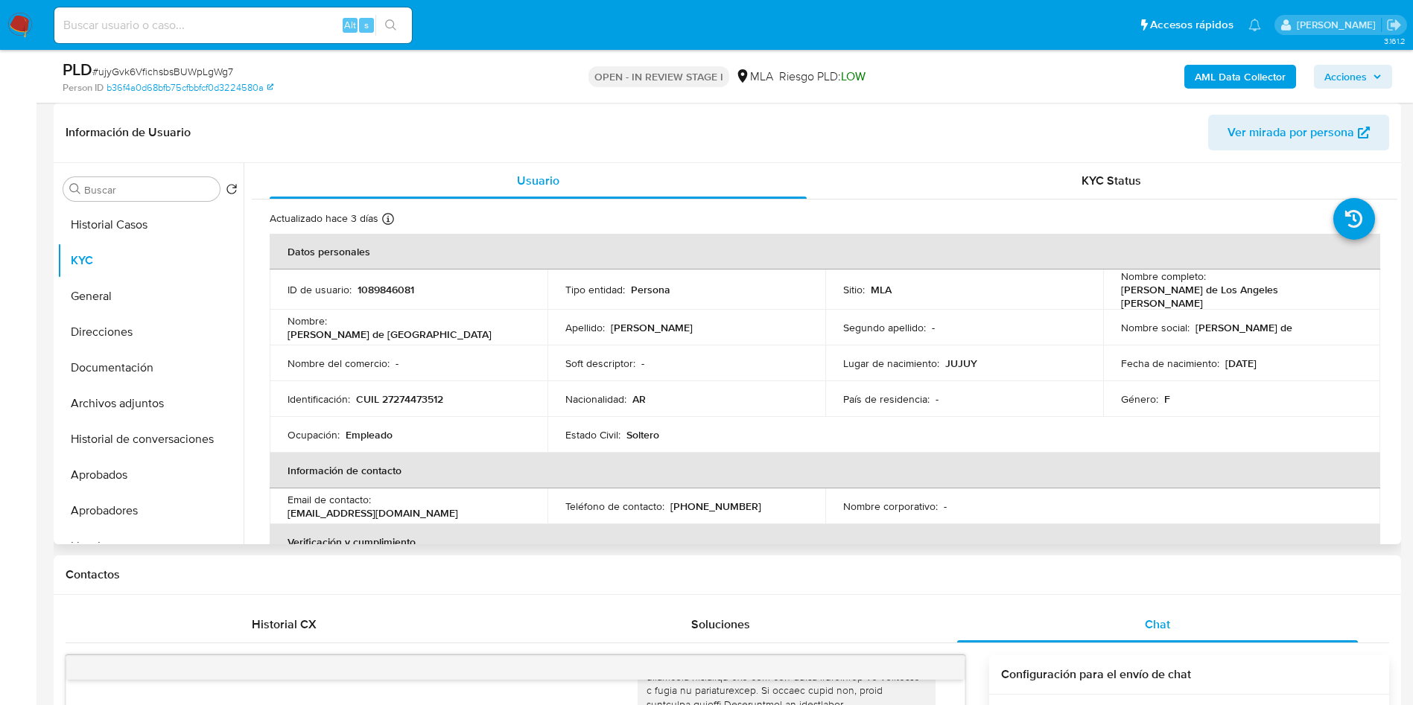
click at [716, 500] on p "(261) 3067312" at bounding box center [715, 506] width 91 height 13
copy p "3067312"
click at [387, 283] on p "1089846081" at bounding box center [385, 289] width 57 height 13
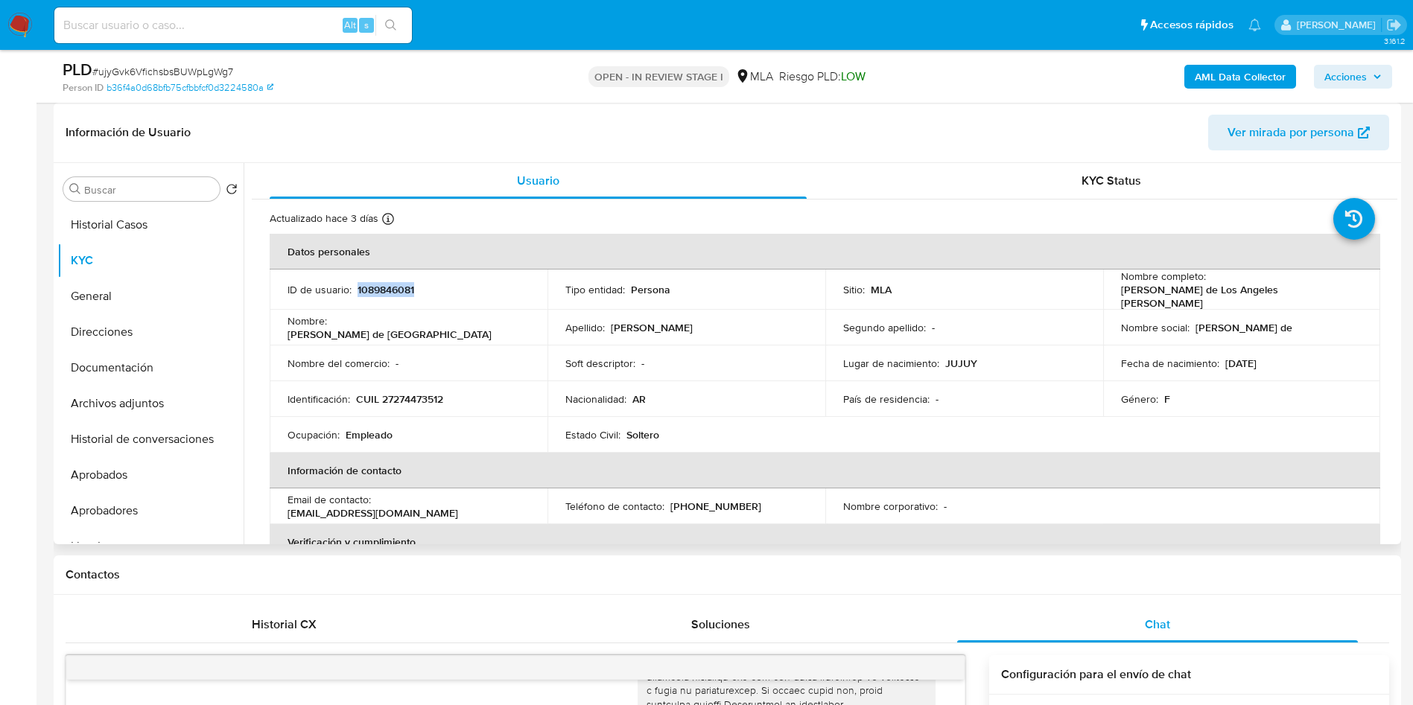
click at [387, 283] on p "1089846081" at bounding box center [385, 289] width 57 height 13
copy p "1089846081"
click at [197, 61] on div "PLD # ujyGvk6VfichsbsBUWpLgWg7" at bounding box center [282, 70] width 438 height 22
copy span "ujyGvk6VfichsbsBUWpLgWg7"
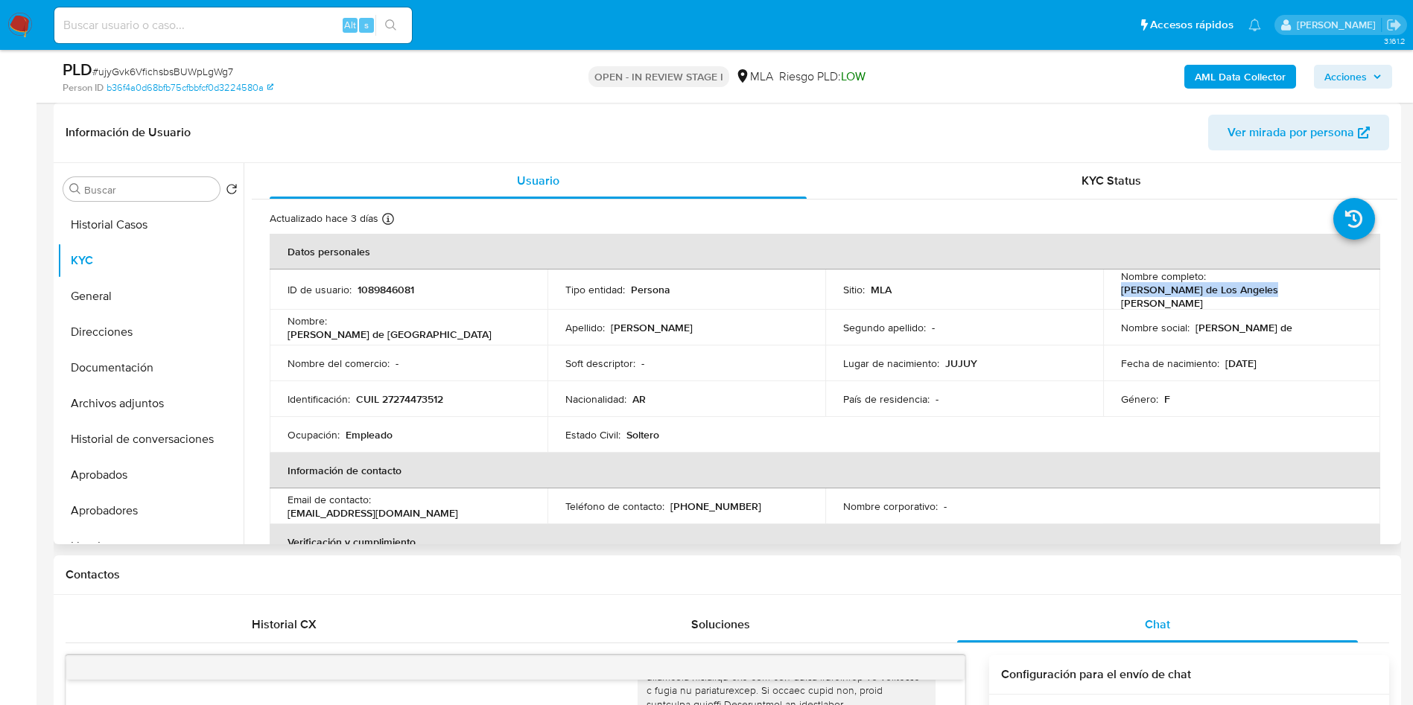
drag, startPoint x: 1209, startPoint y: 284, endPoint x: 912, endPoint y: 489, distance: 361.9
click at [1361, 286] on td "Nombre completo : Maria de Los Angeles Balerio" at bounding box center [1242, 290] width 278 height 40
copy p "Maria de Los Angeles Balerio"
click at [181, 430] on button "Historial de conversaciones" at bounding box center [144, 440] width 174 height 36
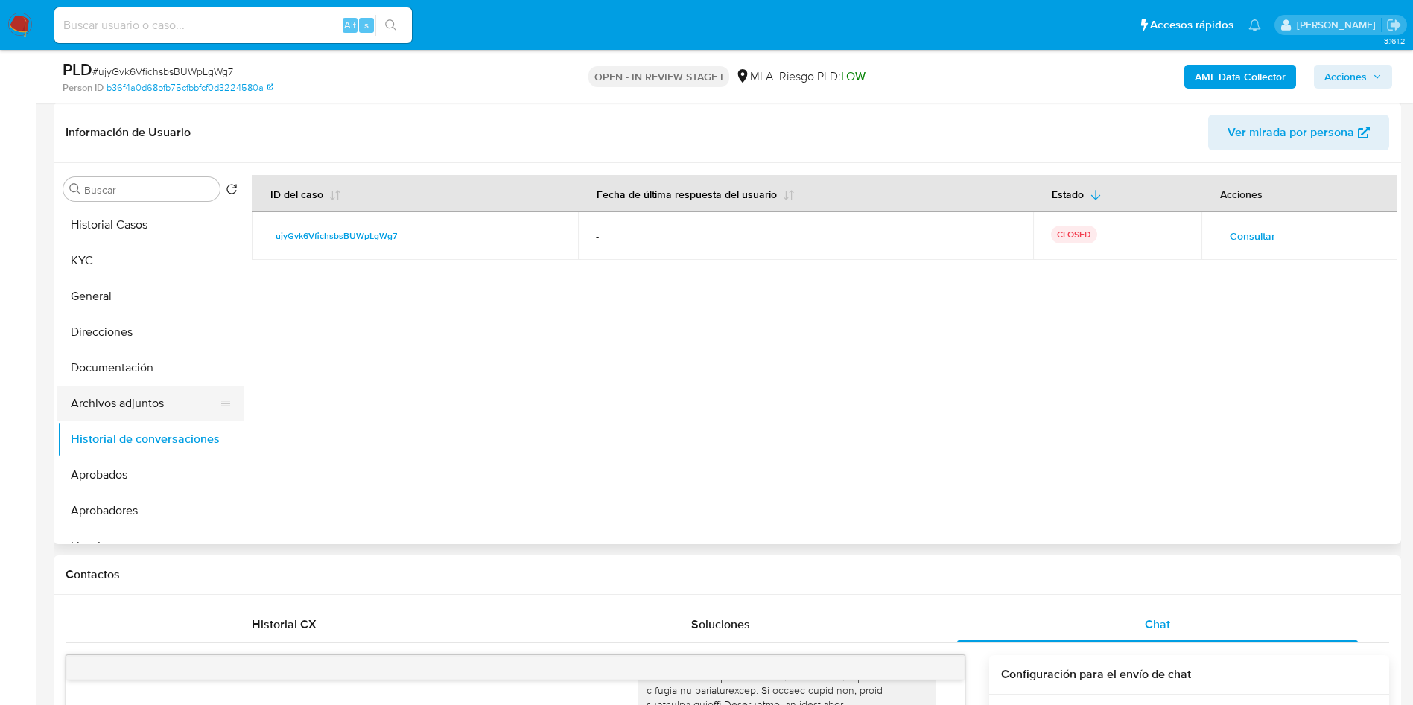
click at [135, 401] on button "Archivos adjuntos" at bounding box center [144, 404] width 174 height 36
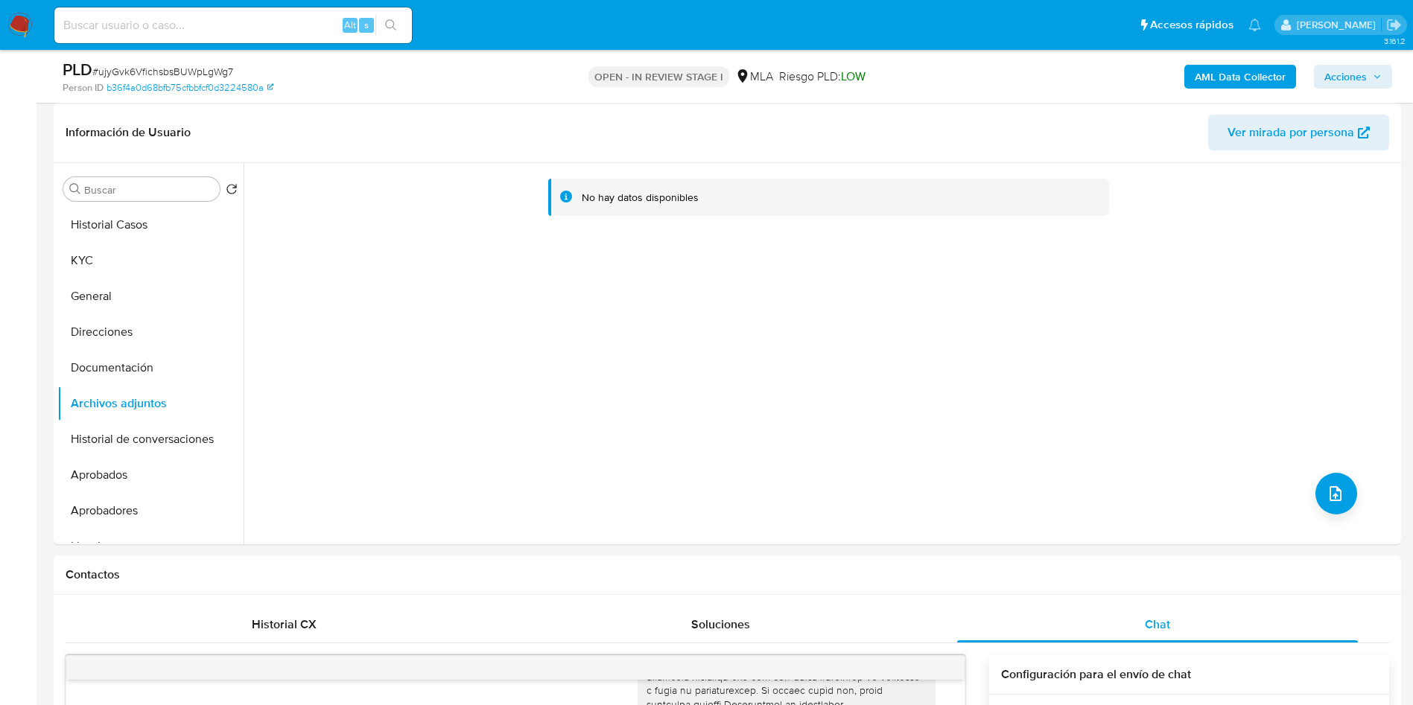
click at [1248, 83] on b "AML Data Collector" at bounding box center [1240, 77] width 91 height 24
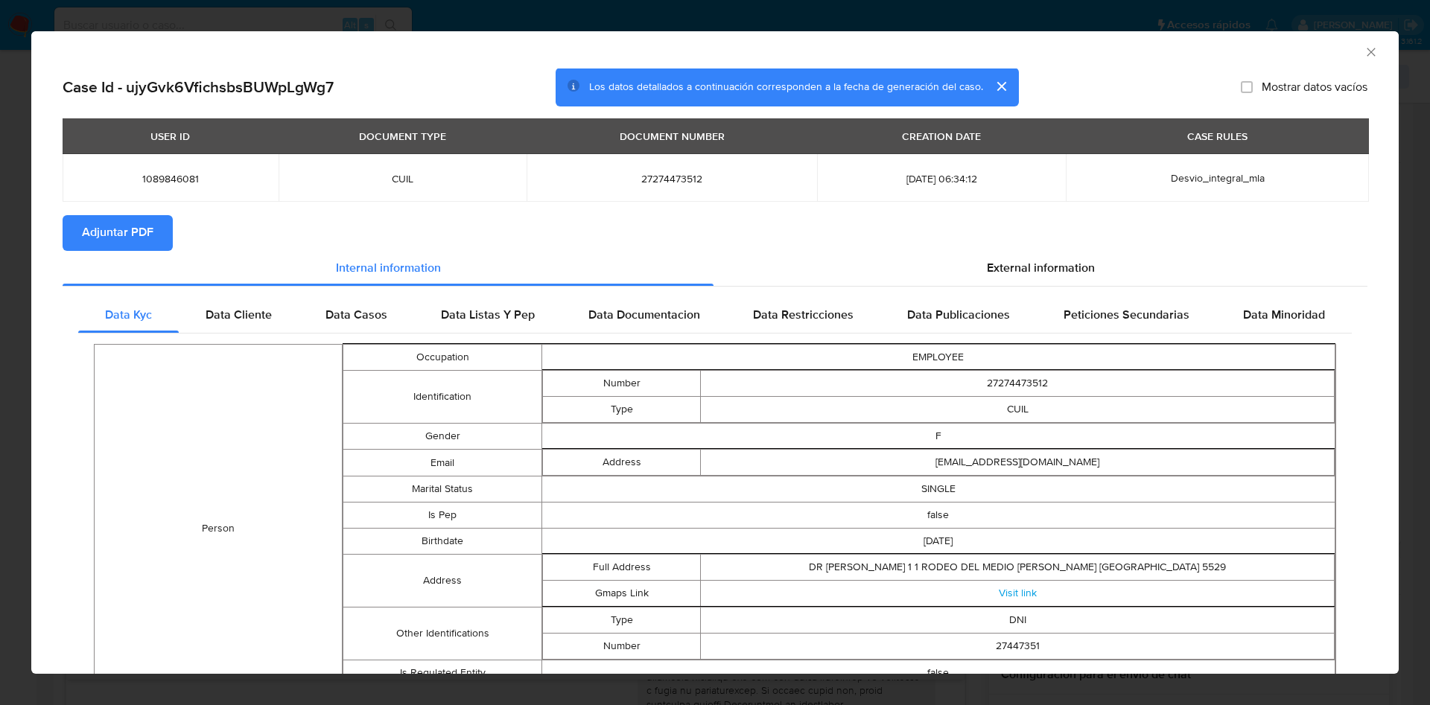
click at [152, 239] on span "Adjuntar PDF" at bounding box center [117, 233] width 71 height 33
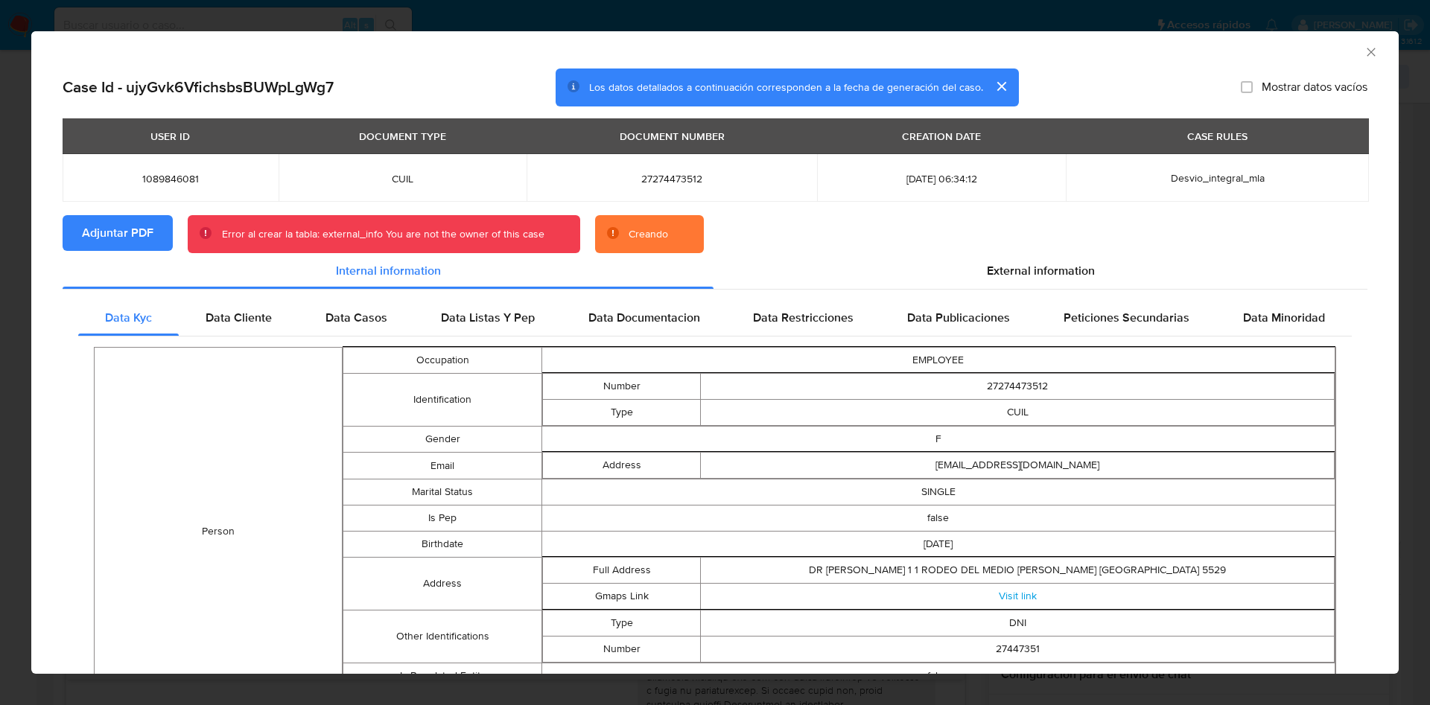
click at [1364, 54] on icon "Cerrar ventana" at bounding box center [1371, 52] width 15 height 15
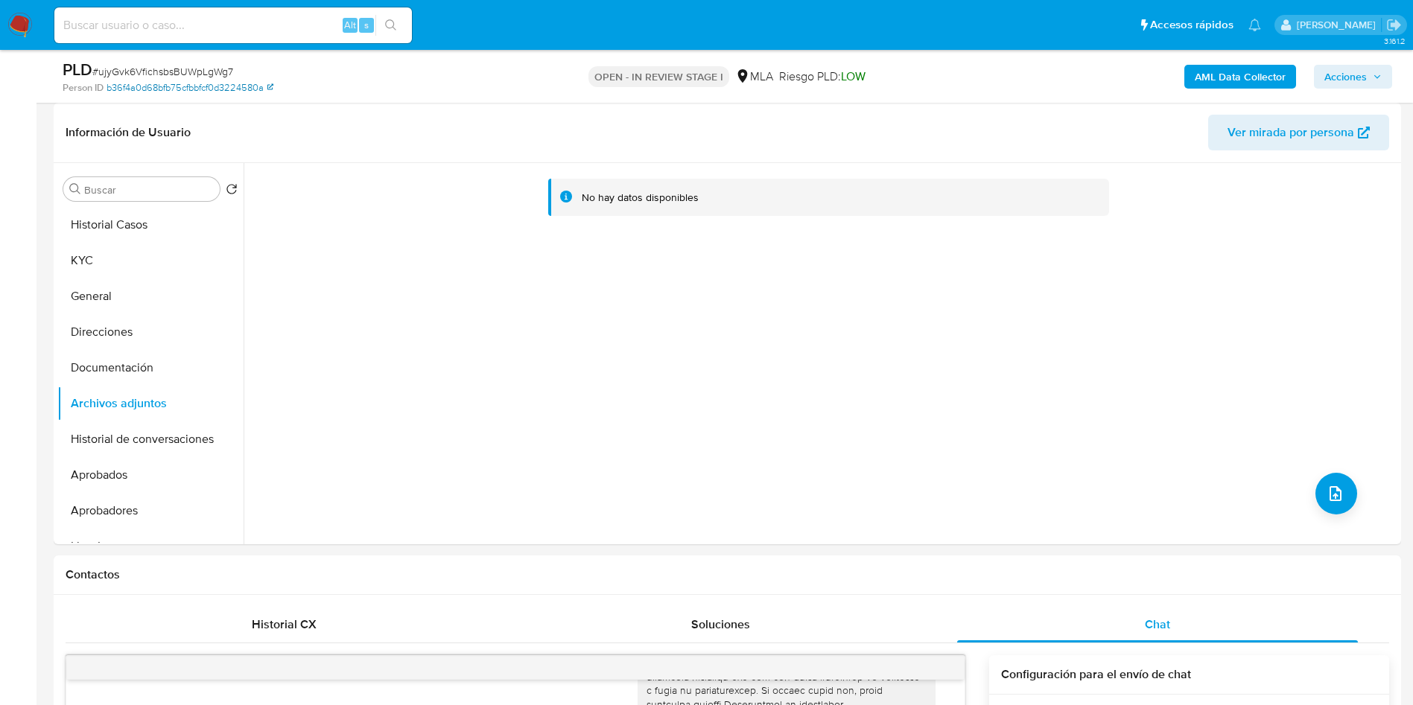
click at [205, 86] on link "b36f4a0d68bfb75cfbbfcf0d3224580a" at bounding box center [190, 87] width 167 height 13
click at [159, 66] on span "# ujyGvk6VfichsbsBUWpLgWg7" at bounding box center [162, 71] width 141 height 15
copy span "ujyGvk6VfichsbsBUWpLgWg7"
click at [1229, 80] on b "AML Data Collector" at bounding box center [1240, 77] width 91 height 24
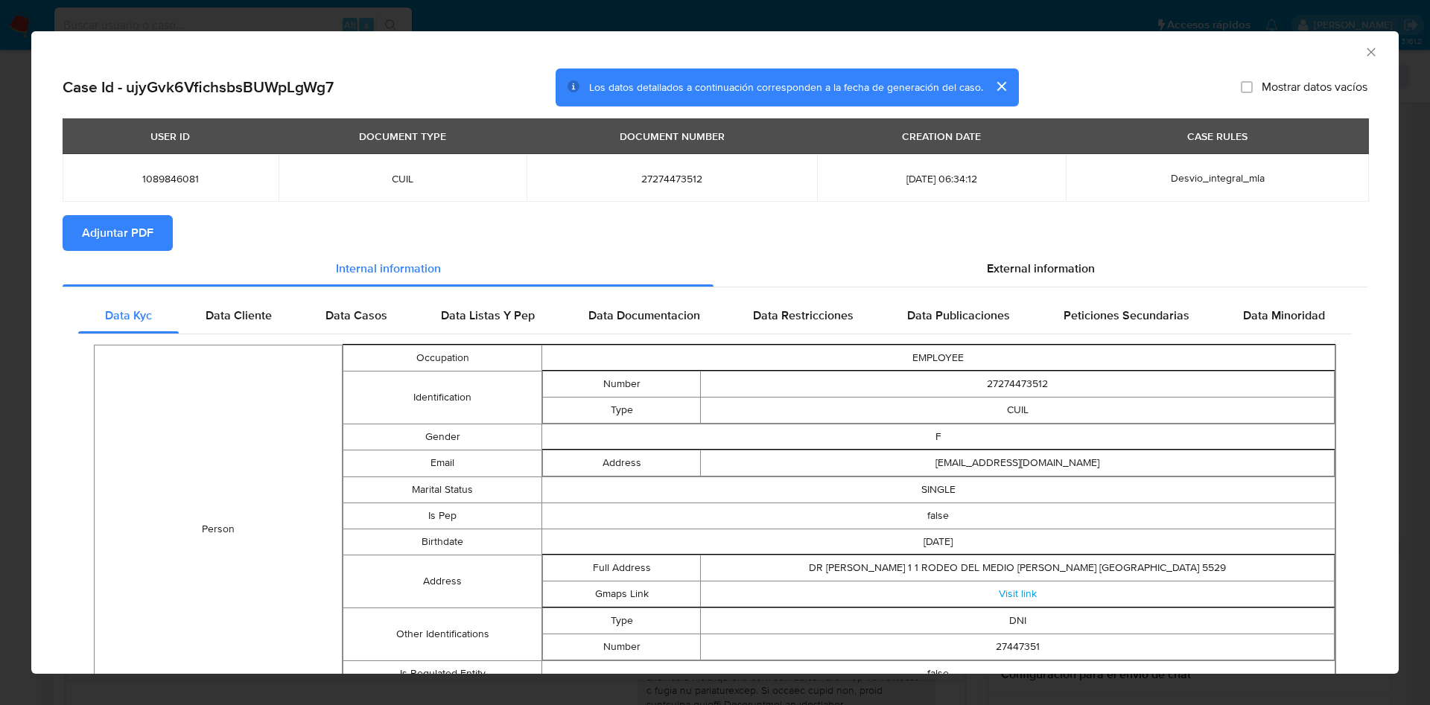
click at [166, 235] on button "Adjuntar PDF" at bounding box center [118, 233] width 110 height 36
click at [1364, 52] on icon "Cerrar ventana" at bounding box center [1371, 52] width 15 height 15
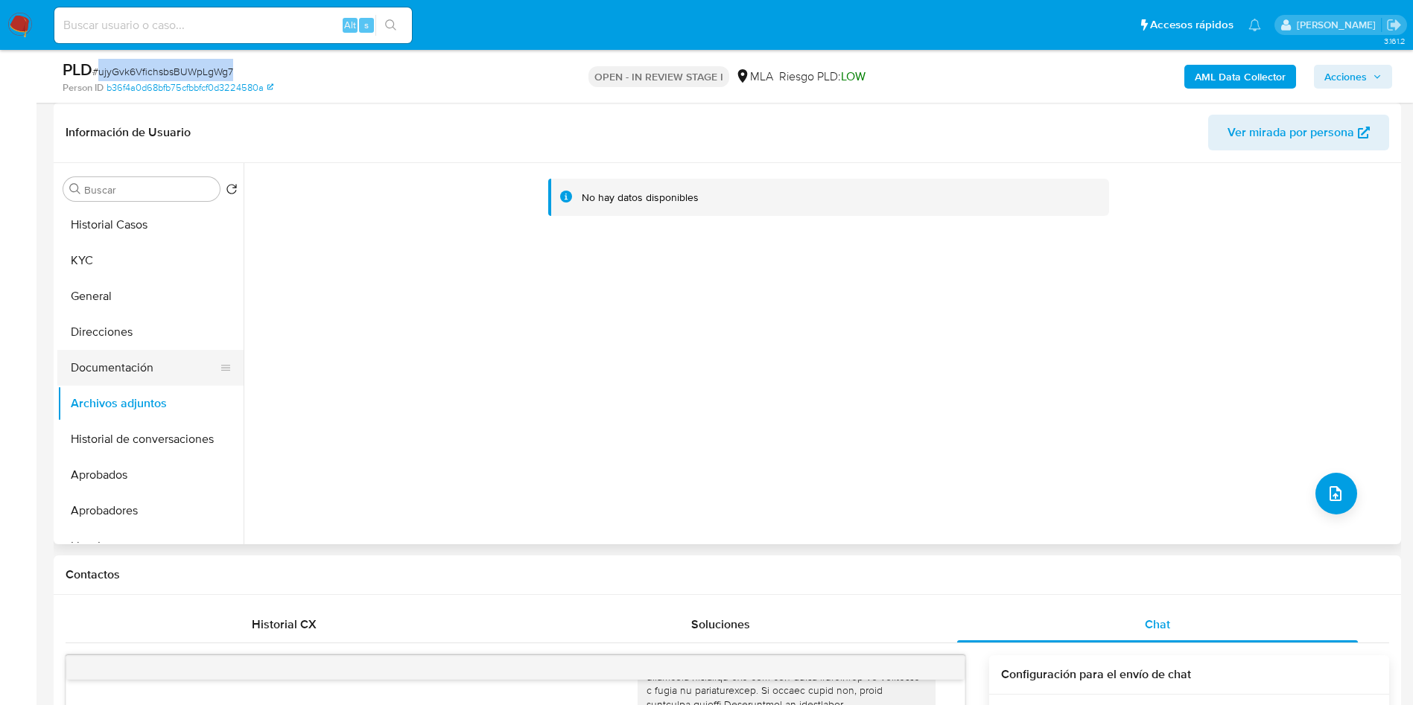
click at [184, 368] on button "Documentación" at bounding box center [144, 368] width 174 height 36
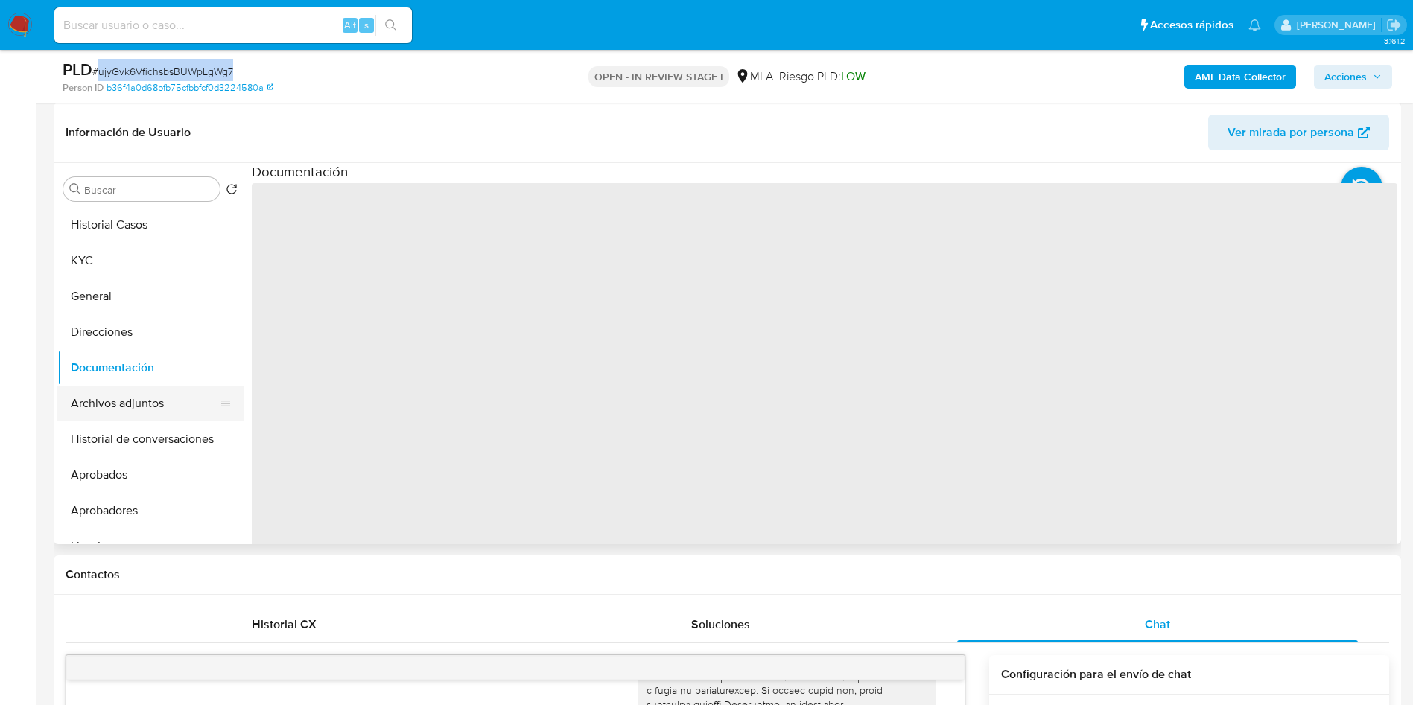
click at [167, 392] on button "Archivos adjuntos" at bounding box center [144, 404] width 174 height 36
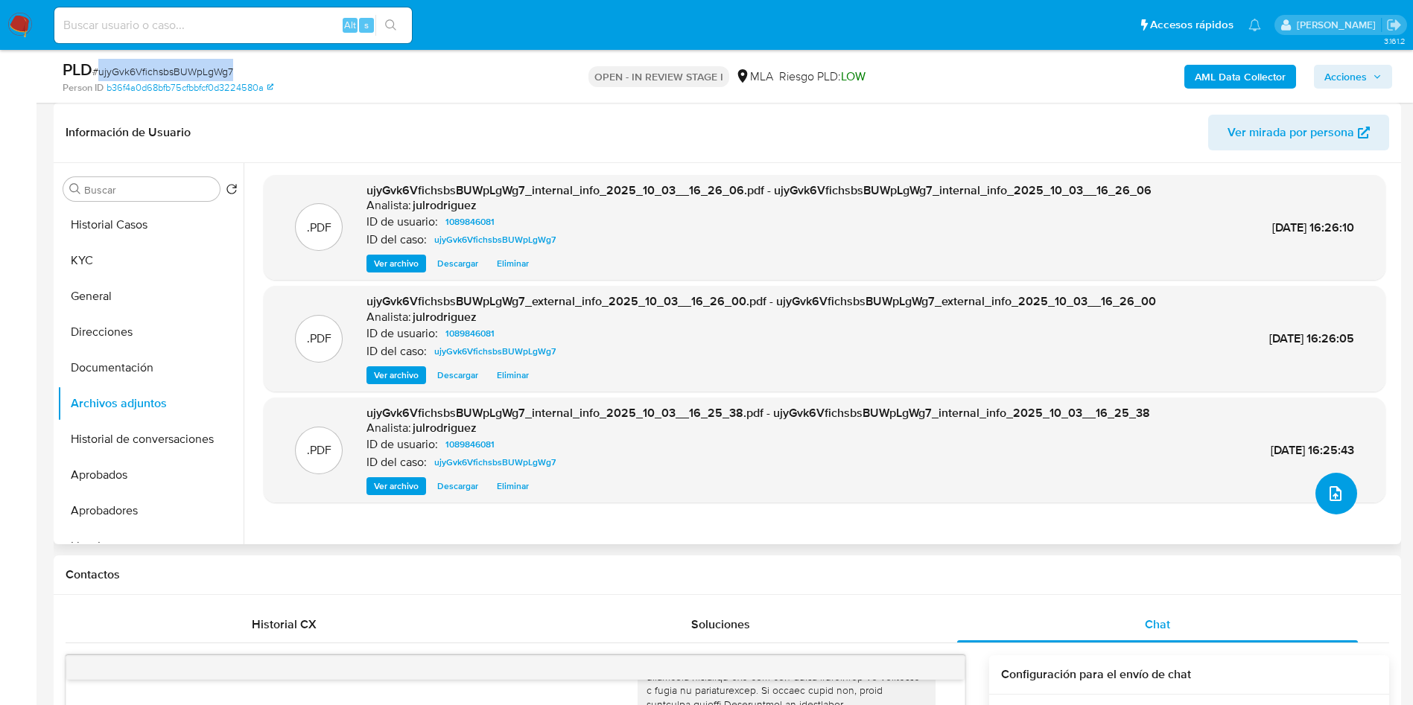
click at [1329, 495] on icon "upload-file" at bounding box center [1335, 493] width 12 height 15
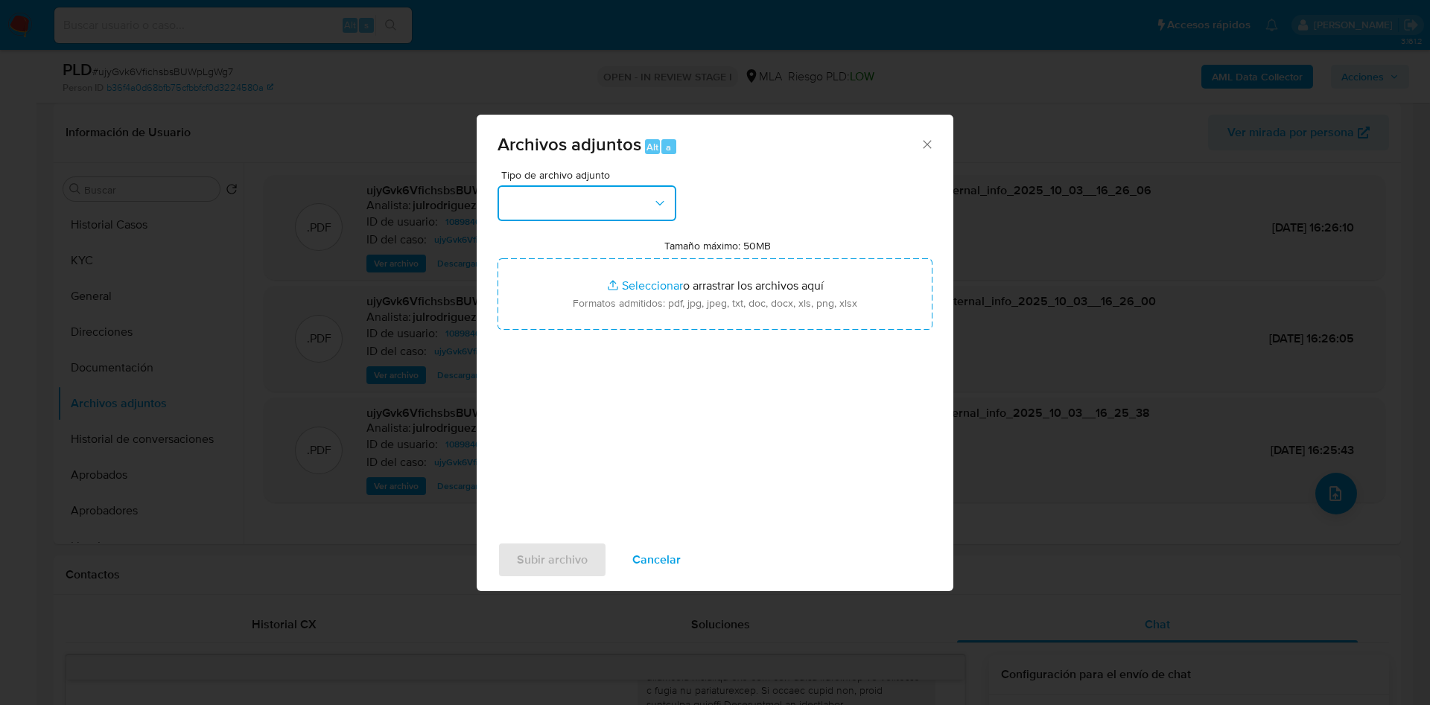
click at [643, 194] on button "button" at bounding box center [586, 203] width 179 height 36
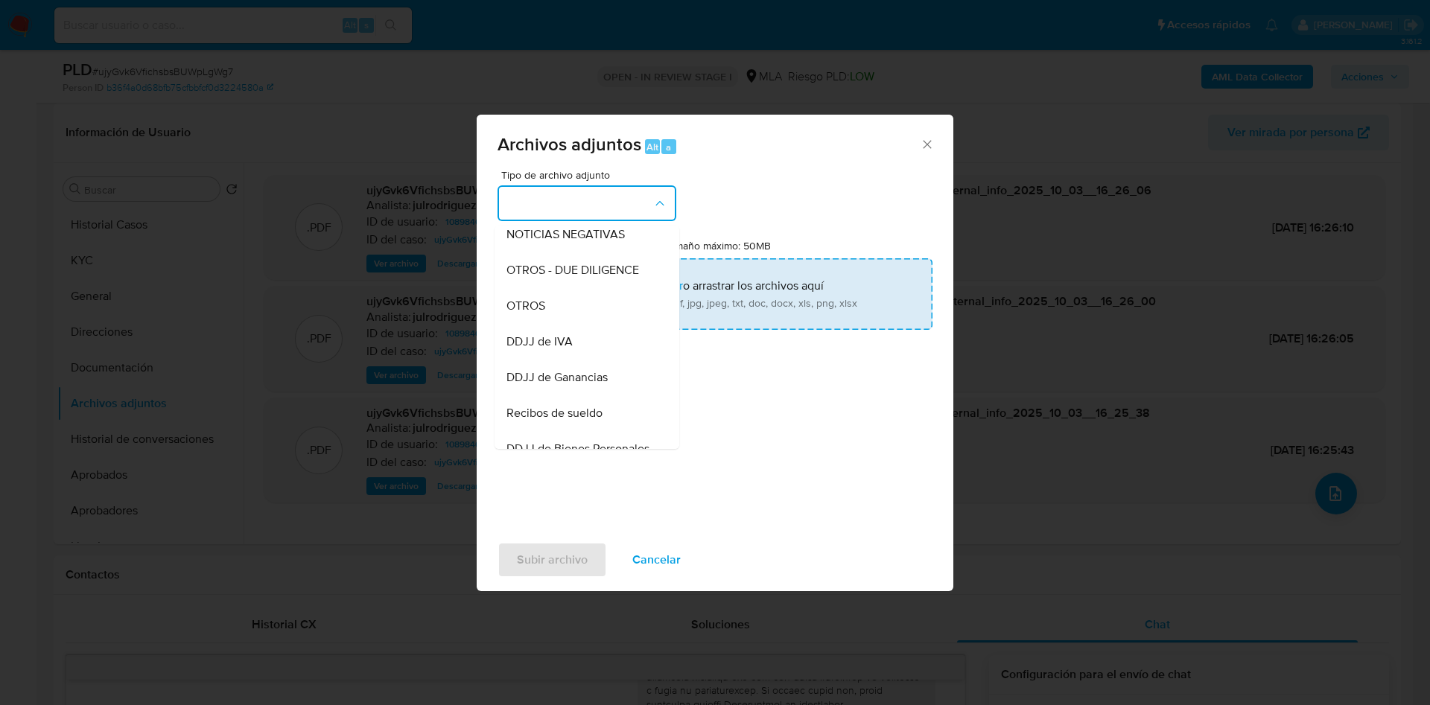
click at [536, 314] on span "OTROS" at bounding box center [525, 306] width 39 height 15
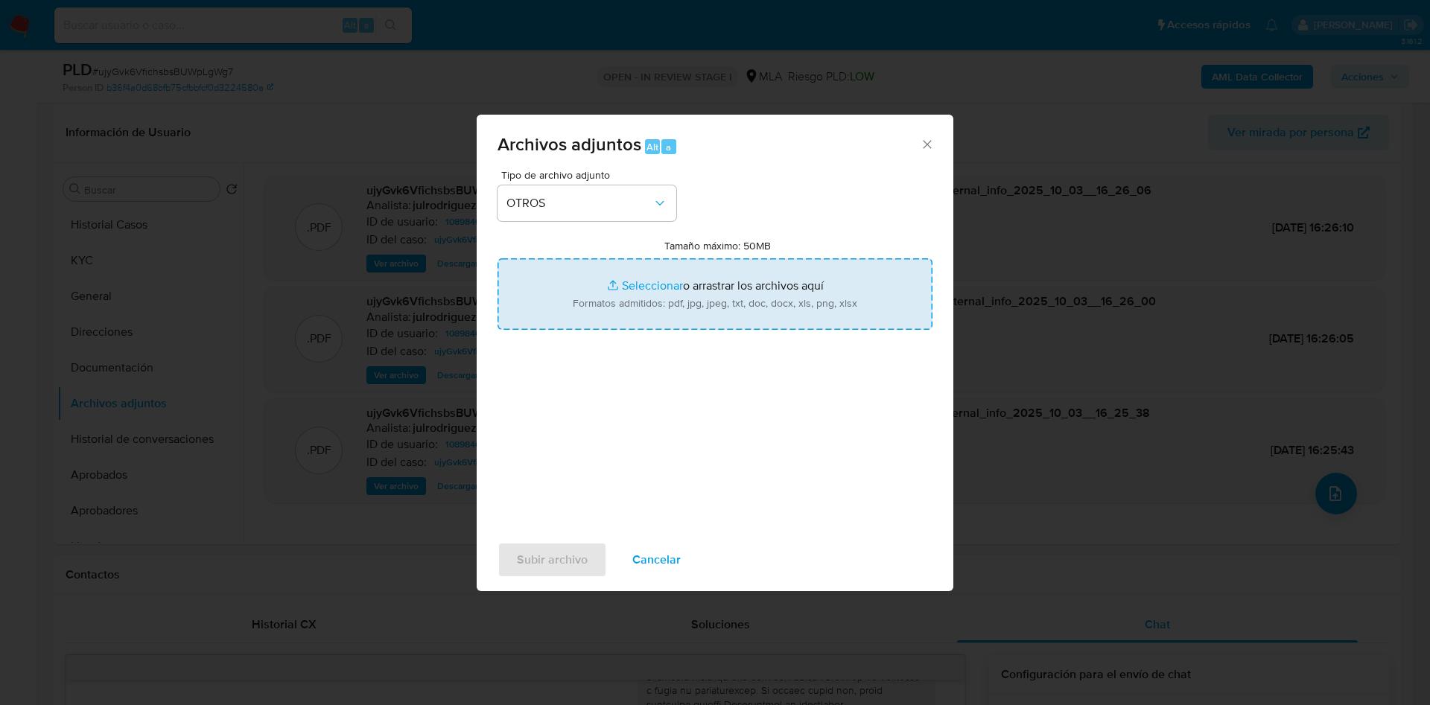
click at [681, 292] on input "Tamaño máximo: 50MB Seleccionar archivos" at bounding box center [714, 293] width 435 height 71
type input "C:\fakepath\Maria de Los Angeles Balerio - NOSIS - SEPTIEMBRE 2025.pdf"
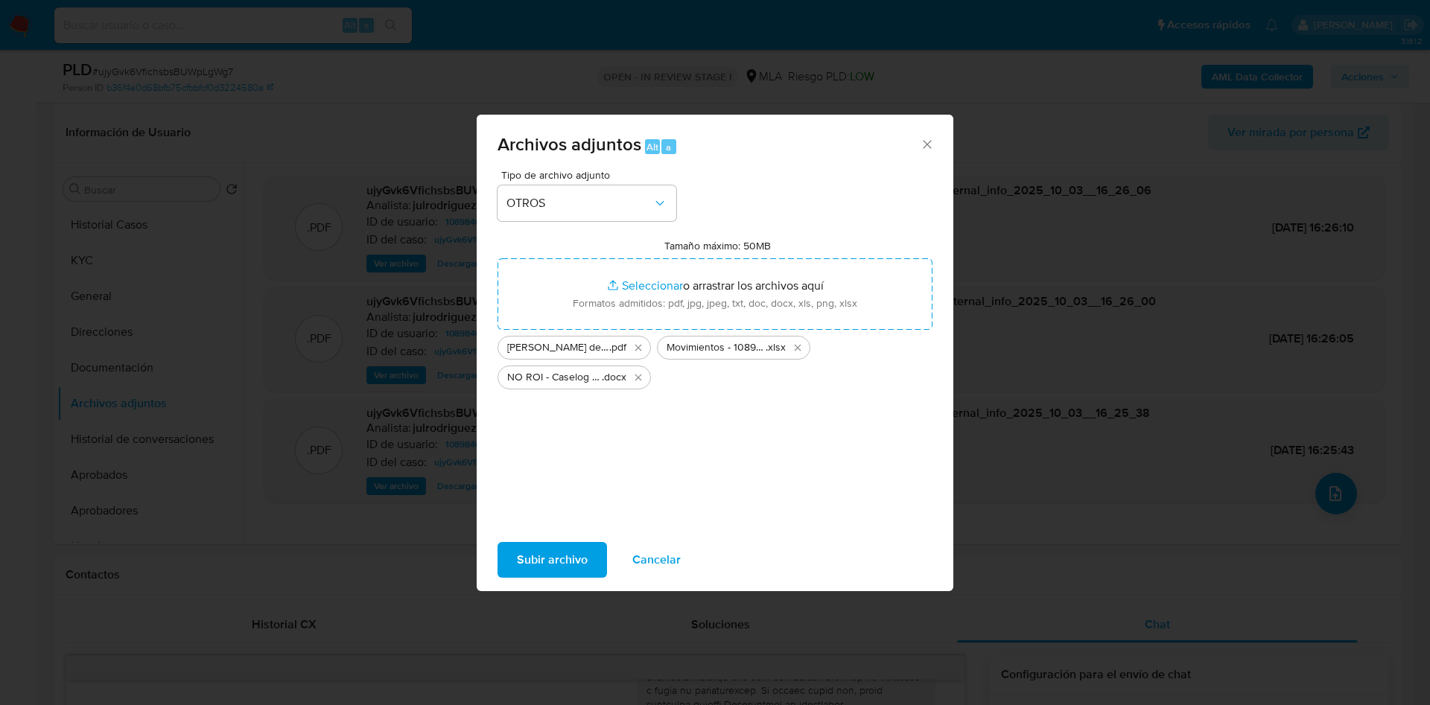
click at [586, 559] on span "Subir archivo" at bounding box center [552, 560] width 71 height 33
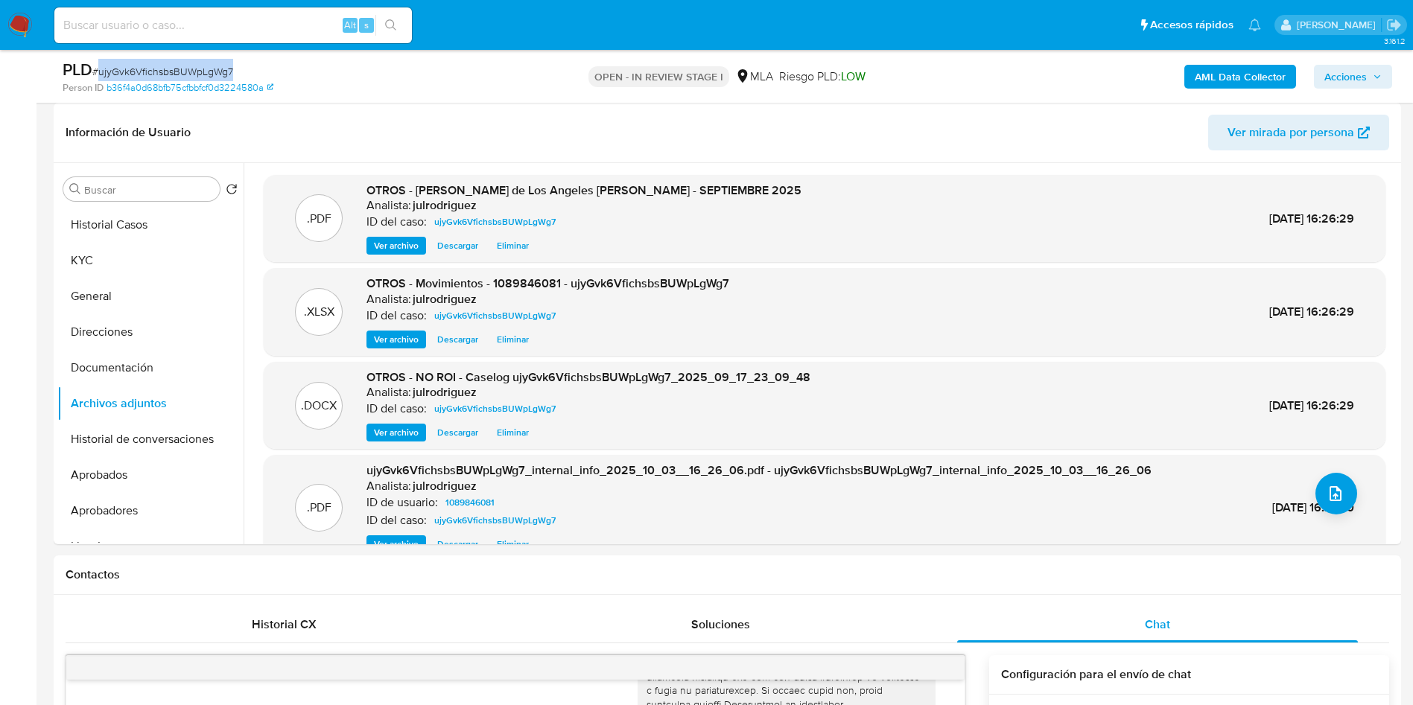
drag, startPoint x: 1355, startPoint y: 71, endPoint x: 1308, endPoint y: 81, distance: 48.6
click at [1356, 71] on span "Acciones" at bounding box center [1345, 77] width 42 height 24
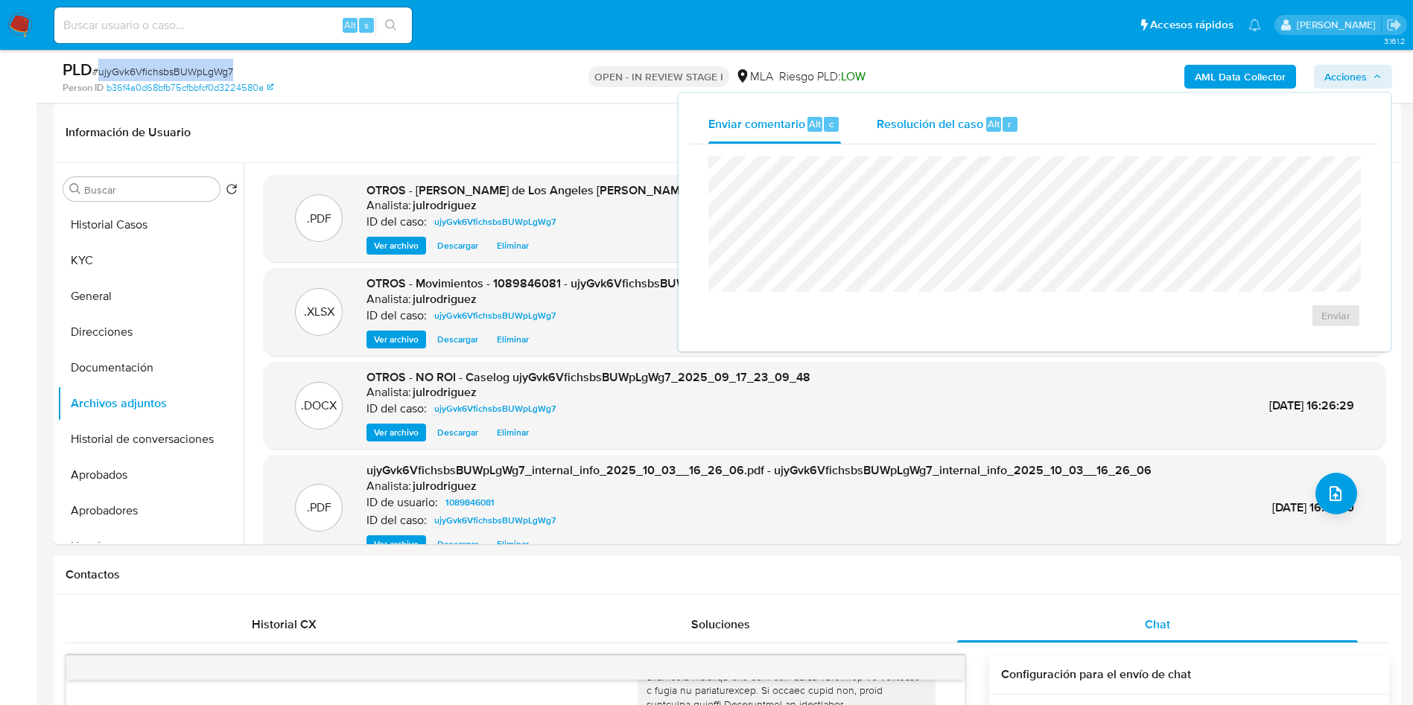
click at [956, 127] on span "Resolución del caso" at bounding box center [930, 123] width 107 height 17
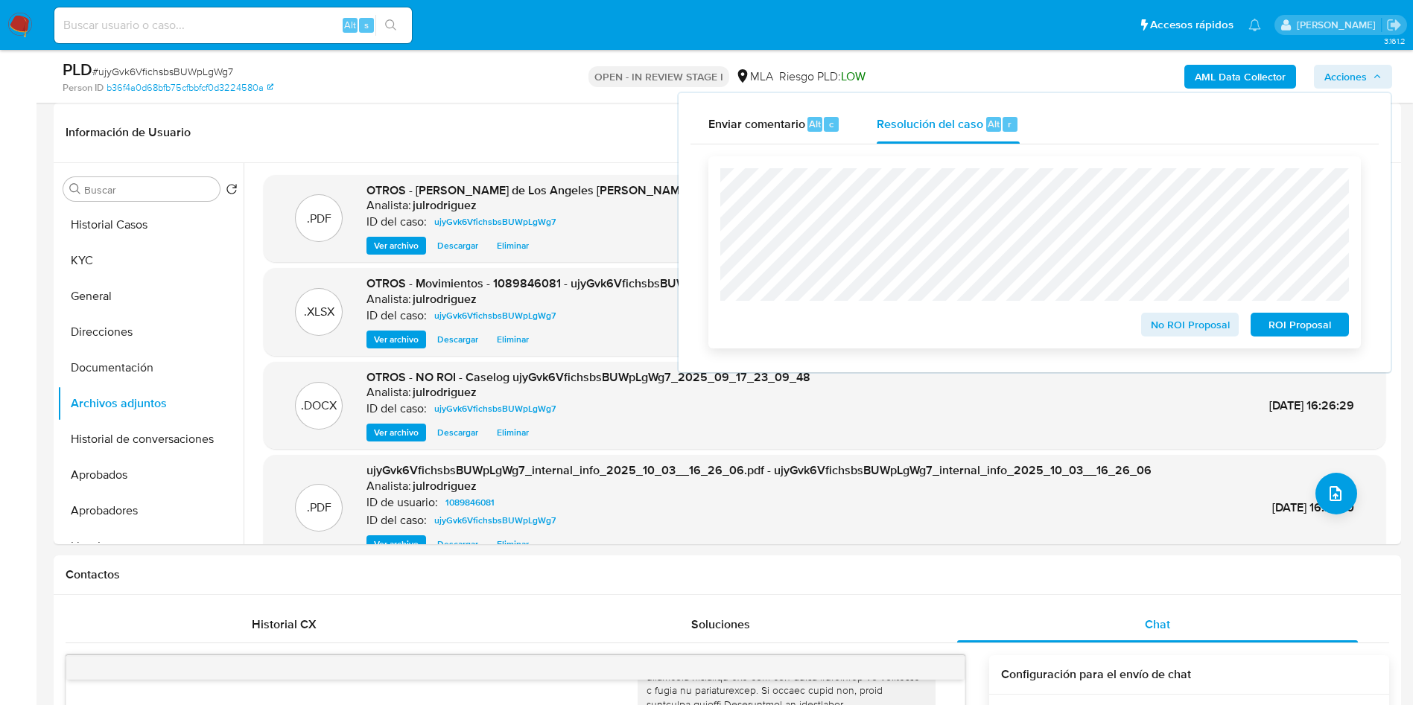
click at [1189, 320] on span "No ROI Proposal" at bounding box center [1189, 324] width 77 height 21
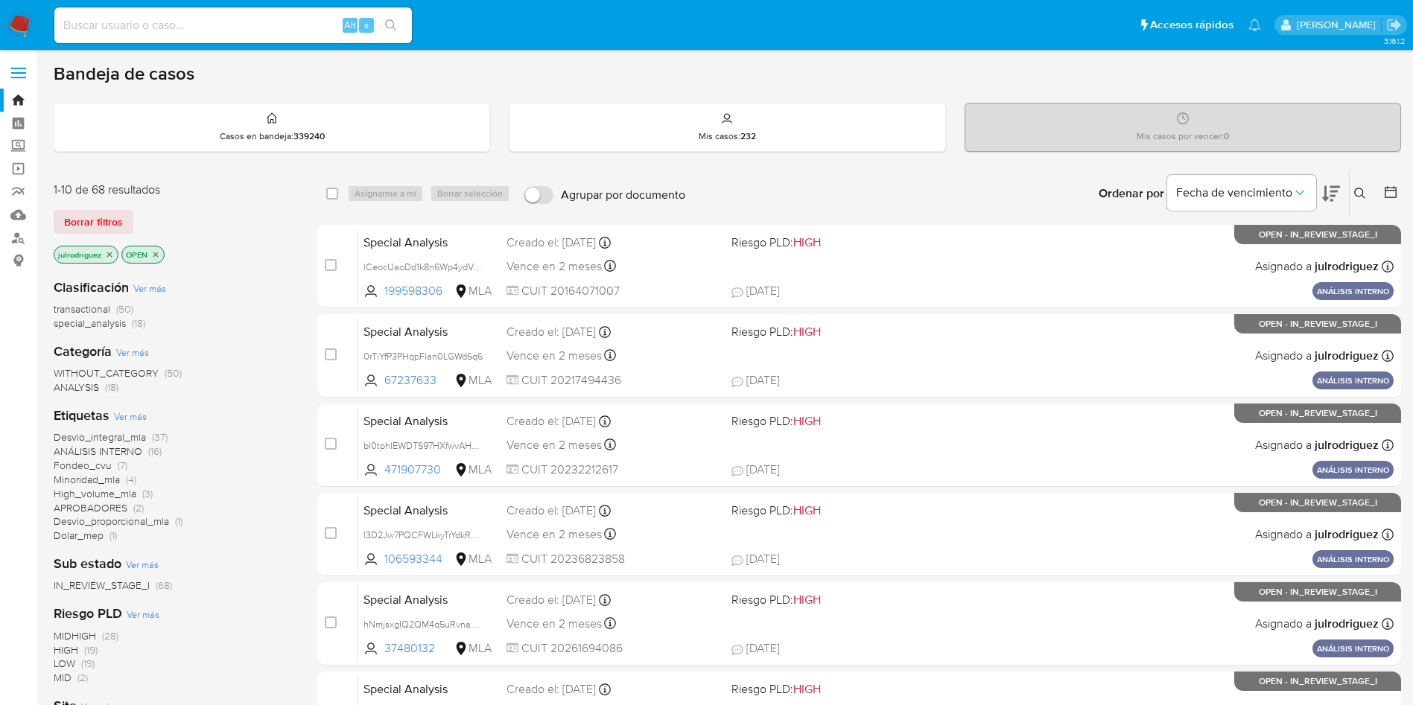
click at [953, 192] on icon at bounding box center [1360, 194] width 12 height 12
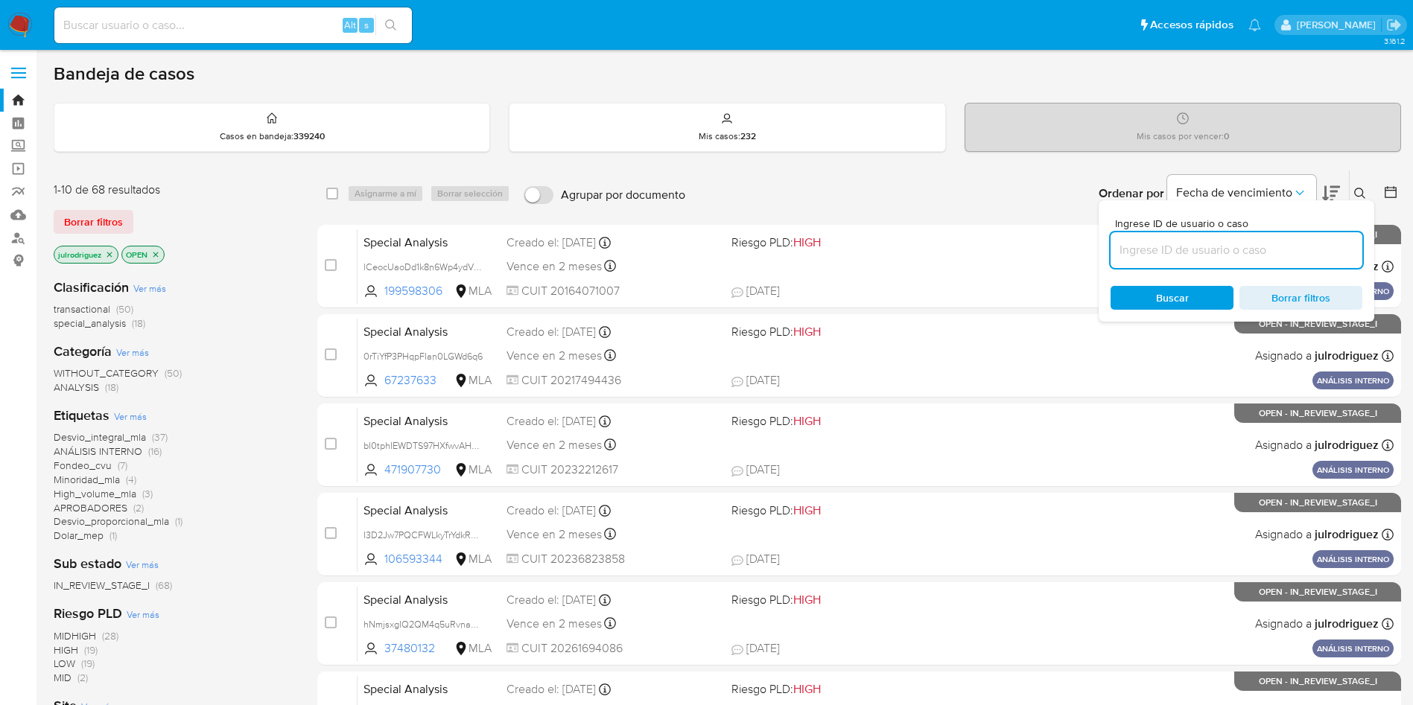
click at [953, 256] on input at bounding box center [1236, 250] width 252 height 19
type input "ujyGvk6VfichsbsBUWpLgWg7"
click at [953, 293] on span "Buscar" at bounding box center [1172, 297] width 102 height 21
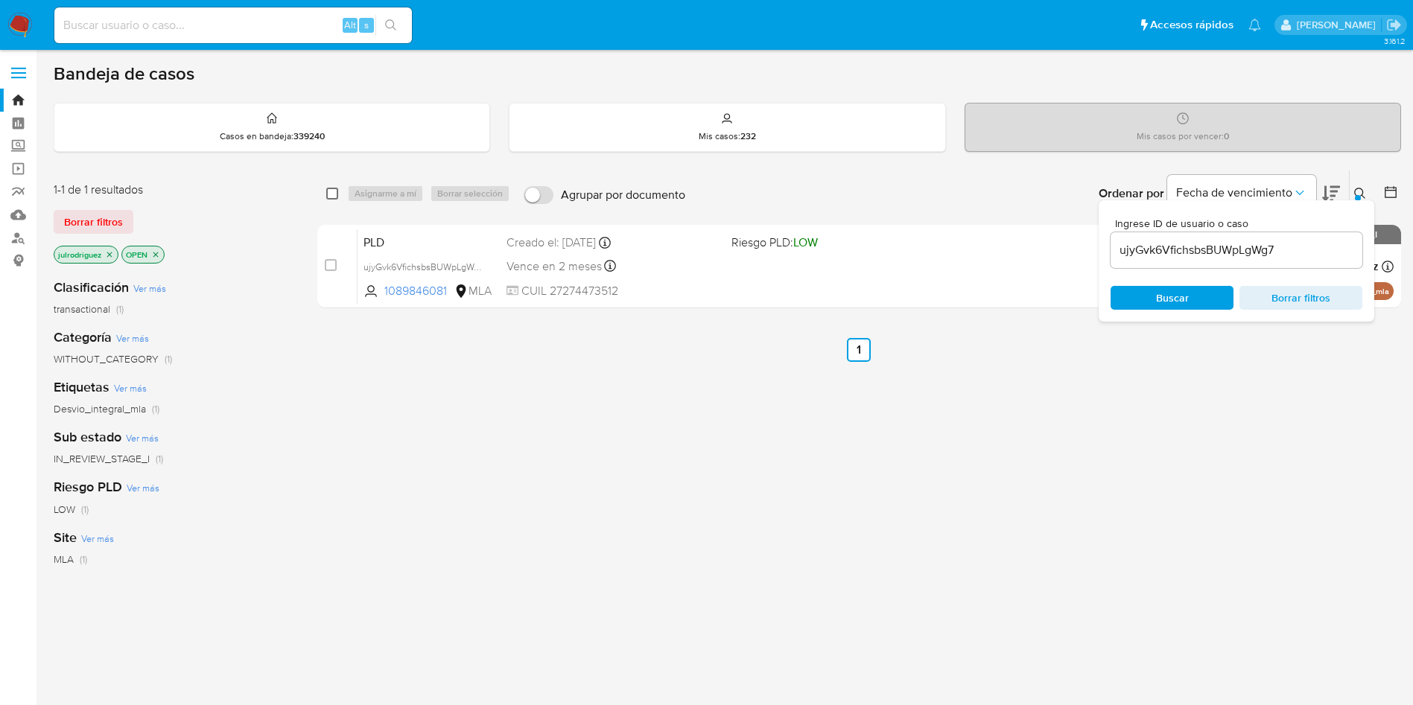
click at [331, 194] on input "checkbox" at bounding box center [332, 194] width 12 height 12
checkbox input "true"
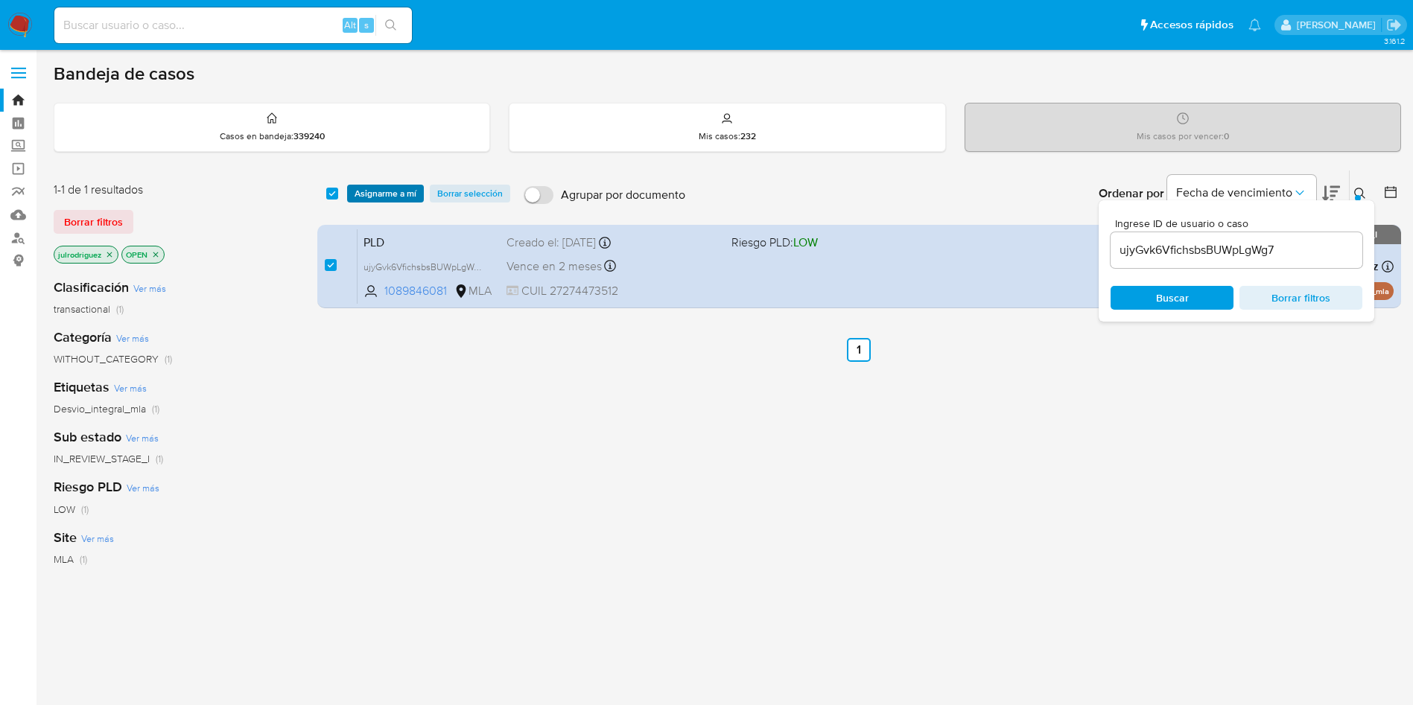
drag, startPoint x: 391, startPoint y: 207, endPoint x: 396, endPoint y: 195, distance: 13.0
click at [392, 207] on div "select-all-cases-checkbox Asignarme a mí Borrar selección Agrupar por documento…" at bounding box center [859, 194] width 1084 height 46
click at [384, 179] on div "select-all-cases-checkbox Asignarme a mí Borrar selección Agrupar por documento…" at bounding box center [859, 194] width 1084 height 46
click at [384, 190] on span "Asignarme a mí" at bounding box center [386, 193] width 62 height 15
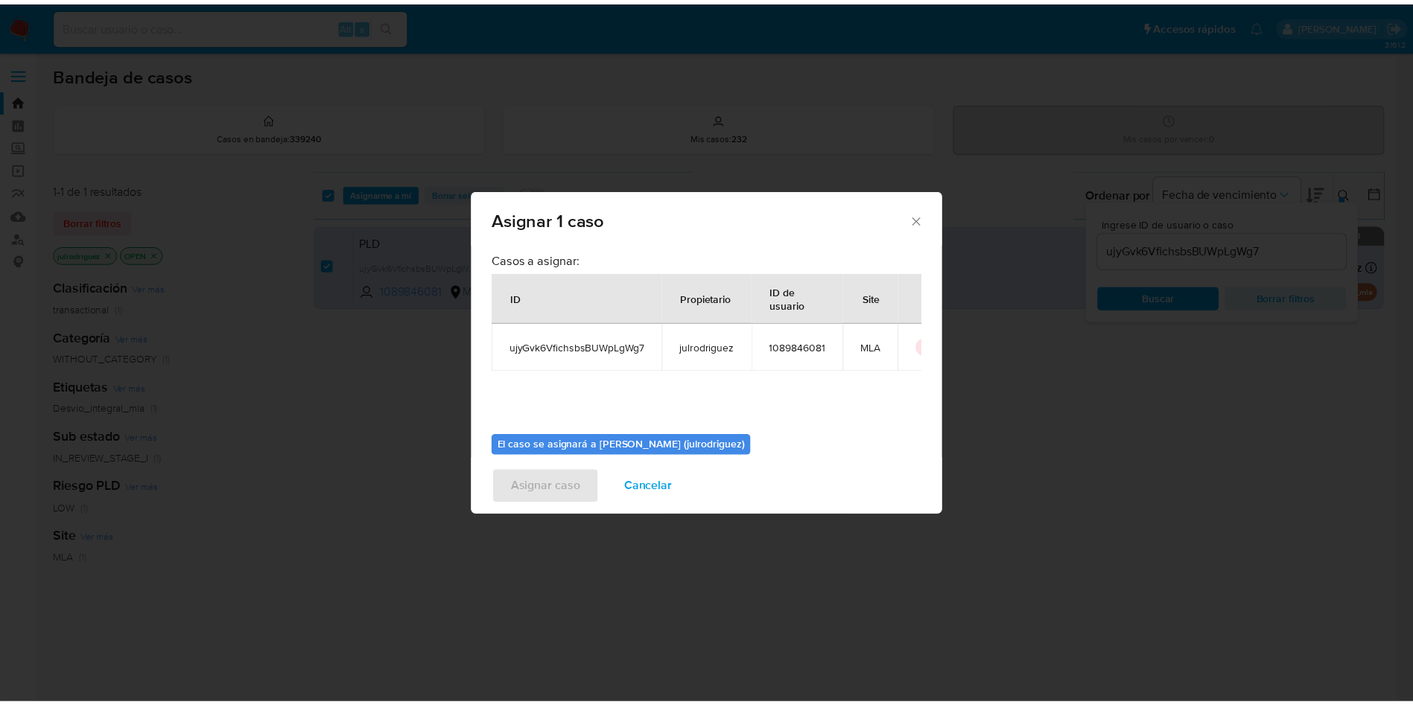
scroll to position [77, 0]
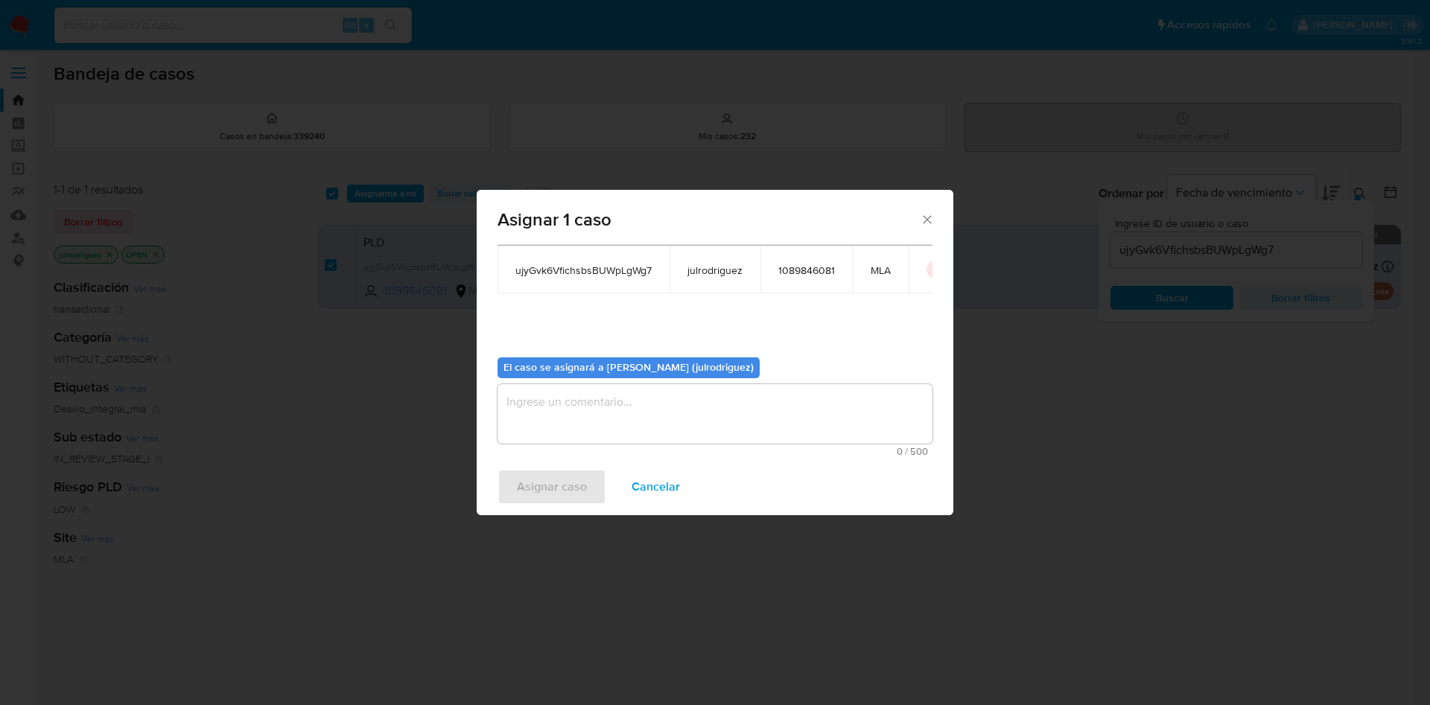
click at [650, 412] on textarea "assign-modal" at bounding box center [714, 414] width 435 height 60
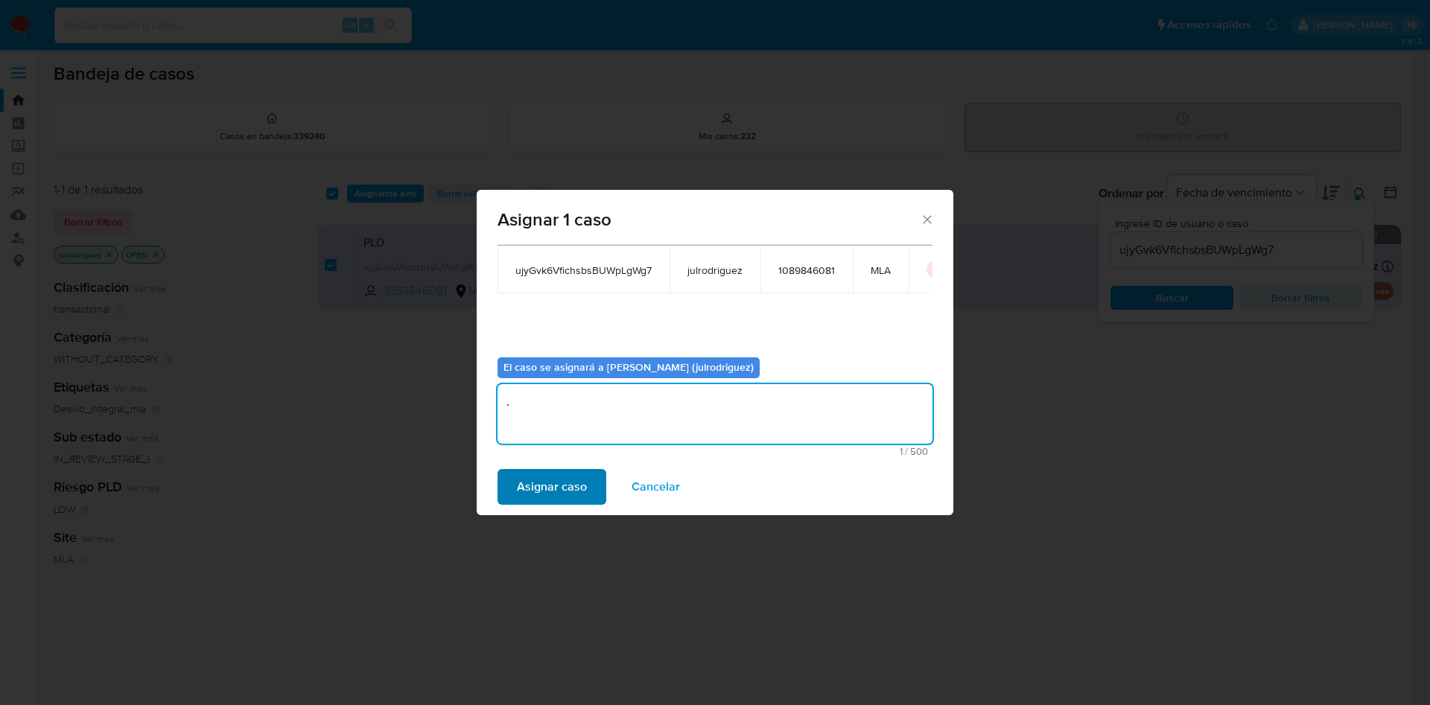
type textarea "."
click at [550, 469] on span "Asignar caso" at bounding box center [552, 487] width 70 height 33
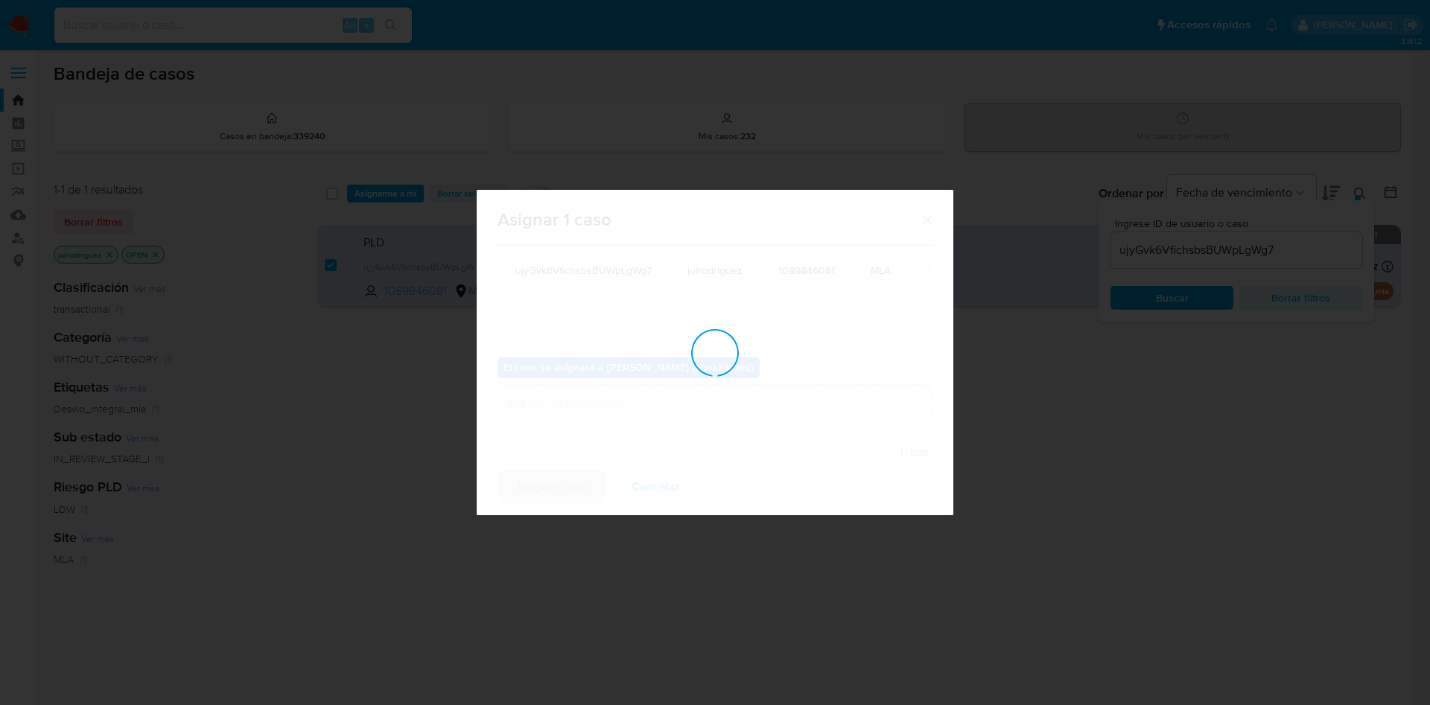
checkbox input "false"
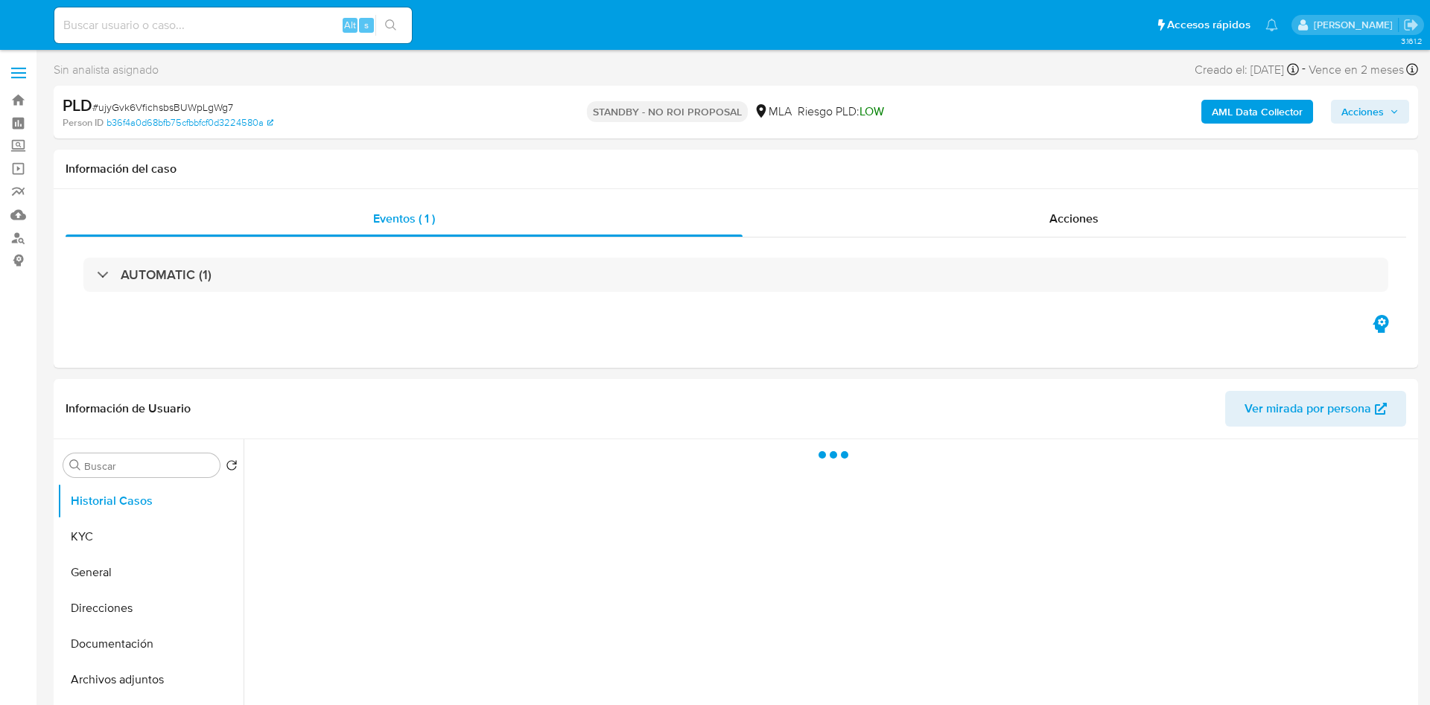
select select "10"
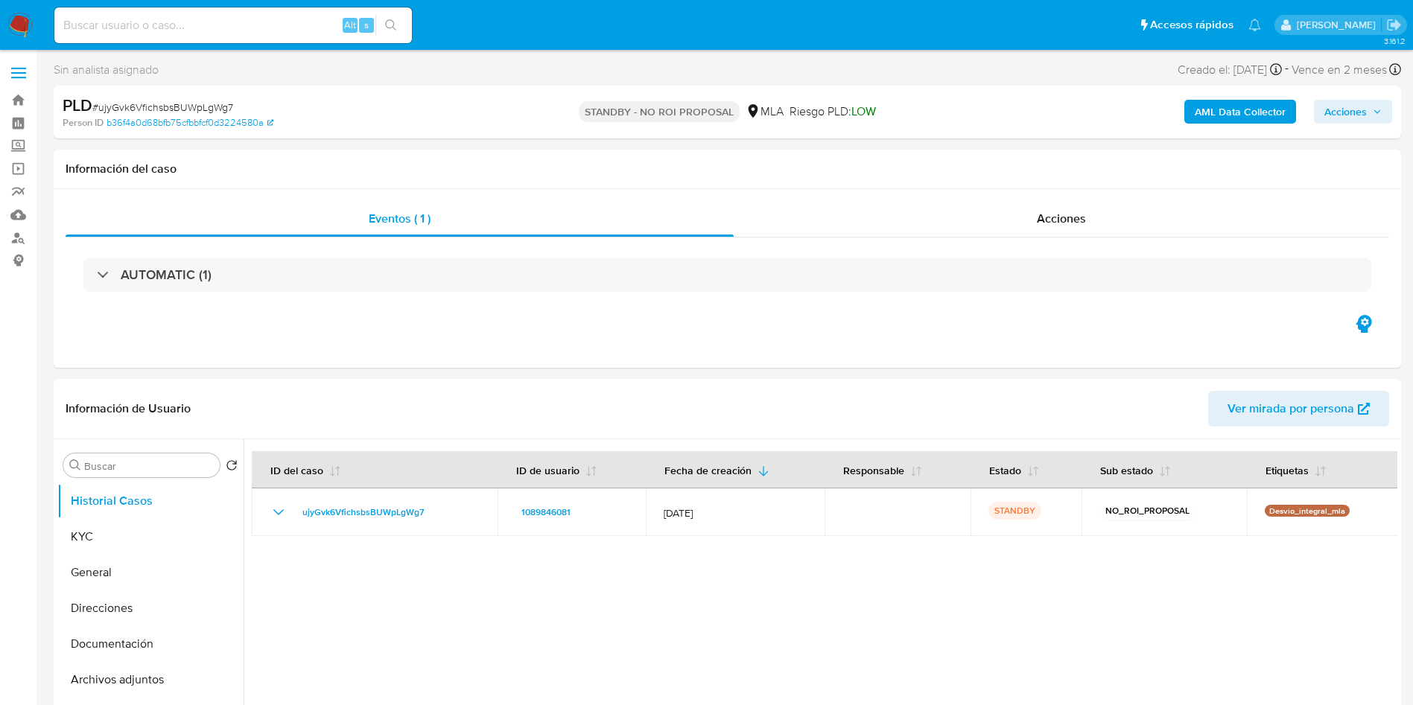
click at [266, 36] on div "Alt s" at bounding box center [232, 25] width 357 height 36
click at [265, 19] on input at bounding box center [232, 25] width 357 height 19
paste input "kbpDPtOYwNpe1UUAQo1notrx"
type input "kbpDPtOYwNpe1UUAQo1notrx"
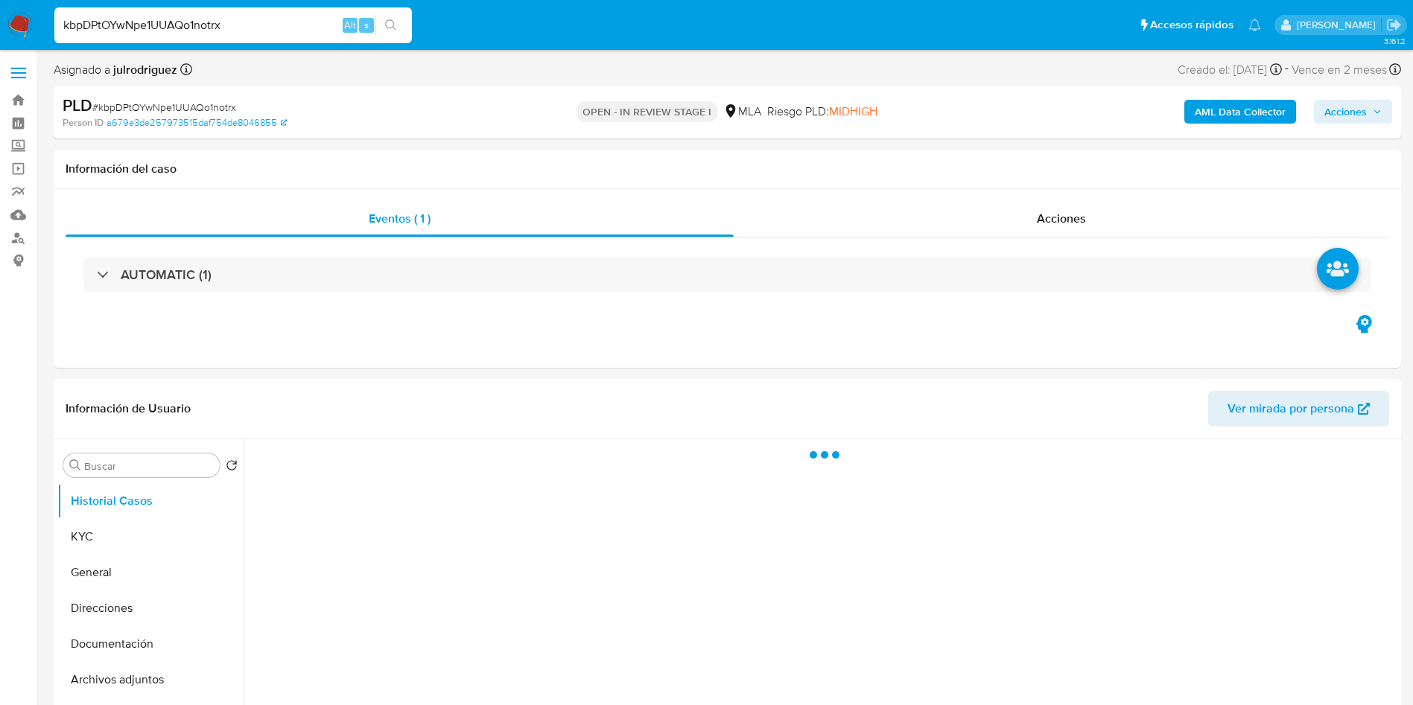
select select "10"
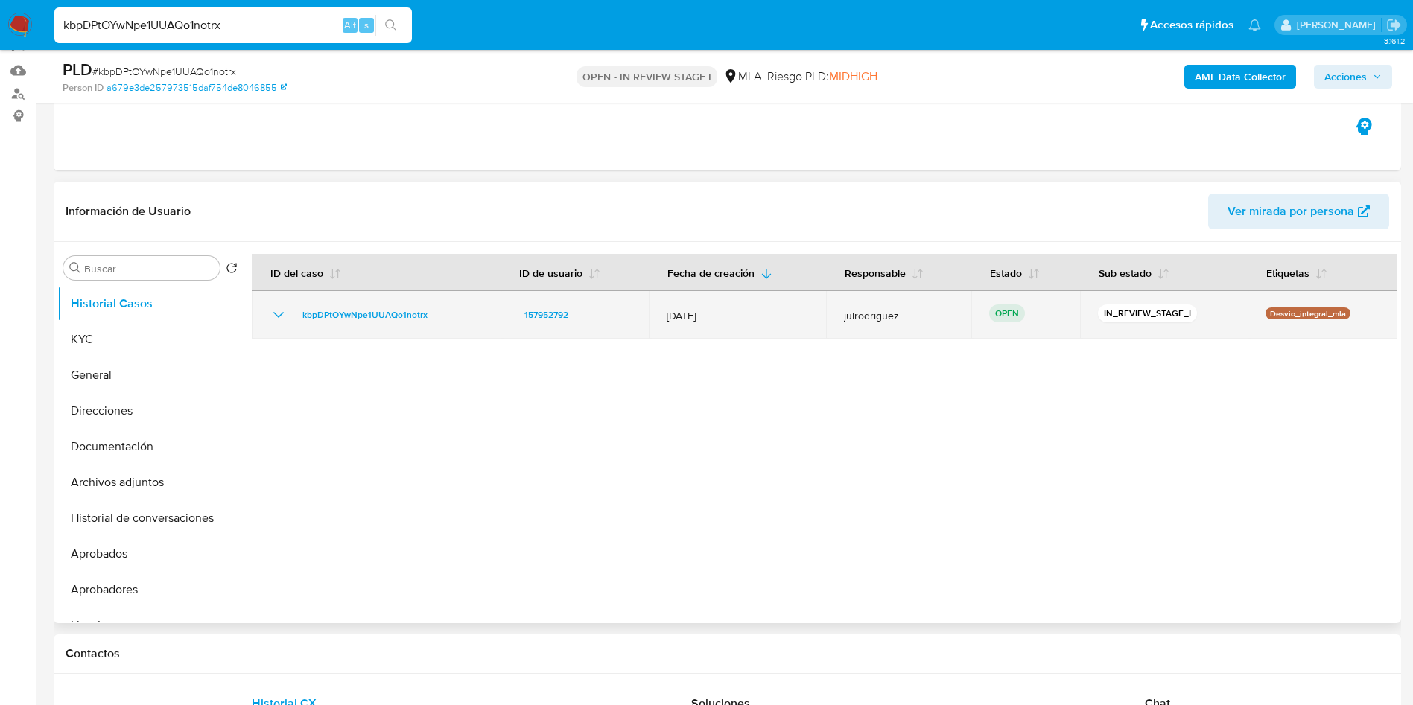
scroll to position [223, 0]
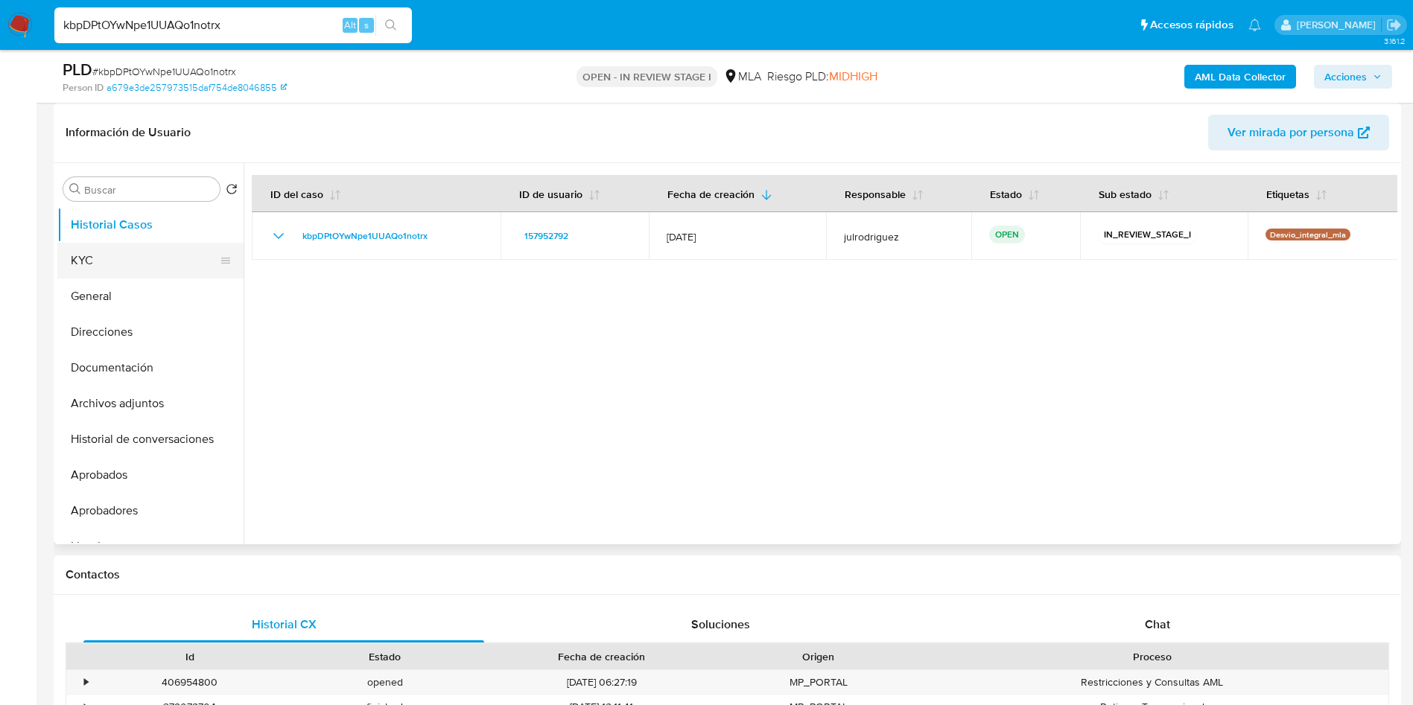
click at [149, 266] on button "KYC" at bounding box center [144, 261] width 174 height 36
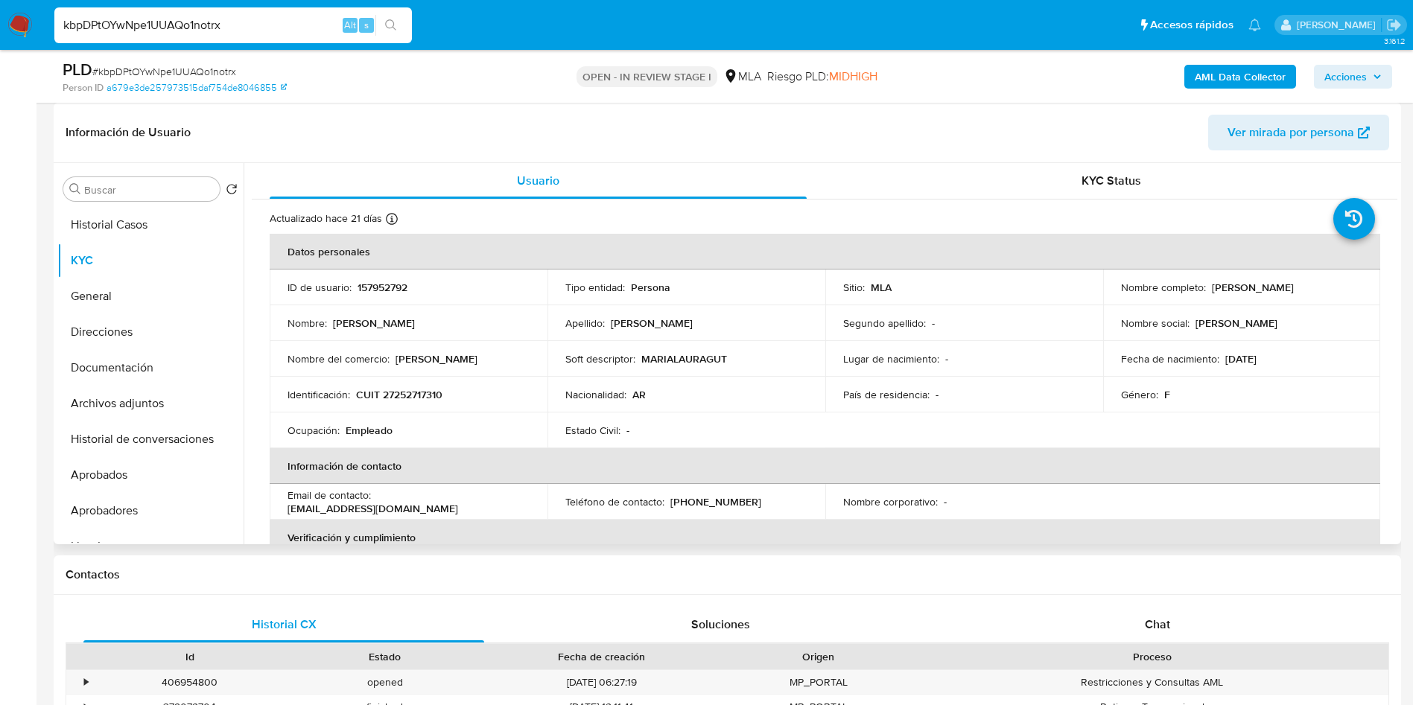
drag, startPoint x: 1234, startPoint y: 298, endPoint x: 1339, endPoint y: 294, distance: 105.1
click at [1339, 294] on td "Nombre completo : [PERSON_NAME]" at bounding box center [1242, 288] width 278 height 36
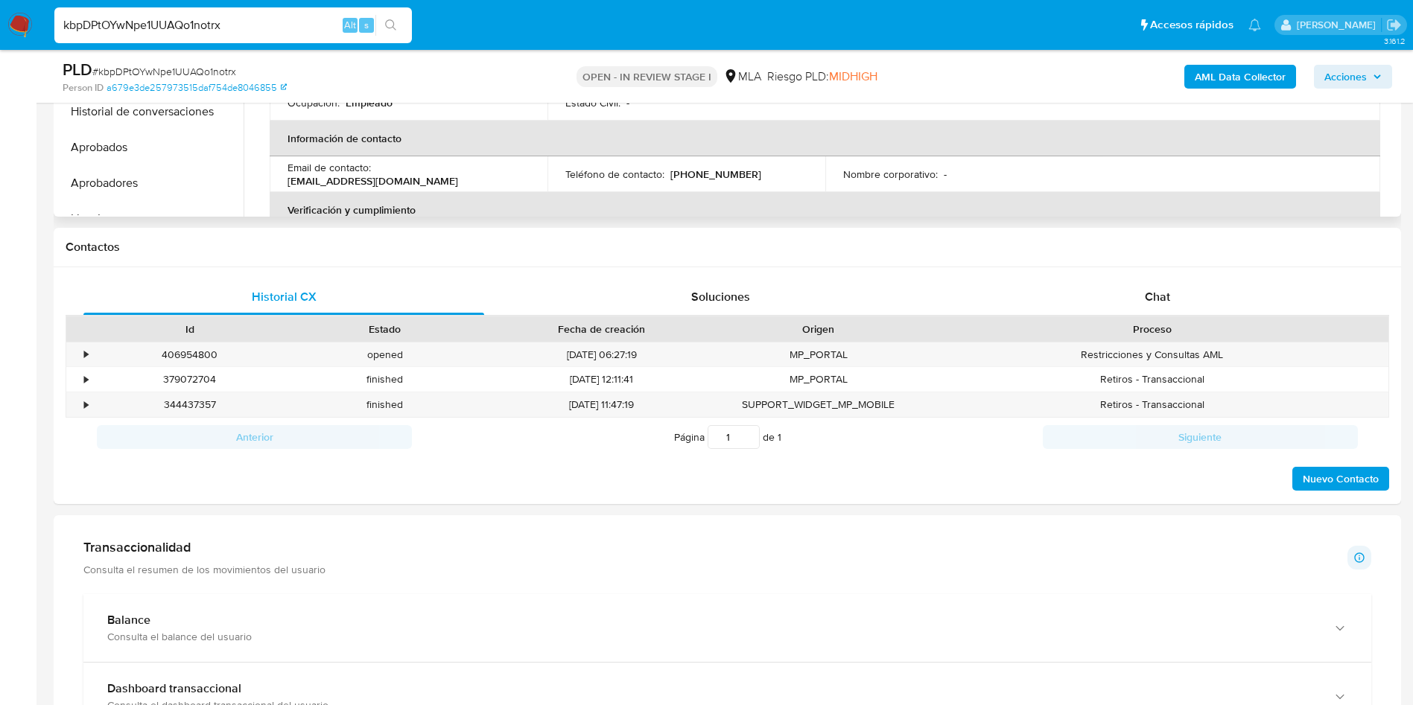
scroll to position [216, 0]
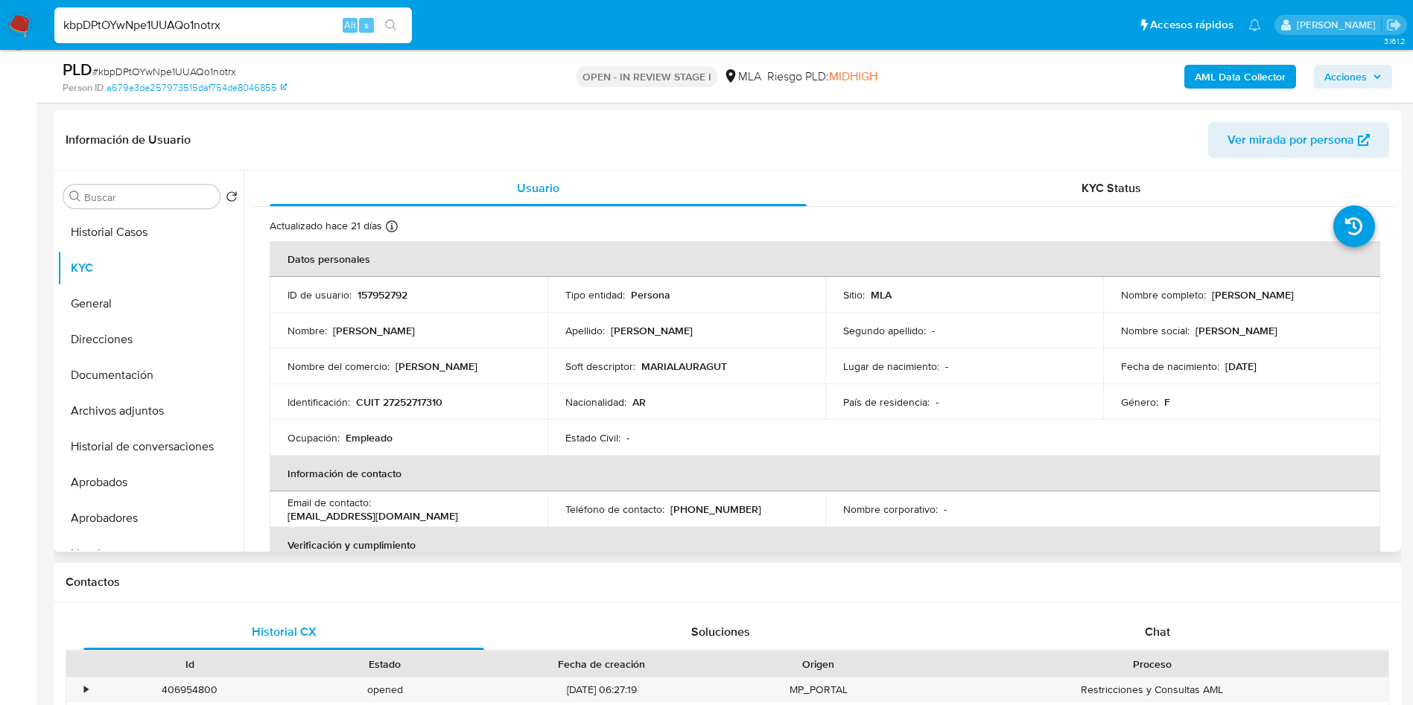
click at [394, 299] on p "157952792" at bounding box center [382, 294] width 50 height 13
copy p "157952792"
click at [208, 60] on div "PLD # kbpDPtOYwNpe1UUAQo1notrx" at bounding box center [282, 70] width 438 height 22
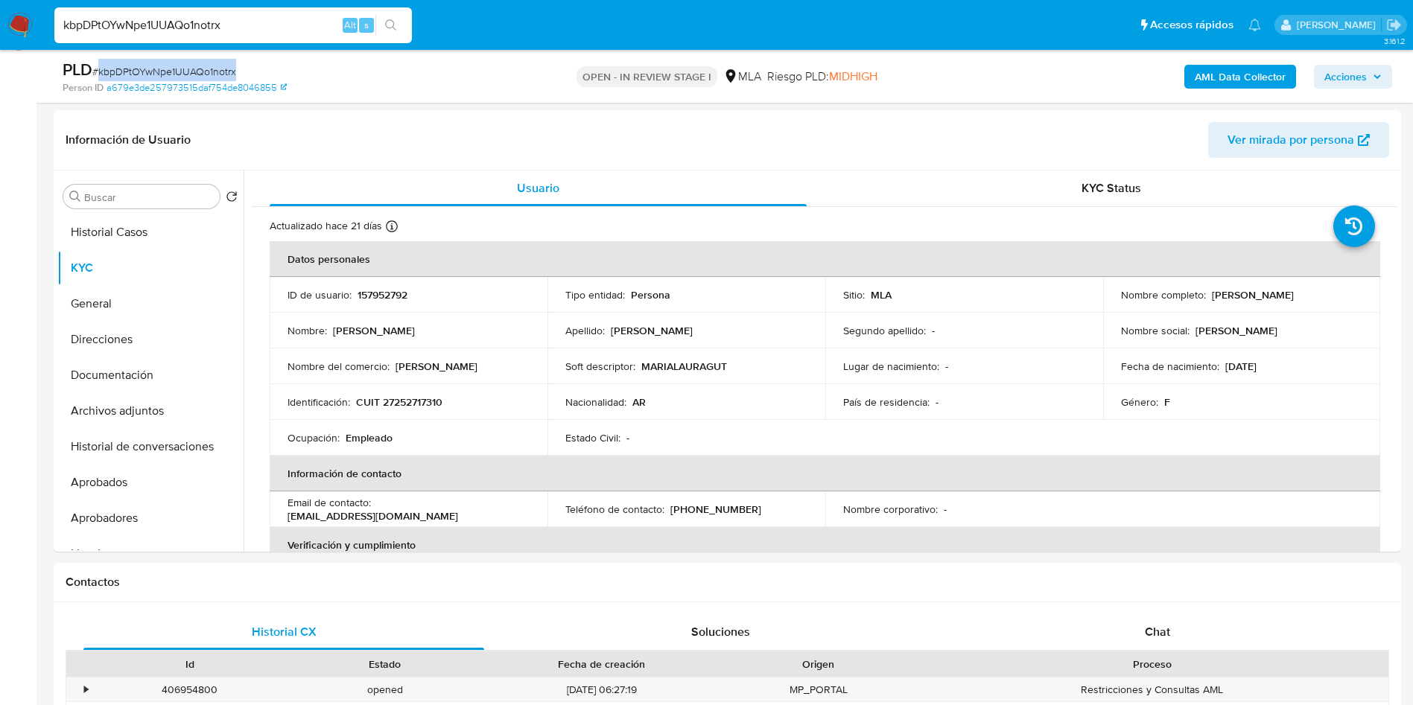
copy span "kbpDPtOYwNpe1UUAQo1notrx"
click at [115, 370] on button "Documentación" at bounding box center [144, 375] width 174 height 36
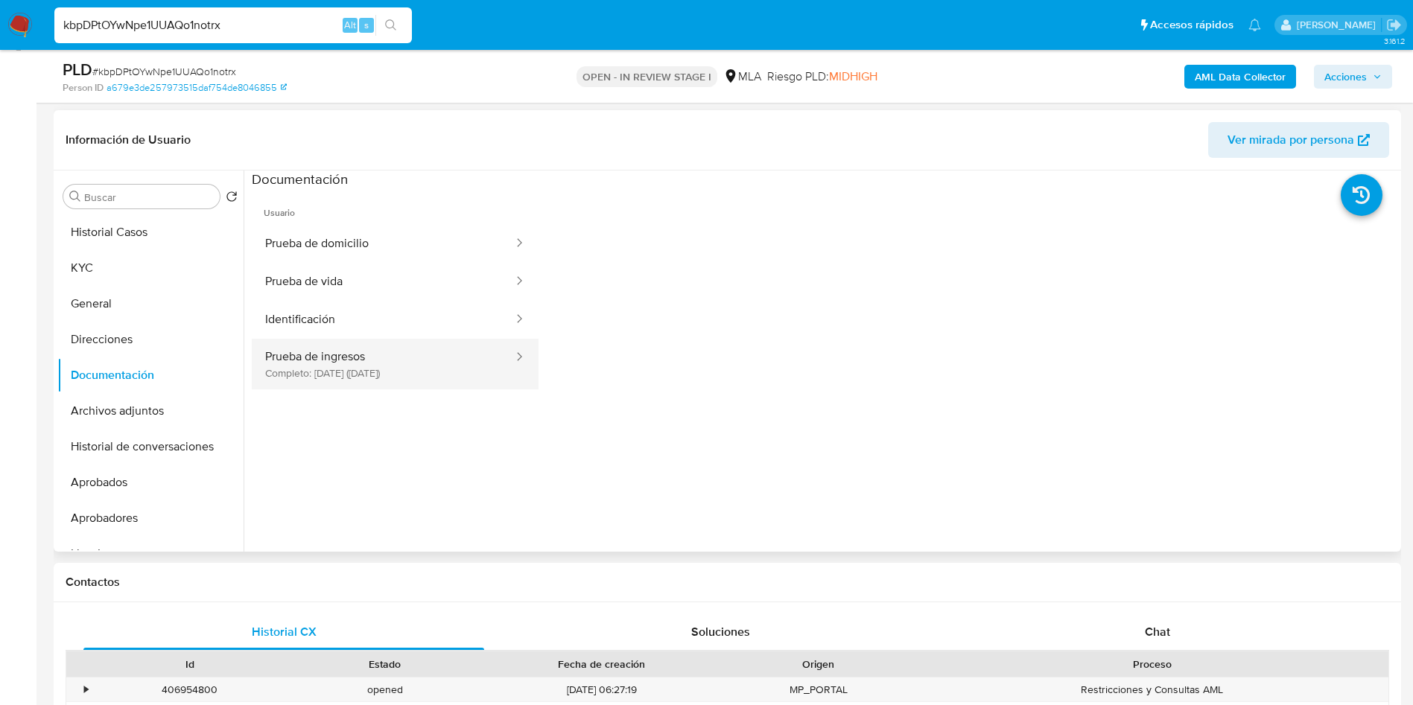
click at [357, 373] on button "Prueba de ingresos Completo: [DATE] ([DATE])" at bounding box center [383, 364] width 263 height 51
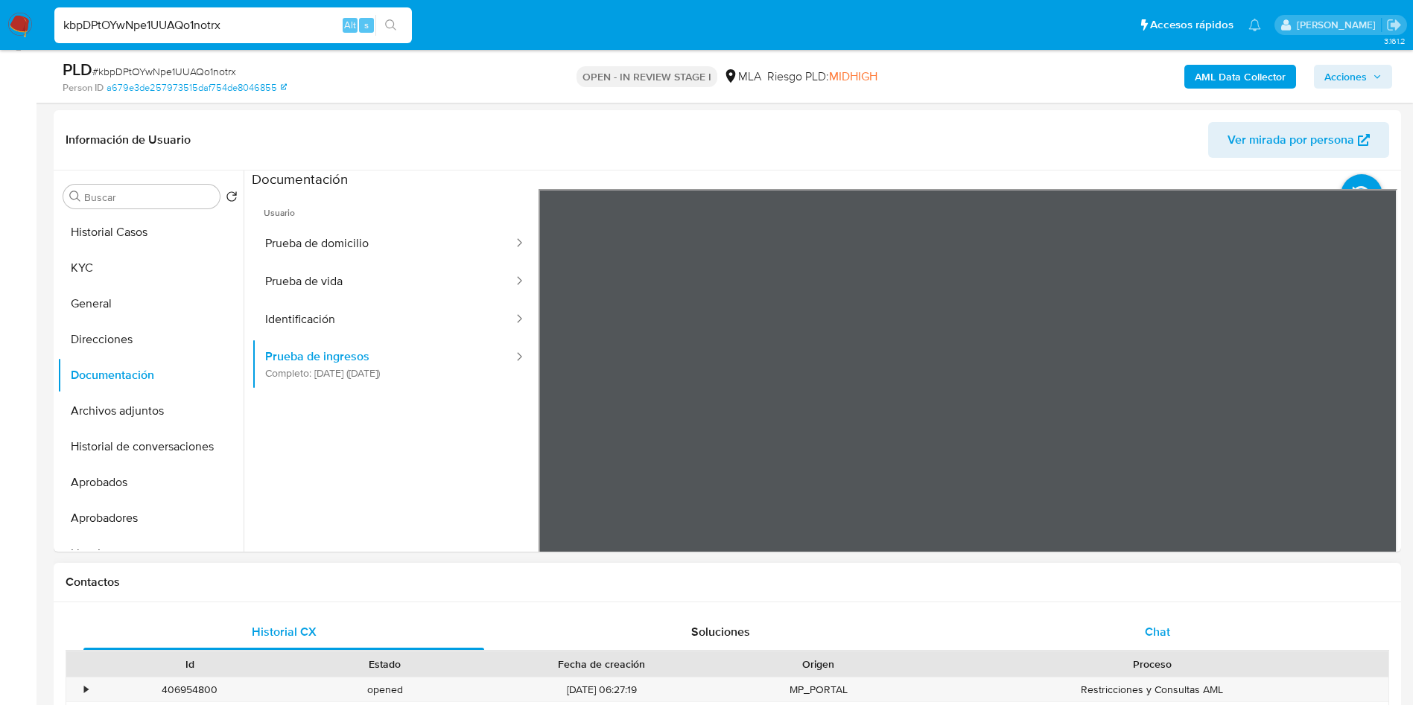
click at [1171, 638] on div "Chat" at bounding box center [1157, 632] width 401 height 36
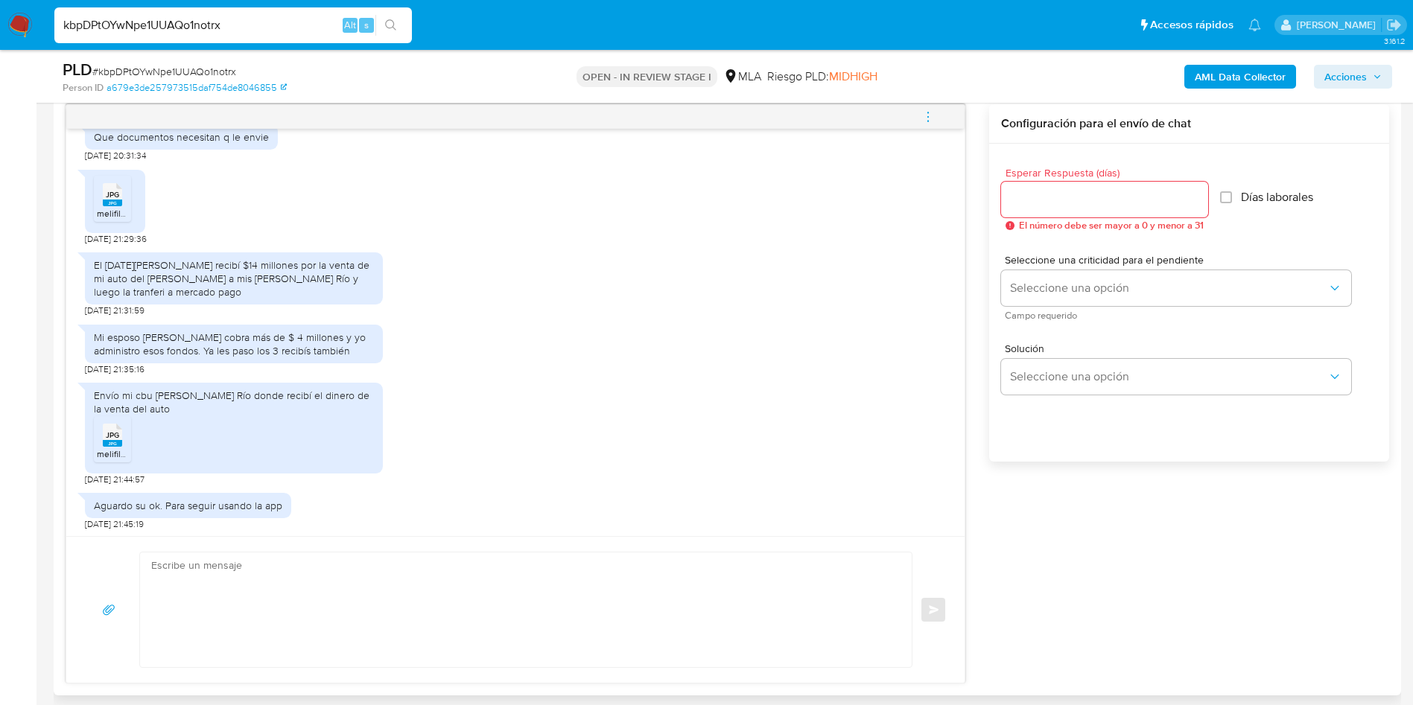
scroll to position [1341, 0]
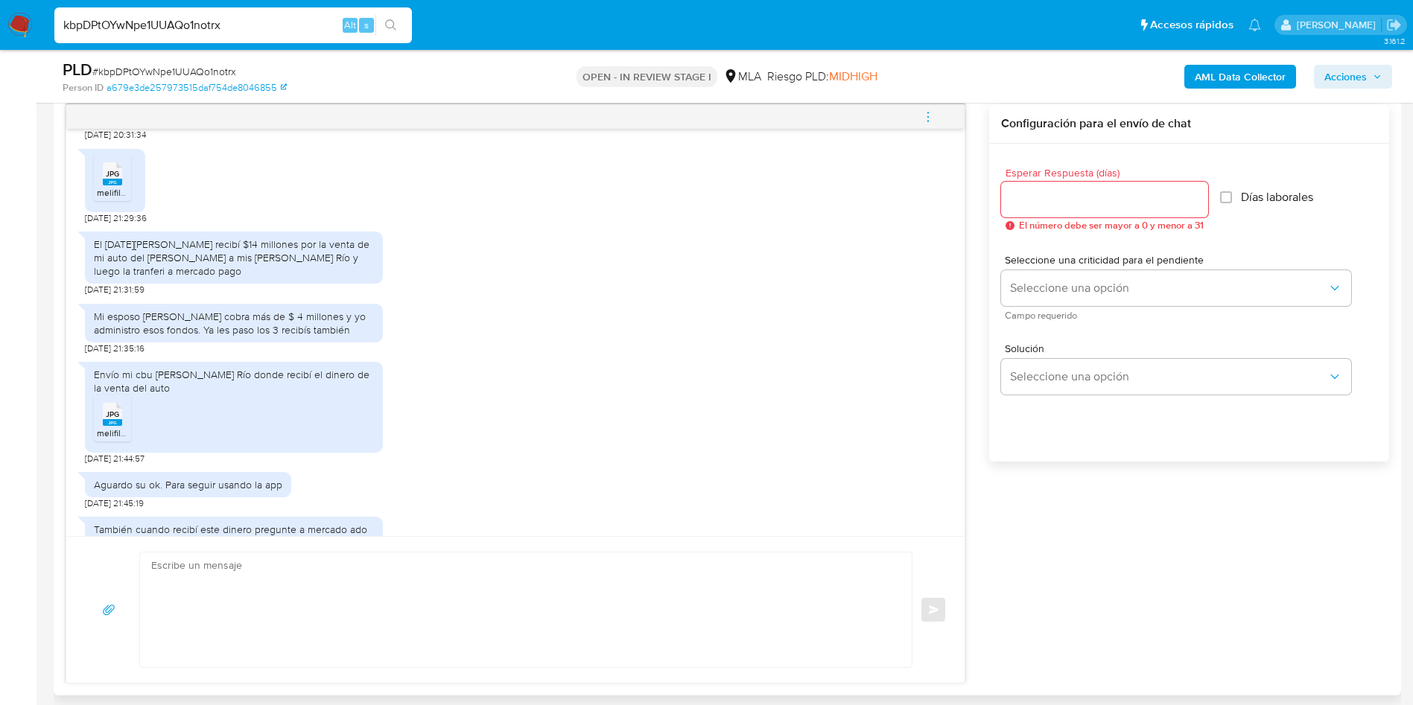
click at [122, 187] on div "JPG JPG" at bounding box center [112, 172] width 31 height 29
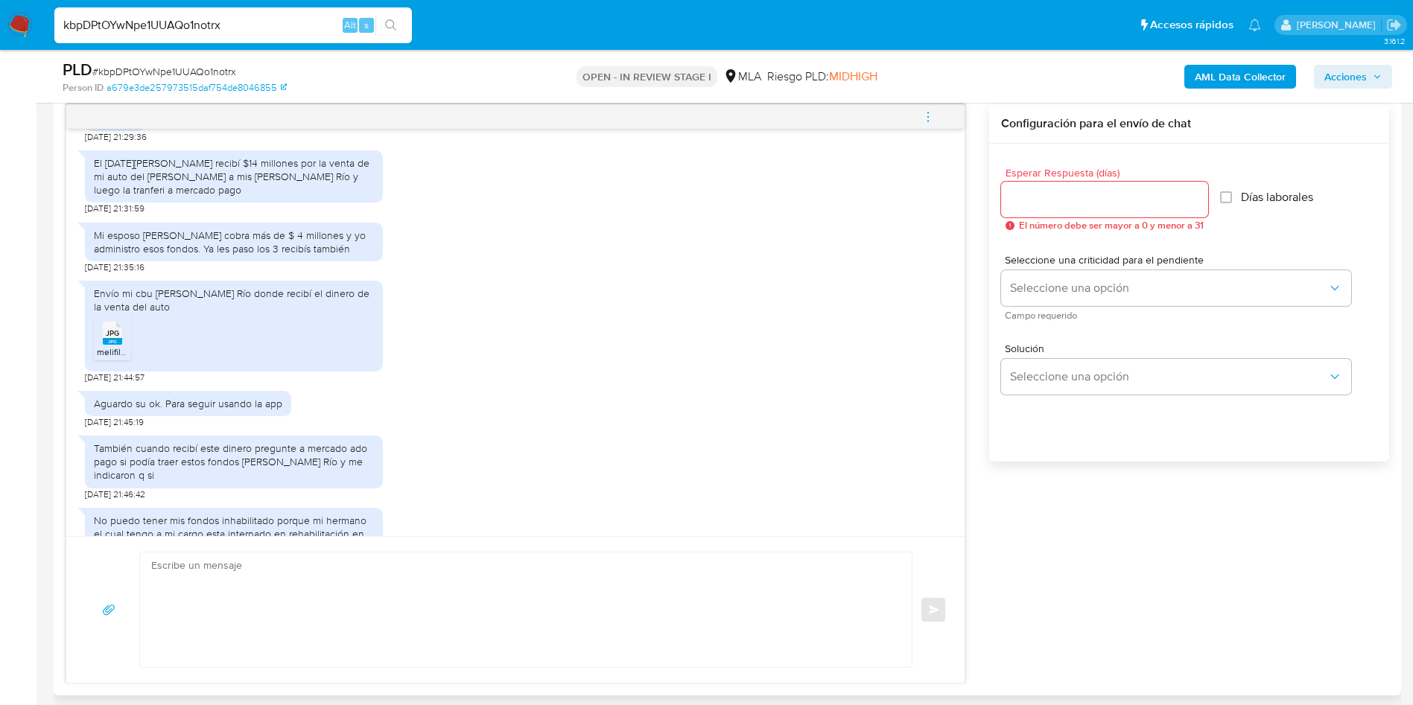
scroll to position [1452, 0]
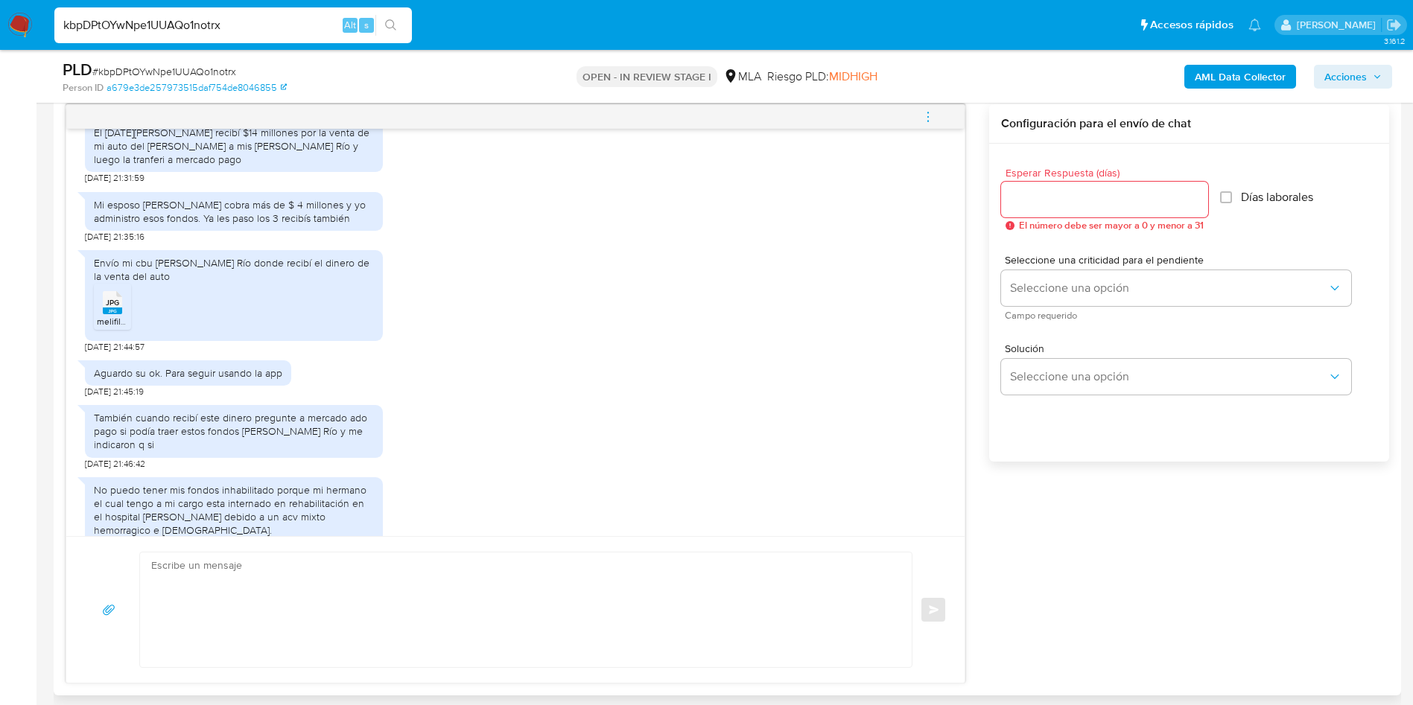
drag, startPoint x: 115, startPoint y: 344, endPoint x: 260, endPoint y: 337, distance: 144.7
click at [115, 308] on span "JPG" at bounding box center [112, 303] width 13 height 10
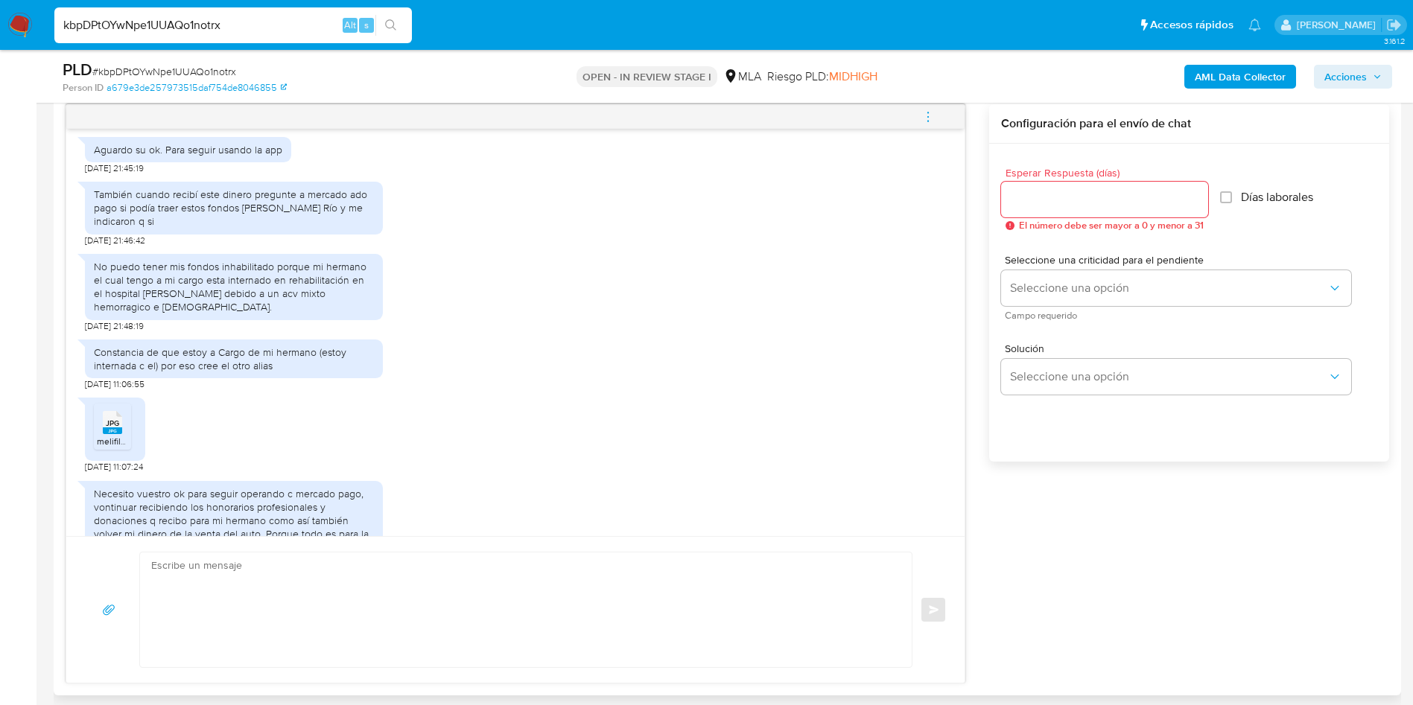
scroll to position [1787, 0]
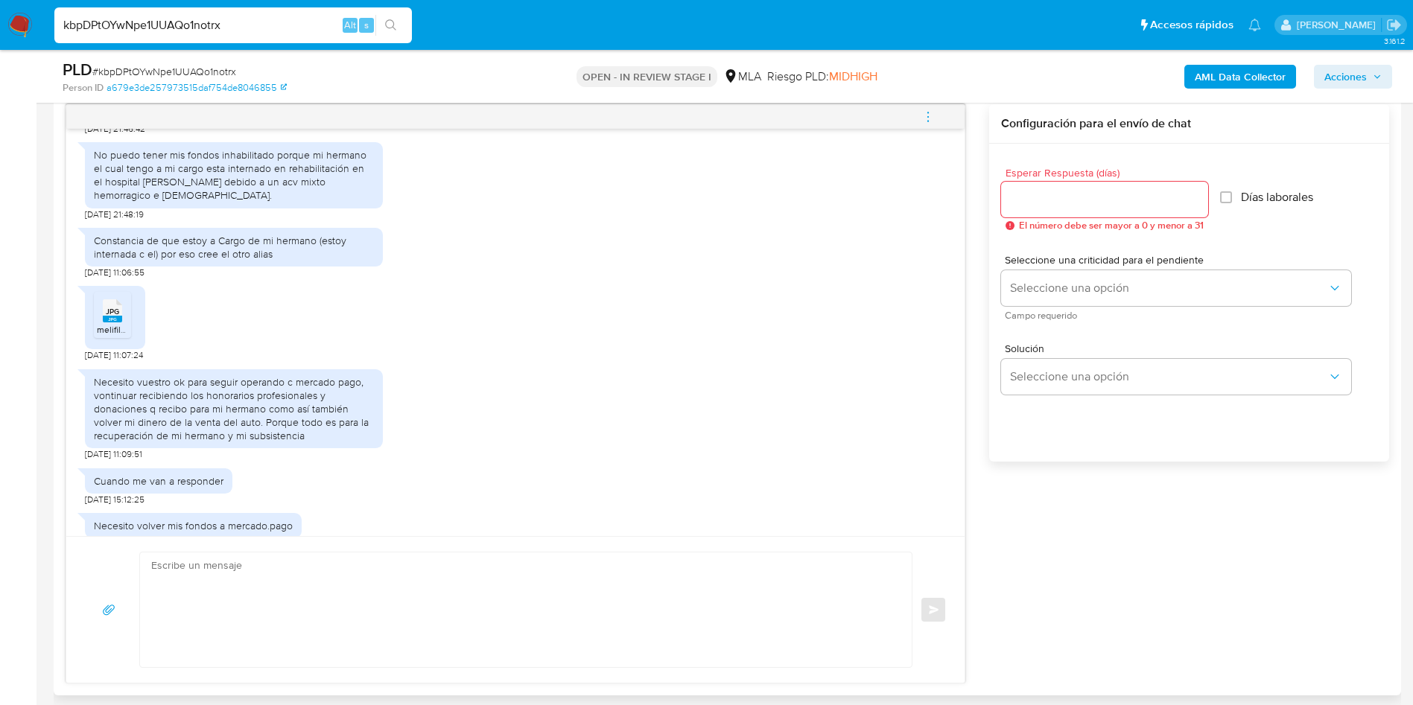
click at [124, 336] on span "melifile1815406546653199538.jpg" at bounding box center [165, 329] width 136 height 13
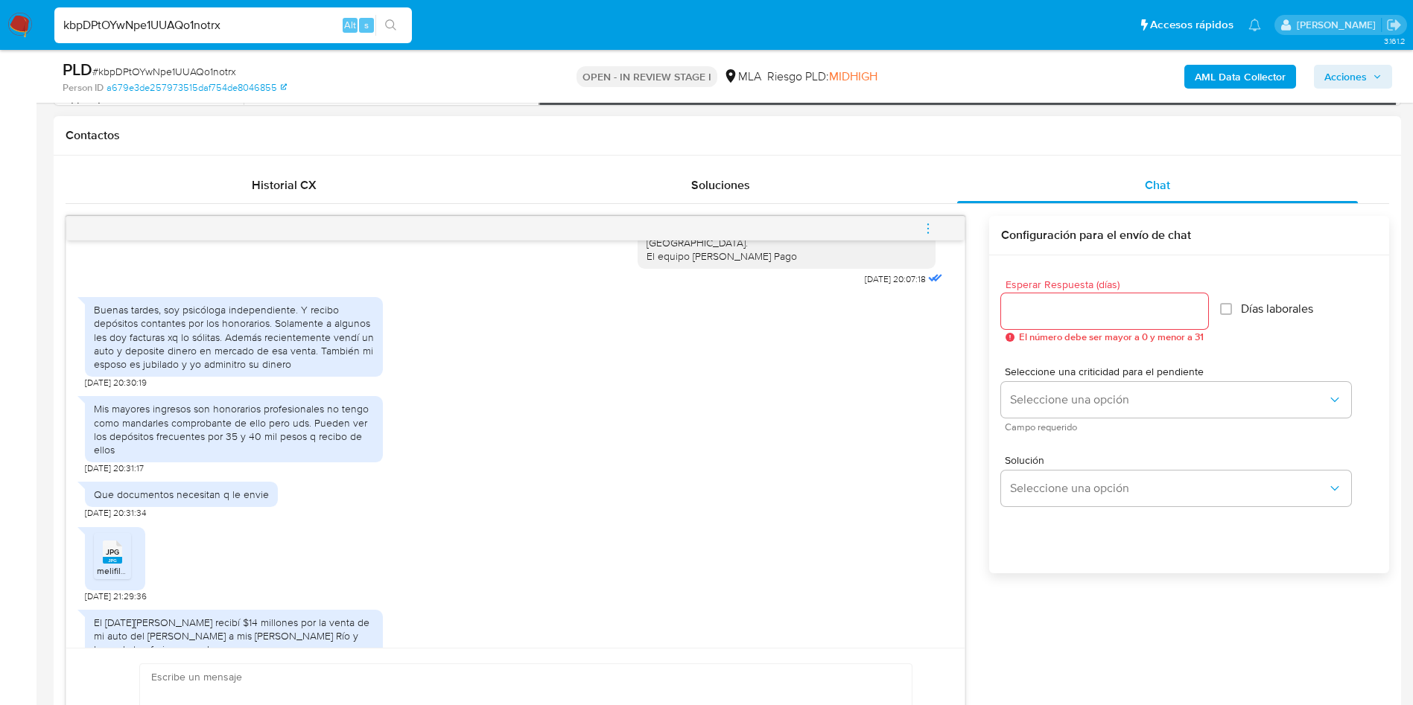
scroll to position [1073, 0]
click at [1084, 310] on input "Esperar Respuesta (días)" at bounding box center [1104, 311] width 207 height 19
type input "3"
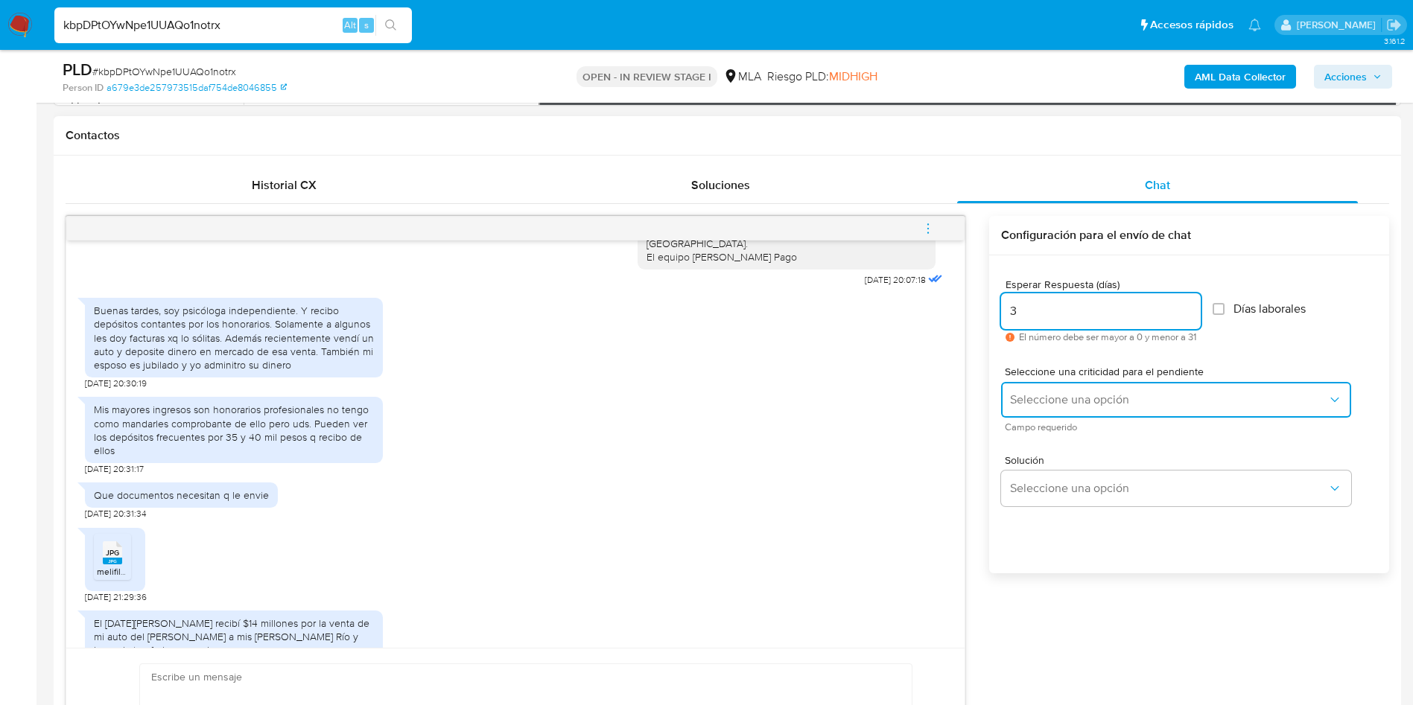
click at [1036, 390] on button "Seleccione una opción" at bounding box center [1176, 400] width 350 height 36
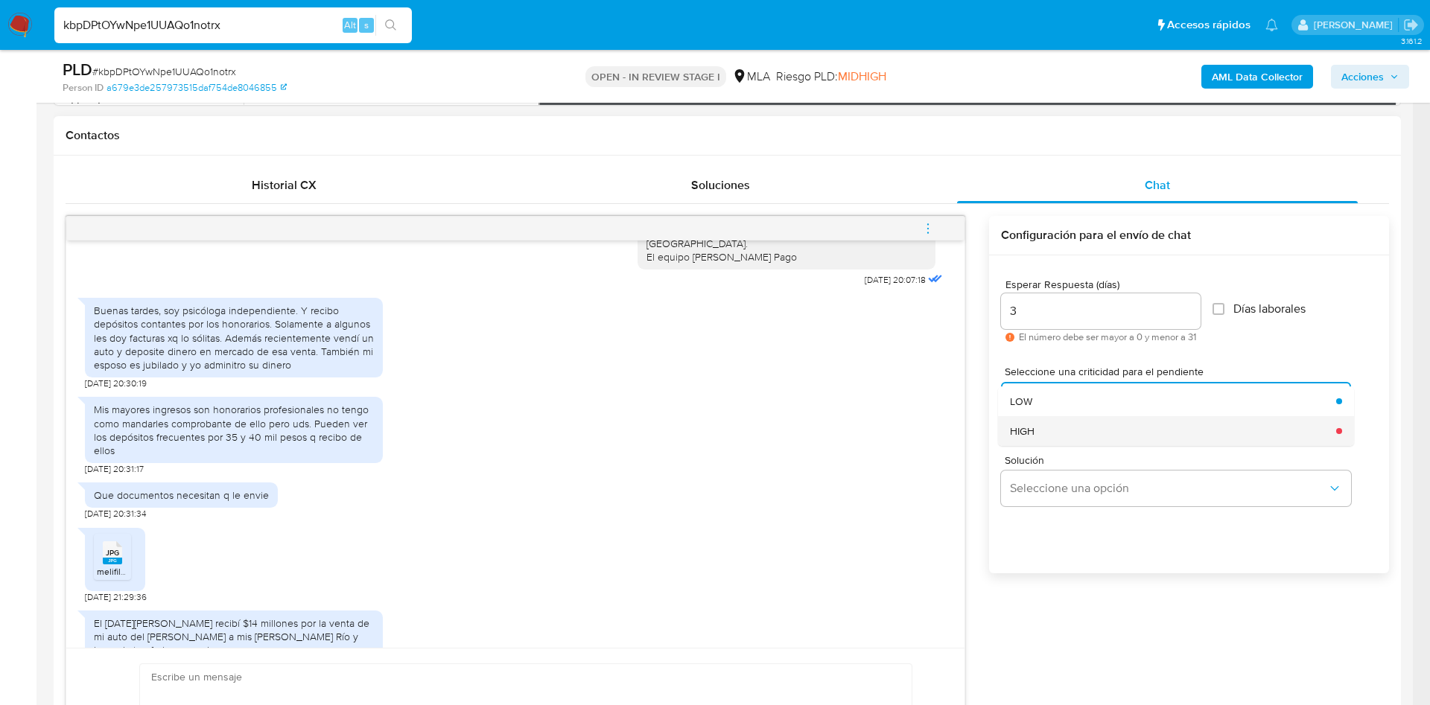
click at [1037, 423] on div "HIGH" at bounding box center [1168, 431] width 317 height 30
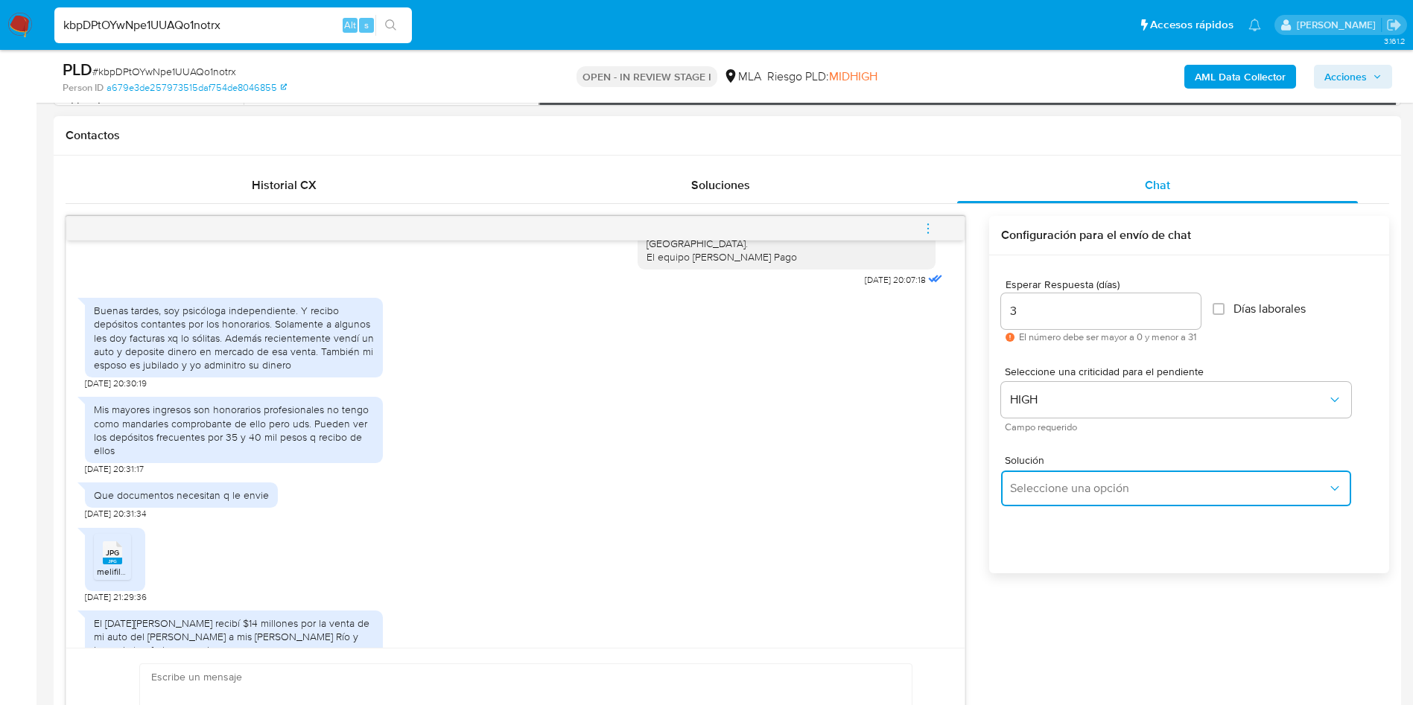
click at [1061, 471] on button "Seleccione una opción" at bounding box center [1176, 489] width 350 height 36
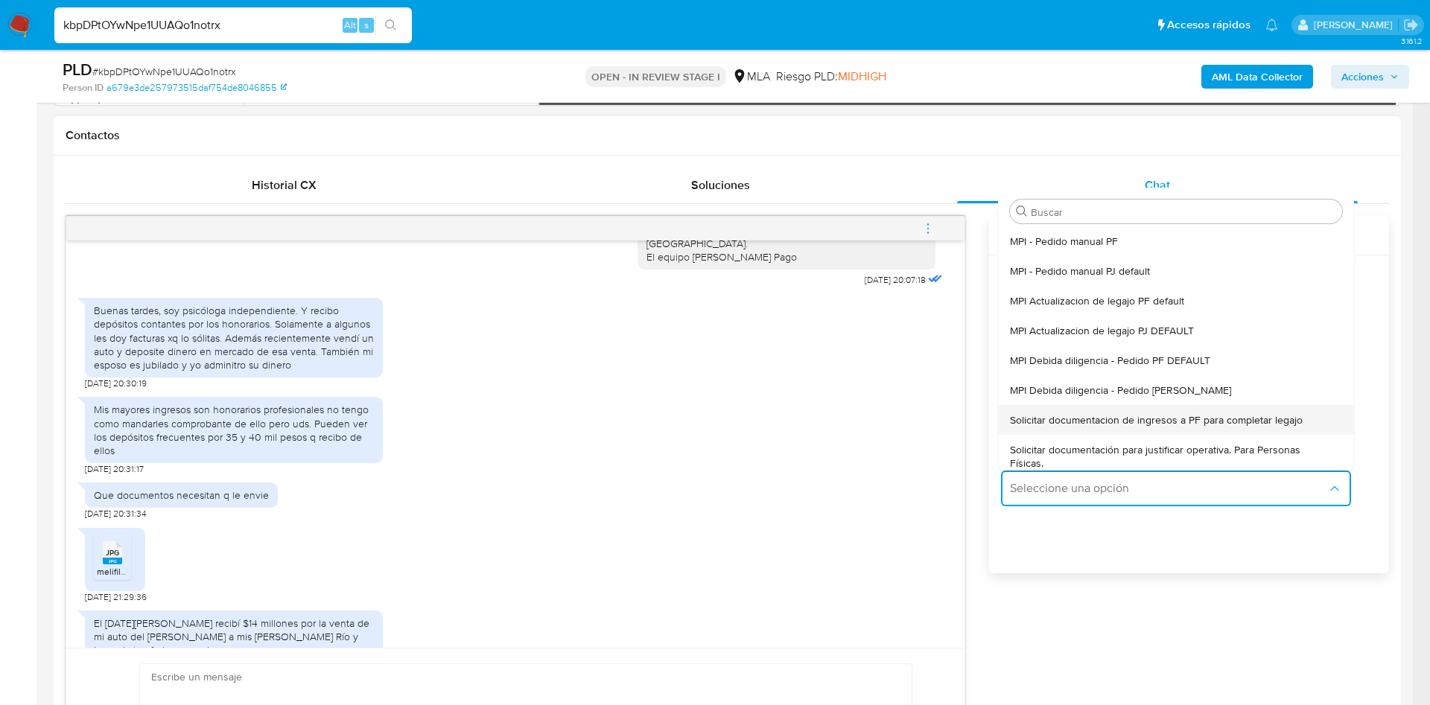
click at [1160, 416] on span "Solicitar documentacion de ingresos a PF para completar legajo" at bounding box center [1156, 419] width 293 height 13
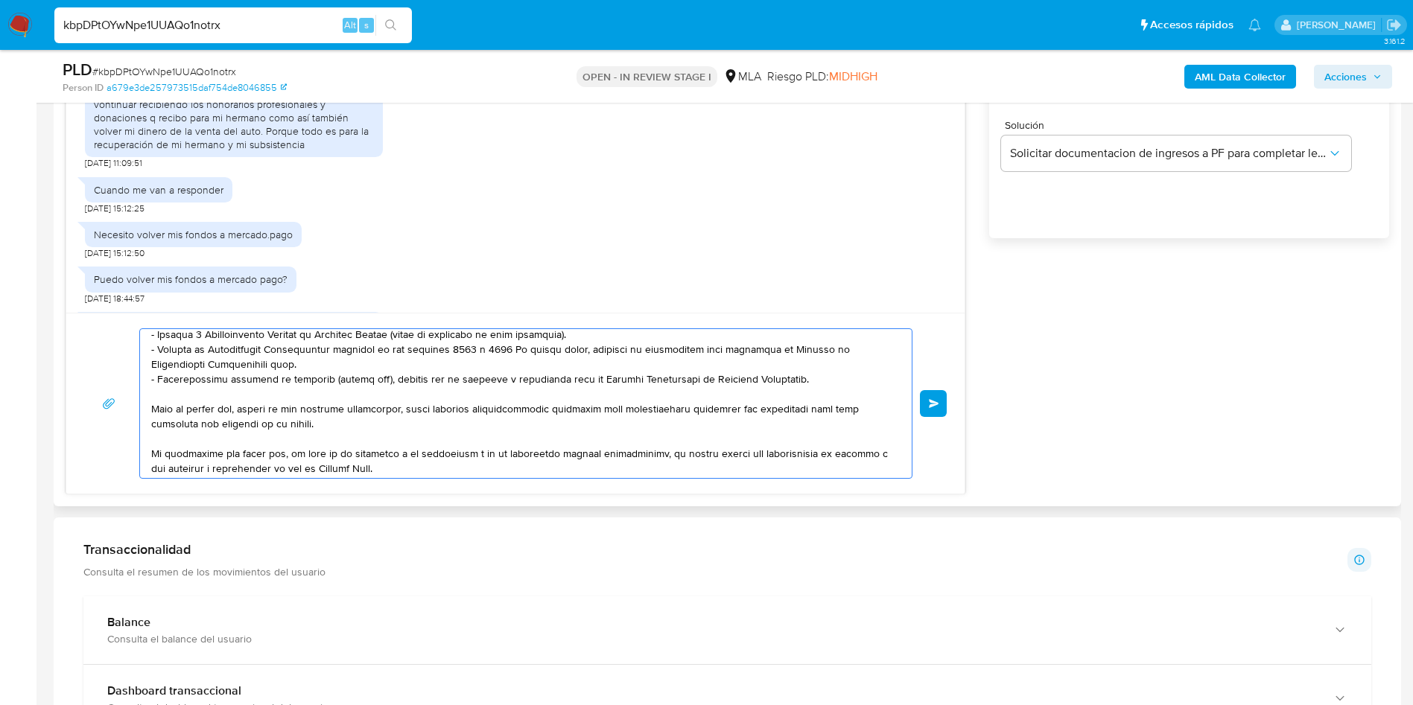
scroll to position [1160, 0]
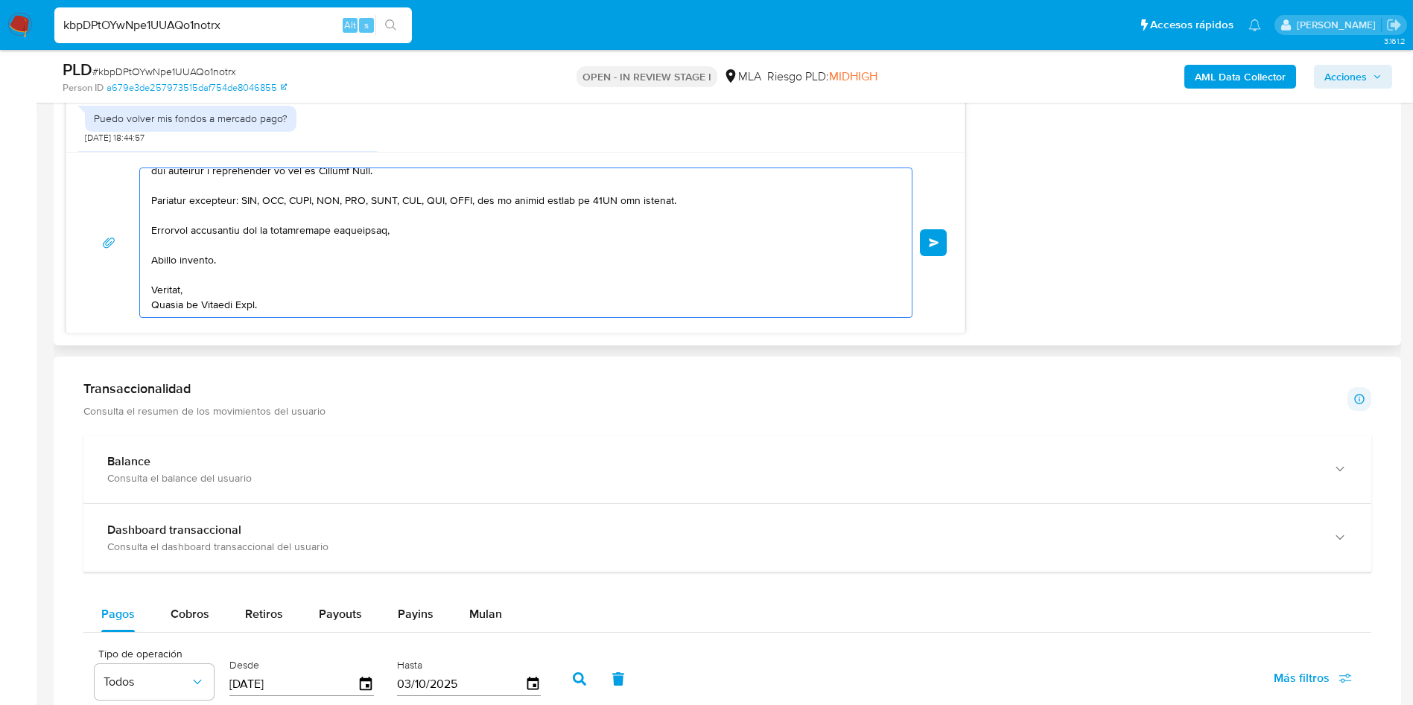
drag, startPoint x: 492, startPoint y: 666, endPoint x: 572, endPoint y: 757, distance: 121.4
click at [572, 705] on html "Pausado Ver notificaciones kbpDPtOYwNpe1UUAQo1notrx Alt s Accesos rápidos Presi…" at bounding box center [706, 373] width 1413 height 3066
type textarea "Hola, En función de las operaciones registradas en tu cuenta de Mercado Pago, n…"
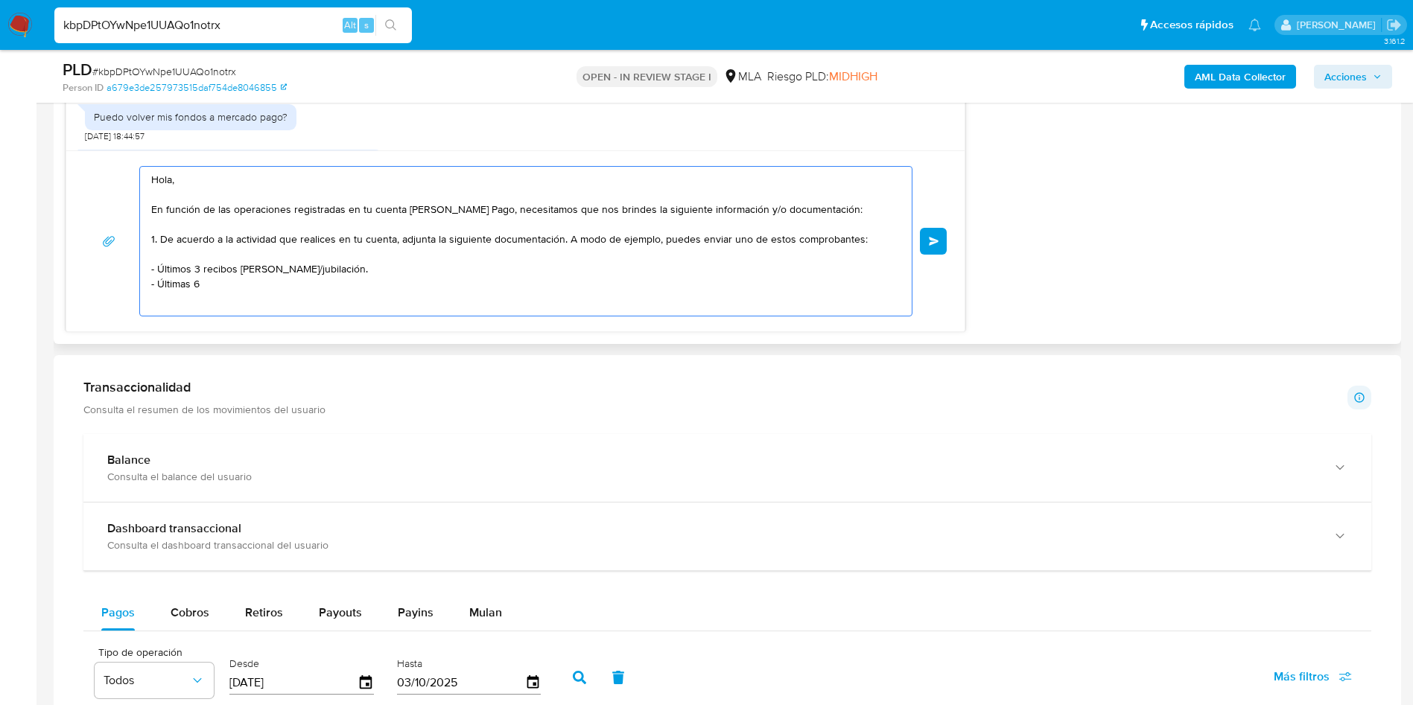
scroll to position [0, 0]
drag, startPoint x: 334, startPoint y: 290, endPoint x: 0, endPoint y: 118, distance: 376.1
click at [0, 118] on section "Bandeja Tablero Screening Búsqueda en Listas Watchlist Herramientas Operaciones…" at bounding box center [706, 371] width 1413 height 3062
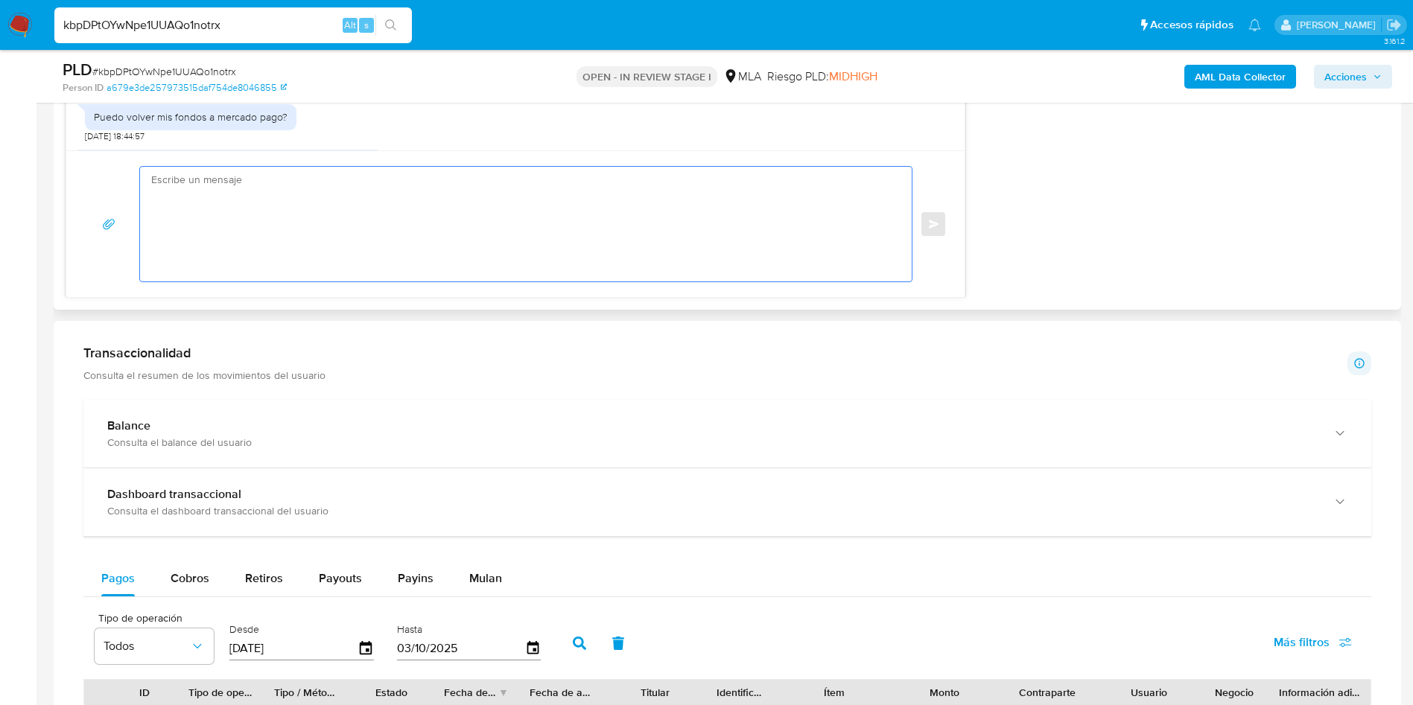
type textarea "v"
click at [747, 254] on textarea "v" at bounding box center [522, 224] width 742 height 115
paste textarea "Buenas tardes, Queremos aclararte que la Resolución General ARCA 5696/2025 indi…"
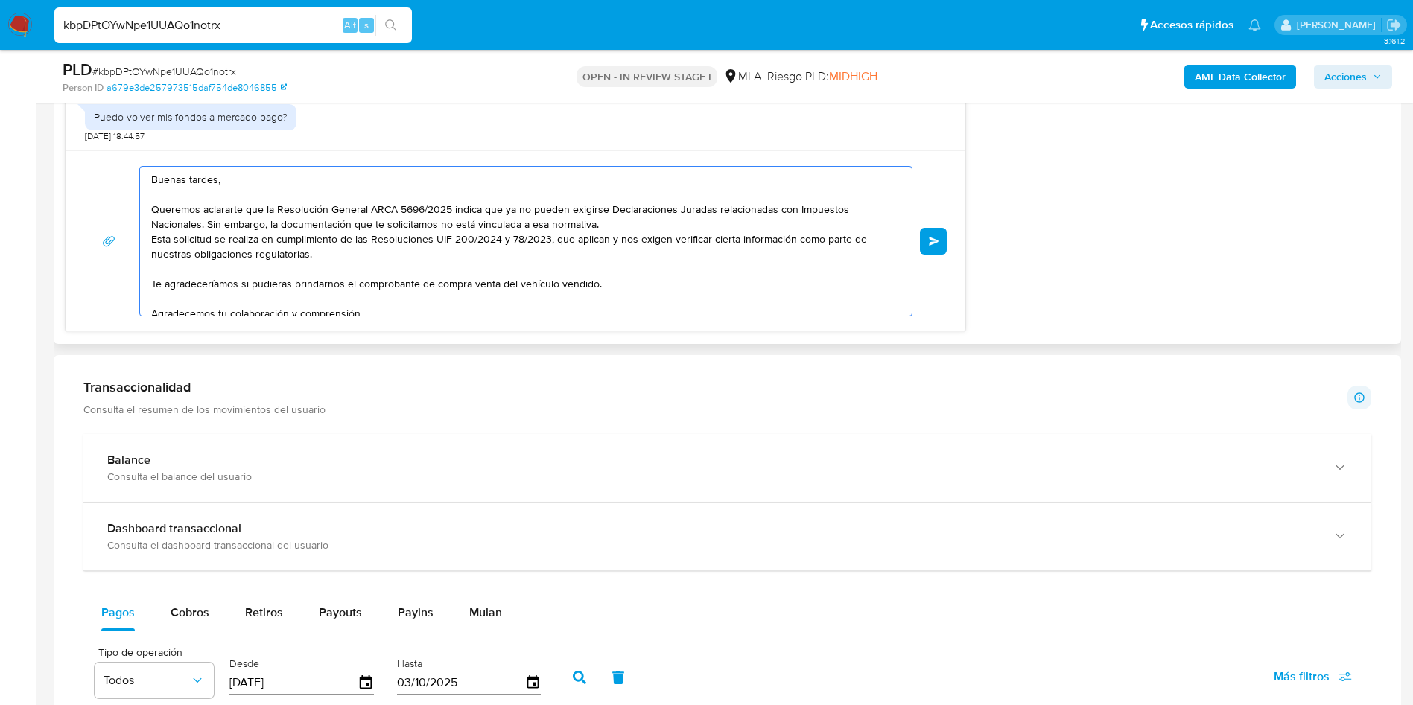
scroll to position [80, 0]
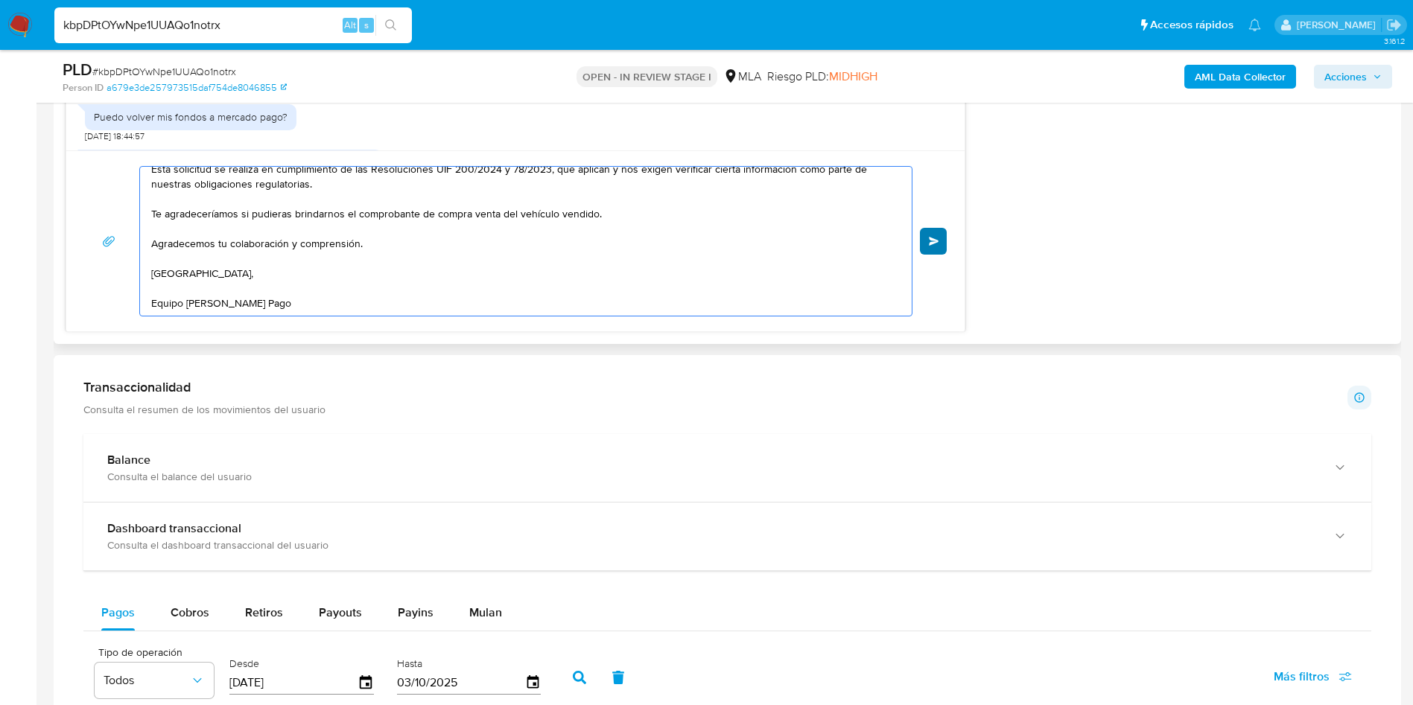
type textarea "Buenas tardes, Queremos aclararte que la Resolución General ARCA 5696/2025 indi…"
click at [935, 242] on span "Enviar" at bounding box center [934, 241] width 10 height 9
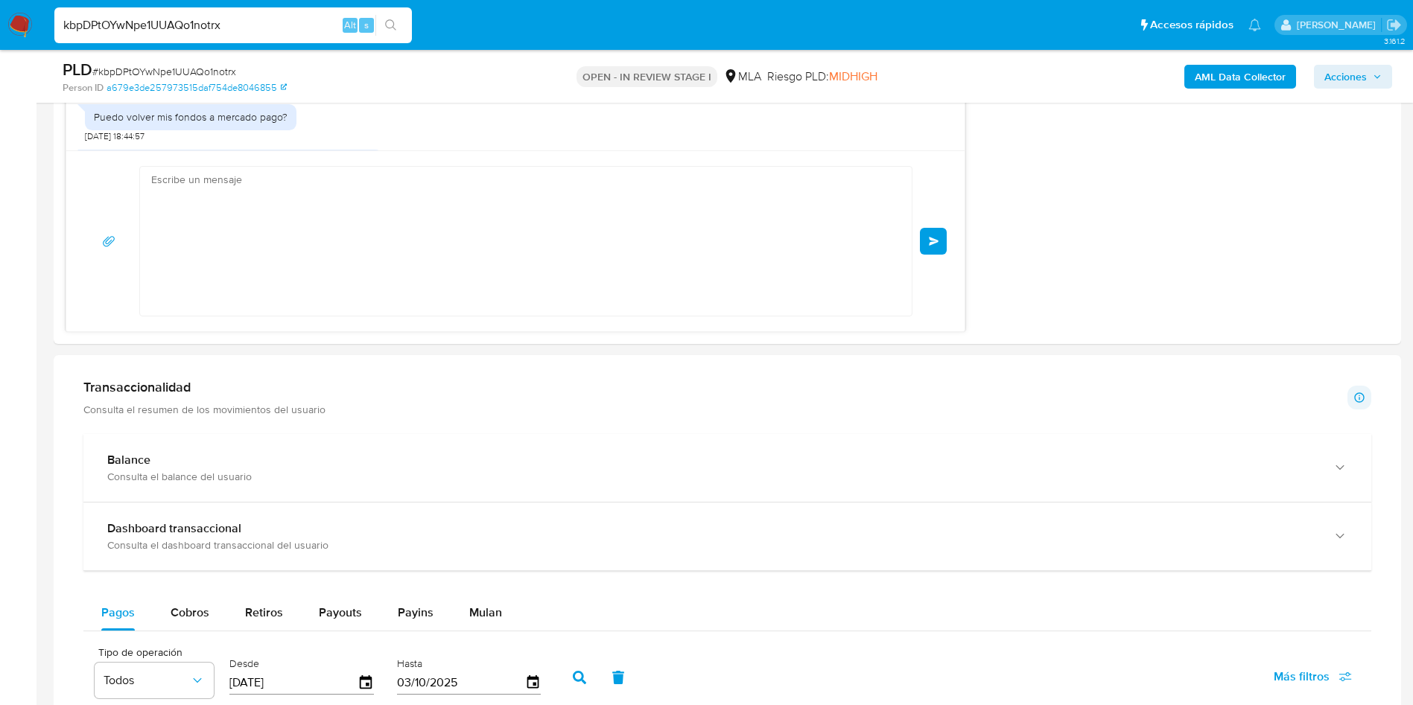
scroll to position [2281, 0]
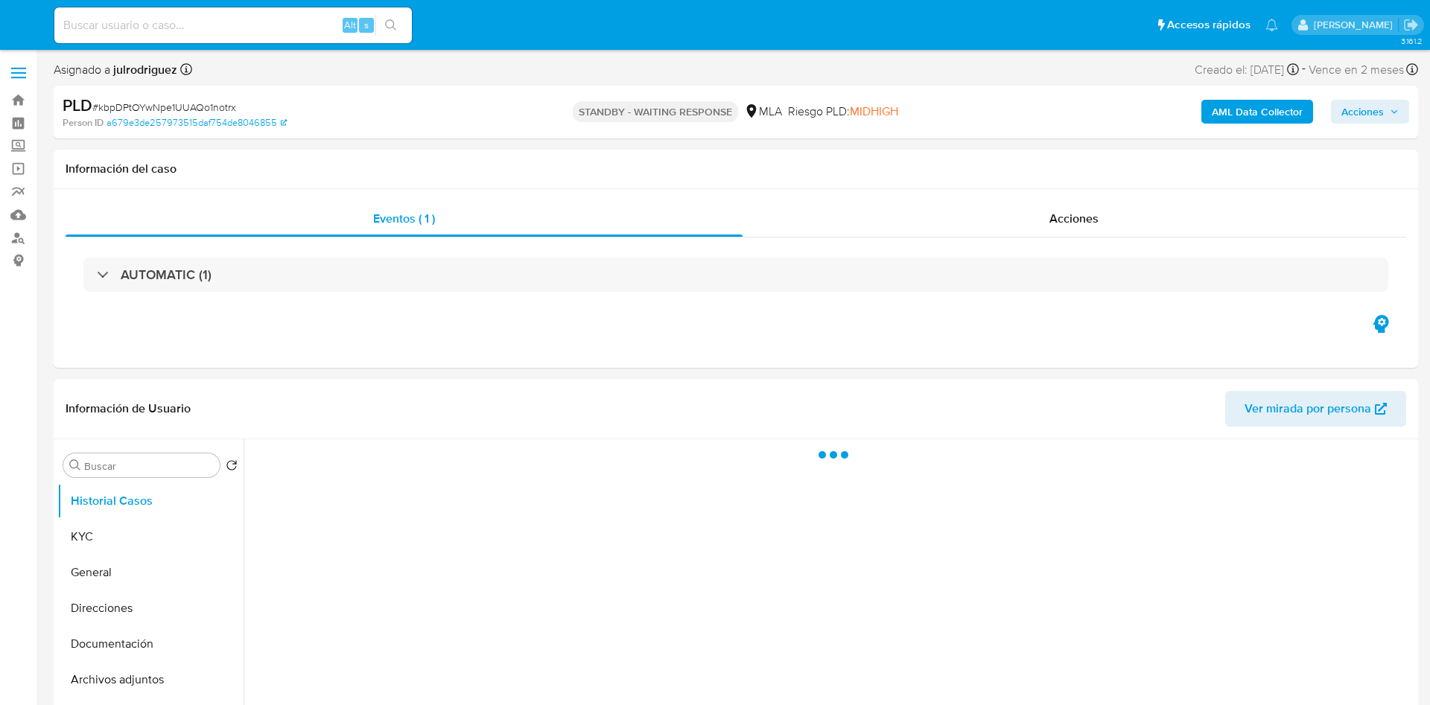
select select "10"
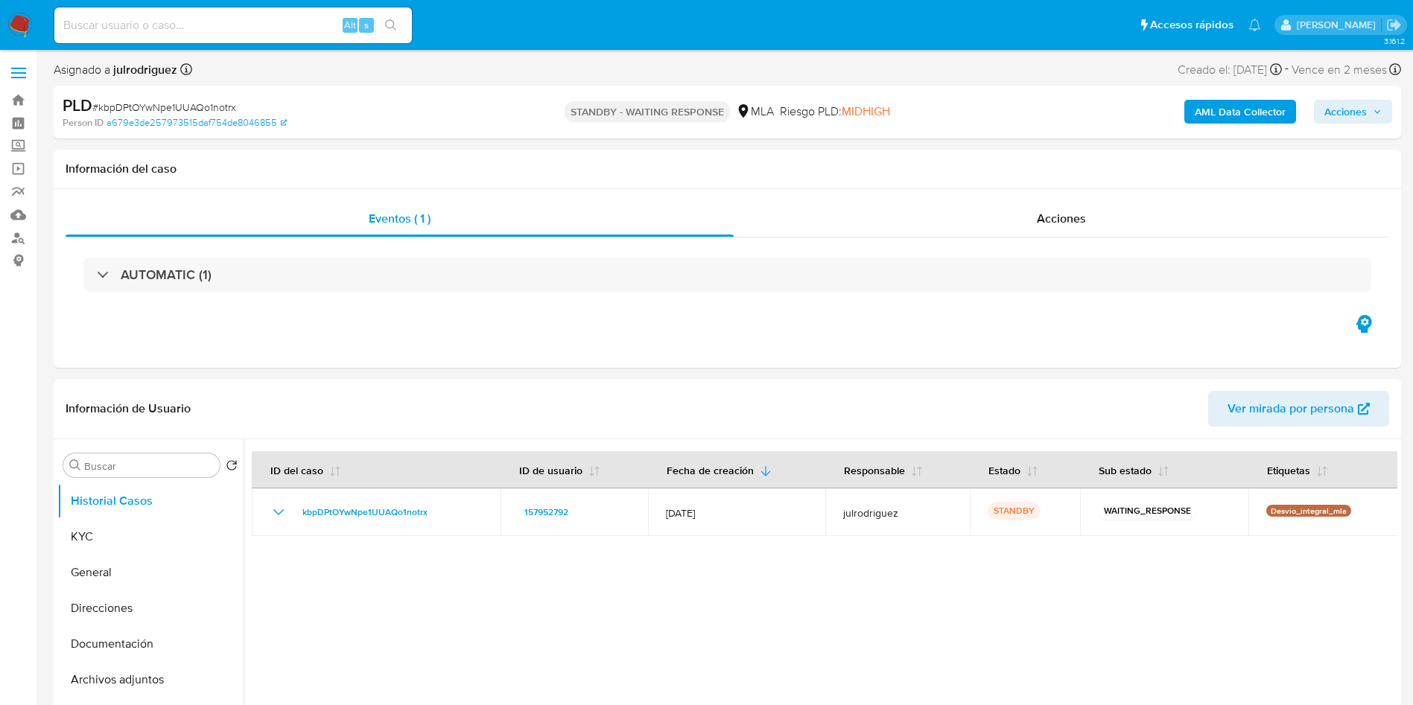
click at [244, 21] on input at bounding box center [232, 25] width 357 height 19
paste input "Yc5G2o2TfLP0sr8hHifE5Fvo"
type input "Yc5G2o2TfLP0sr8hHifE5Fvo"
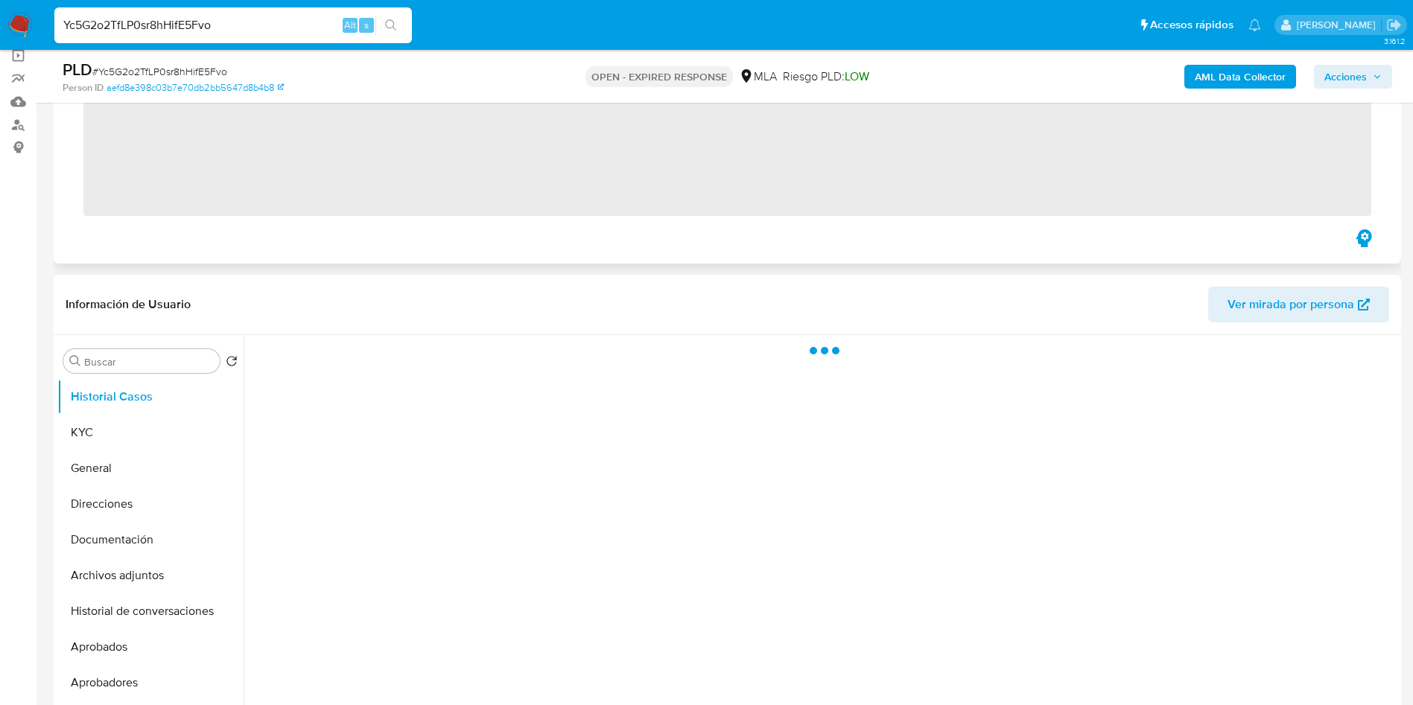
scroll to position [223, 0]
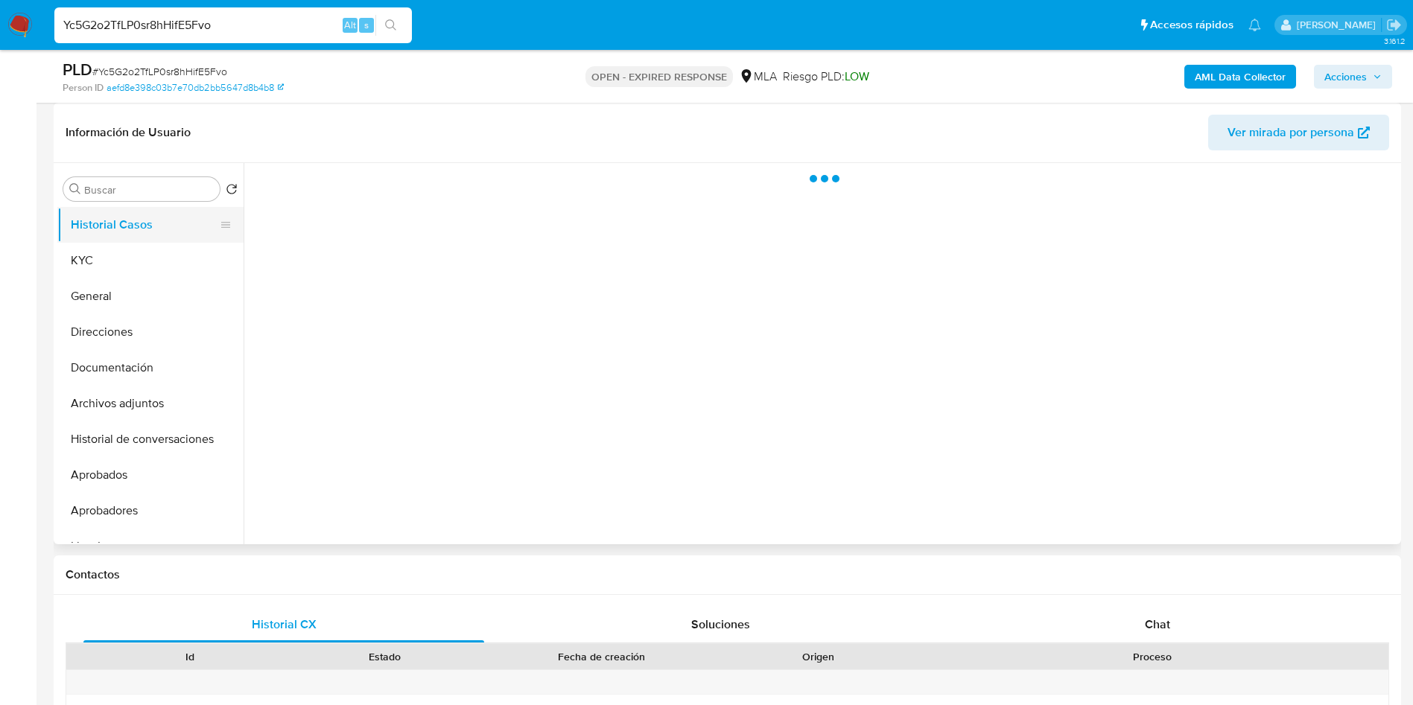
select select "10"
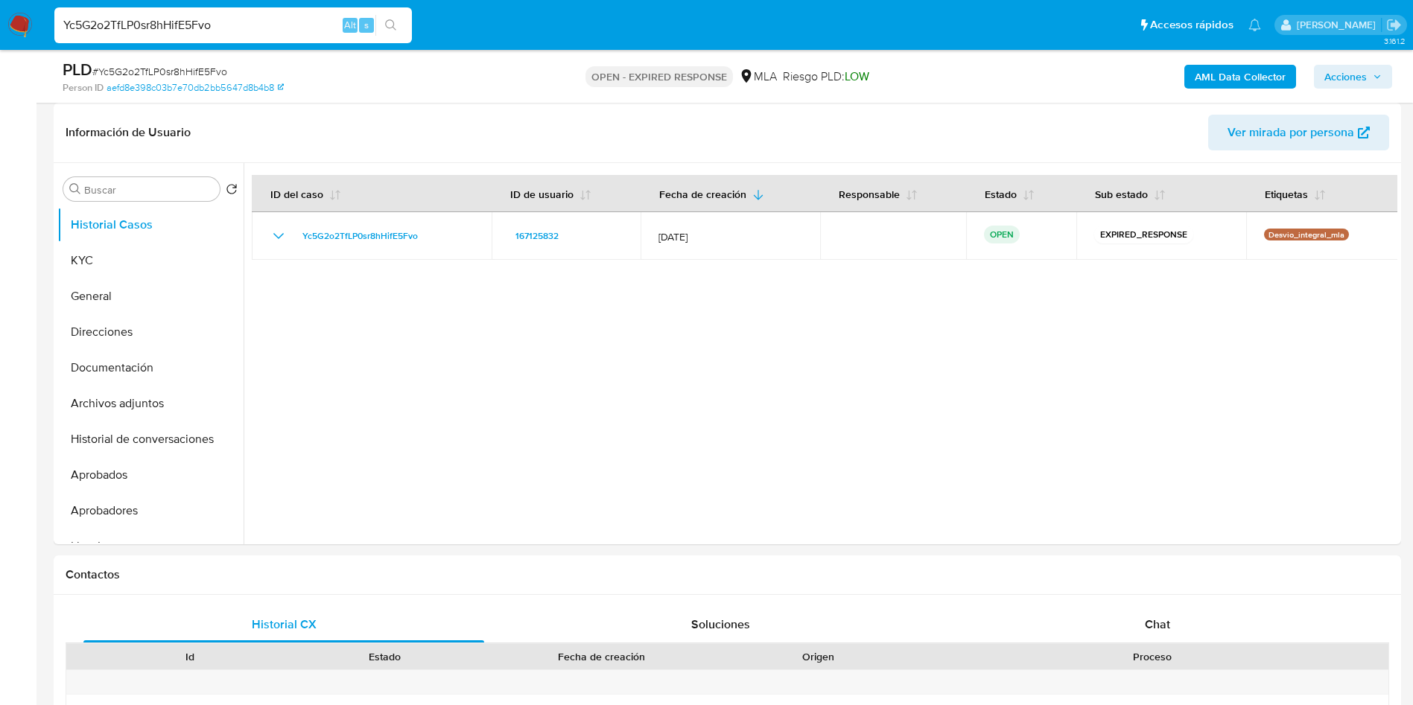
click at [205, 70] on span "# Yc5G2o2TfLP0sr8hHifE5Fvo" at bounding box center [159, 71] width 135 height 15
copy span "Yc5G2o2TfLP0sr8hHifE5Fvo"
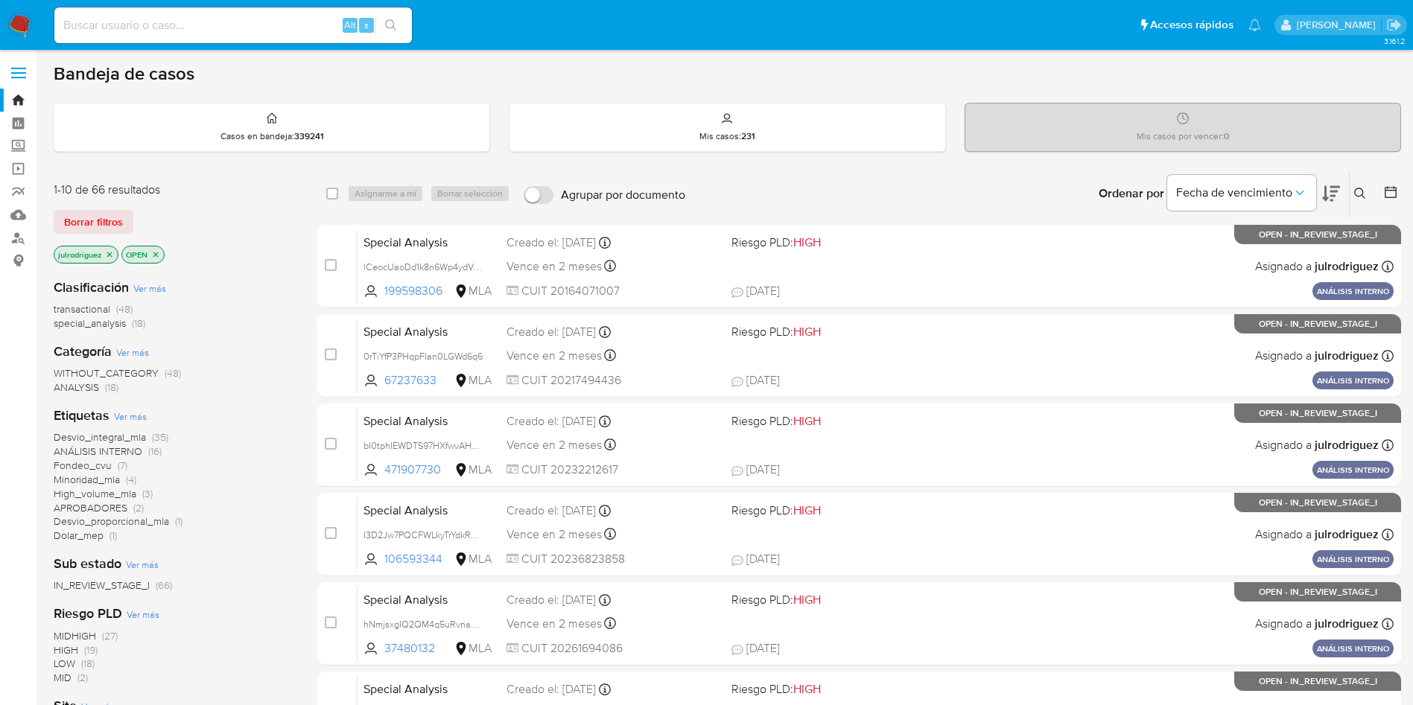
click at [1358, 185] on button at bounding box center [1362, 194] width 25 height 18
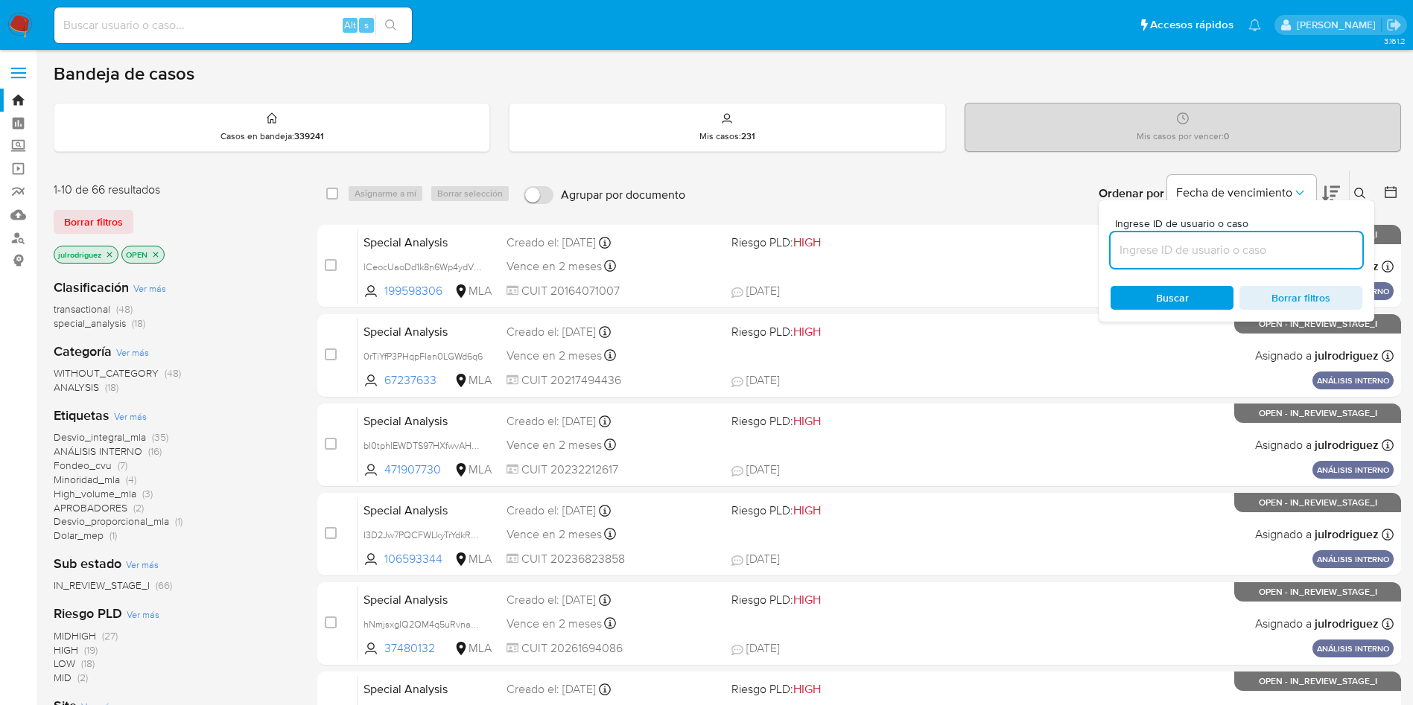
drag, startPoint x: 1119, startPoint y: 252, endPoint x: 1134, endPoint y: 256, distance: 16.1
click at [1119, 252] on input at bounding box center [1236, 250] width 252 height 19
type input "Yc5G2o2TfLP0sr8hHifE5Fvo"
drag, startPoint x: 1142, startPoint y: 296, endPoint x: 1131, endPoint y: 293, distance: 11.4
click at [1143, 296] on span "Buscar" at bounding box center [1172, 297] width 102 height 21
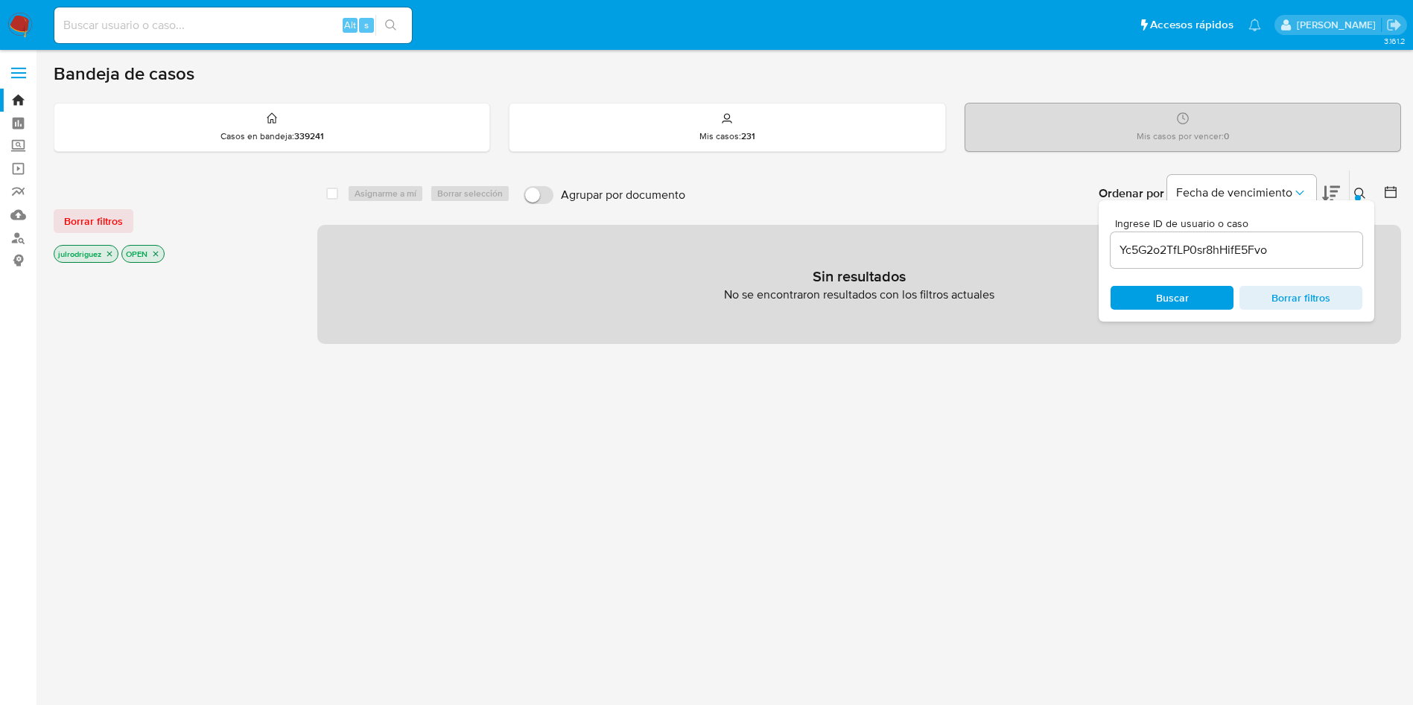
click at [158, 258] on p "OPEN" at bounding box center [143, 254] width 42 height 16
click at [156, 255] on icon "close-filter" at bounding box center [155, 253] width 9 height 9
click at [111, 257] on icon "close-filter" at bounding box center [109, 253] width 9 height 9
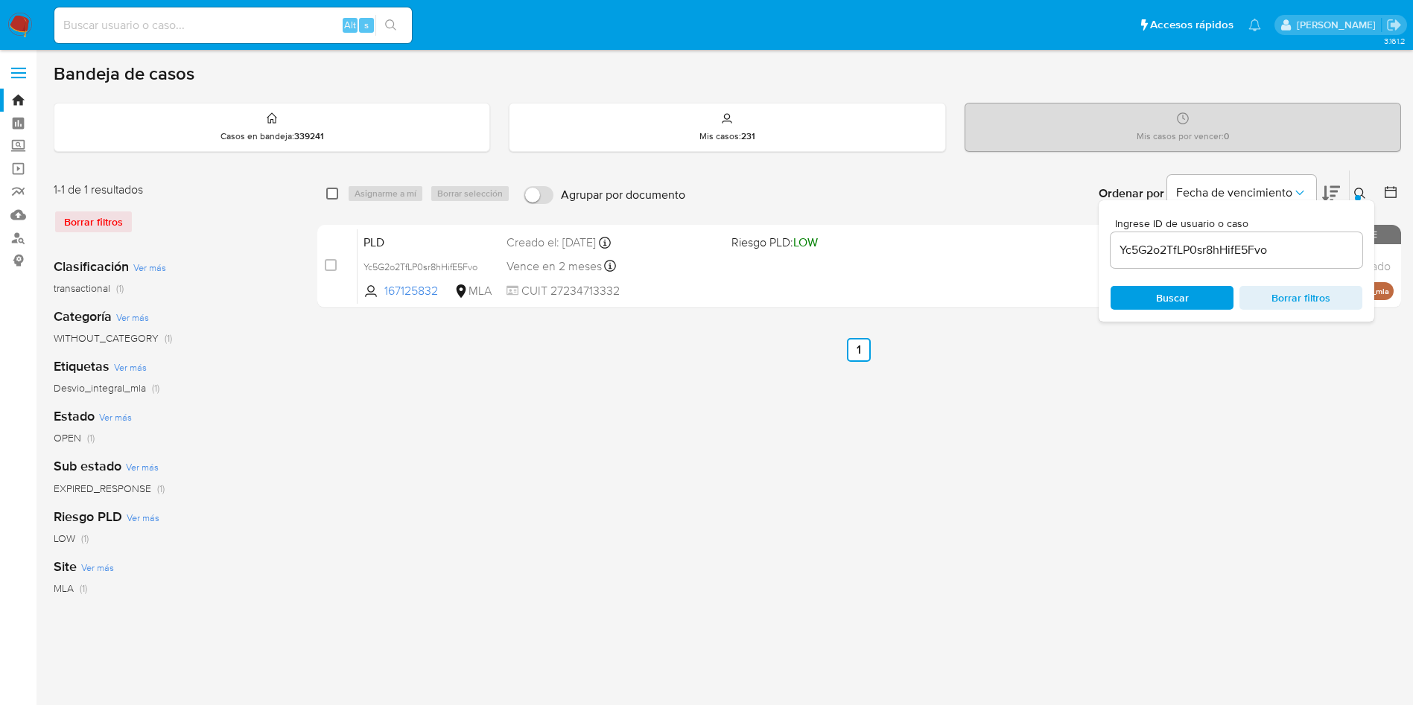
click at [331, 194] on input "checkbox" at bounding box center [332, 194] width 12 height 12
checkbox input "true"
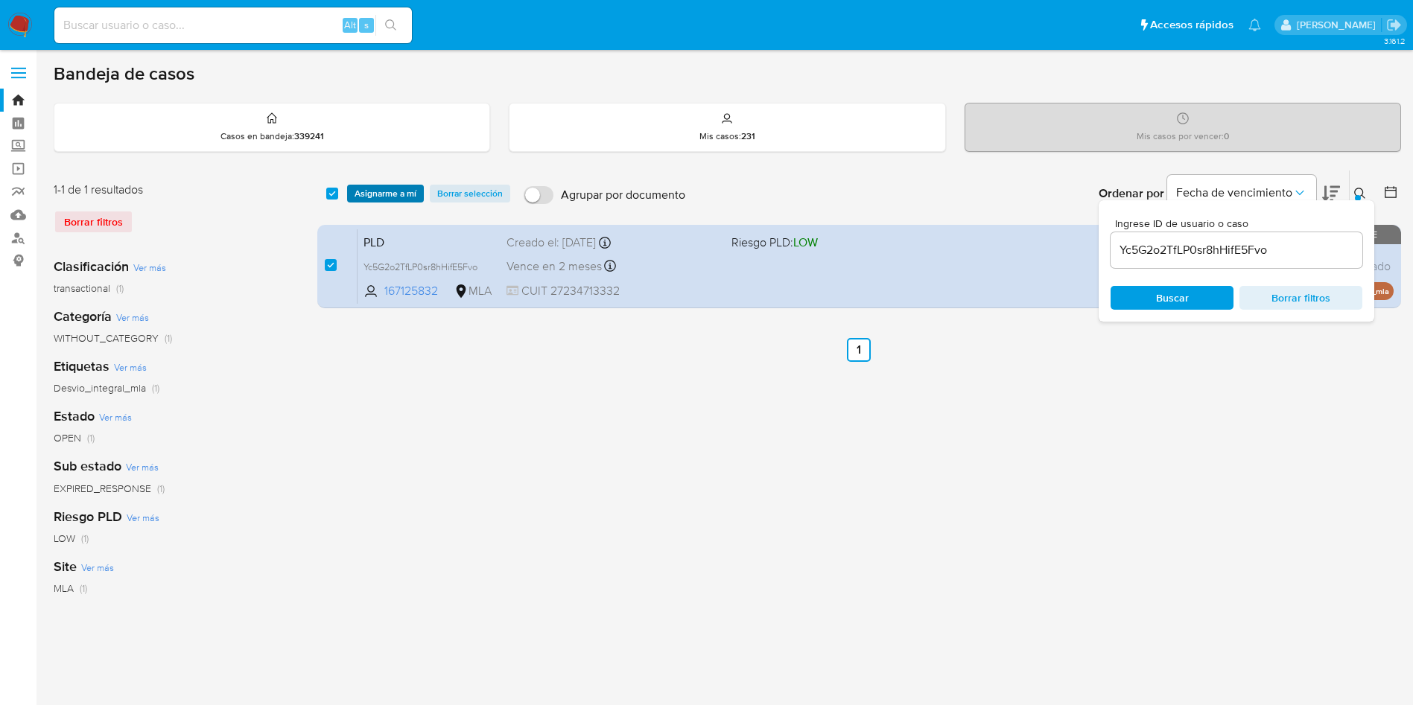
click at [373, 196] on span "Asignarme a mí" at bounding box center [386, 193] width 62 height 15
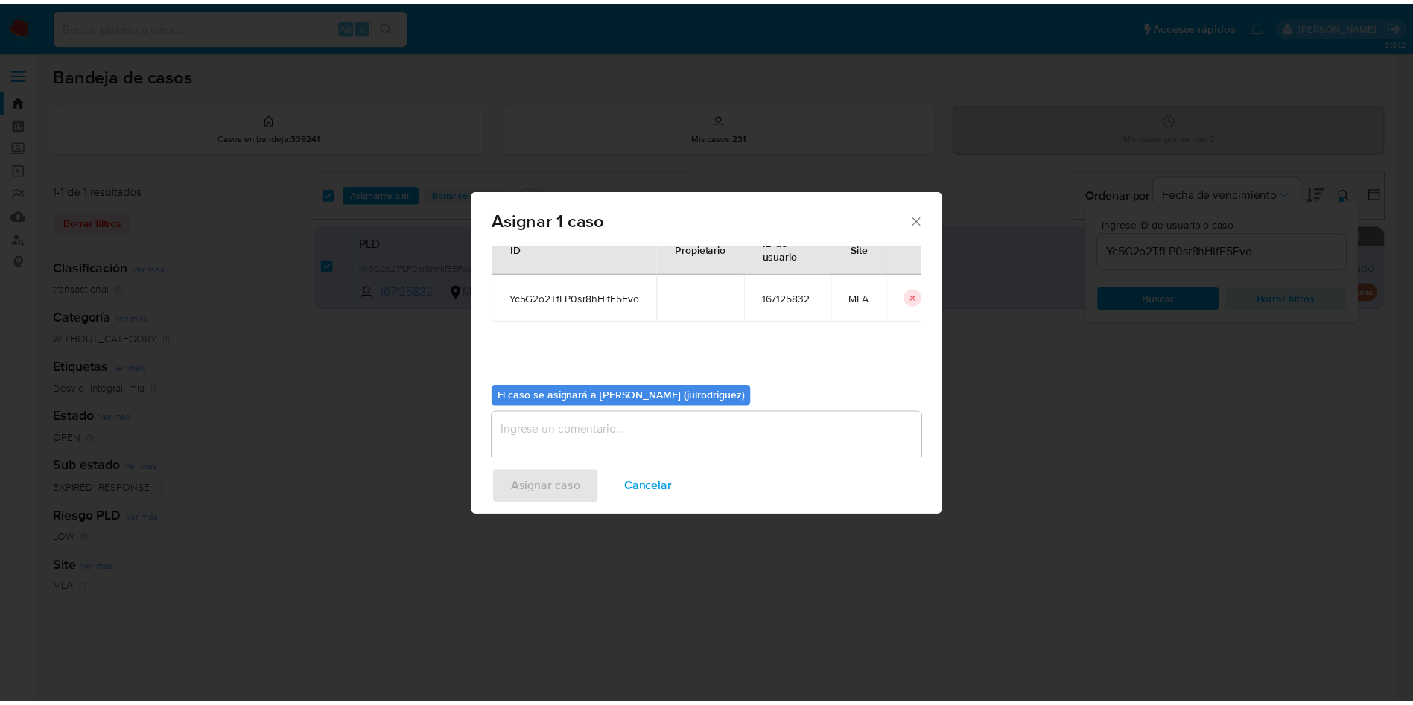
scroll to position [77, 0]
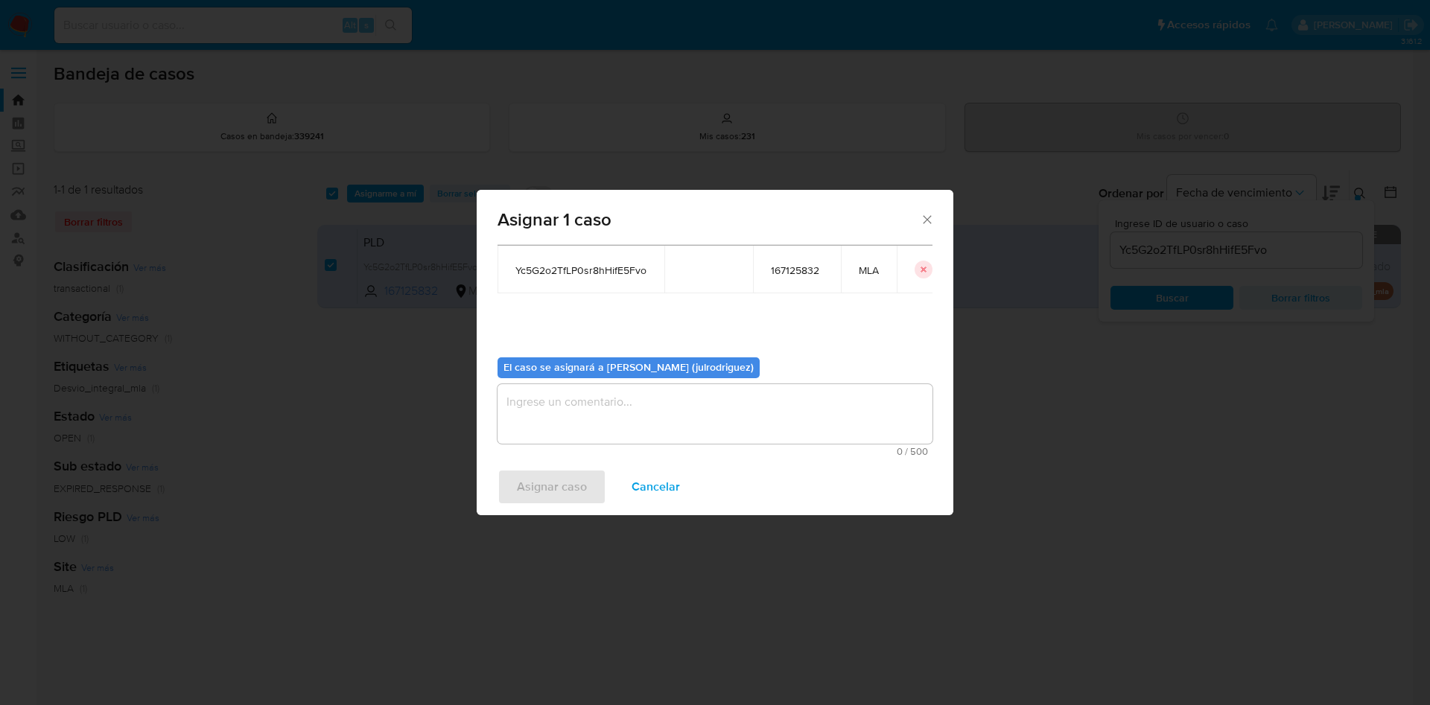
click at [629, 422] on textarea "assign-modal" at bounding box center [714, 414] width 435 height 60
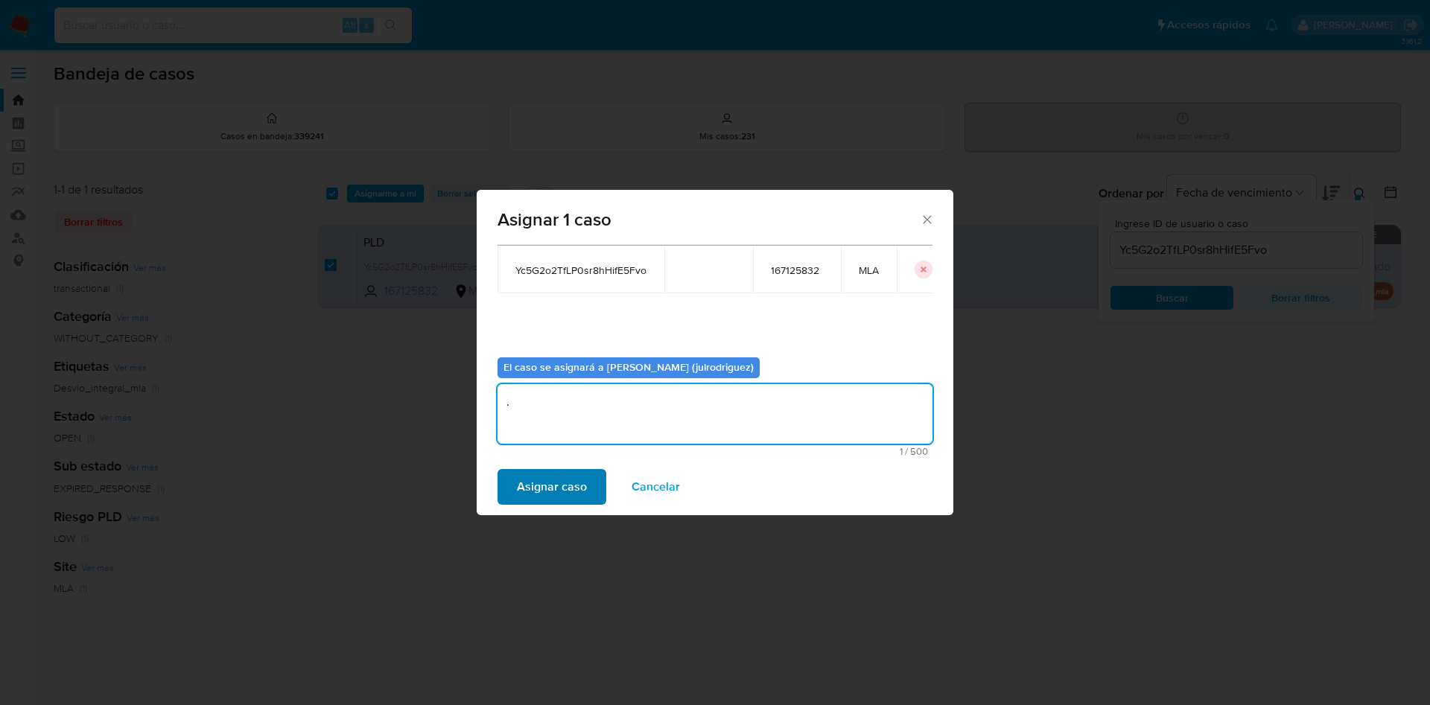
type textarea "."
click at [553, 491] on span "Asignar caso" at bounding box center [552, 487] width 70 height 33
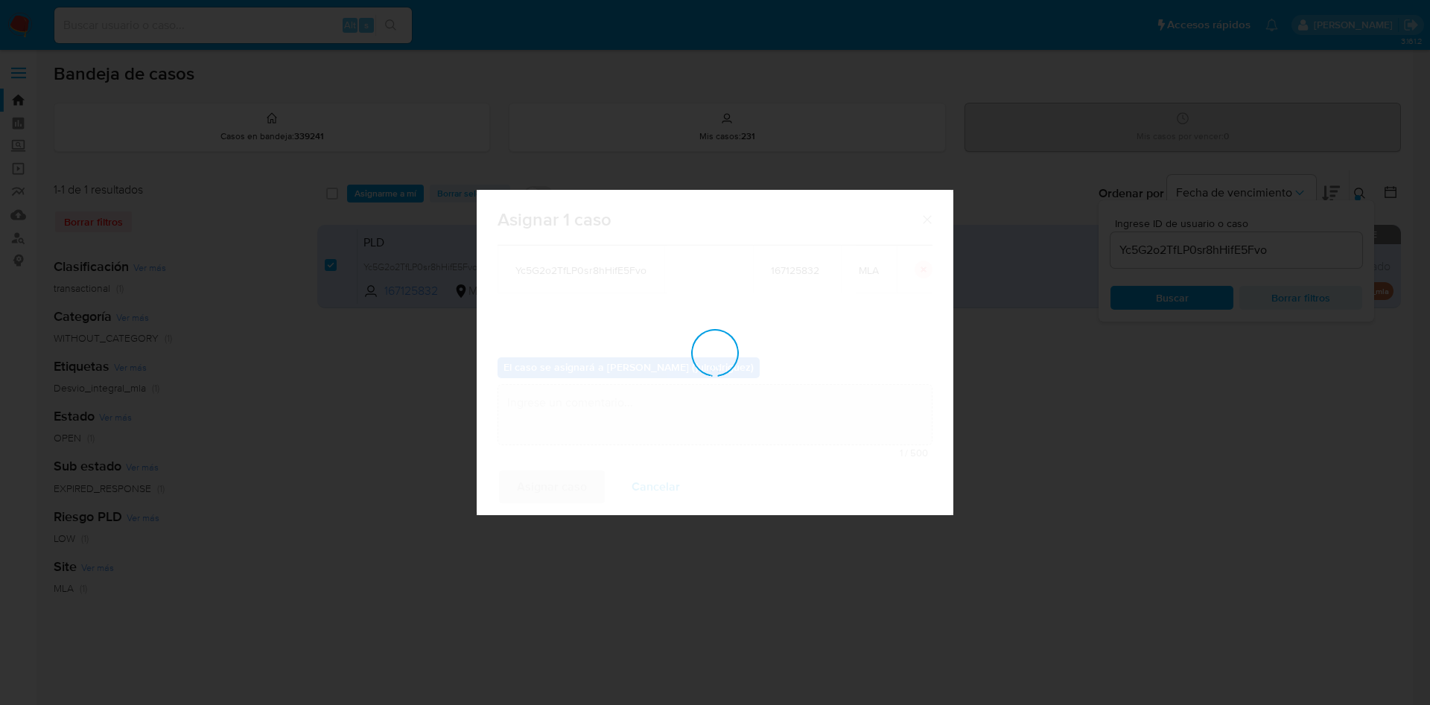
checkbox input "false"
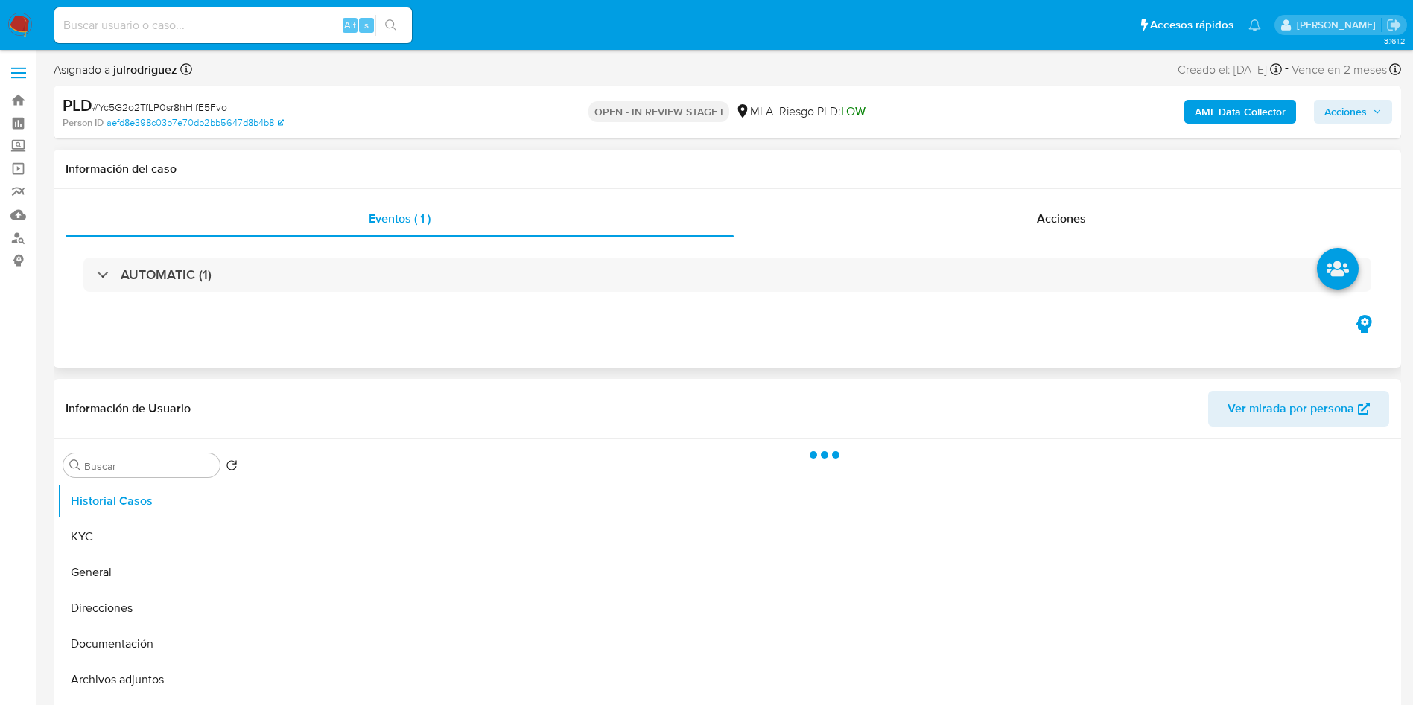
select select "10"
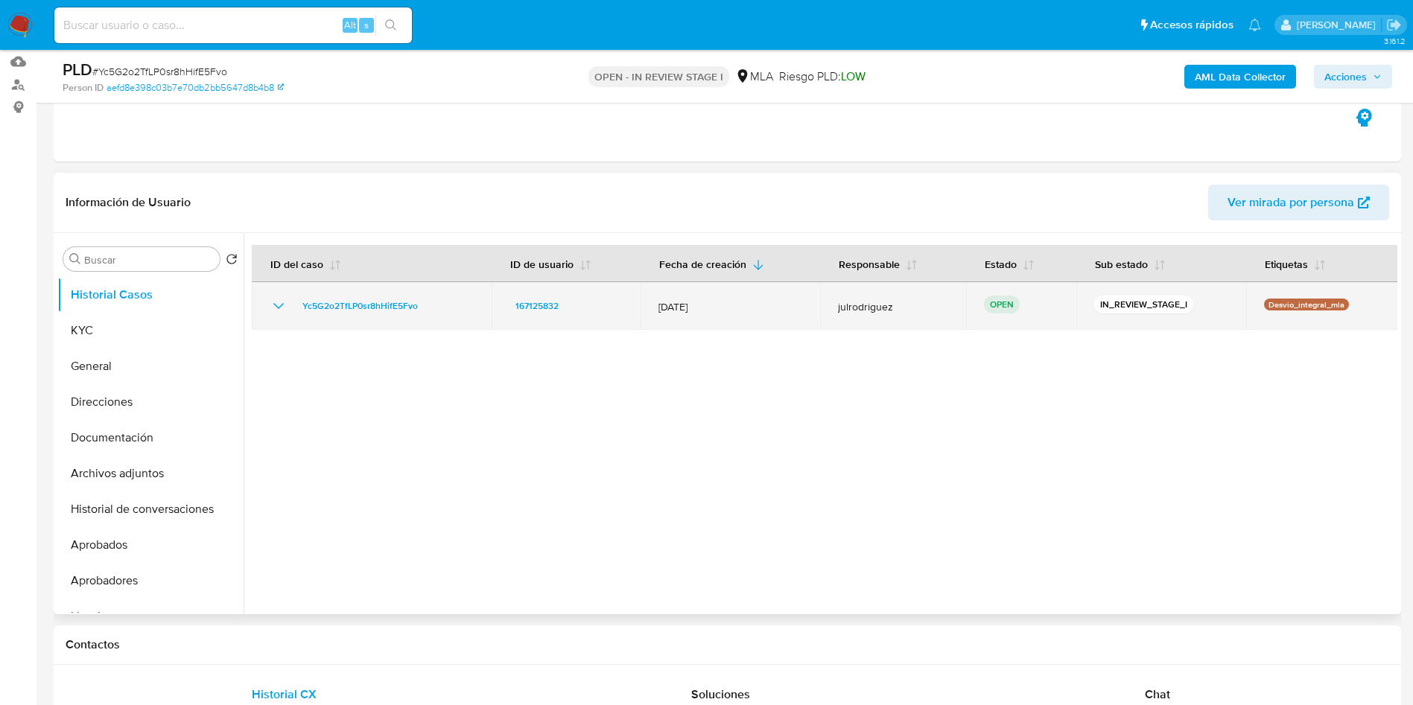
scroll to position [223, 0]
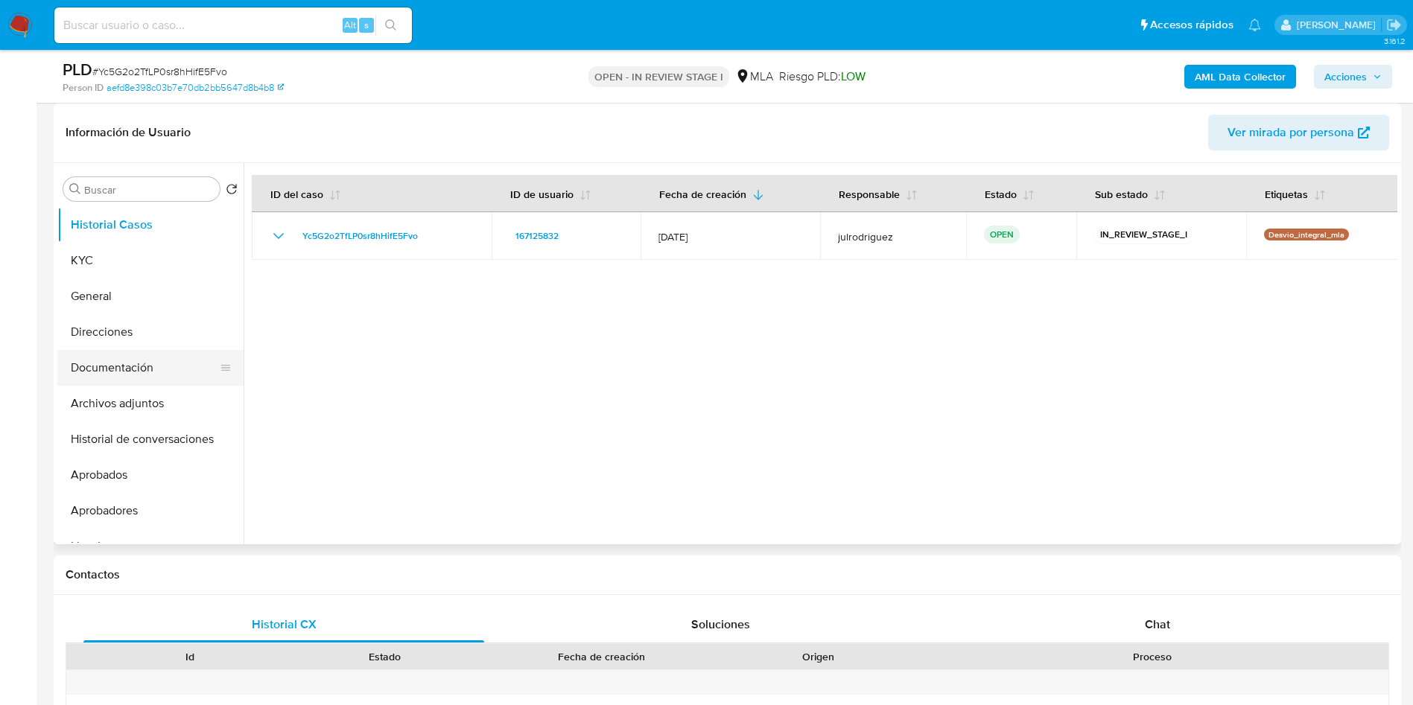
click at [144, 375] on button "Documentación" at bounding box center [144, 368] width 174 height 36
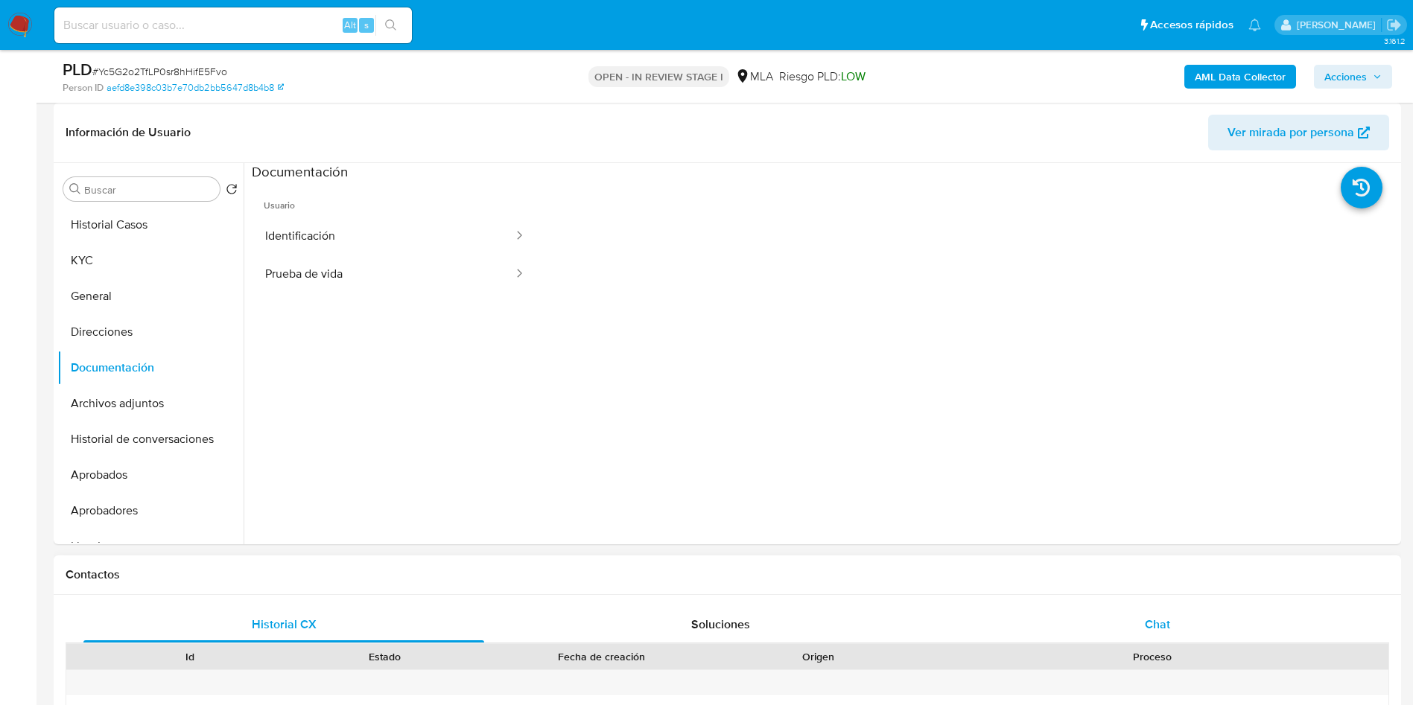
click at [1167, 621] on span "Chat" at bounding box center [1157, 624] width 25 height 17
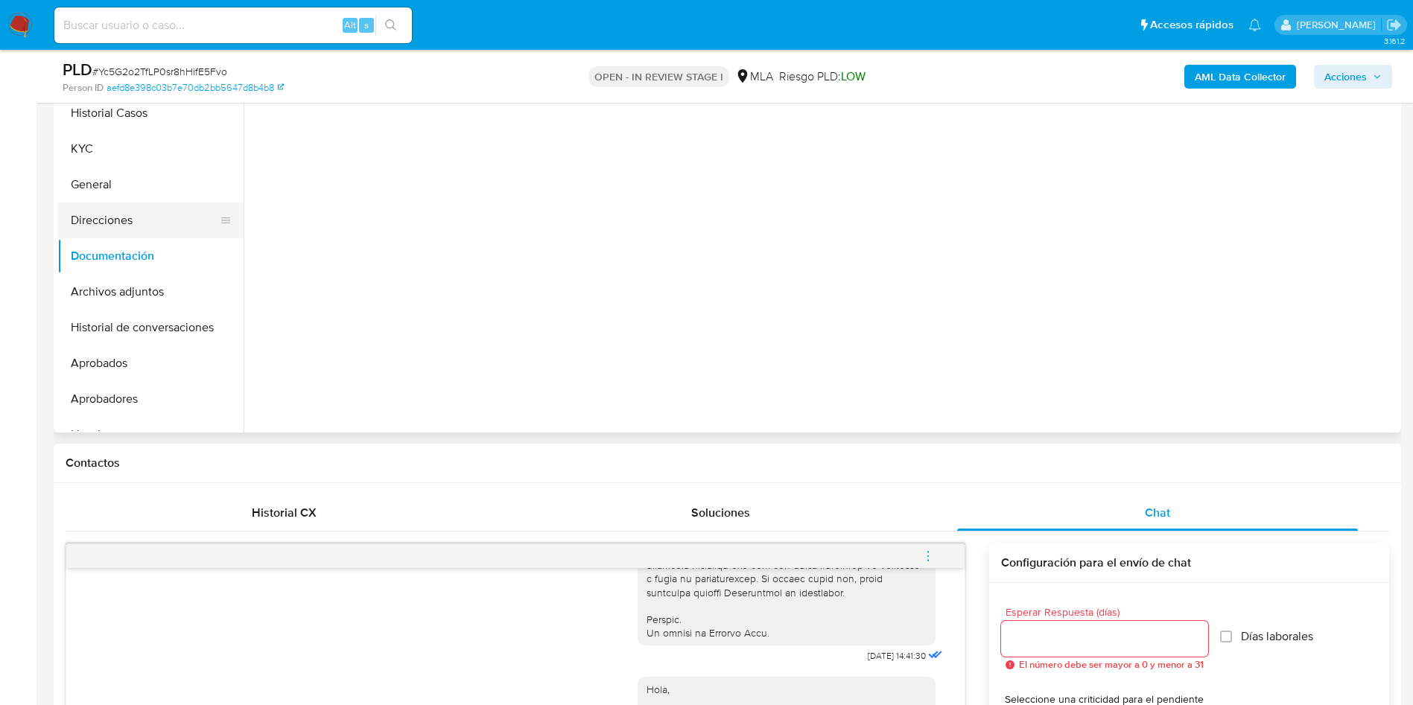
scroll to position [10, 0]
click at [109, 153] on button "KYC" at bounding box center [144, 149] width 174 height 36
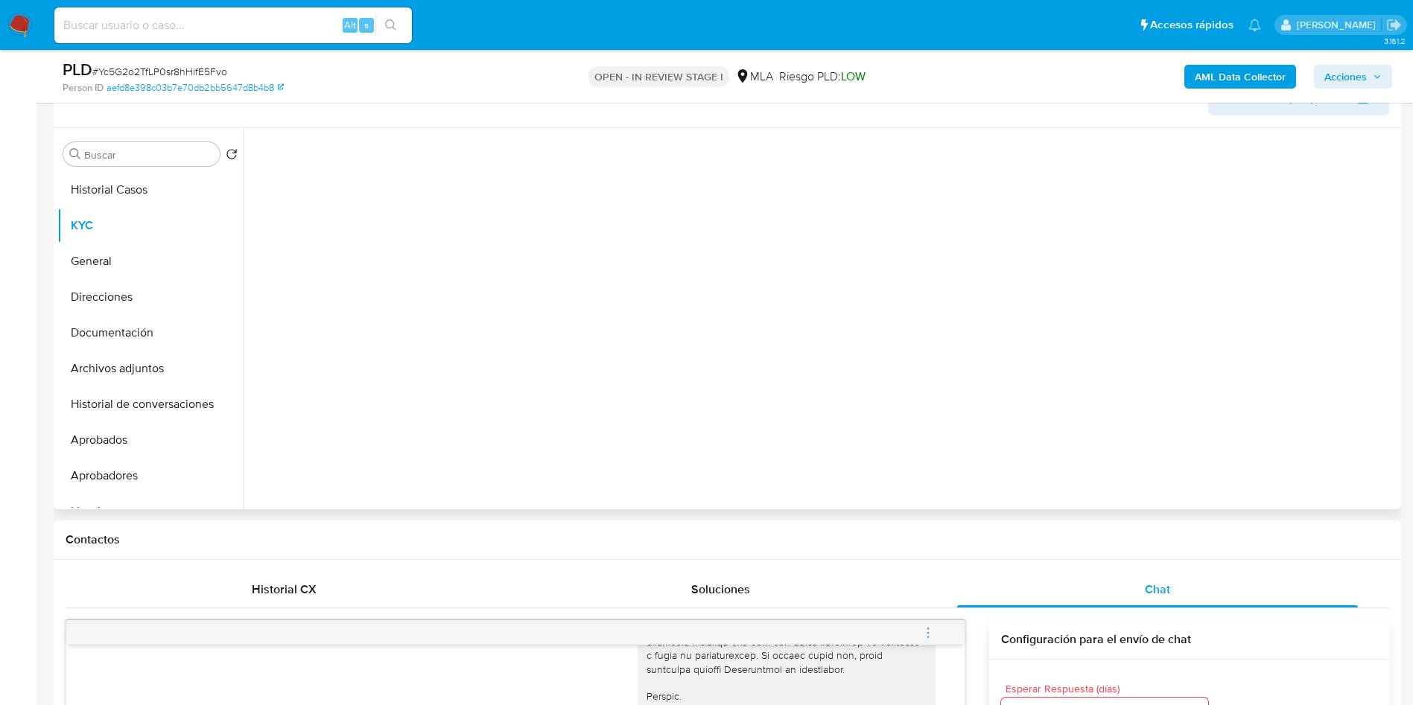
scroll to position [223, 0]
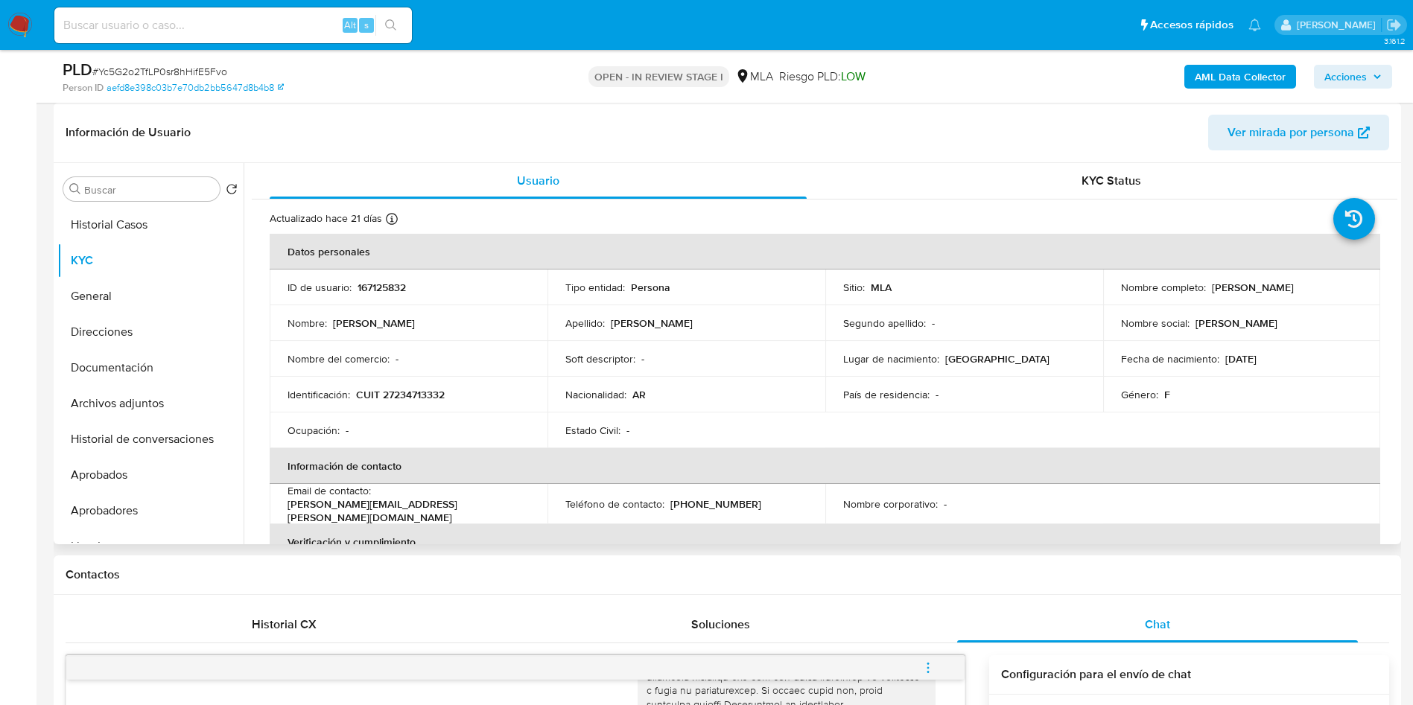
drag, startPoint x: 1207, startPoint y: 290, endPoint x: 1320, endPoint y: 289, distance: 114.0
click at [1320, 289] on div "Nombre completo : Roxana Veronica Bacci" at bounding box center [1242, 287] width 242 height 13
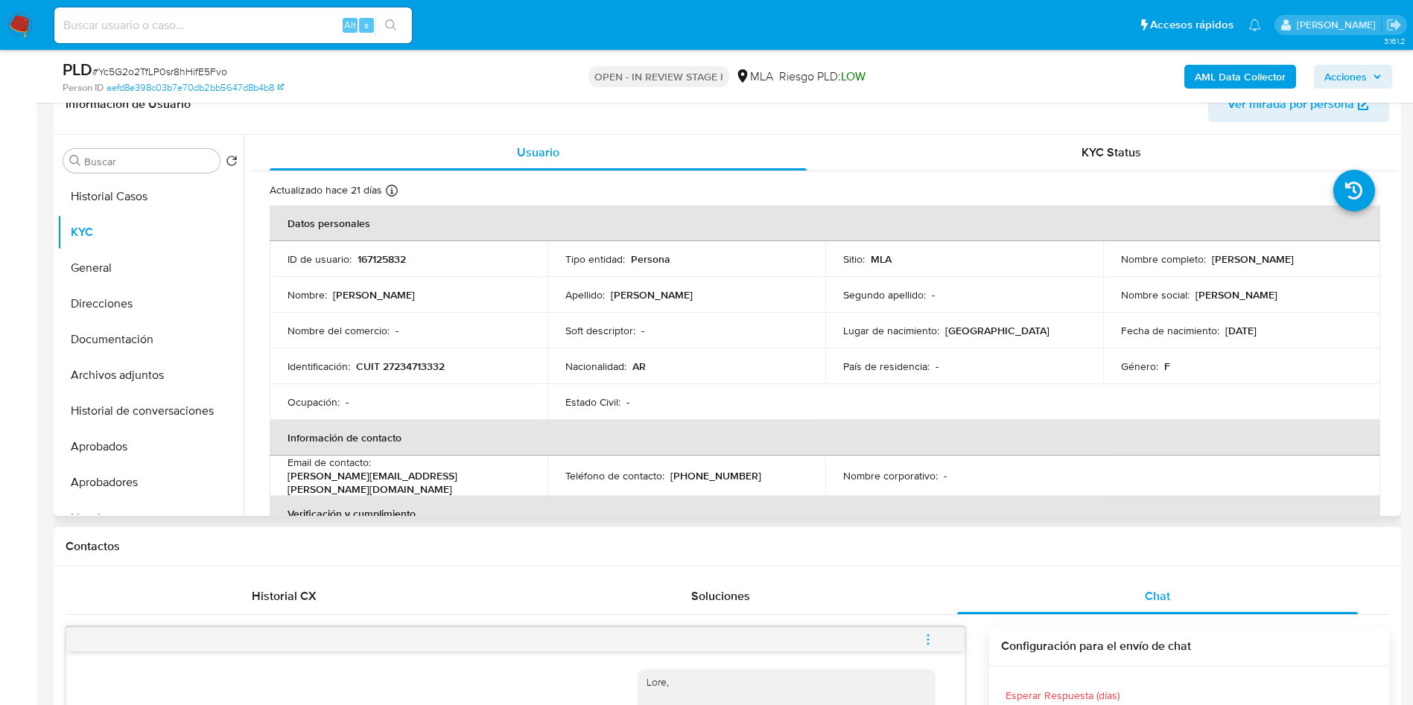
scroll to position [230, 0]
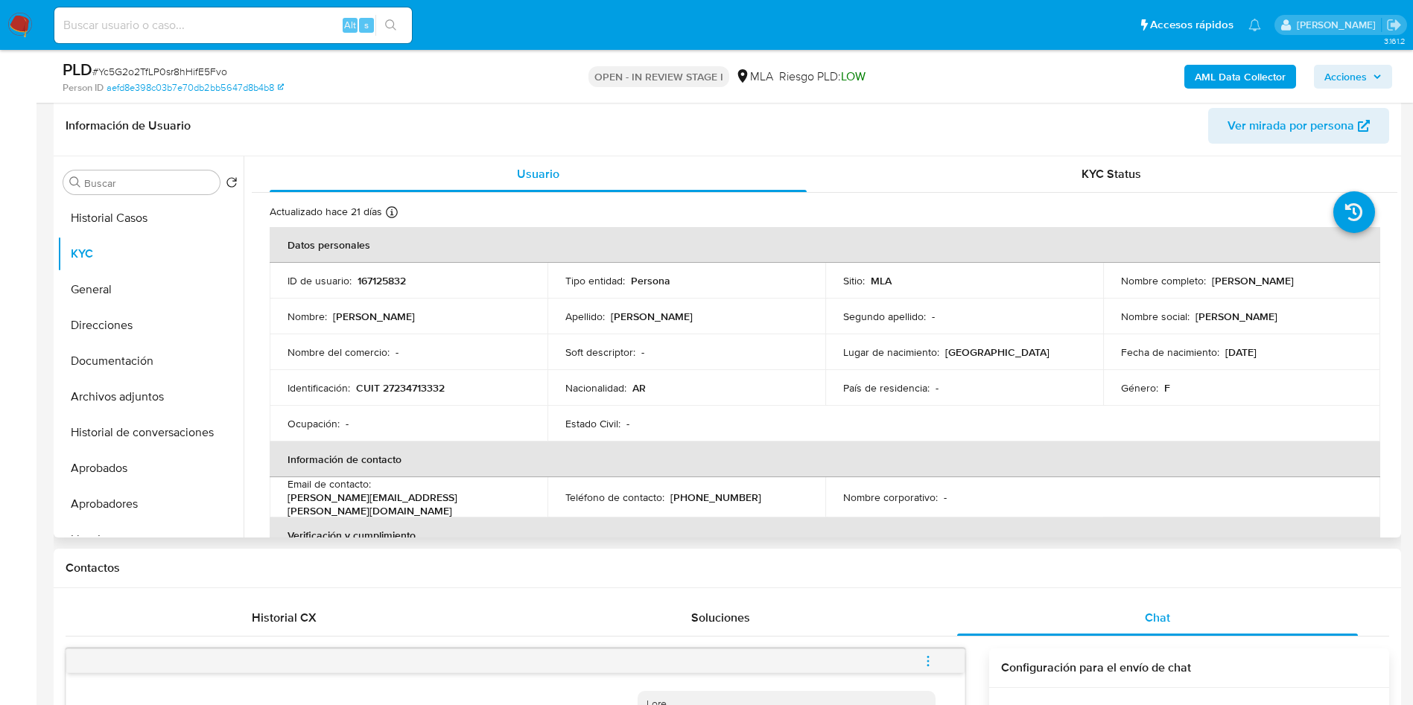
click at [385, 282] on p "167125832" at bounding box center [381, 280] width 48 height 13
copy p "167125832"
click at [207, 69] on span "# Yc5G2o2TfLP0sr8hHifE5Fvo" at bounding box center [159, 71] width 135 height 15
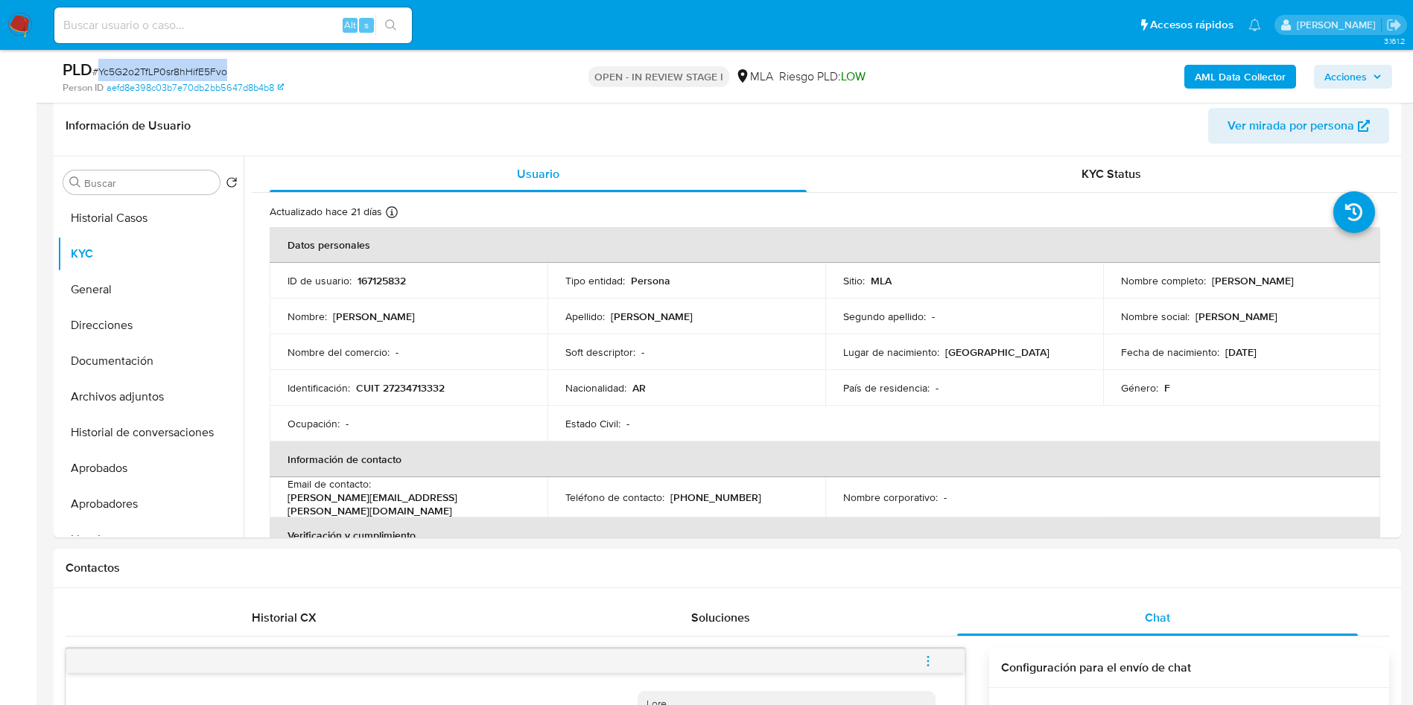
copy span "Yc5G2o2TfLP0sr8hHifE5Fvo"
click at [420, 391] on p "CUIT 27234713332" at bounding box center [400, 387] width 89 height 13
copy p "27234713332"
click at [381, 276] on p "167125832" at bounding box center [381, 280] width 48 height 13
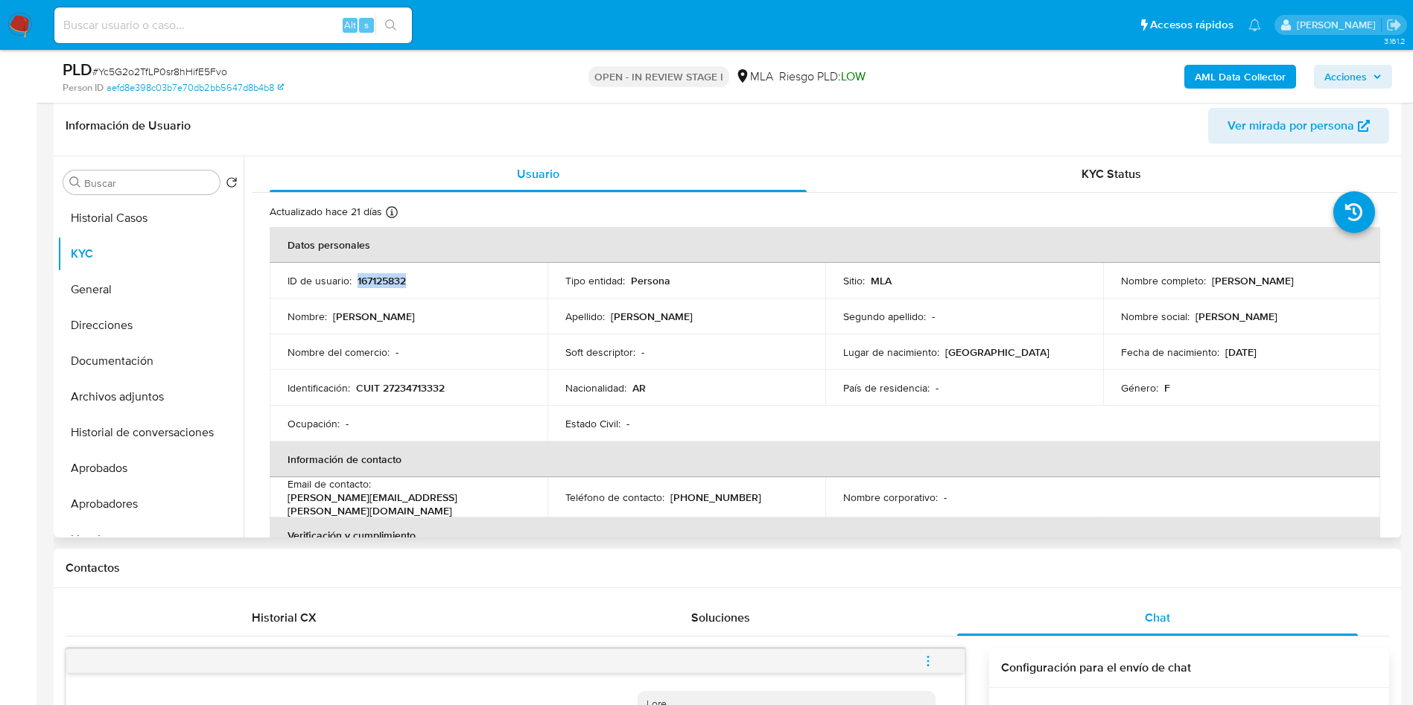
click at [381, 276] on p "167125832" at bounding box center [381, 280] width 48 height 13
copy p "167125832"
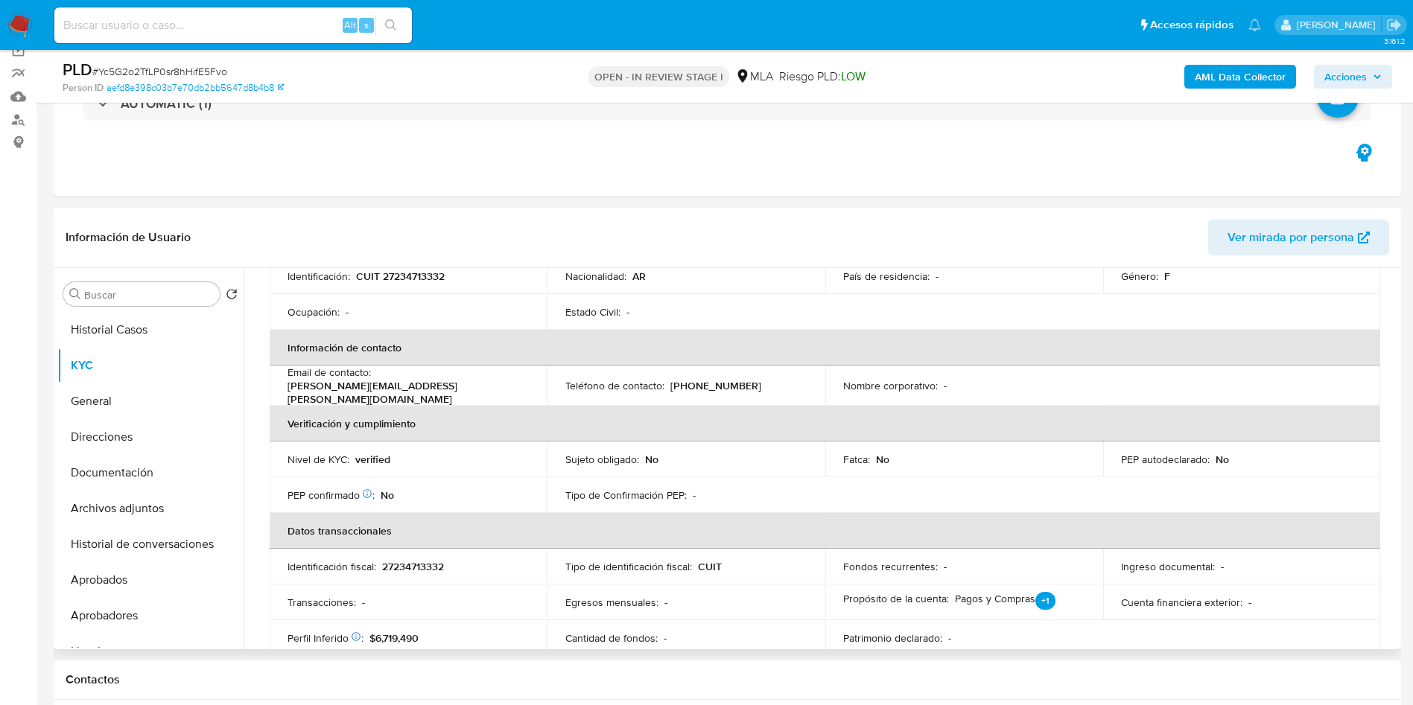
scroll to position [0, 0]
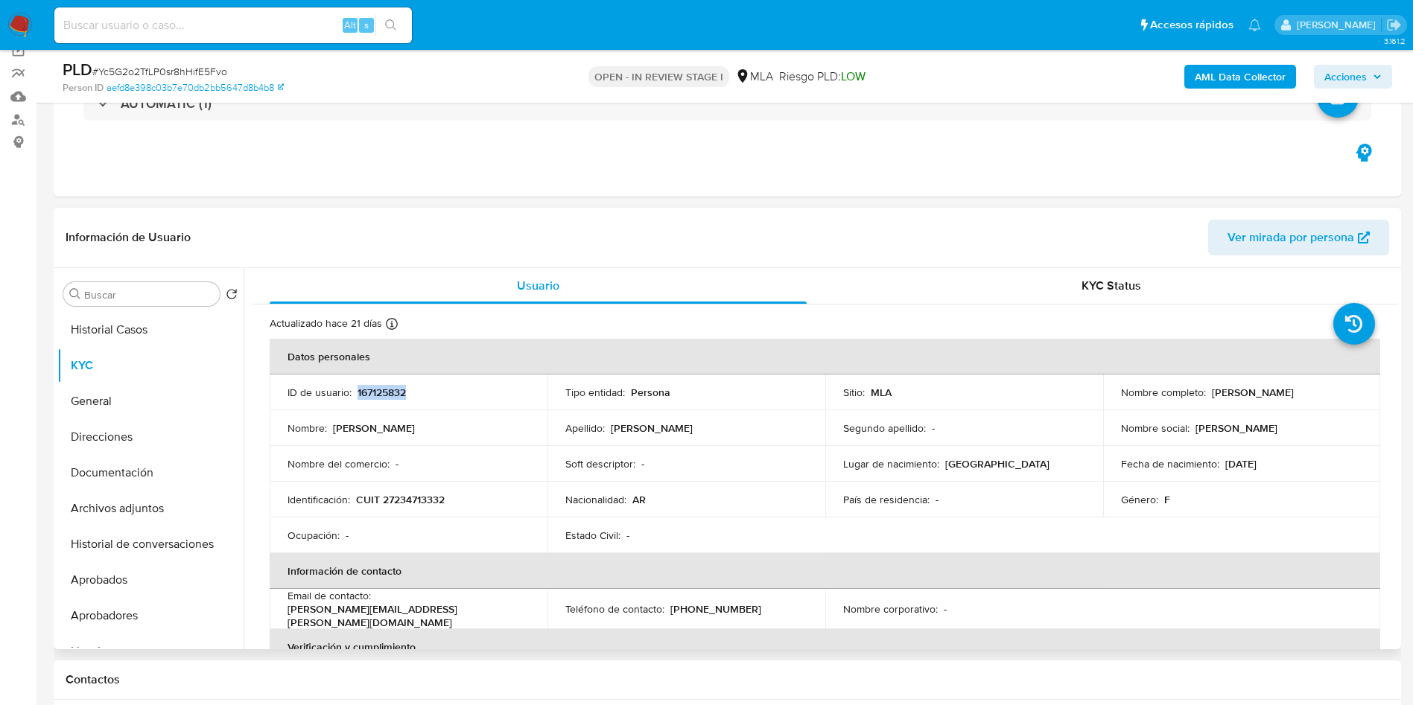
drag, startPoint x: 1207, startPoint y: 390, endPoint x: 1312, endPoint y: 397, distance: 104.5
click at [1294, 397] on p "[PERSON_NAME]" at bounding box center [1253, 392] width 82 height 13
copy p "[PERSON_NAME]"
click at [425, 503] on p "CUIT 27234713332" at bounding box center [400, 499] width 89 height 13
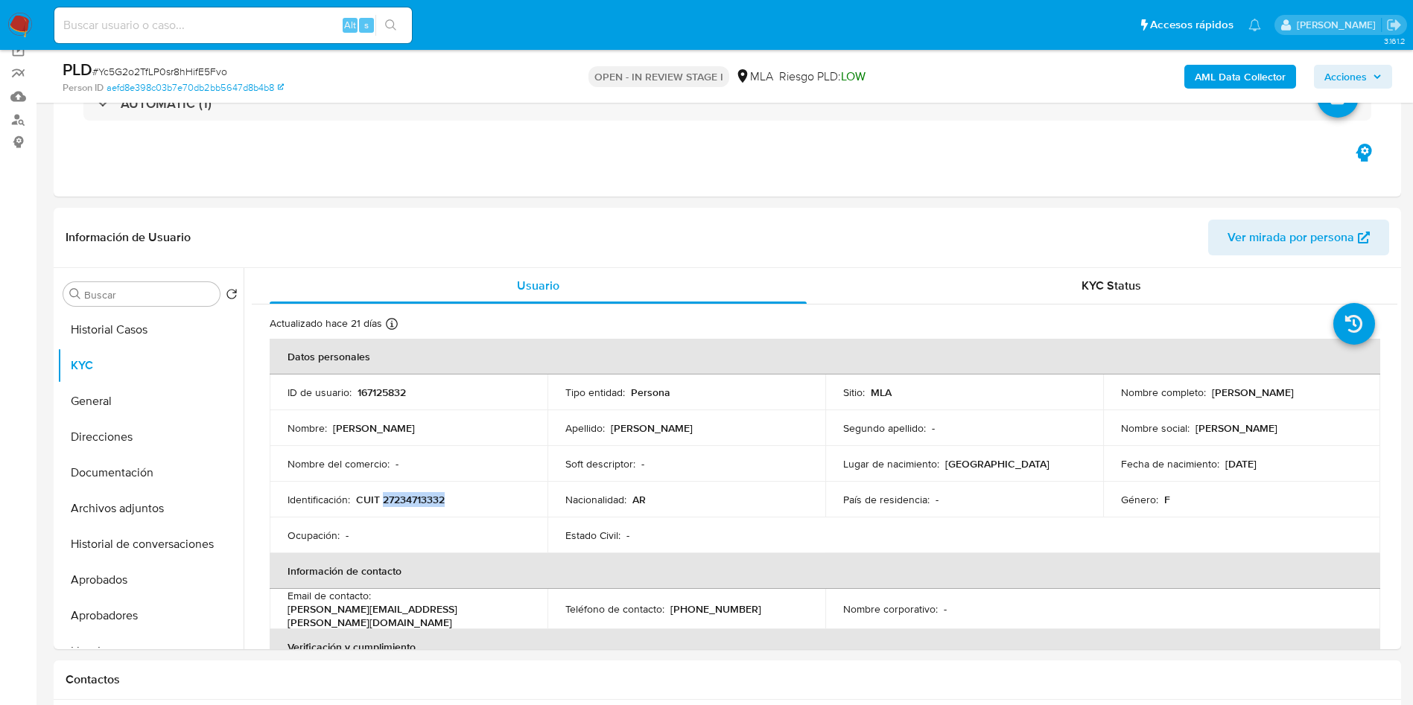
copy p "27234713332"
click at [157, 459] on button "Documentación" at bounding box center [144, 473] width 174 height 36
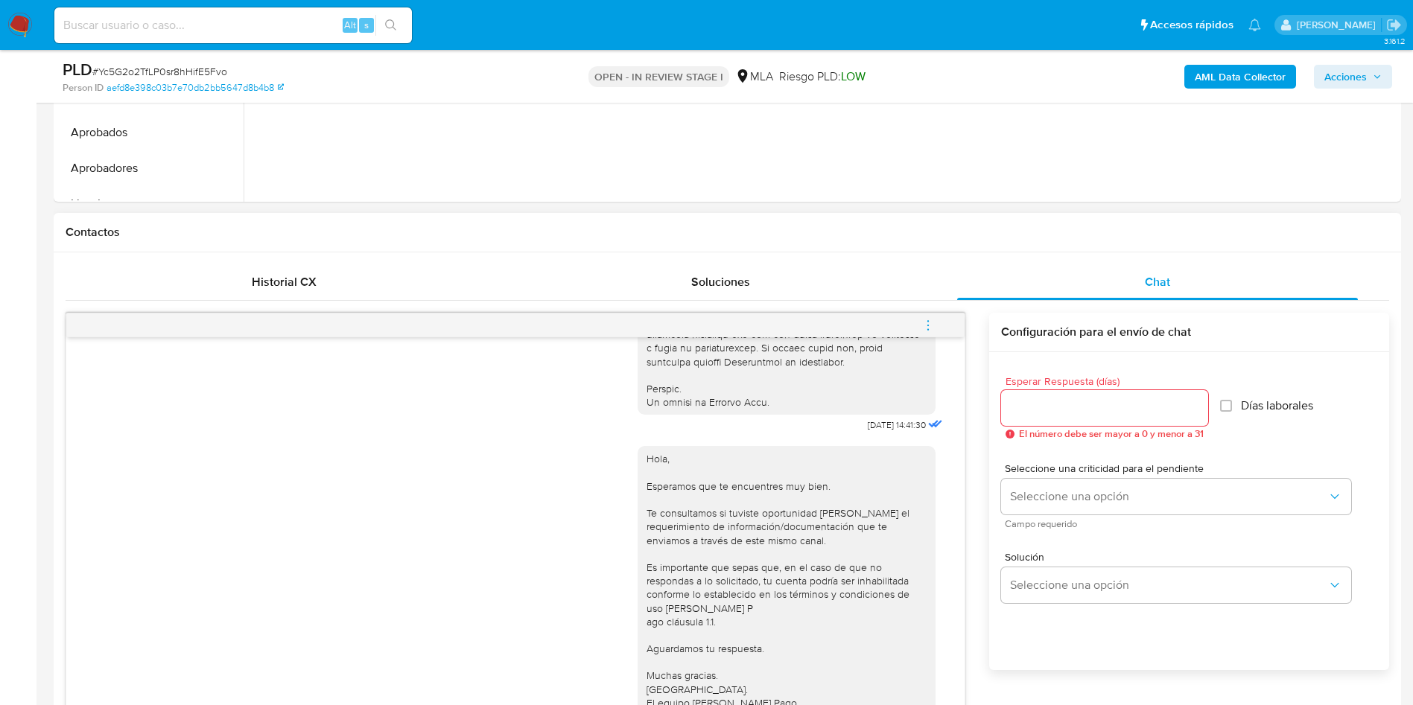
scroll to position [565, 0]
click at [935, 328] on button "menu-action" at bounding box center [927, 326] width 49 height 36
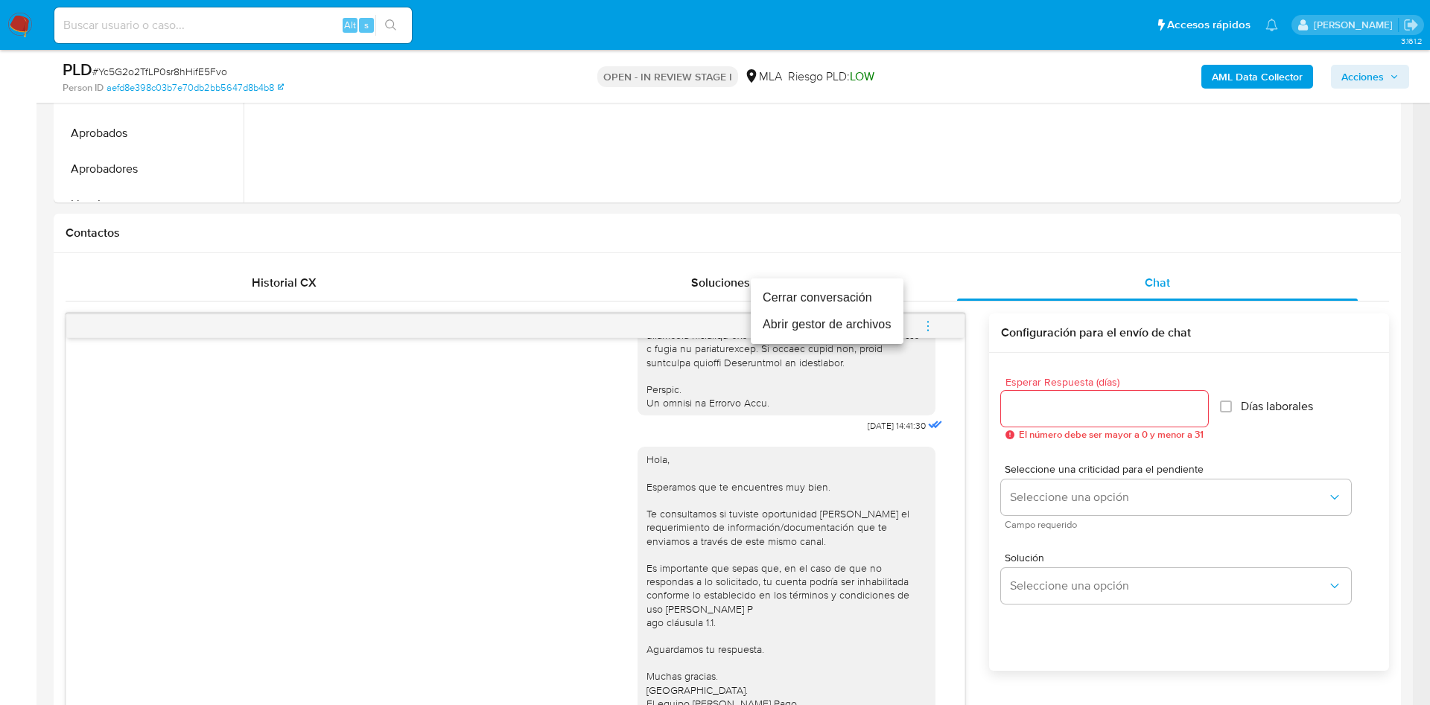
click at [774, 277] on div at bounding box center [715, 352] width 1430 height 705
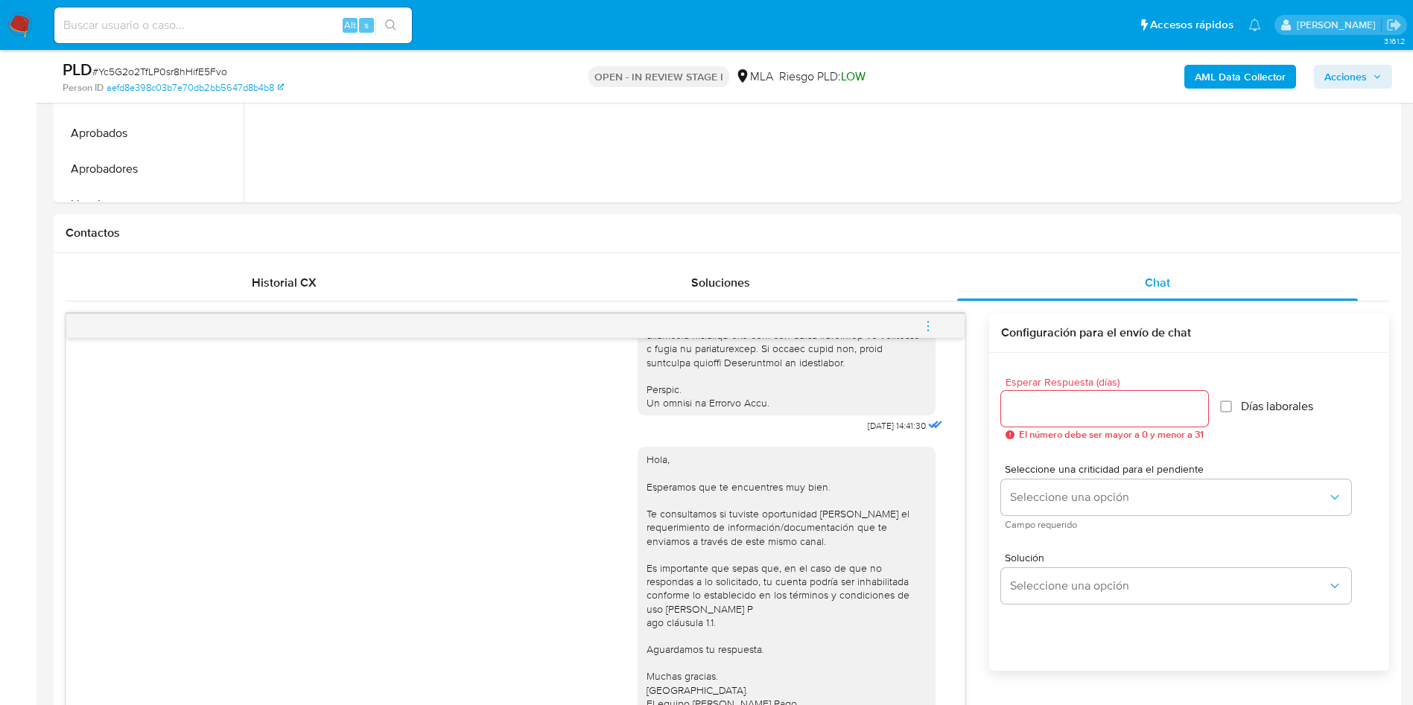
click at [776, 291] on div "Cerrar conversación Abrir gestor de archivos" at bounding box center [706, 352] width 1413 height 705
click at [935, 325] on icon "menu-action" at bounding box center [927, 326] width 13 height 13
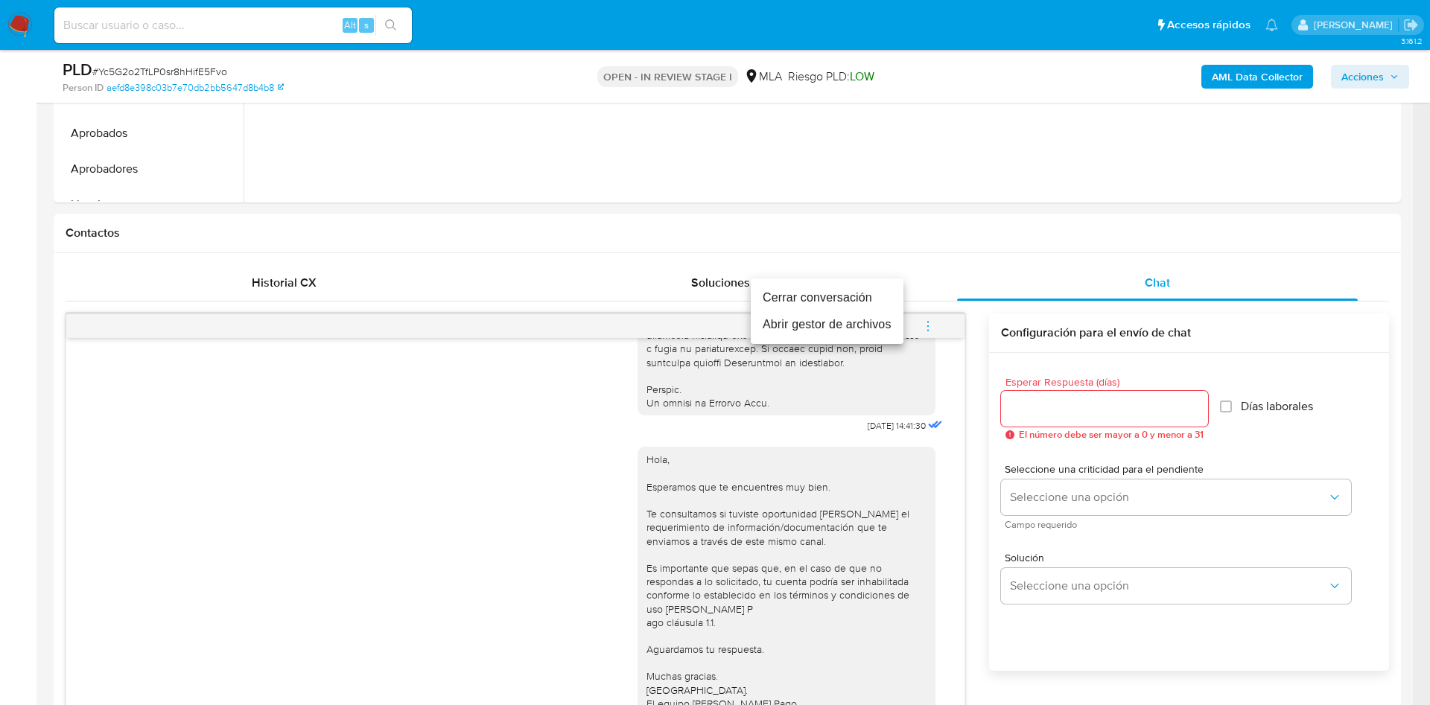
click at [772, 285] on li "Cerrar conversación" at bounding box center [827, 297] width 153 height 27
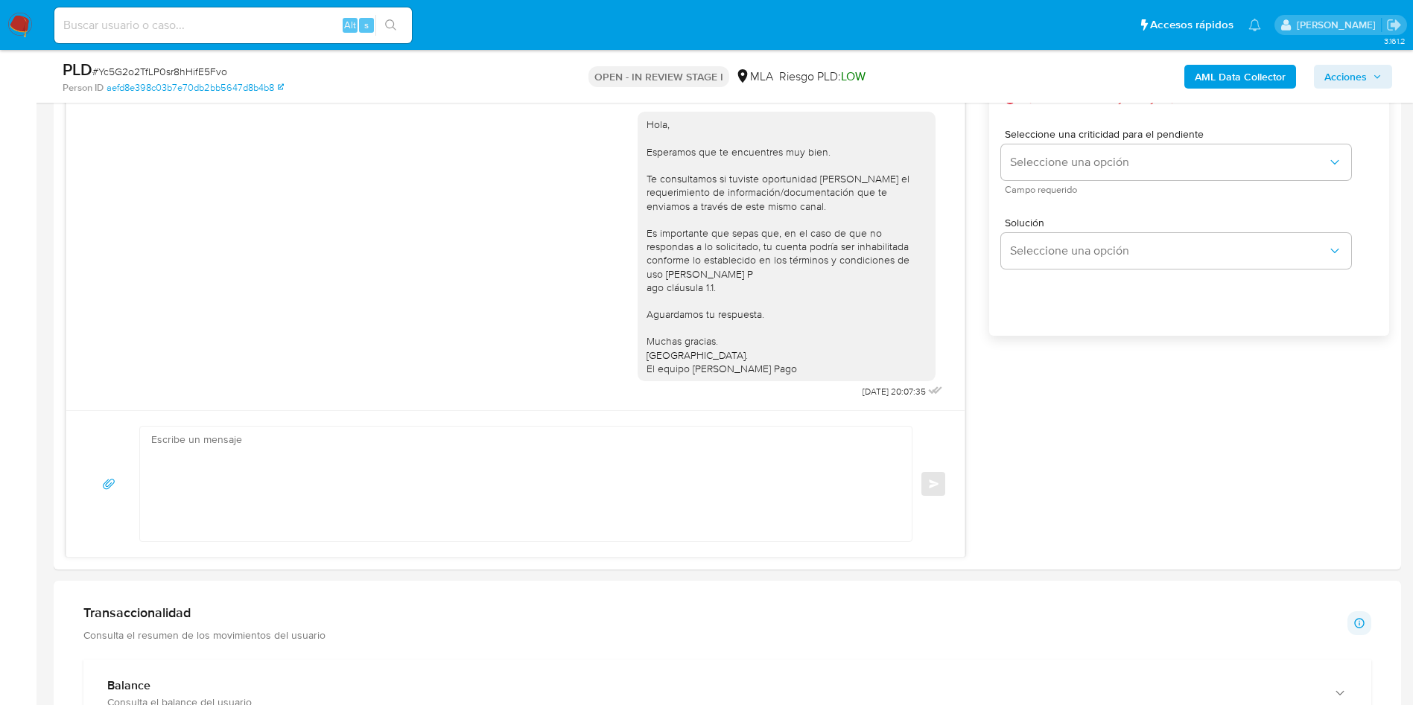
scroll to position [454, 0]
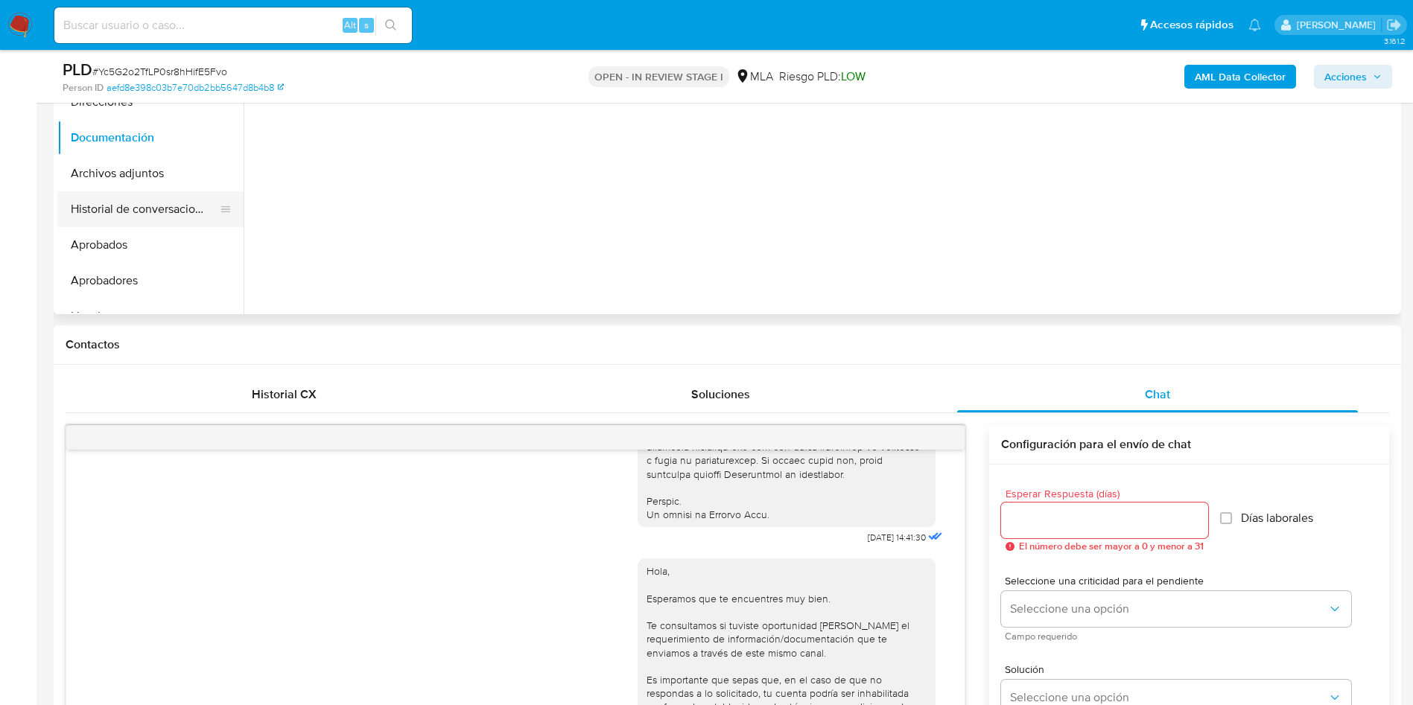
click at [157, 217] on button "Historial de conversaciones" at bounding box center [144, 209] width 174 height 36
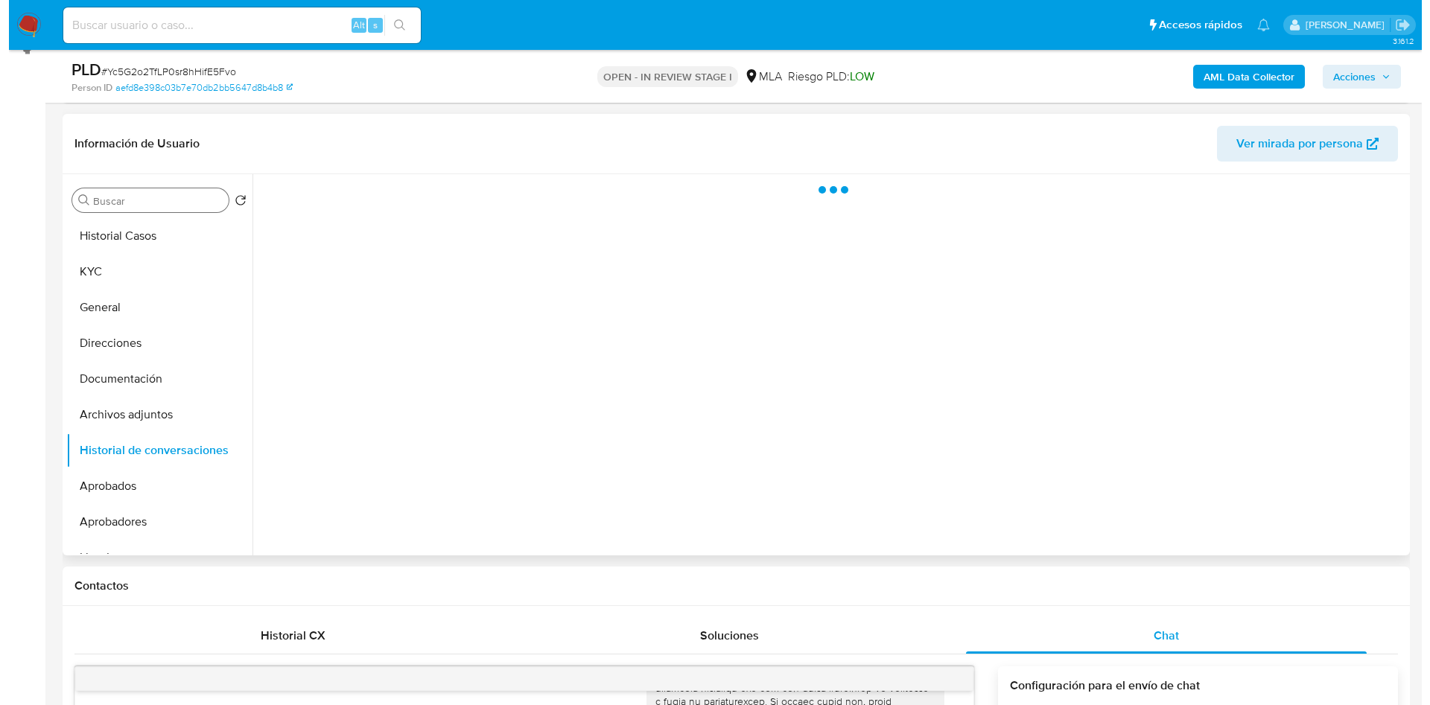
scroll to position [118, 0]
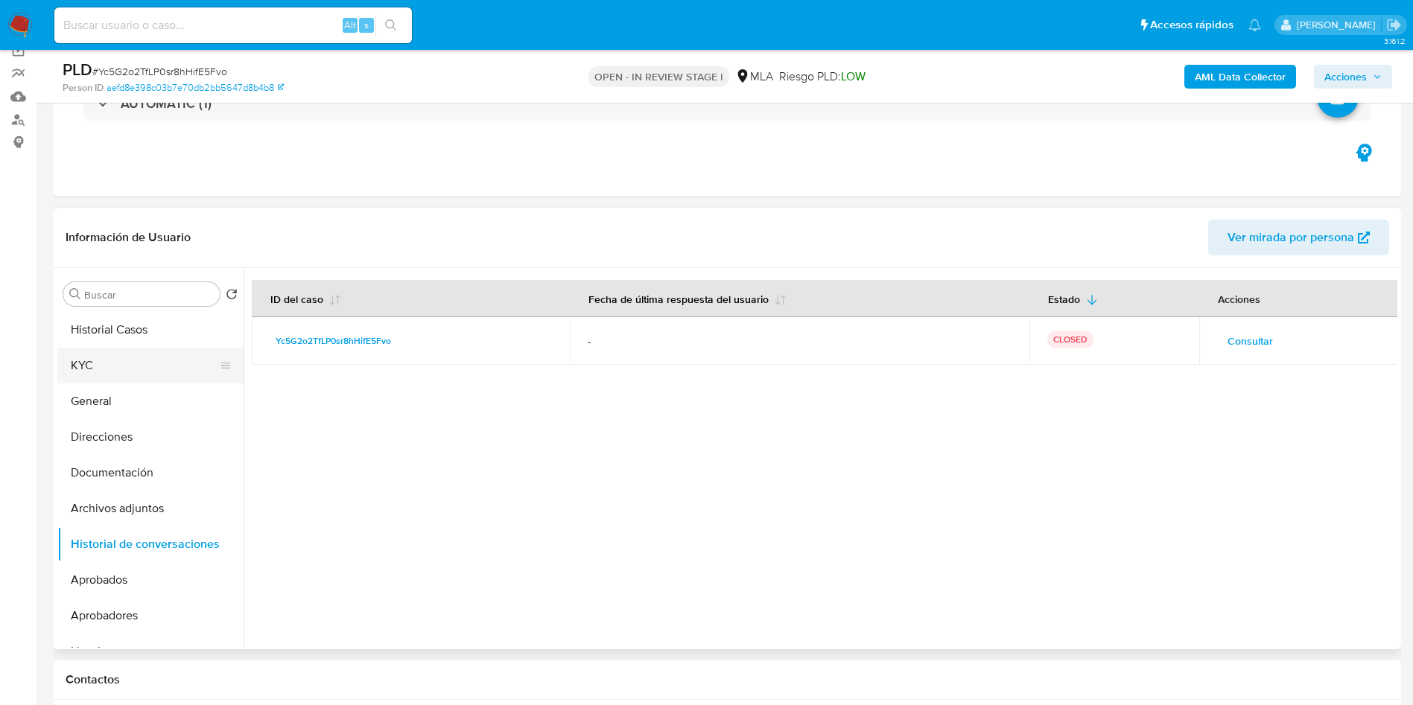
click at [125, 365] on button "KYC" at bounding box center [144, 366] width 174 height 36
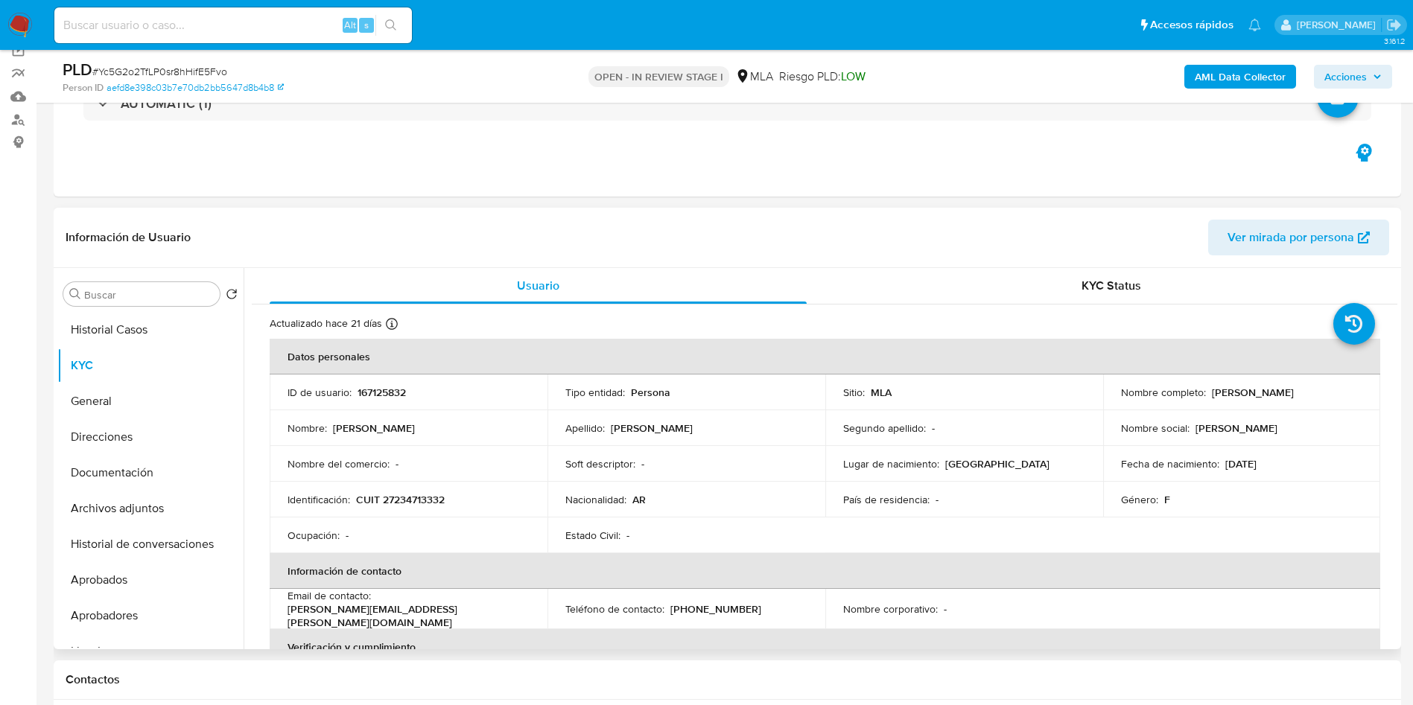
click at [401, 393] on p "167125832" at bounding box center [381, 392] width 48 height 13
copy p "167125832"
click at [218, 70] on span "# Yc5G2o2TfLP0sr8hHifE5Fvo" at bounding box center [159, 71] width 135 height 15
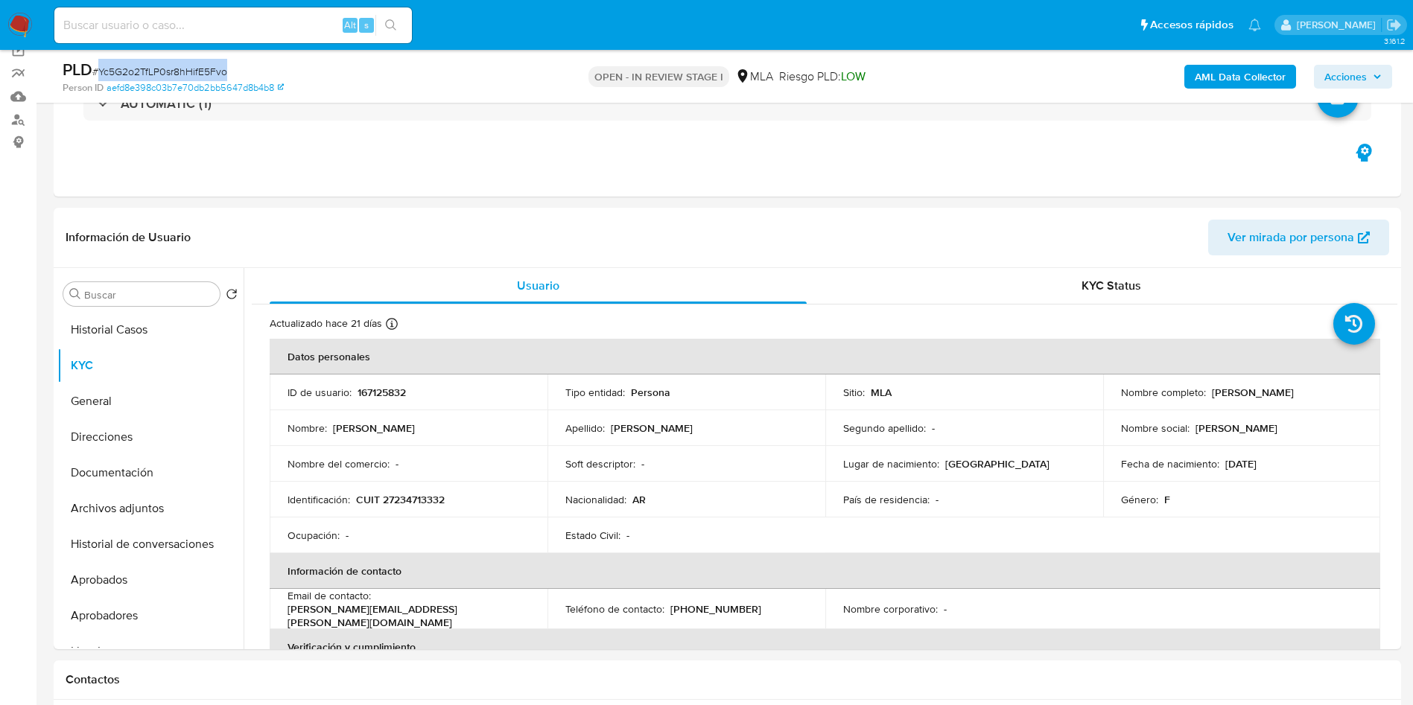
copy span "Yc5G2o2TfLP0sr8hHifE5Fvo"
drag, startPoint x: 1204, startPoint y: 390, endPoint x: 1304, endPoint y: 409, distance: 101.5
click at [1328, 394] on div "Nombre completo : Roxana Veronica Bacci" at bounding box center [1242, 392] width 242 height 13
click at [173, 539] on button "Historial de conversaciones" at bounding box center [144, 545] width 174 height 36
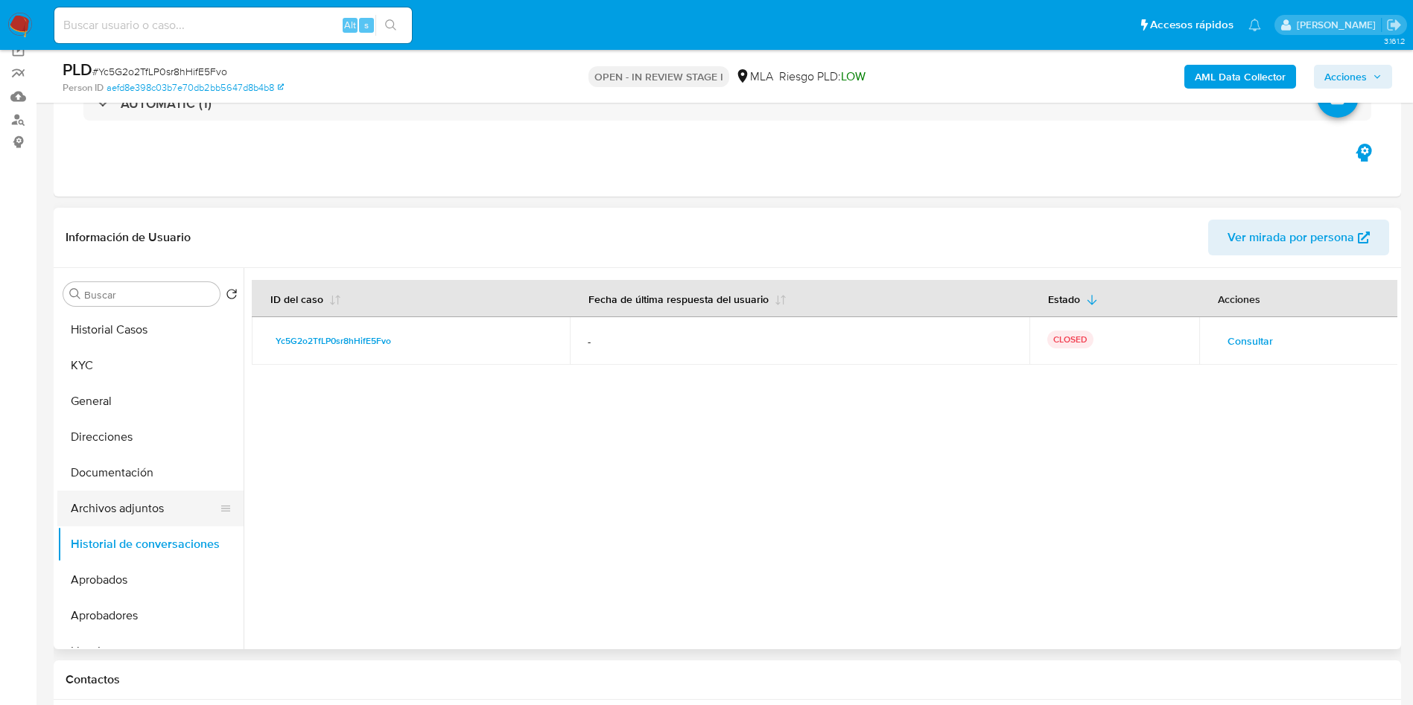
click at [142, 512] on button "Archivos adjuntos" at bounding box center [144, 509] width 174 height 36
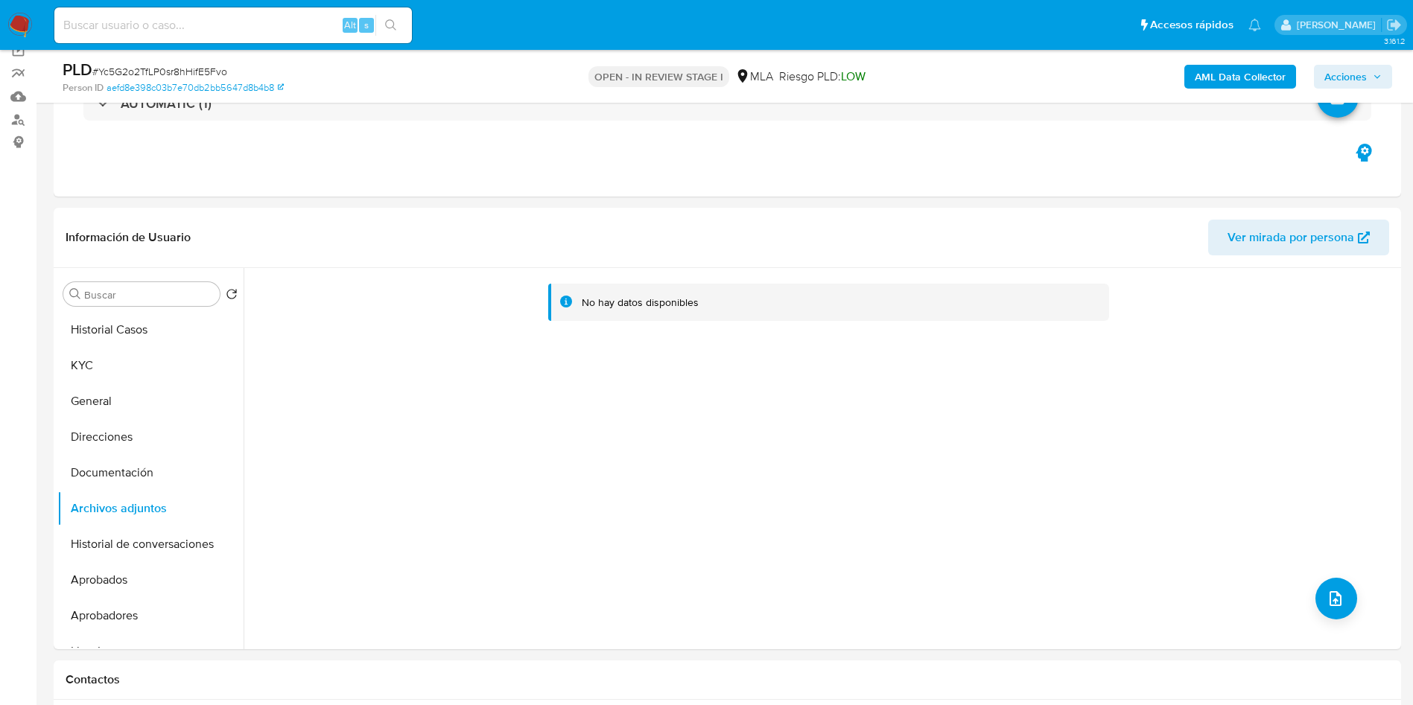
click at [1211, 82] on b "AML Data Collector" at bounding box center [1240, 77] width 91 height 24
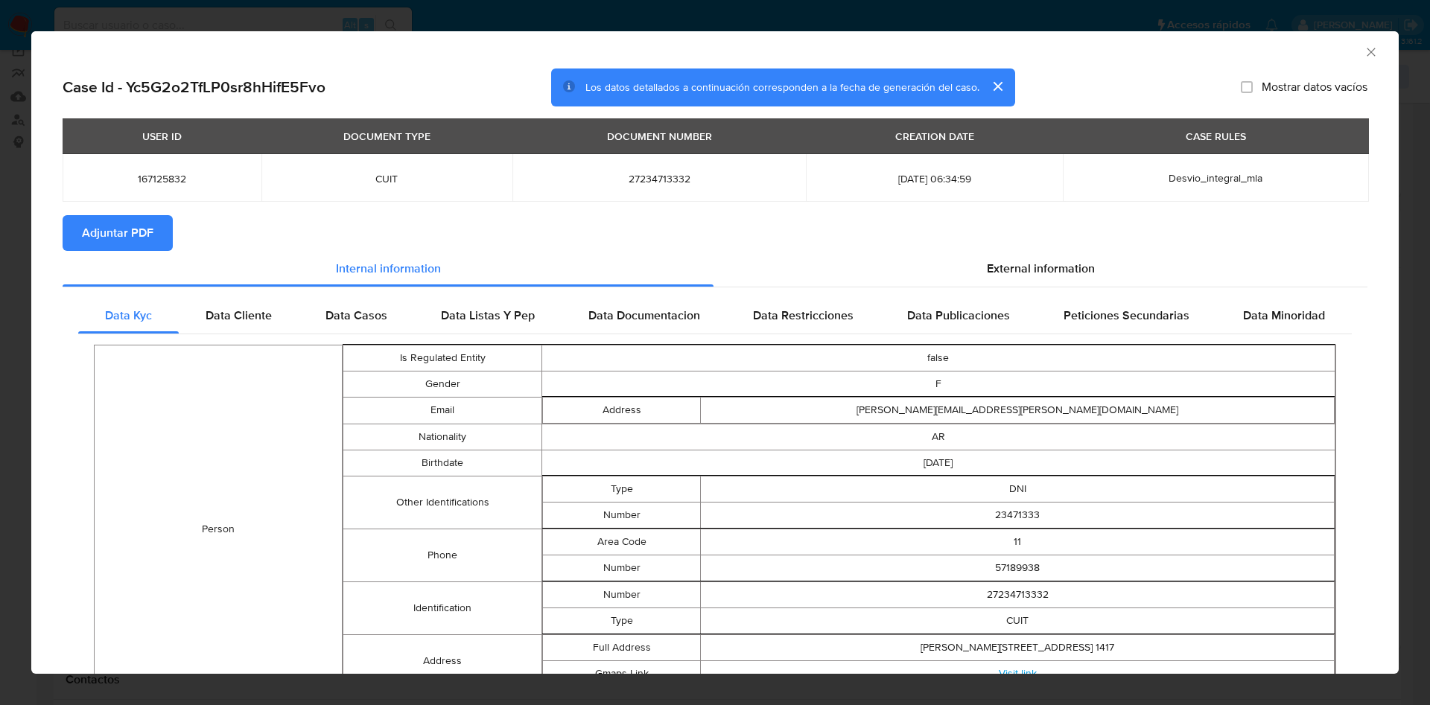
click at [90, 227] on span "Adjuntar PDF" at bounding box center [117, 233] width 71 height 33
click at [1364, 54] on icon "Cerrar ventana" at bounding box center [1371, 52] width 15 height 15
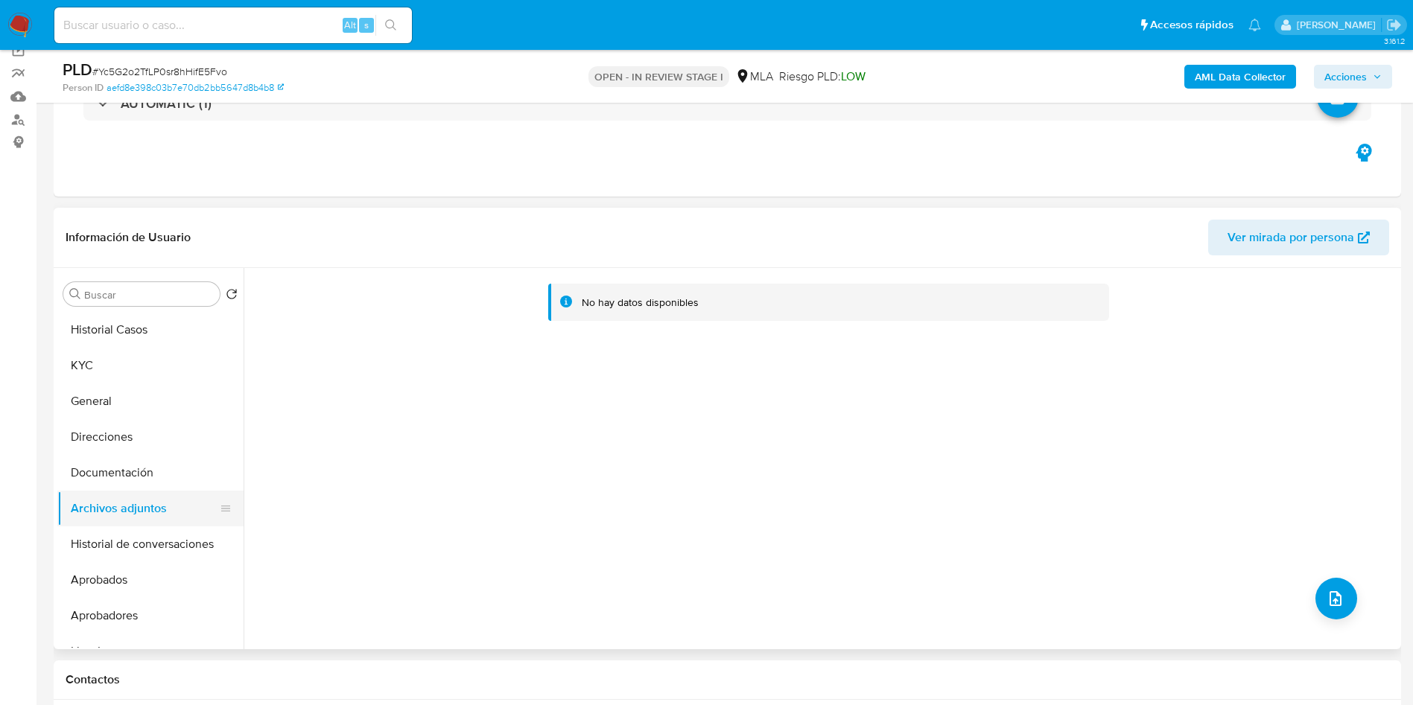
drag, startPoint x: 157, startPoint y: 474, endPoint x: 121, endPoint y: 524, distance: 61.2
click at [156, 476] on button "Documentación" at bounding box center [150, 473] width 186 height 36
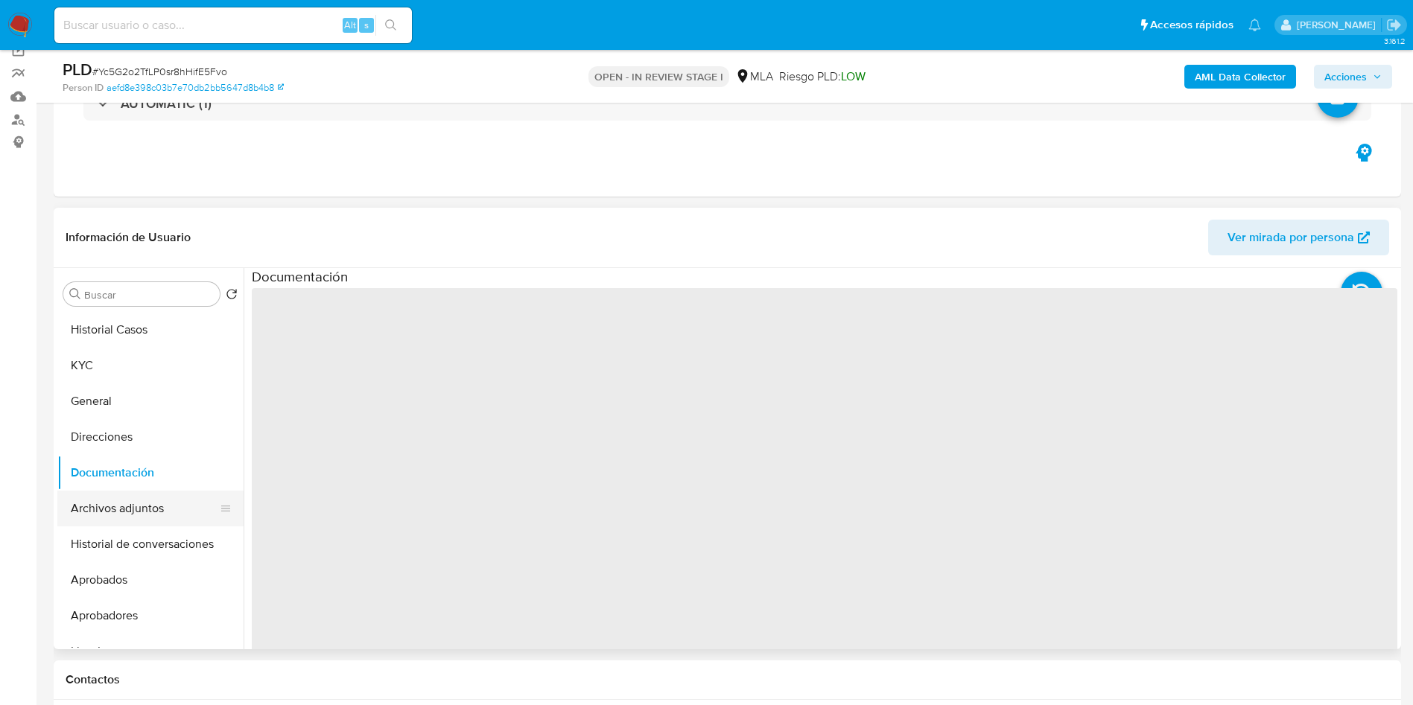
click at [121, 524] on button "Archivos adjuntos" at bounding box center [144, 509] width 174 height 36
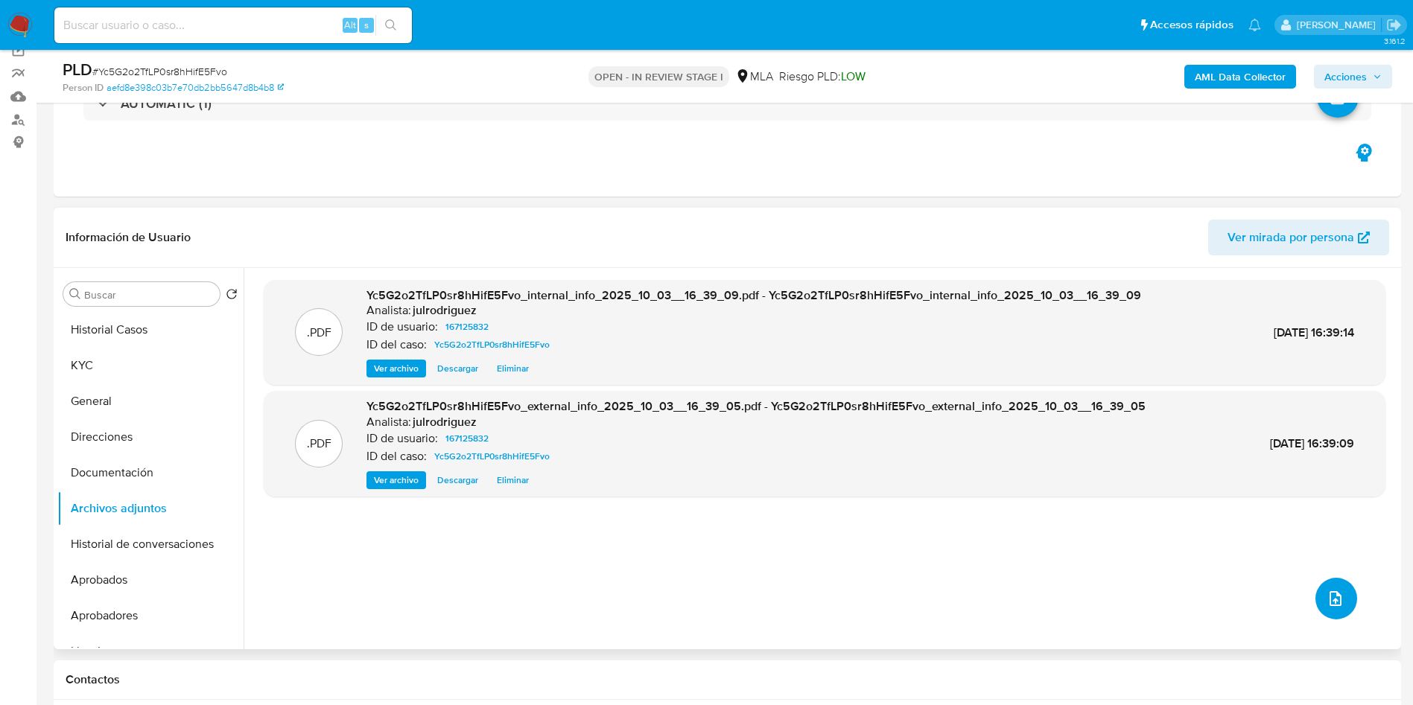
click at [1336, 605] on span "upload-file" at bounding box center [1335, 599] width 18 height 18
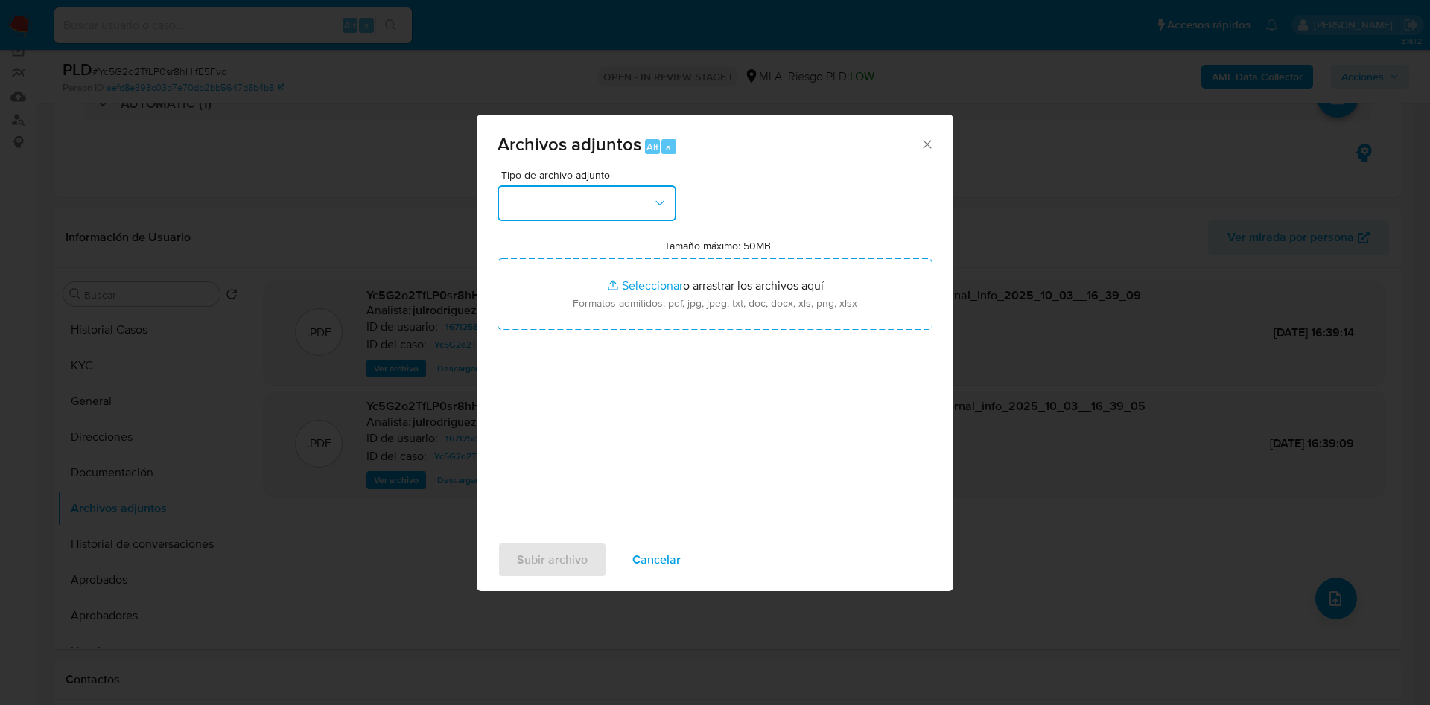
click at [608, 195] on button "button" at bounding box center [586, 203] width 179 height 36
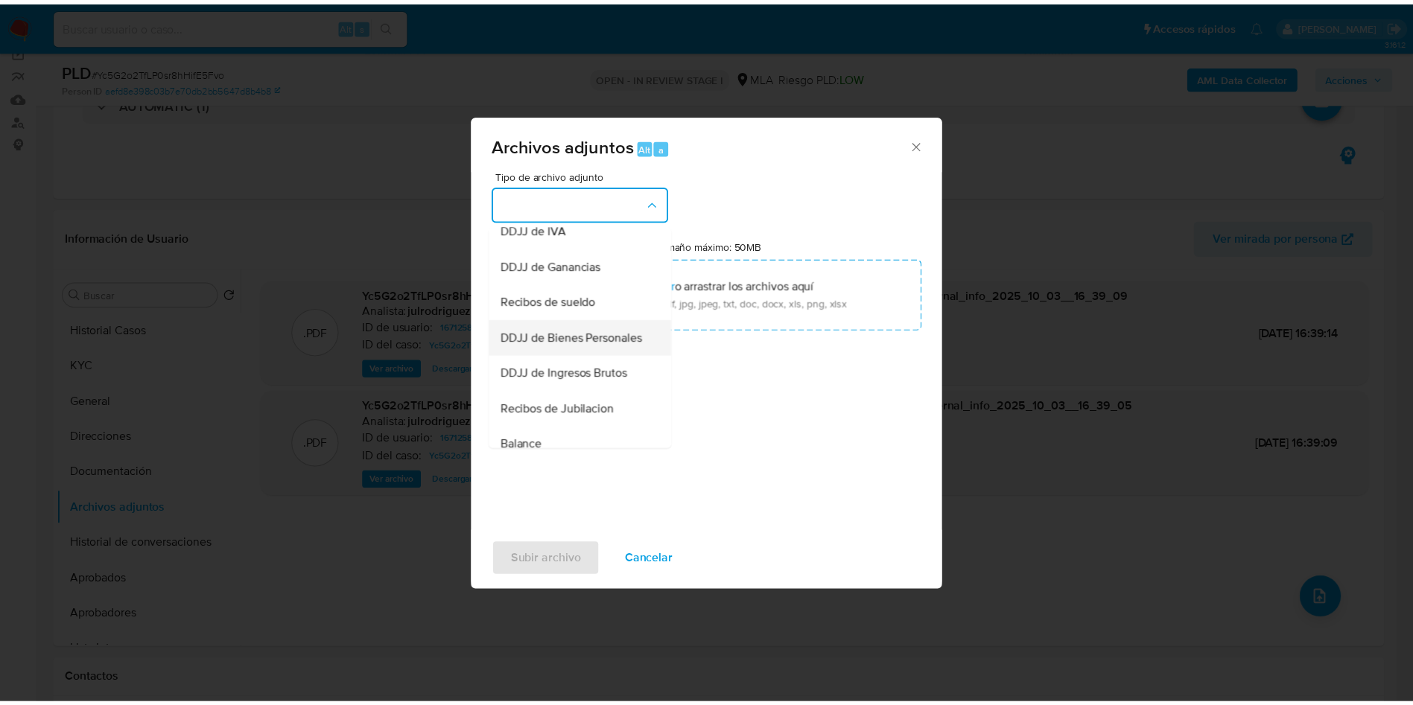
scroll to position [223, 0]
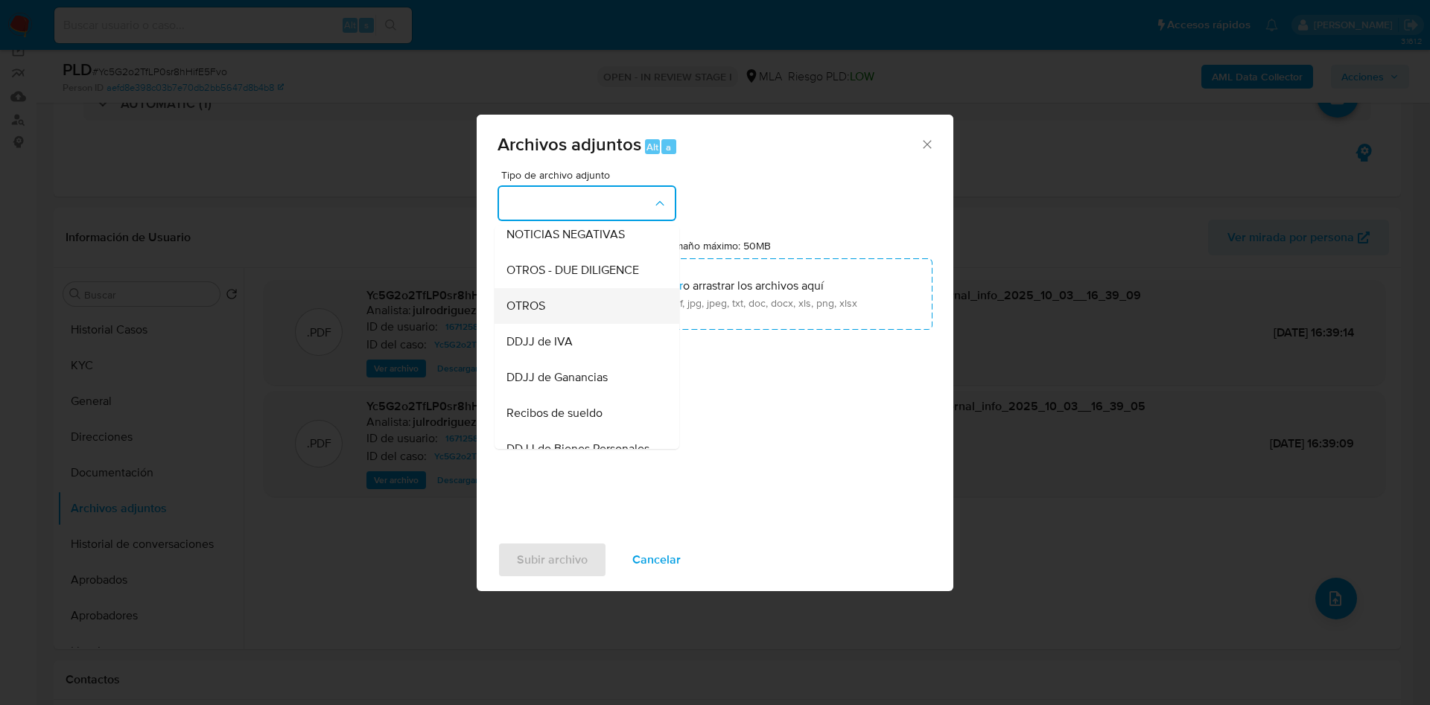
click at [547, 322] on div "OTROS" at bounding box center [582, 306] width 152 height 36
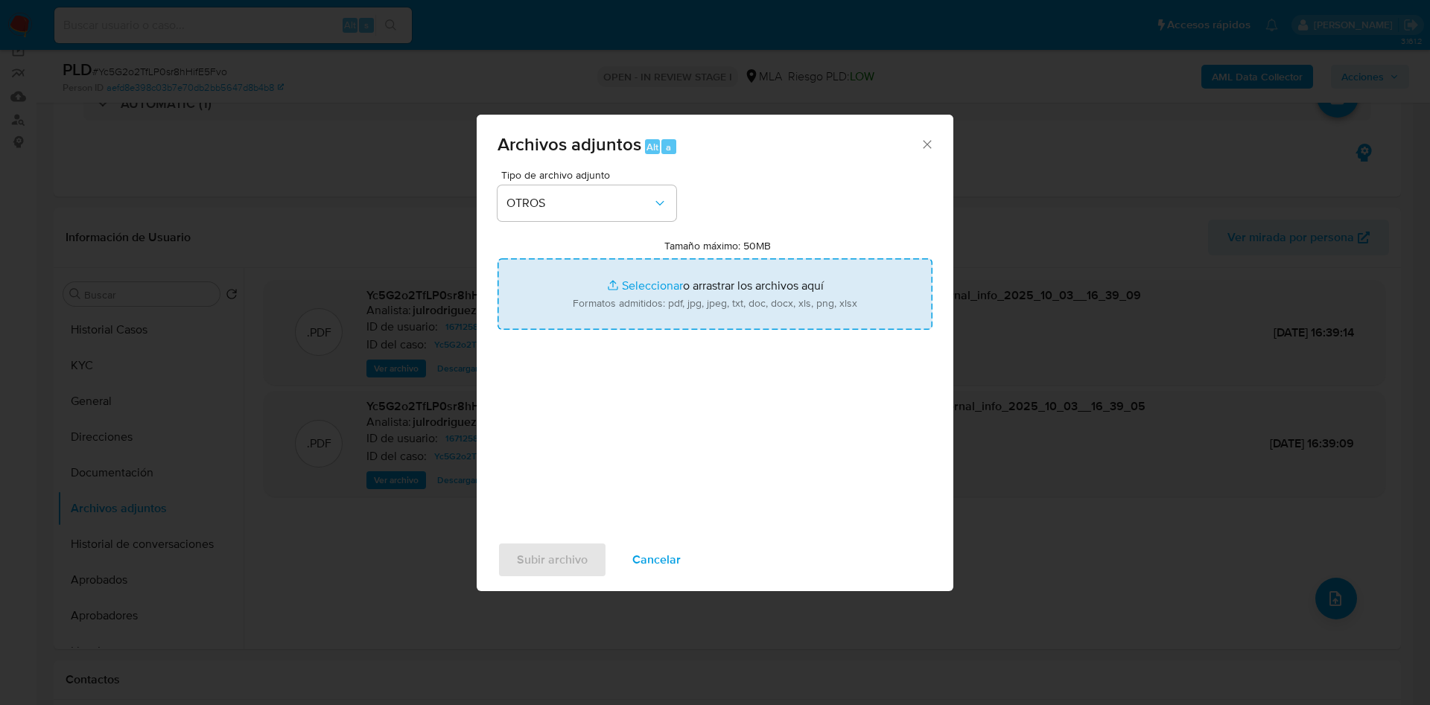
click at [740, 277] on input "Tamaño máximo: 50MB Seleccionar archivos" at bounding box center [714, 293] width 435 height 71
type input "C:\fakepath\Movimientos - 167125832 - Yc5G2o2TfLP0sr8hHifE5Fvo.xlsx"
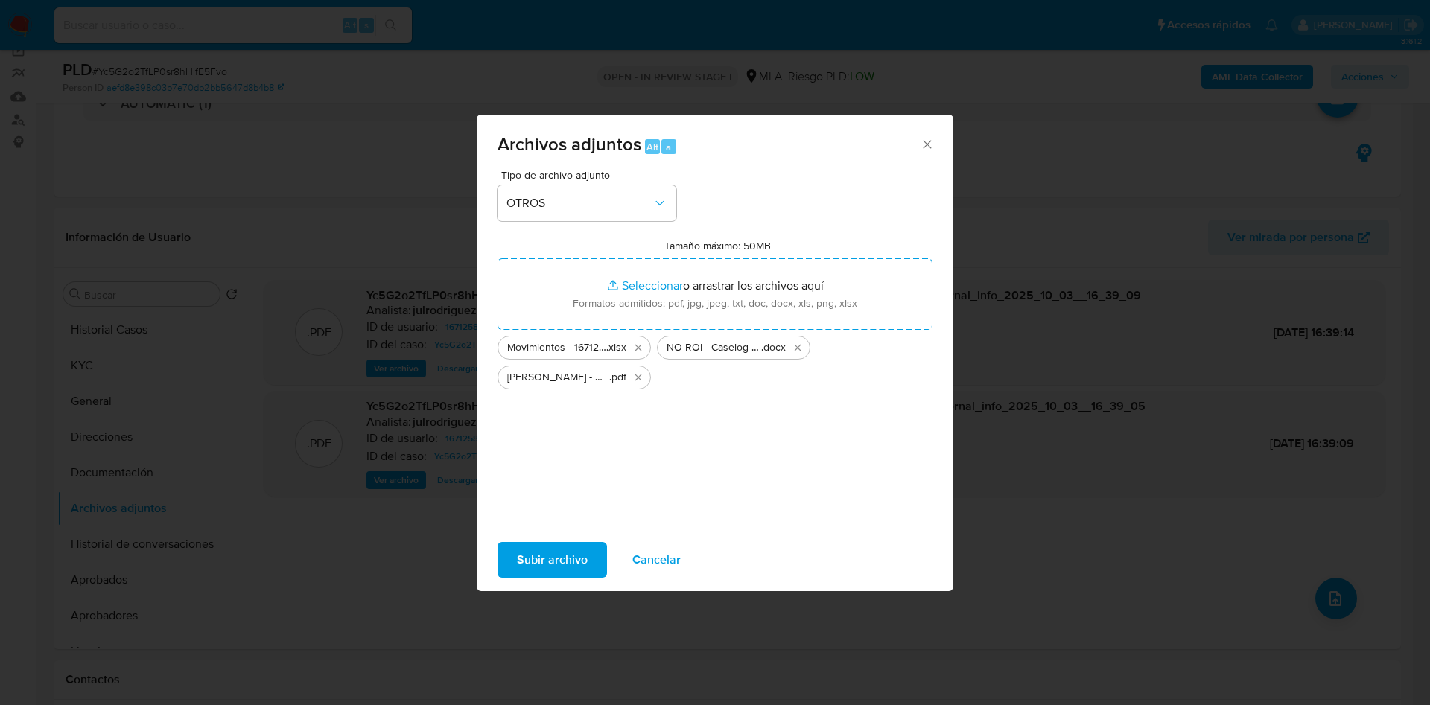
click at [566, 561] on span "Subir archivo" at bounding box center [552, 560] width 71 height 33
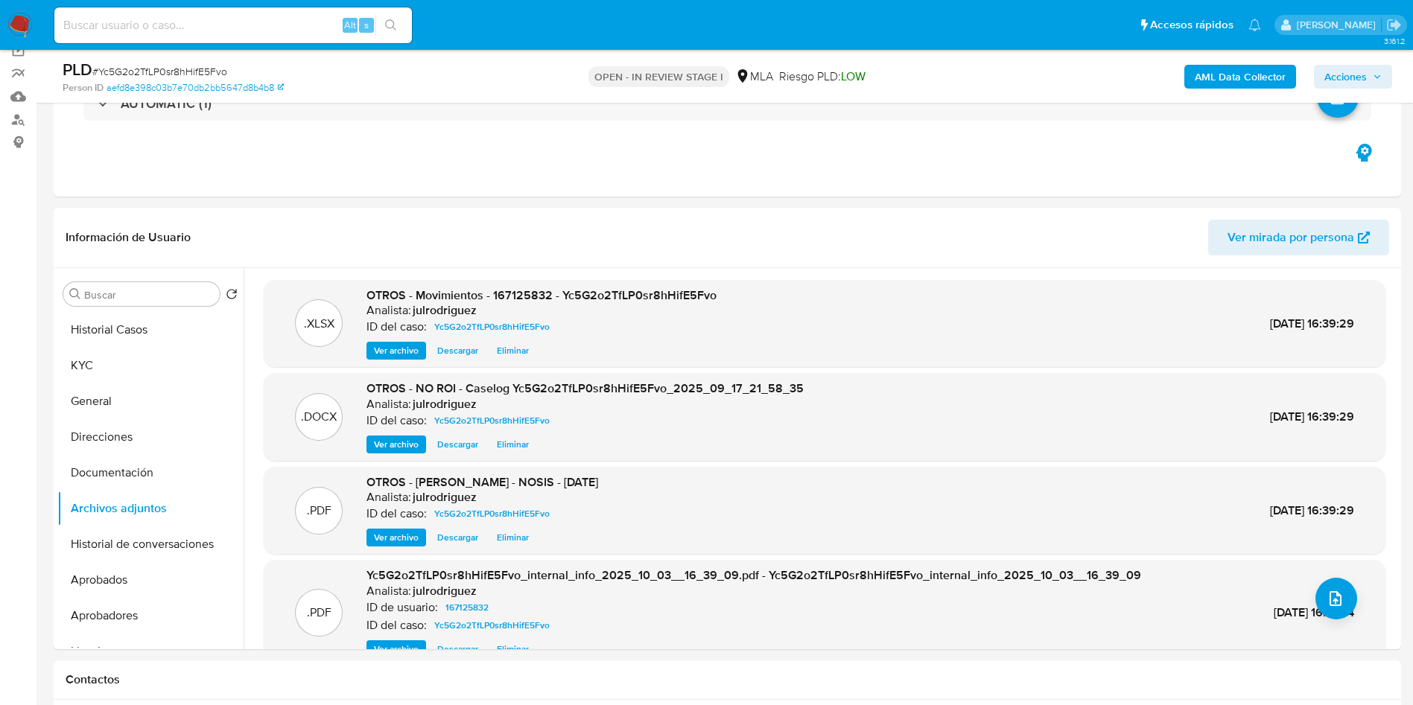
click at [1351, 74] on span "Acciones" at bounding box center [1345, 77] width 42 height 24
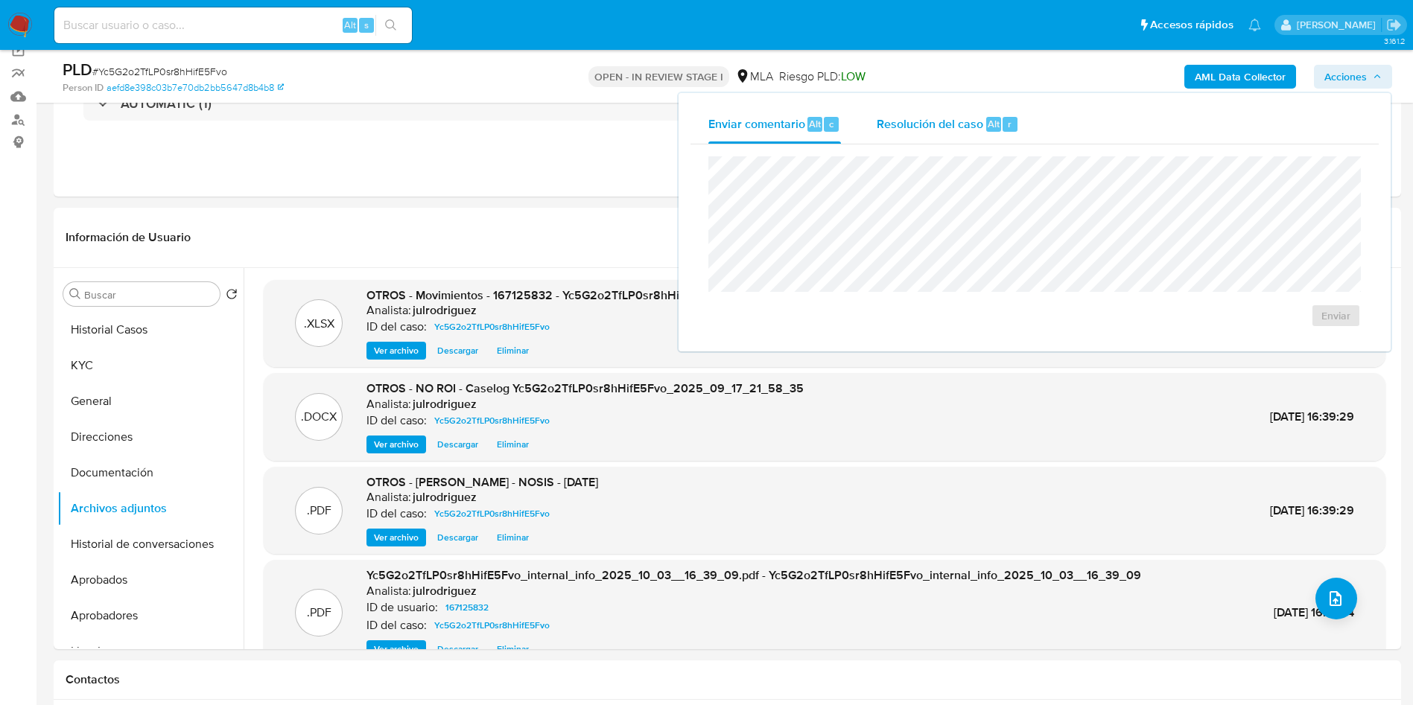
click at [903, 129] on span "Resolución del caso" at bounding box center [930, 123] width 107 height 17
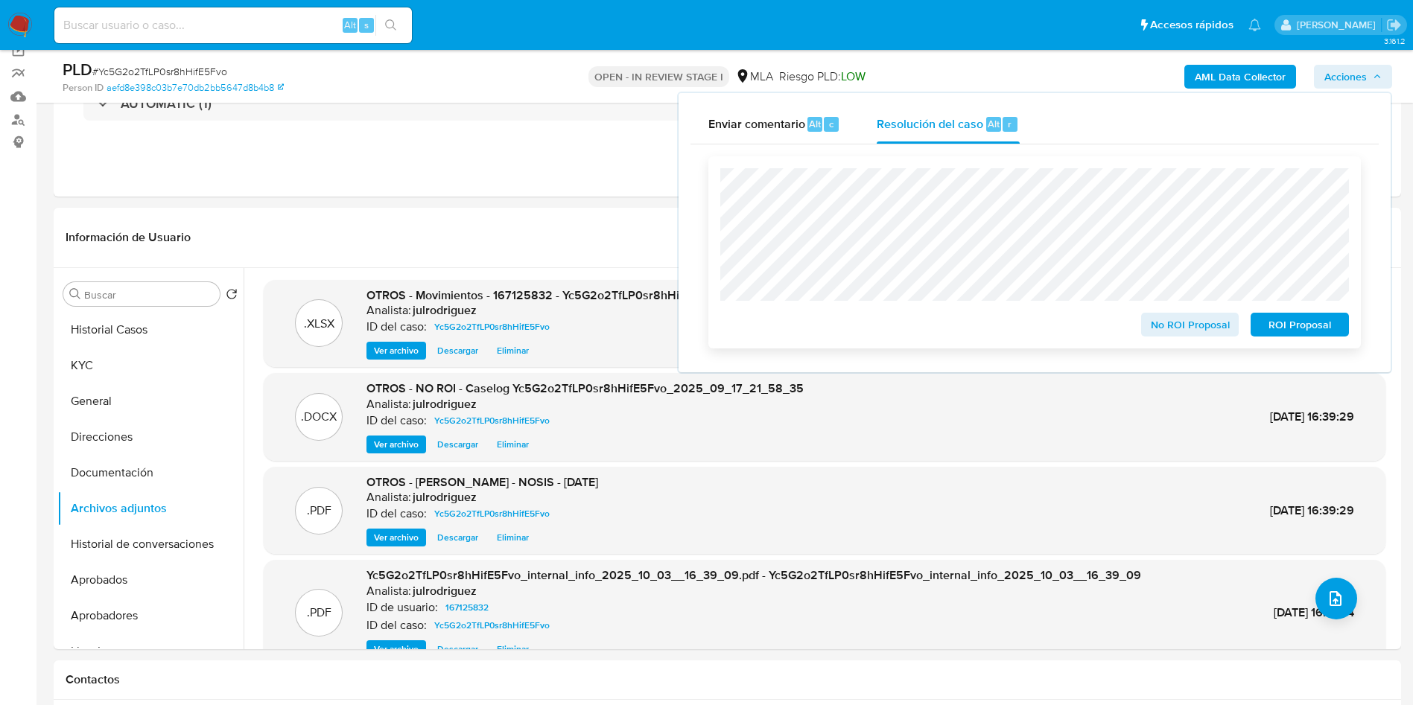
click at [1177, 324] on span "No ROI Proposal" at bounding box center [1189, 324] width 77 height 21
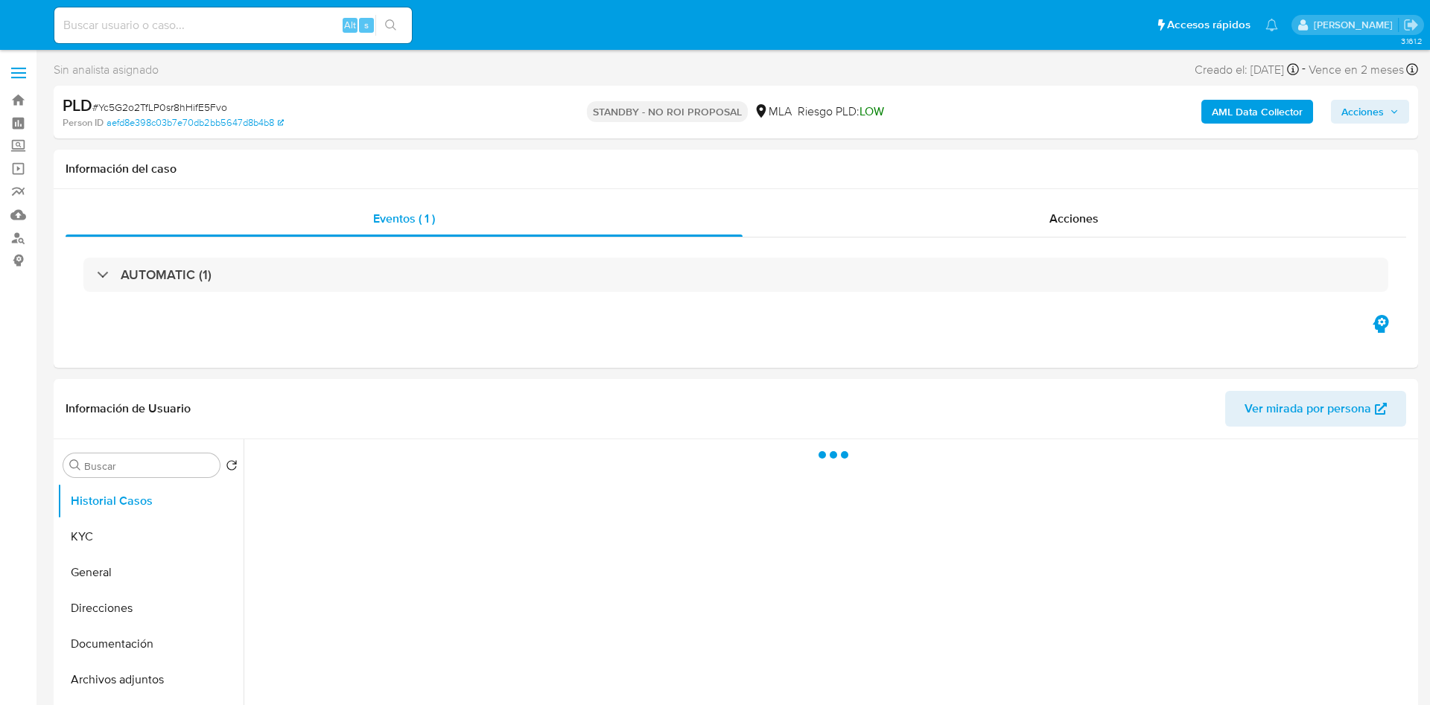
select select "10"
